Goal: Task Accomplishment & Management: Complete application form

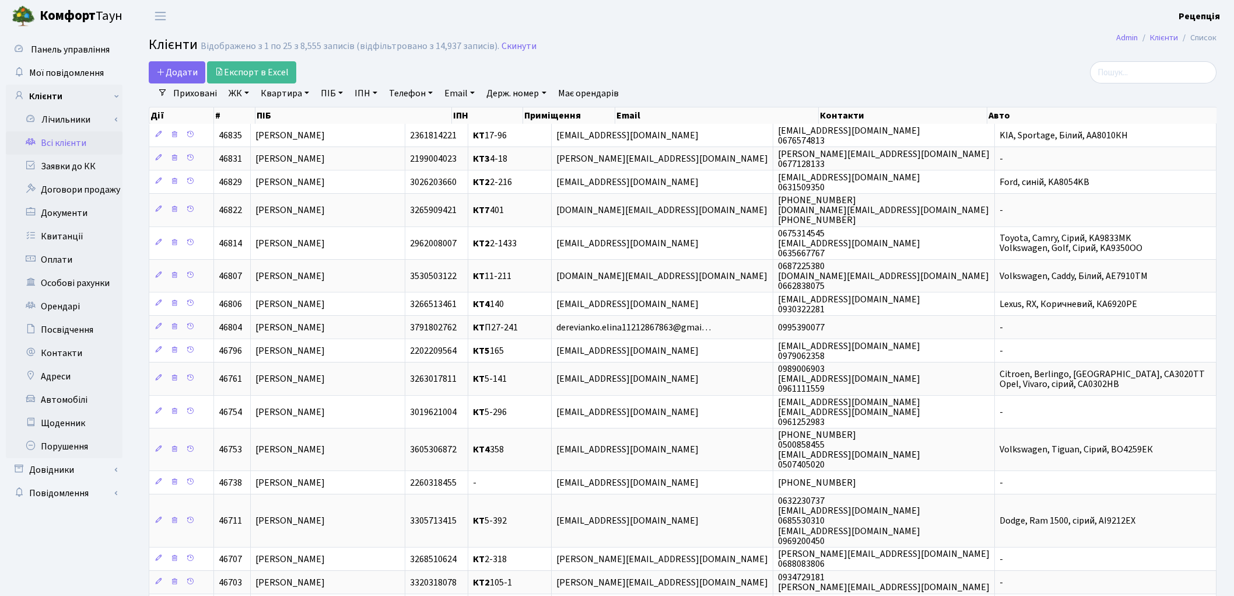
select select "25"
click at [327, 90] on link "ПІБ" at bounding box center [331, 93] width 31 height 20
type input "вітамін"
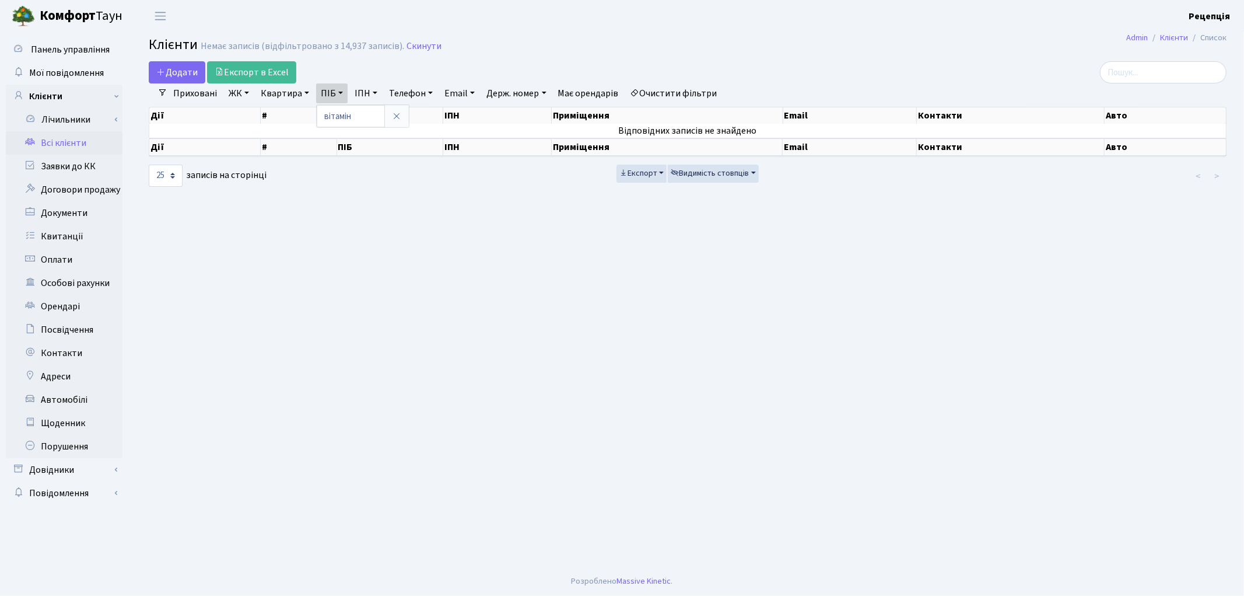
click at [402, 117] on link at bounding box center [396, 116] width 24 height 22
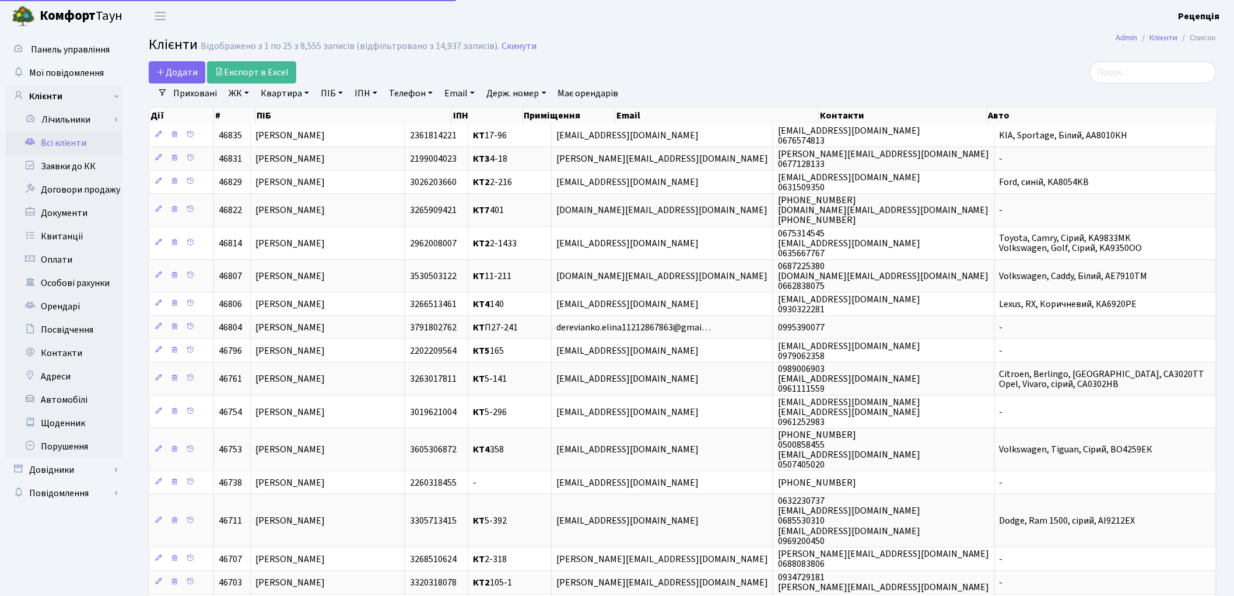
click at [342, 92] on link "ПІБ" at bounding box center [331, 93] width 31 height 20
click at [346, 106] on input "text" at bounding box center [351, 116] width 68 height 22
type input "аптека"
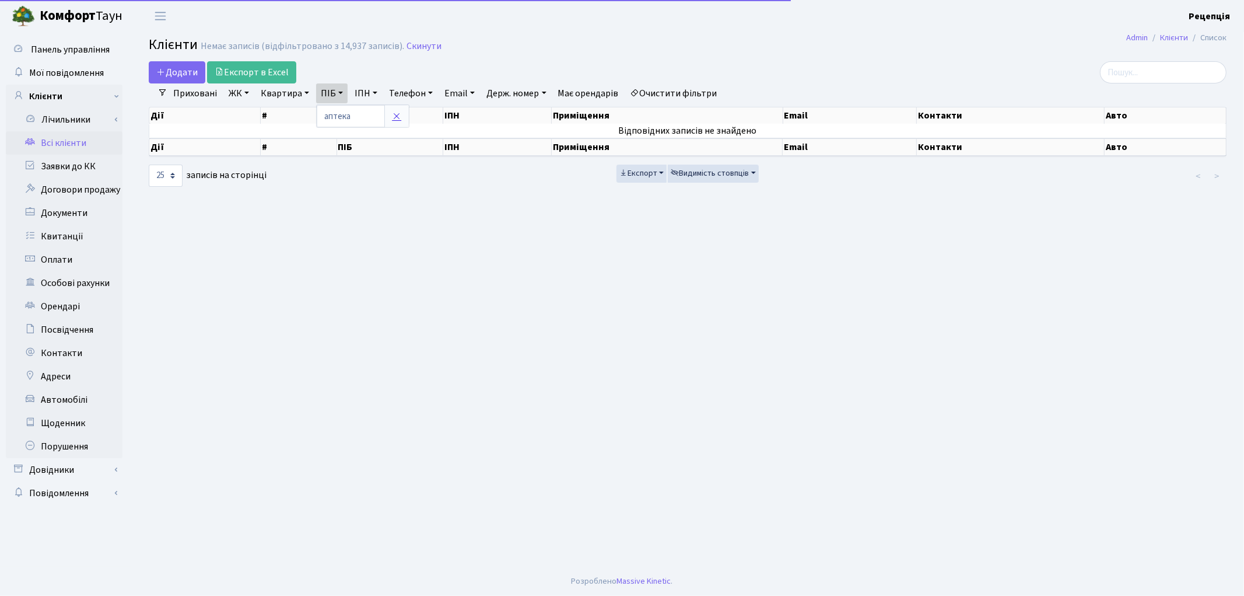
click at [401, 110] on link at bounding box center [396, 116] width 24 height 22
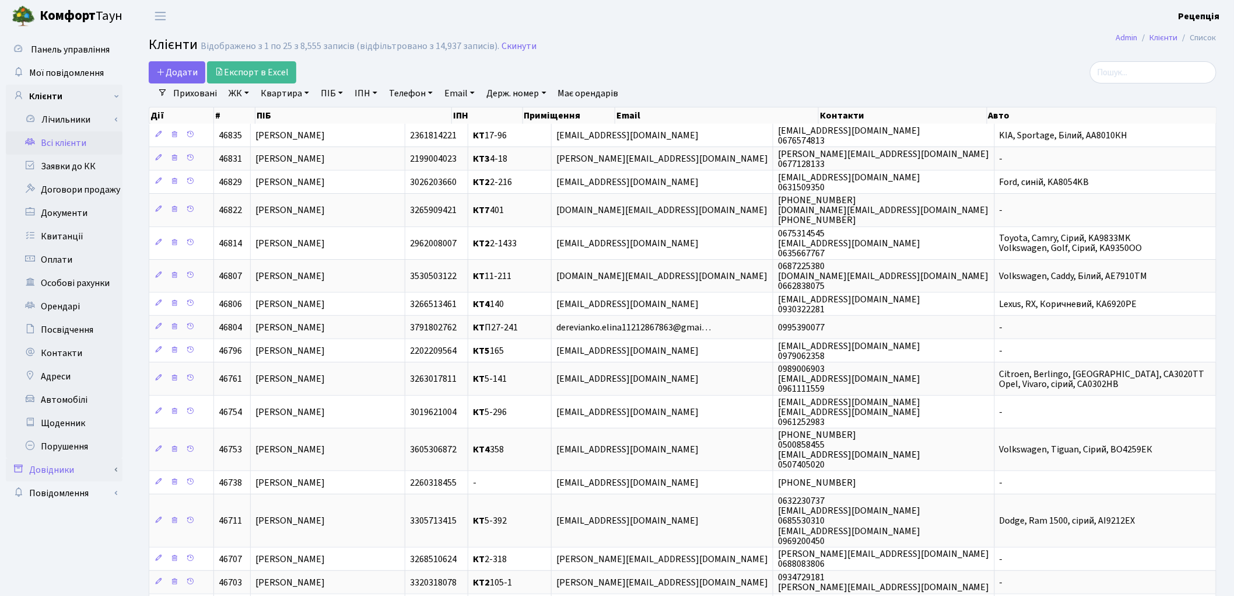
click at [53, 473] on link "Довідники" at bounding box center [64, 469] width 117 height 23
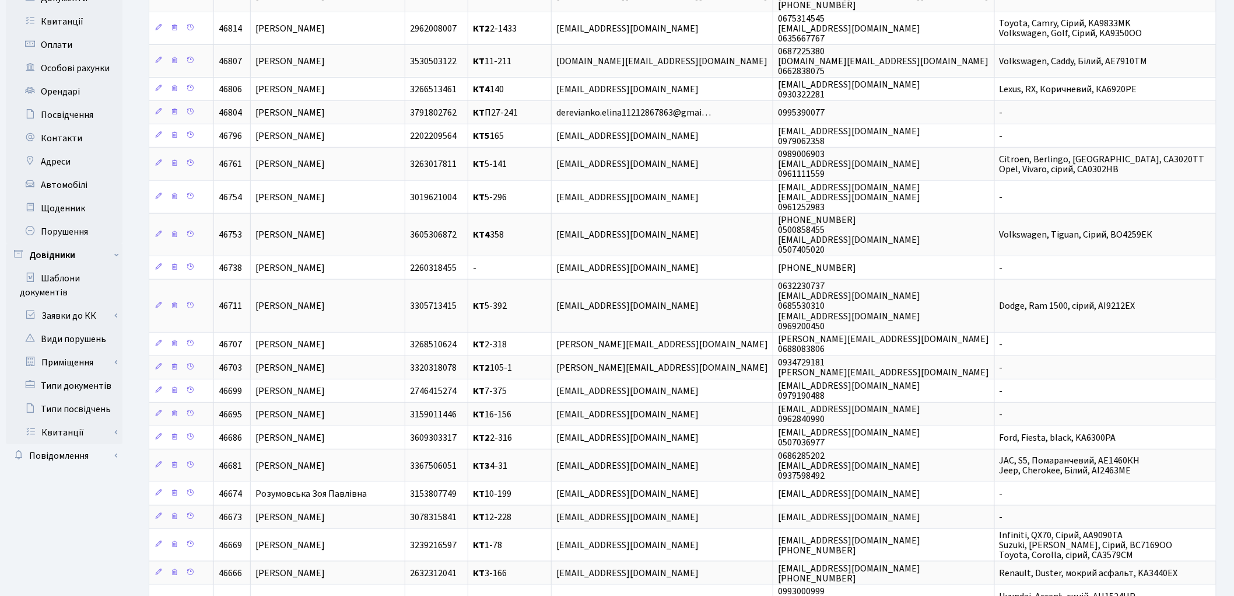
scroll to position [259, 0]
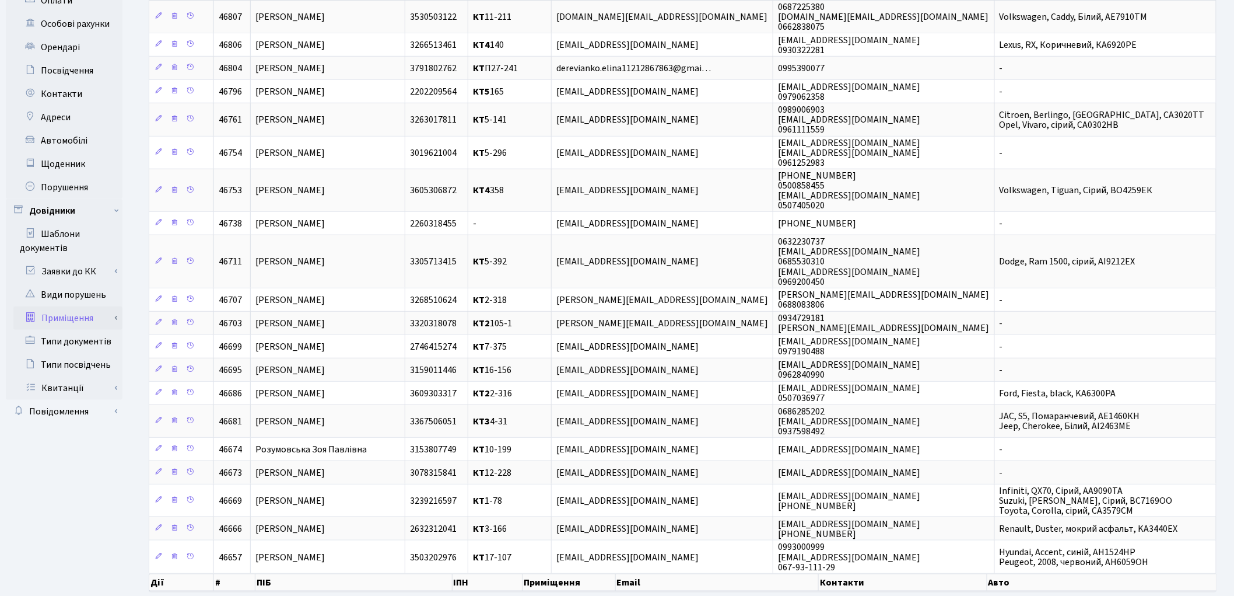
click at [67, 318] on link "Приміщення" at bounding box center [67, 317] width 109 height 23
click at [82, 340] on link "Всі приміщення" at bounding box center [67, 341] width 109 height 23
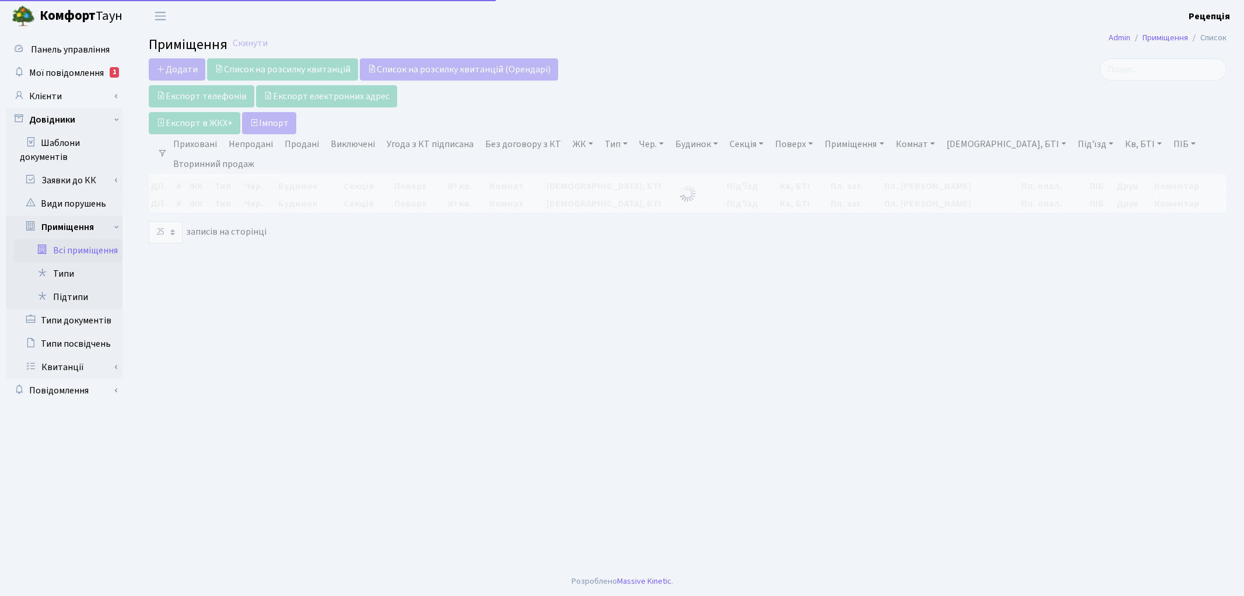
select select "25"
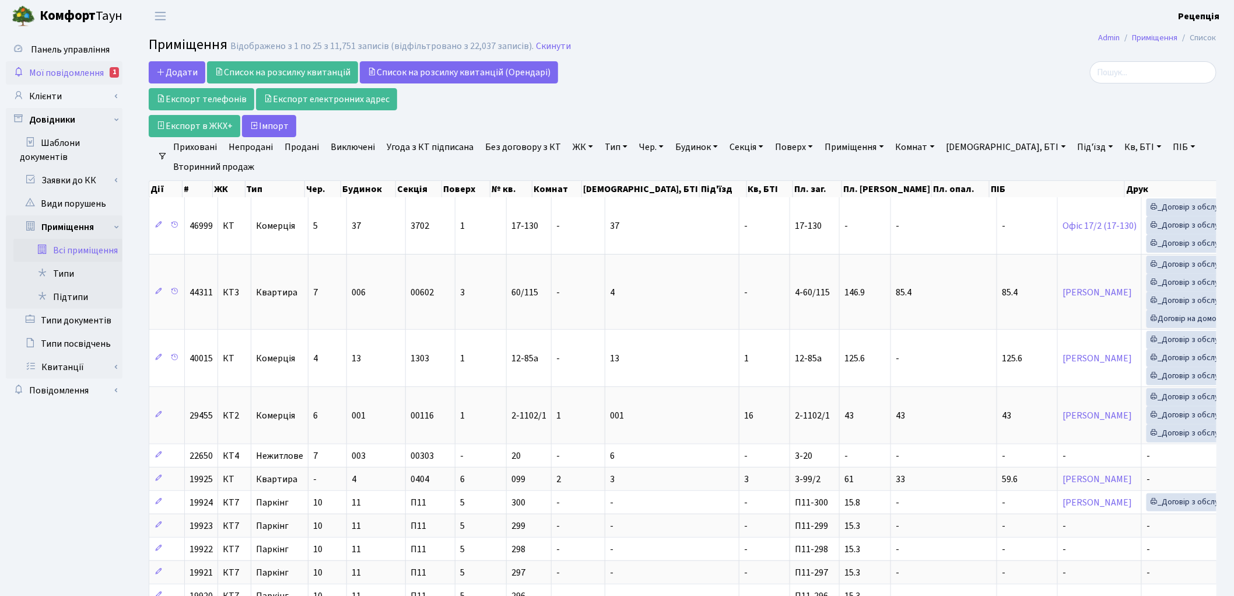
click at [66, 73] on span "Мої повідомлення" at bounding box center [66, 72] width 75 height 13
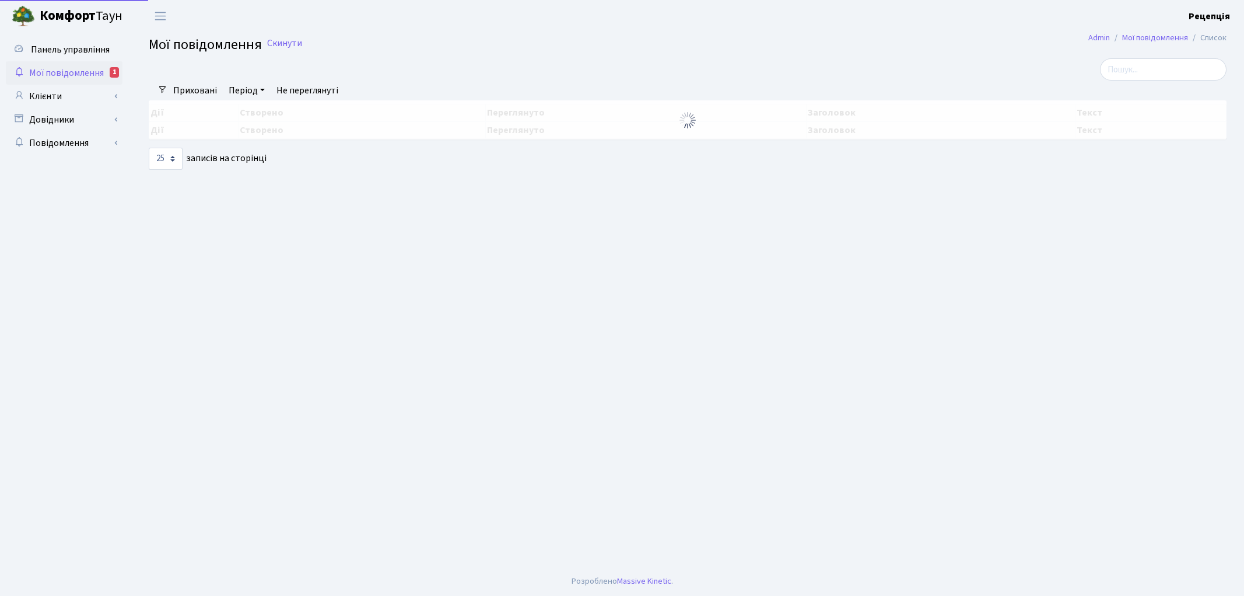
select select "25"
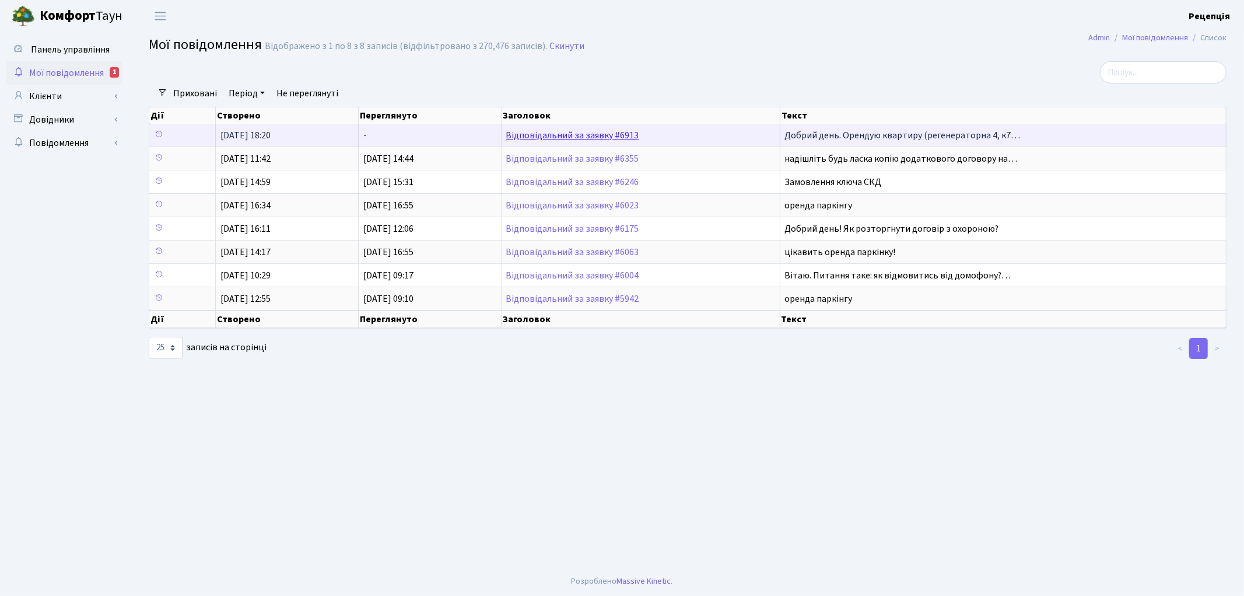
click at [576, 136] on link "Відповідальний за заявку #6913" at bounding box center [572, 135] width 133 height 13
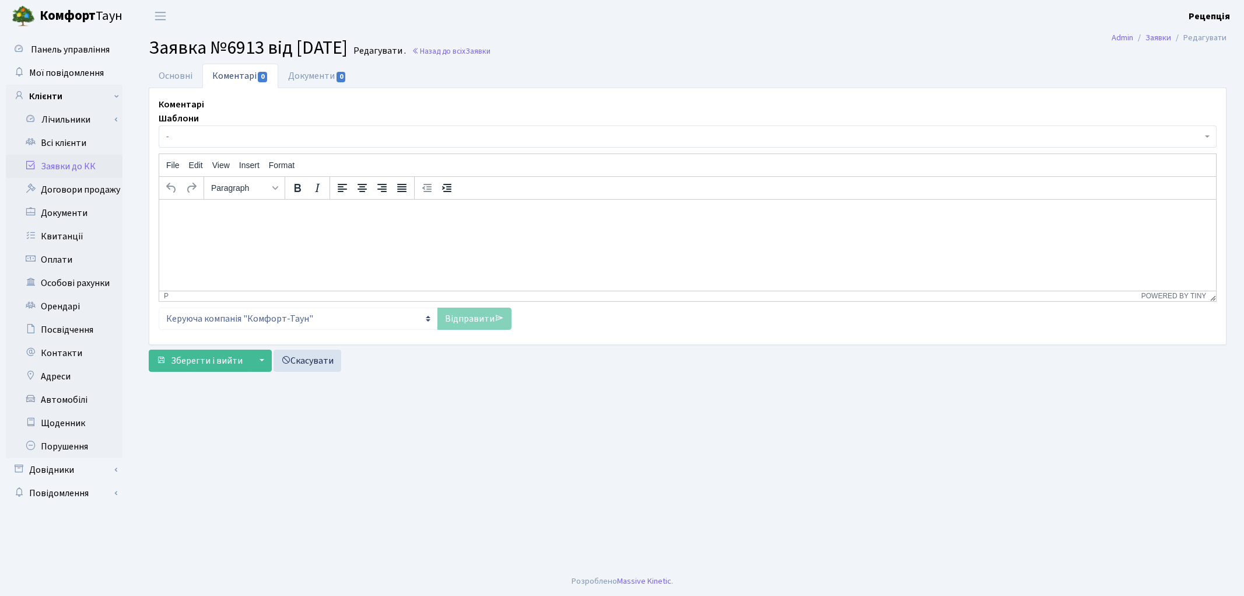
select select "5178"
select select "66"
click at [165, 73] on link "Основні" at bounding box center [176, 76] width 54 height 24
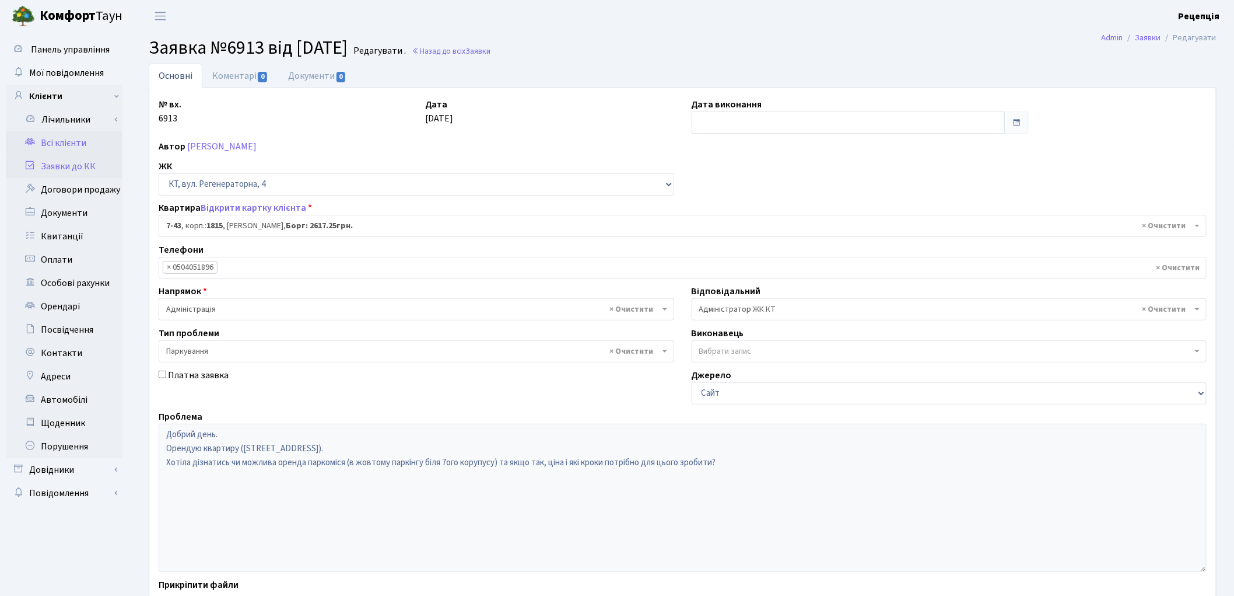
click at [65, 144] on link "Всі клієнти" at bounding box center [64, 142] width 117 height 23
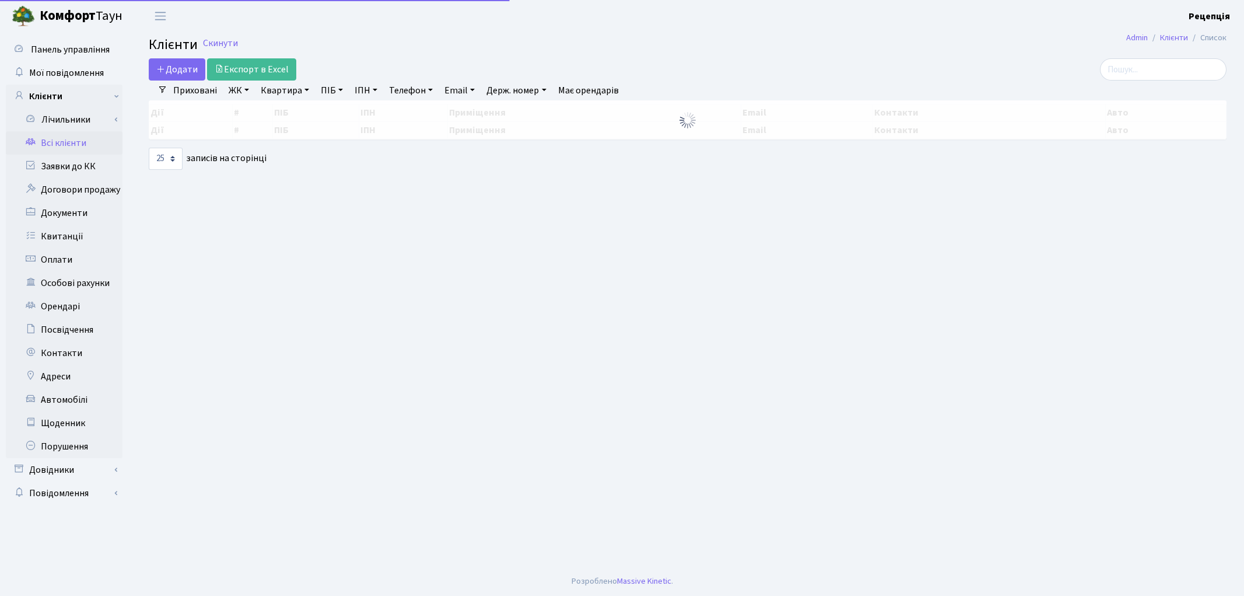
select select "25"
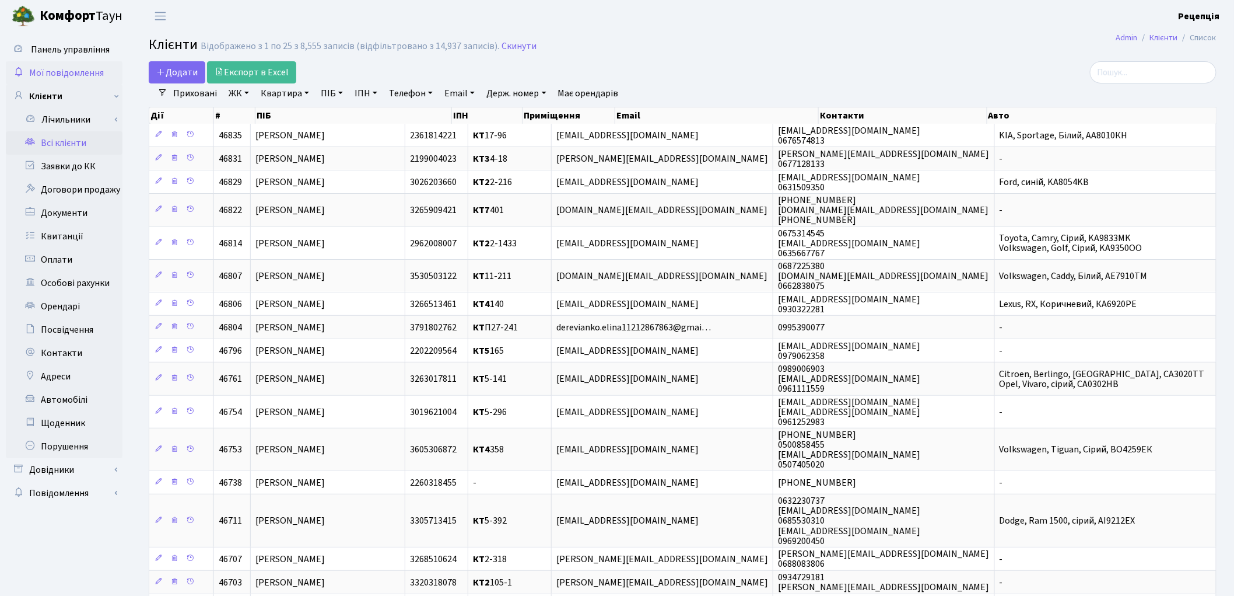
click at [99, 66] on span "Мої повідомлення" at bounding box center [66, 72] width 75 height 13
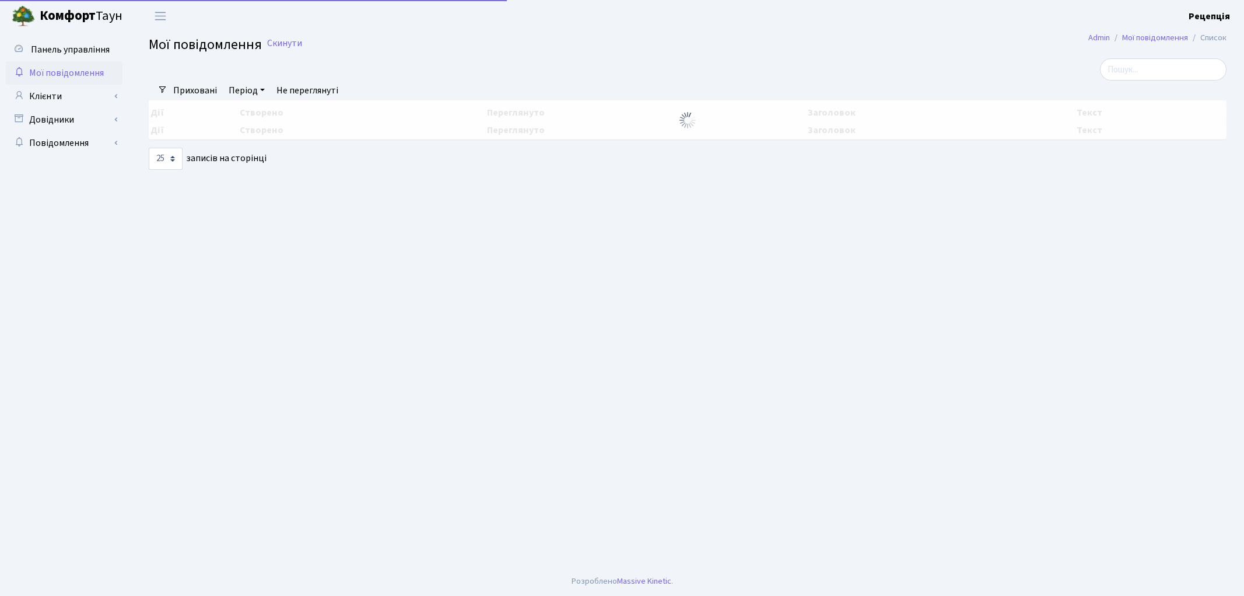
select select "25"
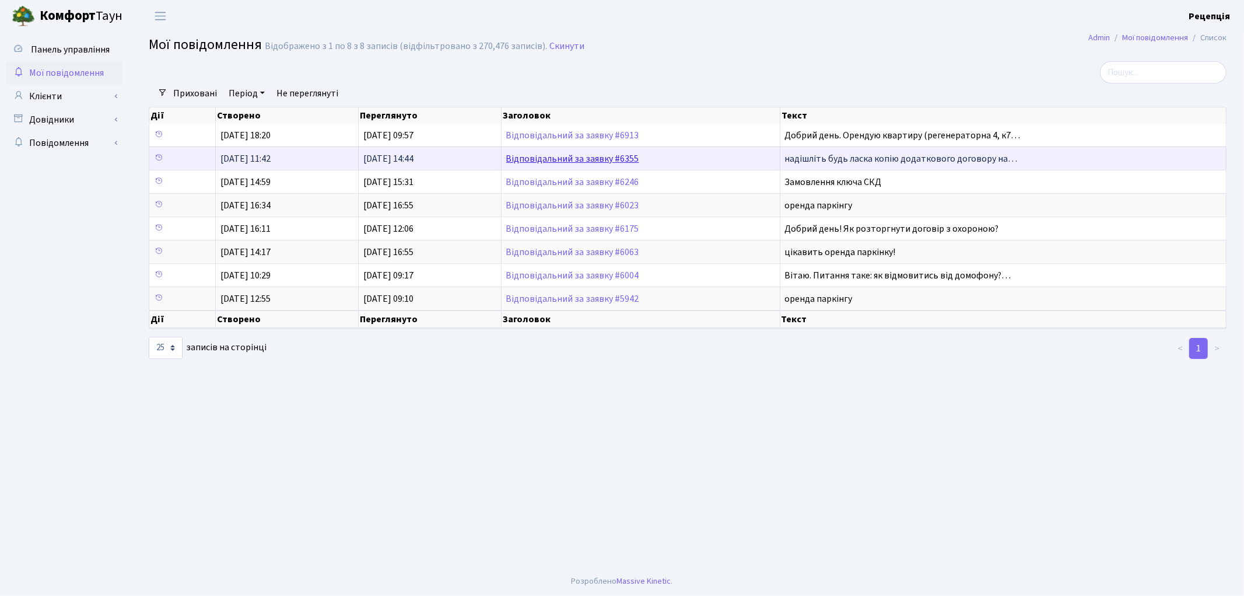
click at [619, 160] on link "Відповідальний за заявку #6355" at bounding box center [572, 158] width 133 height 13
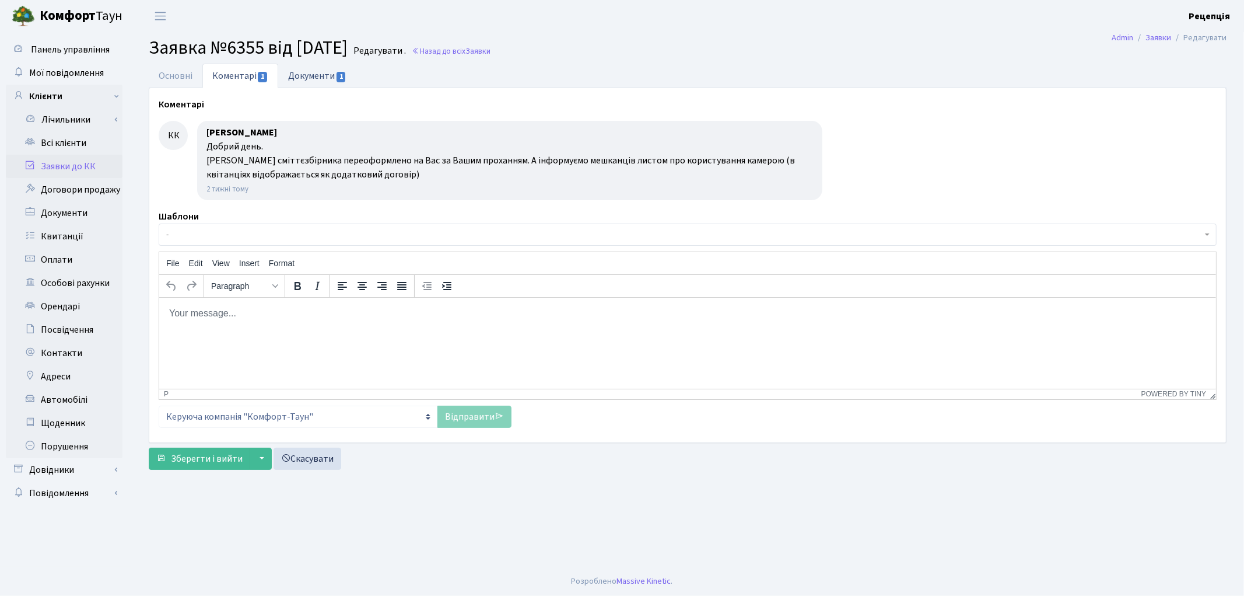
click at [323, 69] on link "Документи 1" at bounding box center [317, 76] width 78 height 24
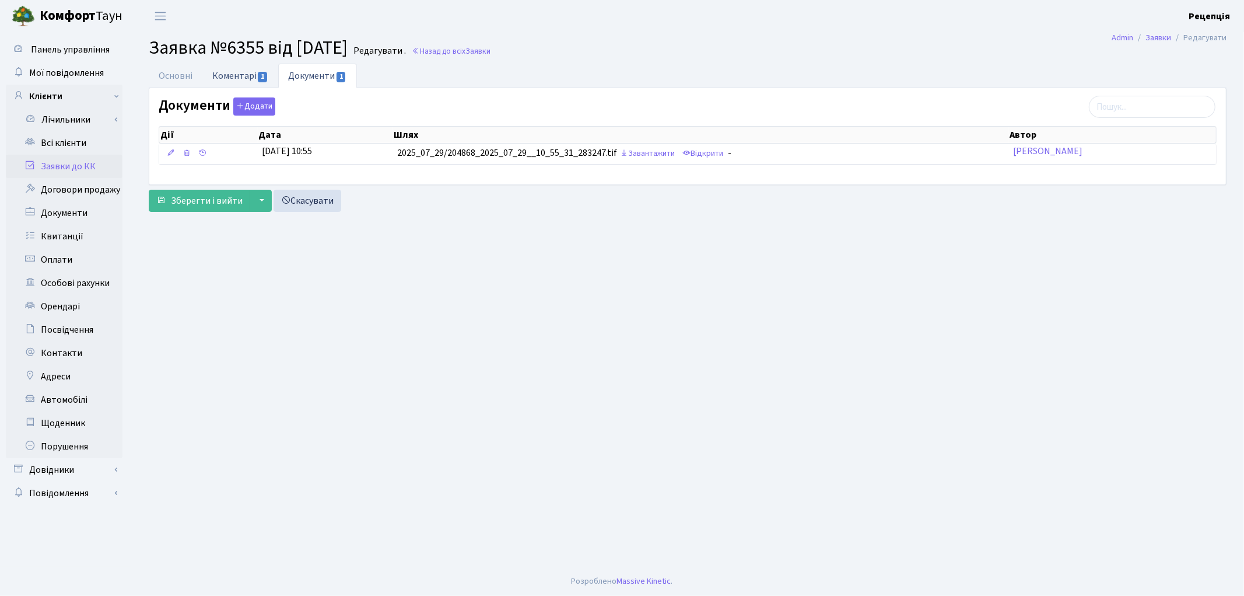
click at [236, 71] on link "Коментарі 1" at bounding box center [240, 76] width 76 height 24
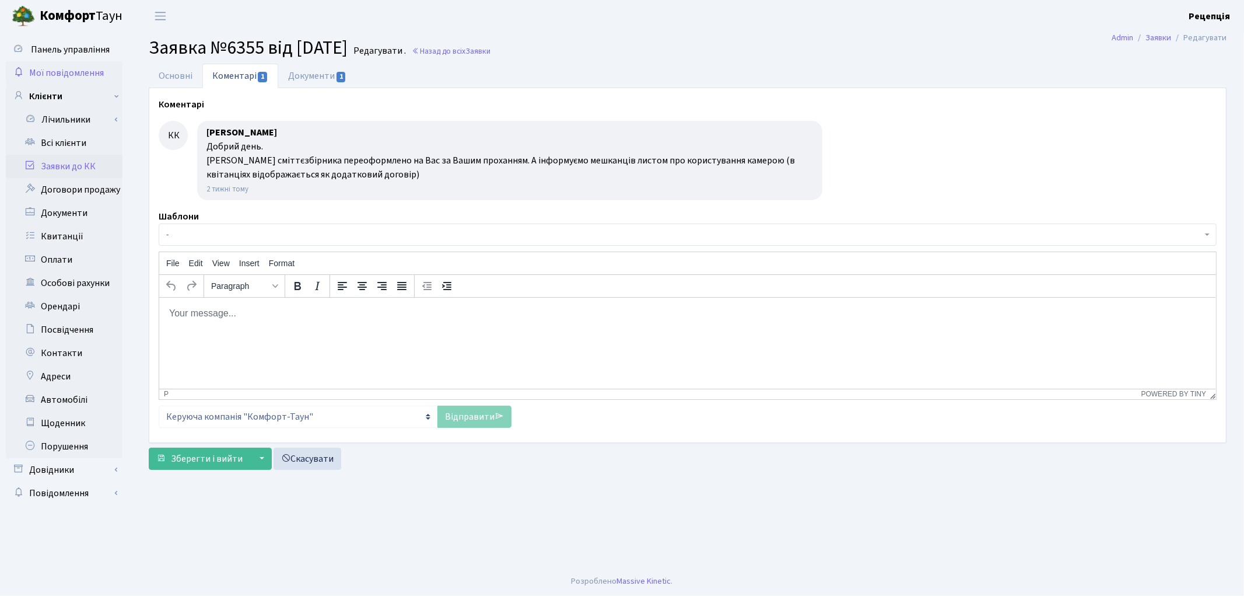
click at [56, 75] on span "Мої повідомлення" at bounding box center [66, 72] width 75 height 13
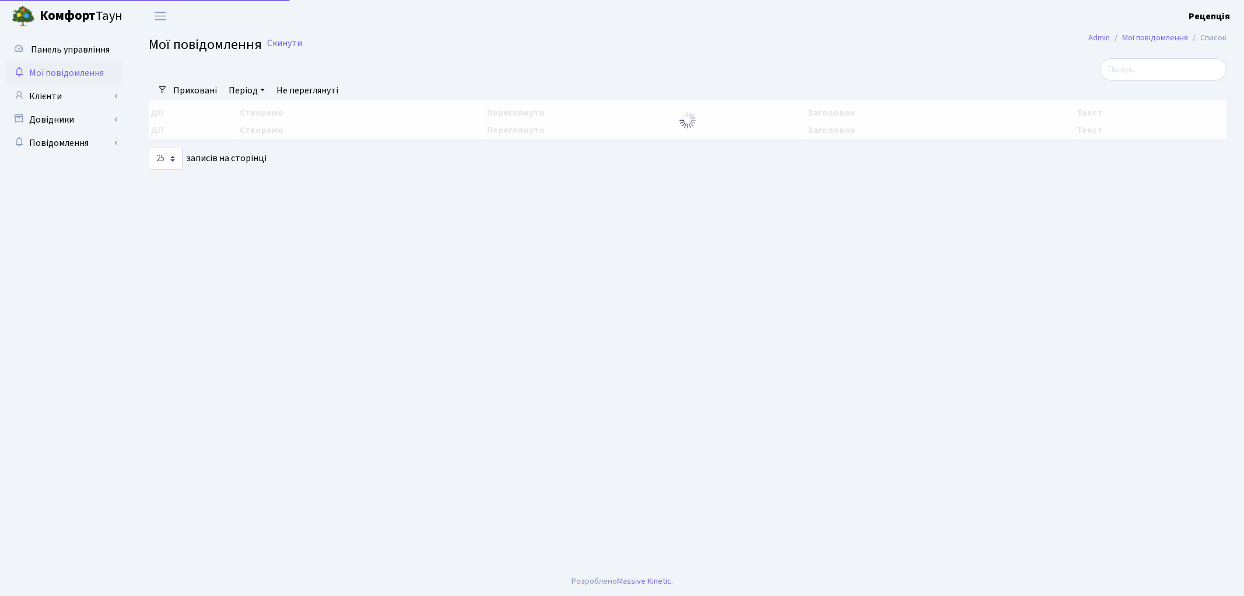
select select "25"
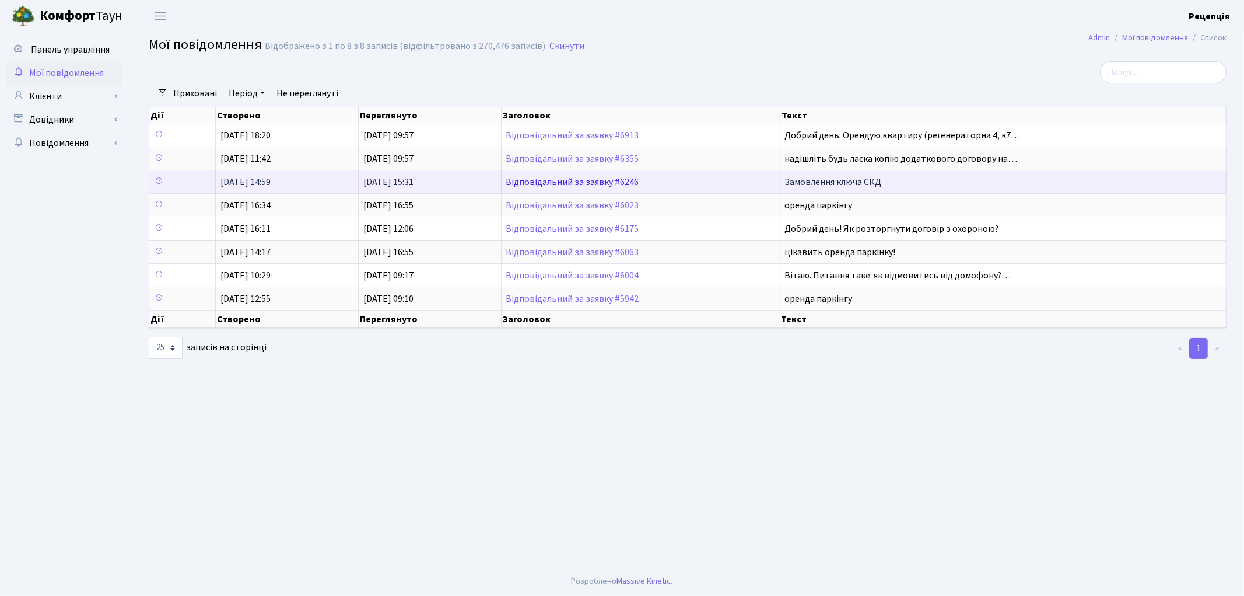
click at [569, 184] on link "Відповідальний за заявку #6246" at bounding box center [572, 182] width 133 height 13
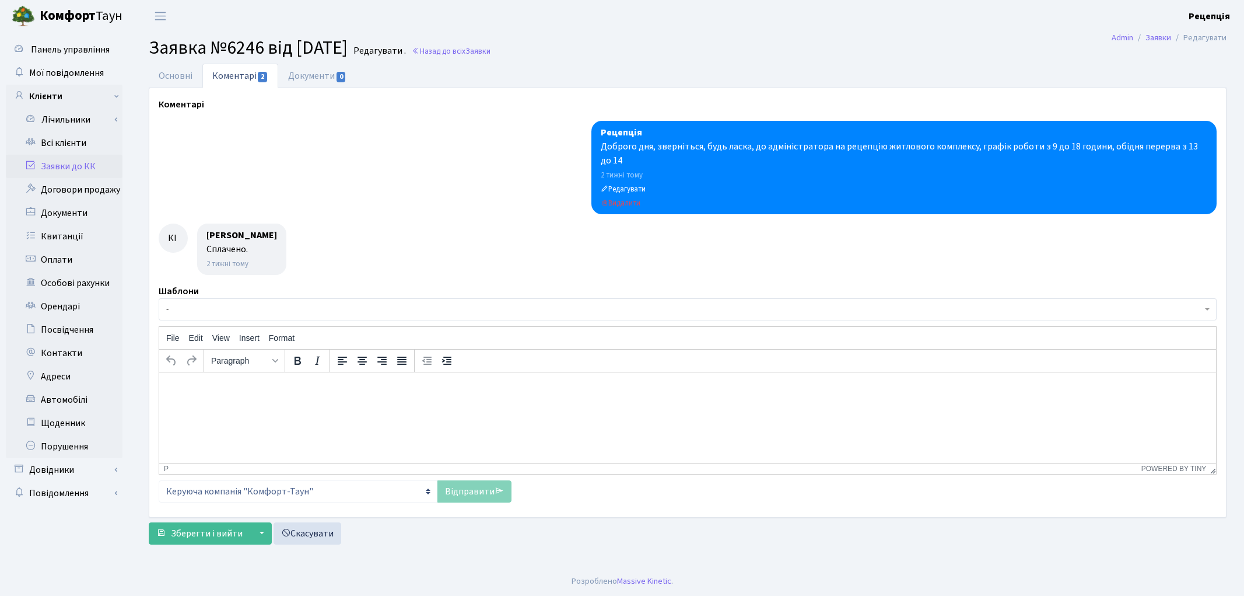
select select "6988"
click at [167, 76] on link "Основні" at bounding box center [176, 76] width 54 height 24
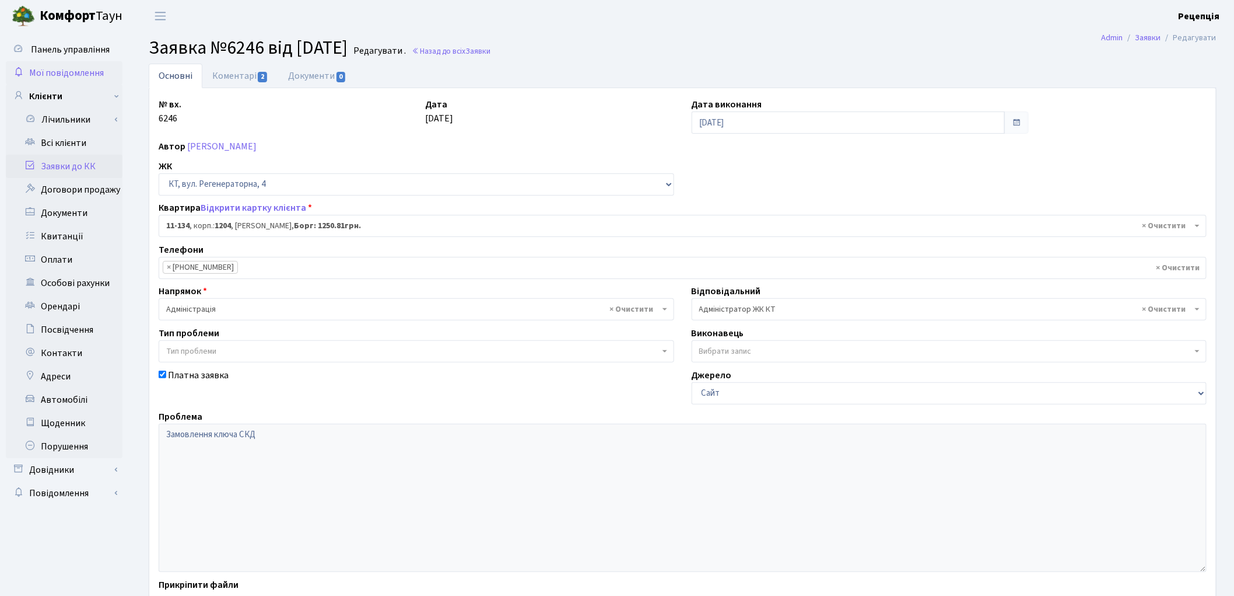
click at [51, 73] on span "Мої повідомлення" at bounding box center [66, 72] width 75 height 13
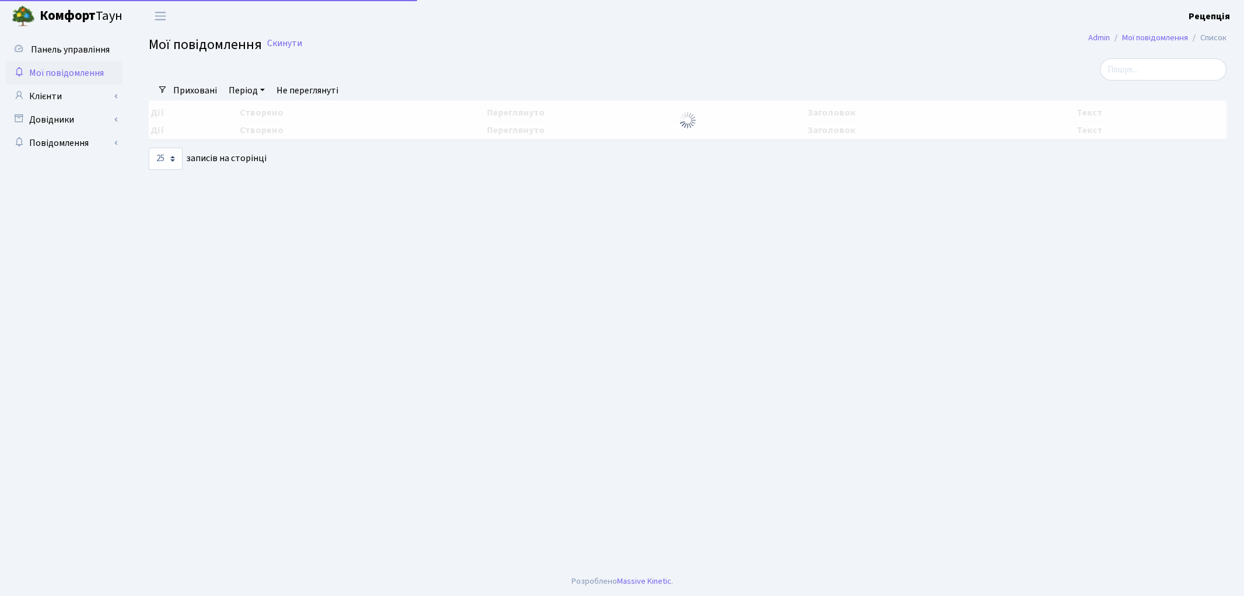
select select "25"
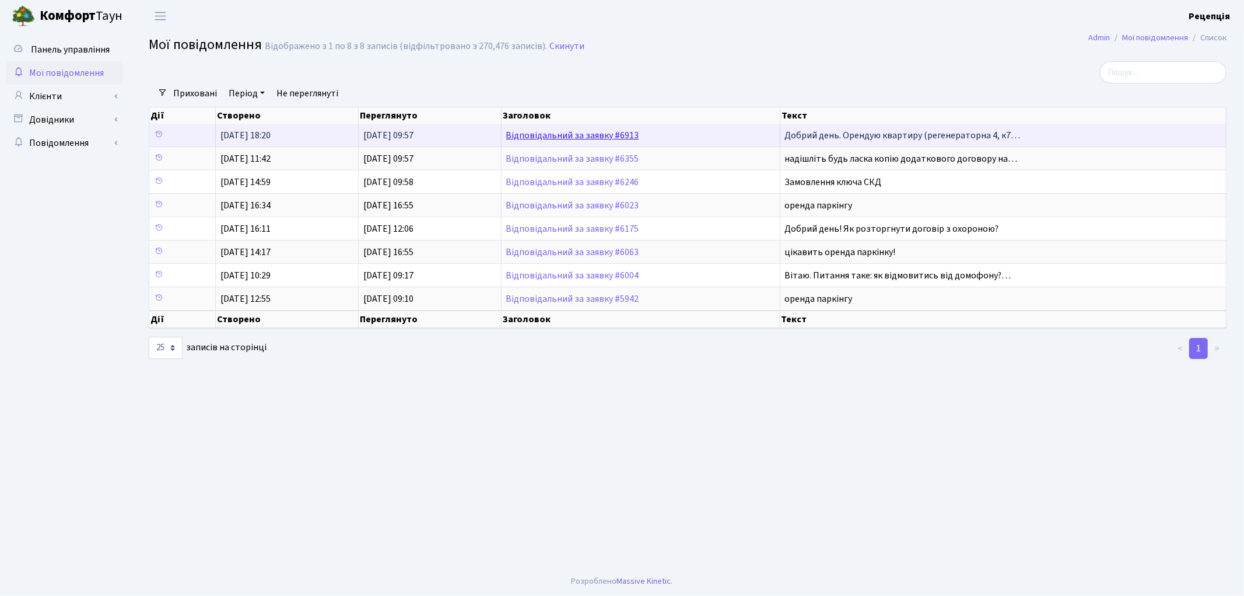
click at [560, 134] on link "Відповідальний за заявку #6913" at bounding box center [572, 135] width 133 height 13
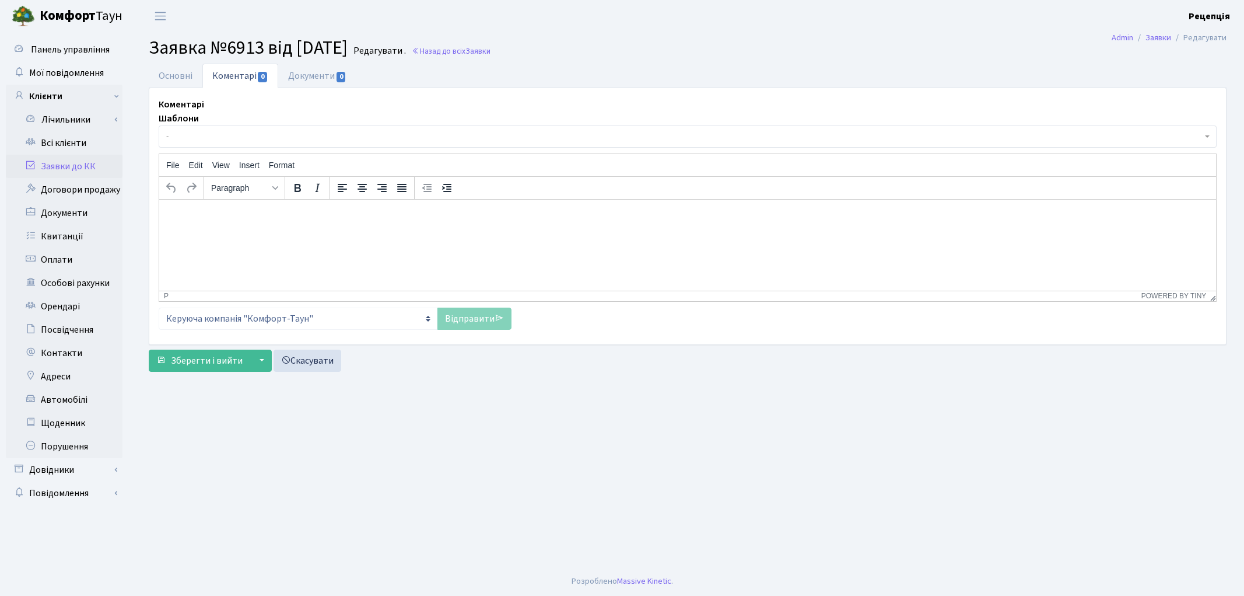
select select "5178"
select select "66"
click at [190, 74] on link "Основні" at bounding box center [176, 76] width 54 height 24
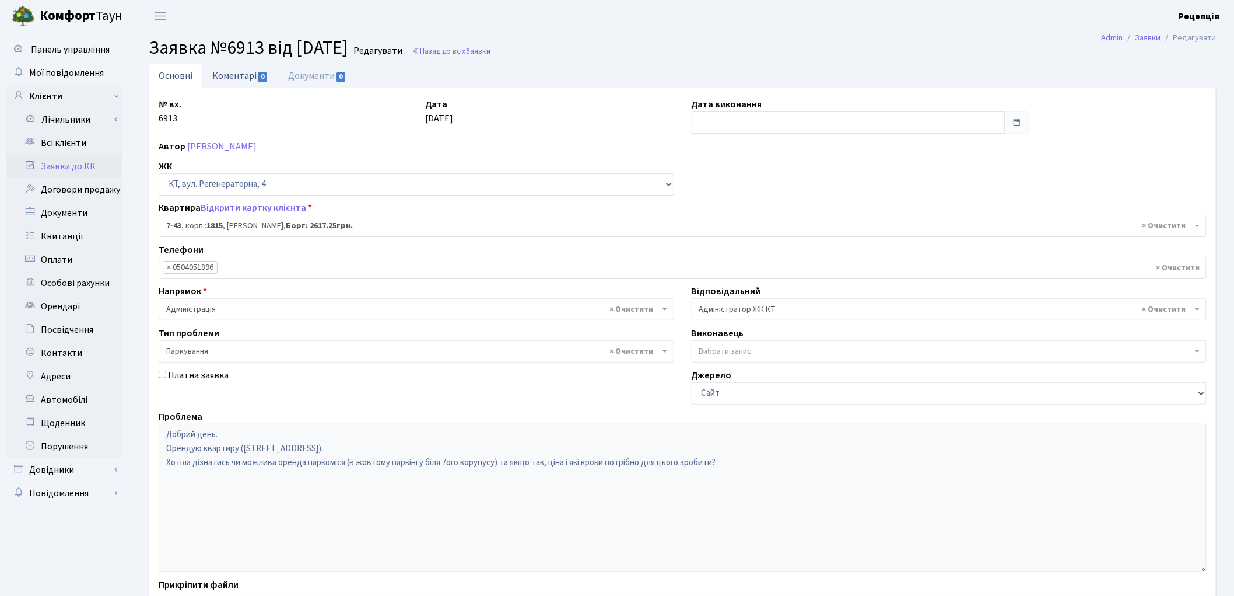
click at [250, 82] on link "Коментарі 0" at bounding box center [240, 76] width 76 height 24
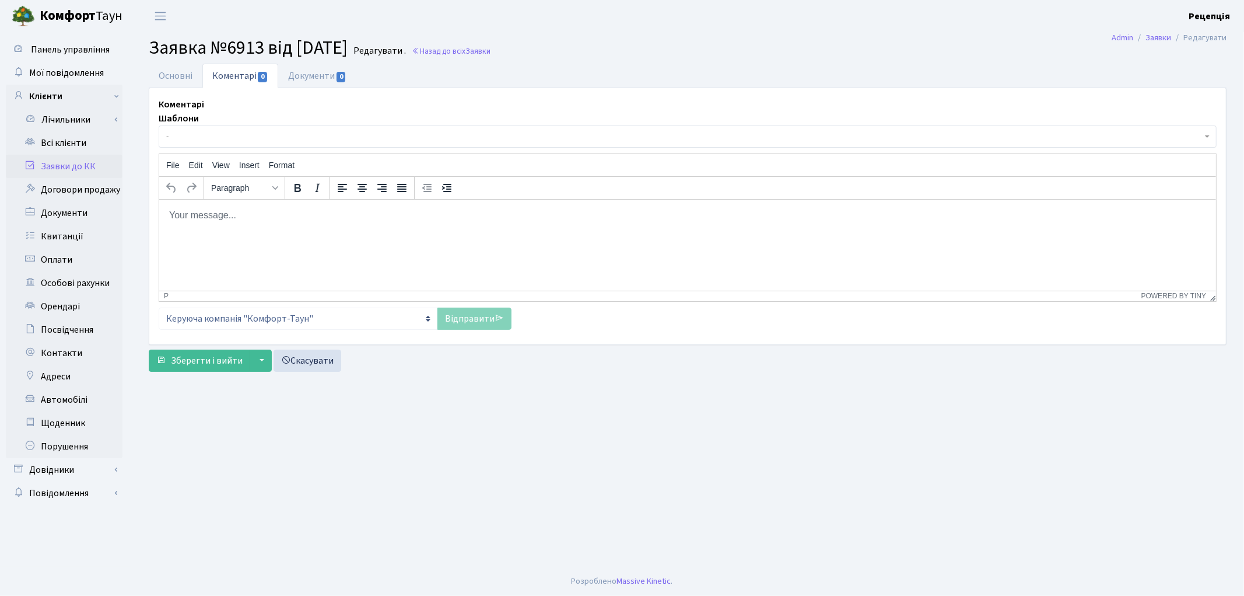
click at [266, 133] on span "-" at bounding box center [684, 137] width 1036 height 12
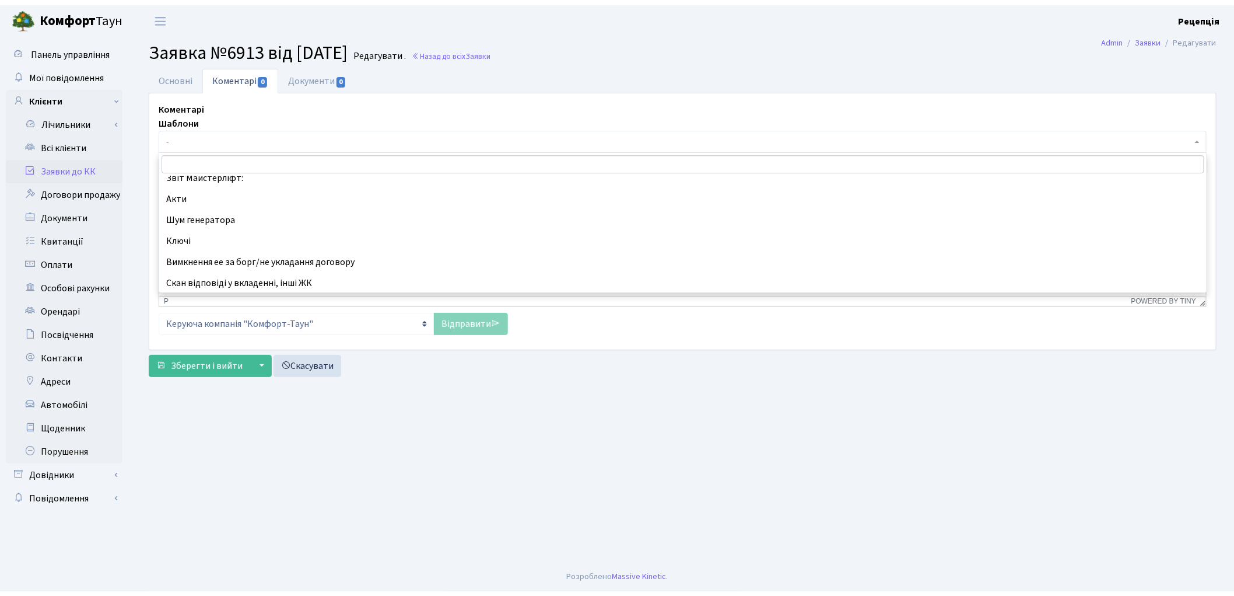
scroll to position [324, 0]
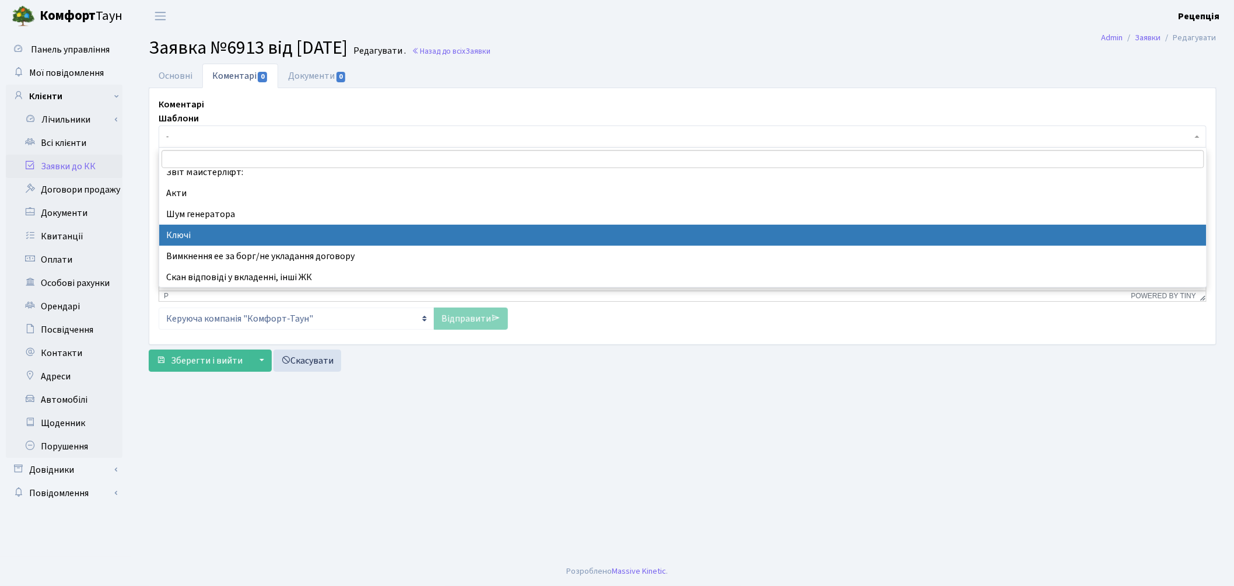
select select "46"
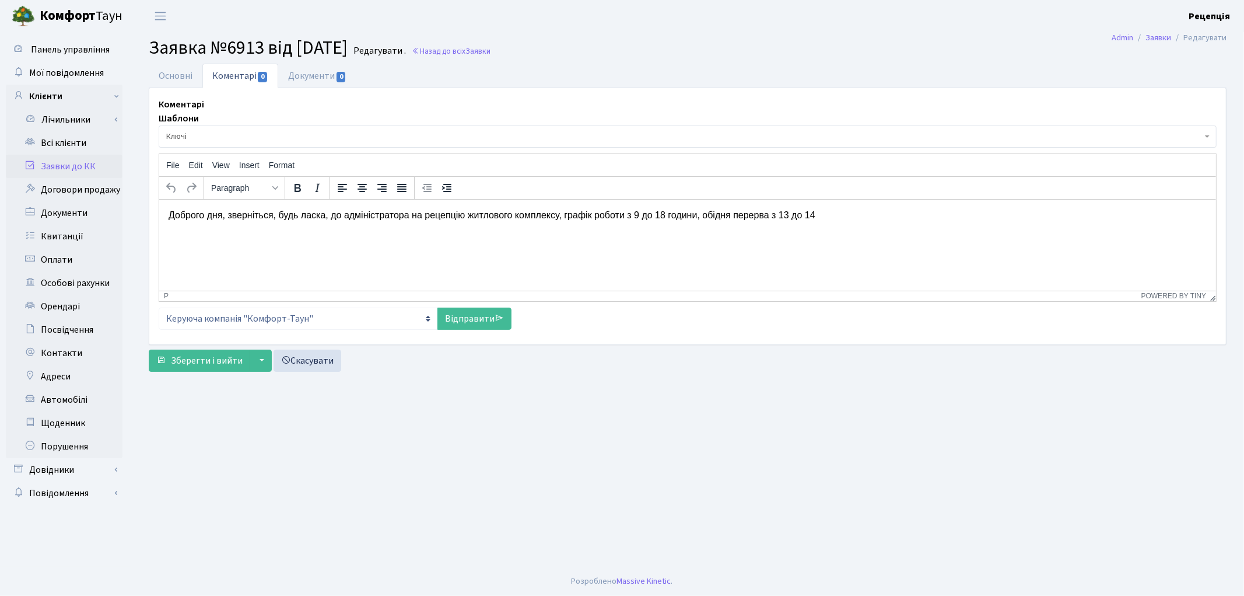
click at [821, 215] on p "Доброго дня, зверніться, будь ласка, до адміністратора на рецепцію житлового ко…" at bounding box center [687, 214] width 1038 height 13
click at [556, 215] on p "Доброго дня, зверніться, будь ласка, до адміністратора на рецепцію житлового ко…" at bounding box center [687, 214] width 1038 height 13
click at [188, 76] on link "Основні" at bounding box center [176, 76] width 54 height 24
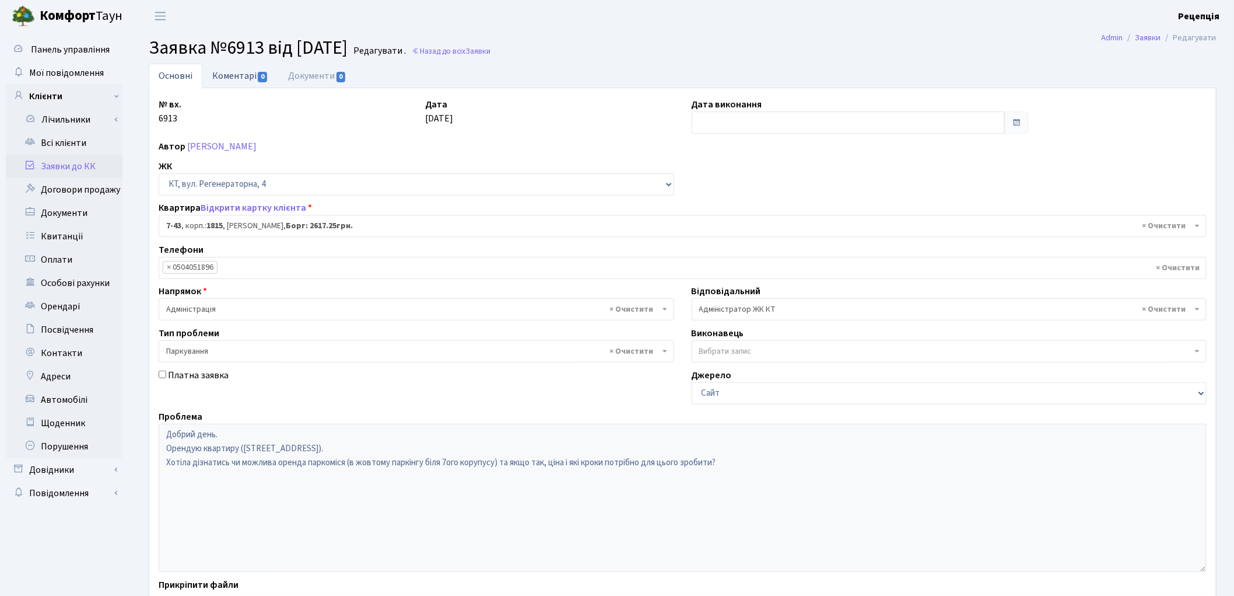
click at [238, 73] on link "Коментарі 0" at bounding box center [240, 76] width 76 height 24
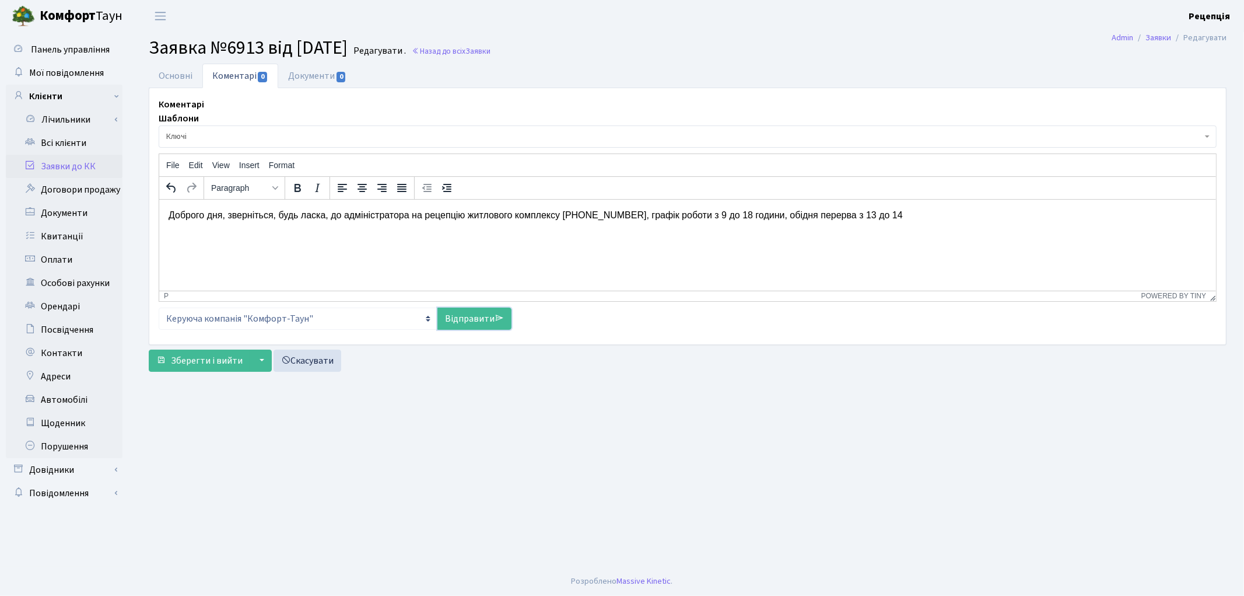
click at [487, 313] on link "Відправити" at bounding box center [474, 318] width 74 height 22
select select
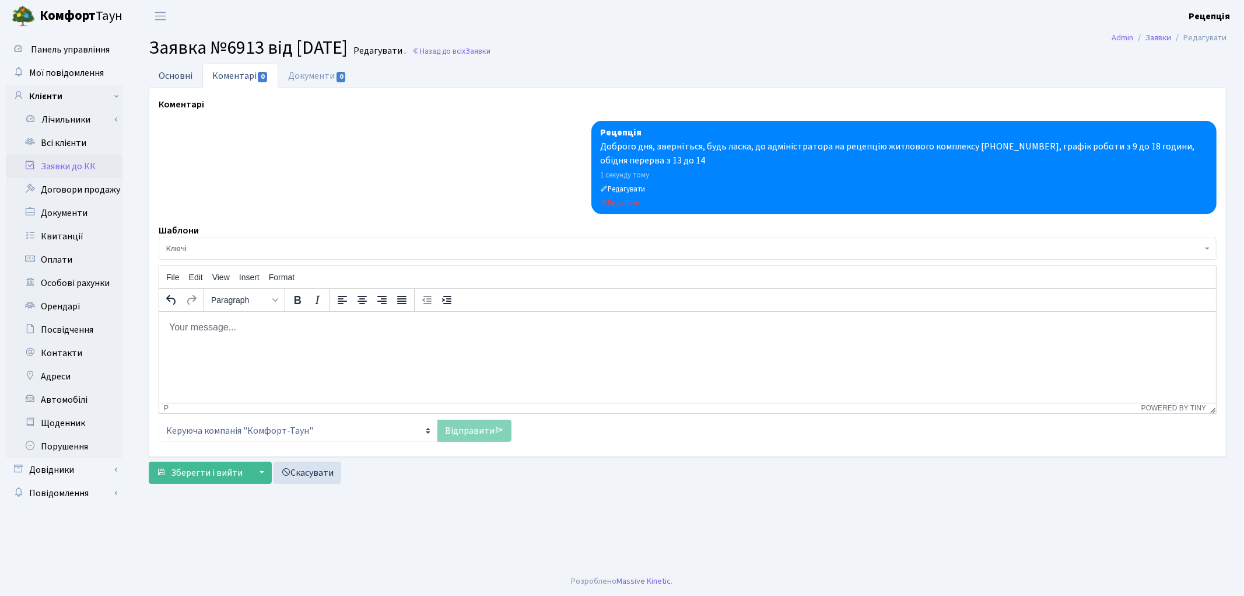
click at [185, 79] on link "Основні" at bounding box center [176, 76] width 54 height 24
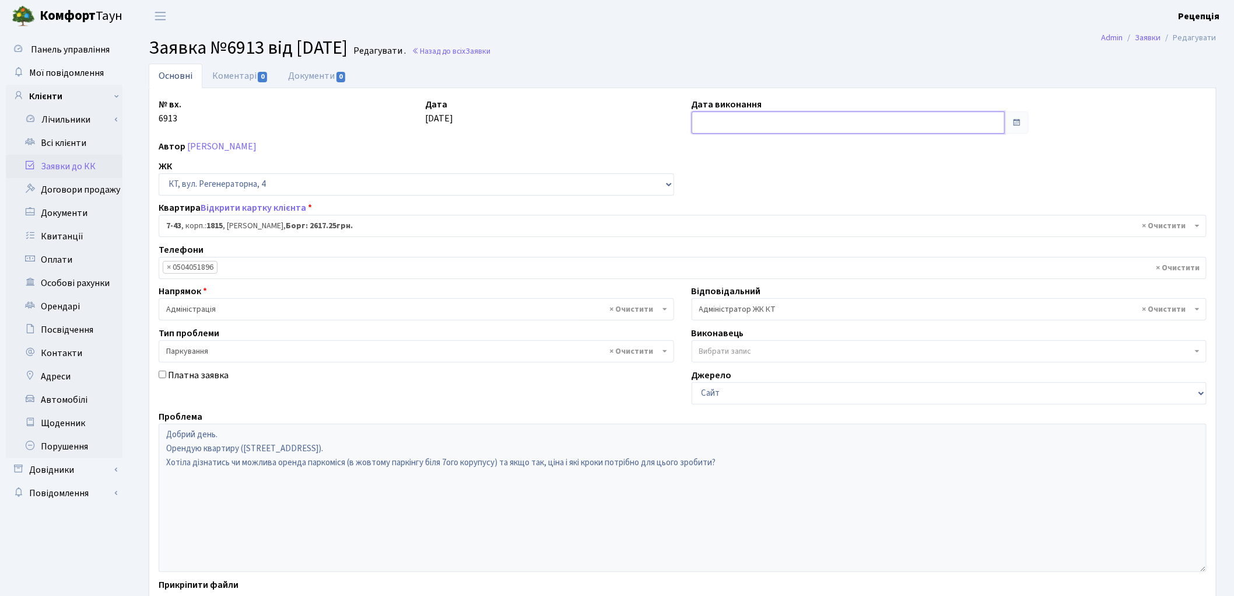
click at [724, 125] on input "text" at bounding box center [849, 122] width 314 height 22
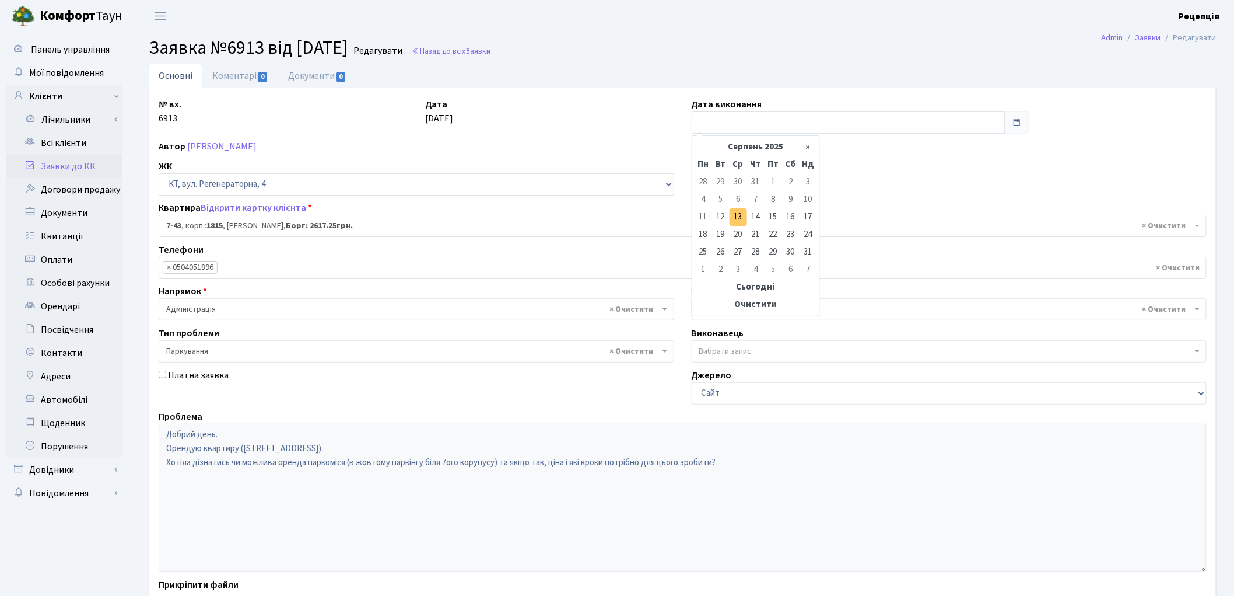
click at [739, 215] on td "13" at bounding box center [738, 216] width 17 height 17
type input "[DATE]"
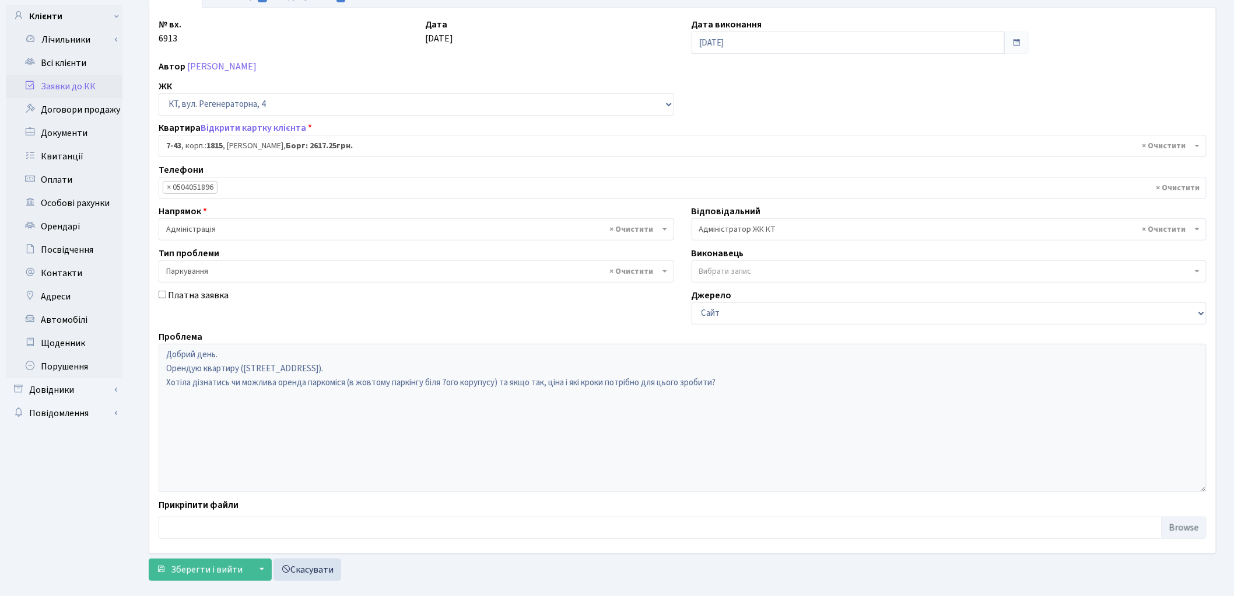
scroll to position [100, 0]
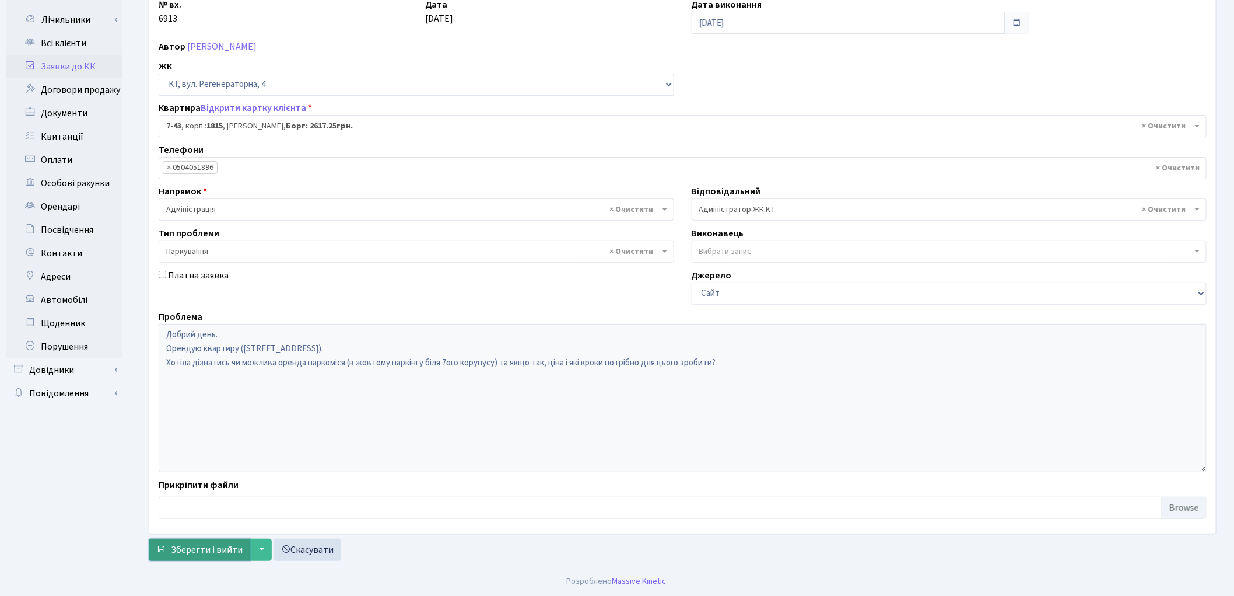
click at [213, 541] on button "Зберегти і вийти" at bounding box center [199, 549] width 101 height 22
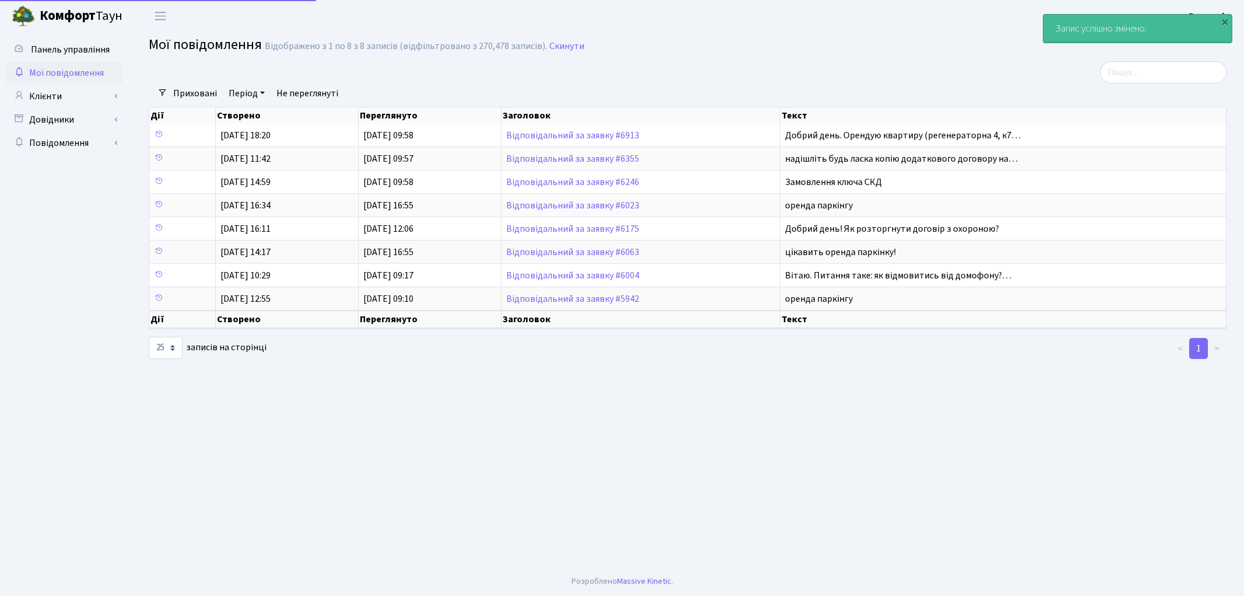
select select "25"
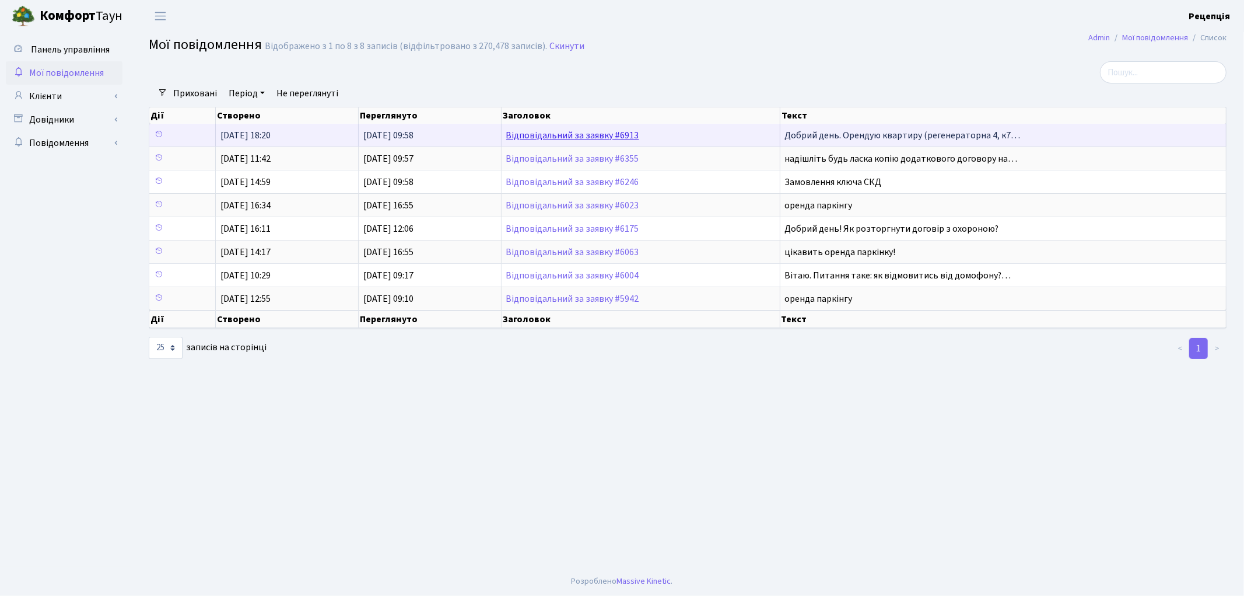
click at [546, 138] on link "Відповідальний за заявку #6913" at bounding box center [572, 135] width 133 height 13
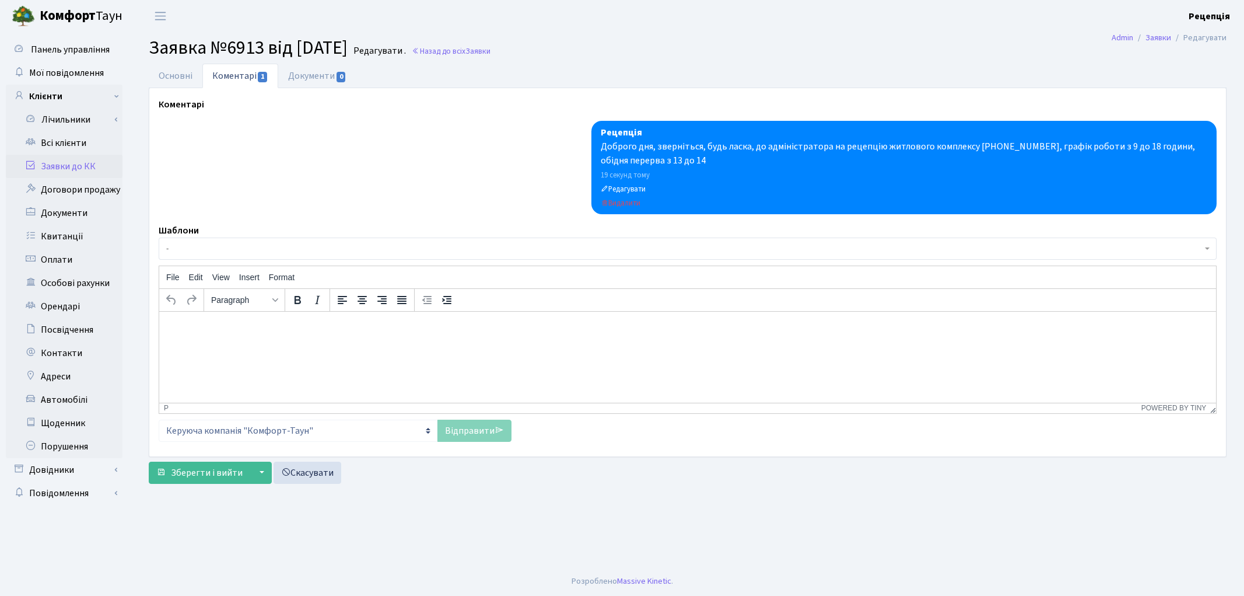
select select "5178"
select select "66"
click at [188, 77] on link "Основні" at bounding box center [176, 76] width 54 height 24
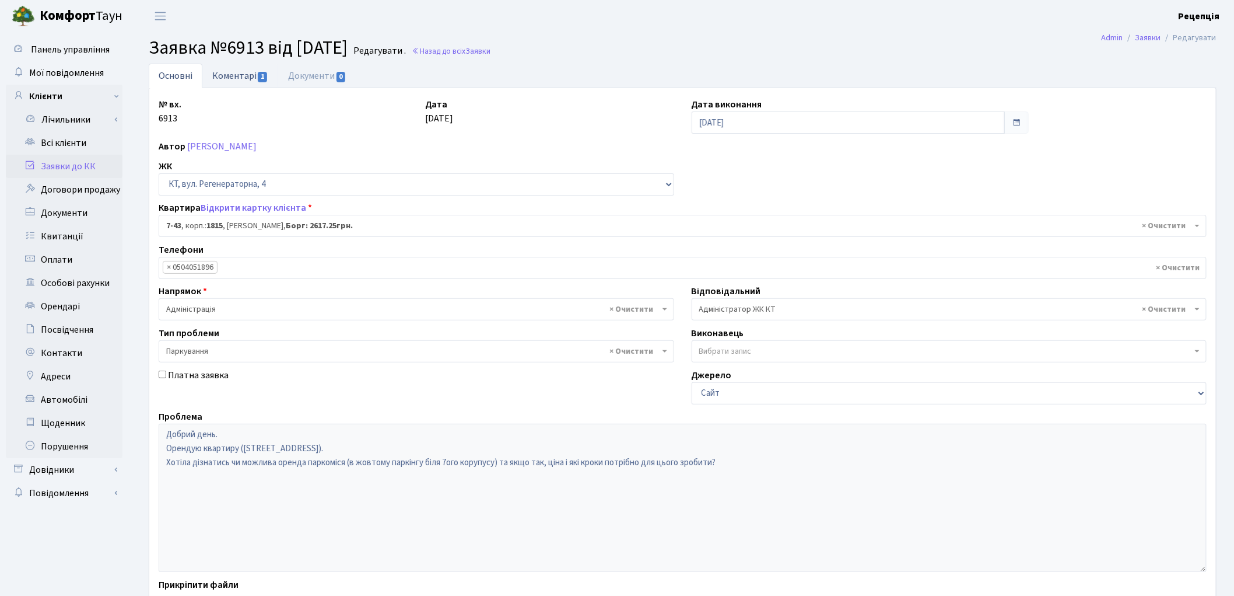
click at [248, 76] on link "Коментарі 1" at bounding box center [240, 76] width 76 height 24
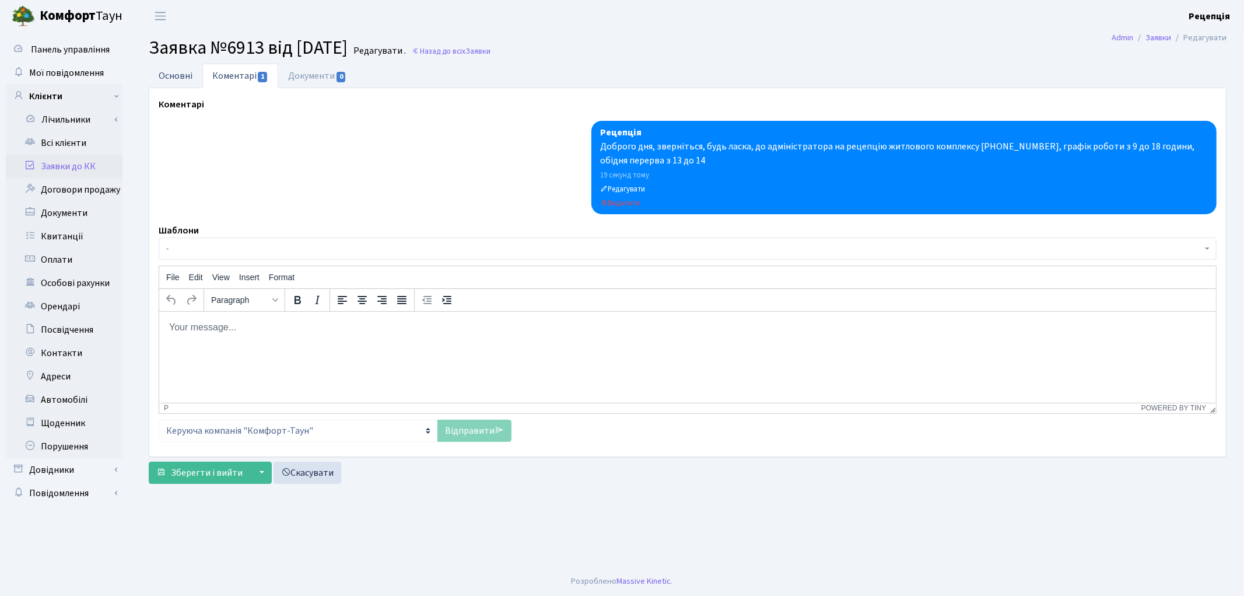
click at [166, 76] on link "Основні" at bounding box center [176, 76] width 54 height 24
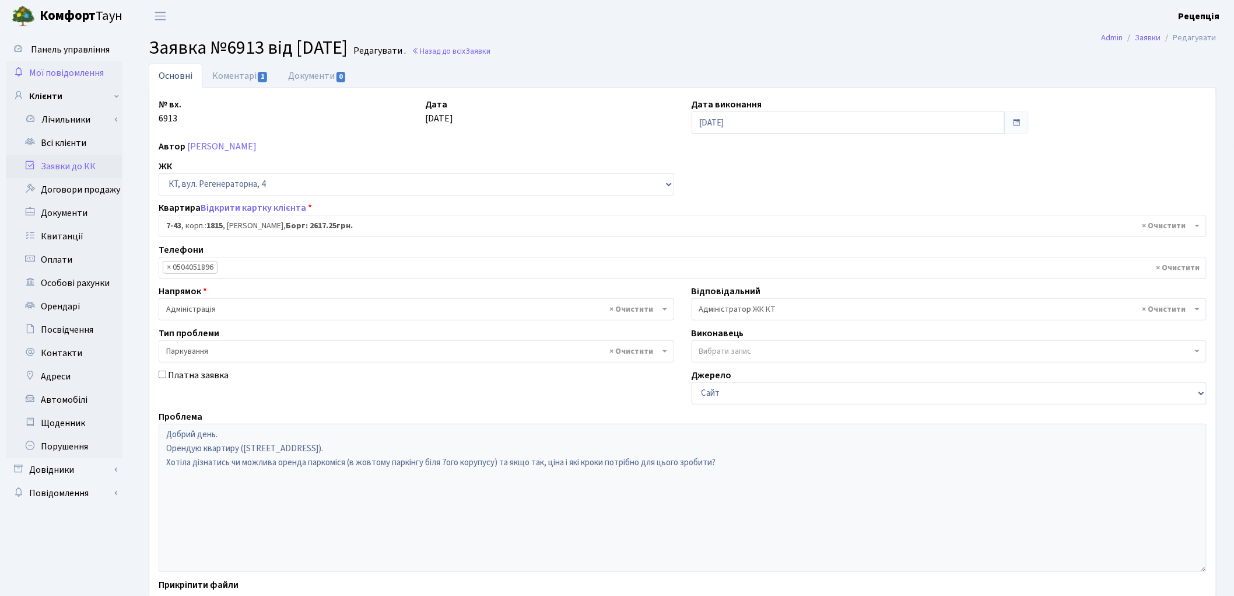
click at [79, 78] on span "Мої повідомлення" at bounding box center [66, 72] width 75 height 13
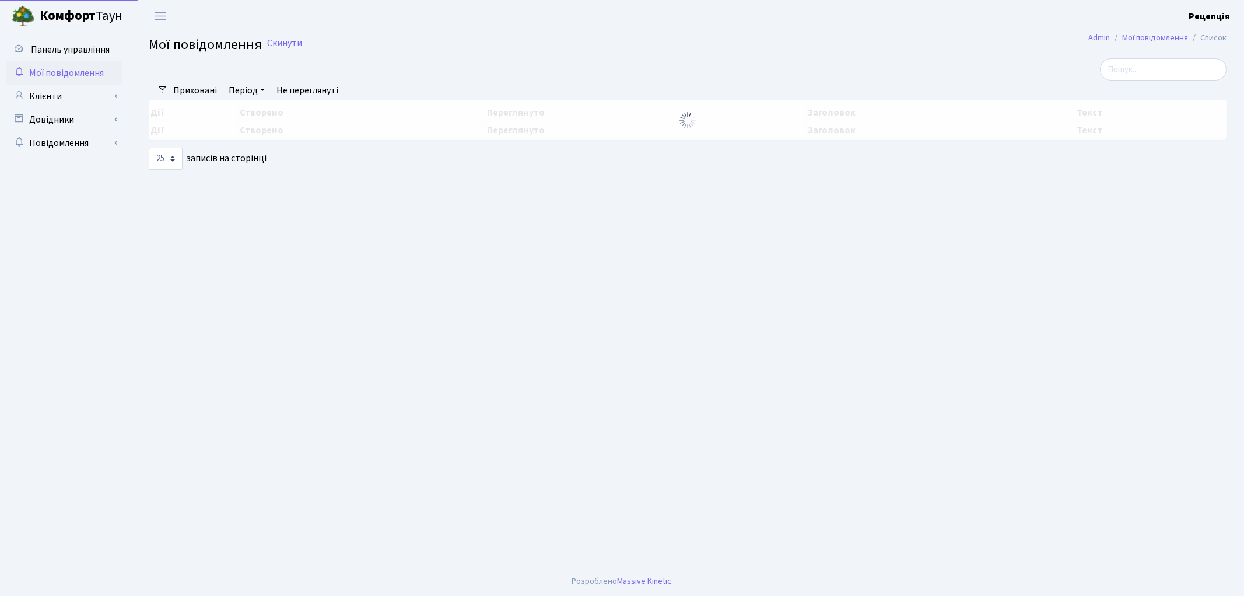
select select "25"
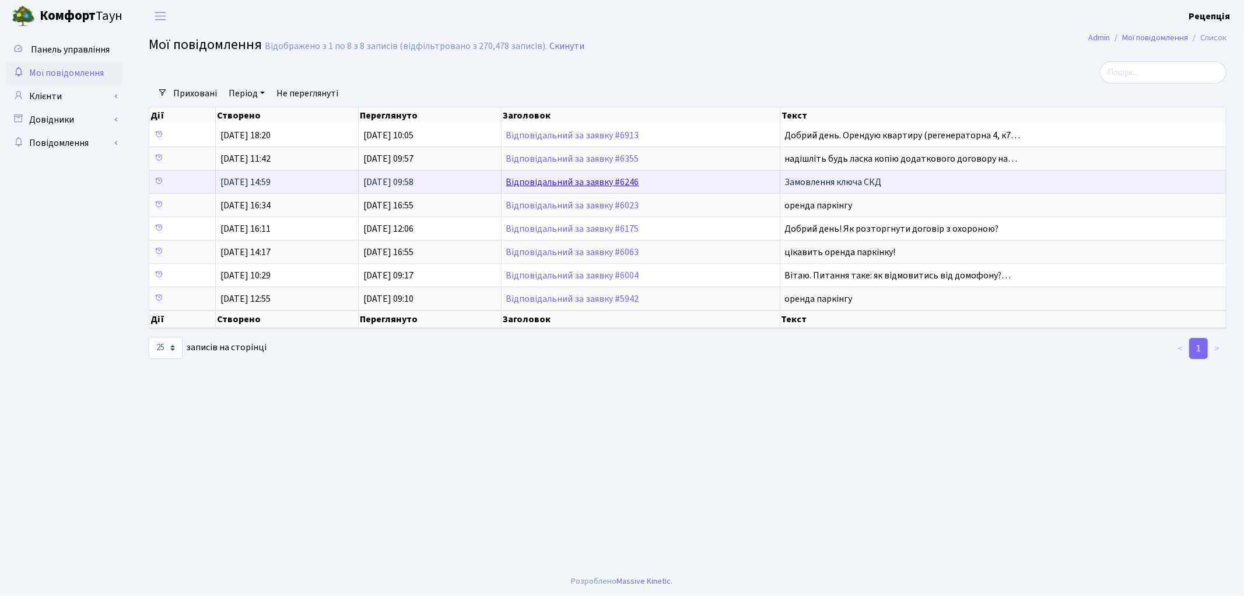
click at [534, 179] on link "Відповідальний за заявку #6246" at bounding box center [572, 182] width 133 height 13
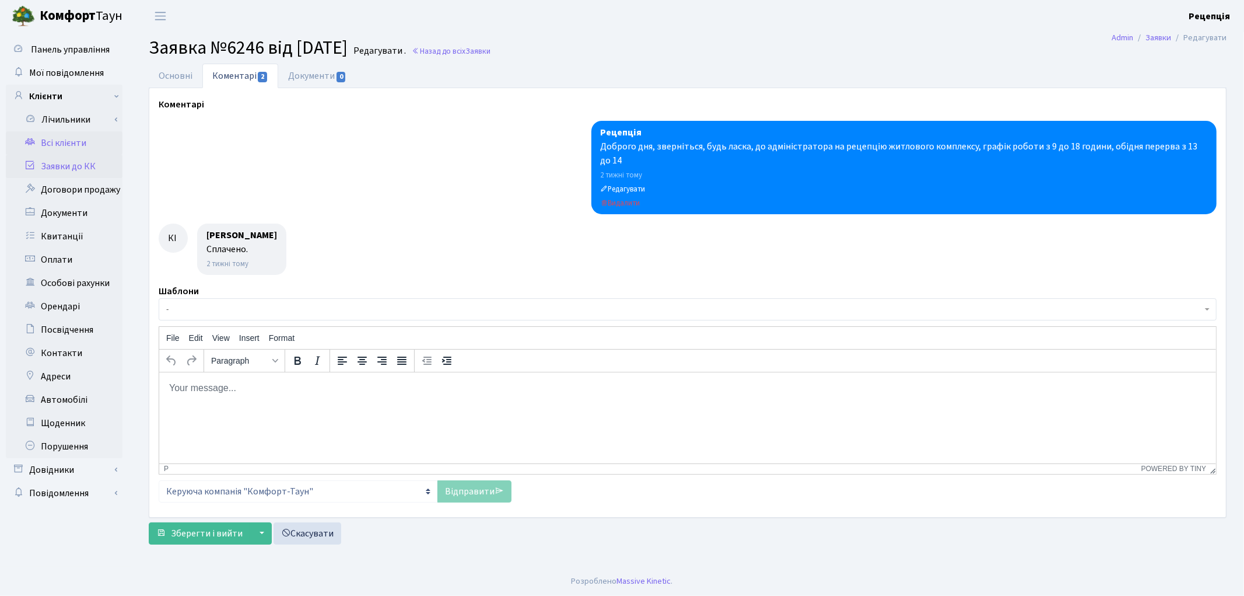
click at [72, 142] on link "Всі клієнти" at bounding box center [64, 142] width 117 height 23
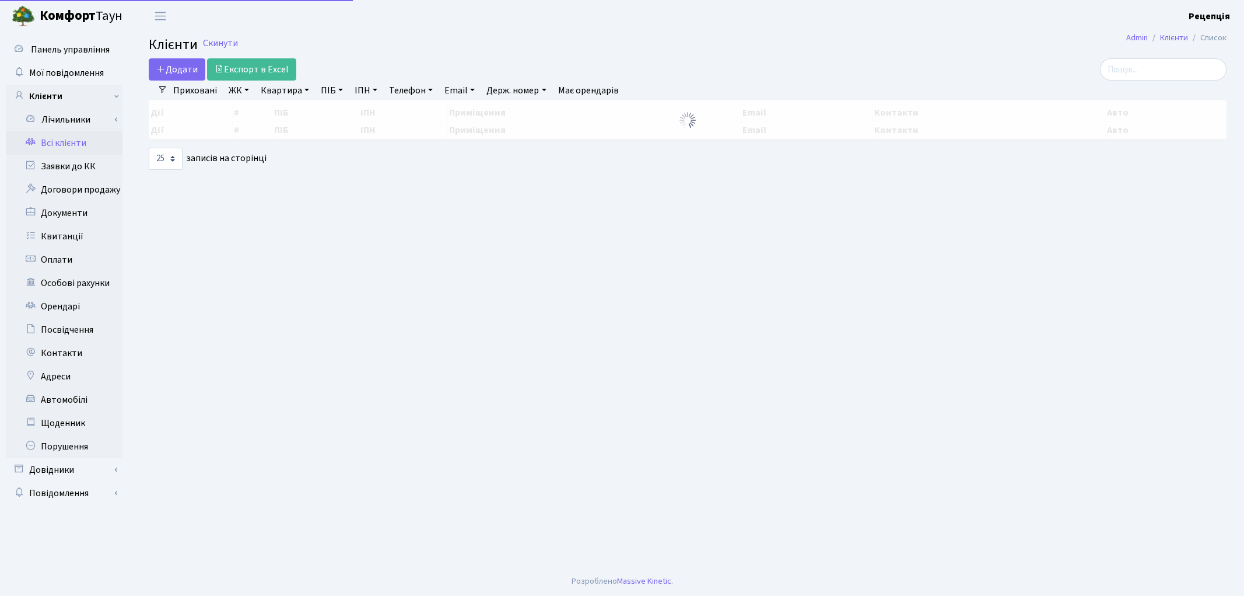
select select "25"
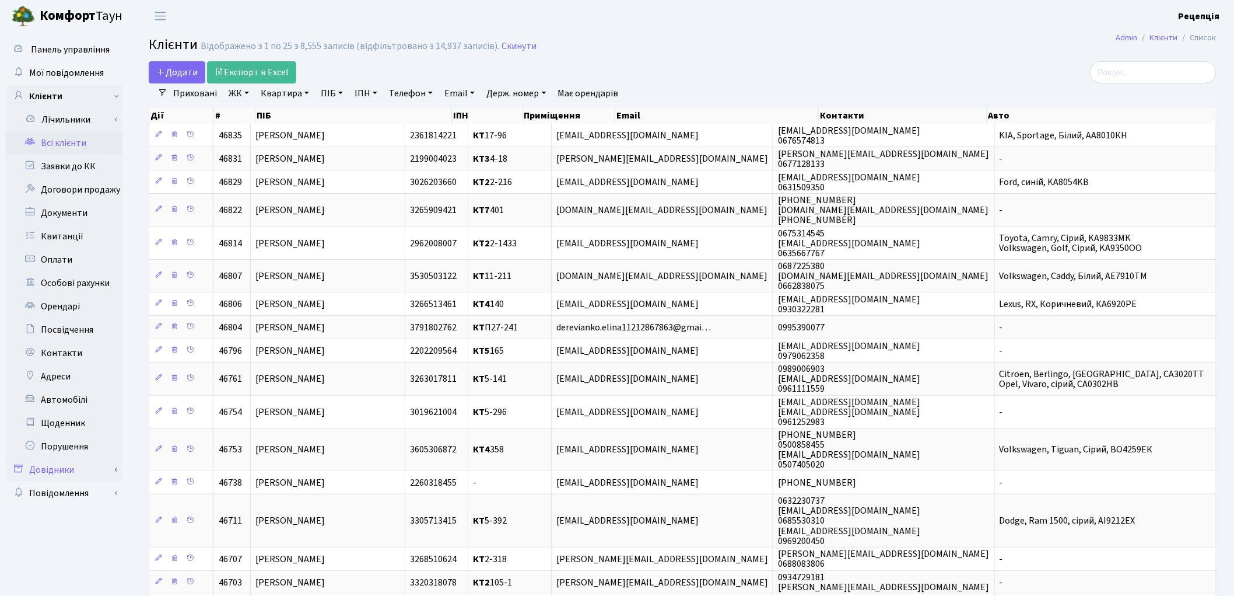
click at [73, 464] on link "Довідники" at bounding box center [64, 469] width 117 height 23
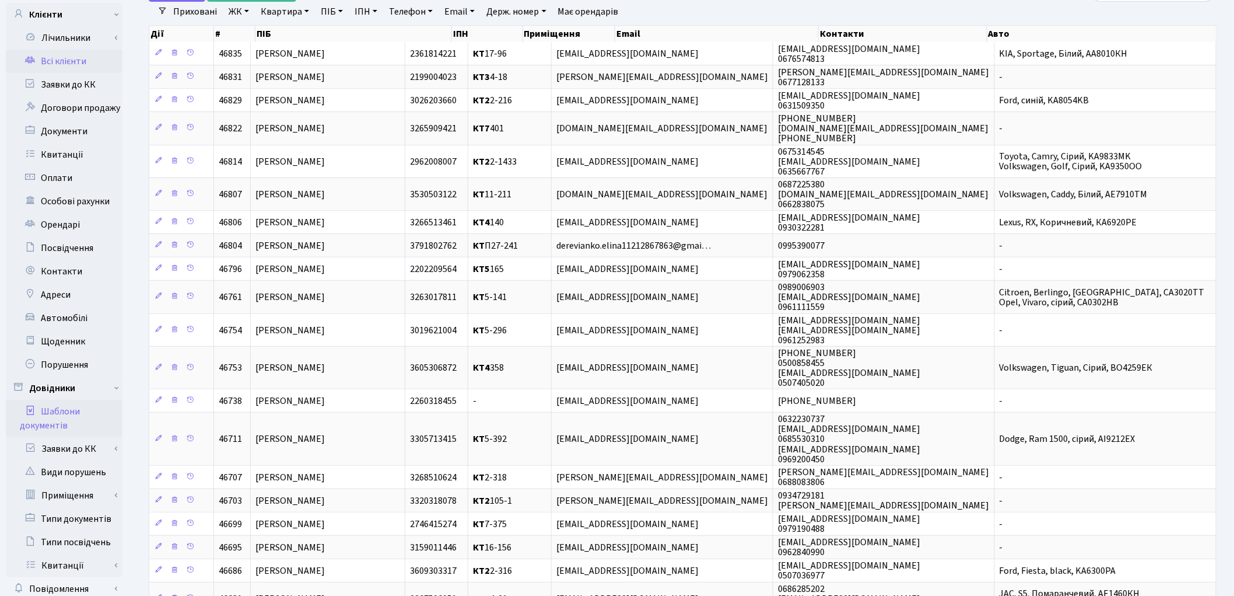
scroll to position [129, 0]
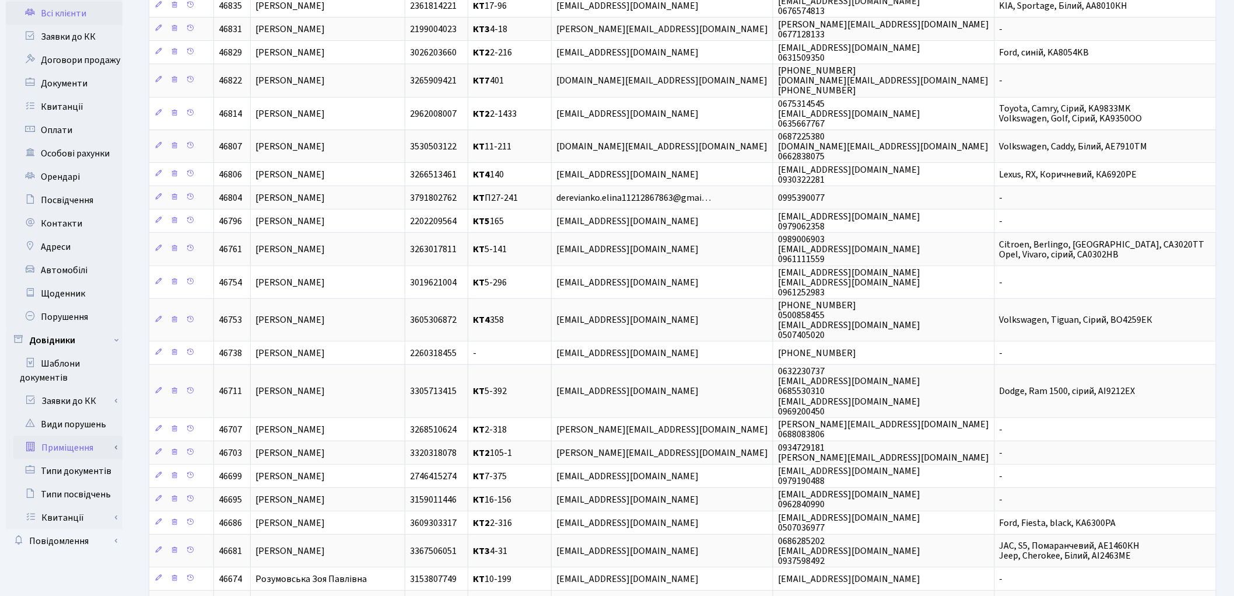
click at [75, 445] on link "Приміщення" at bounding box center [67, 447] width 109 height 23
click at [82, 468] on link "Всі приміщення" at bounding box center [67, 470] width 109 height 23
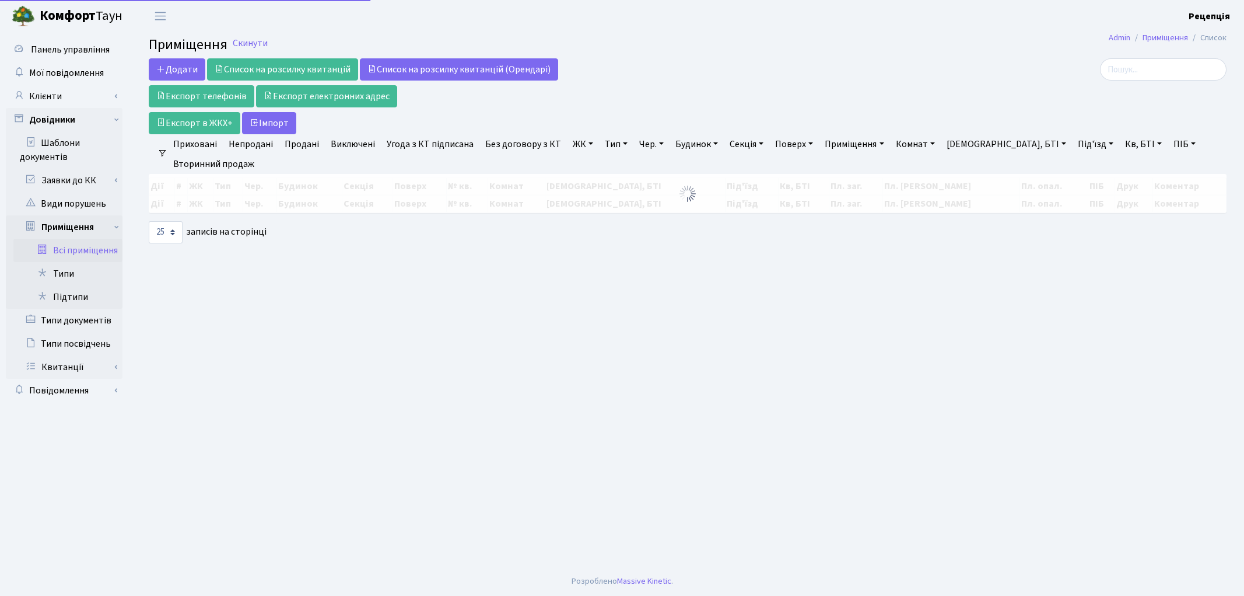
select select "25"
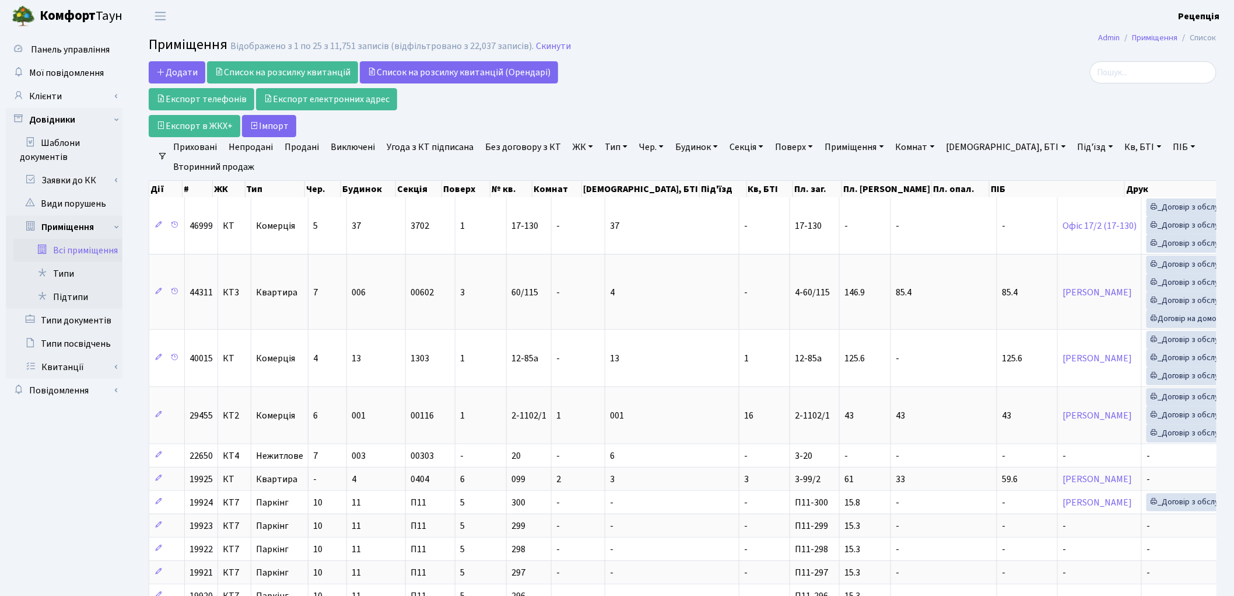
click at [1169, 153] on link "ПІБ" at bounding box center [1184, 147] width 31 height 20
type input "в"
type input "аптека"
click at [1244, 169] on icon at bounding box center [1249, 169] width 9 height 9
click at [79, 96] on link "Клієнти" at bounding box center [64, 96] width 117 height 23
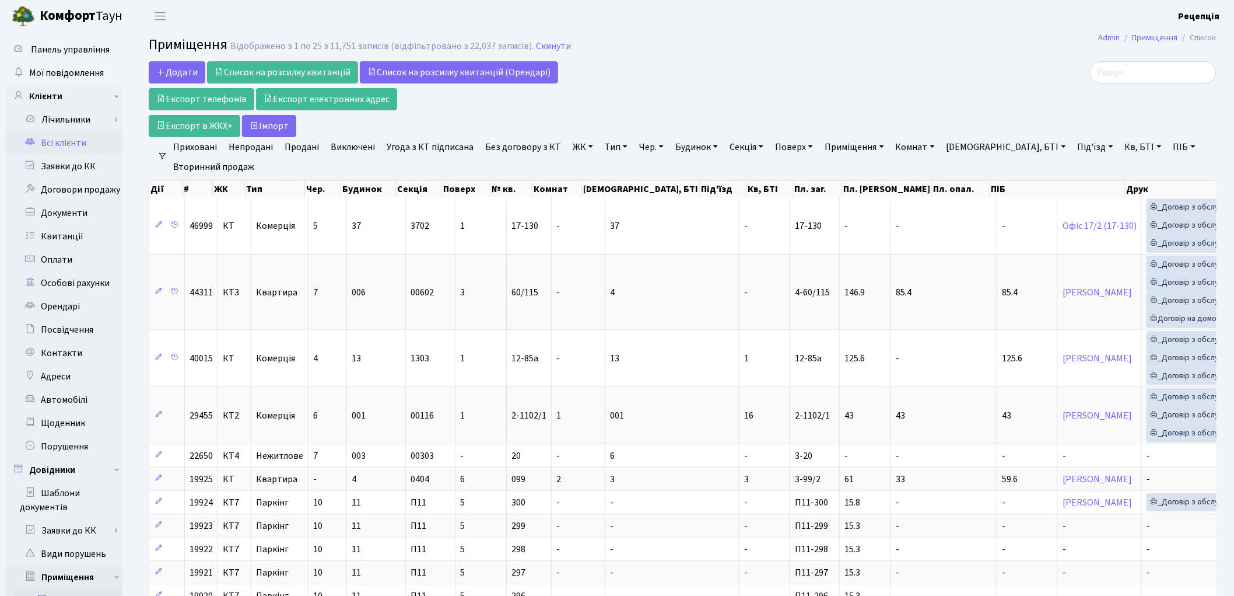
click at [72, 141] on link "Всі клієнти" at bounding box center [64, 142] width 117 height 23
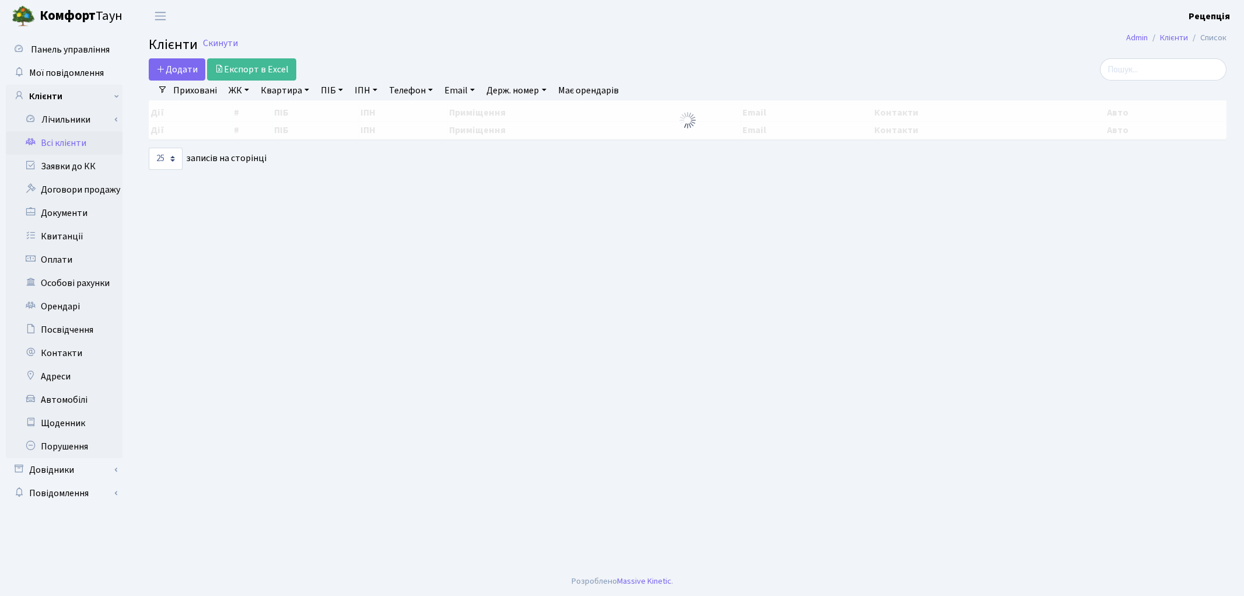
select select "25"
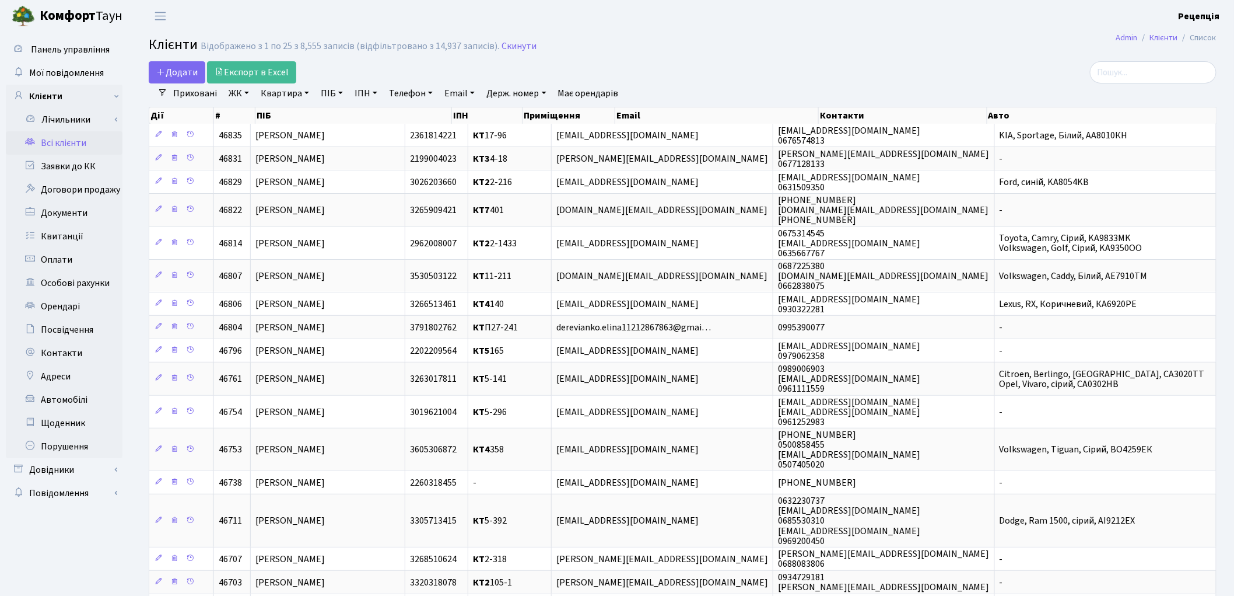
click at [808, 61] on div "Додати Експорт в Excel" at bounding box center [502, 72] width 706 height 22
click at [87, 138] on link "Всі клієнти" at bounding box center [64, 142] width 117 height 23
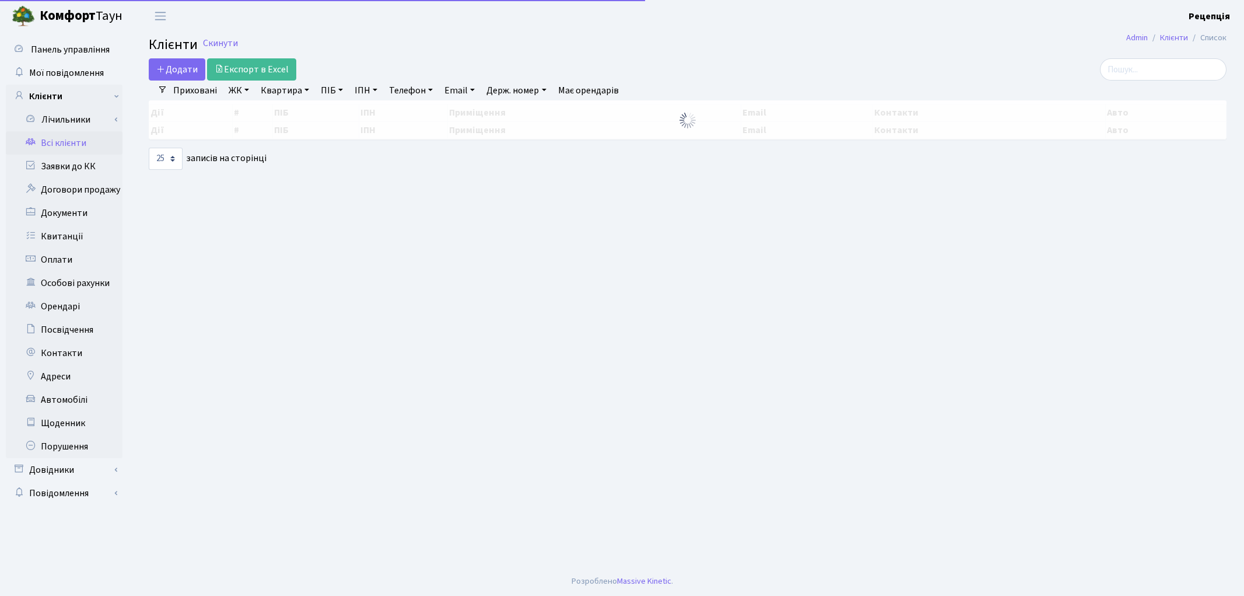
select select "25"
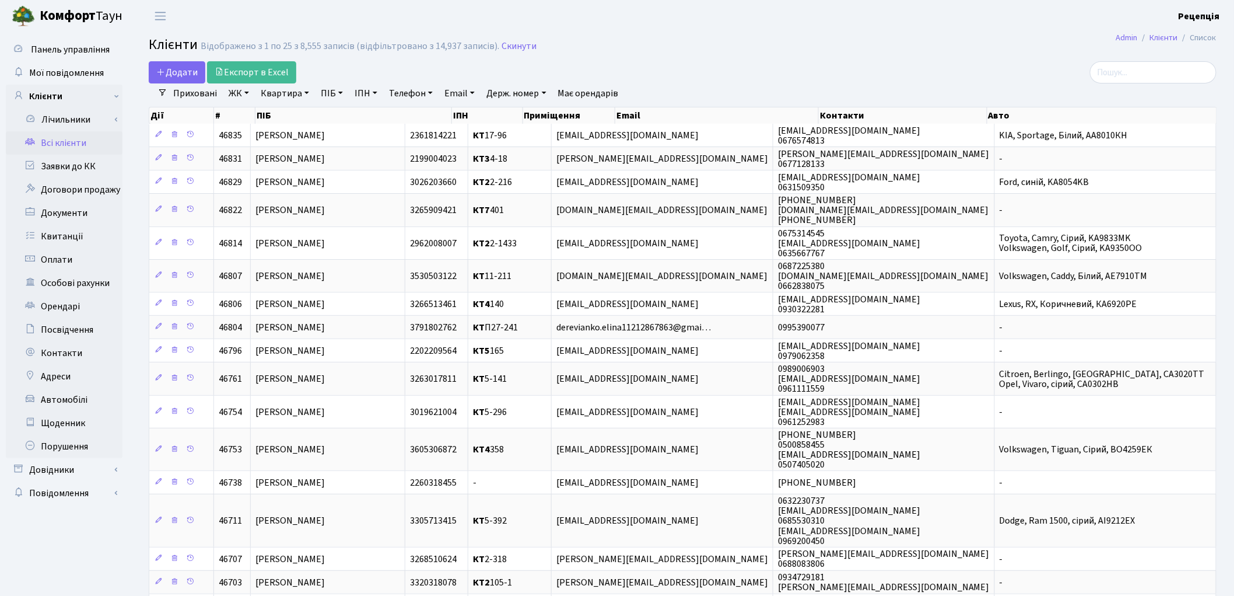
click at [248, 95] on link "ЖК" at bounding box center [239, 93] width 30 height 20
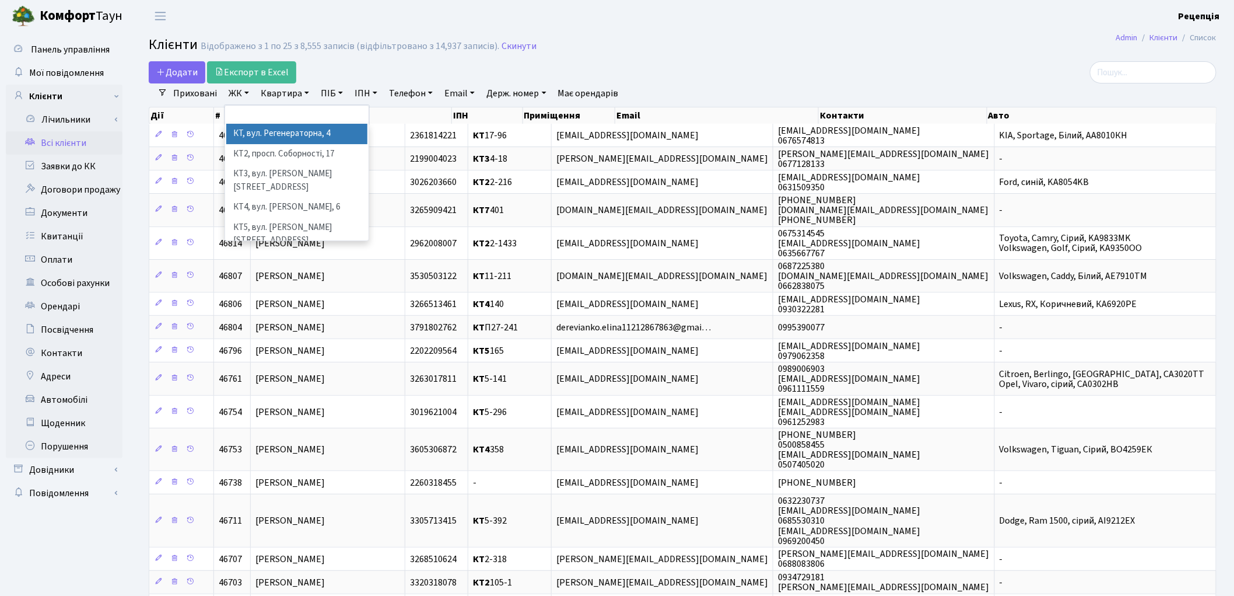
click at [269, 127] on li "КТ, вул. Регенераторна, 4" at bounding box center [296, 134] width 141 height 20
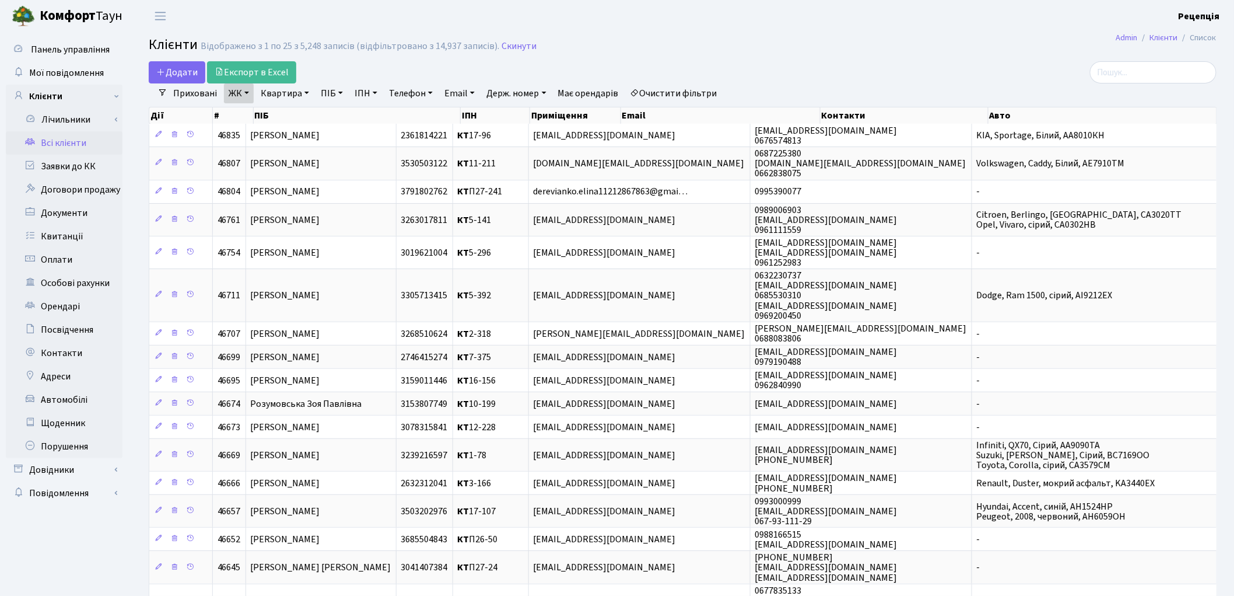
click at [284, 101] on link "Квартира" at bounding box center [285, 93] width 58 height 20
type input "11-162"
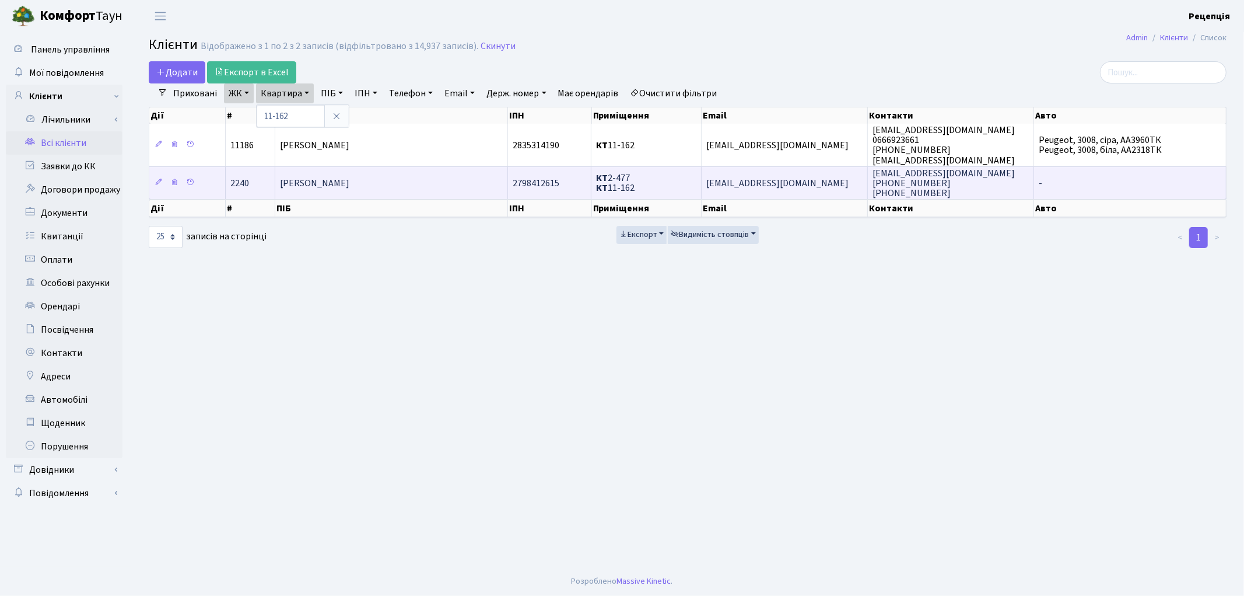
click at [465, 177] on td "[PERSON_NAME]" at bounding box center [391, 182] width 233 height 33
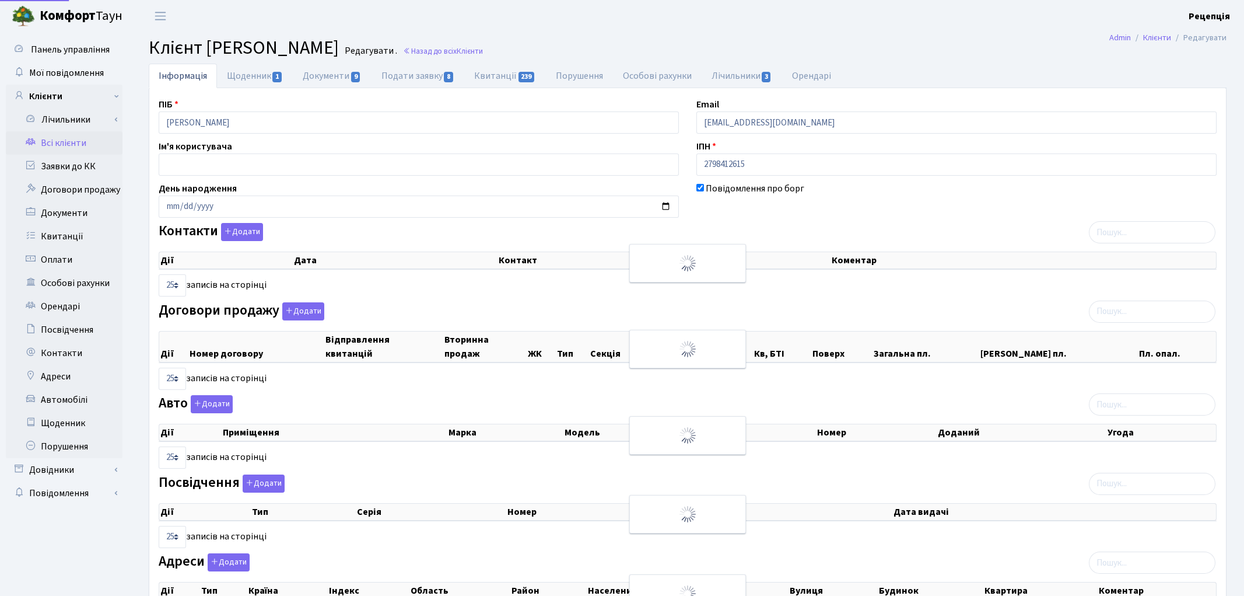
select select "25"
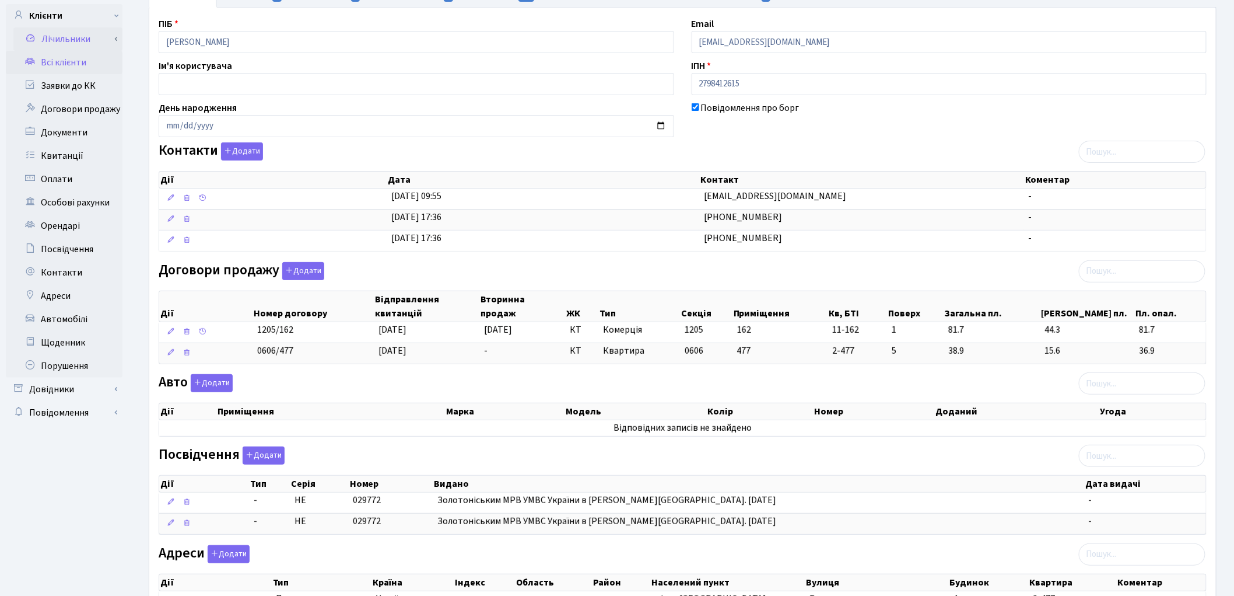
scroll to position [65, 0]
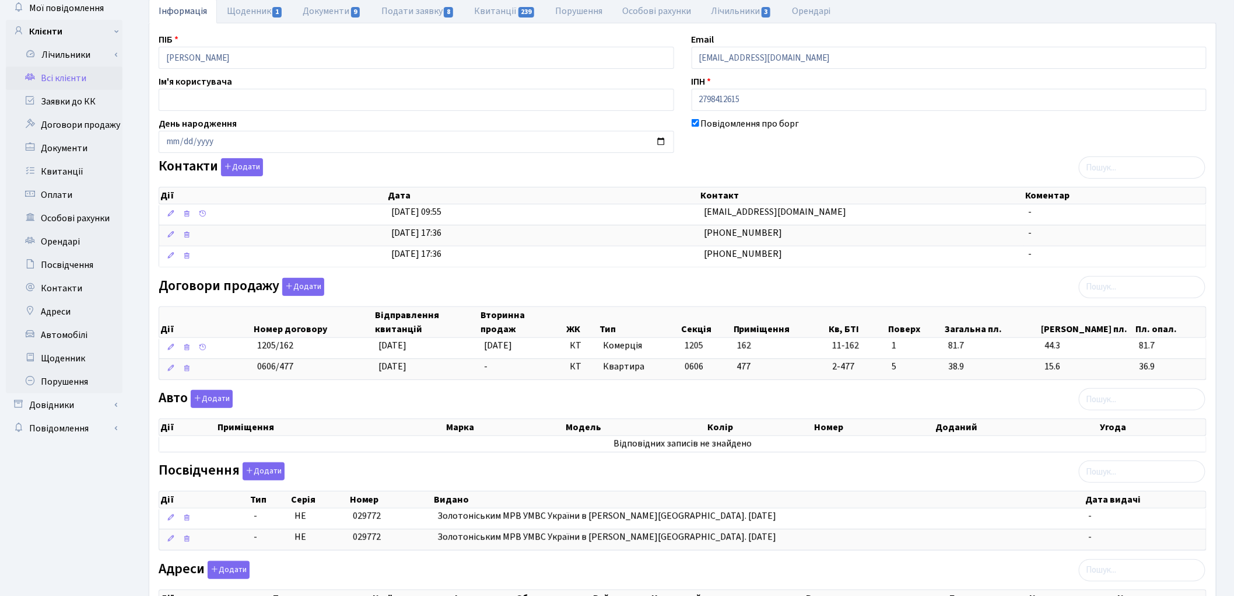
click at [83, 72] on link "Всі клієнти" at bounding box center [64, 77] width 117 height 23
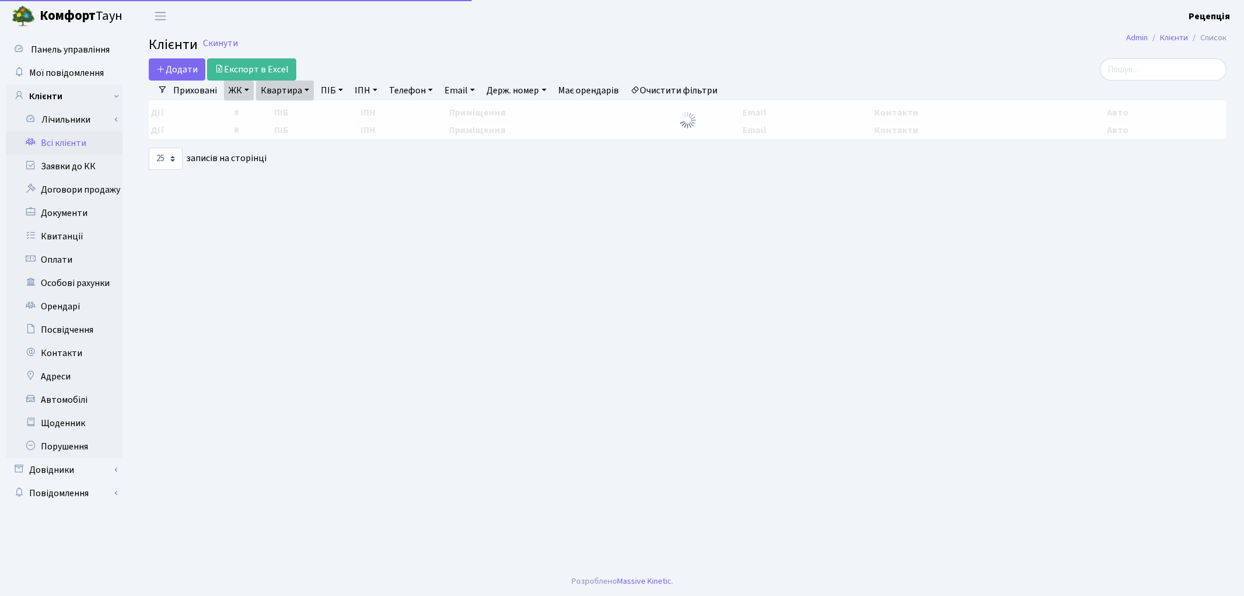
select select "25"
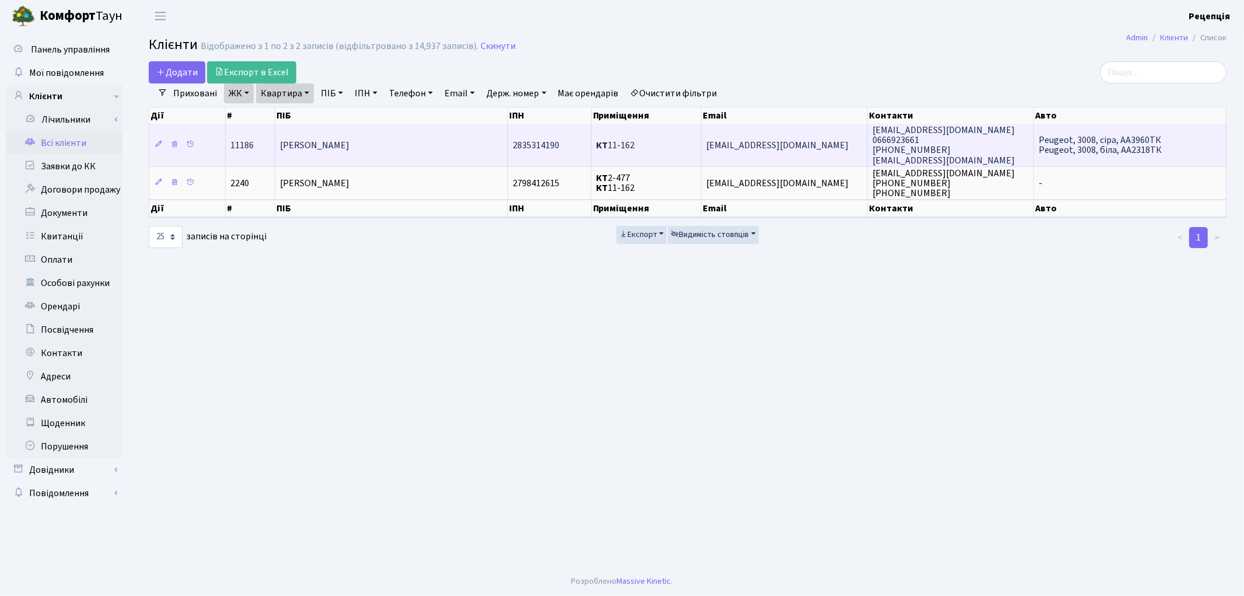
click at [349, 140] on span "Пархоменко Андрій Олександрович" at bounding box center [314, 145] width 69 height 13
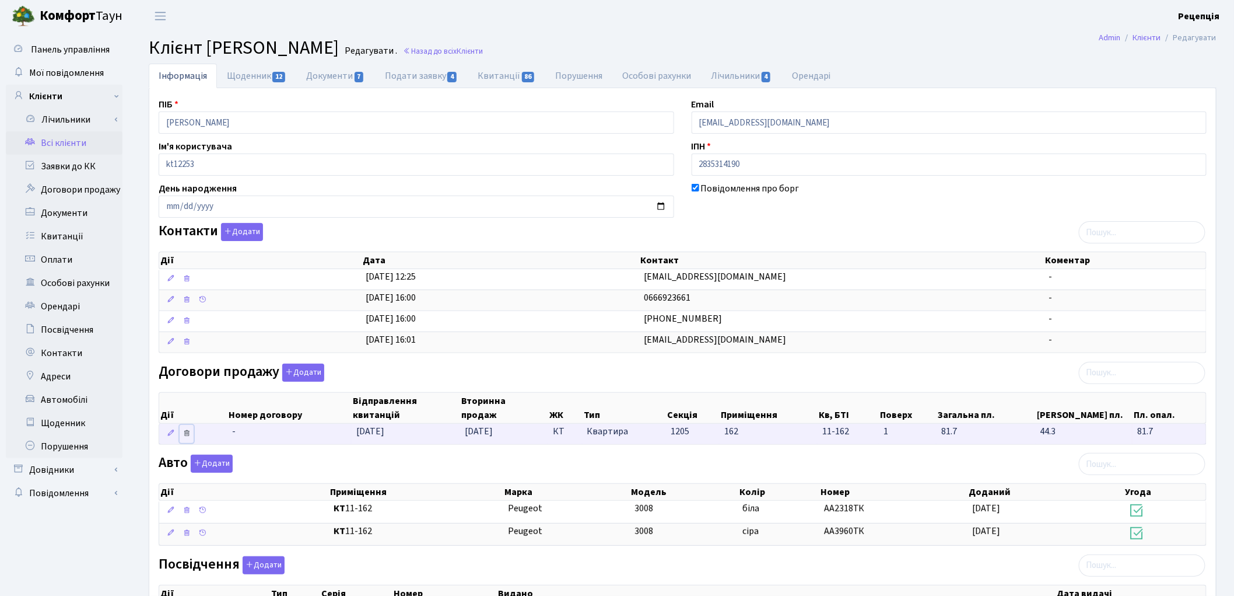
click at [188, 435] on icon at bounding box center [187, 433] width 8 height 8
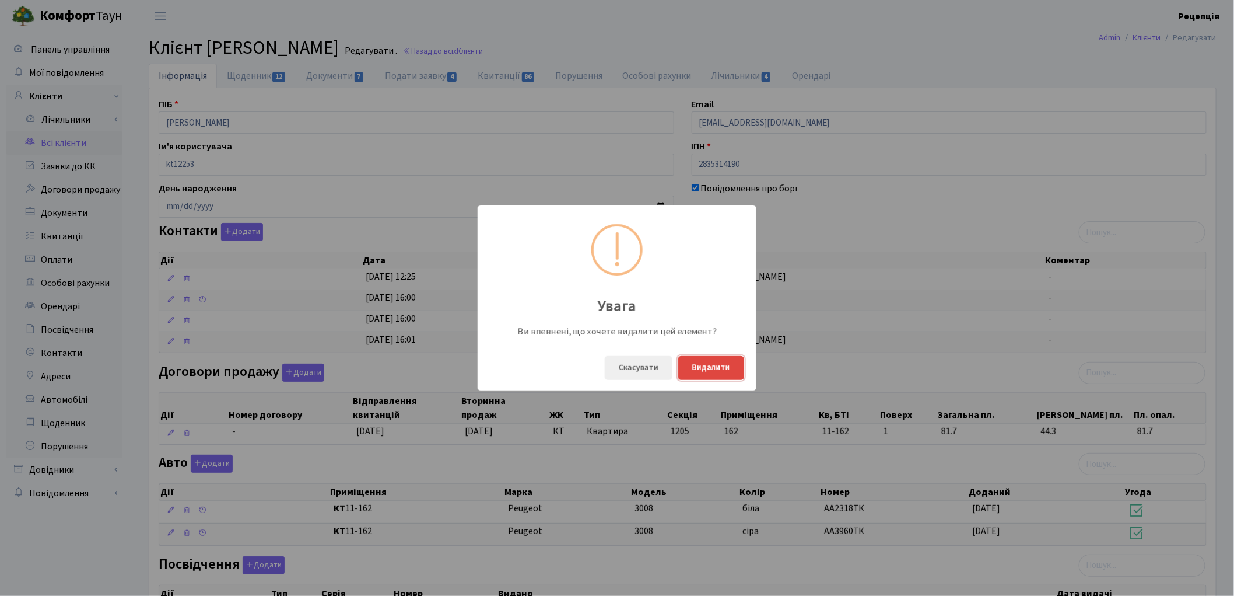
click at [699, 370] on button "Видалити" at bounding box center [711, 368] width 66 height 24
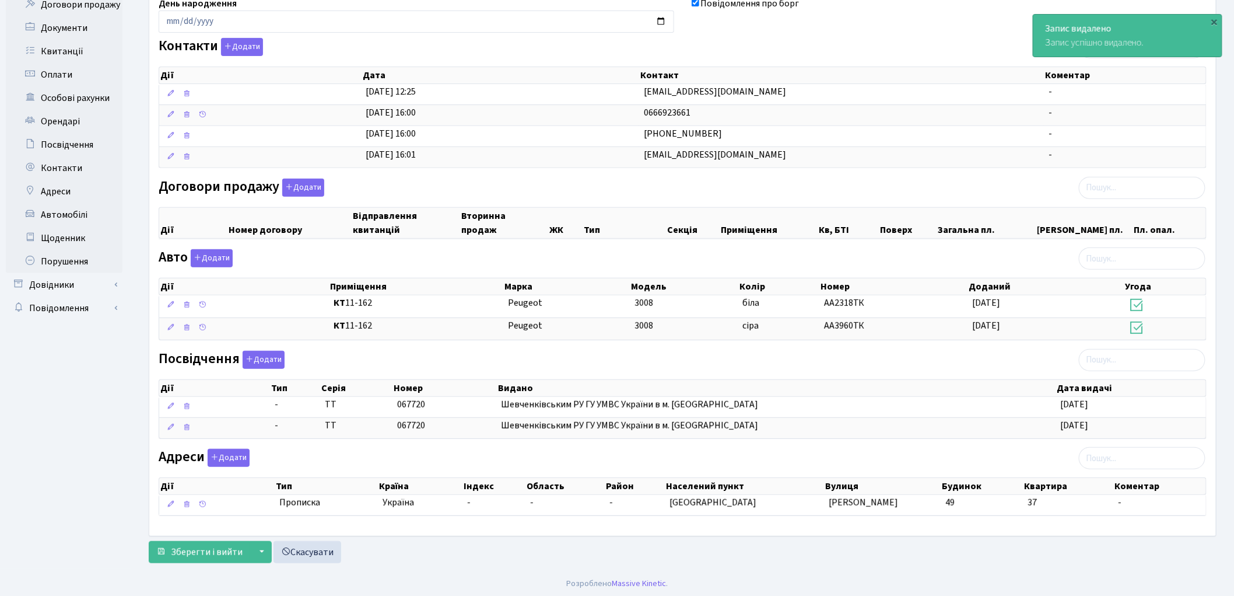
scroll to position [190, 0]
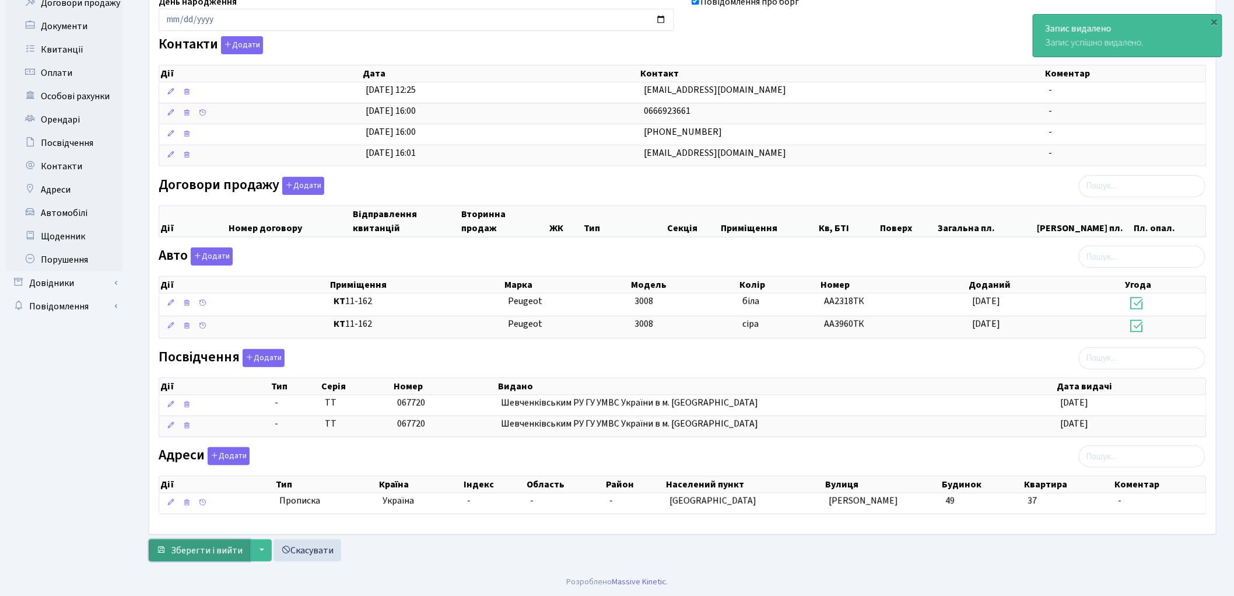
click at [220, 549] on span "Зберегти і вийти" at bounding box center [207, 550] width 72 height 13
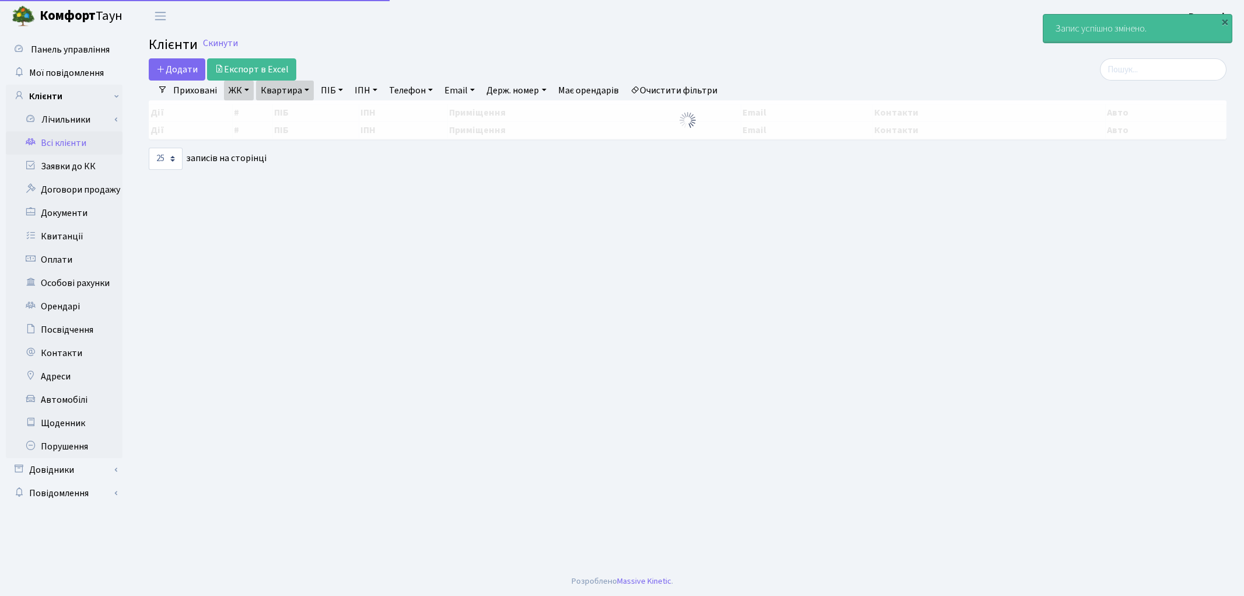
select select "25"
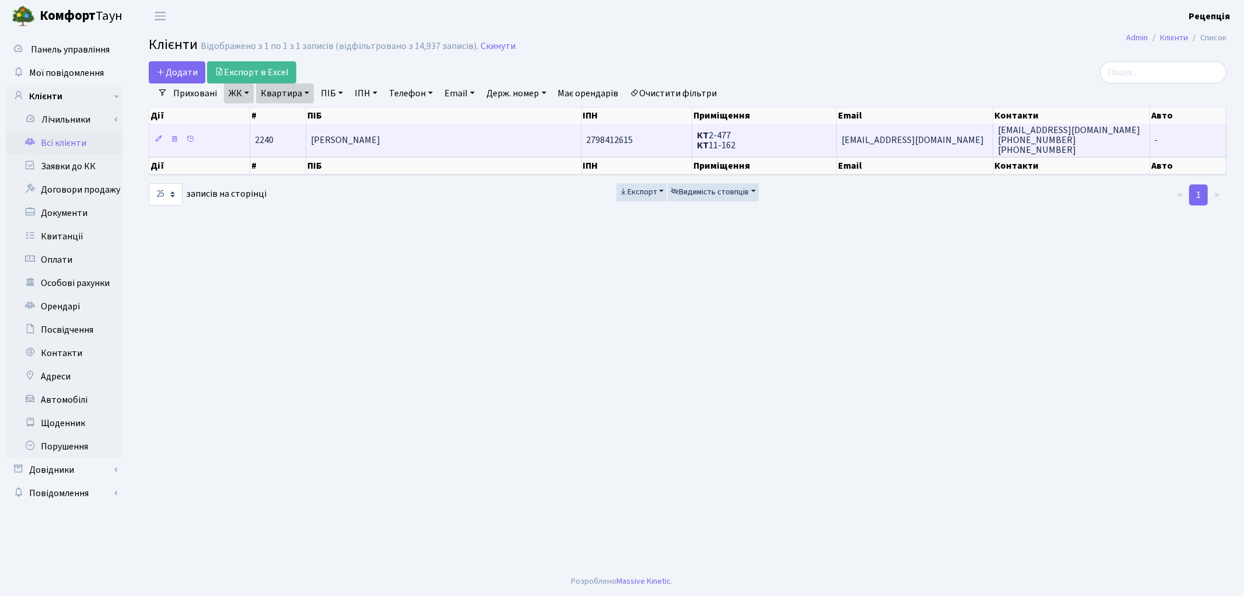
click at [377, 145] on span "[PERSON_NAME]" at bounding box center [345, 140] width 69 height 13
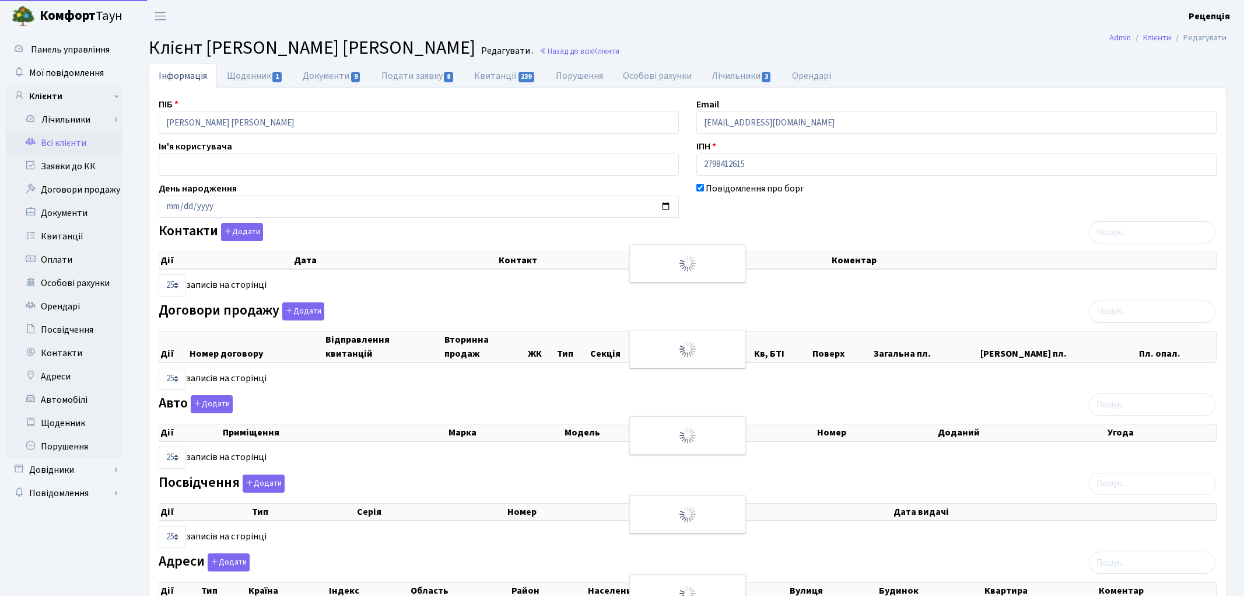
select select "25"
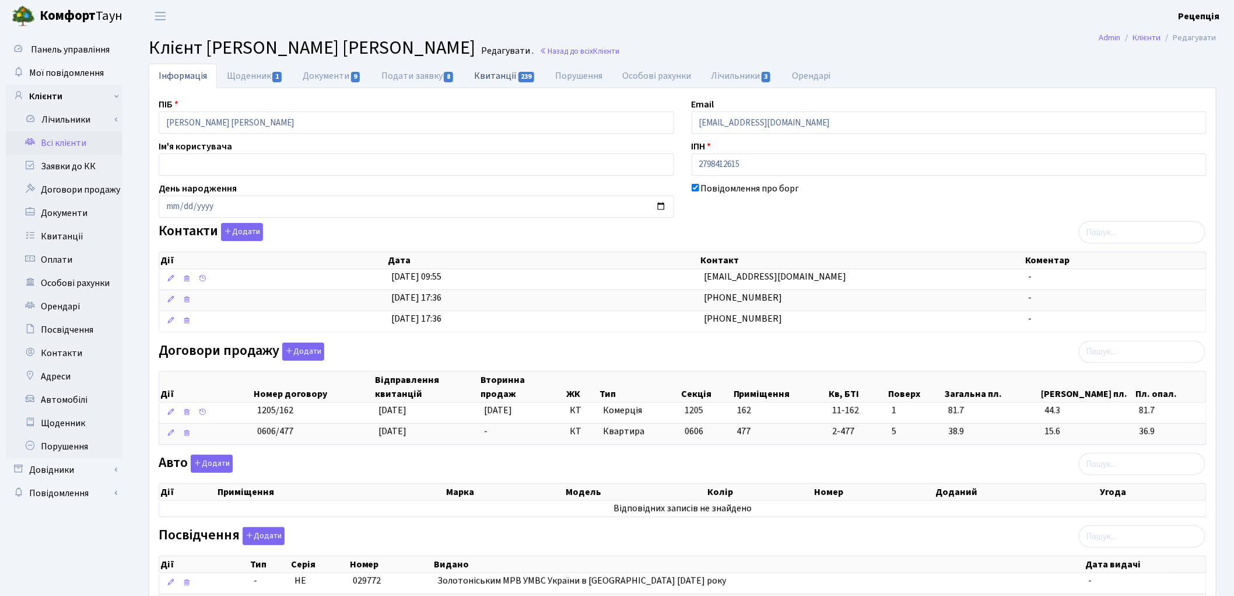
click at [488, 79] on link "Квитанції 239" at bounding box center [504, 76] width 81 height 24
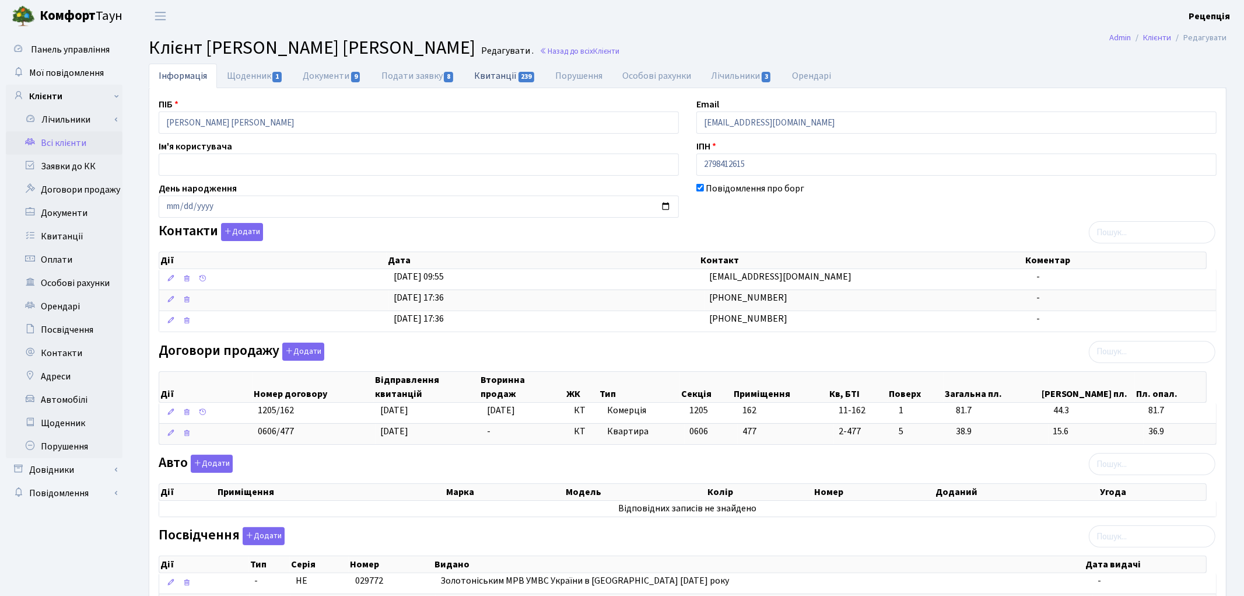
select select "25"
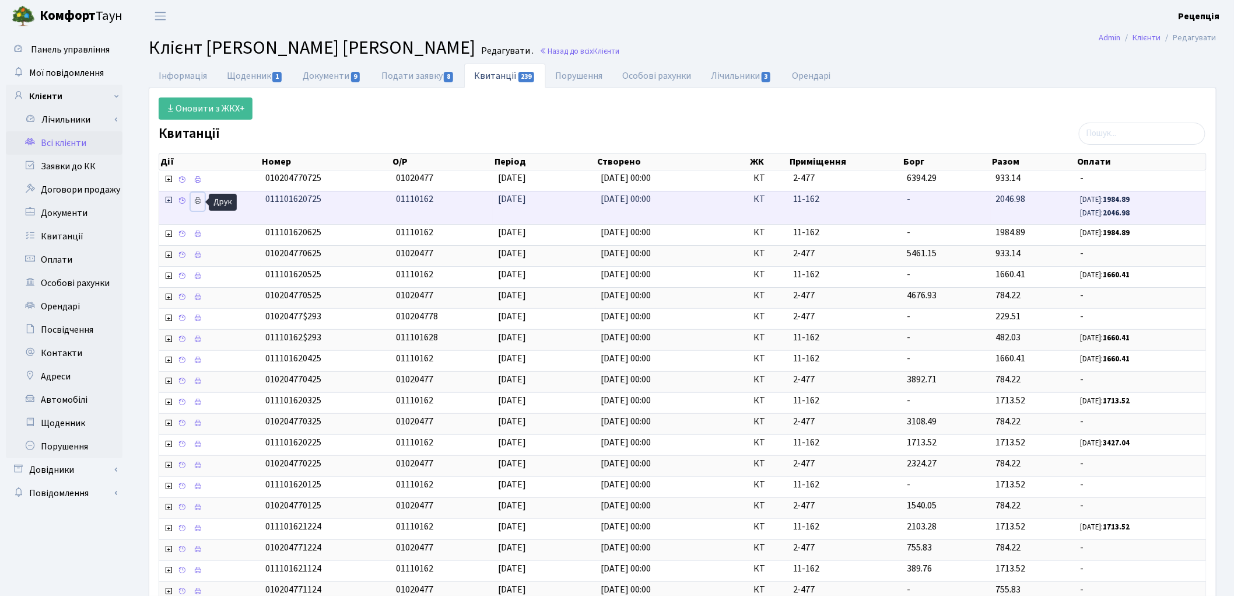
click at [202, 202] on link at bounding box center [198, 201] width 14 height 18
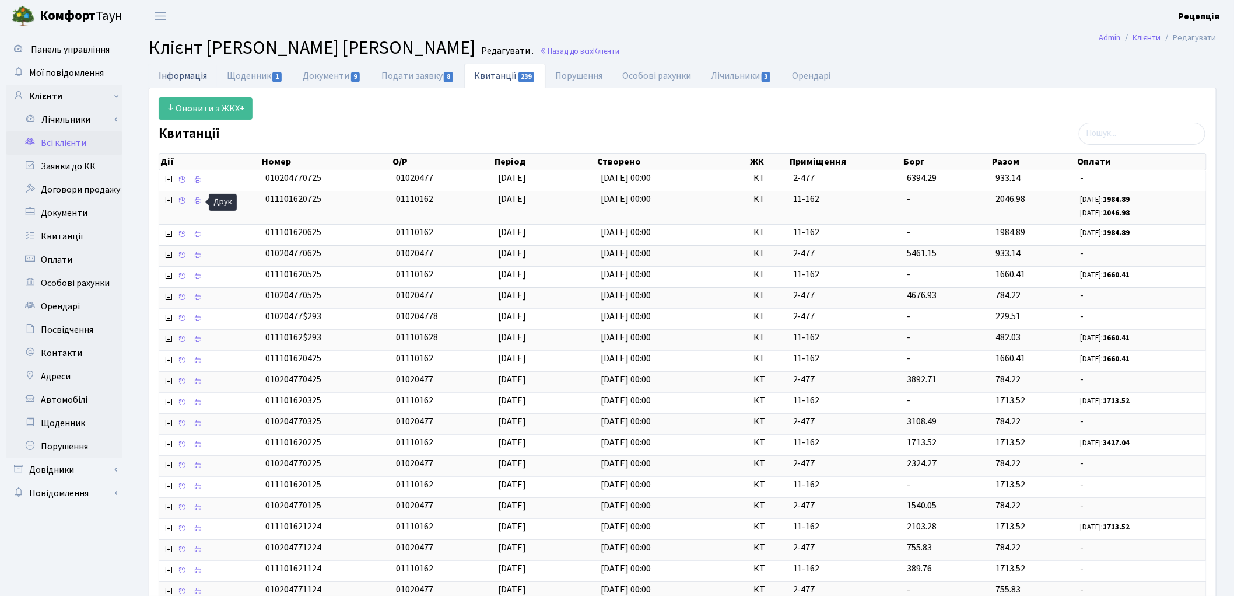
click at [198, 72] on link "Інформація" at bounding box center [183, 76] width 68 height 24
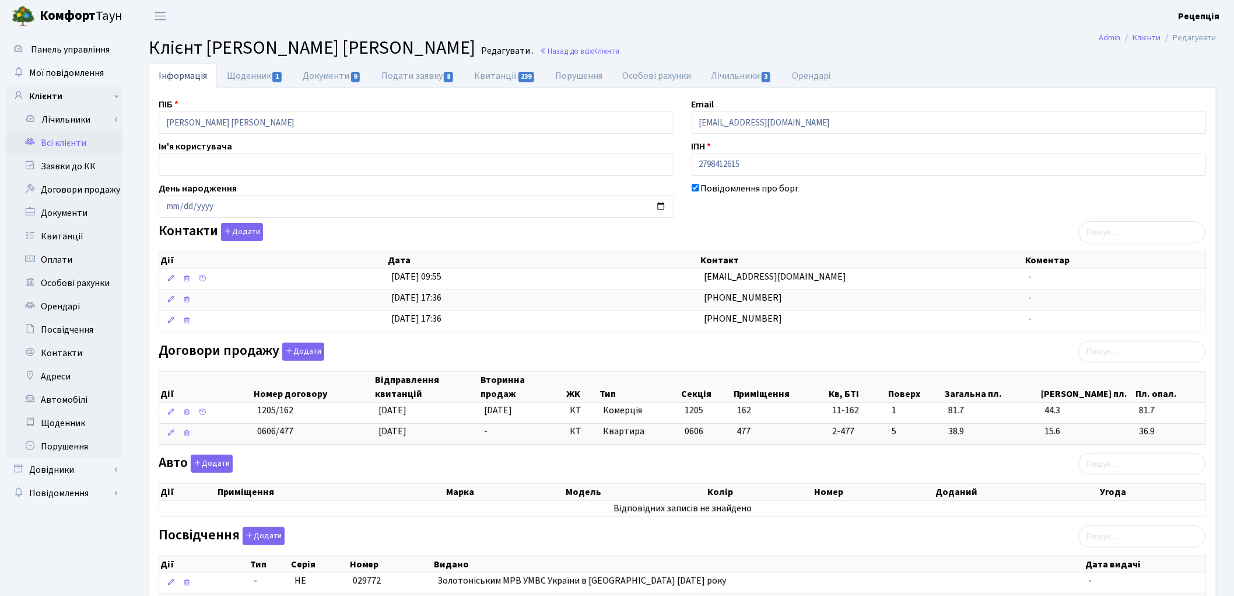
click at [54, 142] on link "Всі клієнти" at bounding box center [64, 142] width 117 height 23
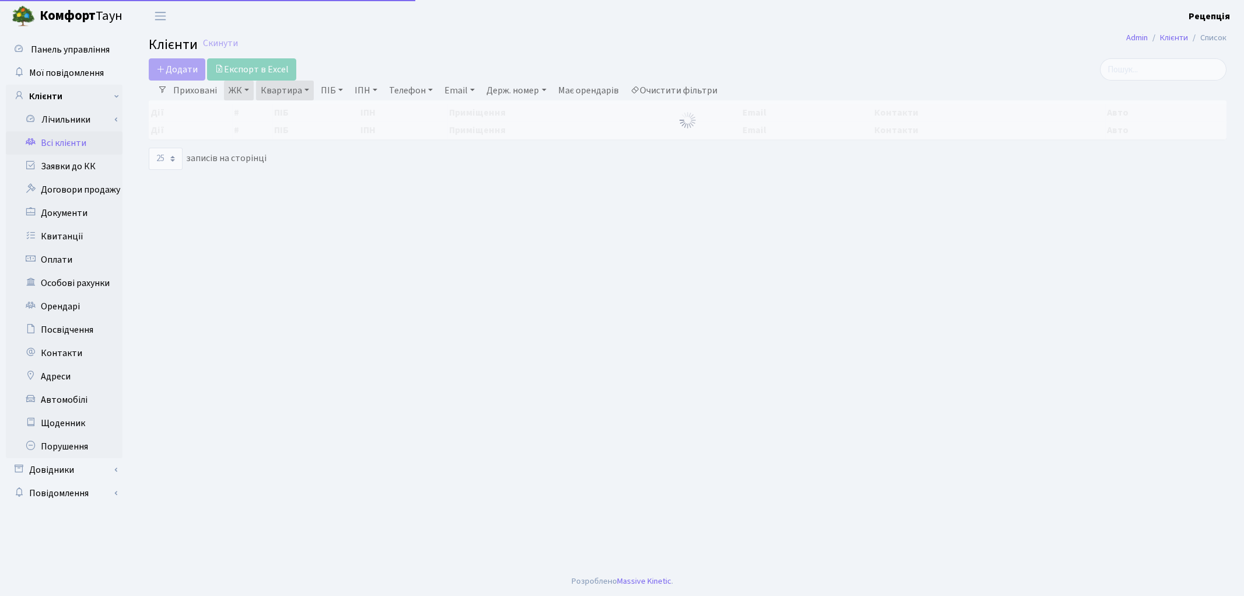
select select "25"
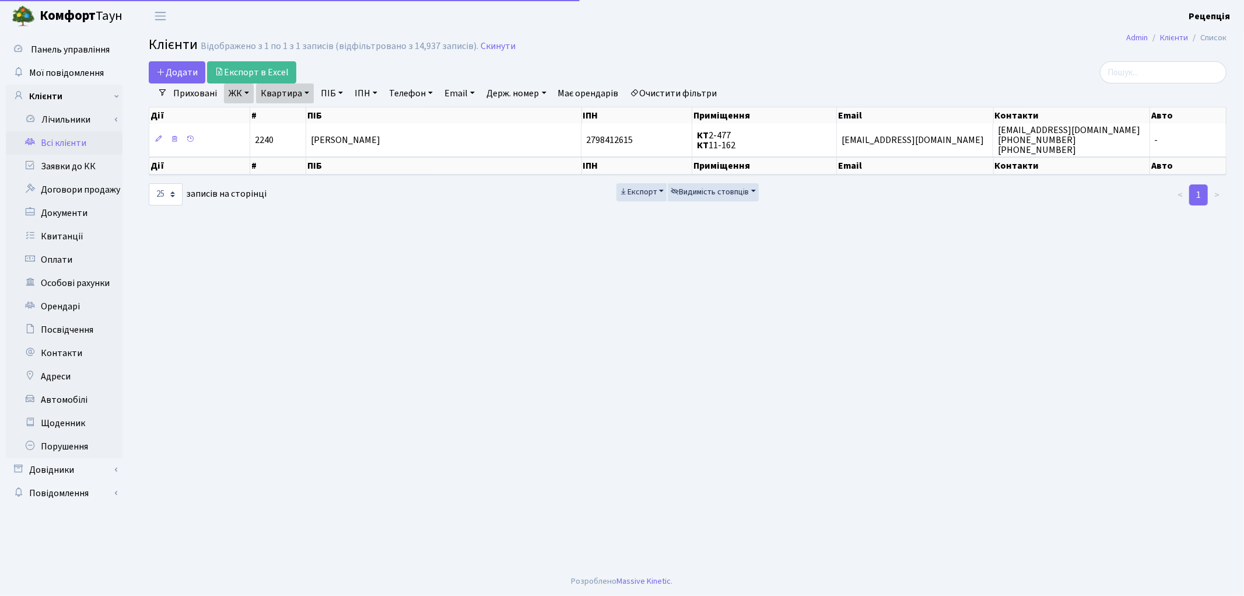
click at [679, 94] on link "Очистити фільтри" at bounding box center [674, 93] width 96 height 20
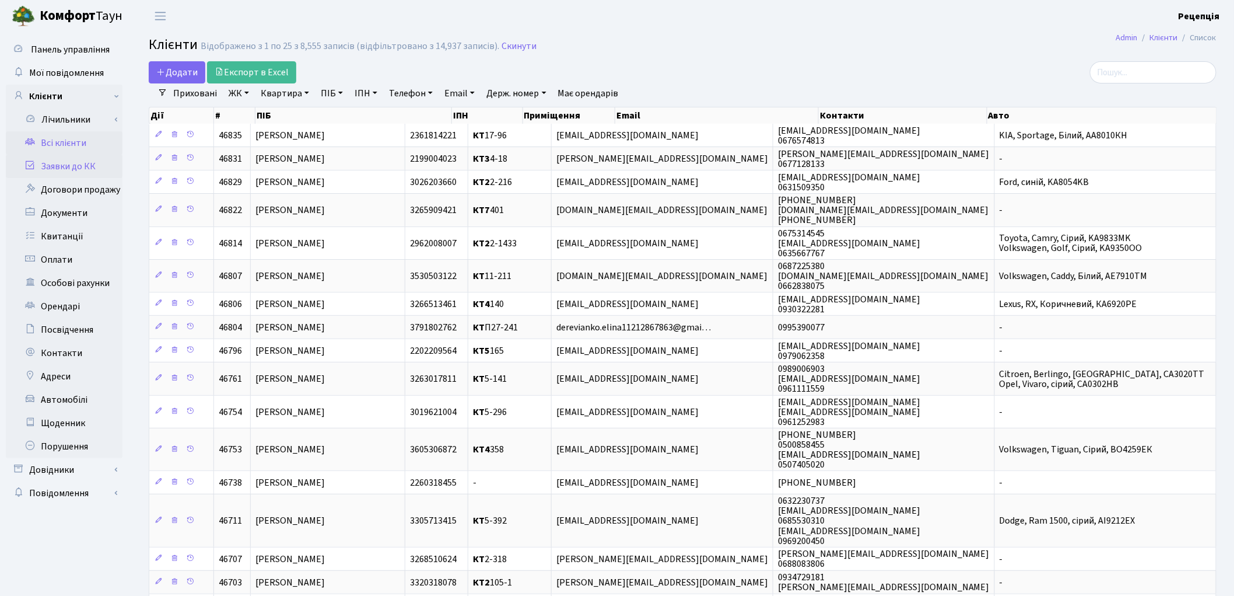
click at [78, 160] on link "Заявки до КК" at bounding box center [64, 166] width 117 height 23
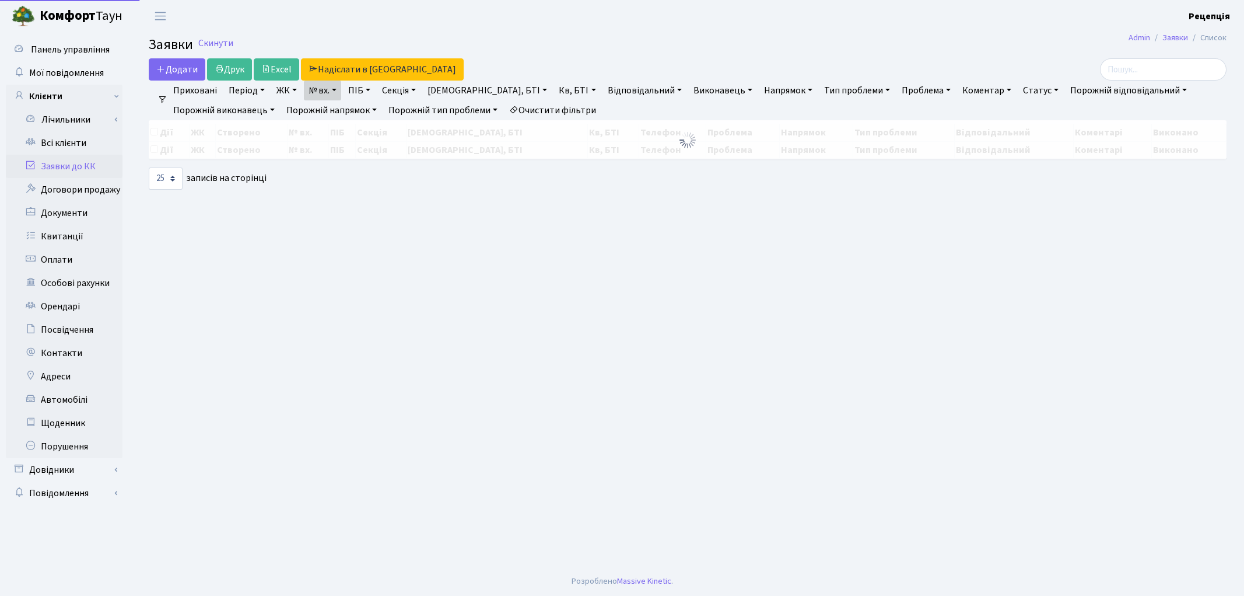
select select "25"
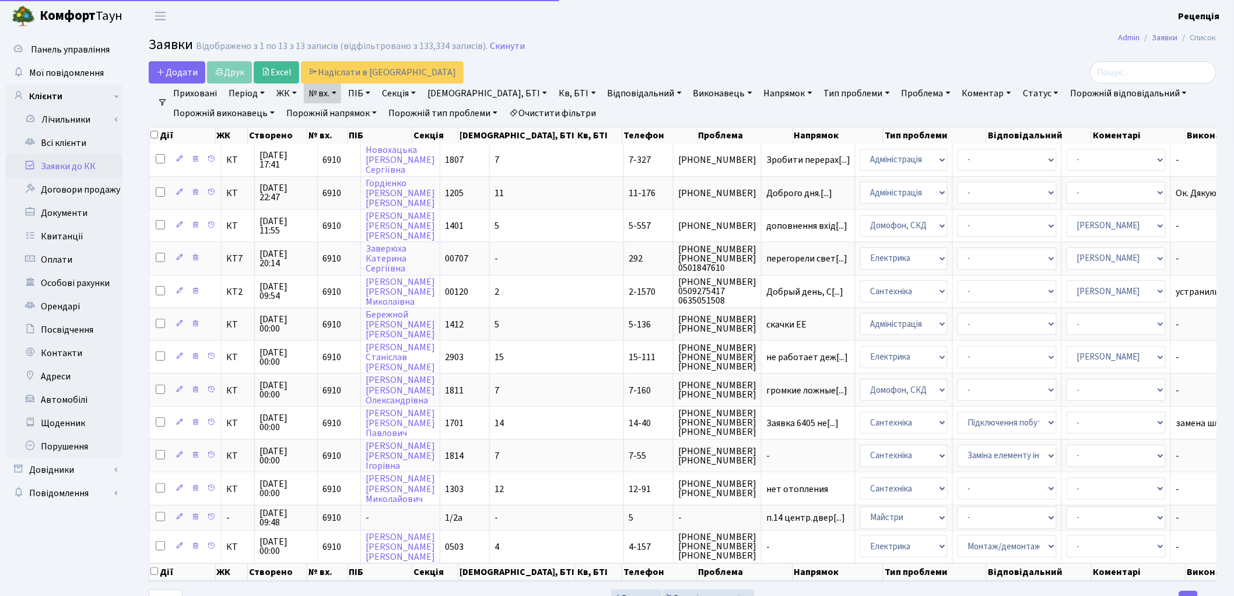
click at [323, 94] on link "№ вх." at bounding box center [322, 93] width 37 height 20
click at [337, 115] on input "6910" at bounding box center [338, 116] width 68 height 22
type input "6848"
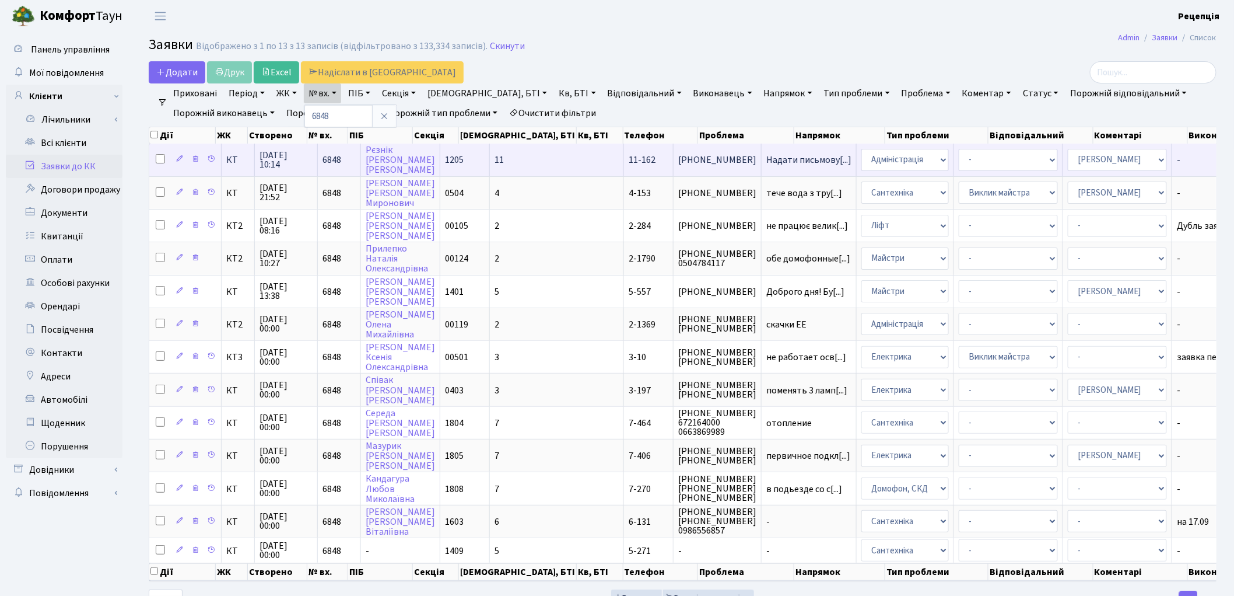
click at [505, 159] on td "11" at bounding box center [557, 159] width 134 height 32
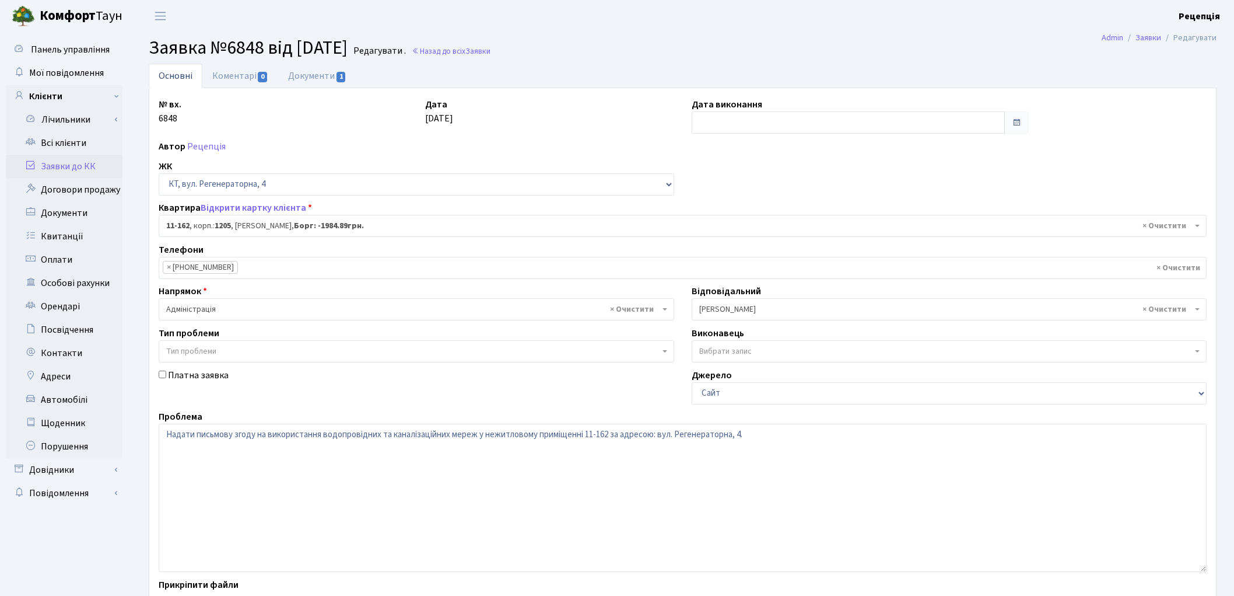
select select "7094"
click at [327, 78] on link "Документи 1" at bounding box center [317, 76] width 78 height 24
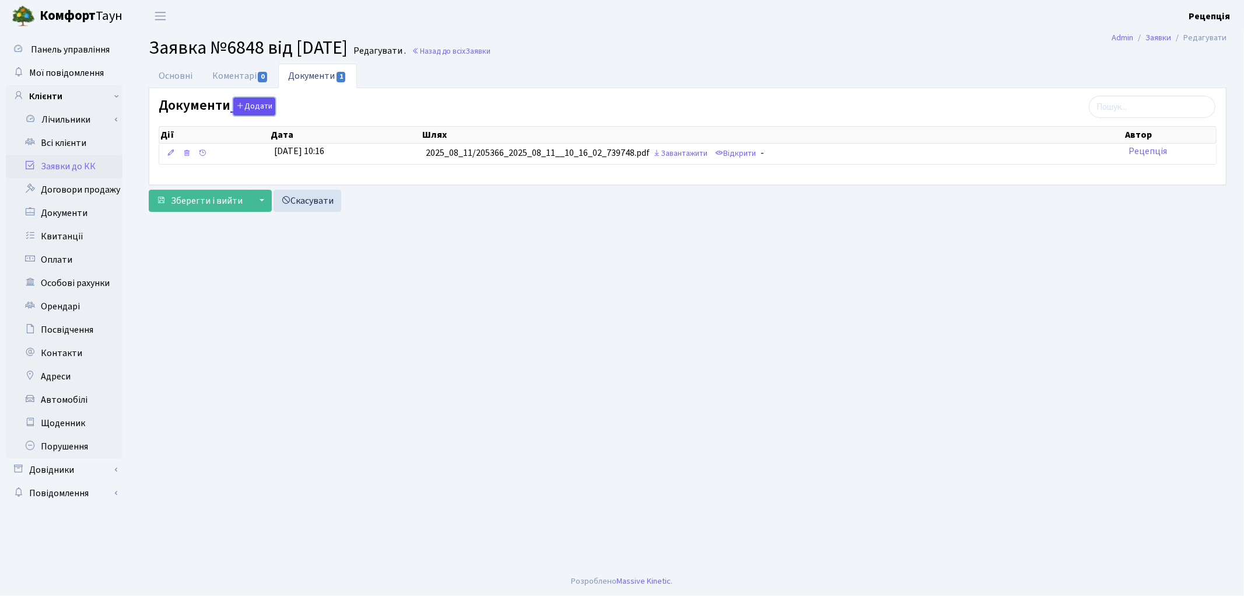
click at [251, 111] on button "Додати" at bounding box center [254, 106] width 42 height 18
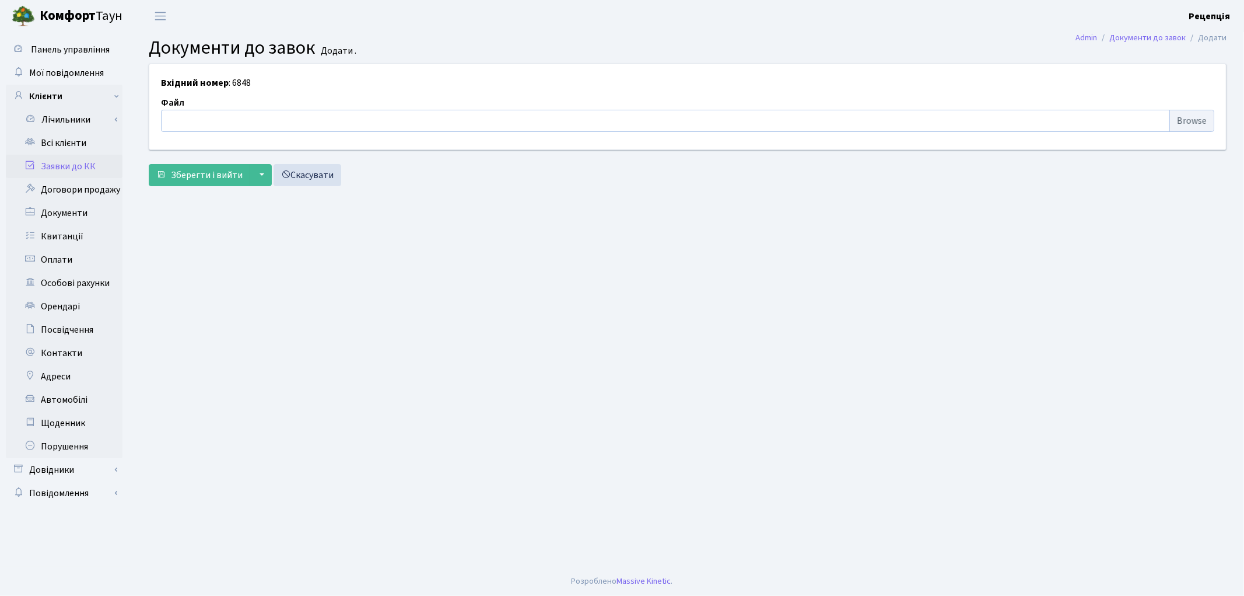
click at [1190, 122] on input "file" at bounding box center [687, 121] width 1053 height 22
type input "C:\fakepath\сканирование0538.pdf"
click at [185, 172] on span "Зберегти і вийти" at bounding box center [207, 175] width 72 height 13
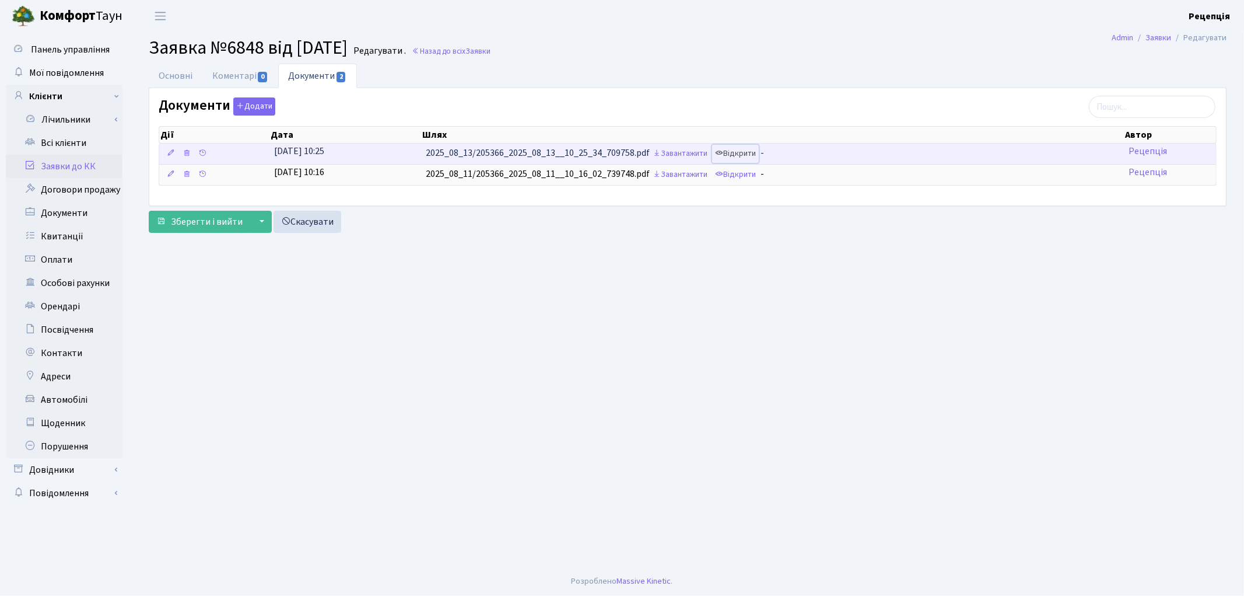
click at [741, 155] on link "Відкрити" at bounding box center [735, 154] width 47 height 18
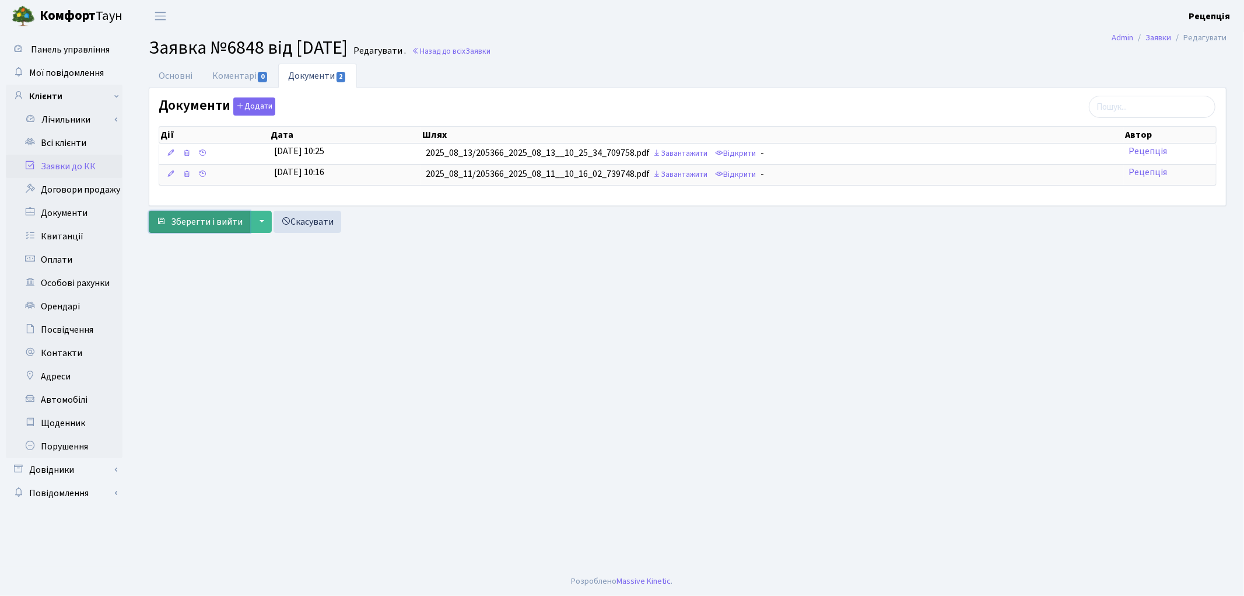
click at [206, 223] on span "Зберегти і вийти" at bounding box center [207, 221] width 72 height 13
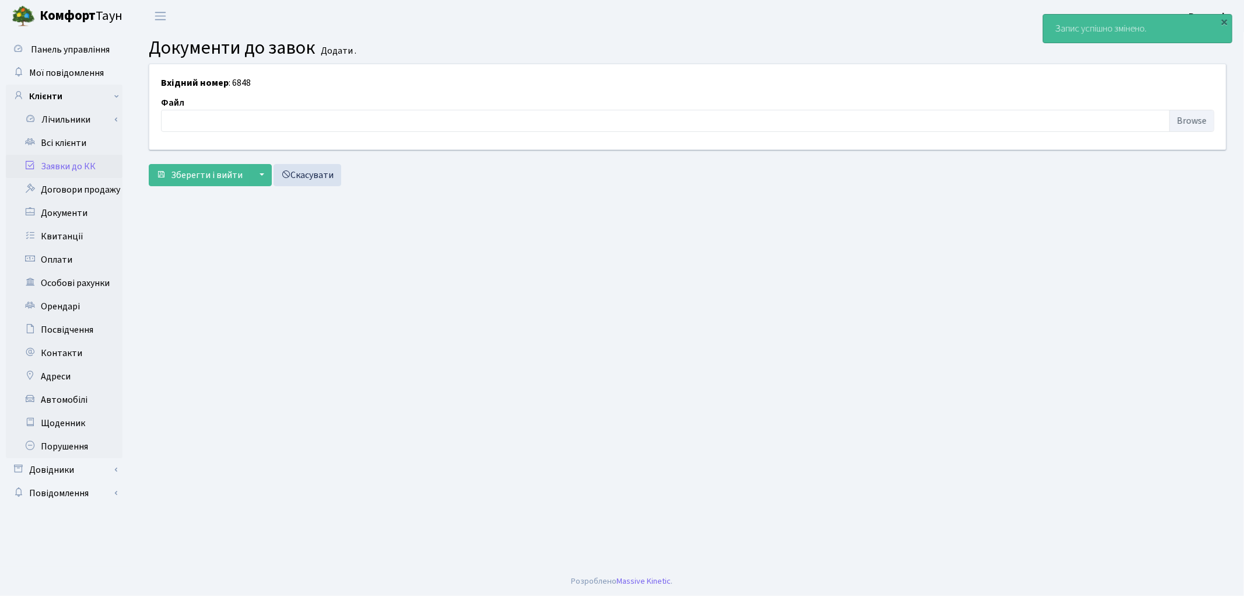
click at [88, 163] on link "Заявки до КК" at bounding box center [64, 166] width 117 height 23
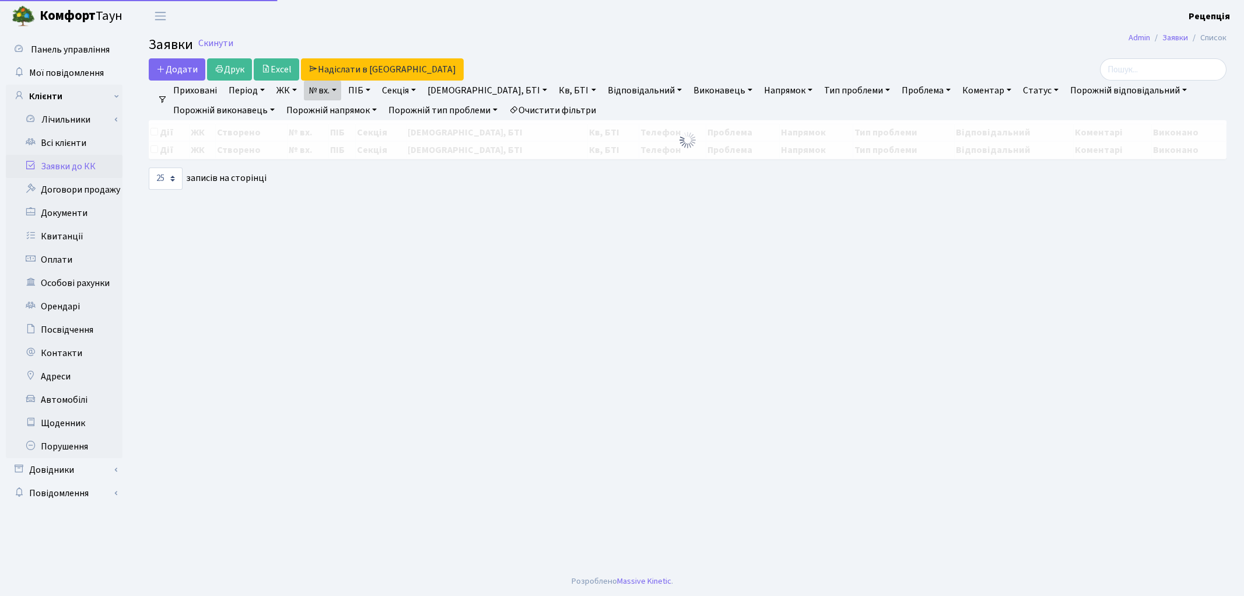
select select "25"
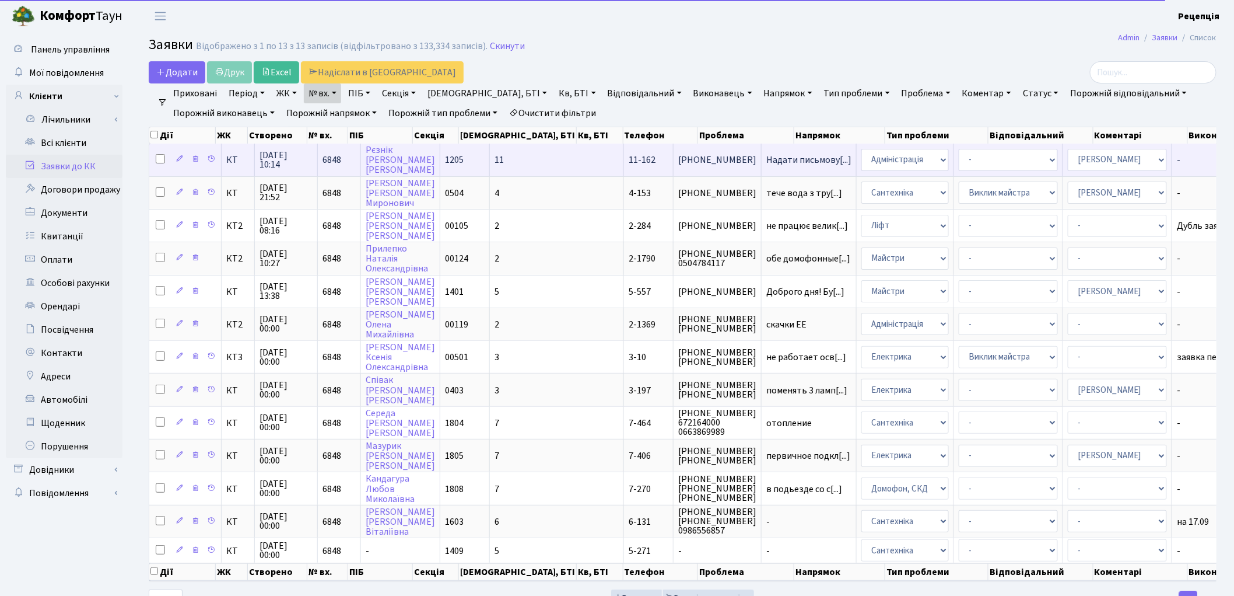
click at [460, 157] on td "1205" at bounding box center [465, 159] width 50 height 32
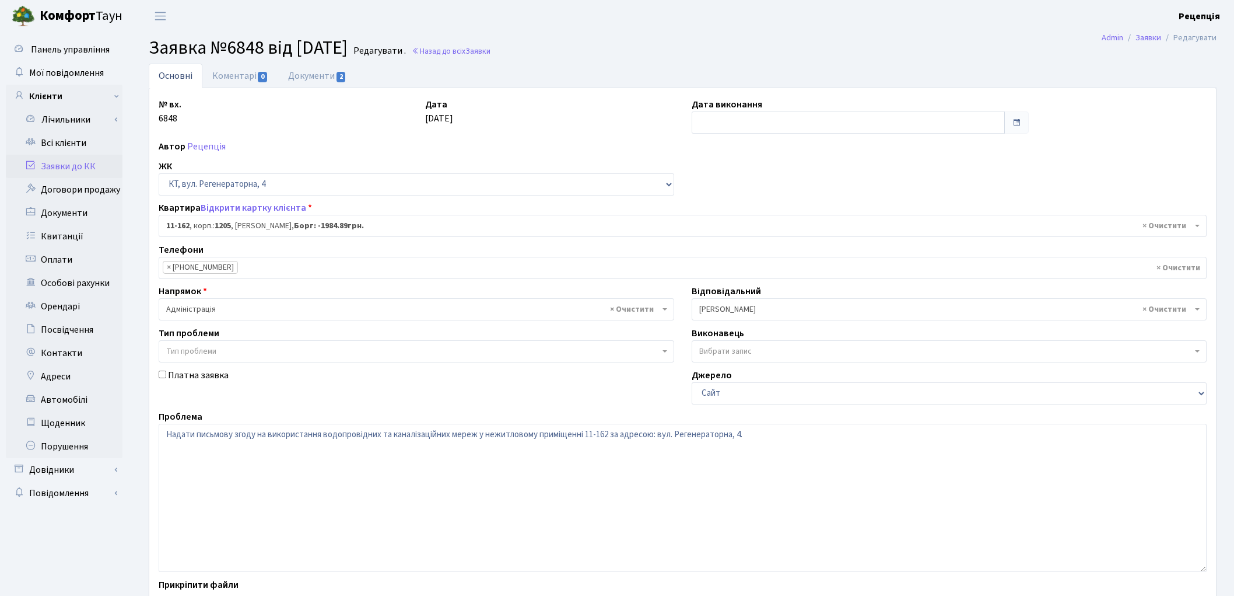
select select "7094"
click at [247, 76] on link "Коментарі 0" at bounding box center [240, 76] width 76 height 24
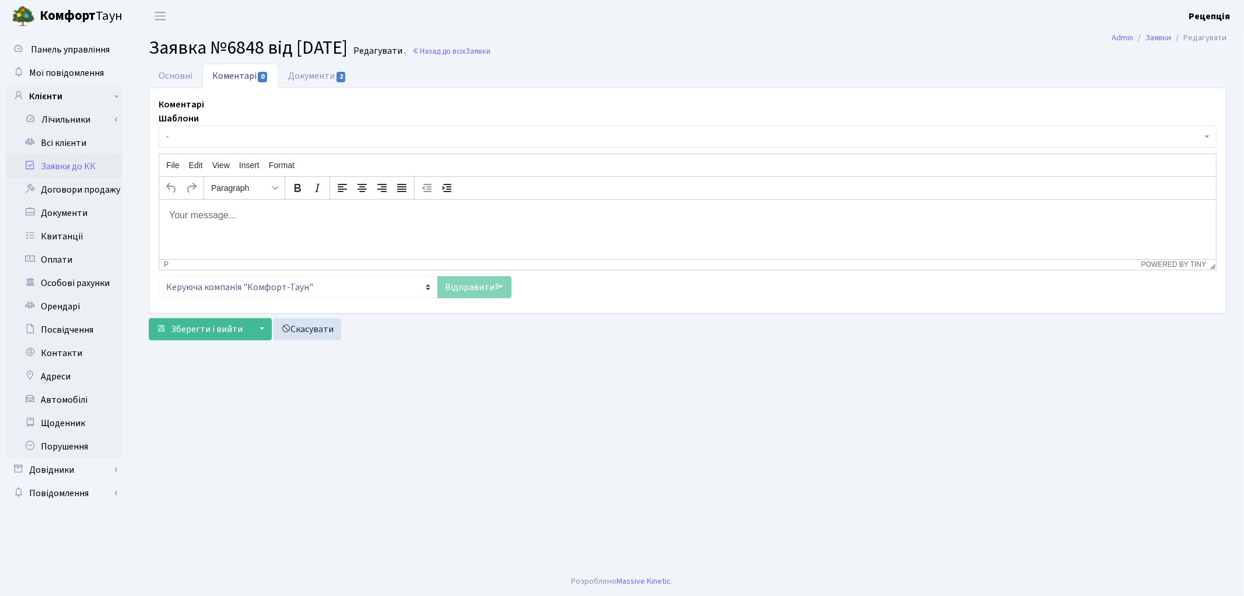
click at [216, 136] on span "-" at bounding box center [684, 137] width 1036 height 12
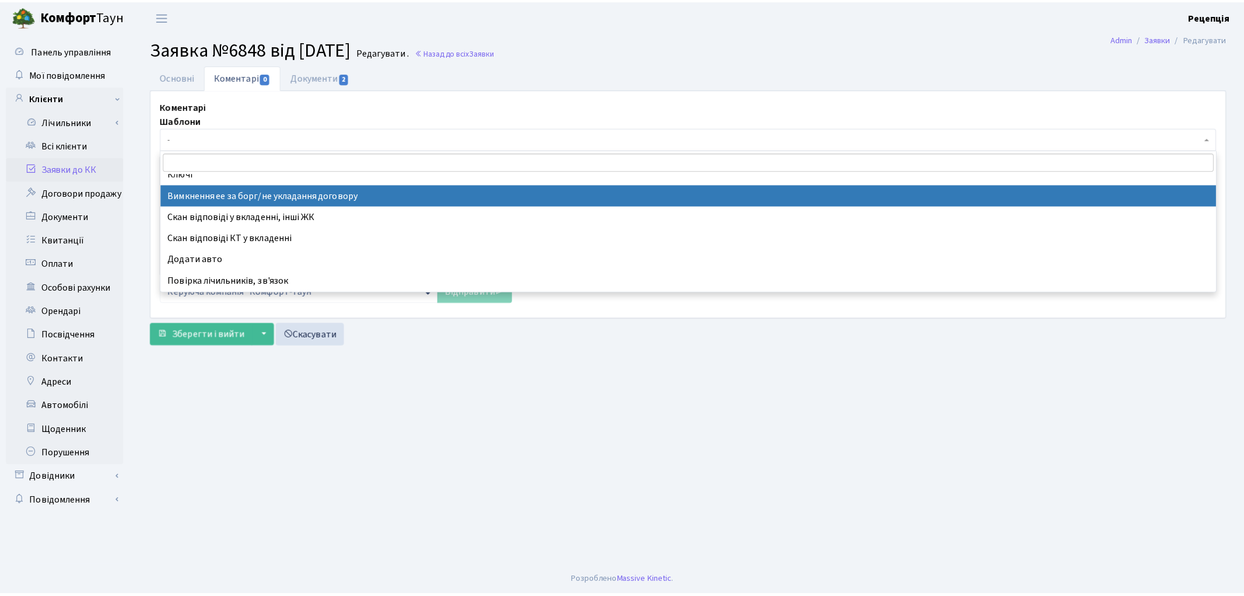
scroll to position [388, 0]
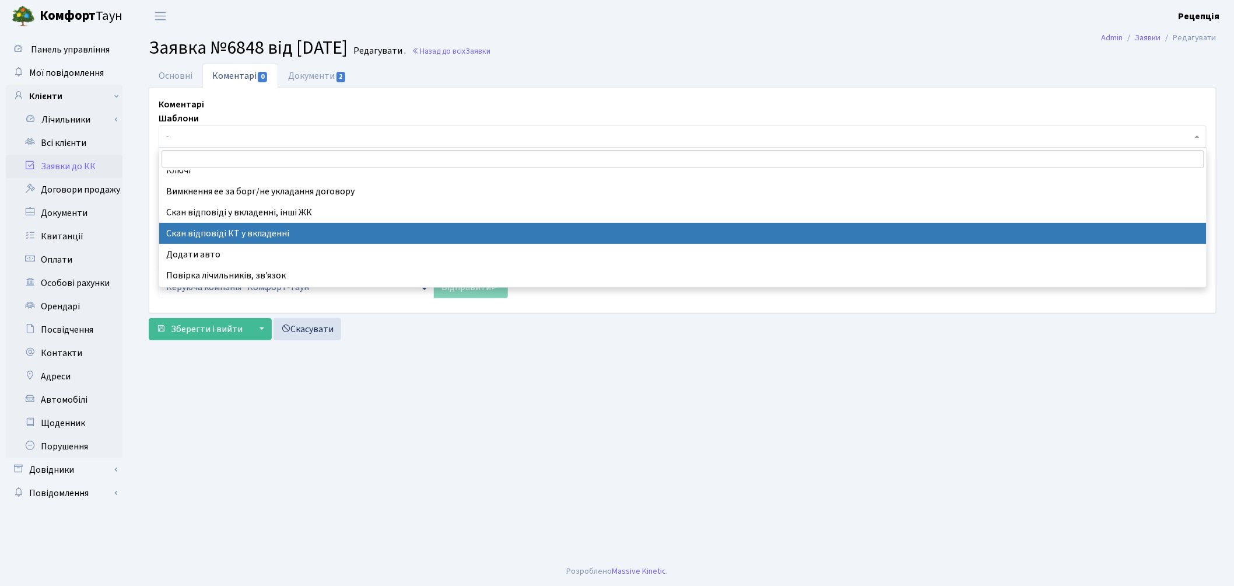
select select "55"
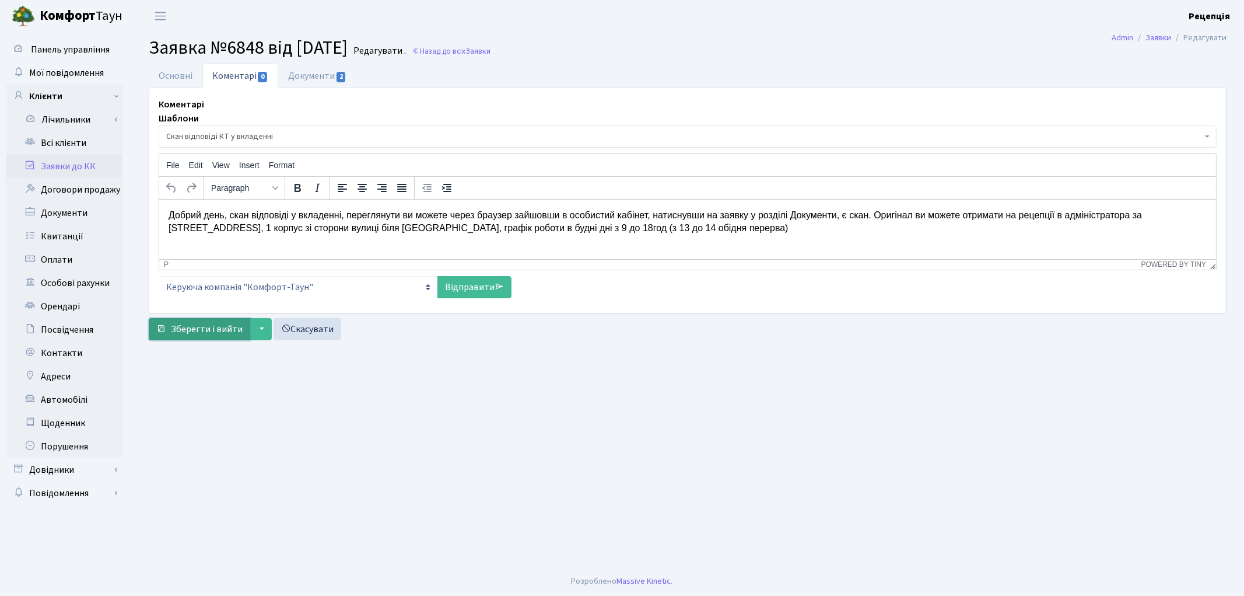
click at [187, 328] on span "Зберегти і вийти" at bounding box center [207, 329] width 72 height 13
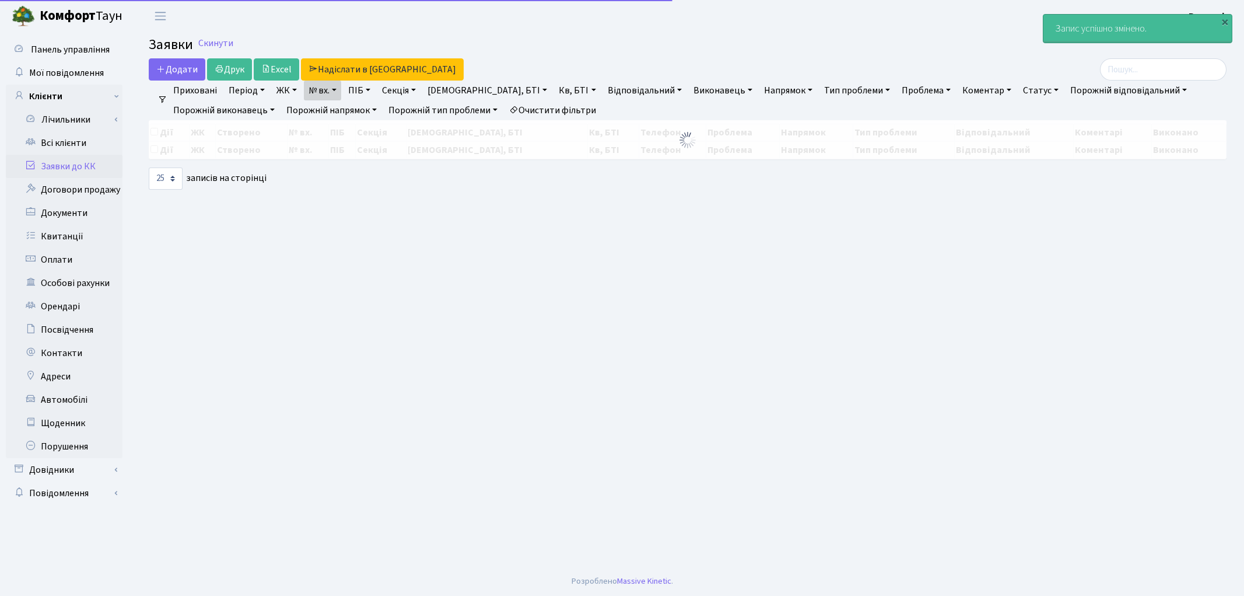
select select "25"
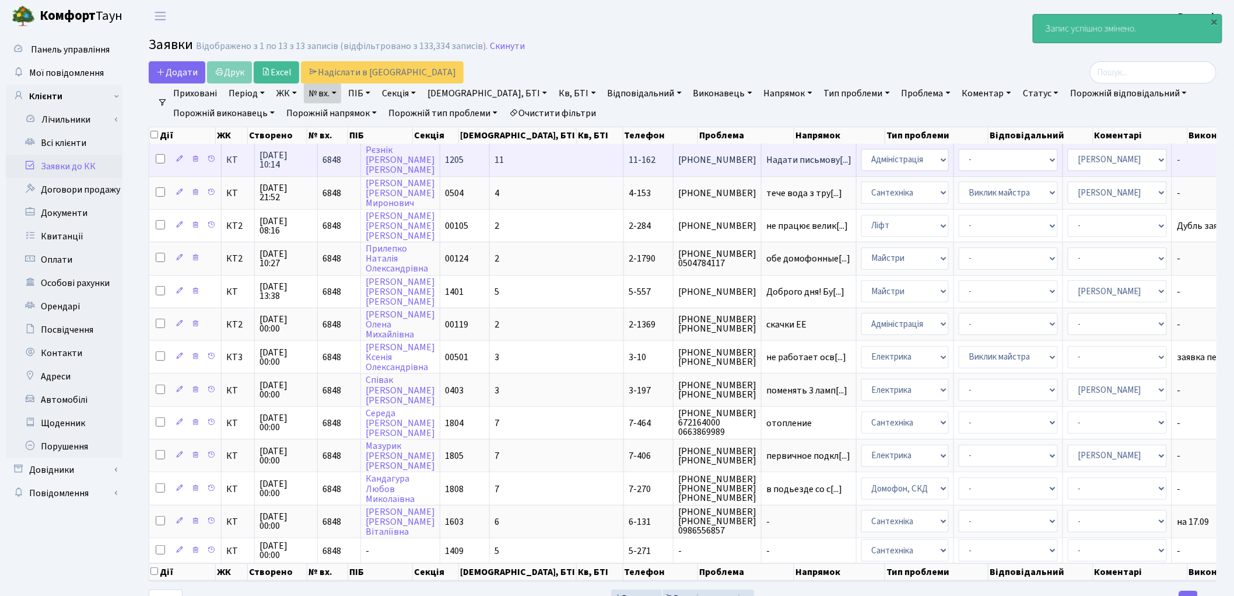
click at [495, 164] on span "11" at bounding box center [499, 159] width 9 height 13
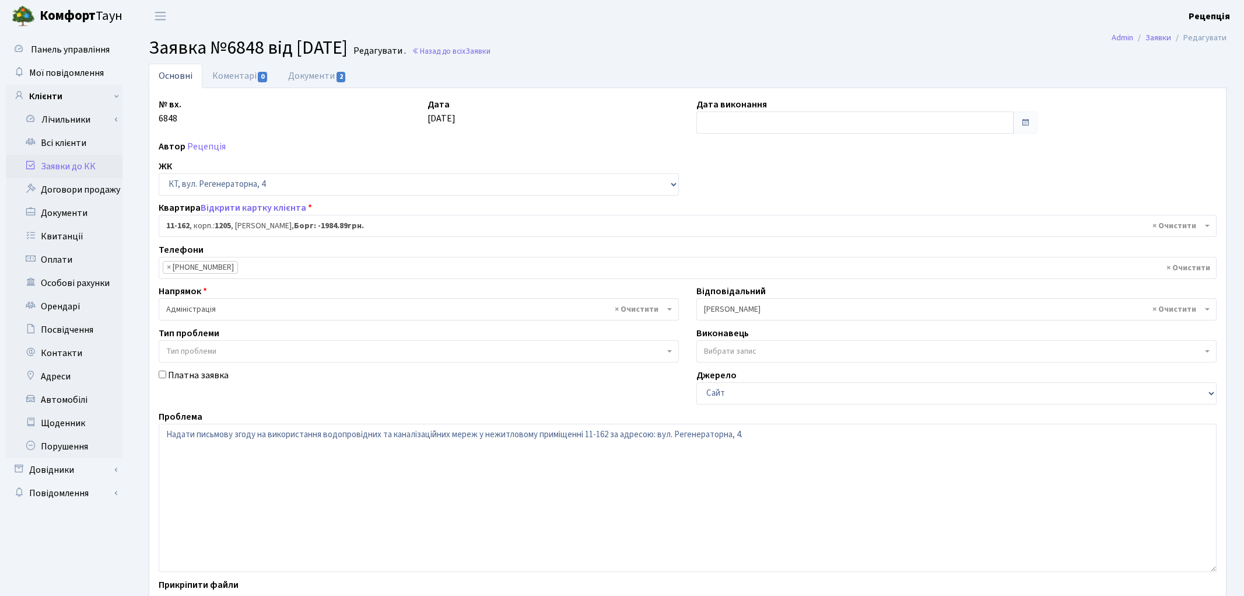
select select "7094"
click at [723, 120] on input "text" at bounding box center [849, 122] width 314 height 22
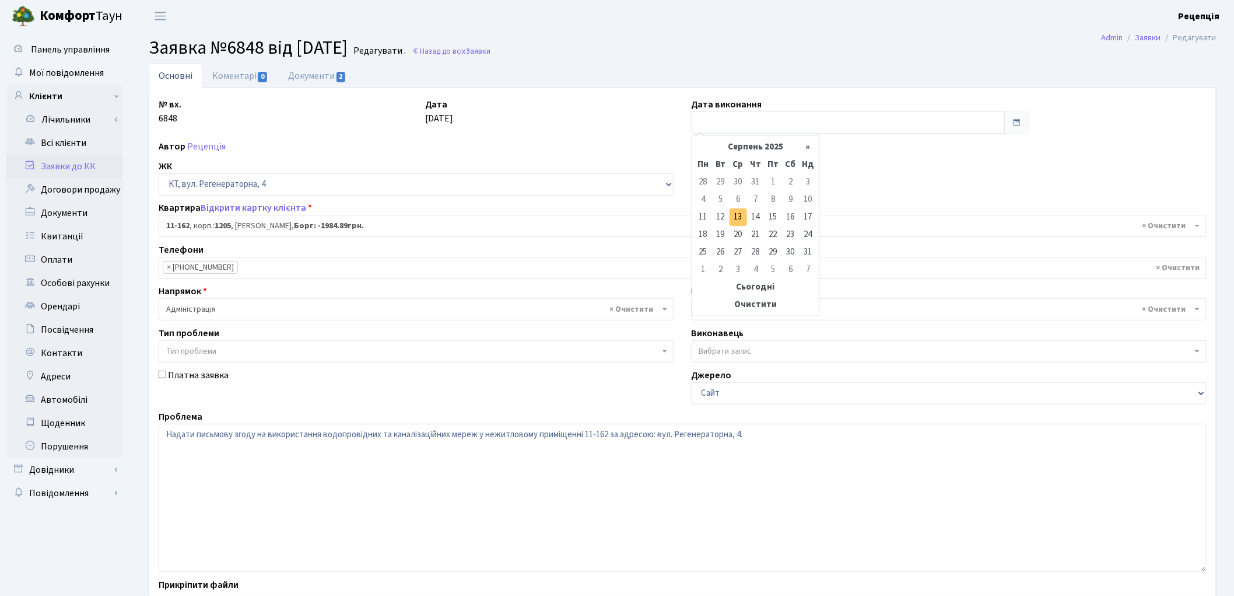
click at [737, 217] on td "13" at bounding box center [738, 216] width 17 height 17
type input "[DATE]"
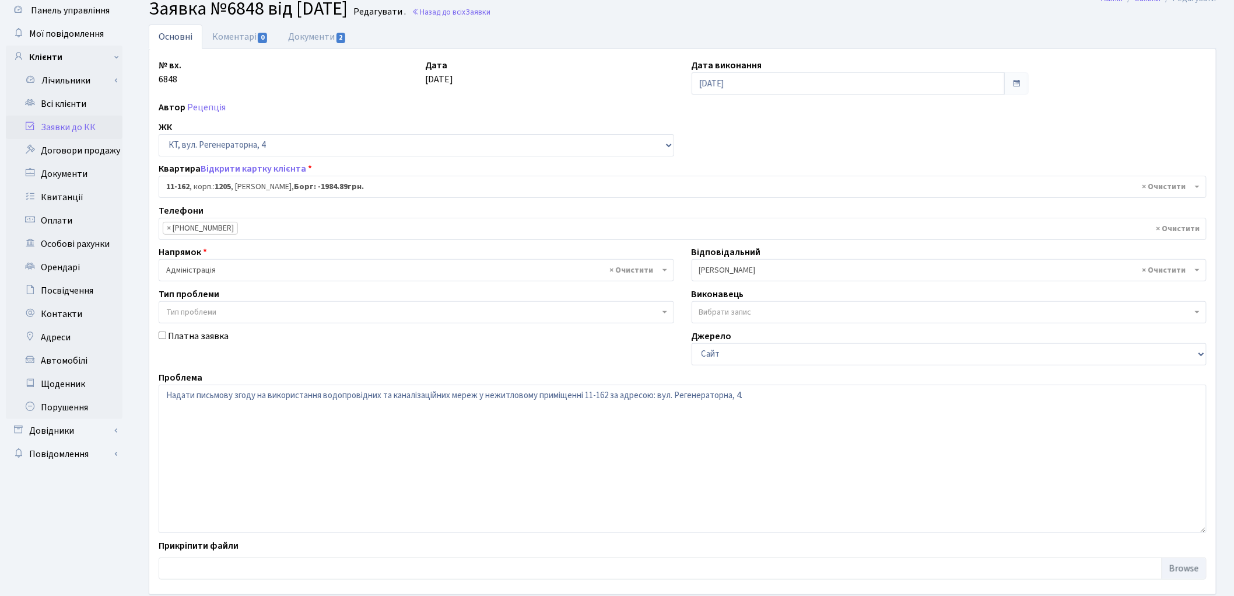
scroll to position [97, 0]
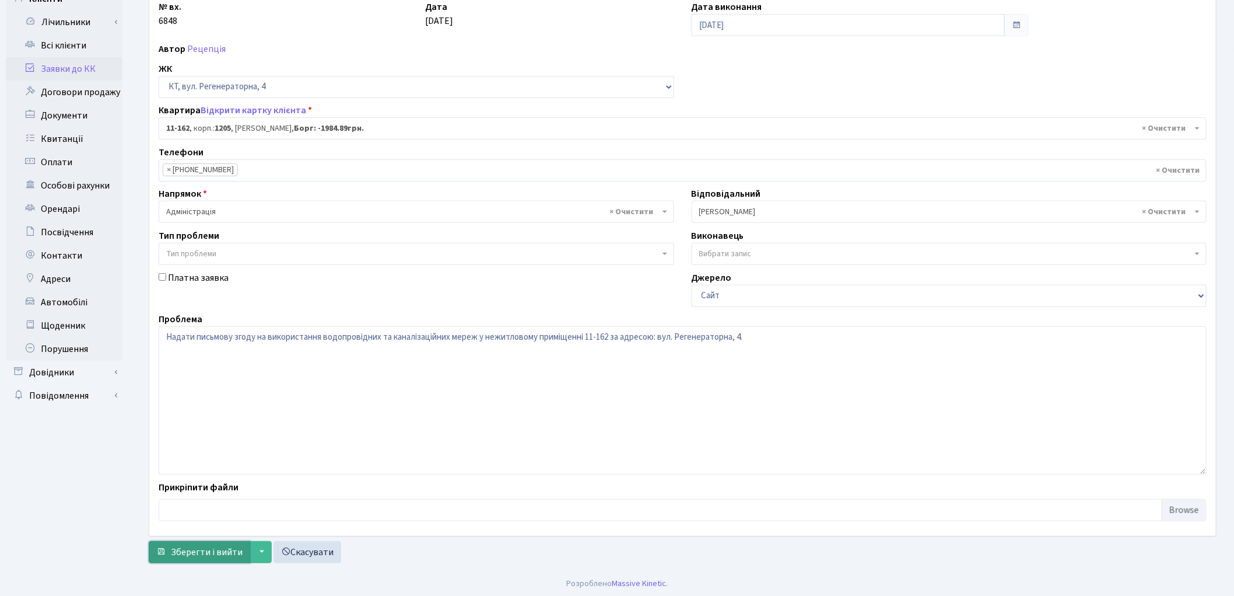
click at [178, 549] on span "Зберегти і вийти" at bounding box center [207, 551] width 72 height 13
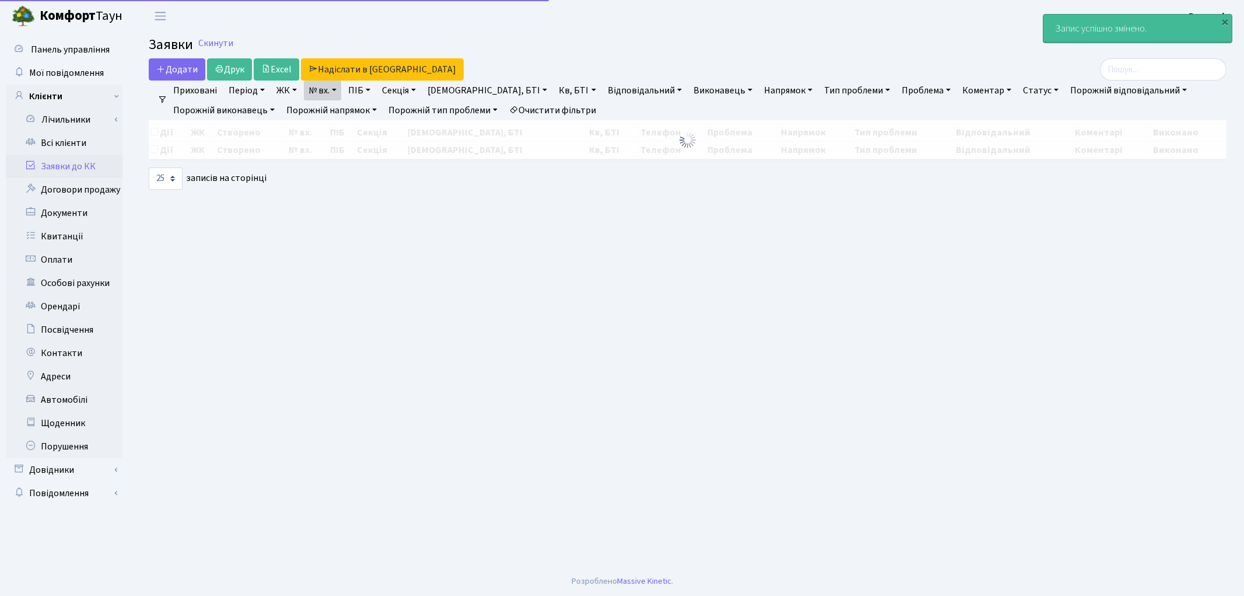
select select "25"
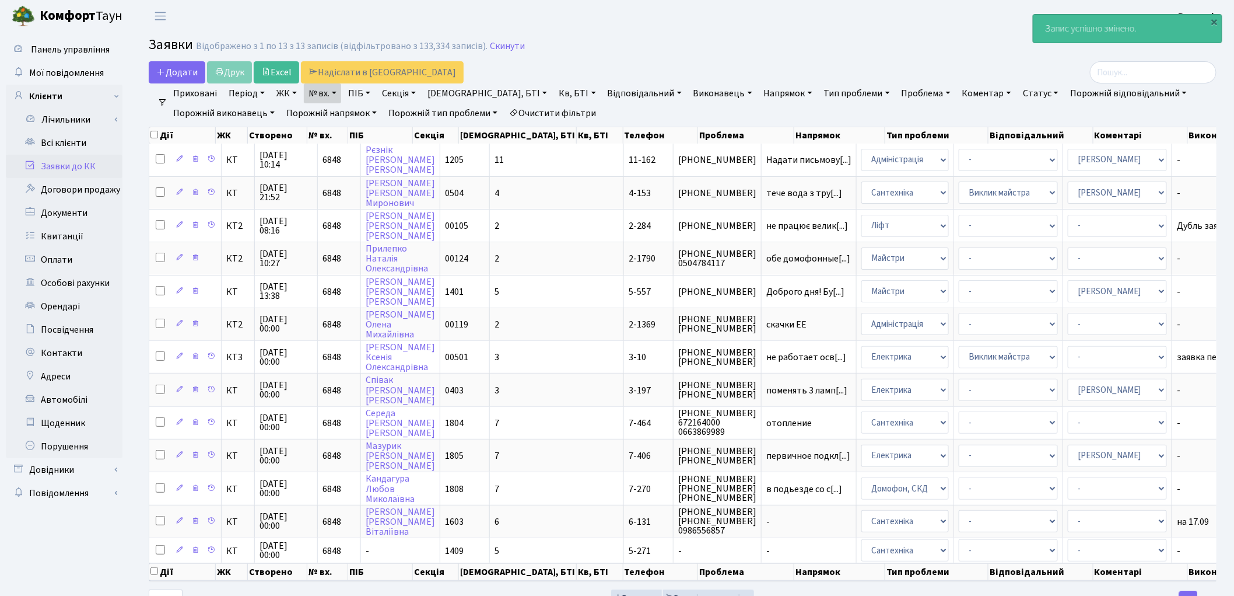
click at [66, 161] on link "Заявки до КК" at bounding box center [64, 166] width 117 height 23
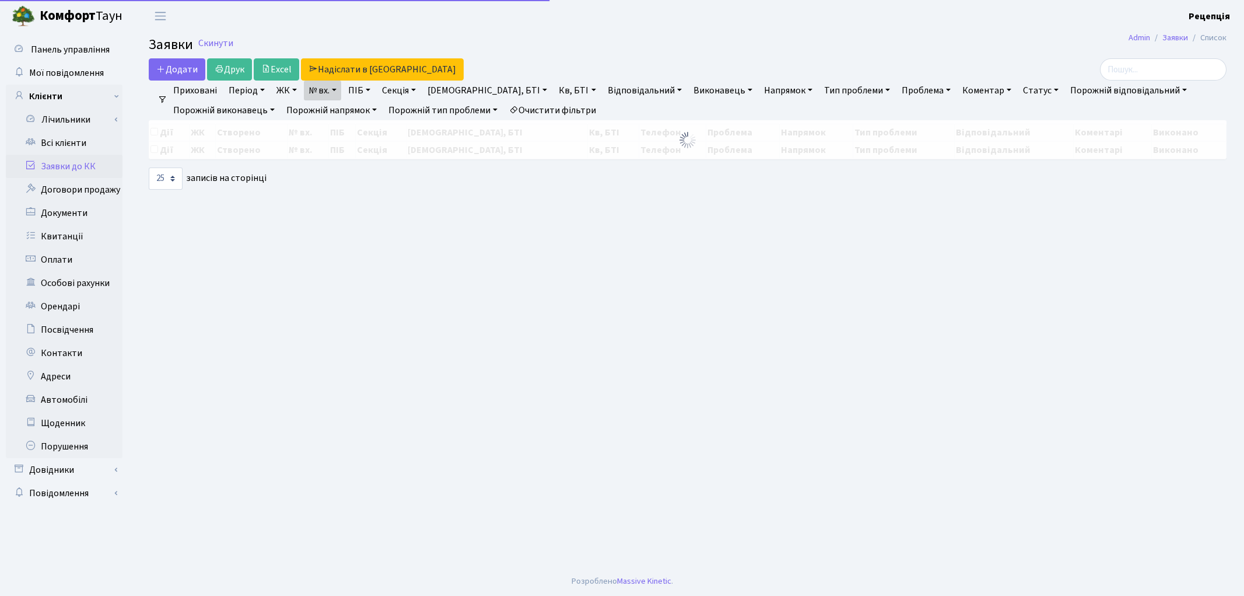
select select "25"
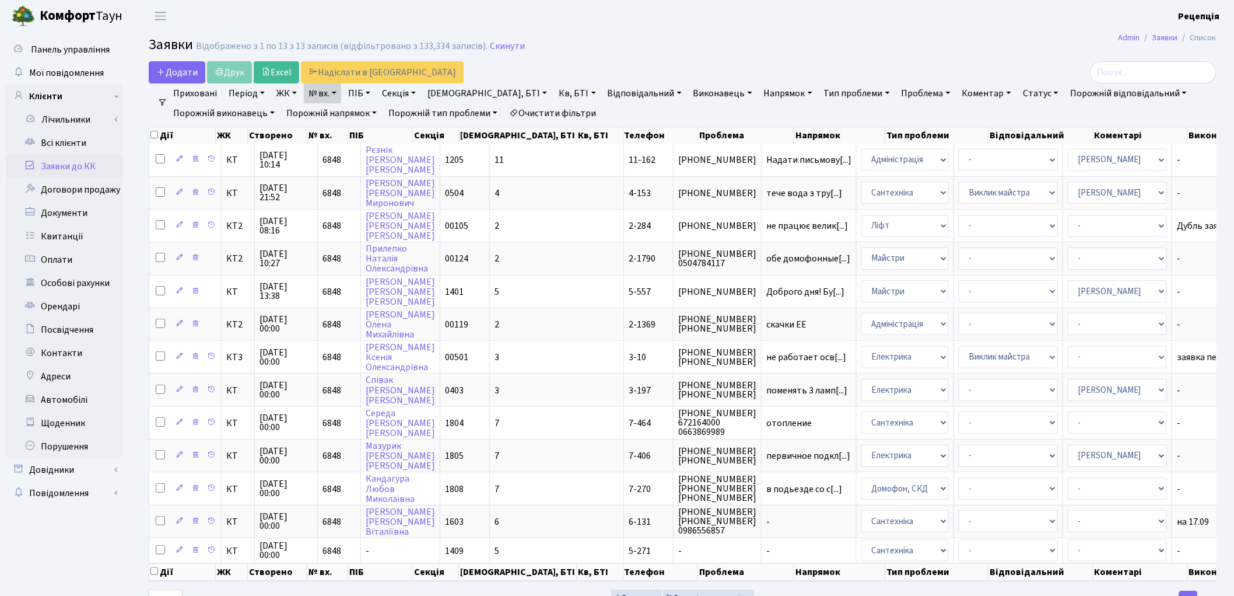
click at [563, 110] on link "Очистити фільтри" at bounding box center [553, 113] width 96 height 20
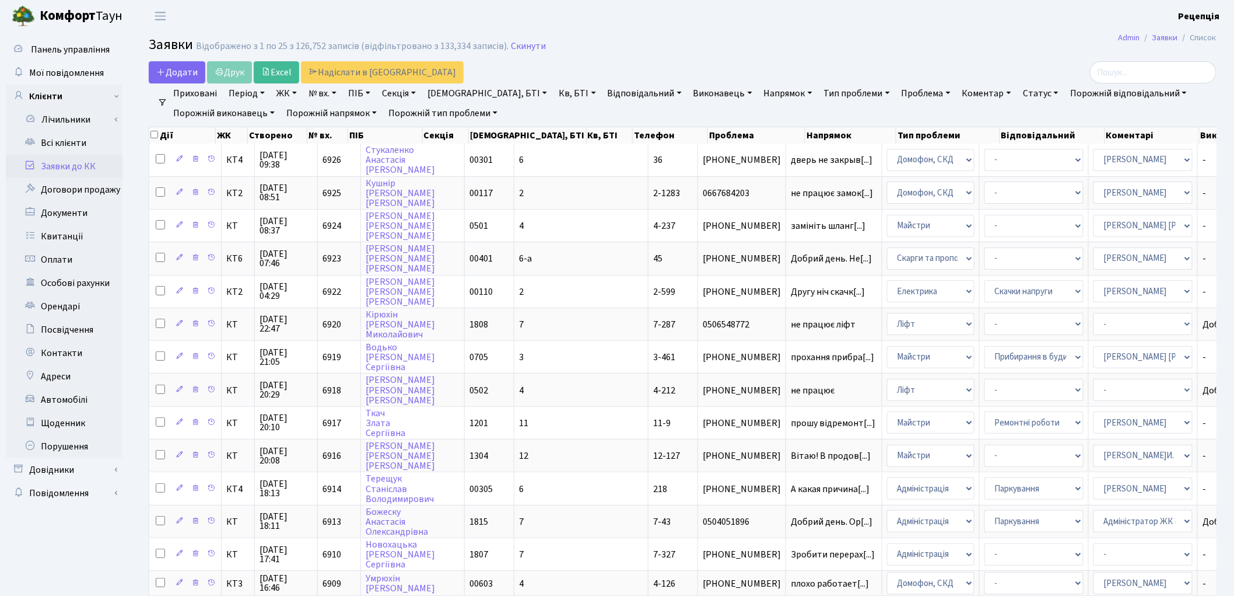
click at [780, 51] on h2 "Заявки Відображено з 1 по 25 з 126,752 записів (відфільтровано з 133,334 записі…" at bounding box center [683, 47] width 1068 height 20
click at [85, 136] on link "Всі клієнти" at bounding box center [64, 142] width 117 height 23
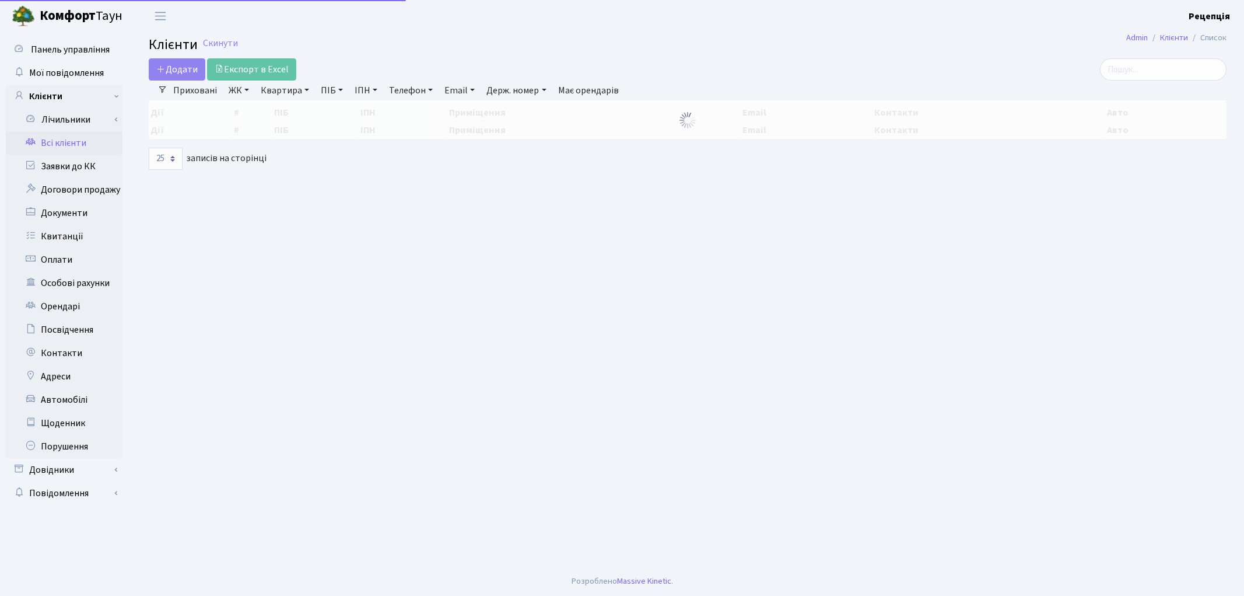
select select "25"
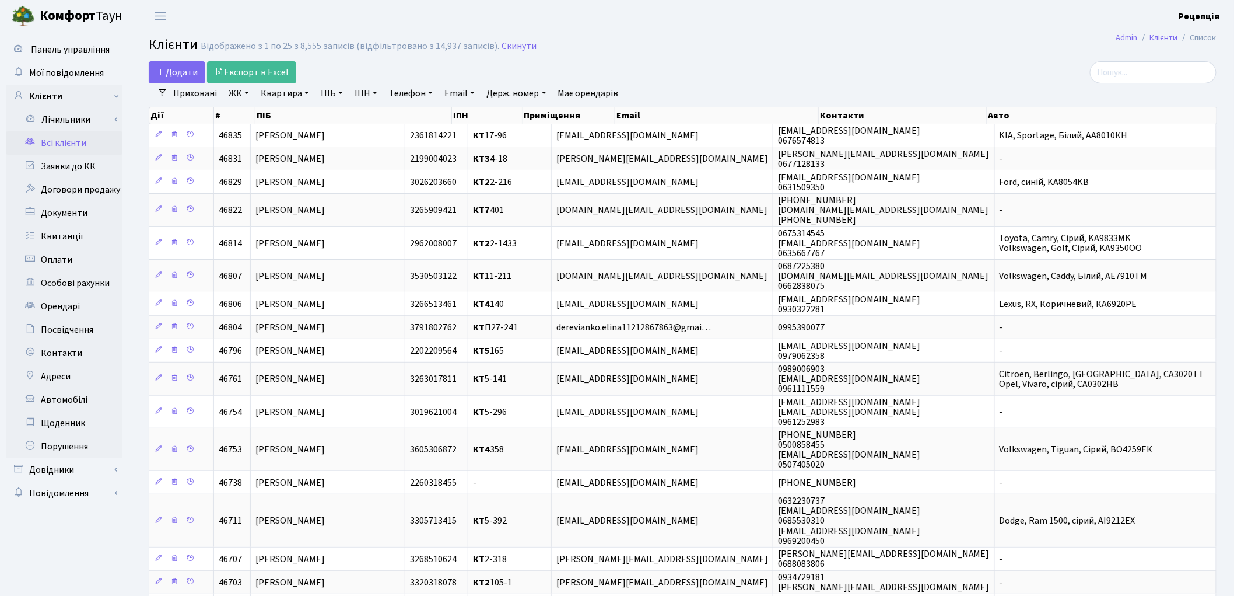
click at [247, 92] on link "ЖК" at bounding box center [239, 93] width 30 height 20
click at [318, 218] on li "КТ5, вул. Березнева, 14Б" at bounding box center [296, 234] width 141 height 33
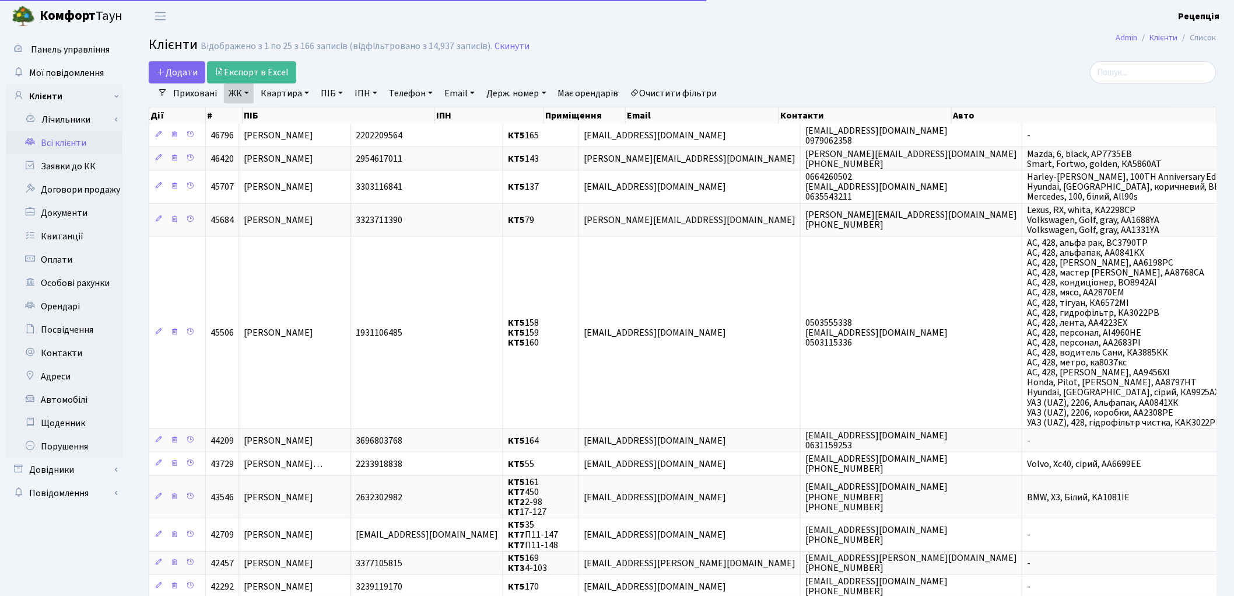
click at [293, 92] on link "Квартира" at bounding box center [285, 93] width 58 height 20
type input "165"
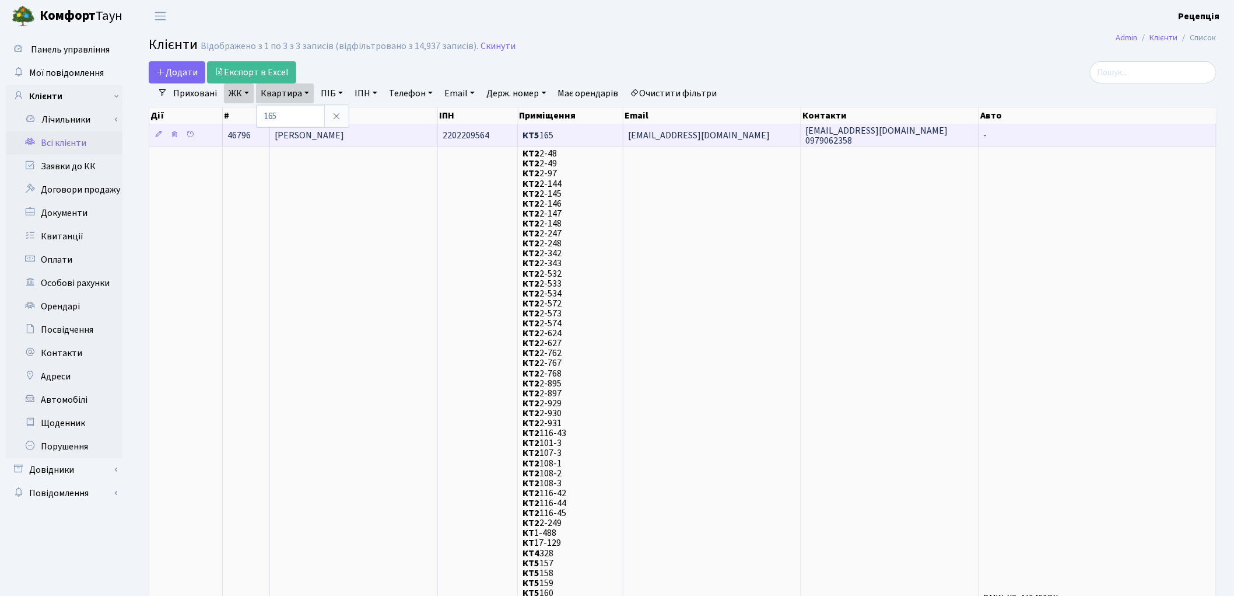
click at [344, 131] on span "[PERSON_NAME]" at bounding box center [309, 135] width 69 height 13
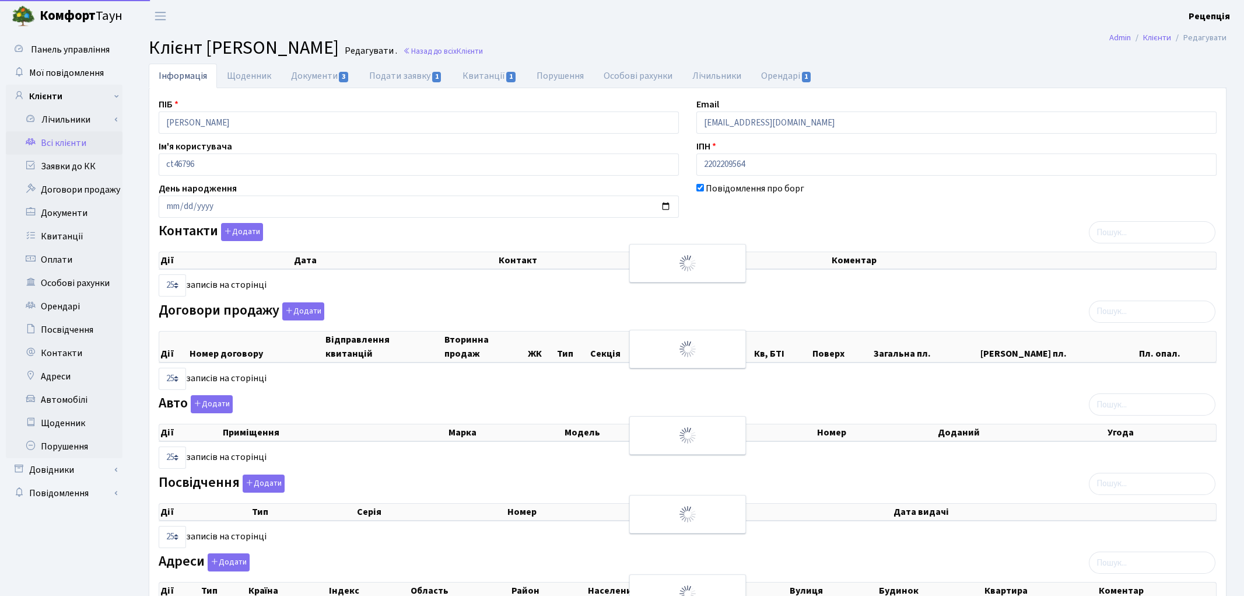
select select "25"
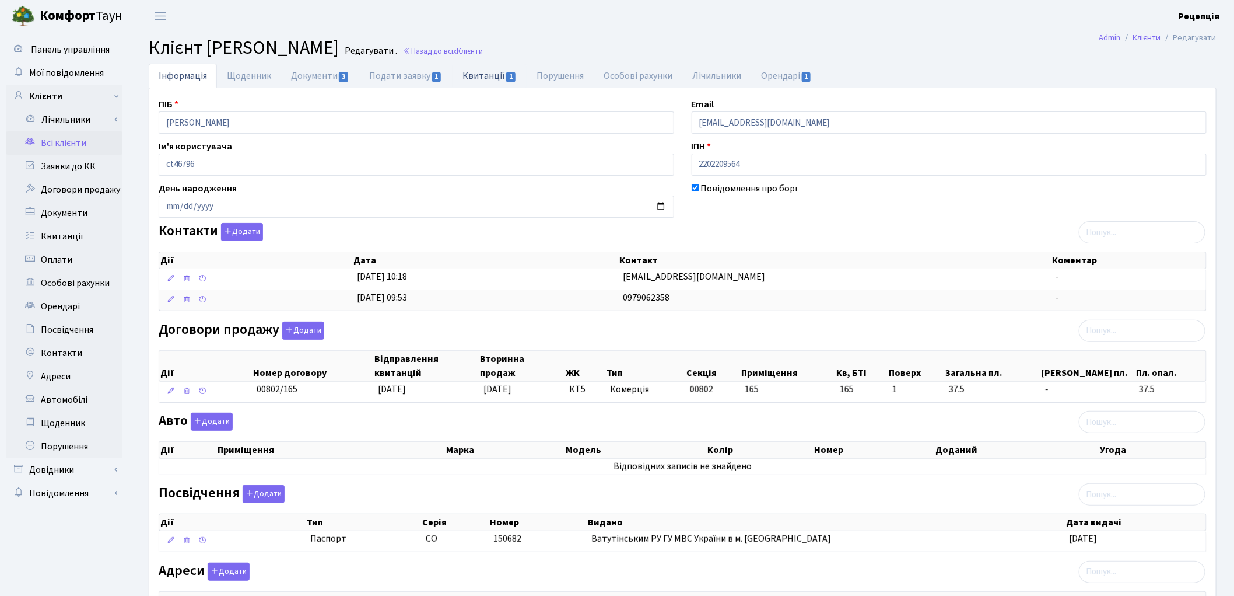
click at [477, 78] on link "Квитанції 1" at bounding box center [490, 76] width 74 height 24
select select "25"
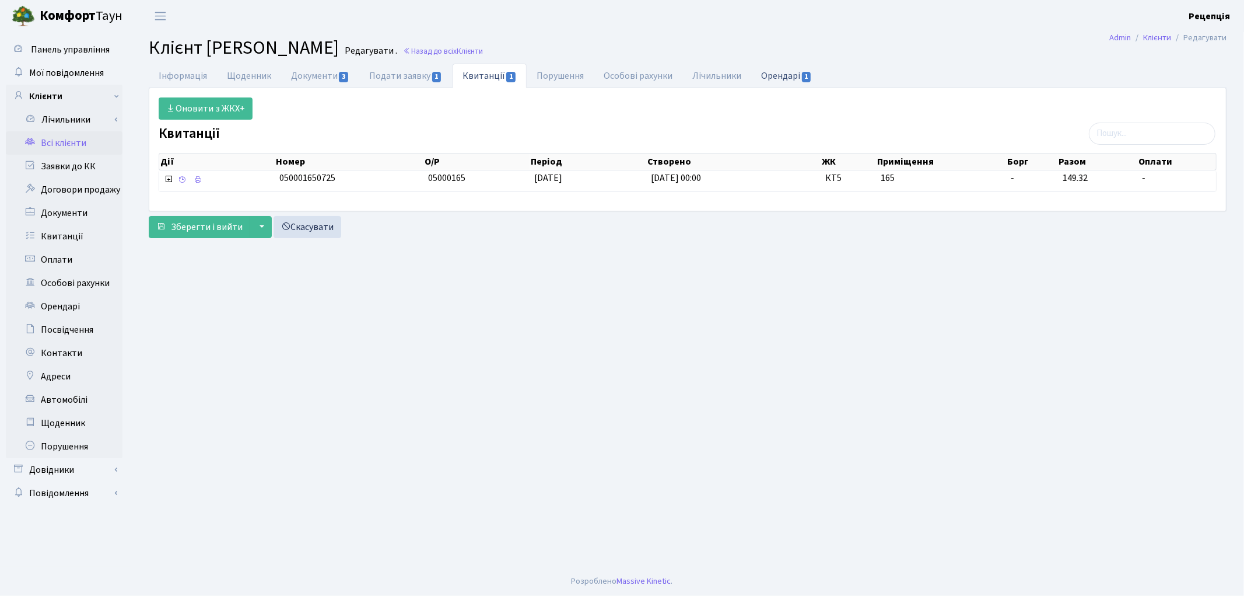
click at [771, 80] on link "Орендарі 1" at bounding box center [786, 76] width 71 height 24
select select "25"
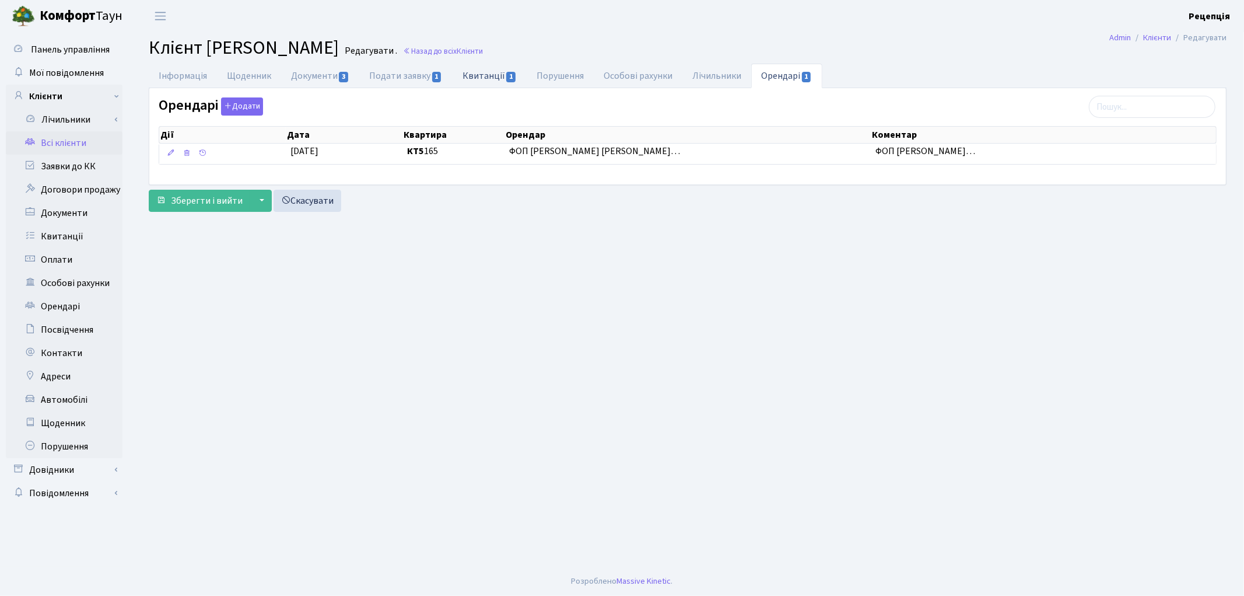
click at [481, 79] on link "Квитанції 1" at bounding box center [490, 76] width 74 height 24
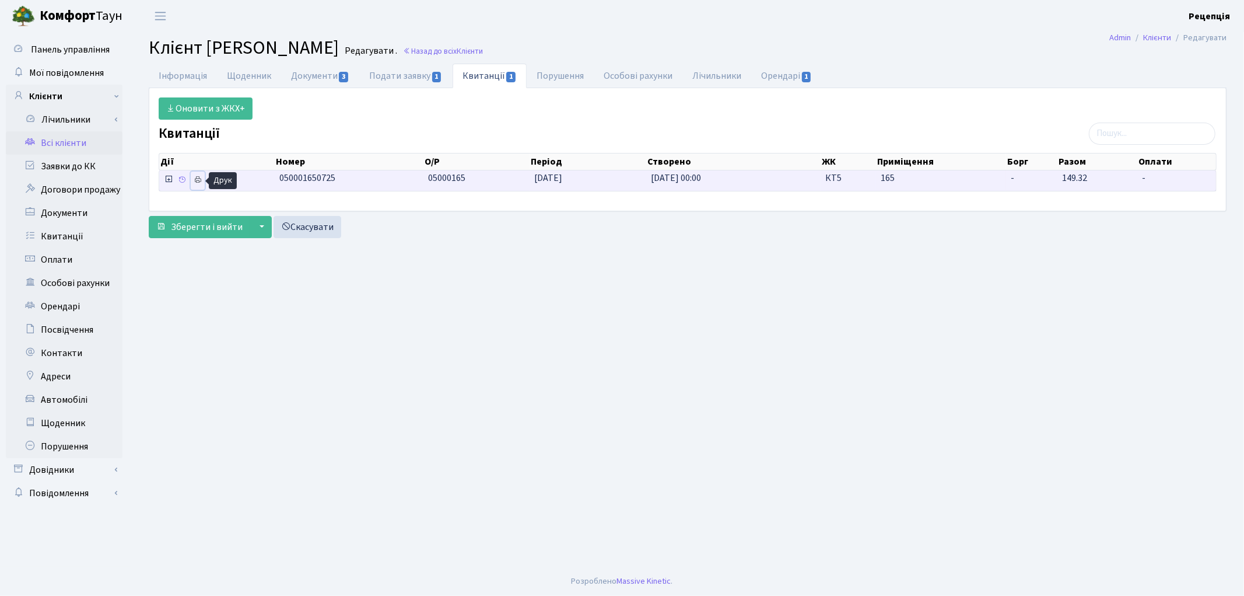
click at [200, 179] on icon at bounding box center [198, 180] width 8 height 8
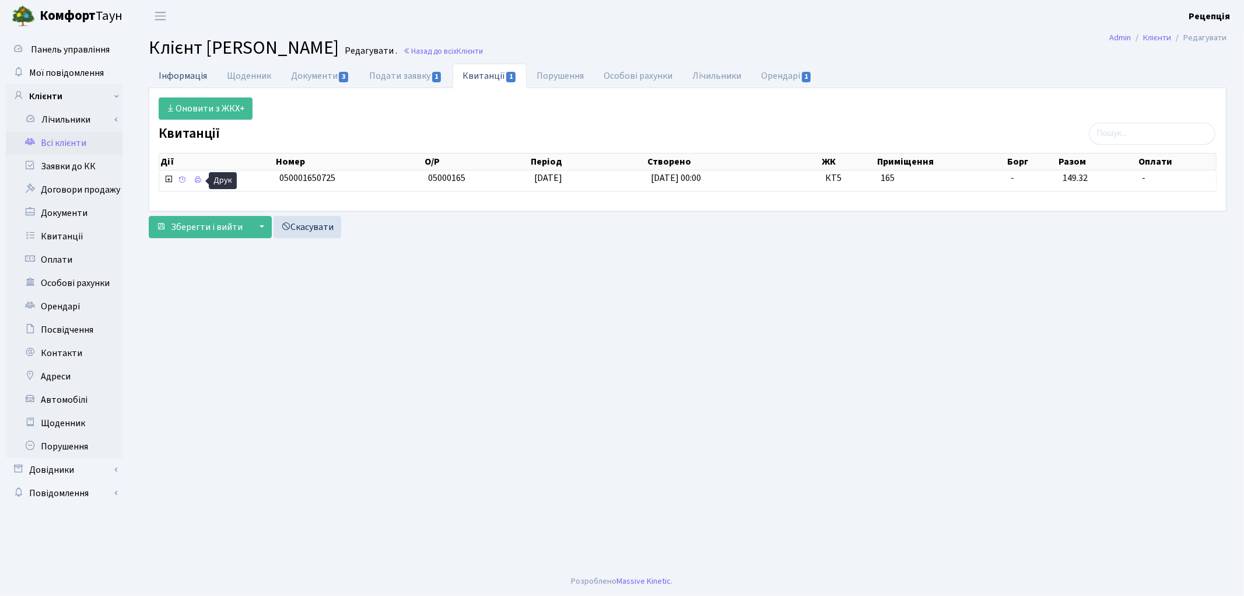
click at [184, 73] on link "Інформація" at bounding box center [183, 76] width 68 height 24
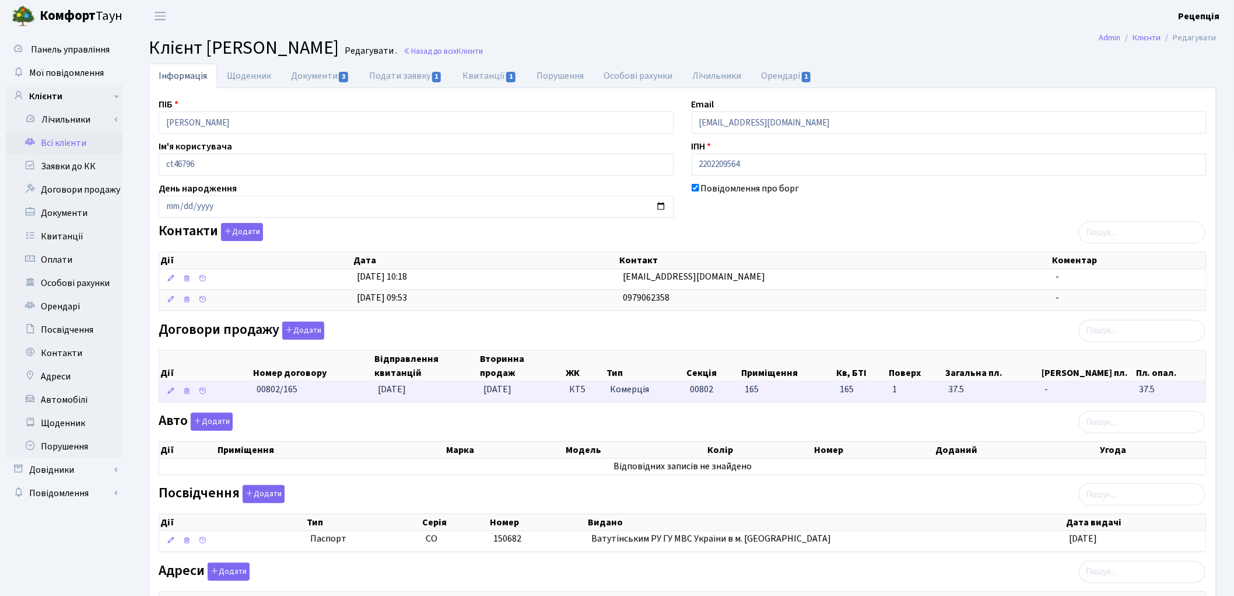
click at [519, 397] on td "01.08.2025" at bounding box center [522, 391] width 86 height 20
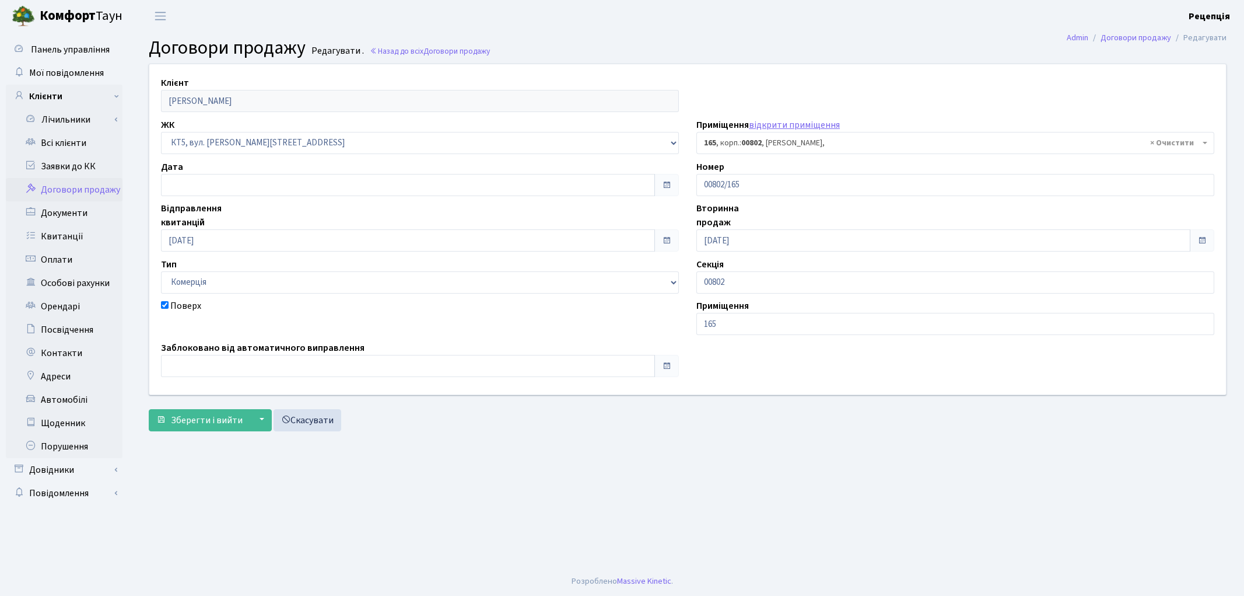
select select "17748"
click at [67, 130] on link "Лічильники" at bounding box center [67, 119] width 109 height 23
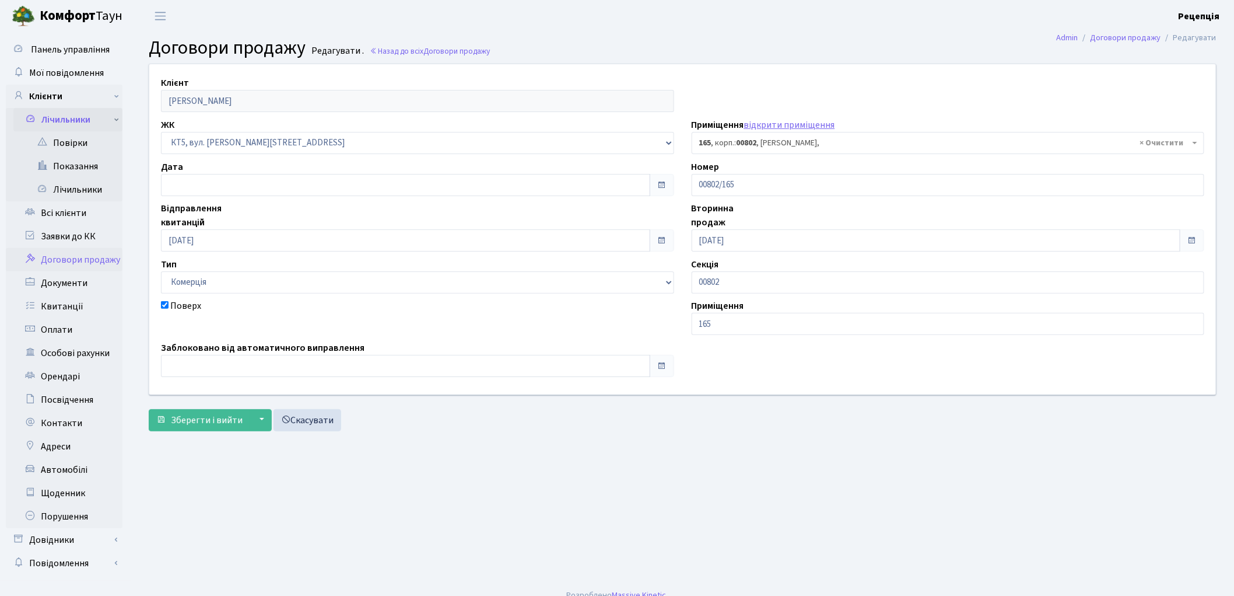
click at [69, 121] on link "Лічильники" at bounding box center [67, 119] width 109 height 23
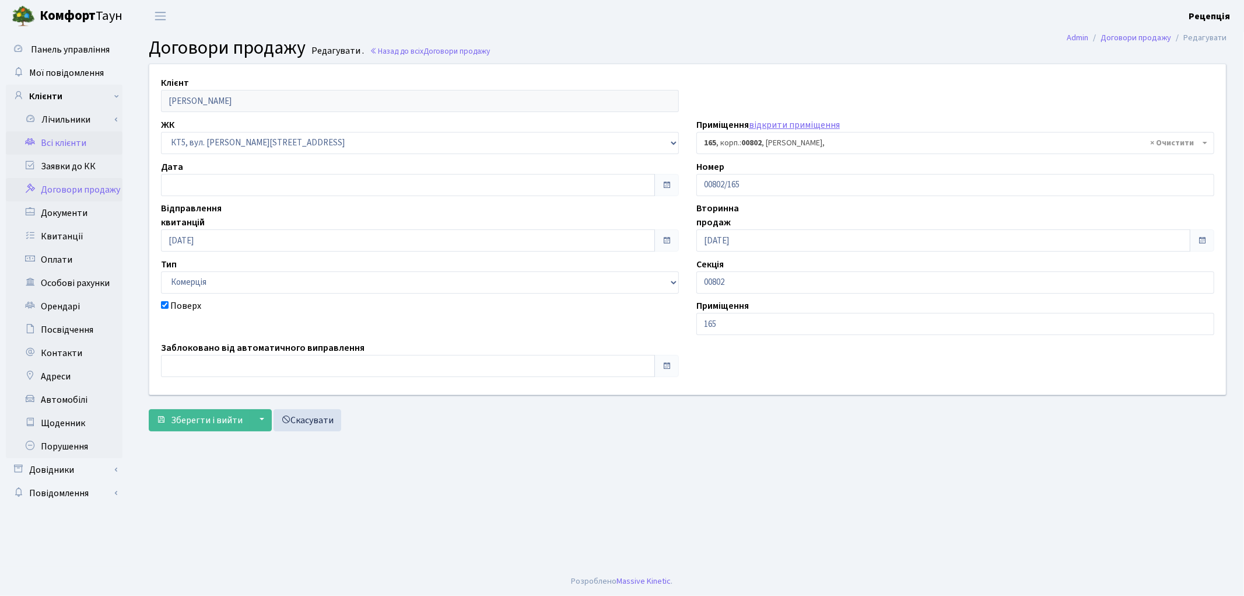
click at [73, 141] on link "Всі клієнти" at bounding box center [64, 142] width 117 height 23
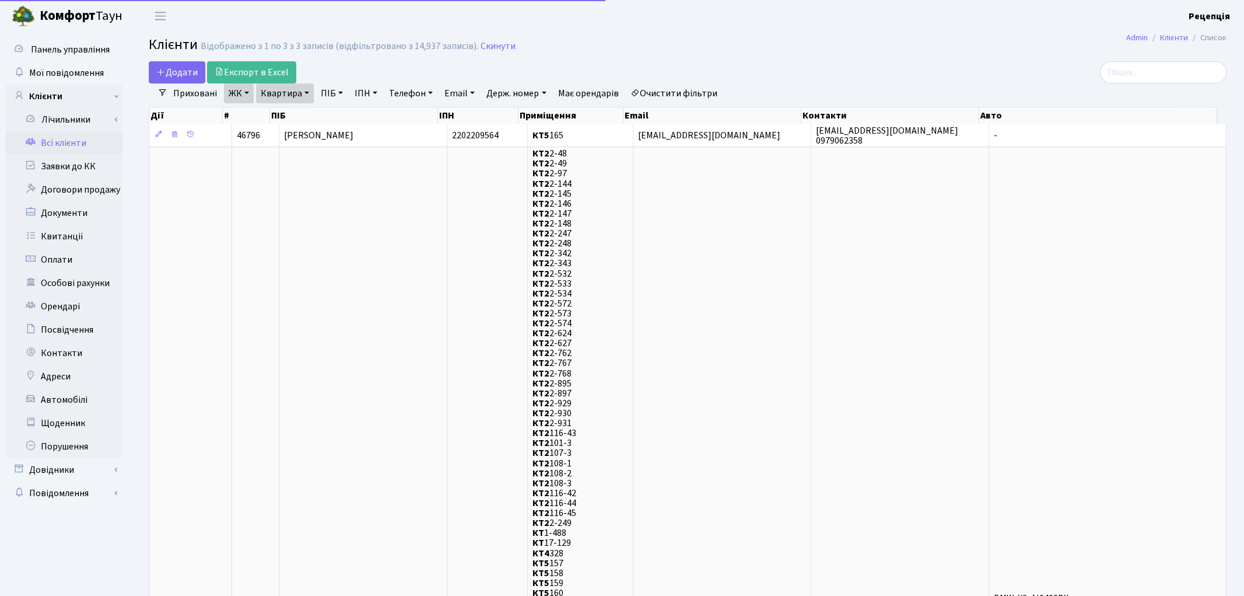
select select "25"
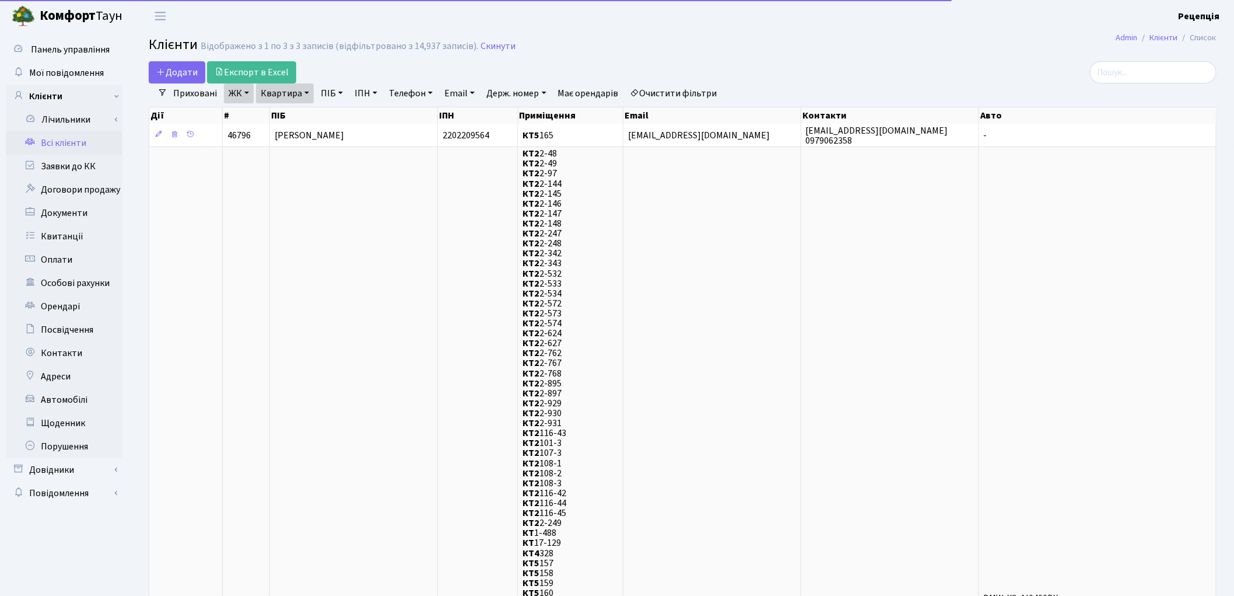
click at [679, 89] on link "Очистити фільтри" at bounding box center [674, 93] width 96 height 20
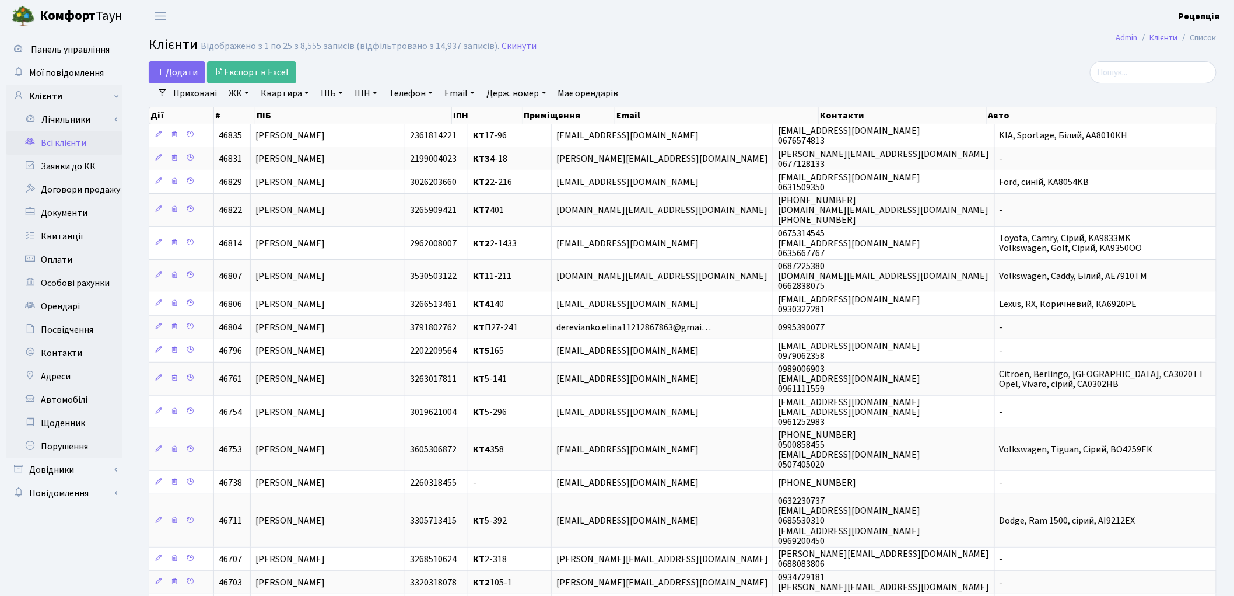
click at [762, 60] on main "Admin Клієнти Список Клієнти Відображено з 1 по 25 з 8,555 записів (відфільтров…" at bounding box center [682, 457] width 1103 height 850
click at [247, 92] on link "ЖК" at bounding box center [239, 93] width 30 height 20
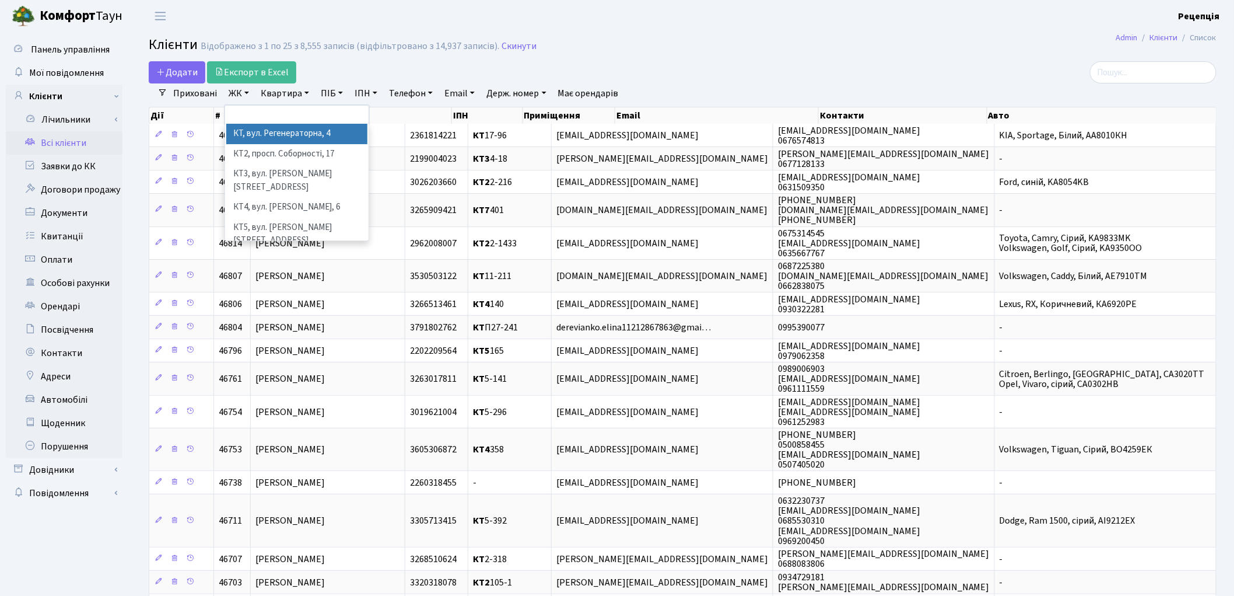
drag, startPoint x: 277, startPoint y: 135, endPoint x: 280, endPoint y: 125, distance: 10.3
click at [277, 135] on li "КТ, вул. Регенераторна, 4" at bounding box center [296, 134] width 141 height 20
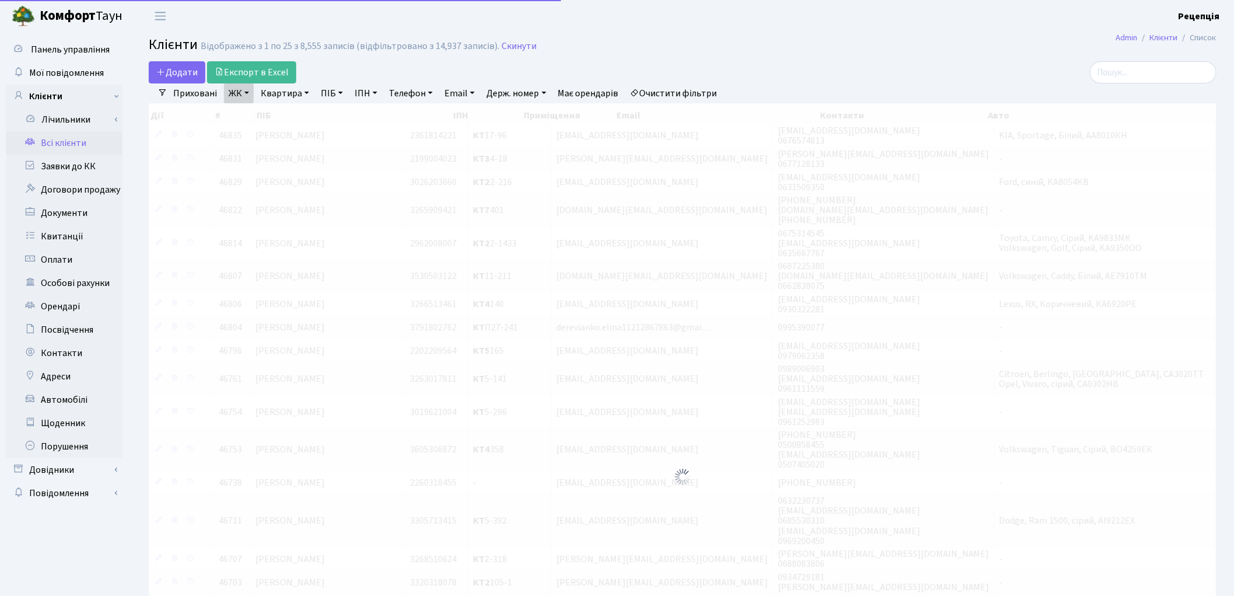
click at [290, 88] on link "Квартира" at bounding box center [285, 93] width 58 height 20
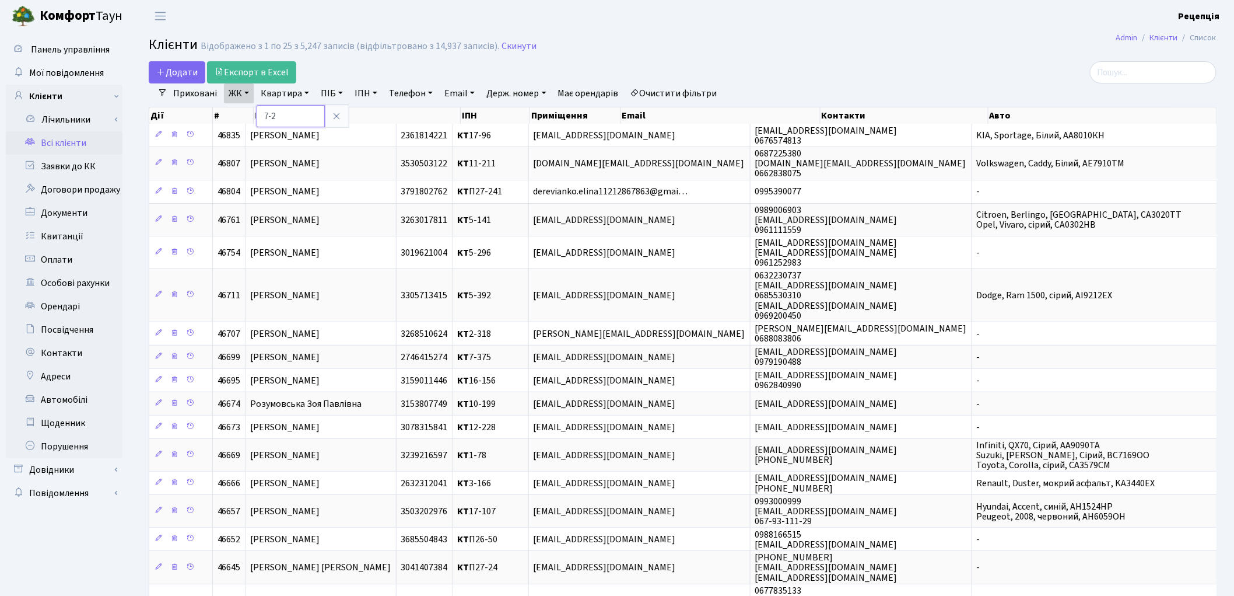
type input "7-2"
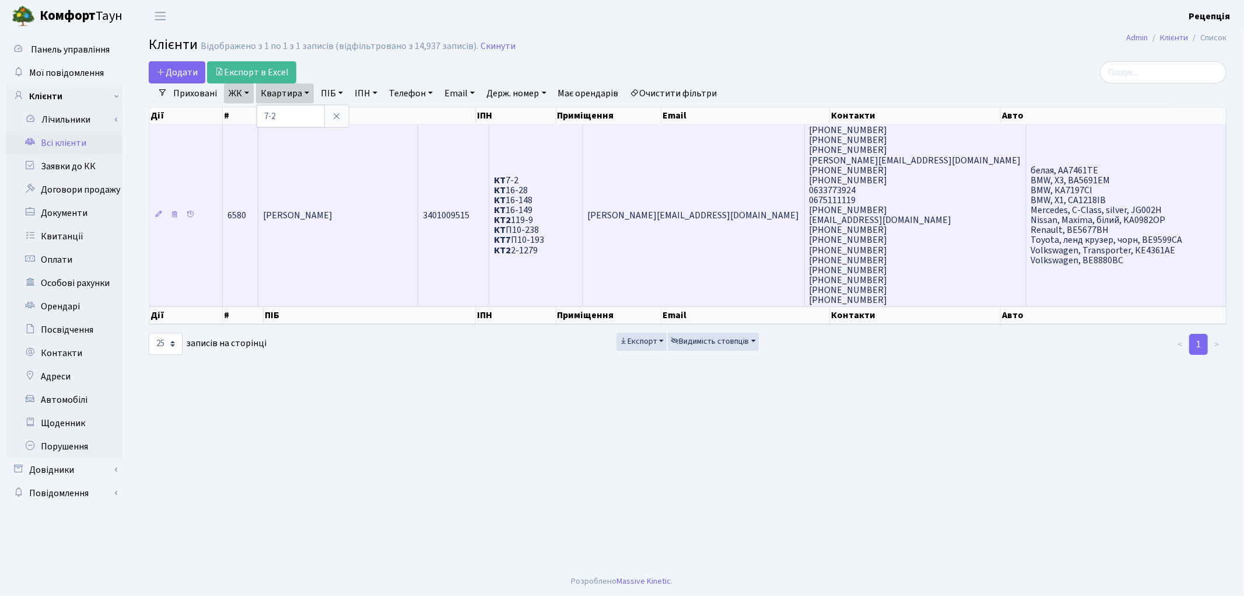
click at [401, 187] on td "Бутьковський Василь Васильович" at bounding box center [338, 215] width 160 height 182
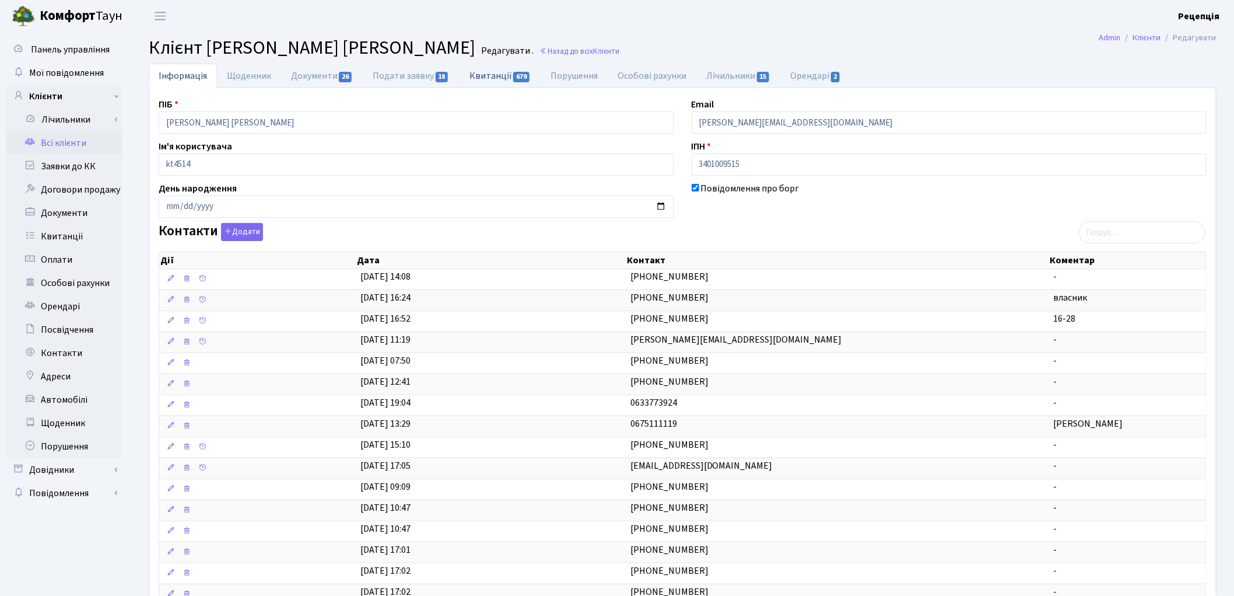
click at [482, 78] on link "Квитанції 679" at bounding box center [500, 76] width 81 height 24
select select "25"
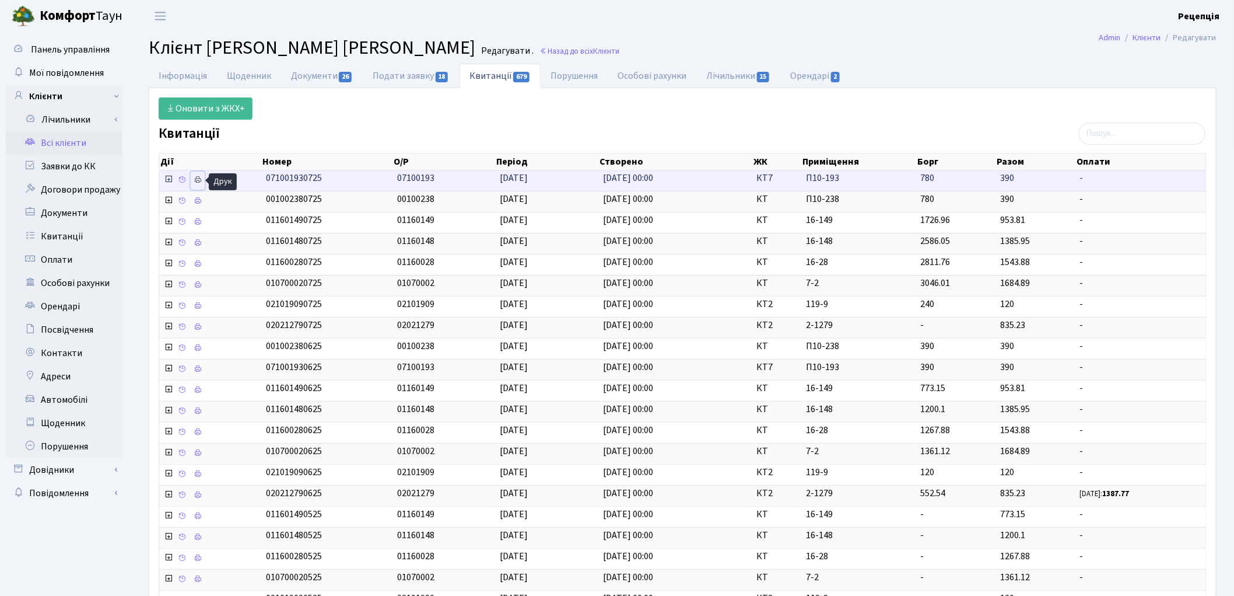
click at [196, 181] on icon at bounding box center [198, 180] width 8 height 8
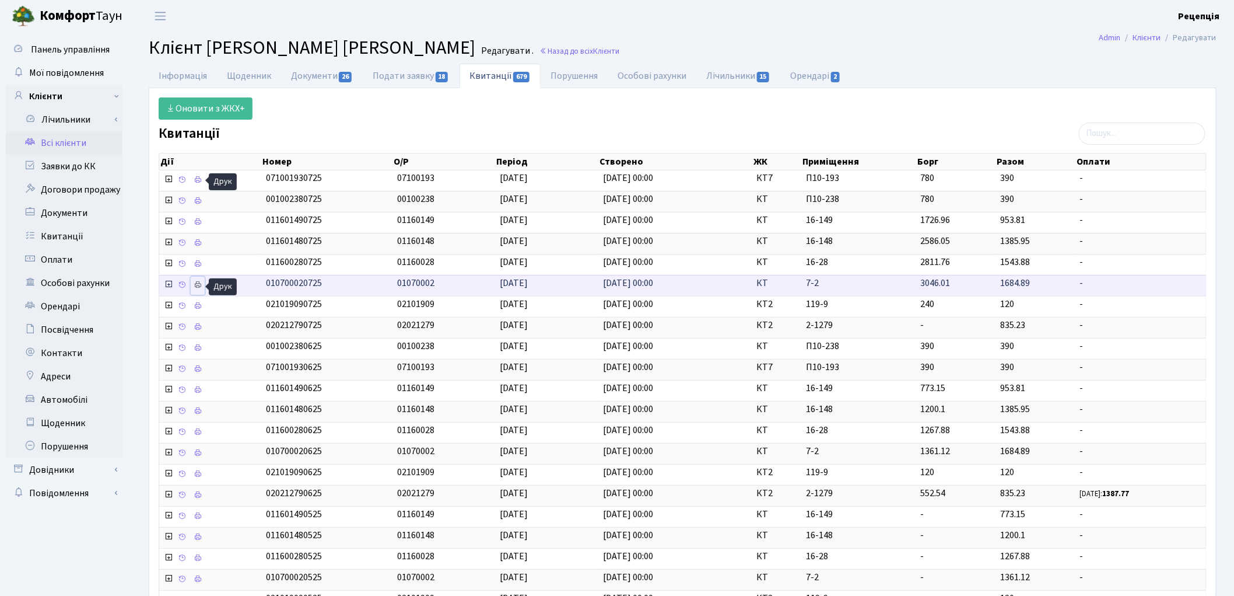
click at [198, 286] on icon at bounding box center [198, 285] width 8 height 8
click at [170, 77] on link "Інформація" at bounding box center [183, 76] width 68 height 24
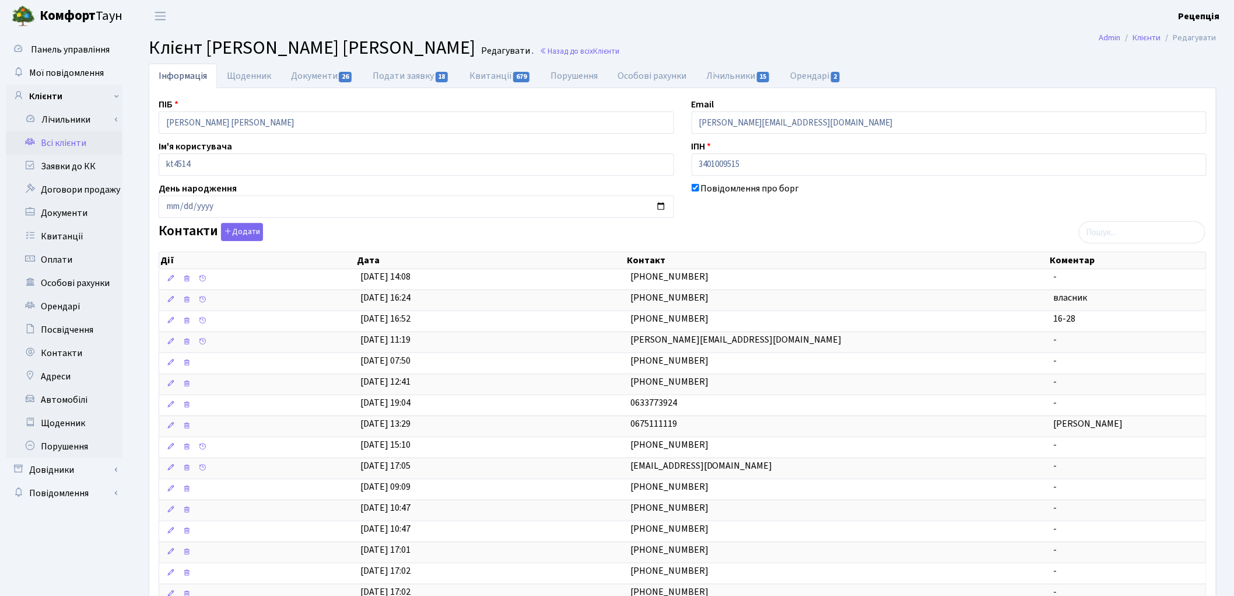
click at [54, 142] on link "Всі клієнти" at bounding box center [64, 142] width 117 height 23
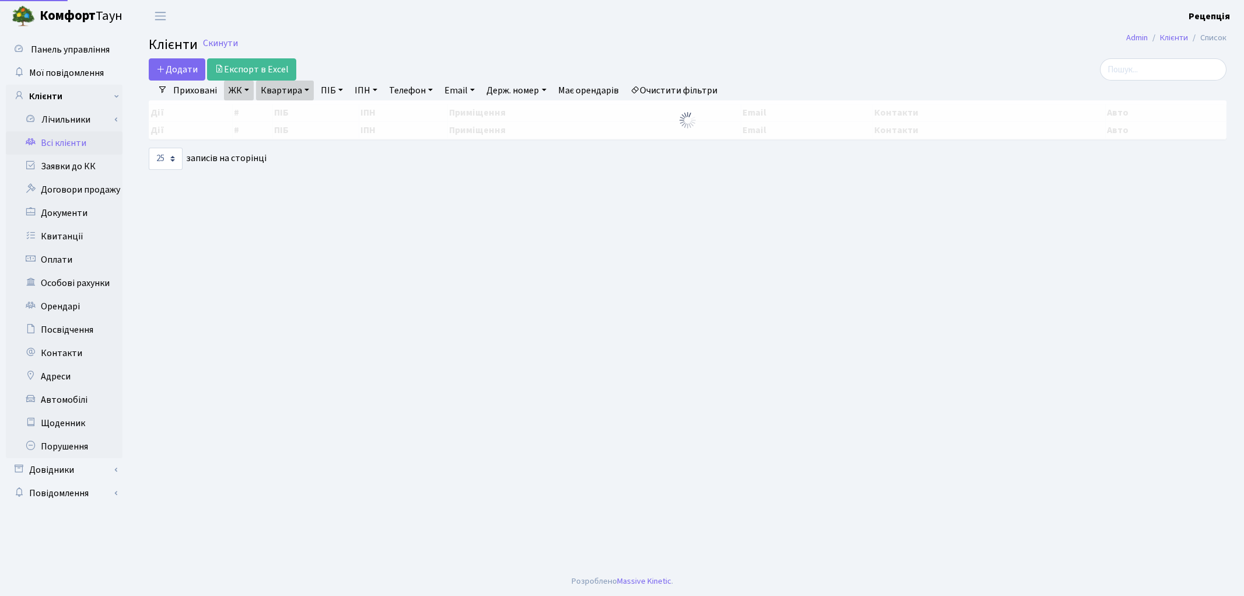
select select "25"
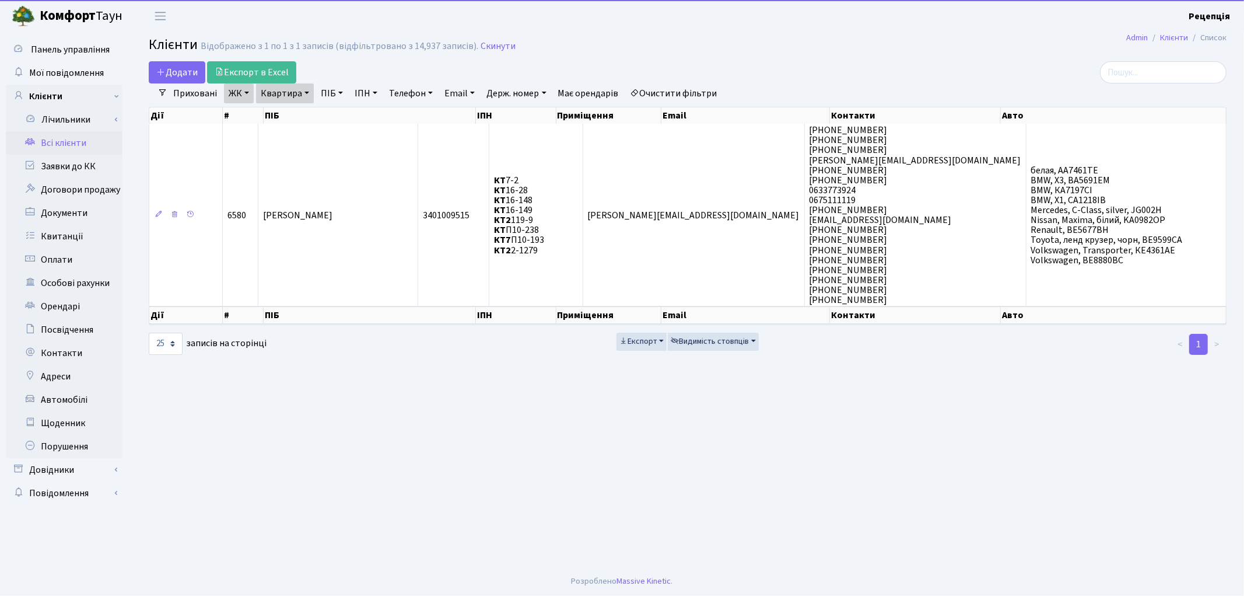
click at [680, 97] on link "Очистити фільтри" at bounding box center [674, 93] width 96 height 20
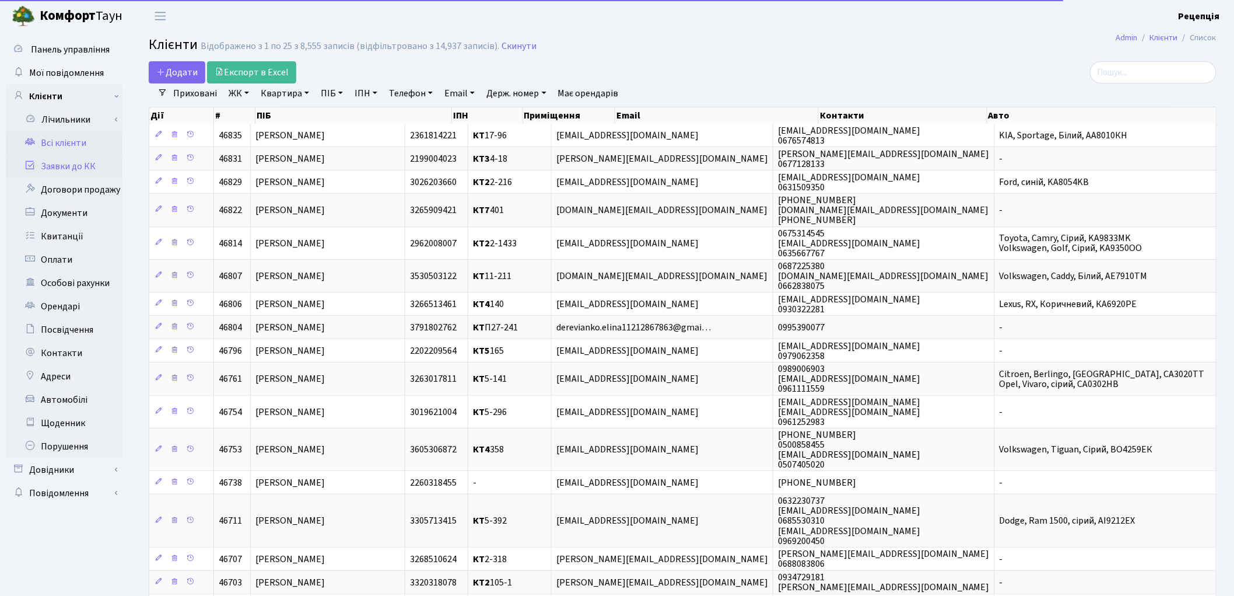
click at [76, 173] on link "Заявки до КК" at bounding box center [64, 166] width 117 height 23
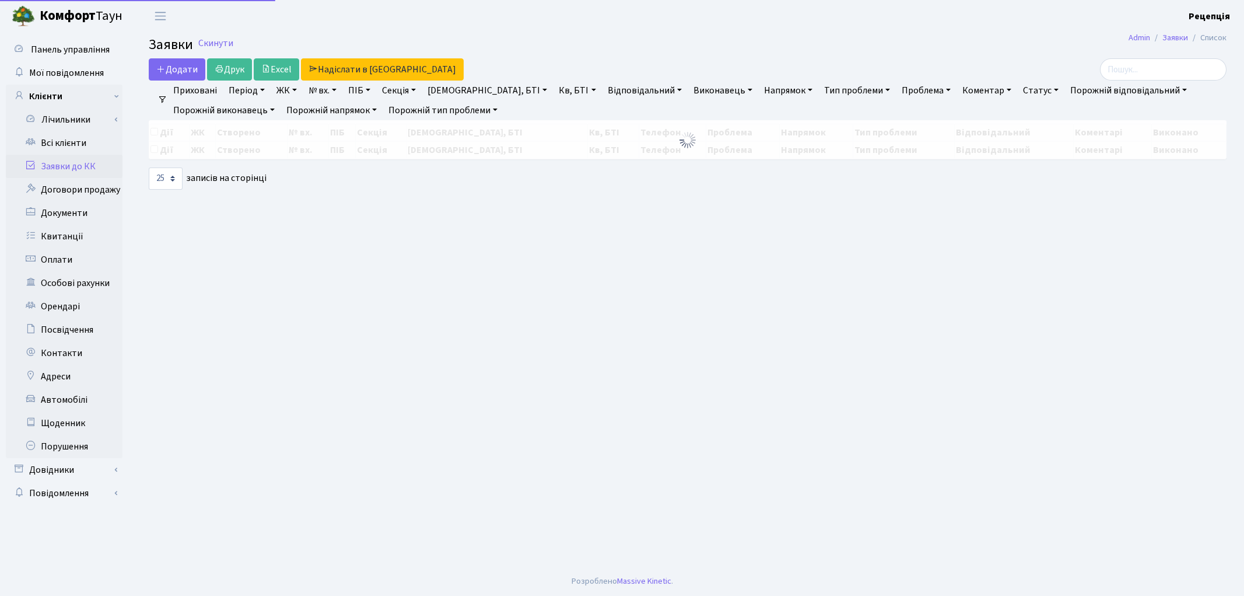
select select "25"
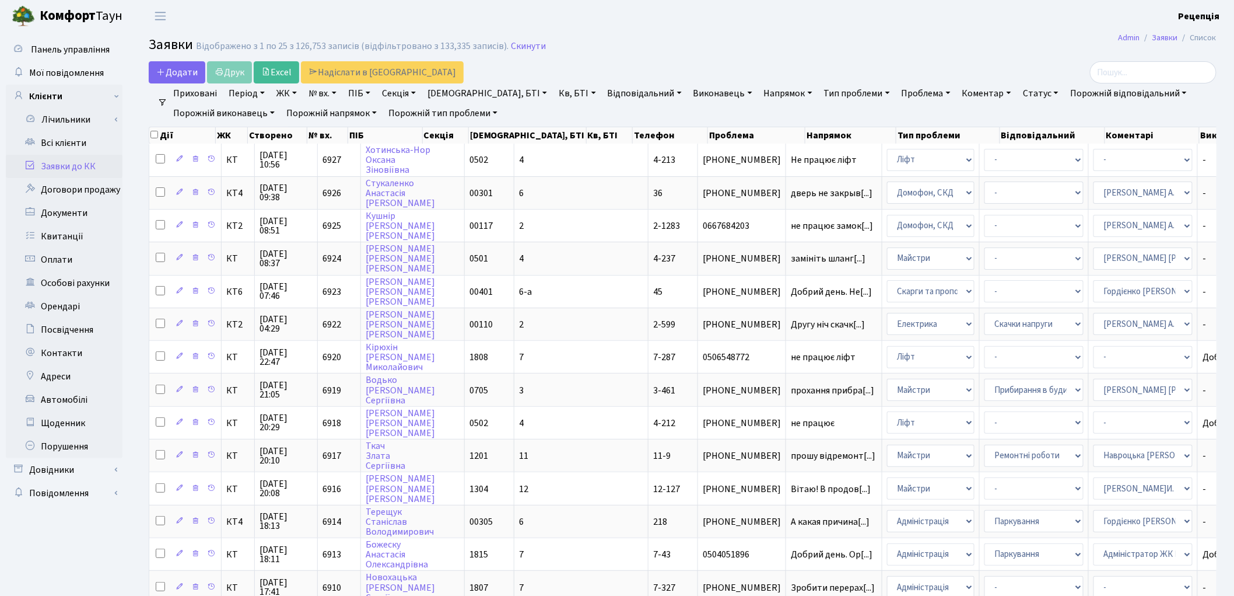
click at [958, 90] on link "Коментар" at bounding box center [987, 93] width 58 height 20
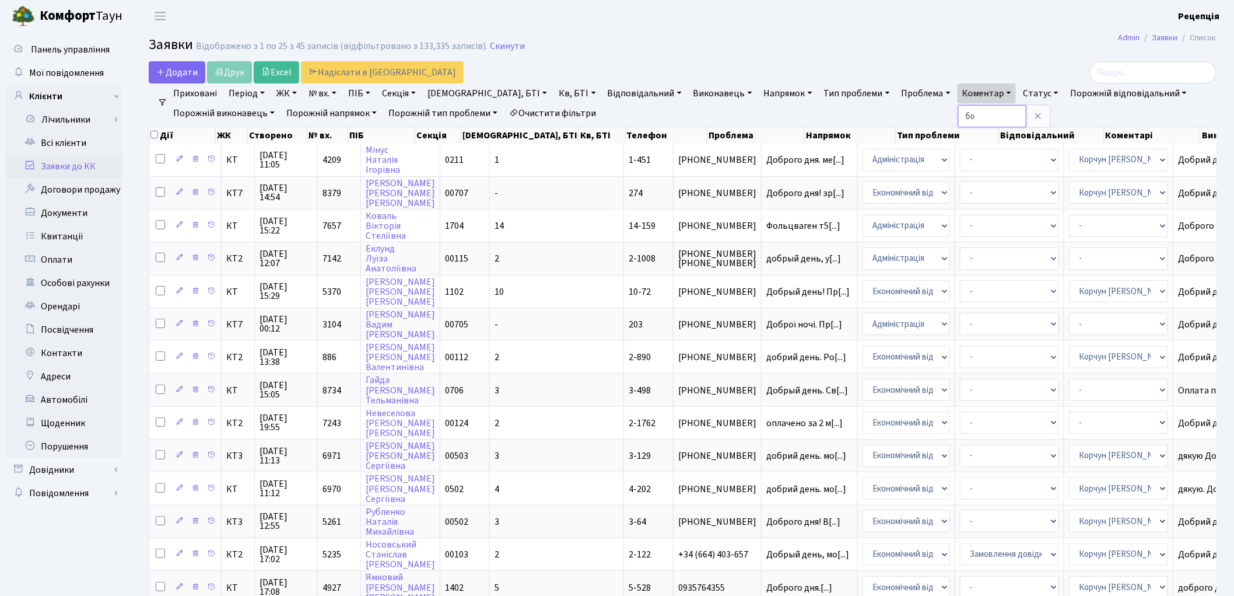
type input "б"
type input "стараємося"
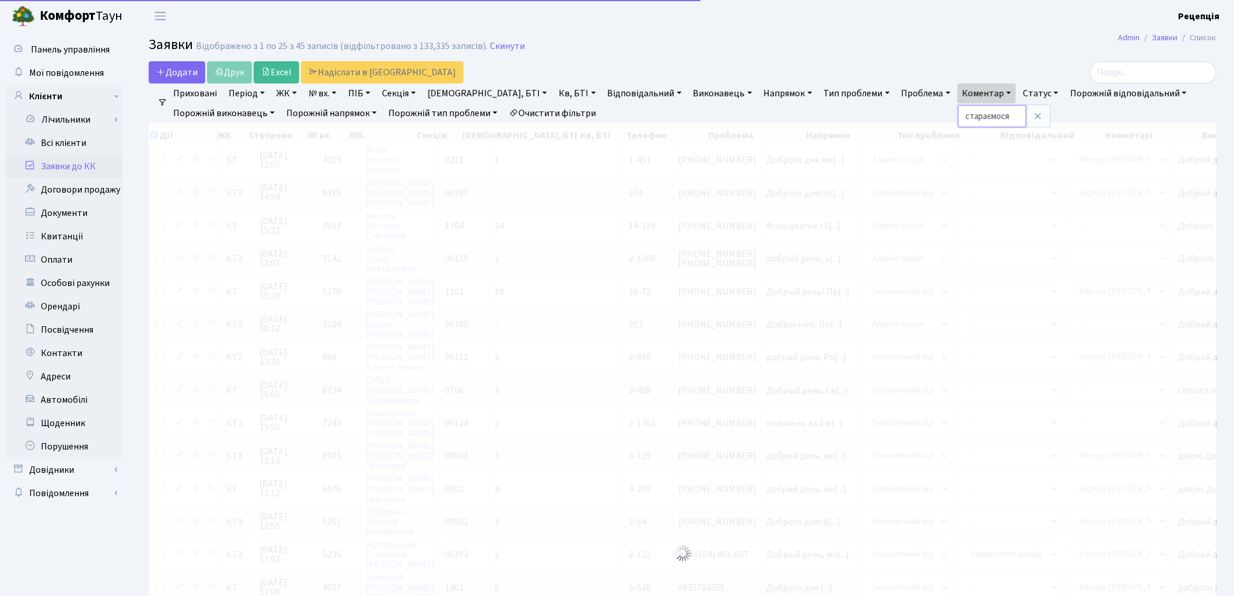
checkbox input "true"
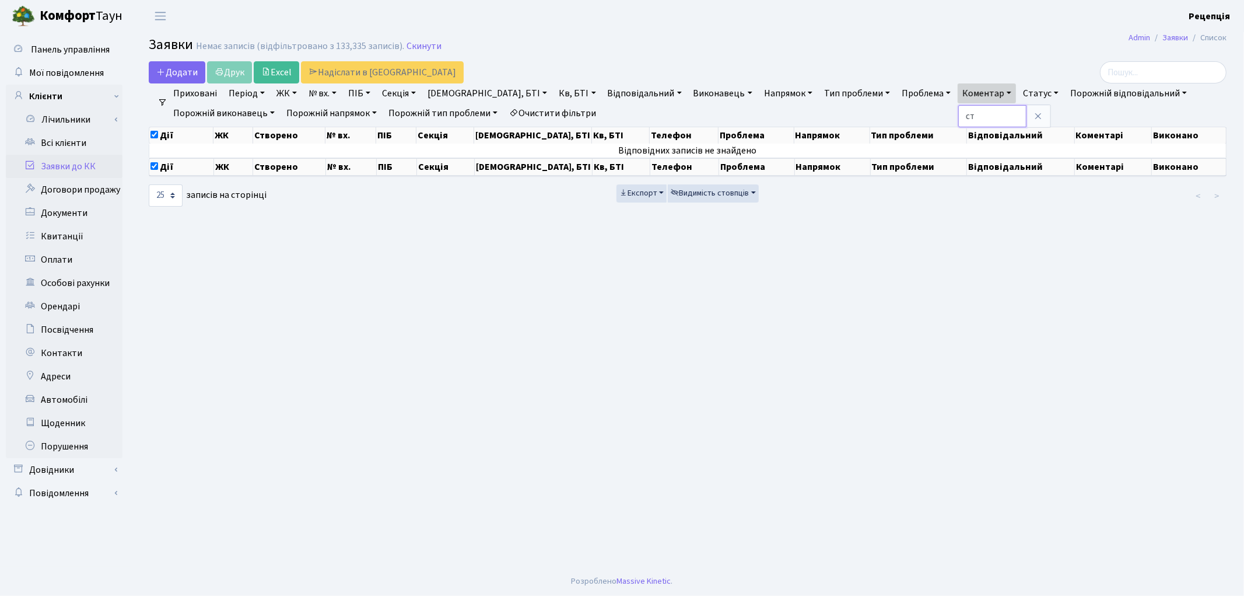
type input "с"
type input "після"
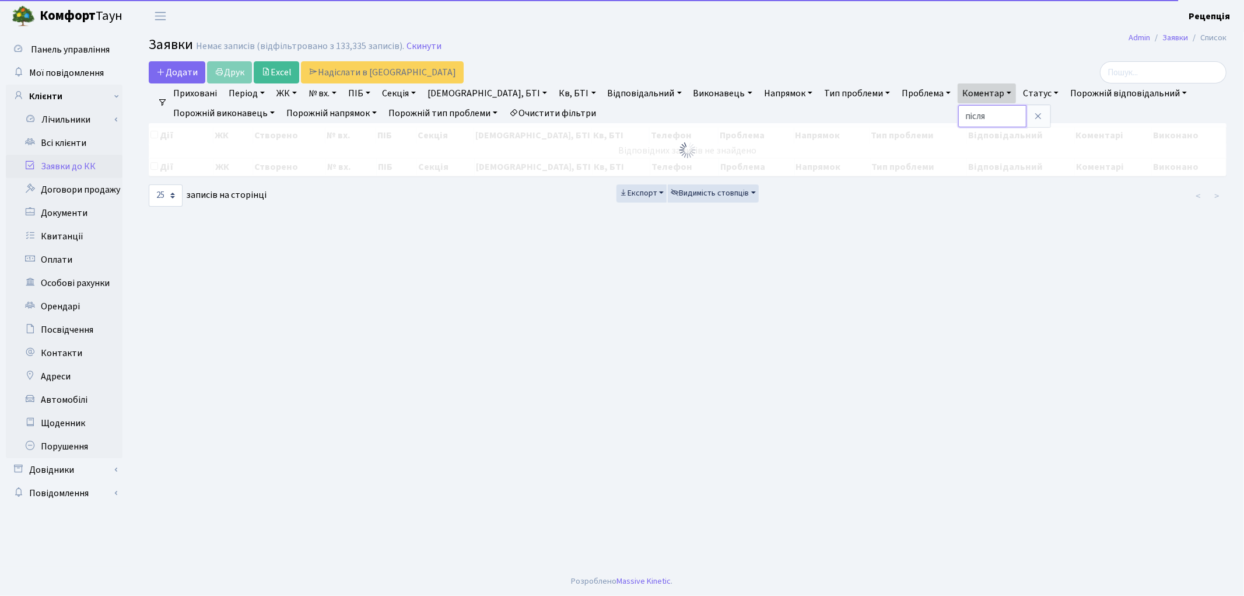
checkbox input "false"
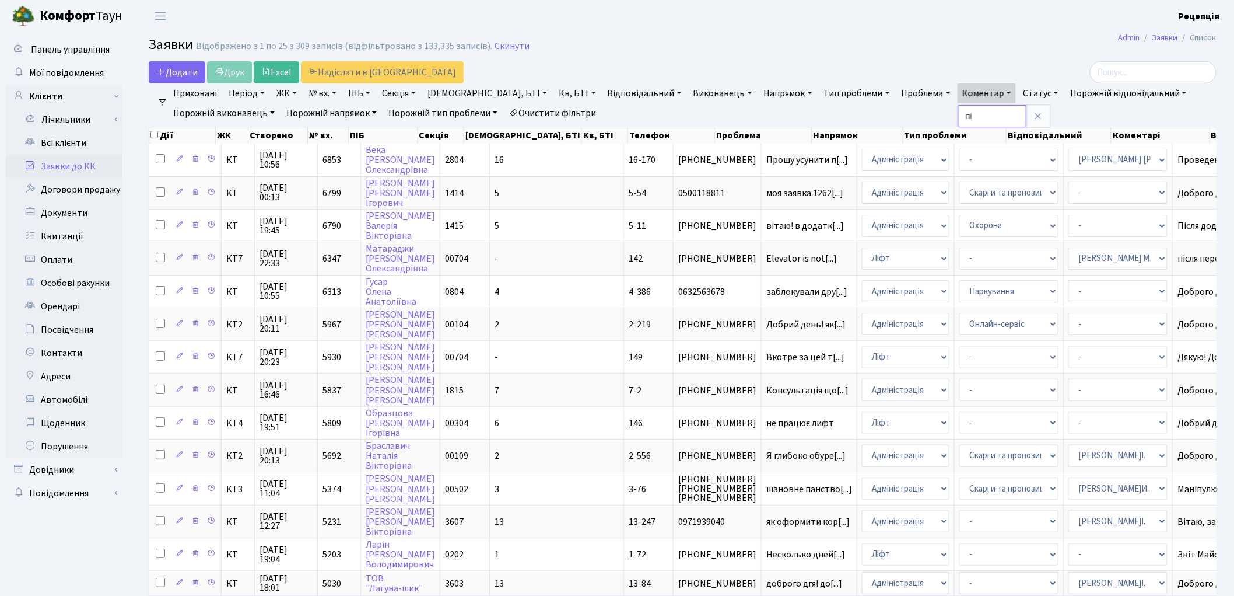
type input "п"
type input "виконаємо вашу заявку"
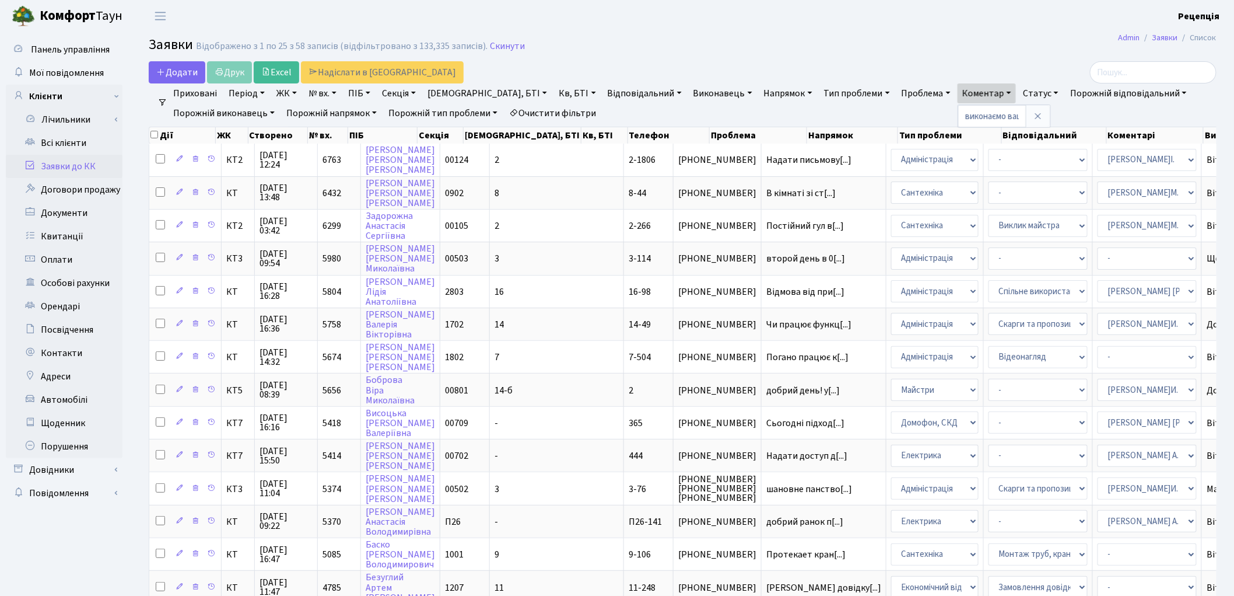
click at [807, 27] on header "Комфорт Таун Рецепція Мій обліковий запис Вийти" at bounding box center [617, 16] width 1234 height 32
click at [86, 400] on link "Автомобілі" at bounding box center [64, 399] width 117 height 23
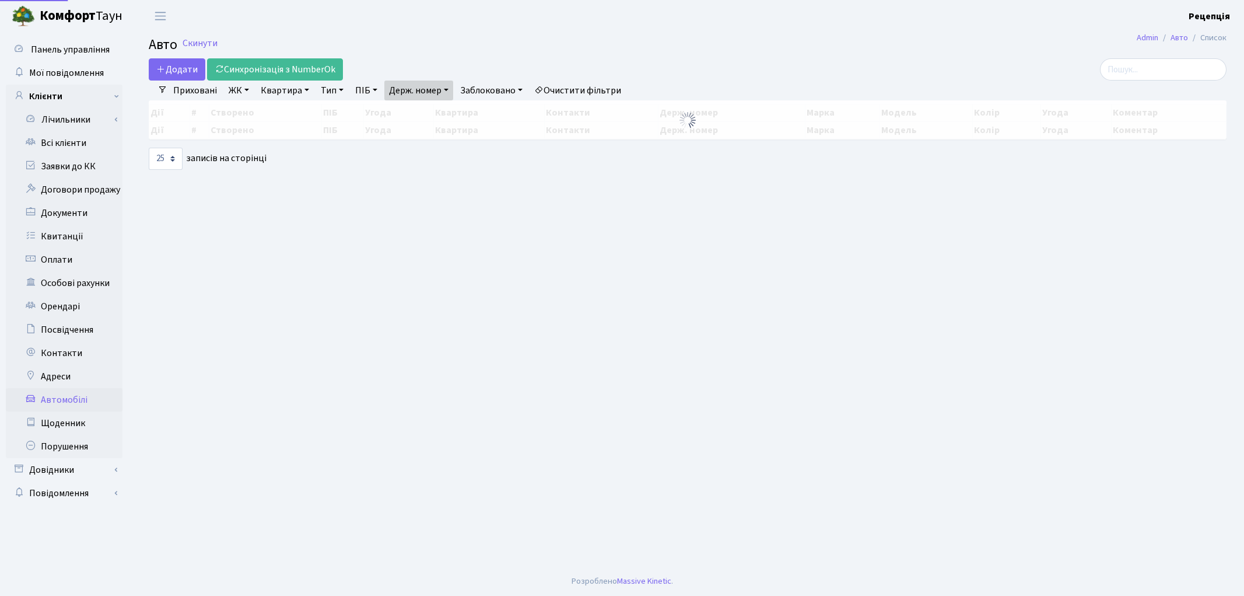
select select "25"
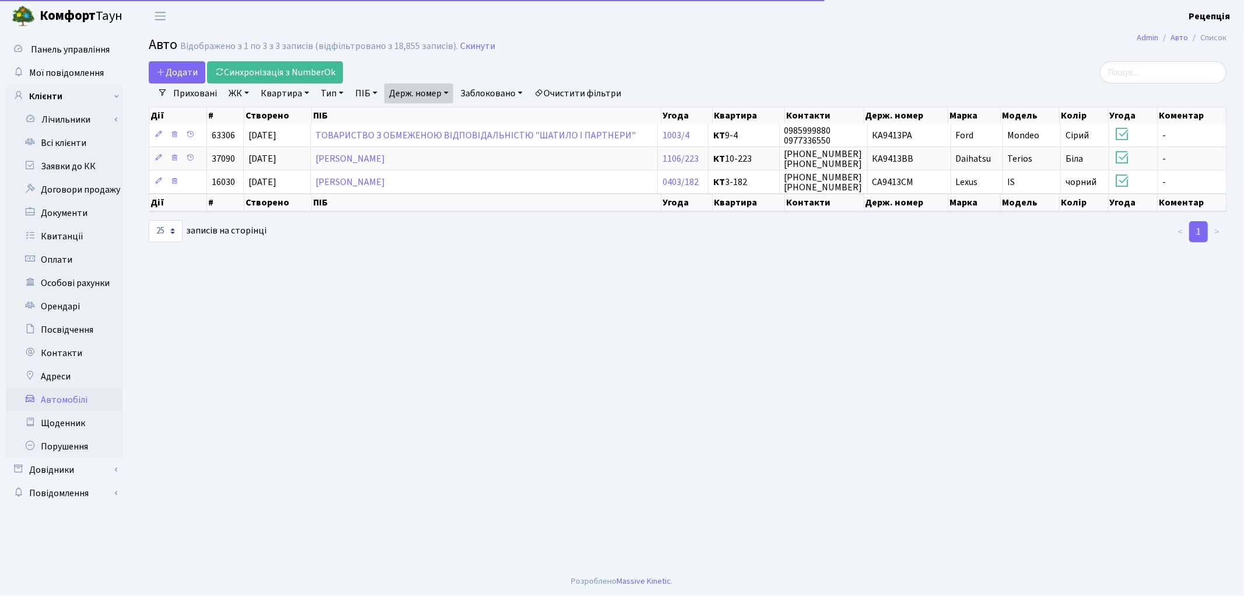
click at [424, 85] on link "Держ. номер" at bounding box center [418, 93] width 69 height 20
click at [423, 114] on input "9413" at bounding box center [419, 116] width 68 height 22
type input "9"
type input "8055"
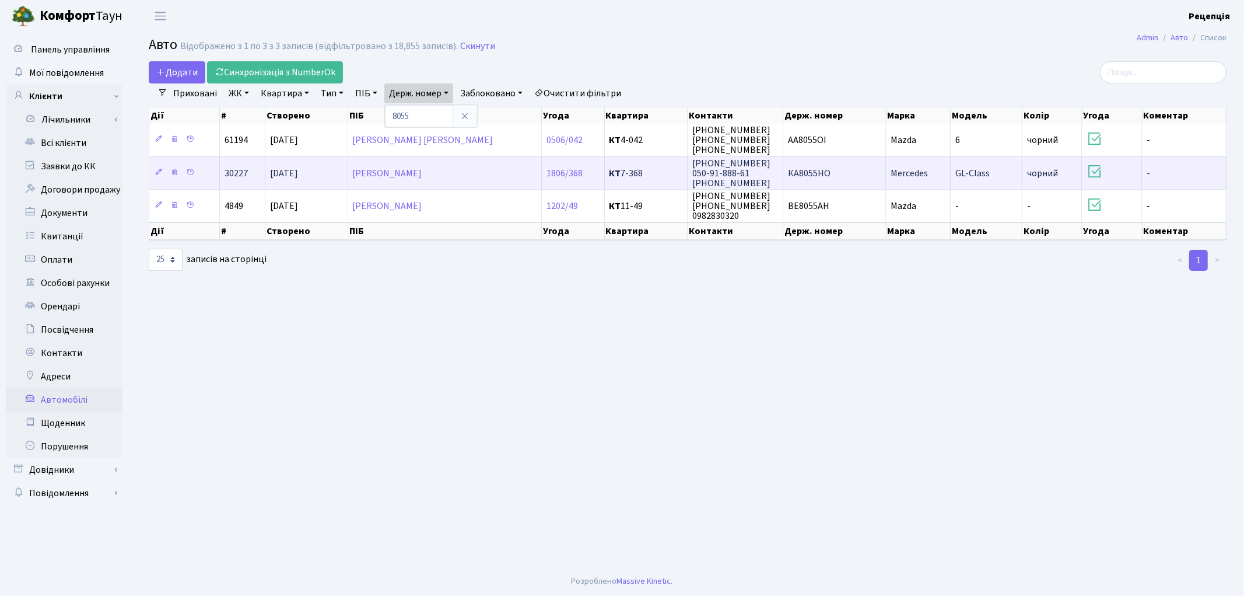
click at [824, 174] on span "КА8055НО" at bounding box center [809, 173] width 43 height 13
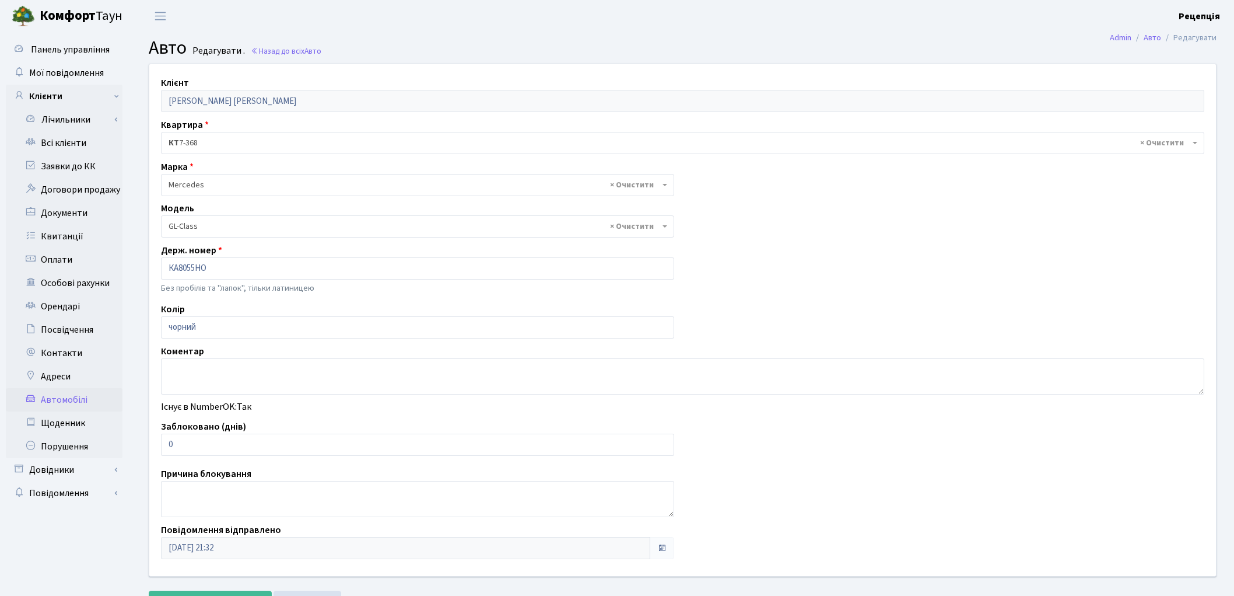
select select "1496"
click at [65, 143] on link "Всі клієнти" at bounding box center [64, 142] width 117 height 23
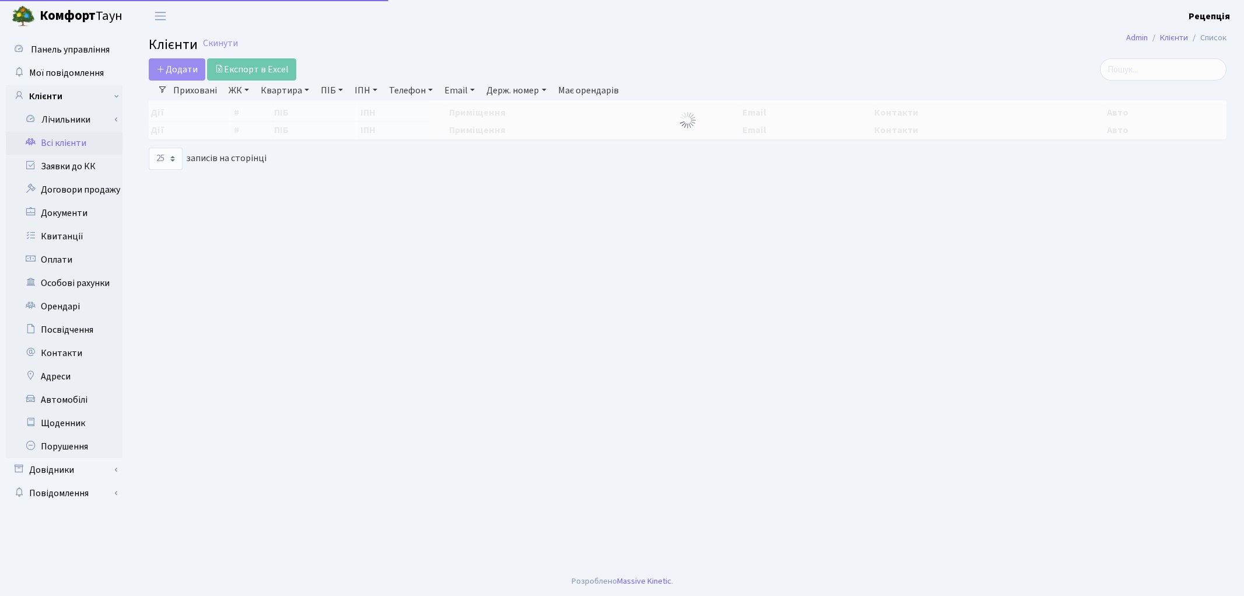
select select "25"
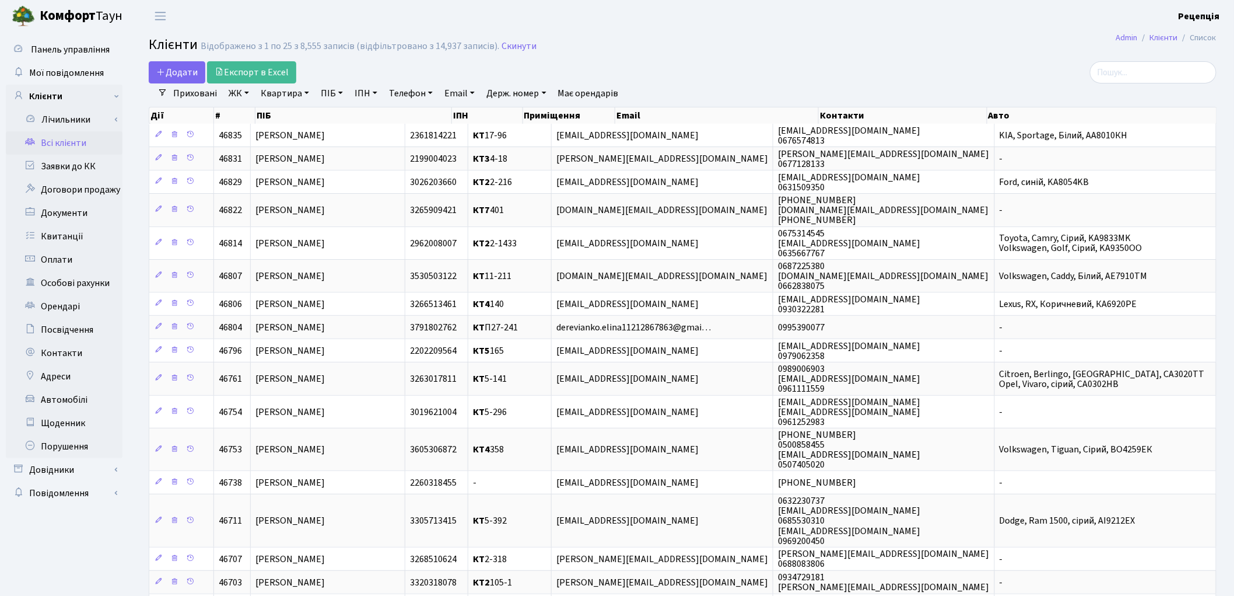
click at [99, 143] on link "Всі клієнти" at bounding box center [64, 142] width 117 height 23
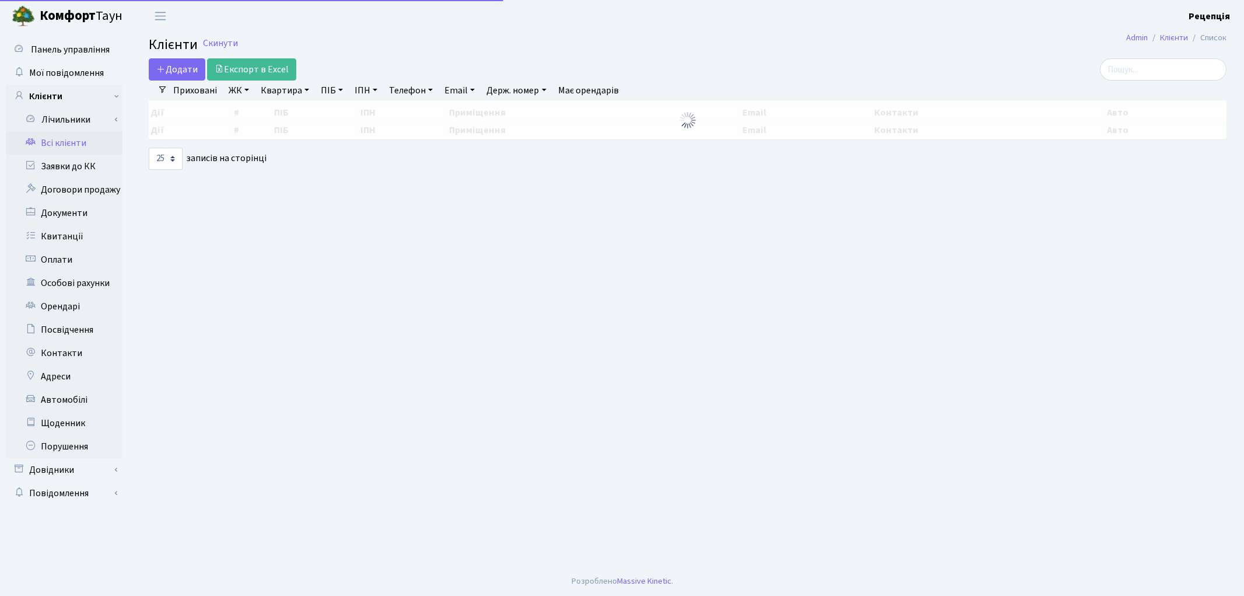
select select "25"
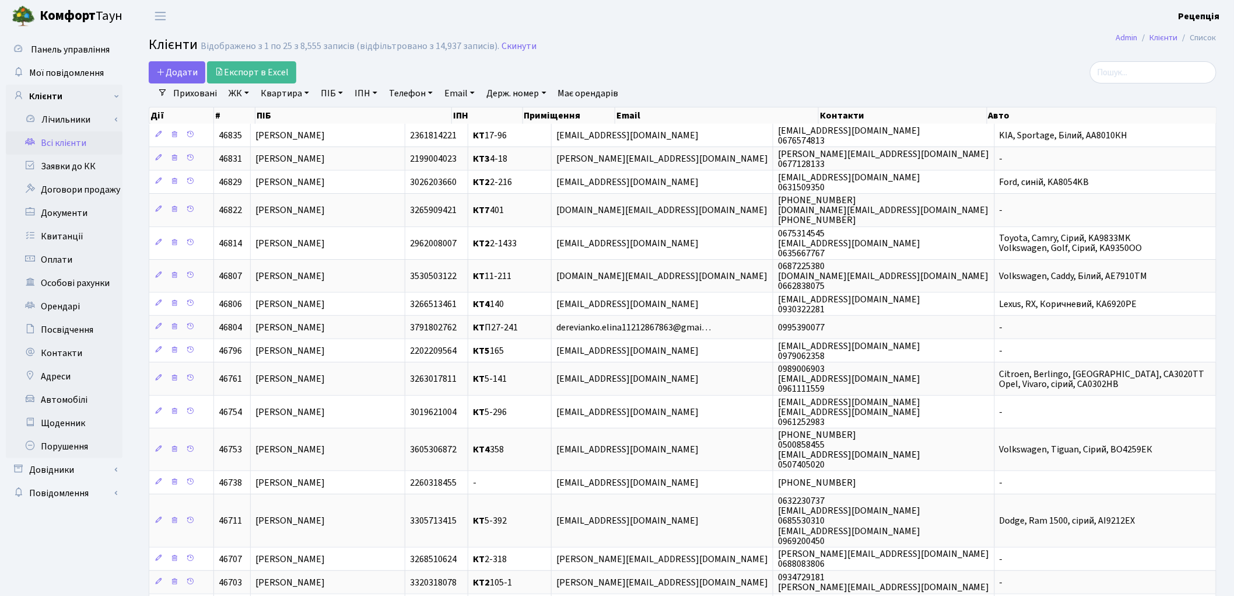
click at [341, 93] on link "ПІБ" at bounding box center [331, 93] width 31 height 20
type input "півоваров"
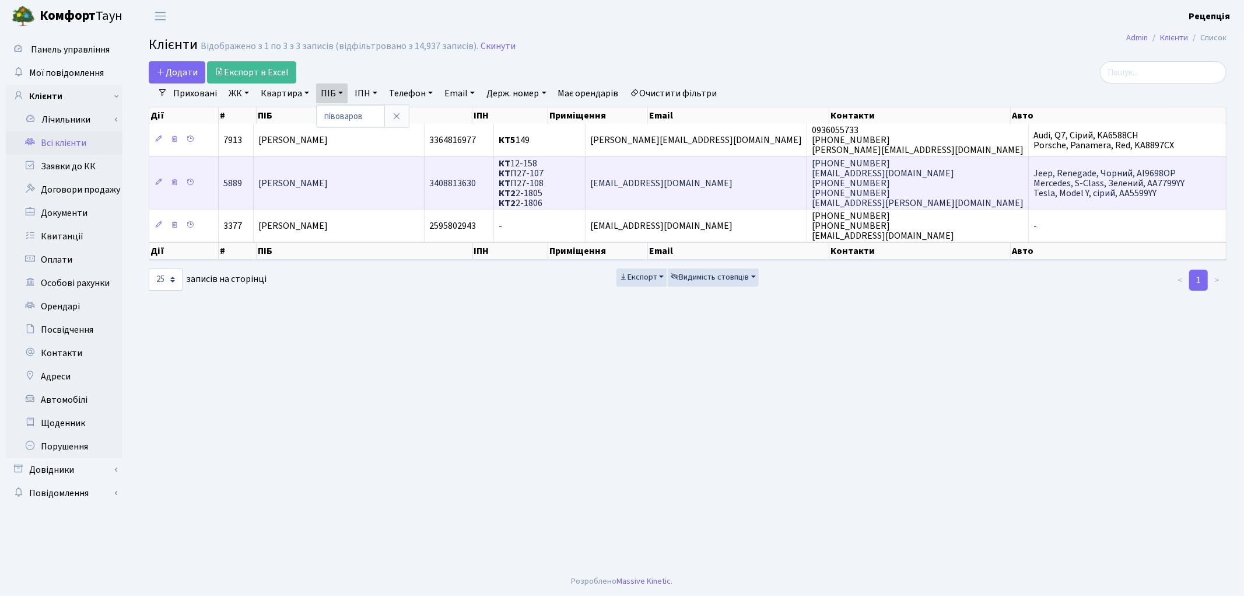
click at [425, 181] on td "[PERSON_NAME]" at bounding box center [339, 182] width 171 height 53
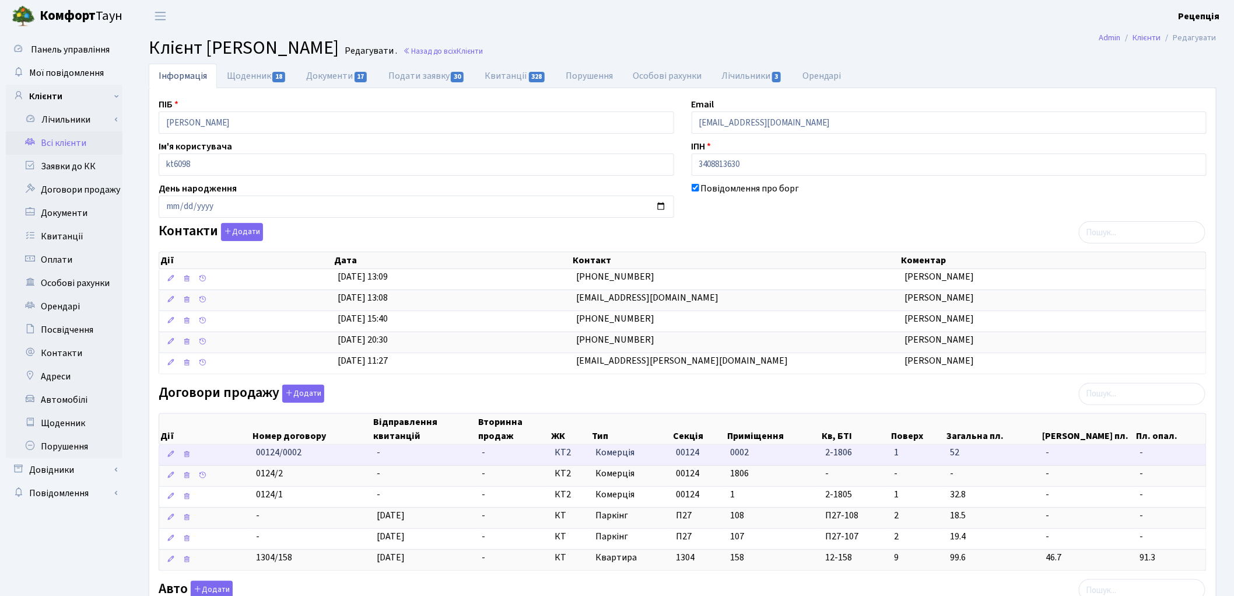
scroll to position [65, 0]
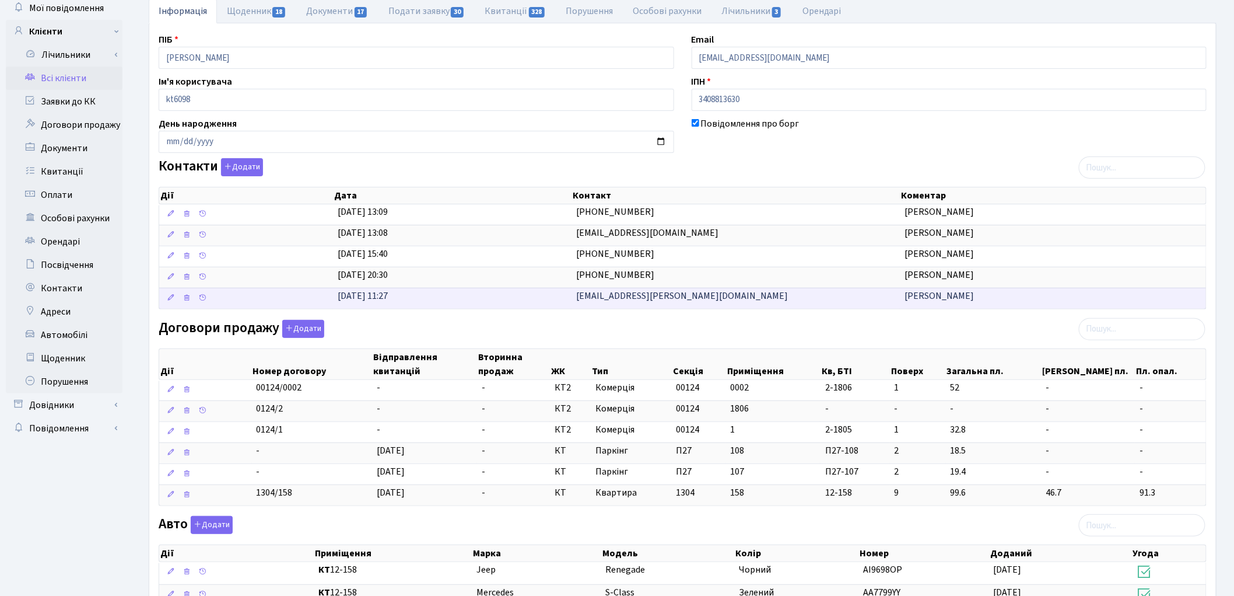
drag, startPoint x: 569, startPoint y: 296, endPoint x: 668, endPoint y: 296, distance: 98.6
click at [668, 296] on \<\/span\>\a "25.10.2017, 11:27 vitalii@pivovarov.io Півоваров Віталій" at bounding box center [682, 298] width 1047 height 21
copy \<\/span\>\a "[EMAIL_ADDRESS][PERSON_NAME][DOMAIN_NAME]"
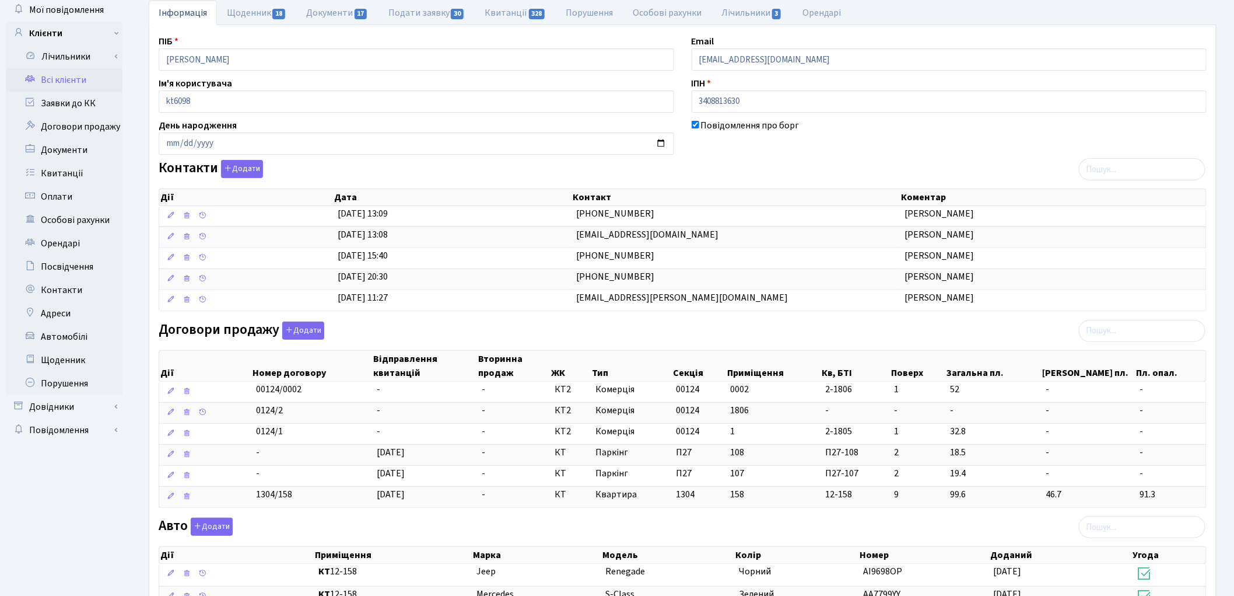
scroll to position [0, 0]
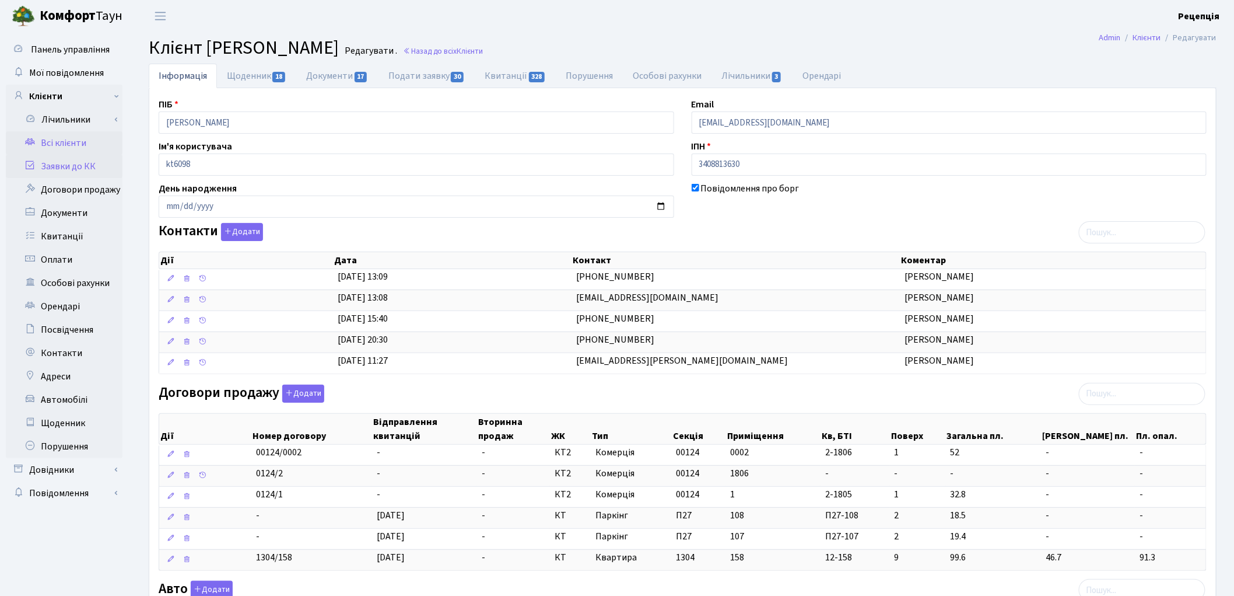
click at [70, 162] on link "Заявки до КК" at bounding box center [64, 166] width 117 height 23
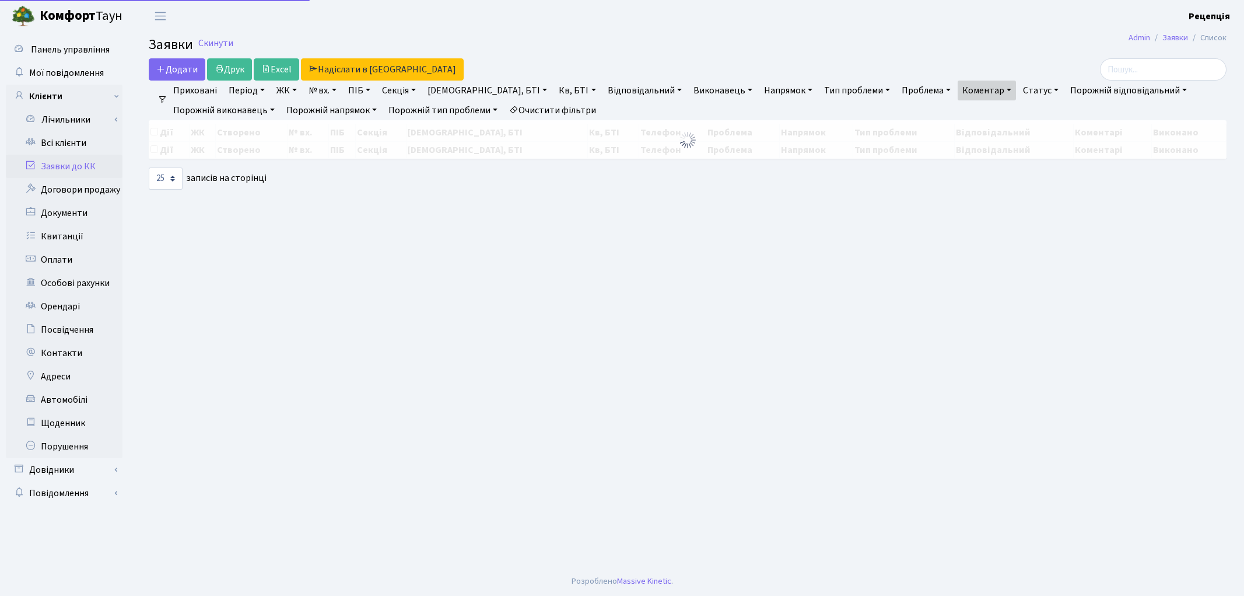
select select "25"
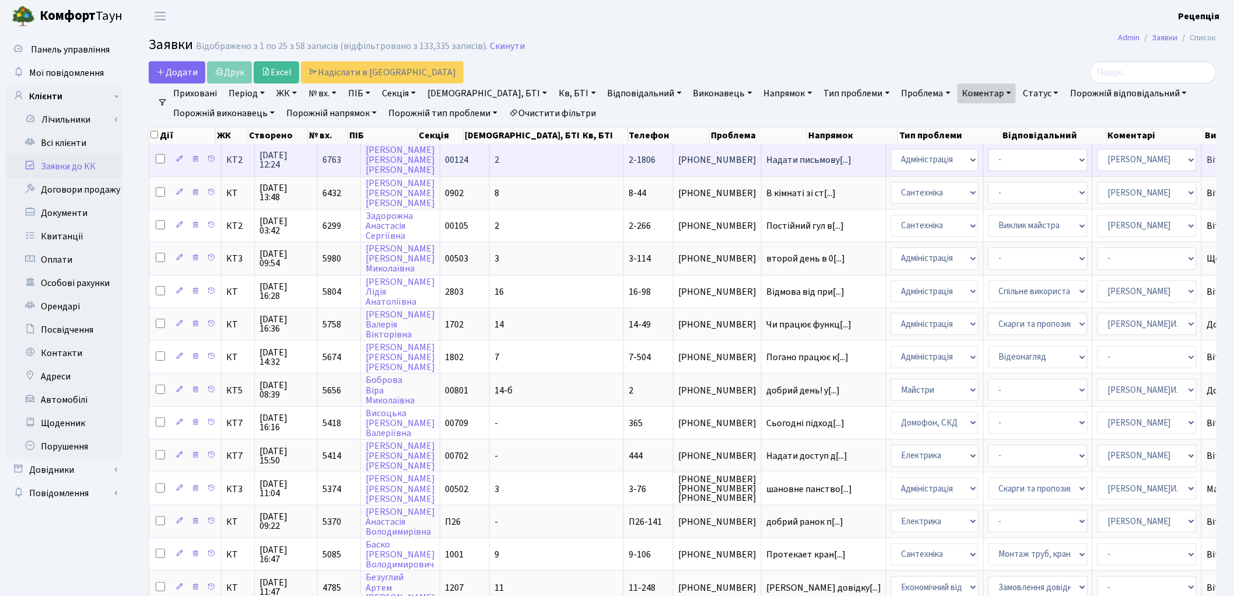
click at [534, 160] on td "2" at bounding box center [557, 159] width 134 height 32
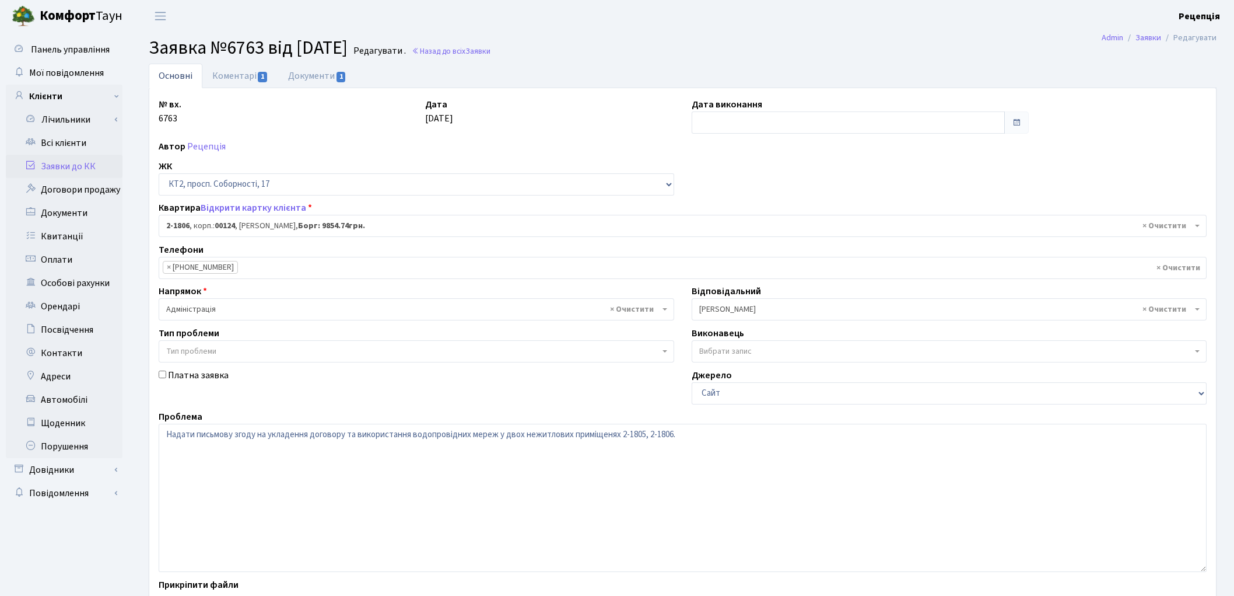
select select "19324"
click at [251, 76] on link "Коментарі 1" at bounding box center [240, 76] width 76 height 24
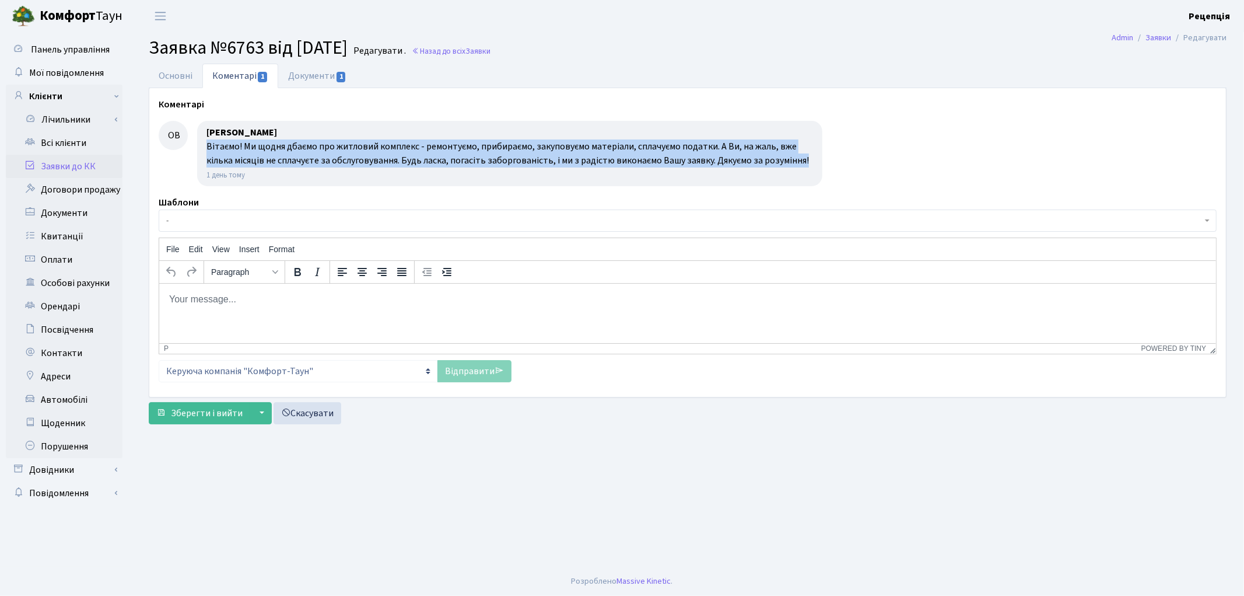
drag, startPoint x: 207, startPoint y: 148, endPoint x: 818, endPoint y: 166, distance: 611.0
click at [818, 166] on div "Онищенко Вікторія Ігорівна Вітаємо! Ми щодня дбаємо про житловий комплекс - рем…" at bounding box center [509, 153] width 625 height 65
copy div "Вітаємо! Ми щодня дбаємо про житловий комплекс - ремонтуємо, прибираємо, закупо…"
click at [61, 166] on link "Заявки до КК" at bounding box center [64, 166] width 117 height 23
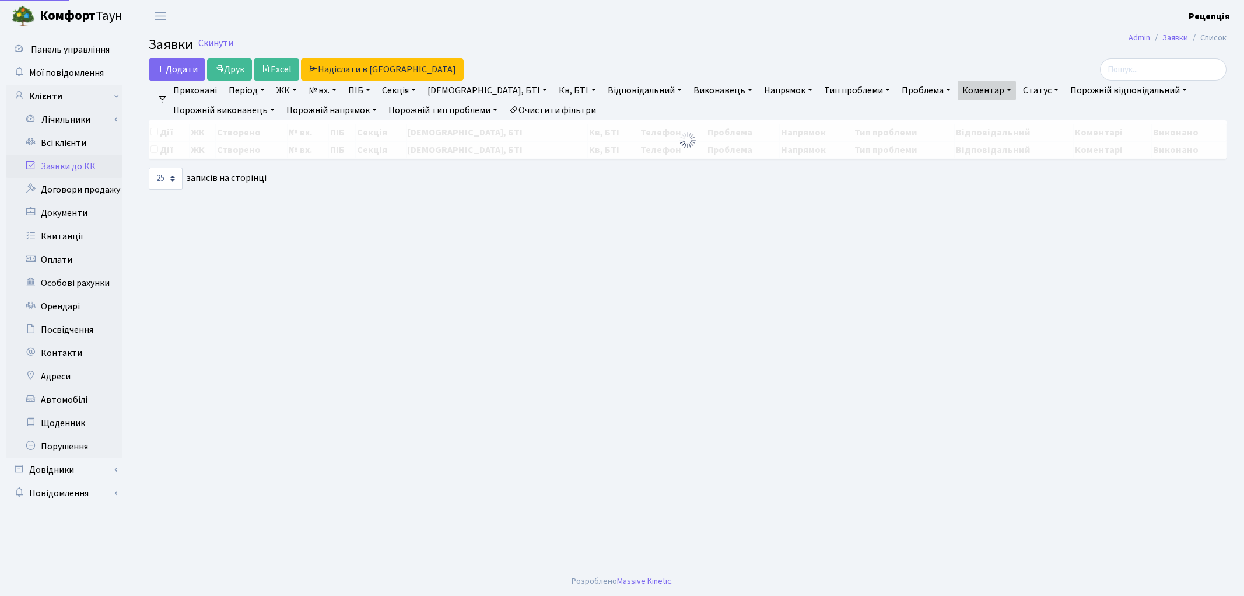
select select "25"
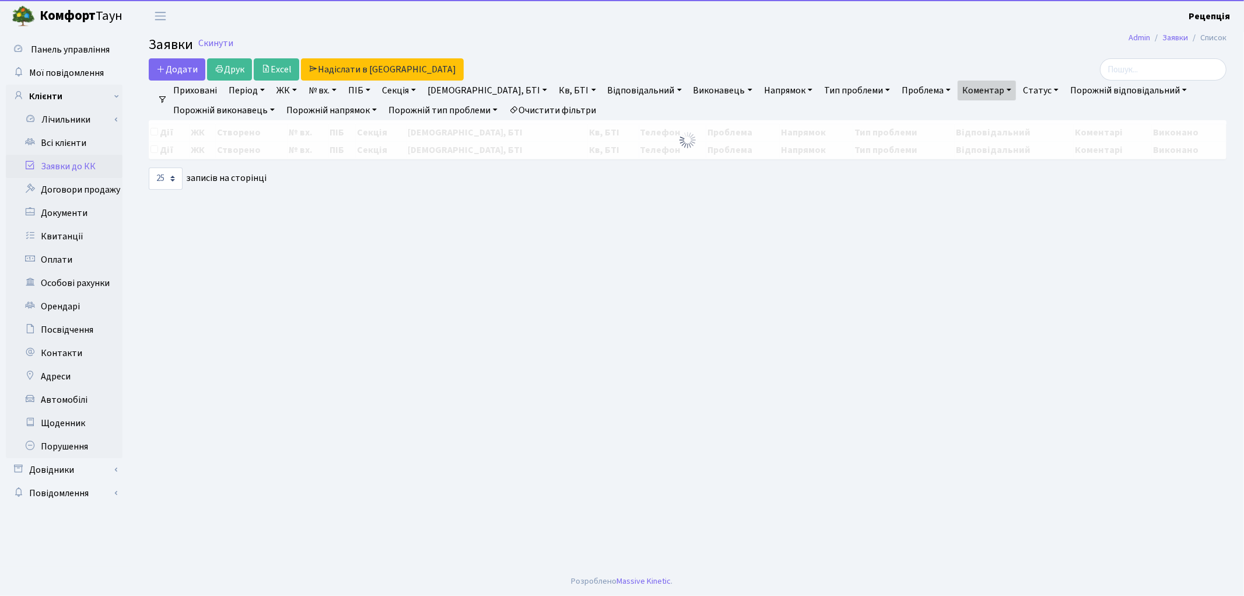
click at [573, 107] on link "Очистити фільтри" at bounding box center [553, 110] width 96 height 20
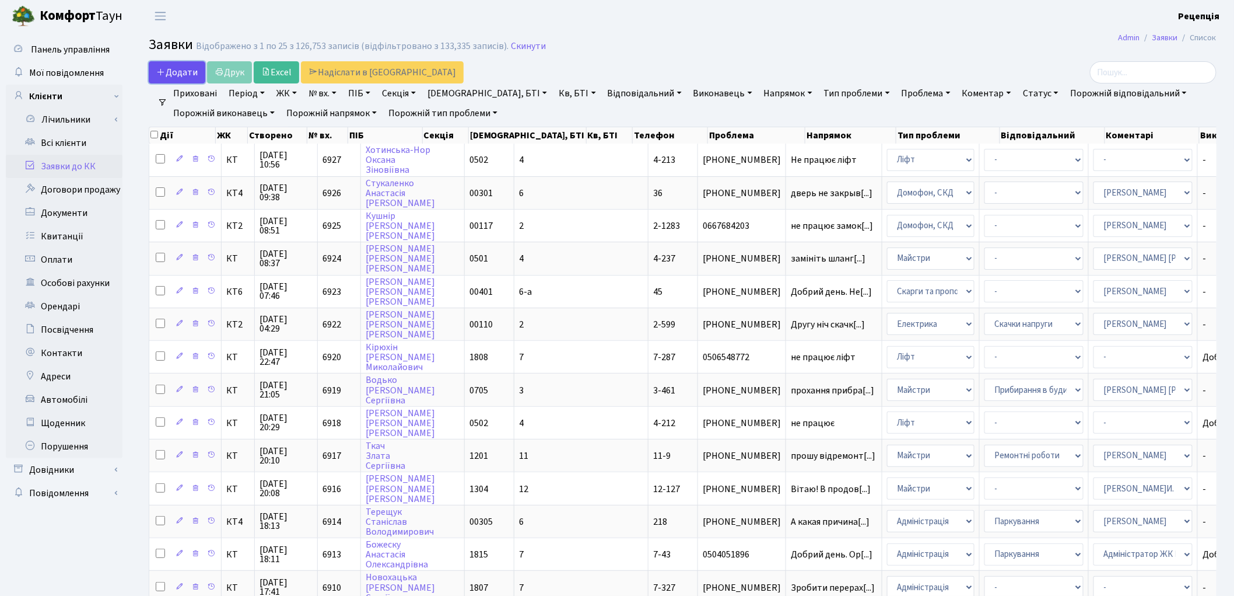
click at [184, 73] on span "Додати" at bounding box center [176, 72] width 41 height 13
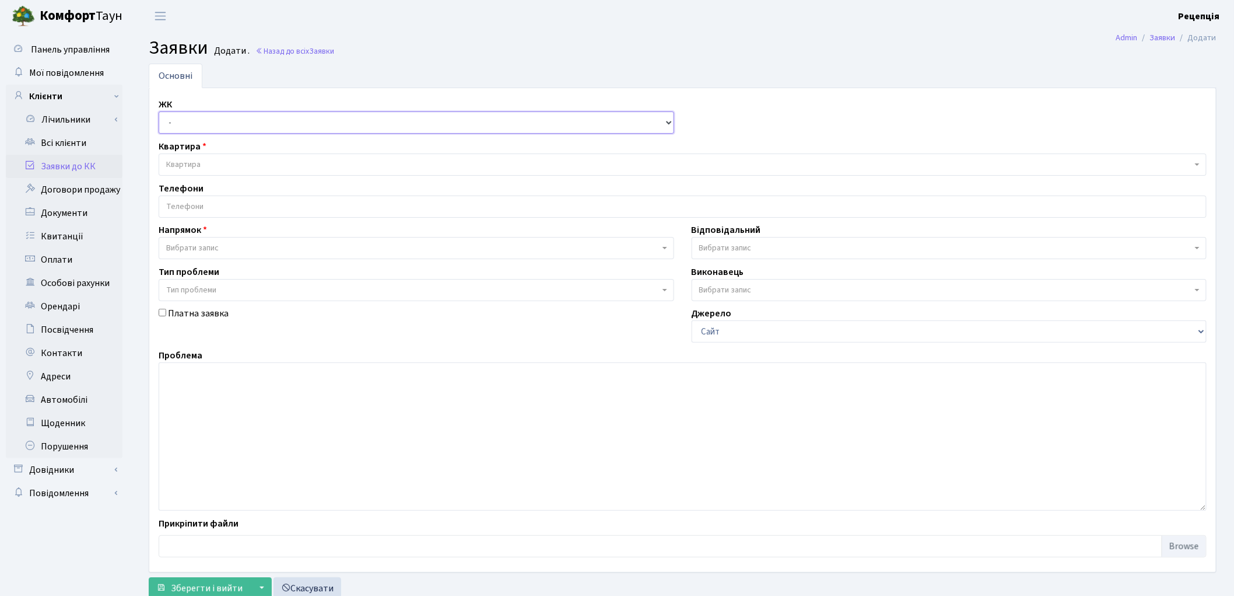
click at [222, 121] on select "- КТ, вул. Регенераторна, 4 КТ2, просп. [STREET_ADDRESS] [STREET_ADDRESS] [PERS…" at bounding box center [417, 122] width 516 height 22
select select "271"
click at [159, 111] on select "- КТ, вул. Регенераторна, 4 КТ2, просп. [STREET_ADDRESS] [STREET_ADDRESS] [PERS…" at bounding box center [417, 122] width 516 height 22
select select
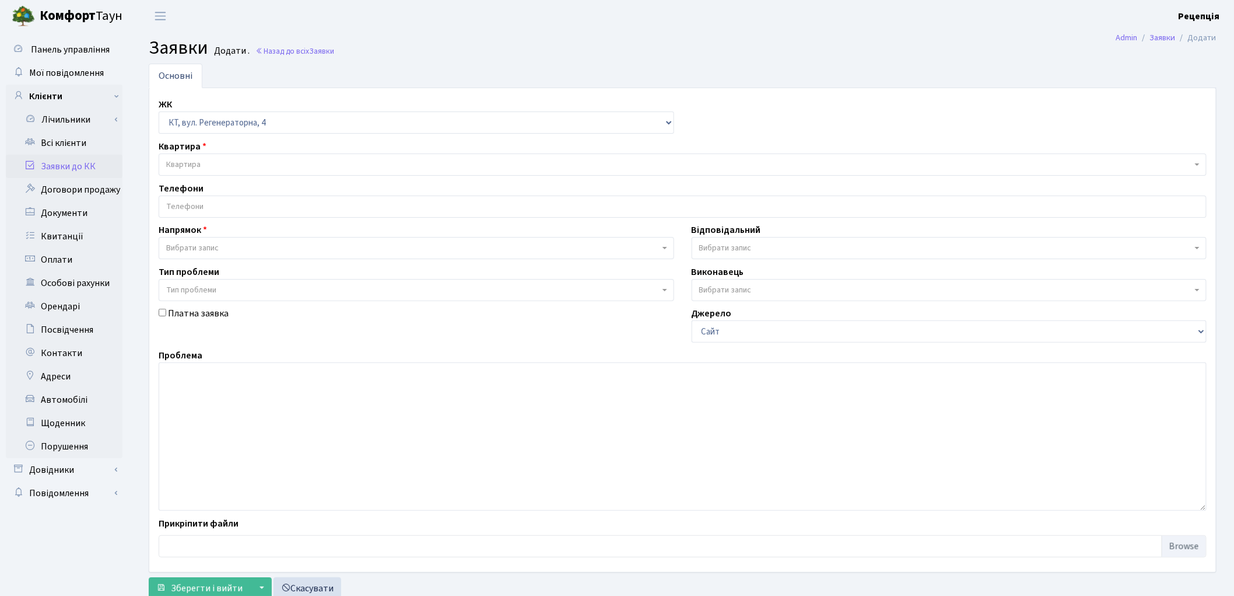
click at [218, 164] on span "Квартира" at bounding box center [679, 165] width 1026 height 12
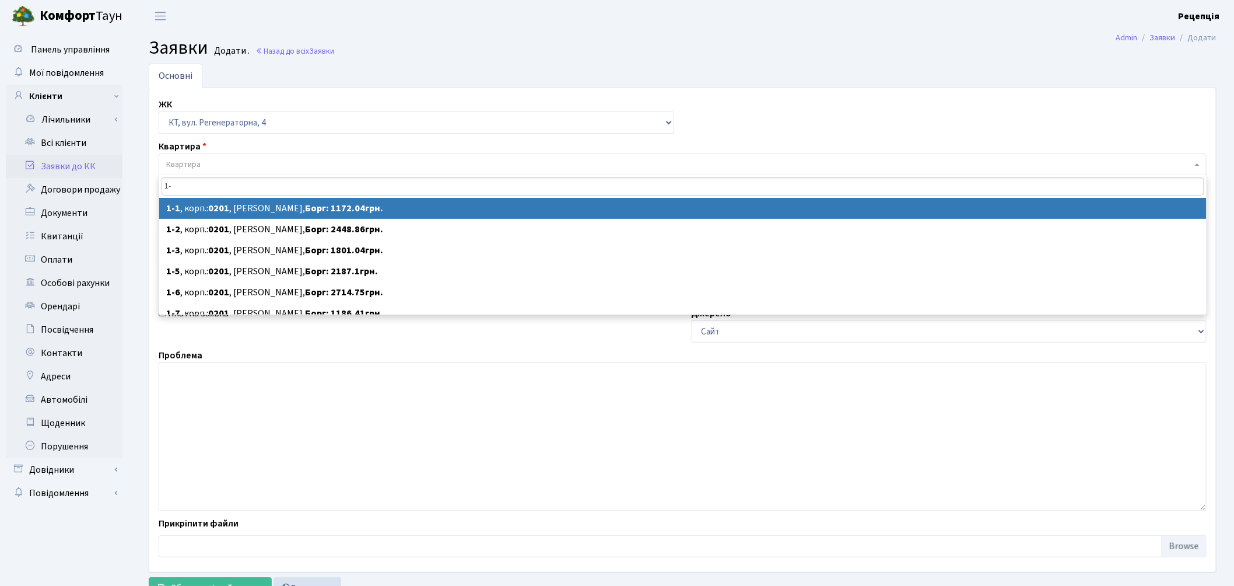
type input "1"
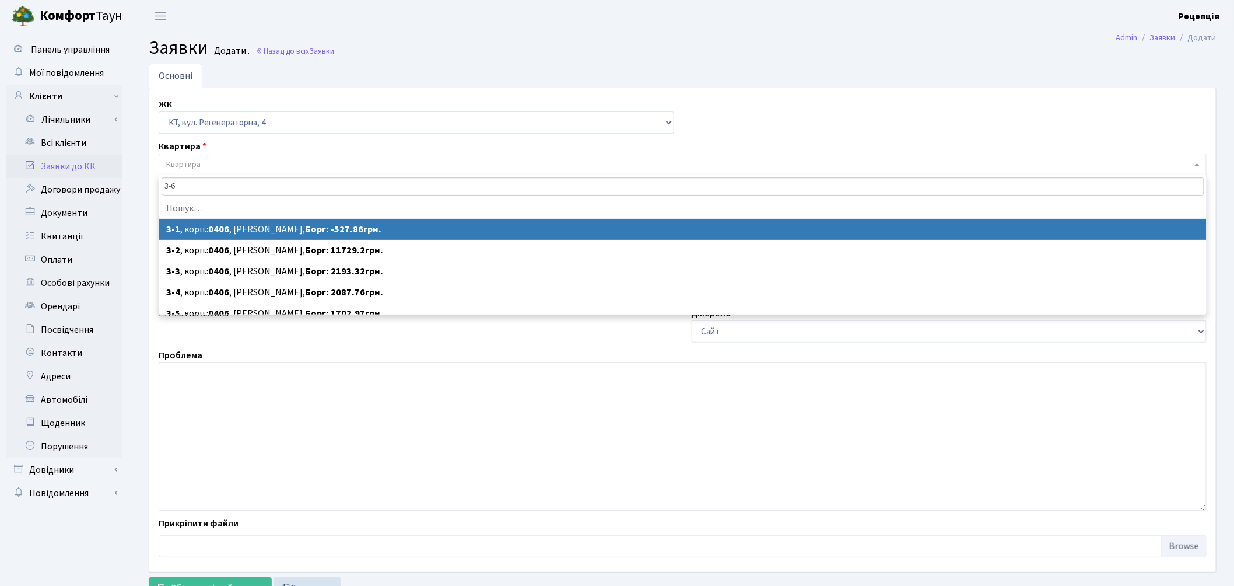
type input "3-60"
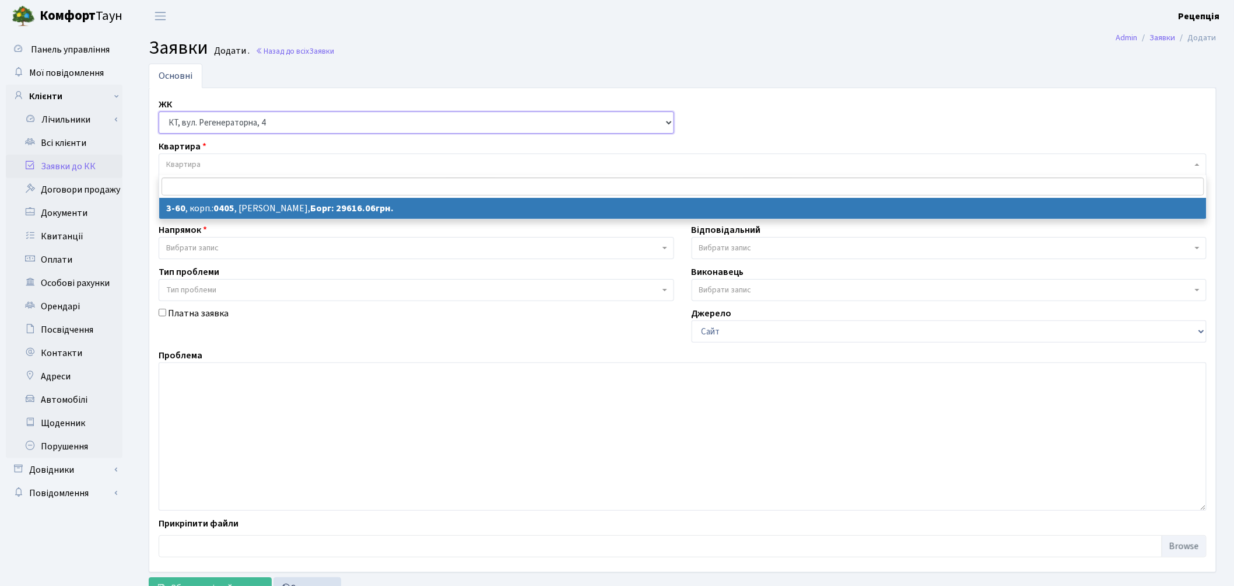
click at [216, 118] on select "- КТ, вул. Регенераторна, 4 КТ2, просп. Соборності, 17 КТ3, вул. Березнева, 16 …" at bounding box center [417, 122] width 516 height 22
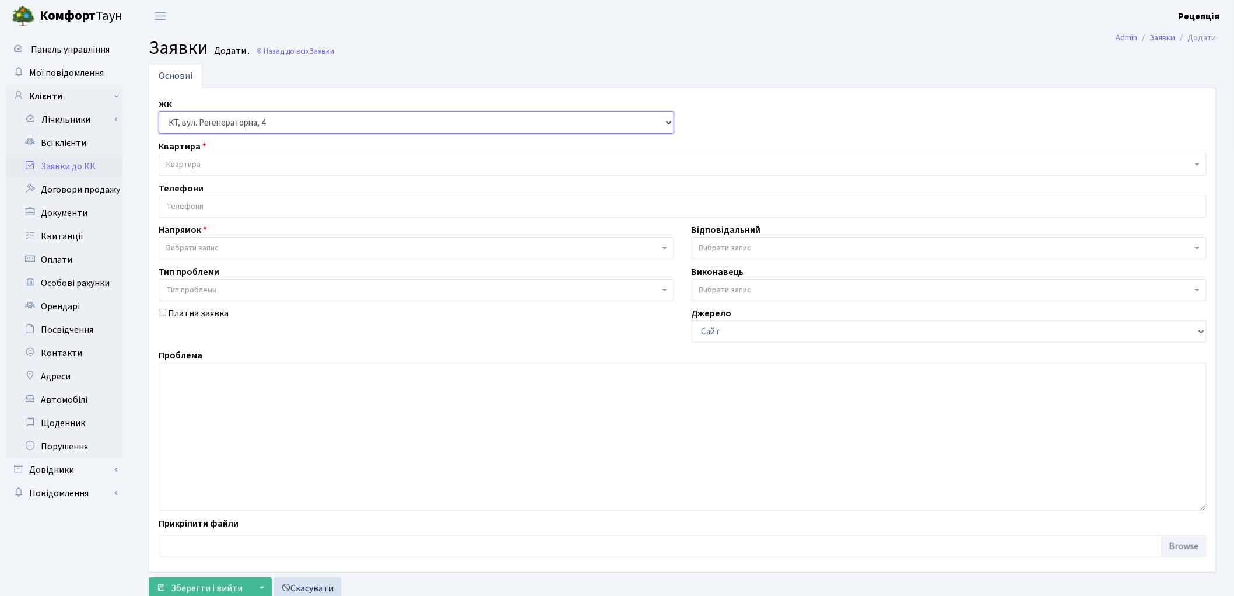
select select "296"
click at [159, 111] on select "- КТ, вул. Регенераторна, 4 КТ2, просп. Соборності, 17 КТ3, вул. Березнева, 16 …" at bounding box center [417, 122] width 516 height 22
select select
click at [224, 162] on span "Квартира" at bounding box center [679, 165] width 1026 height 12
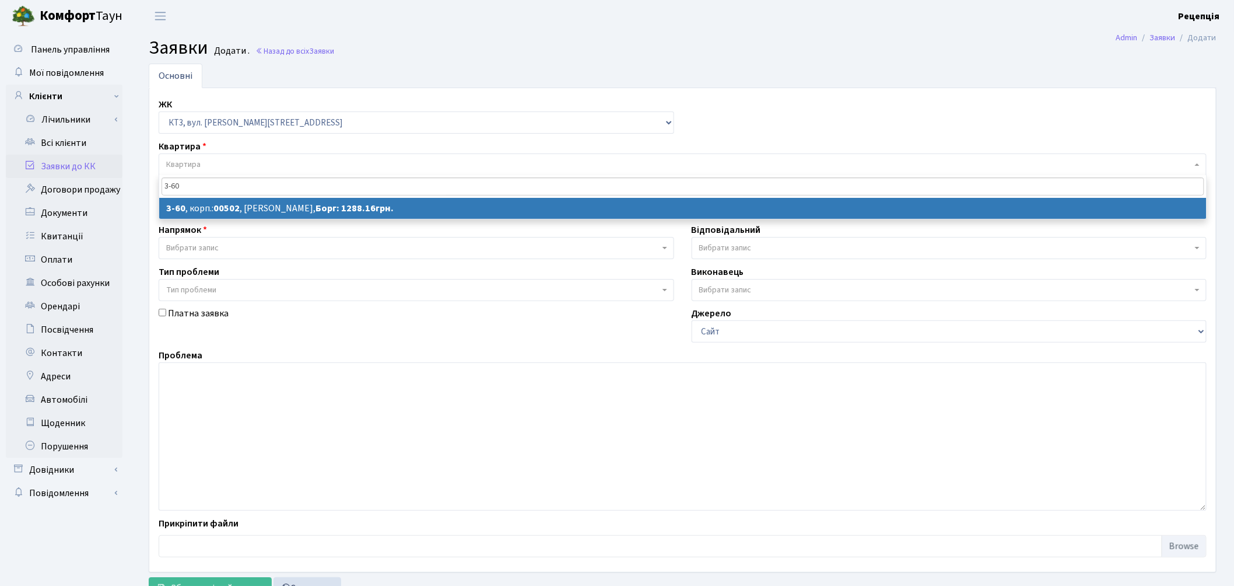
type input "3-60"
select select
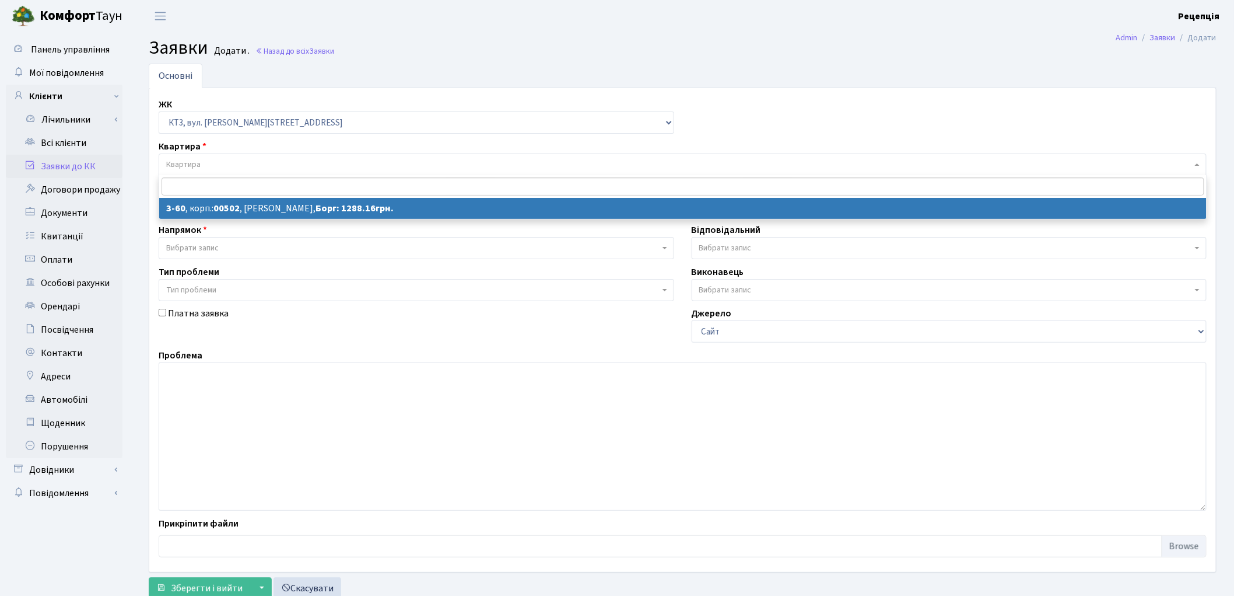
select select "16369"
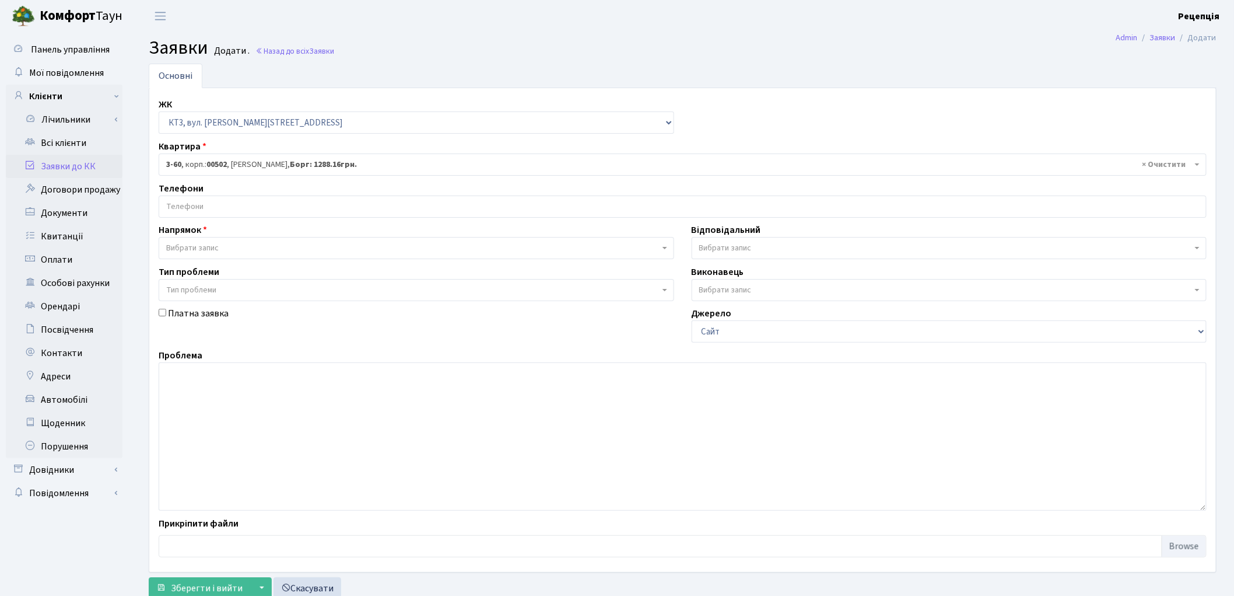
click at [197, 211] on input "search" at bounding box center [682, 206] width 1047 height 21
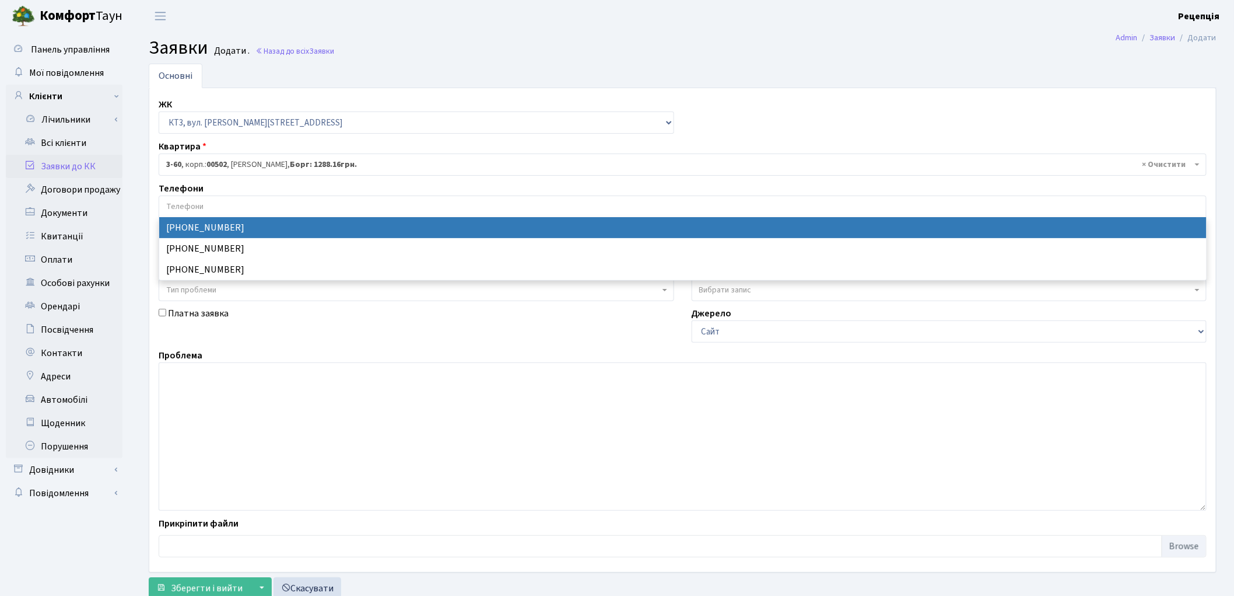
select select "60921"
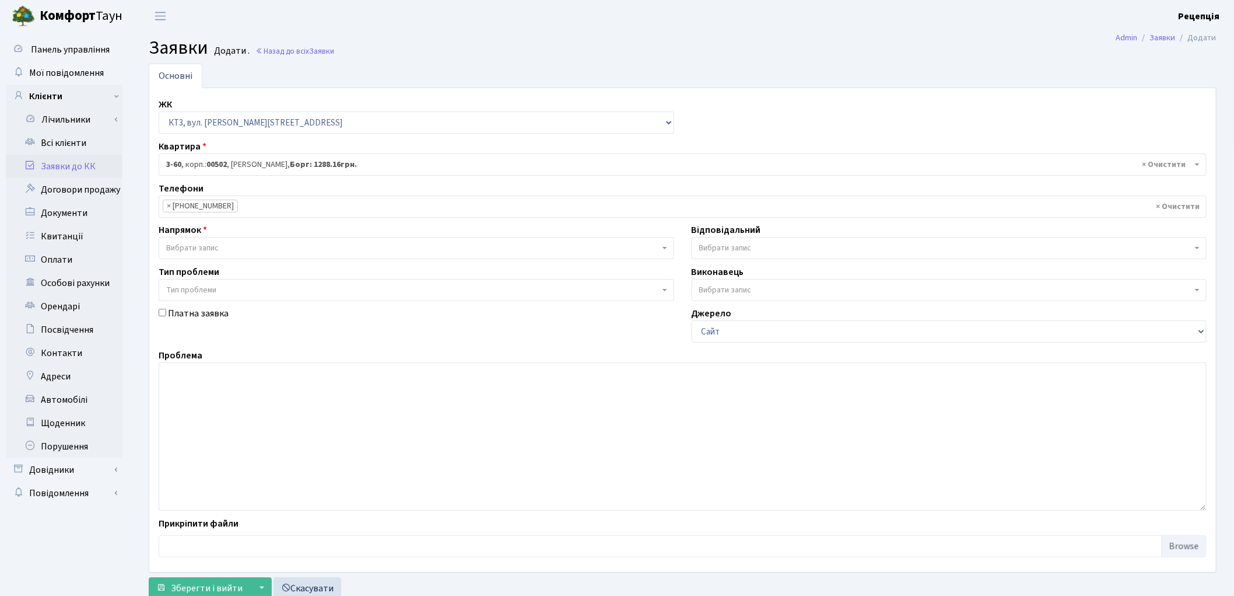
click at [213, 251] on span "Вибрати запис" at bounding box center [192, 248] width 52 height 12
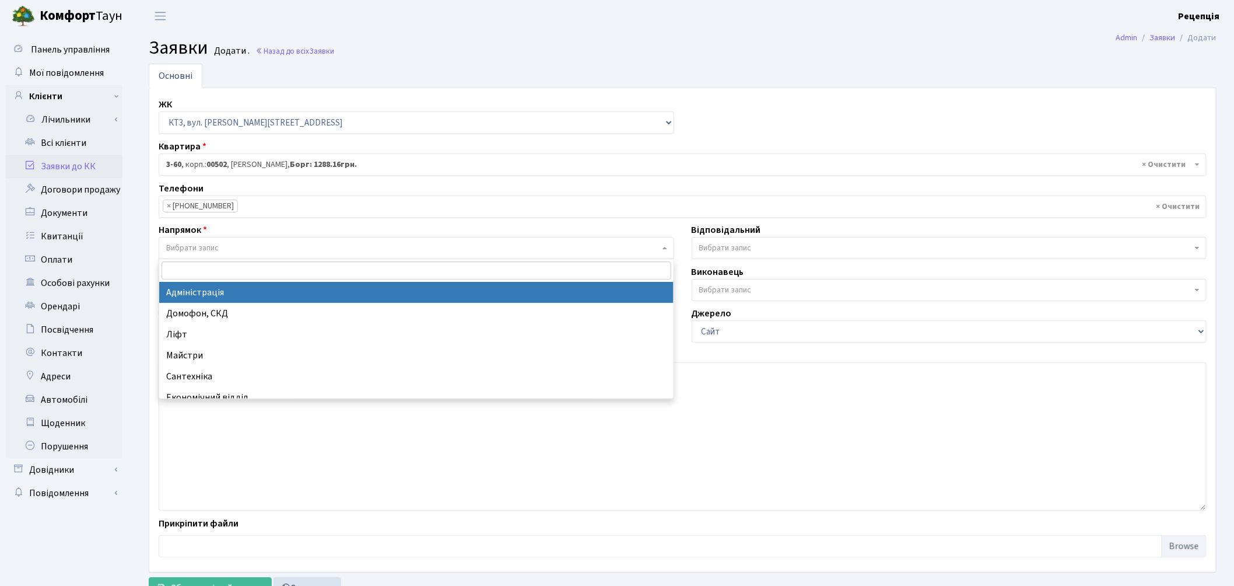
select select "5"
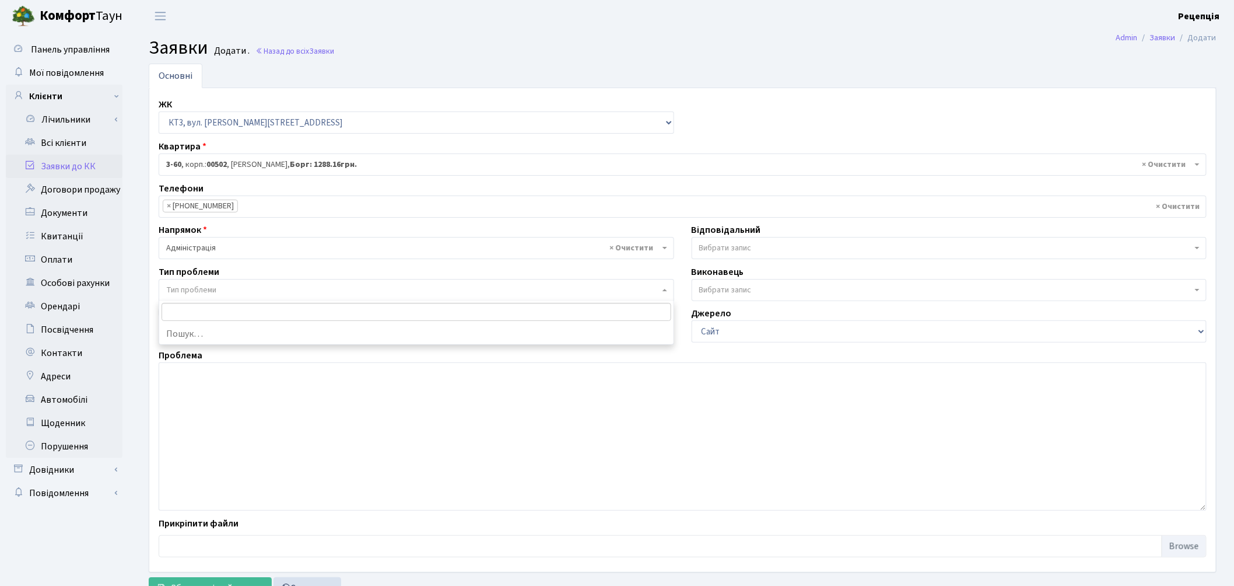
click at [218, 296] on span "Тип проблеми" at bounding box center [417, 290] width 516 height 22
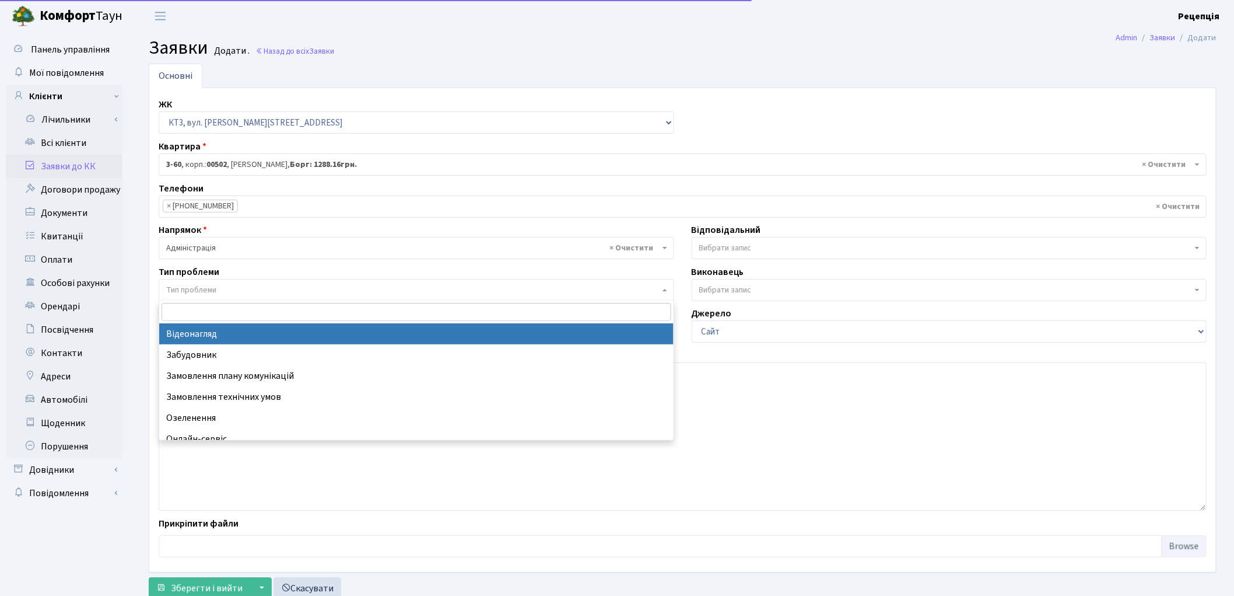
select select "45"
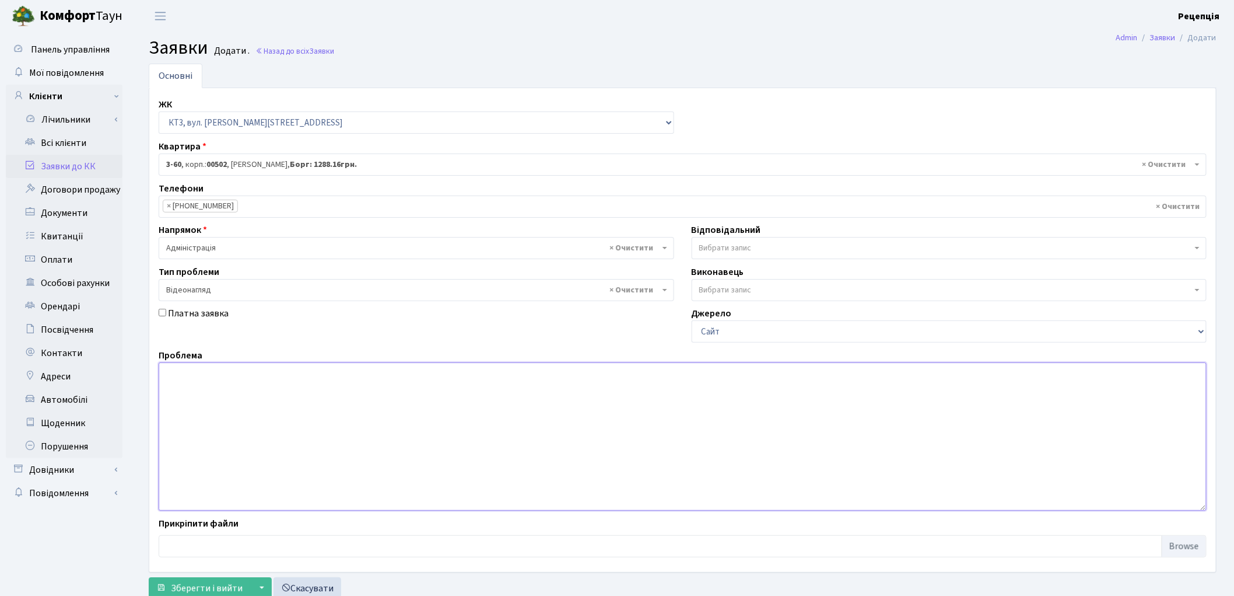
click at [220, 380] on textarea at bounding box center [683, 436] width 1048 height 148
click at [441, 374] on textarea "Надати відеоспостереження пошкодження автомобіля на паркінгу №10 поверх 4, місц…" at bounding box center [683, 436] width 1048 height 148
click at [531, 377] on textarea "Надати відеоспостереження пошкодження автомобіля на паркінгу №10, поверх 4, міс…" at bounding box center [683, 436] width 1048 height 148
type textarea "Надати відеоспостереження пошкодження автомобіля на паркінгу №10, поверх 4, міс…"
click at [226, 587] on span "Зберегти і вийти" at bounding box center [207, 588] width 72 height 13
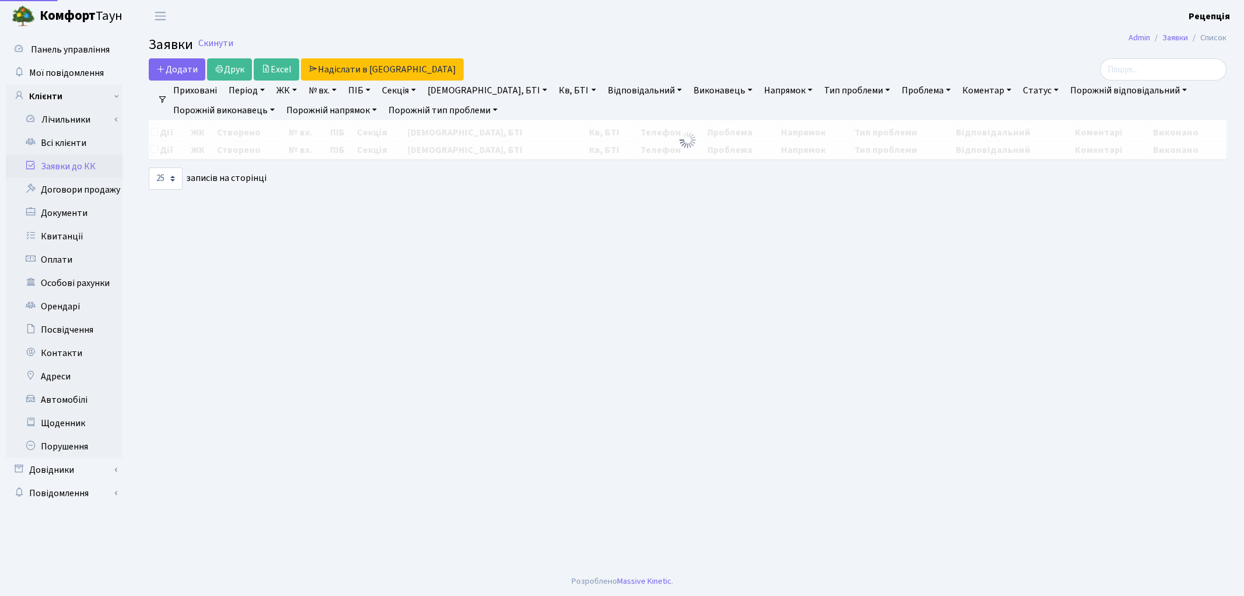
select select "25"
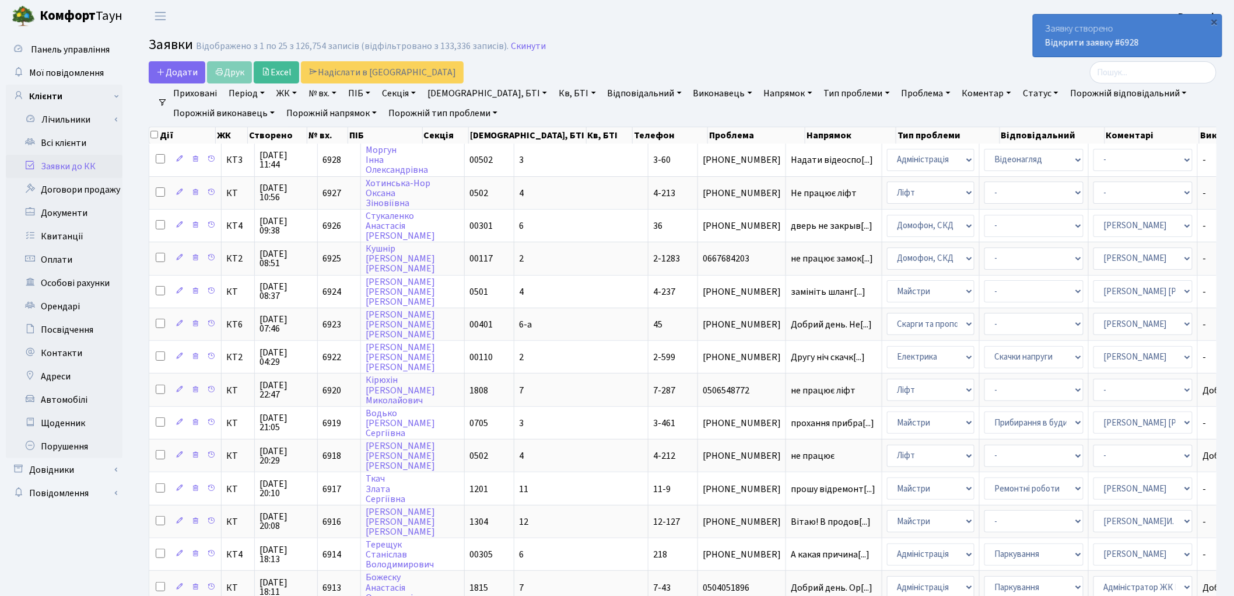
click at [80, 162] on link "Заявки до КК" at bounding box center [64, 166] width 117 height 23
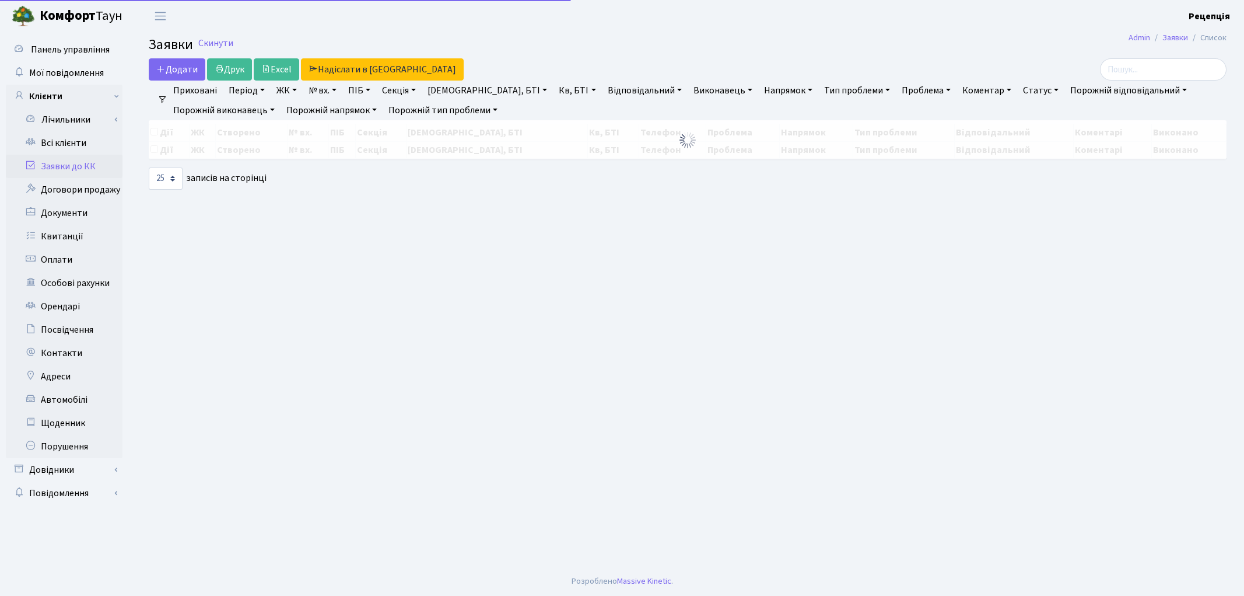
select select "25"
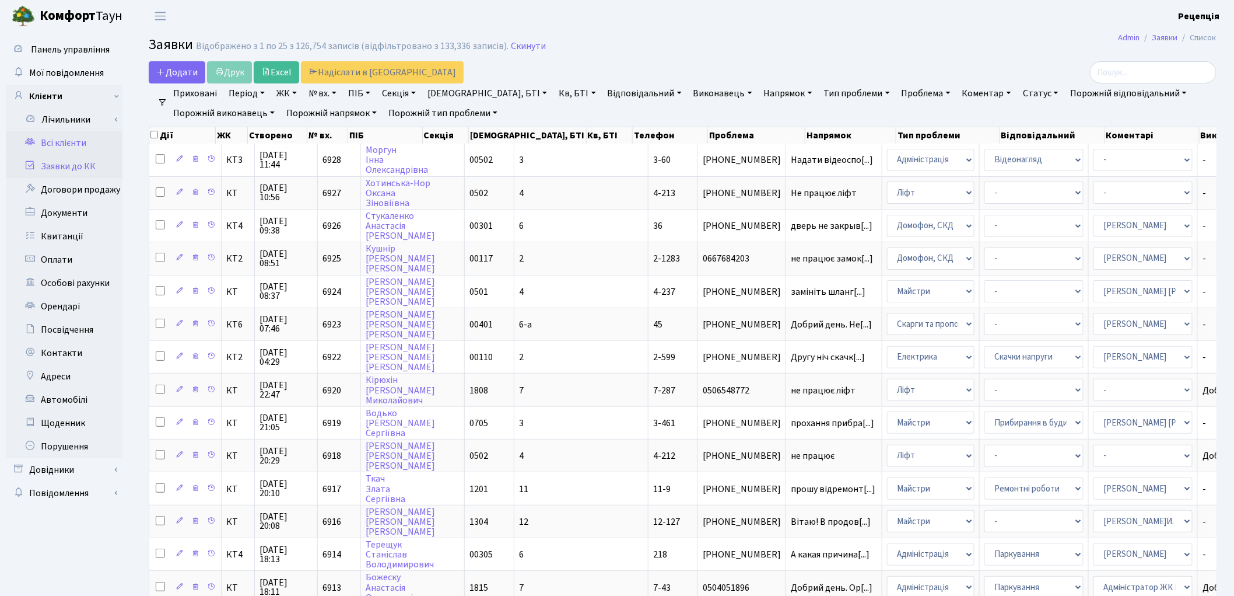
click at [72, 142] on link "Всі клієнти" at bounding box center [64, 142] width 117 height 23
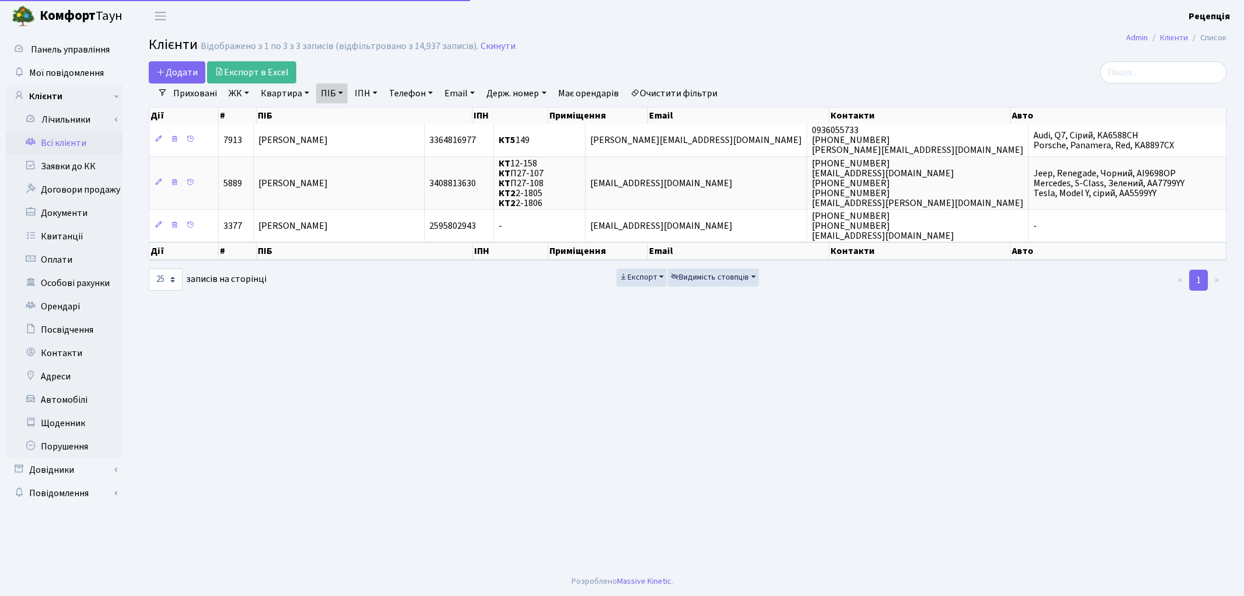
select select "25"
click at [697, 96] on link "Очистити фільтри" at bounding box center [674, 93] width 96 height 20
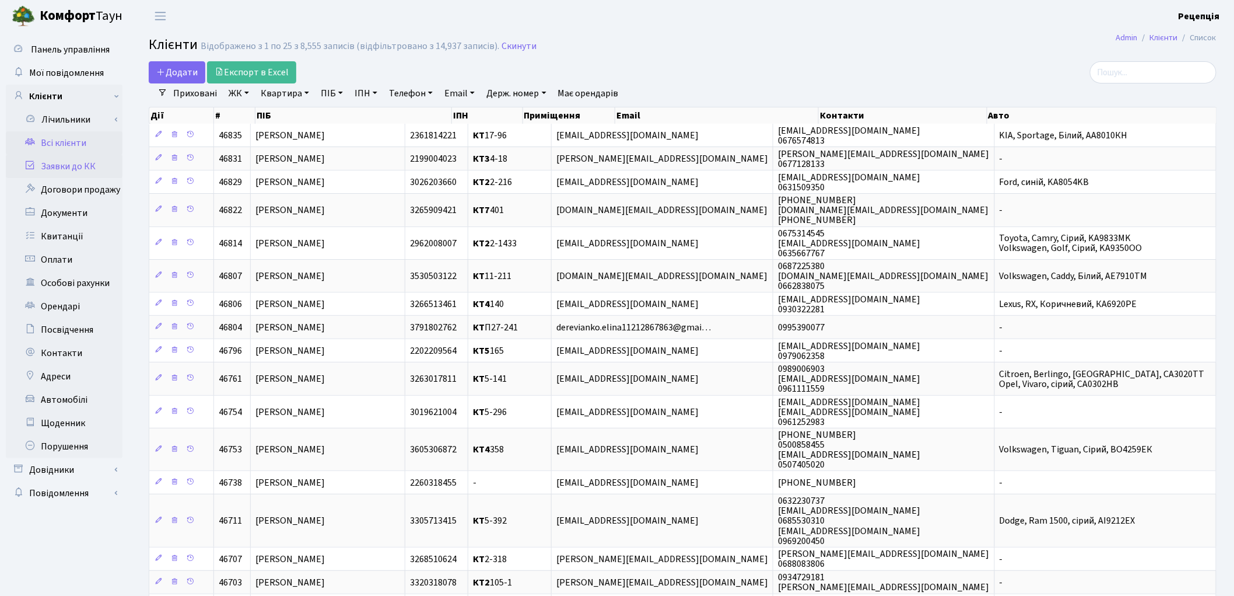
click at [56, 168] on link "Заявки до КК" at bounding box center [64, 166] width 117 height 23
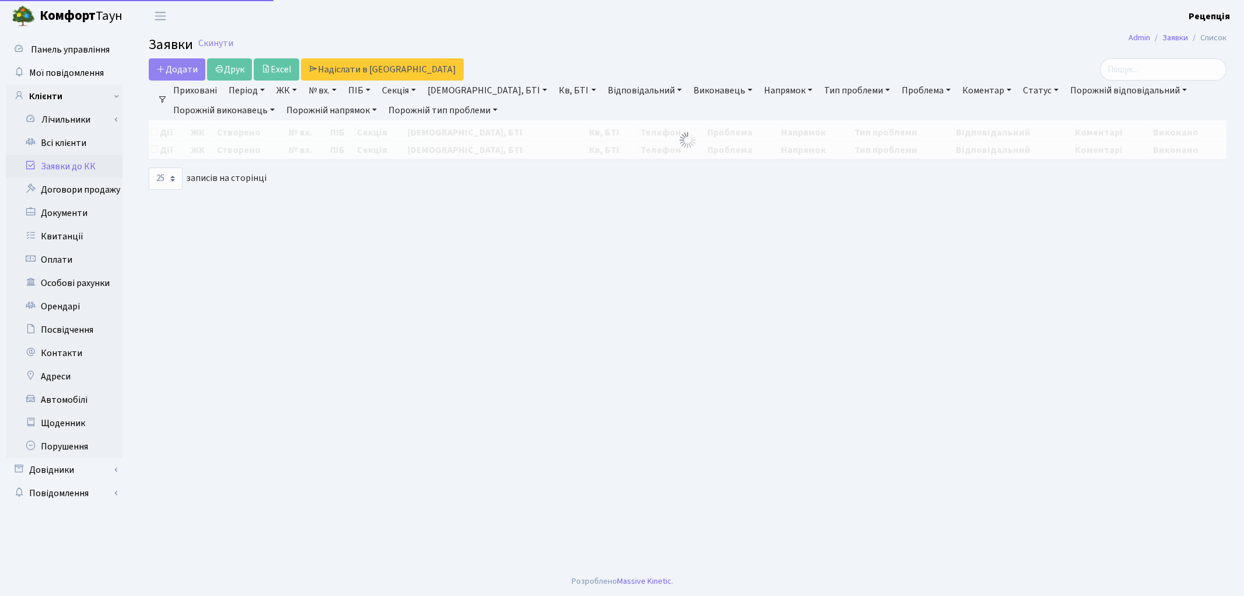
select select "25"
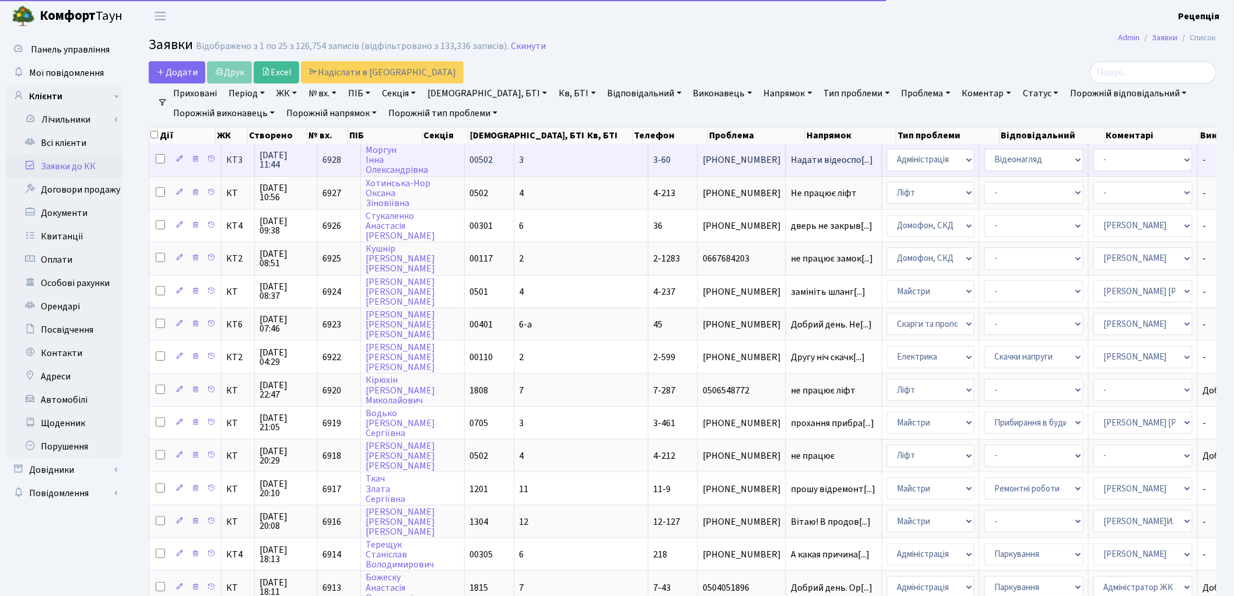
click at [538, 150] on td "3" at bounding box center [581, 159] width 134 height 32
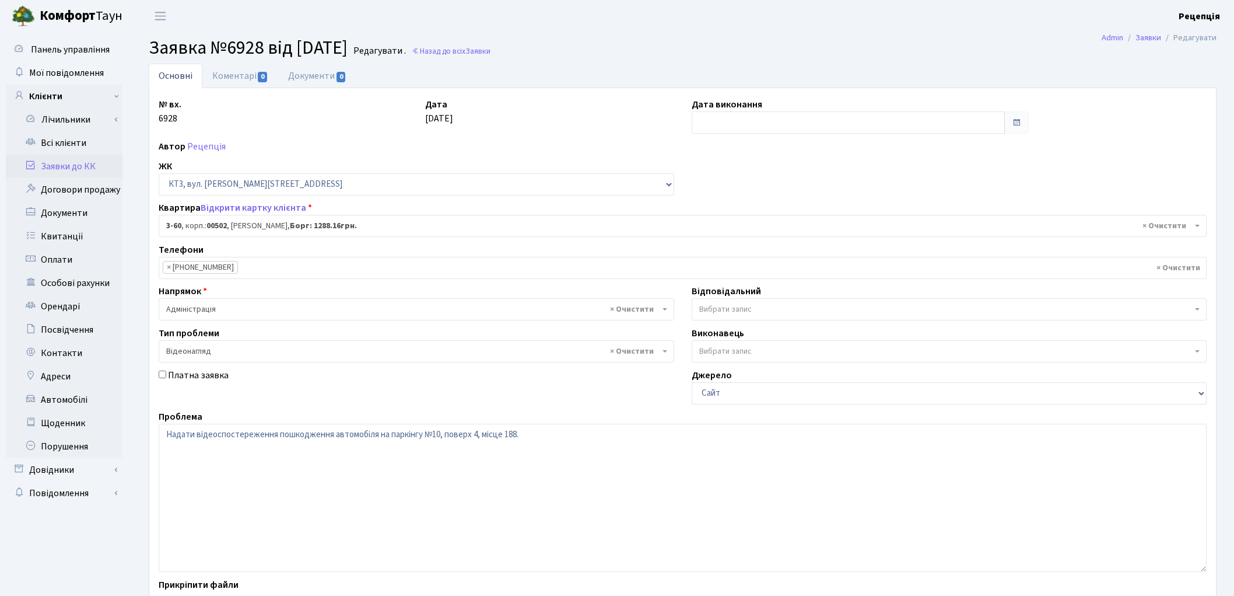
select select "16369"
select select "45"
click at [306, 79] on link "Документи 0" at bounding box center [317, 76] width 78 height 24
select select "25"
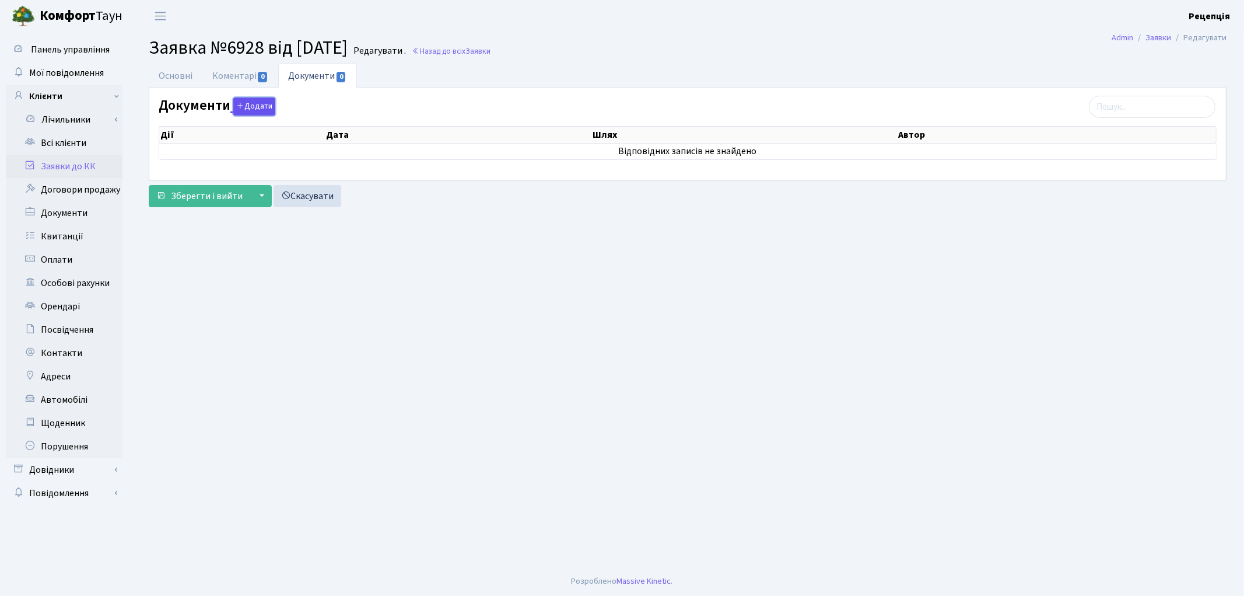
click at [254, 110] on button "Додати" at bounding box center [254, 106] width 42 height 18
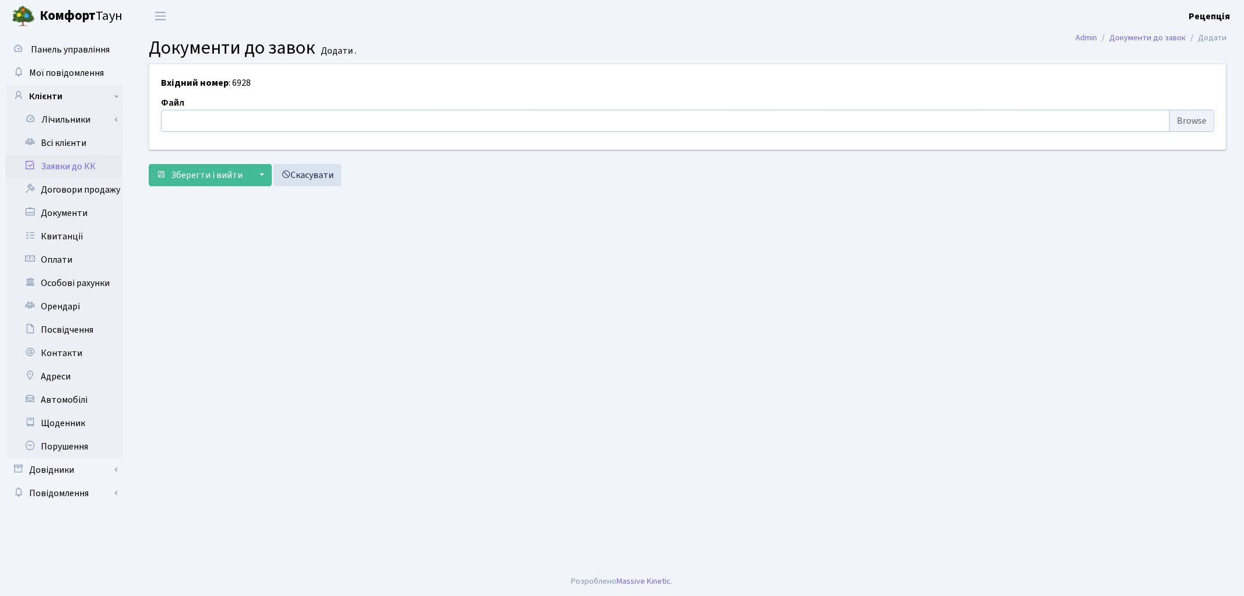
click at [1178, 127] on input "file" at bounding box center [687, 121] width 1053 height 22
type input "C:\fakepath\сканирование0539.pdf"
click at [184, 173] on span "Зберегти і вийти" at bounding box center [207, 175] width 72 height 13
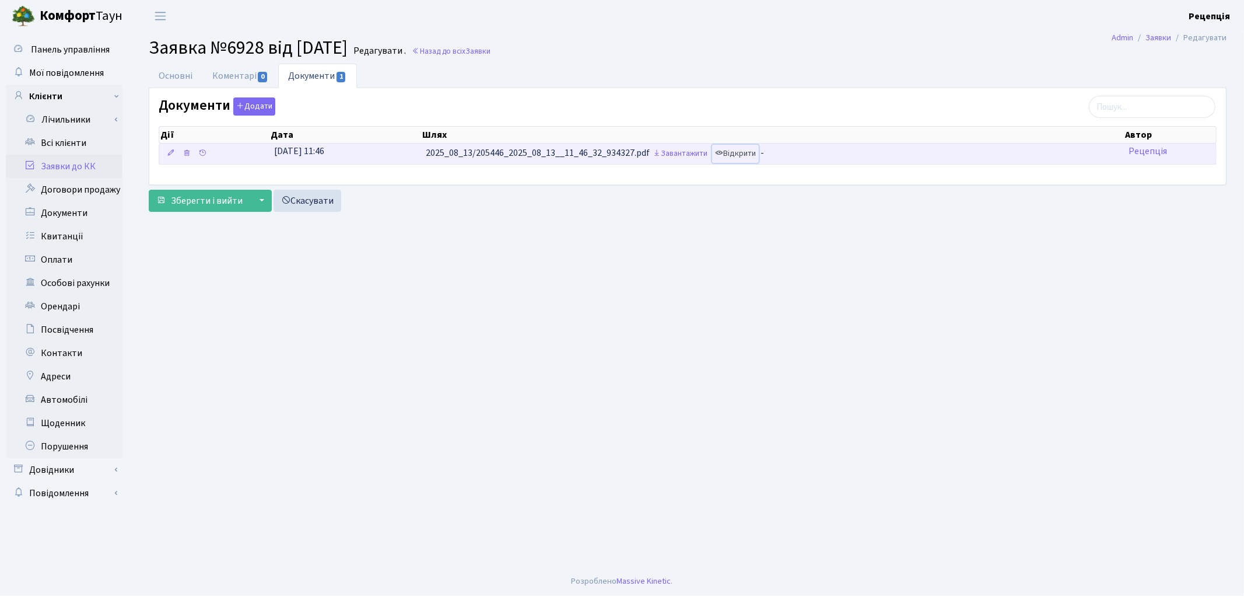
click at [743, 154] on link "Відкрити" at bounding box center [735, 154] width 47 height 18
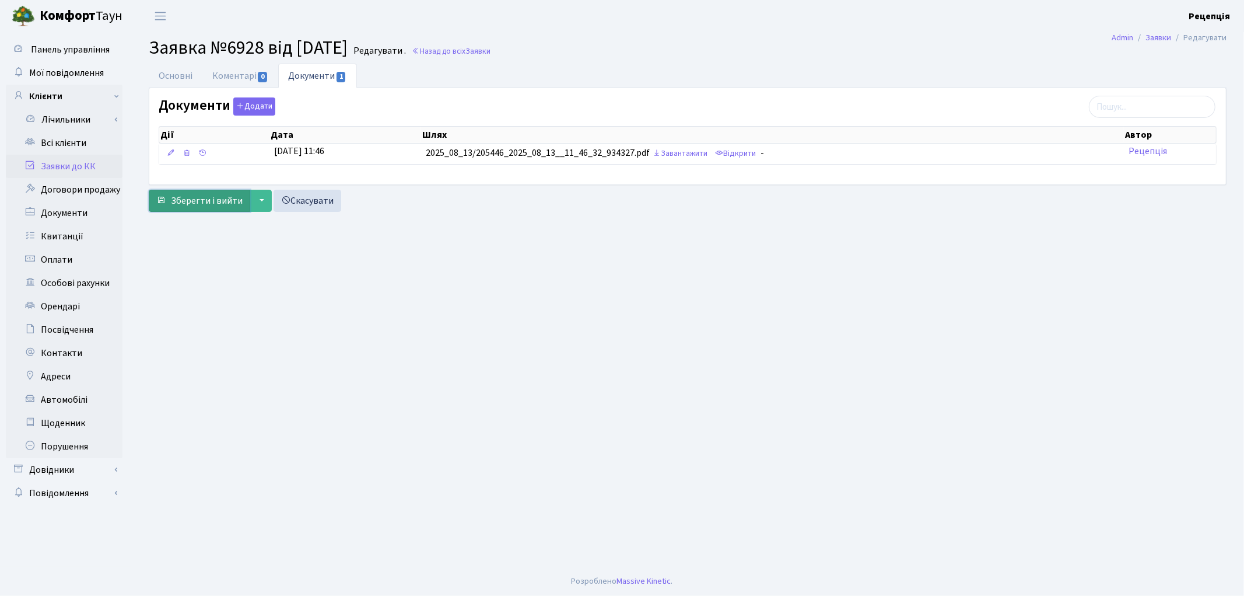
click at [197, 203] on span "Зберегти і вийти" at bounding box center [207, 200] width 72 height 13
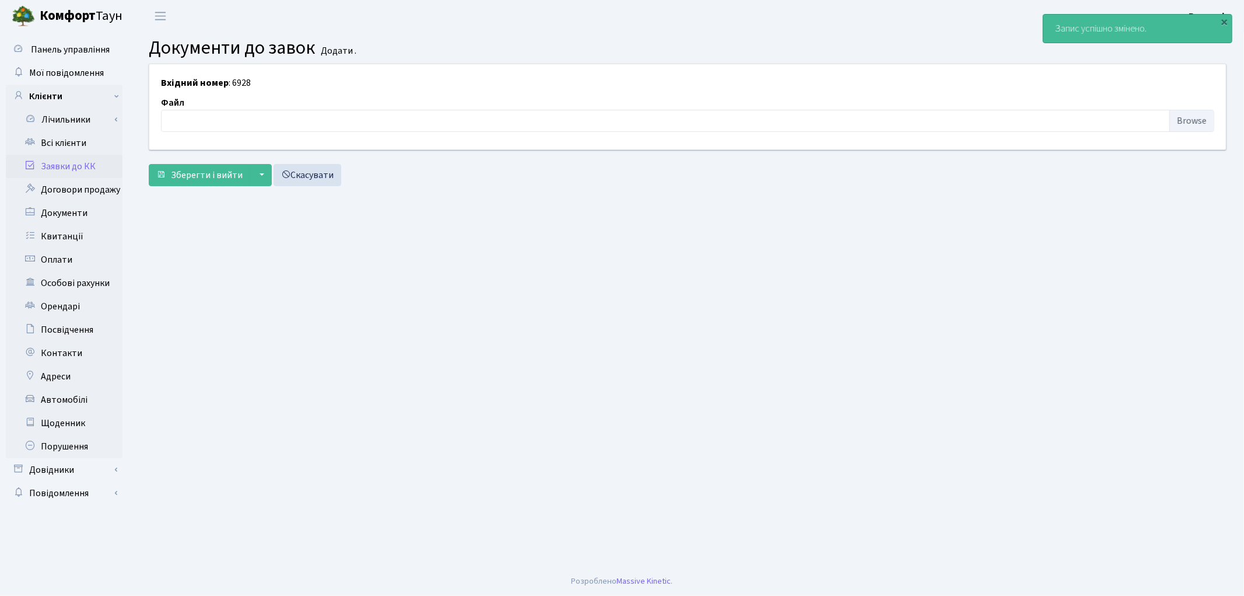
click at [82, 166] on link "Заявки до КК" at bounding box center [64, 166] width 117 height 23
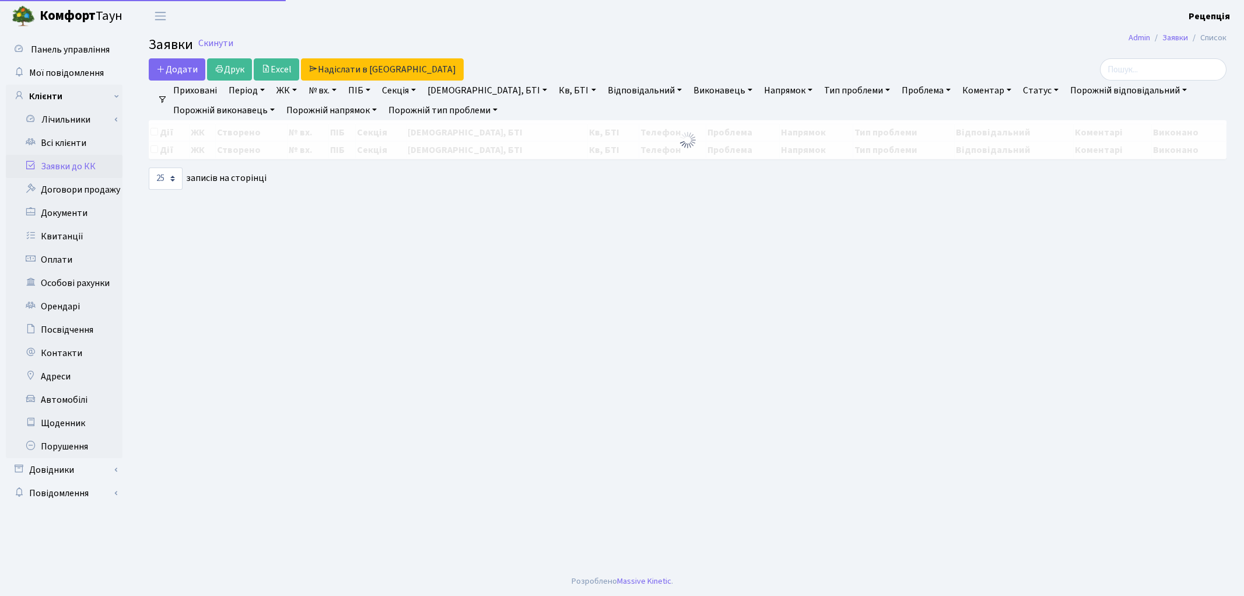
select select "25"
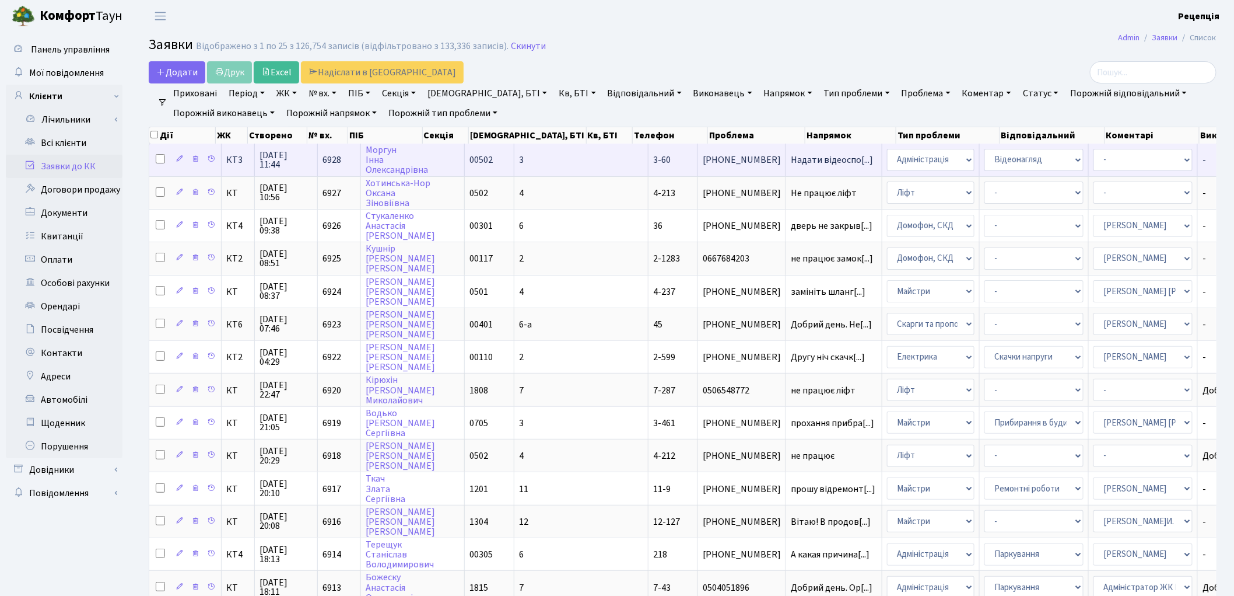
click at [520, 156] on td "3" at bounding box center [581, 159] width 134 height 32
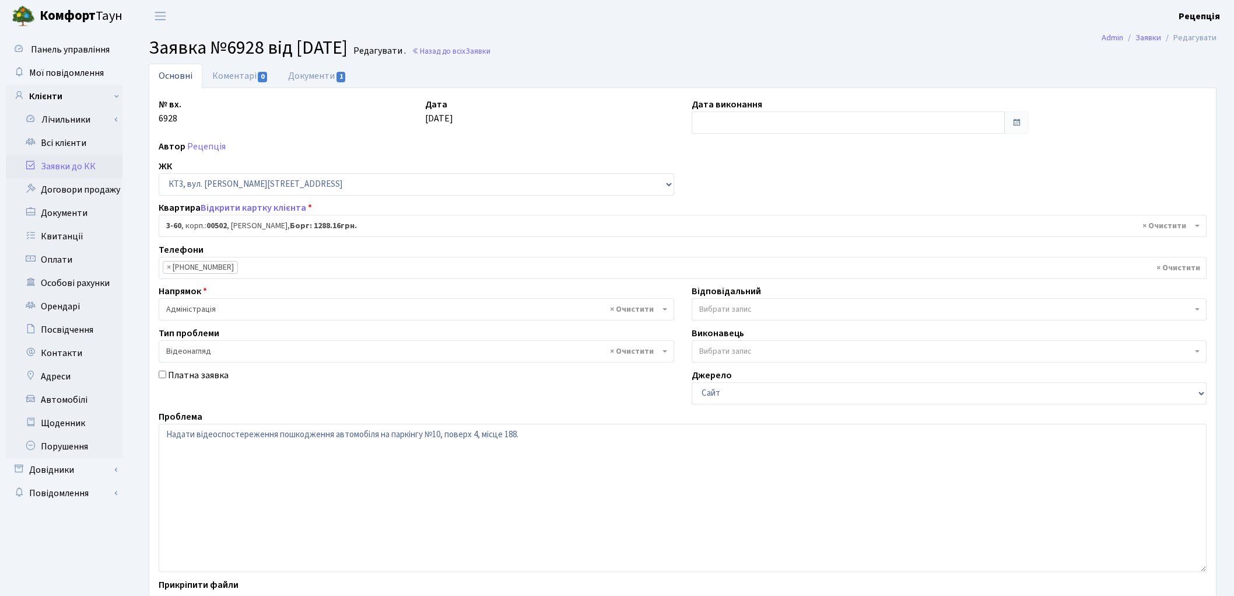
select select "16369"
select select "45"
click at [546, 438] on textarea "Надати відеоспостереження пошкодження автомобіля на паркінгу №10, поверх 4, міс…" at bounding box center [683, 497] width 1048 height 148
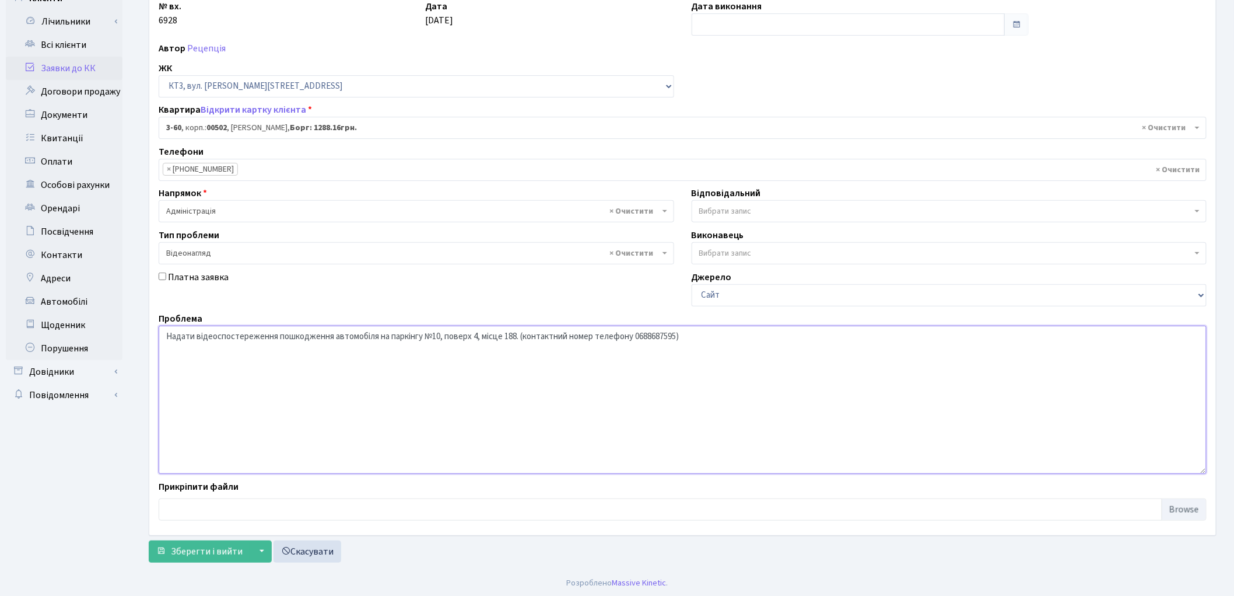
scroll to position [100, 0]
type textarea "Надати відеоспостереження пошкодження автомобіля на паркінгу №10, поверх 4, міс…"
click at [199, 545] on span "Зберегти і вийти" at bounding box center [207, 549] width 72 height 13
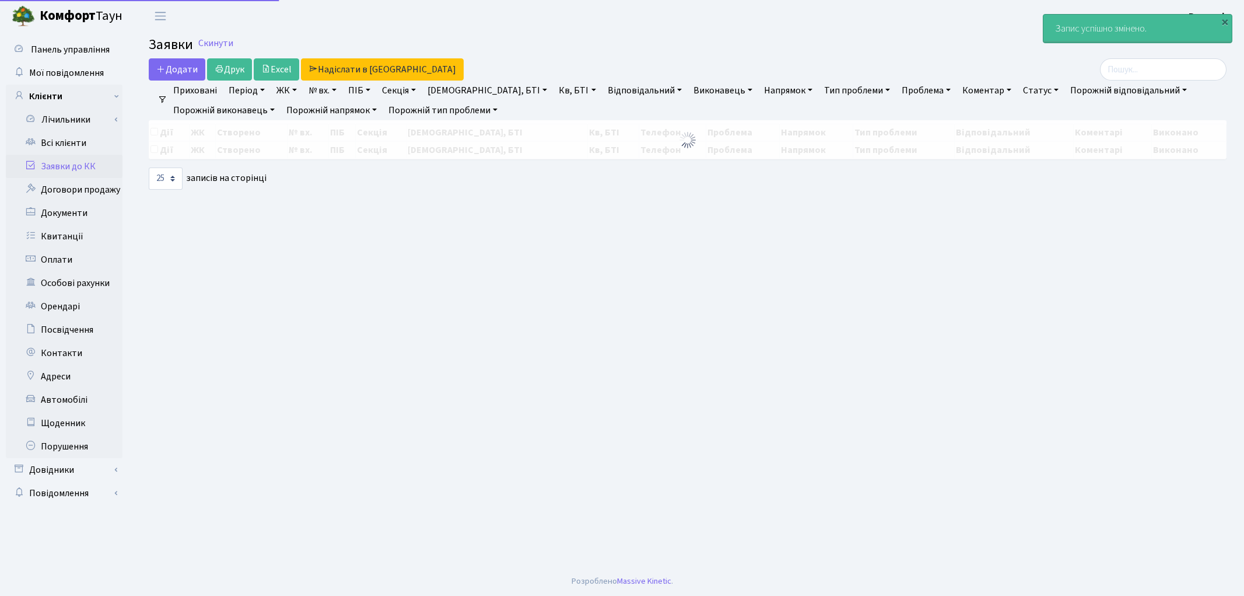
select select "25"
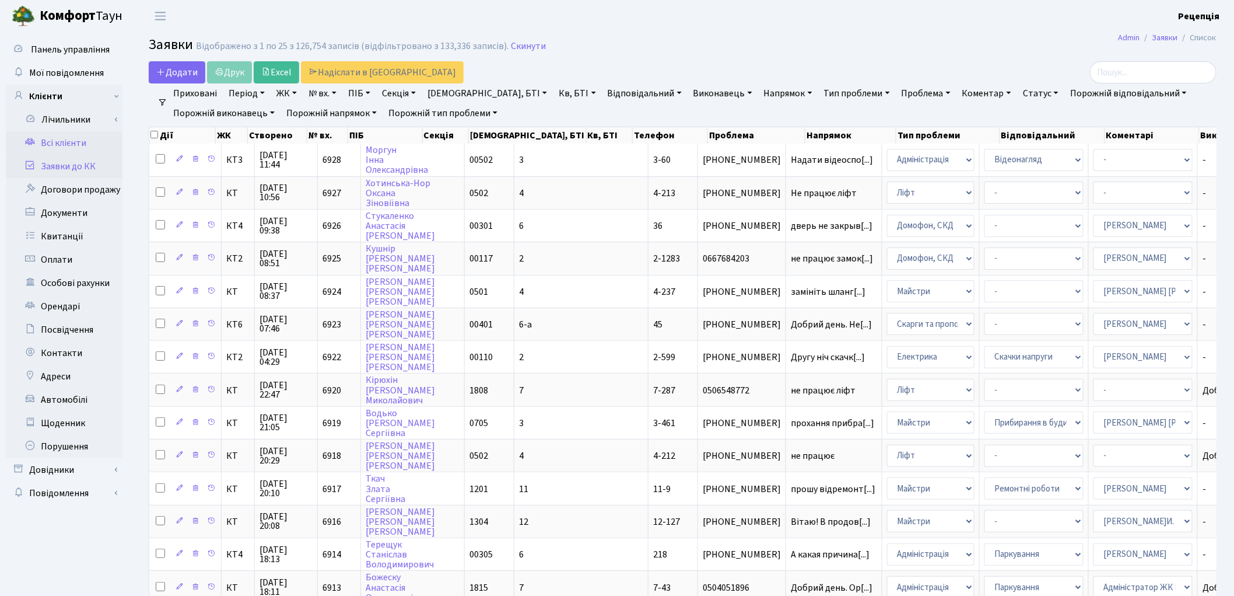
click at [80, 152] on link "Всі клієнти" at bounding box center [64, 142] width 117 height 23
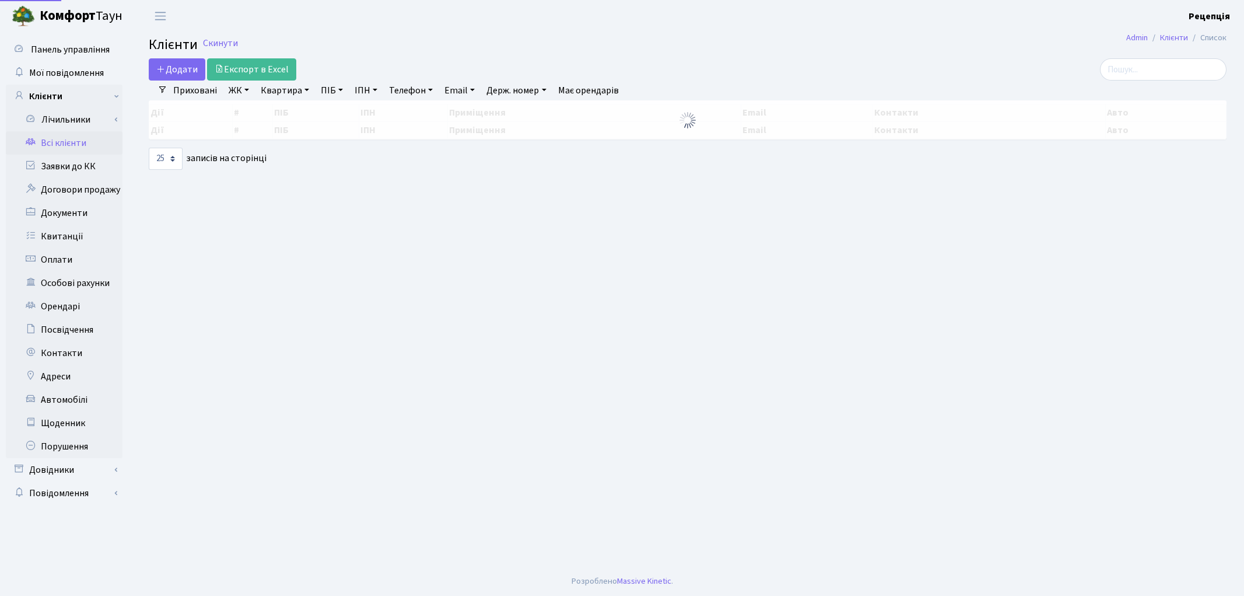
select select "25"
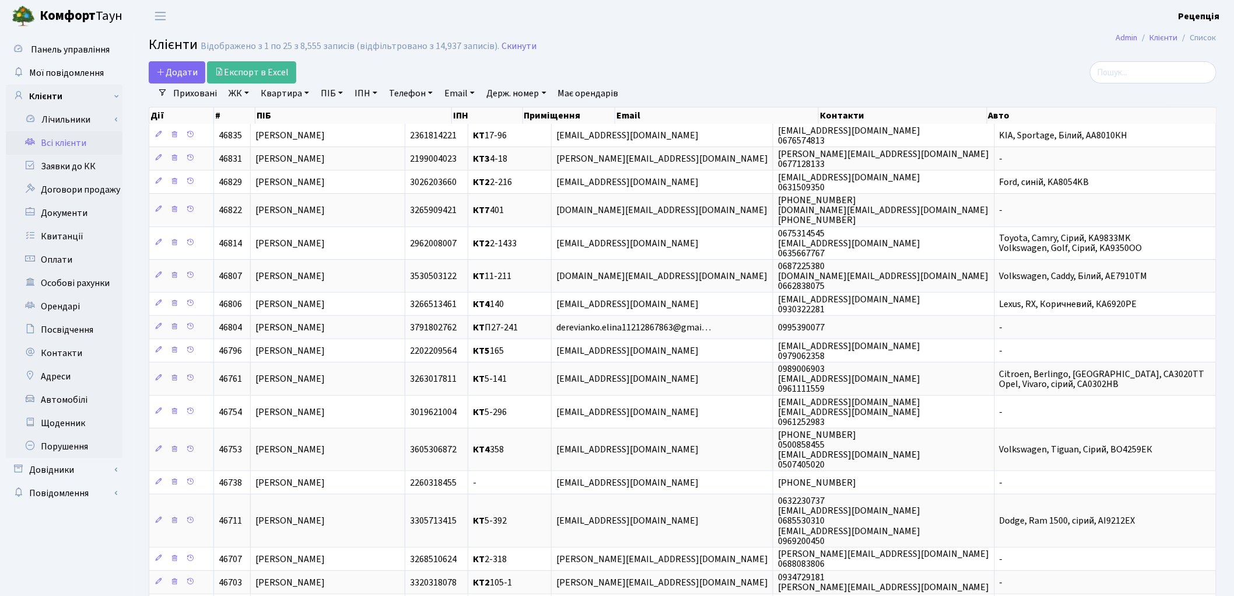
click at [242, 96] on link "ЖК" at bounding box center [239, 93] width 30 height 20
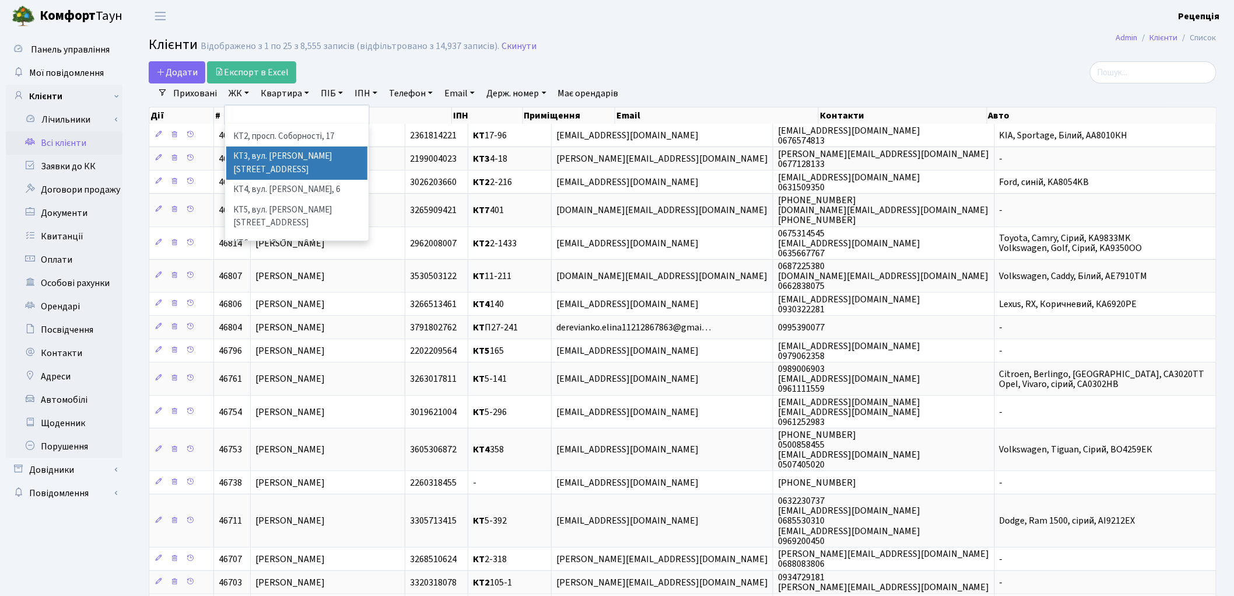
scroll to position [24, 0]
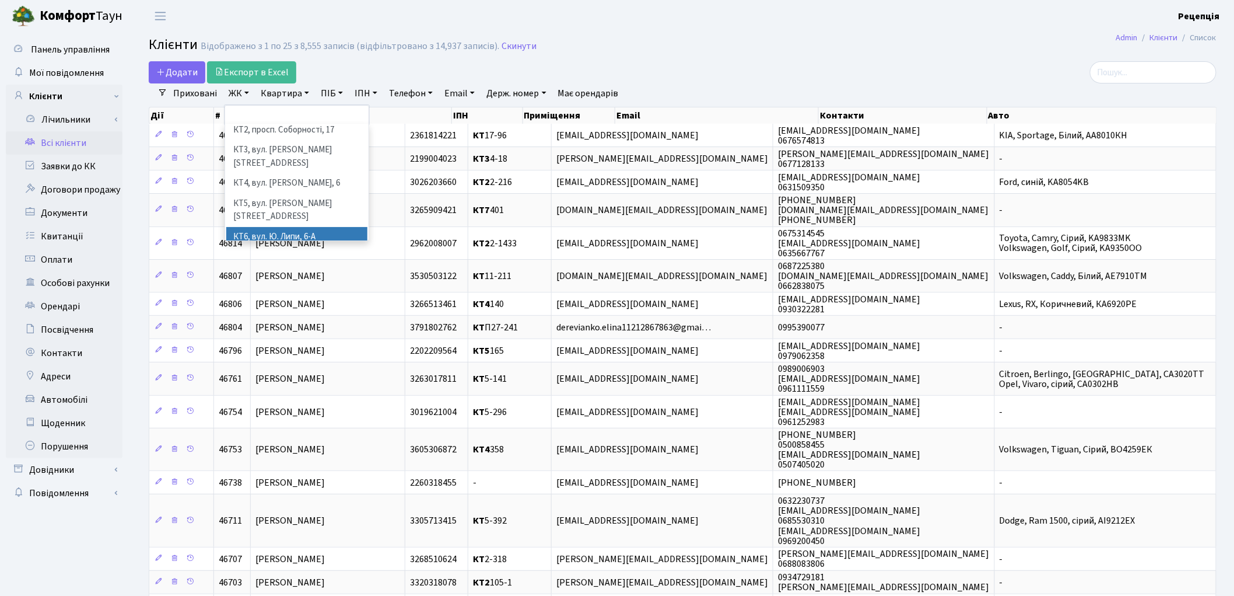
click at [319, 227] on li "КТ6, вул. Ю. Липи, 6-А" at bounding box center [296, 237] width 141 height 20
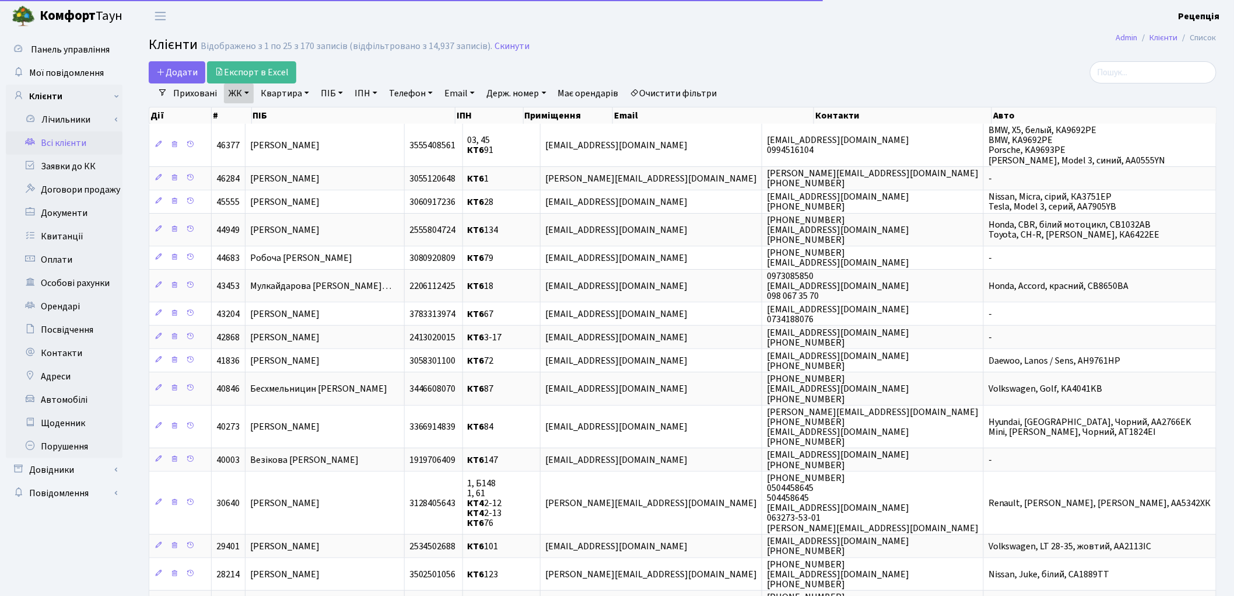
click at [296, 94] on link "Квартира" at bounding box center [285, 93] width 58 height 20
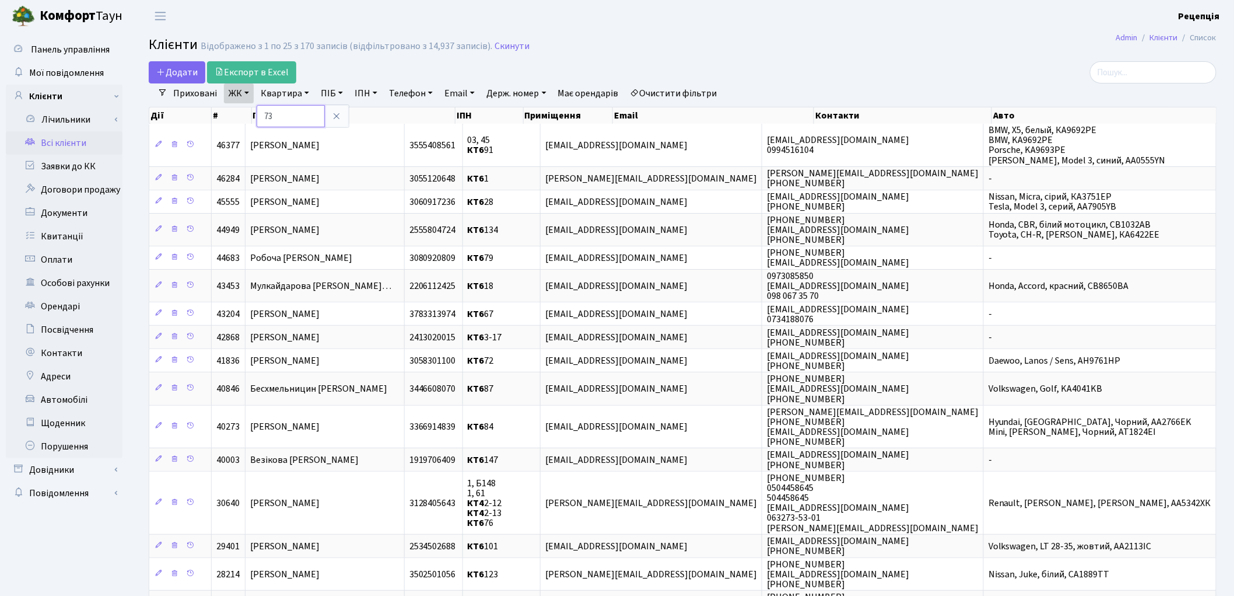
type input "73"
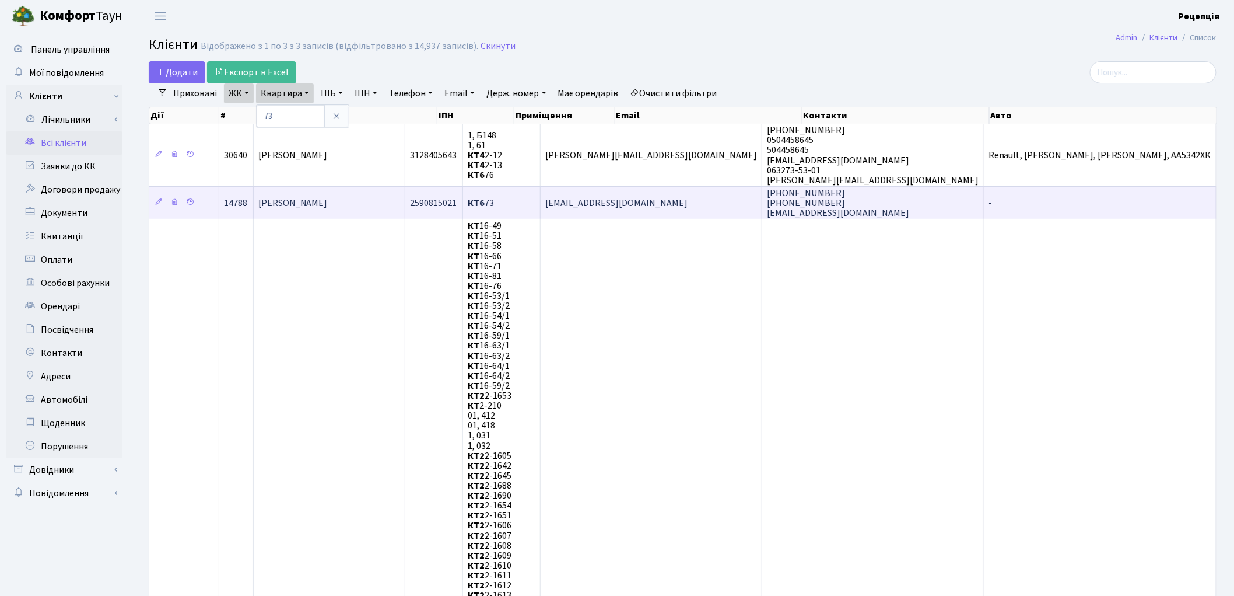
click at [327, 204] on span "Карпушова Олена Віталіївна" at bounding box center [292, 203] width 69 height 13
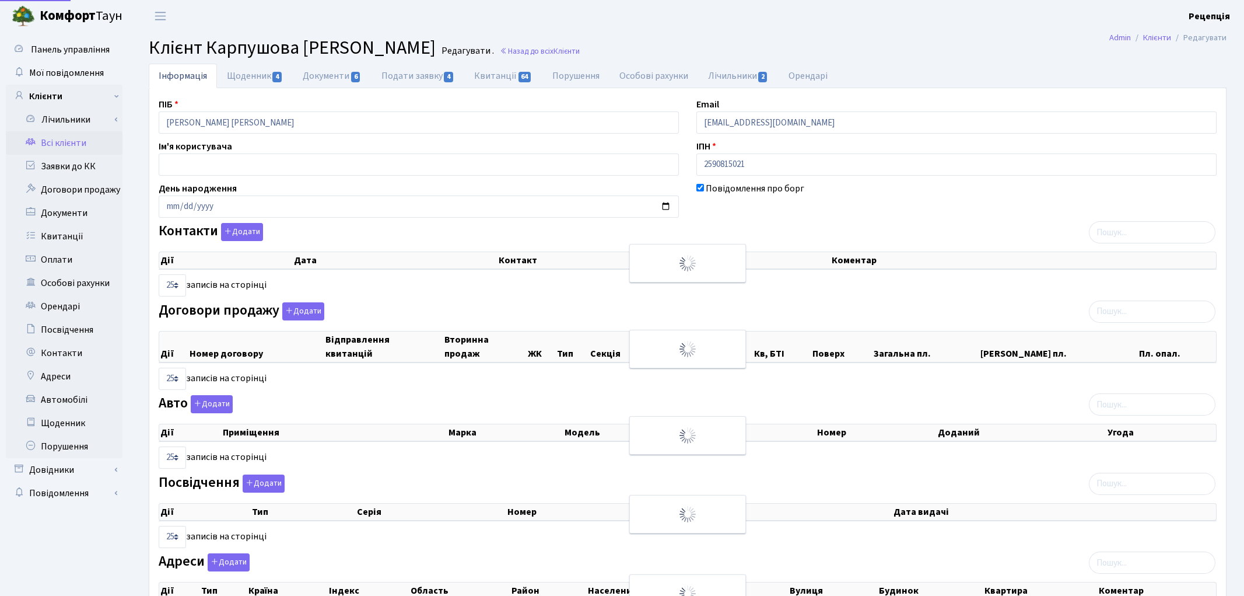
select select "25"
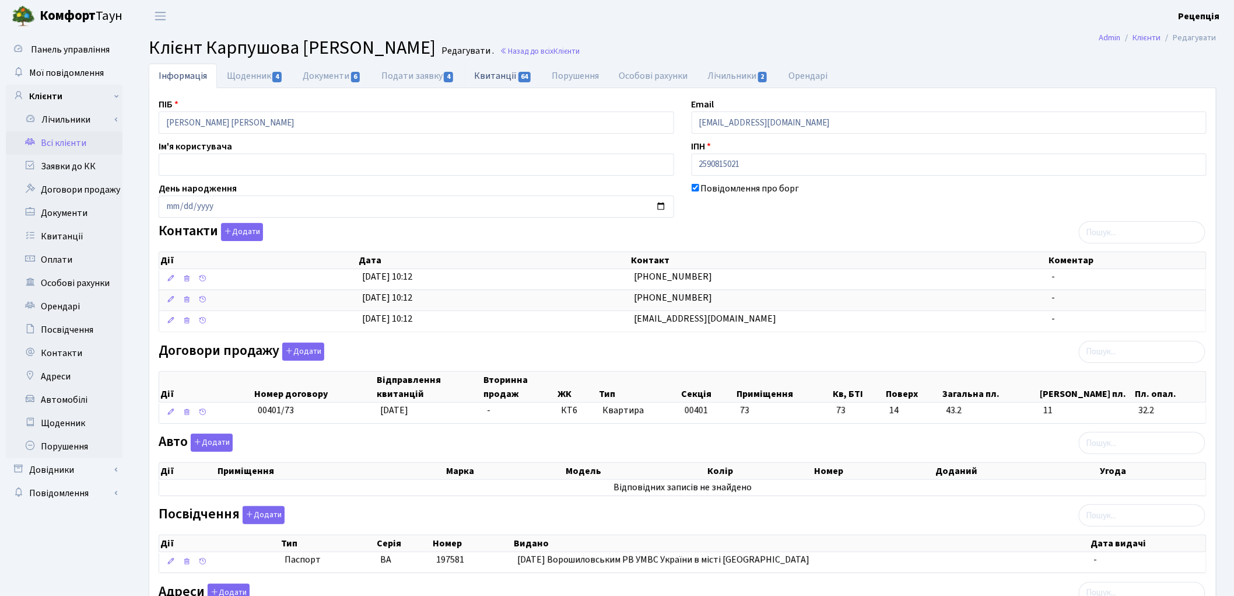
click at [505, 79] on link "Квитанції 64" at bounding box center [503, 76] width 78 height 24
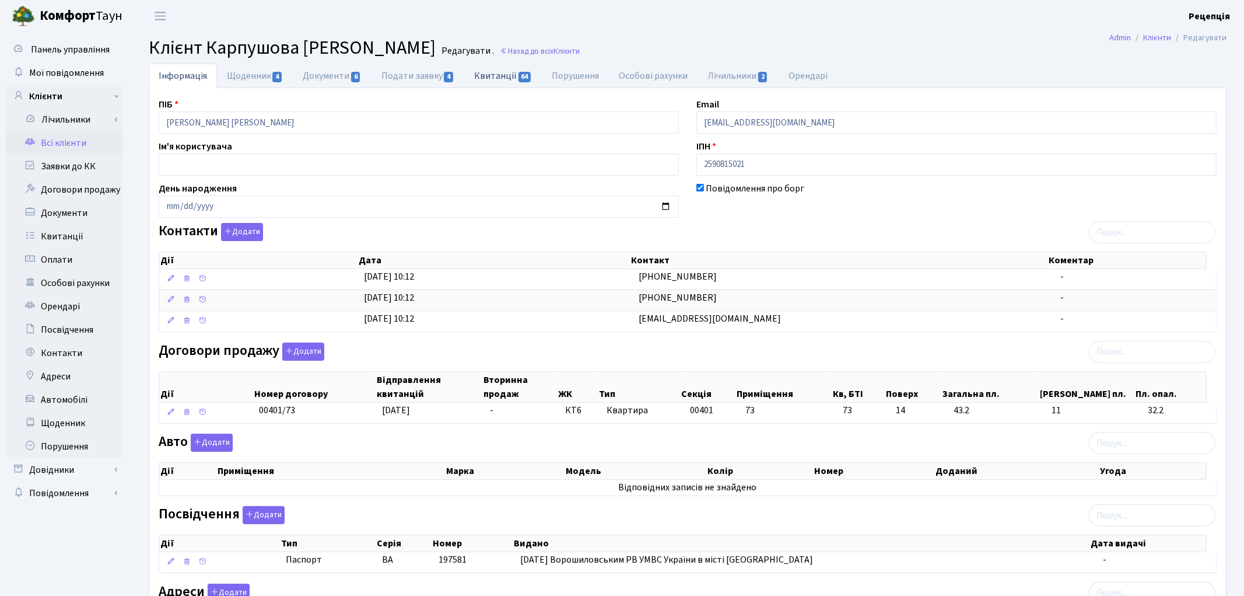
select select "25"
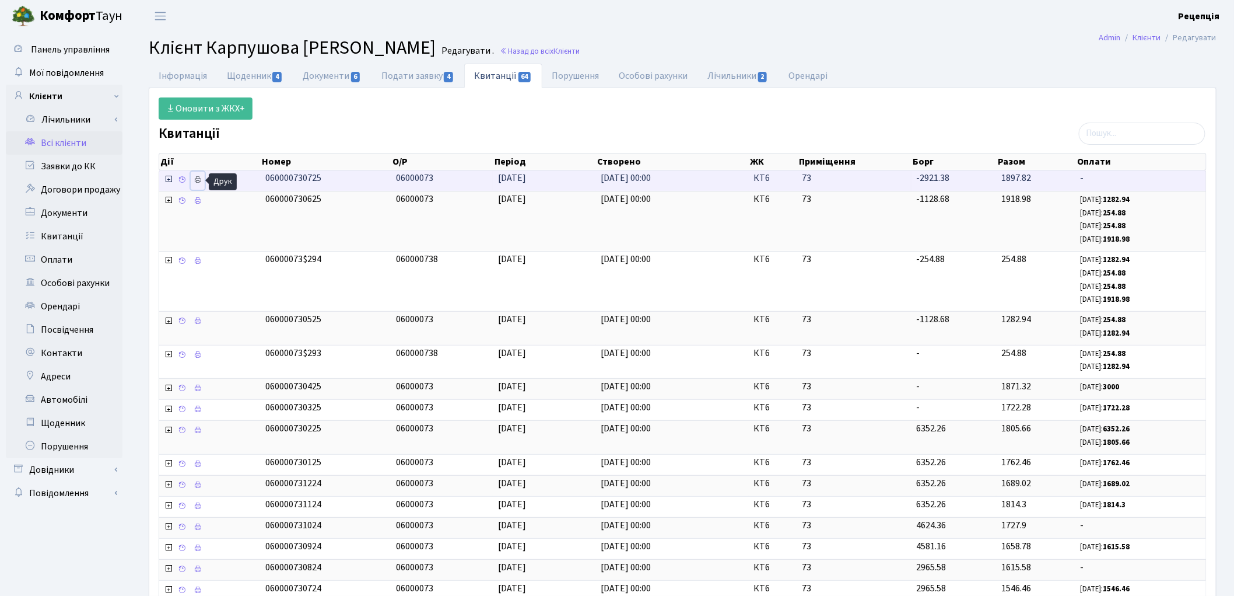
click at [199, 179] on icon at bounding box center [198, 180] width 8 height 8
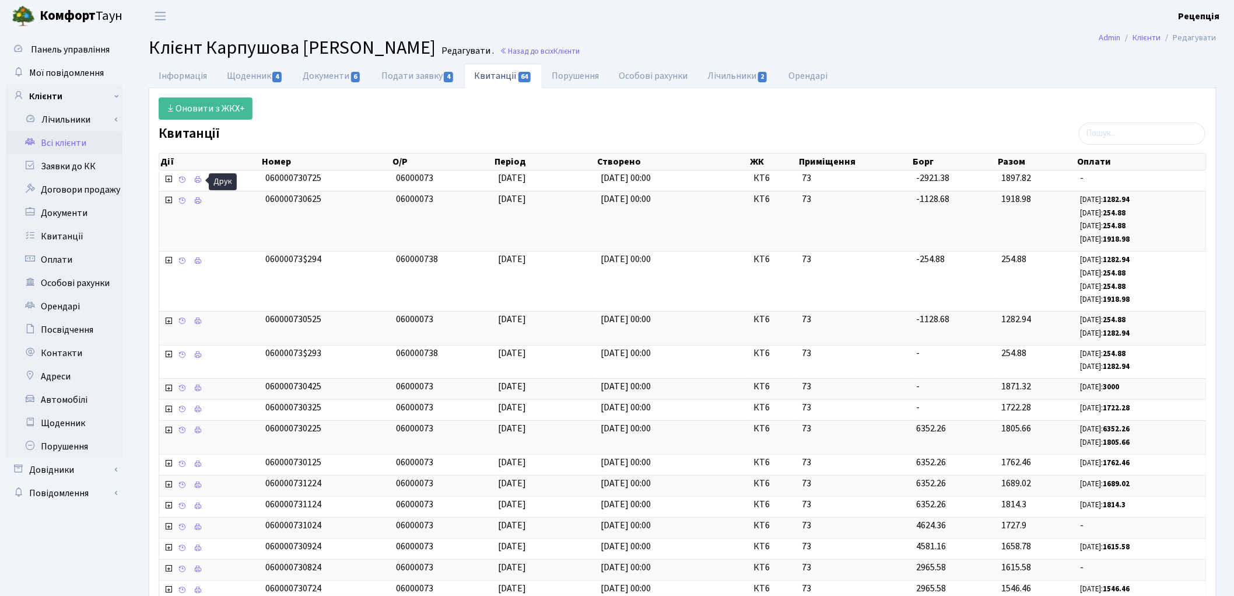
click at [62, 135] on link "Всі клієнти" at bounding box center [64, 142] width 117 height 23
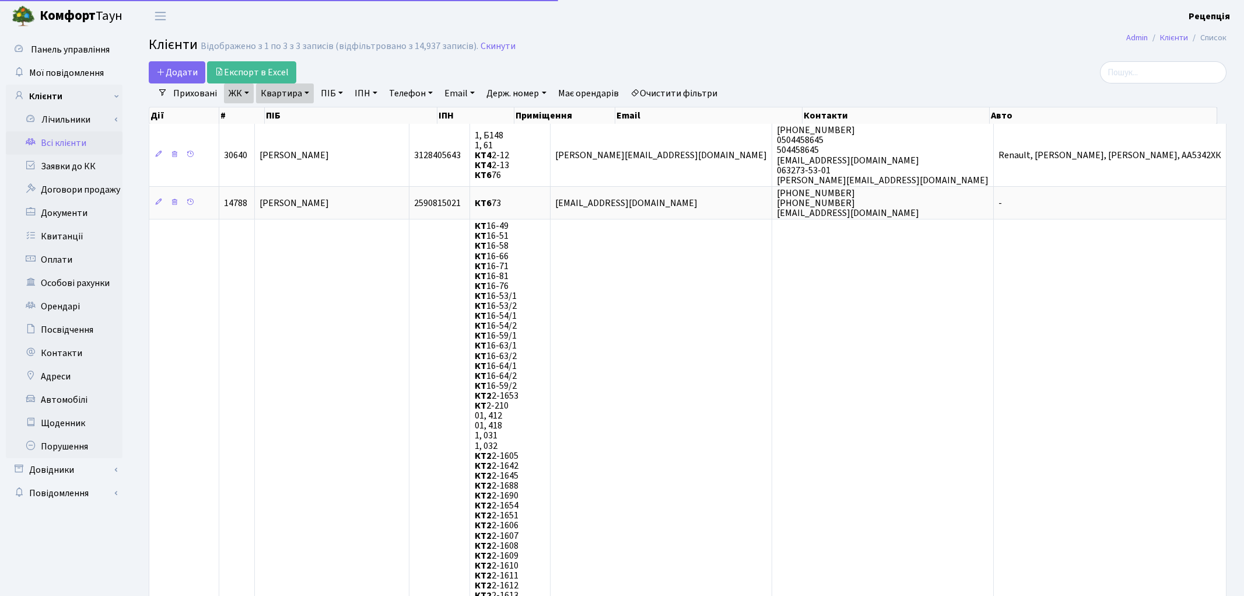
select select "25"
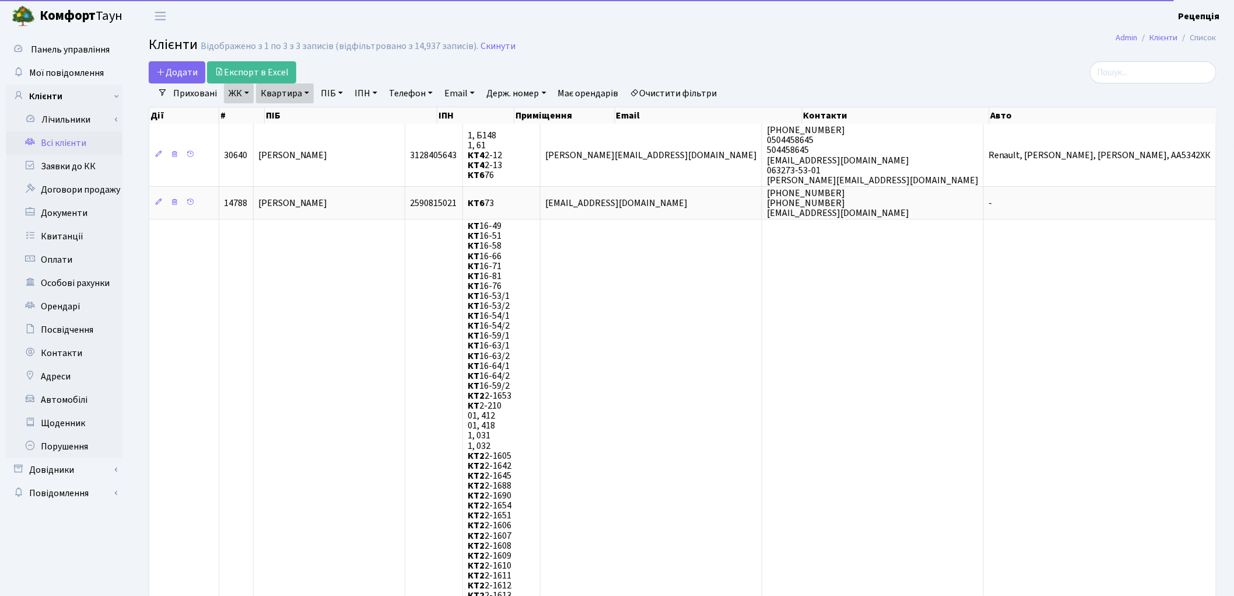
click at [673, 98] on link "Очистити фільтри" at bounding box center [674, 93] width 96 height 20
select select
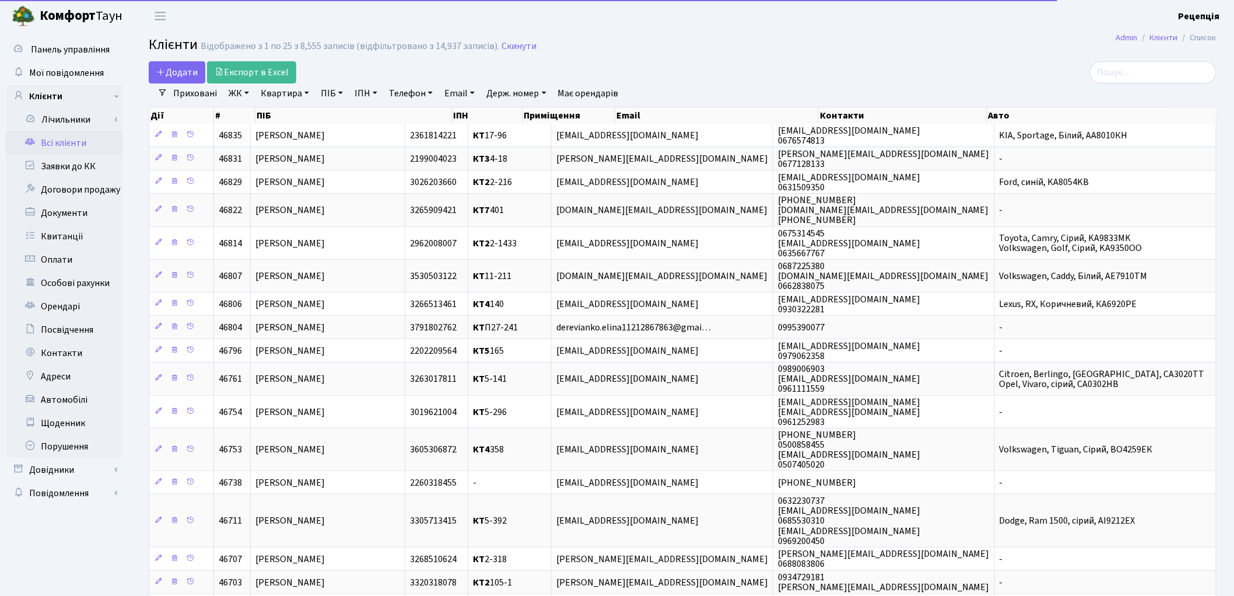
click at [247, 92] on link "ЖК" at bounding box center [239, 93] width 30 height 20
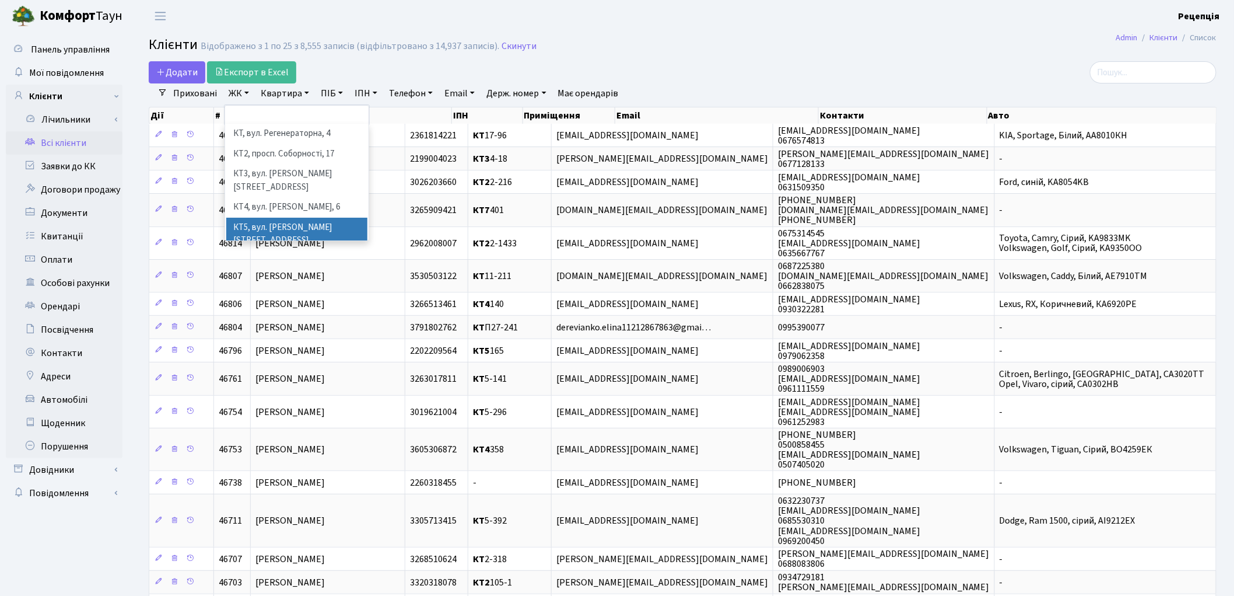
scroll to position [24, 0]
click at [301, 247] on li "КТ7, вул. [PERSON_NAME][STREET_ADDRESS]" at bounding box center [296, 263] width 141 height 33
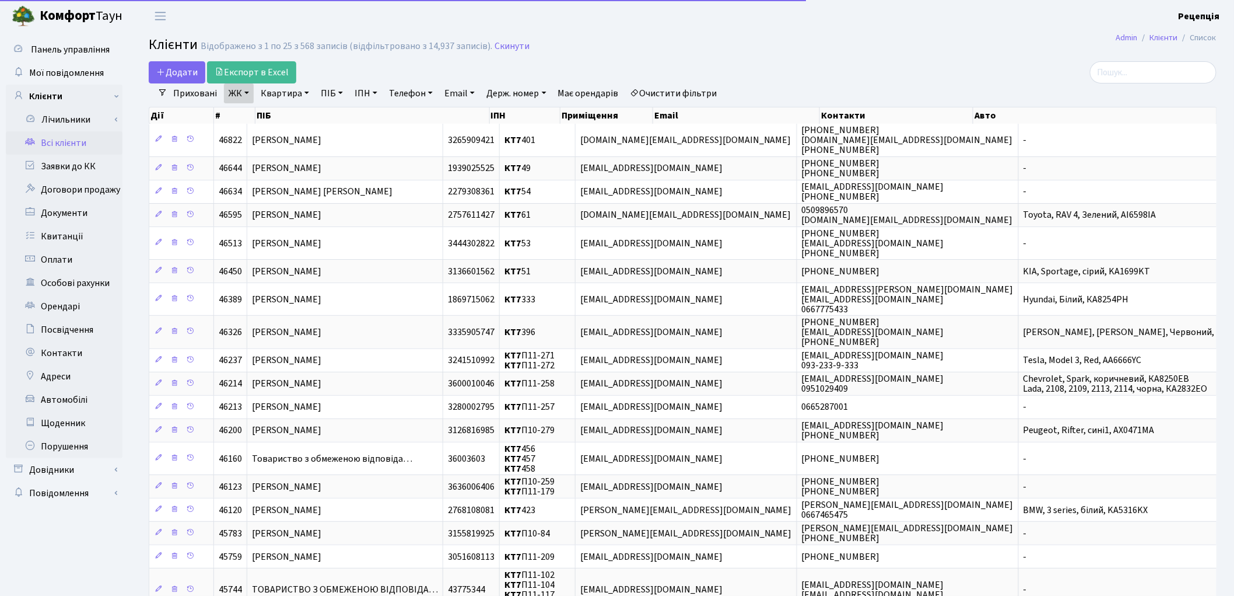
drag, startPoint x: 299, startPoint y: 93, endPoint x: 301, endPoint y: 100, distance: 6.7
click at [299, 93] on link "Квартира" at bounding box center [285, 93] width 58 height 20
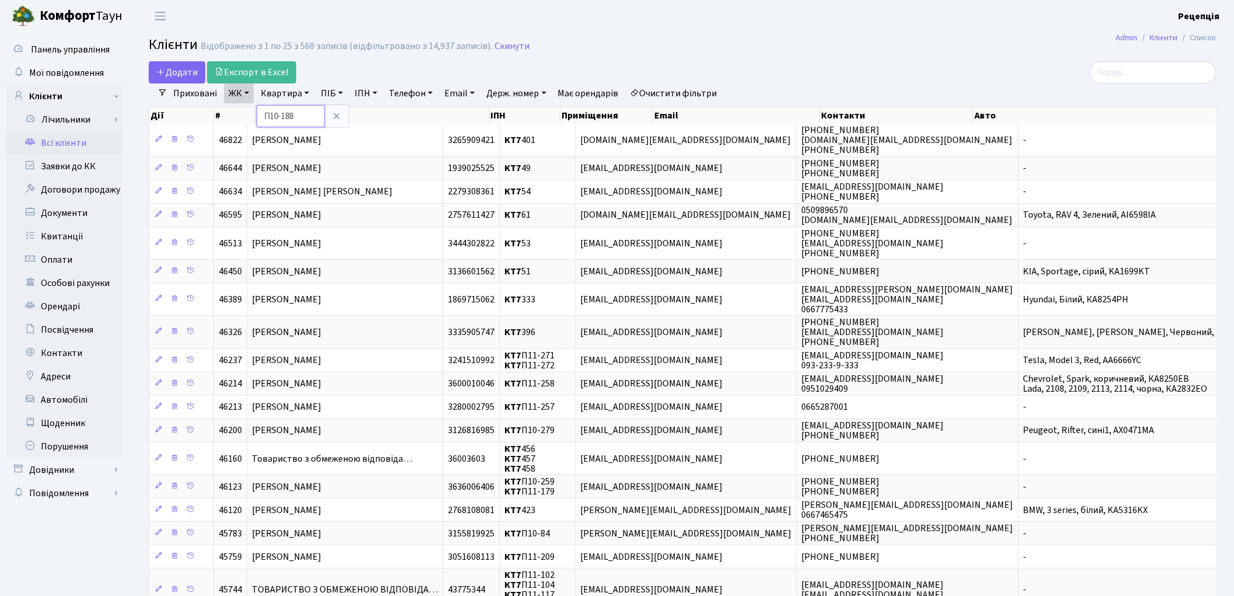
type input "П10-188"
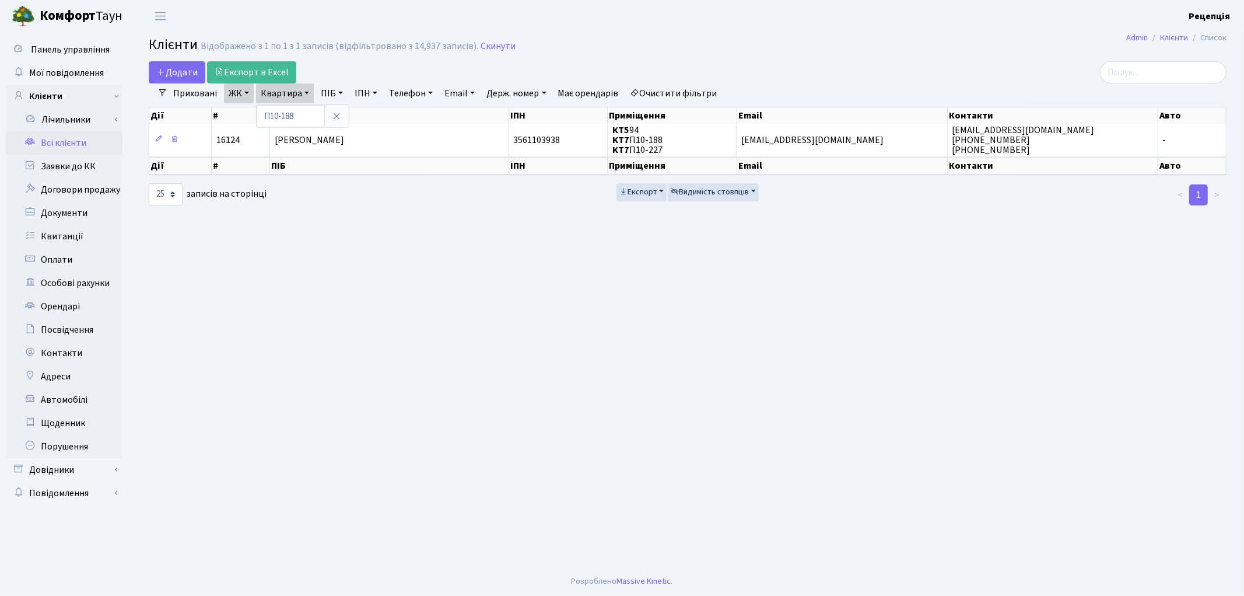
click at [674, 97] on link "Очистити фільтри" at bounding box center [674, 93] width 96 height 20
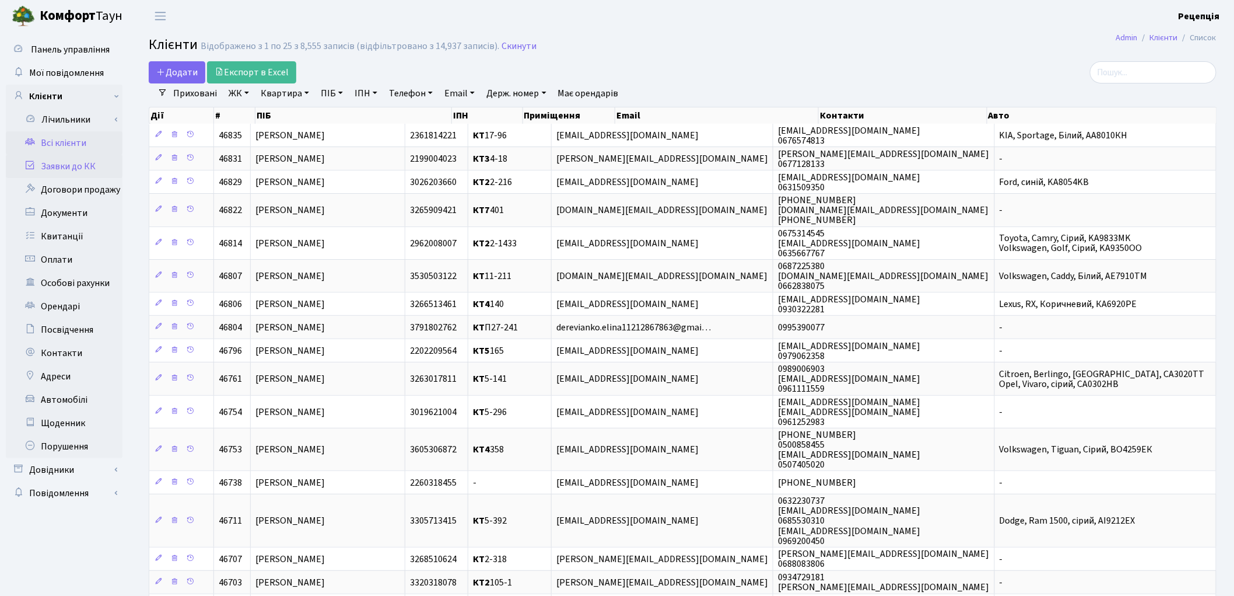
click at [64, 162] on link "Заявки до КК" at bounding box center [64, 166] width 117 height 23
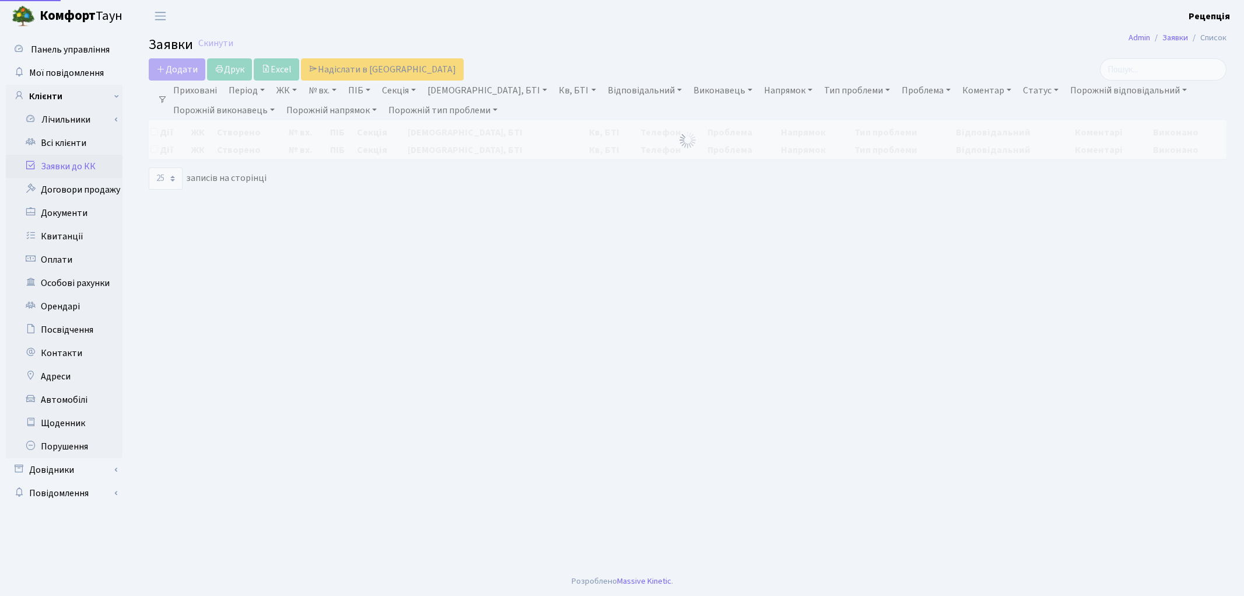
select select "25"
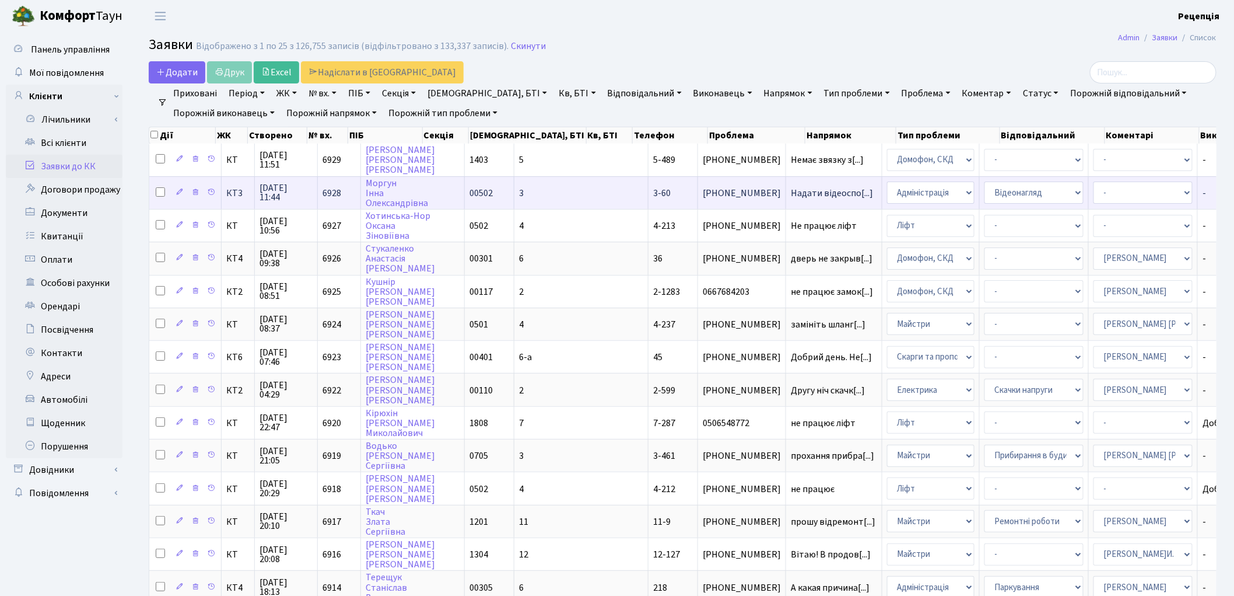
click at [531, 190] on td "3" at bounding box center [581, 192] width 134 height 33
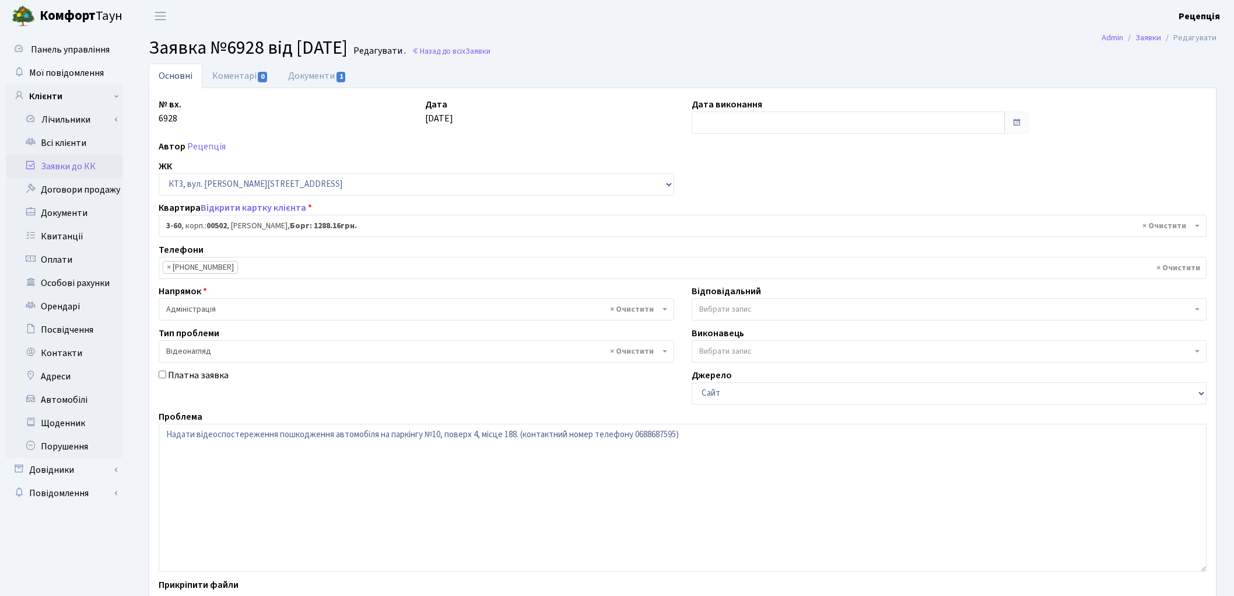
select select "16369"
select select "45"
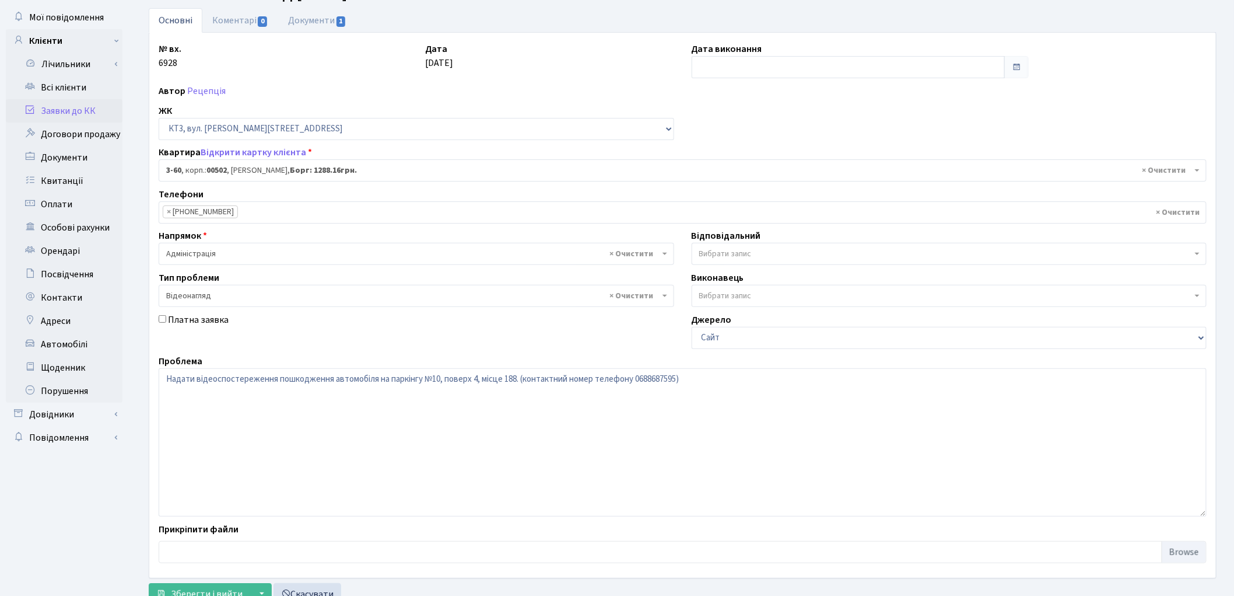
scroll to position [36, 0]
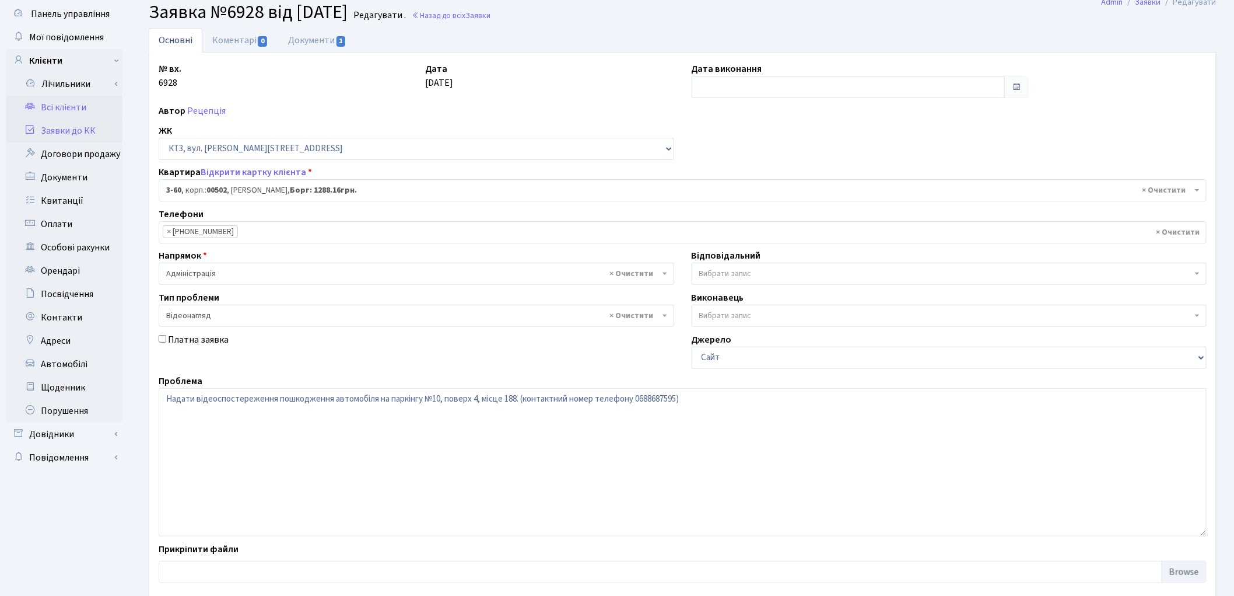
click at [82, 105] on link "Всі клієнти" at bounding box center [64, 107] width 117 height 23
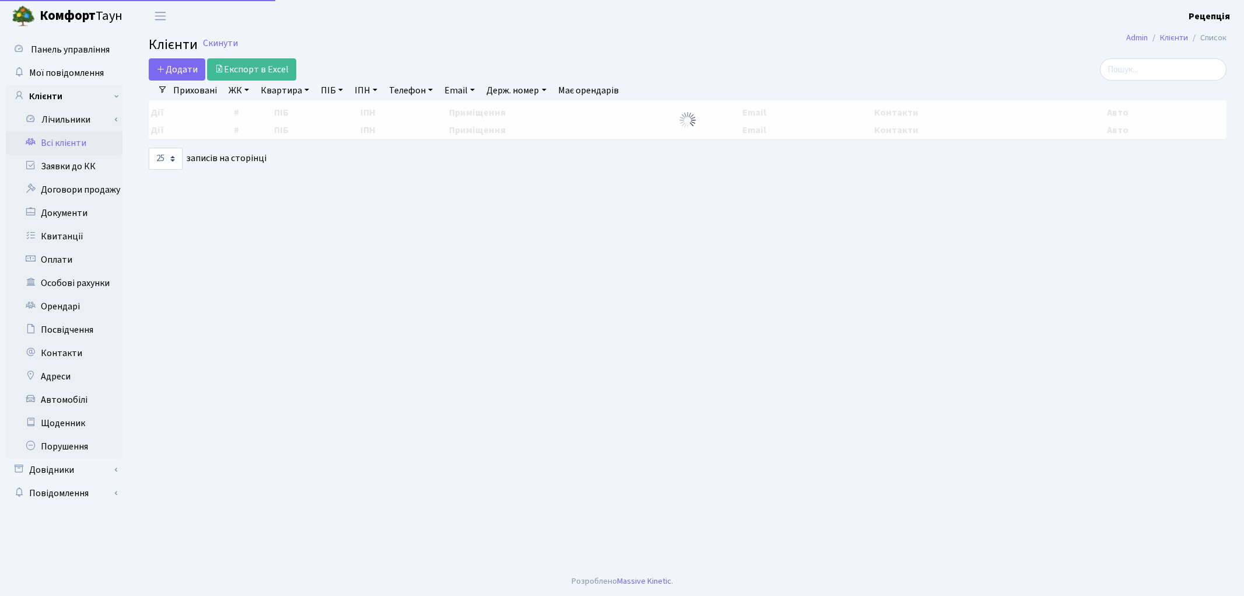
select select "25"
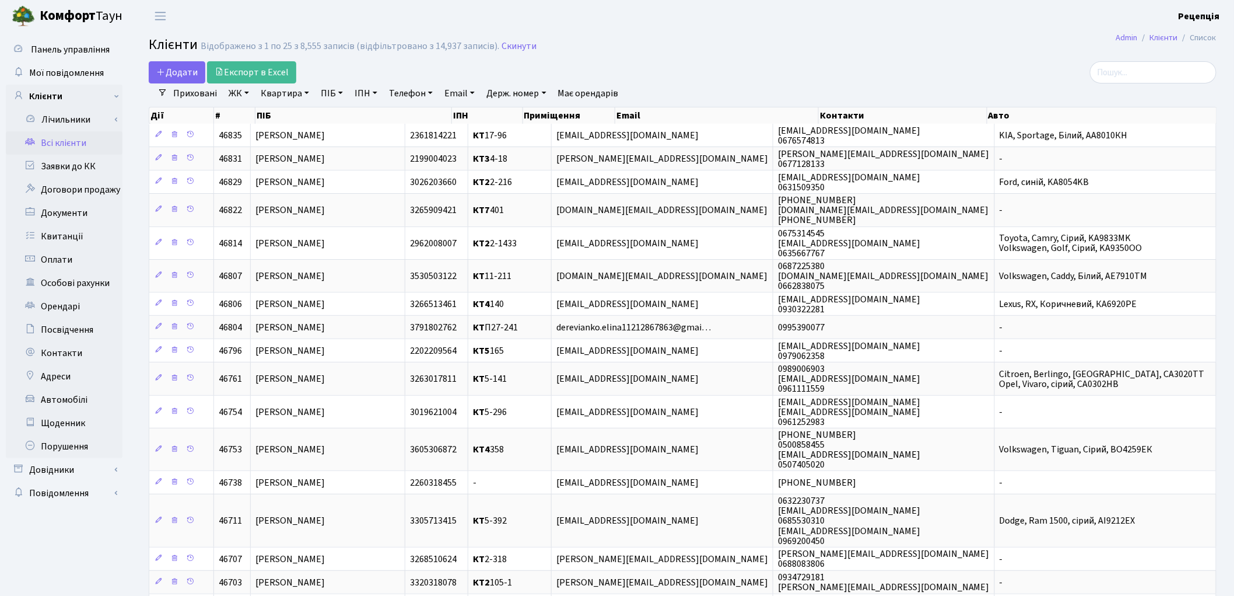
click at [335, 94] on link "ПІБ" at bounding box center [331, 93] width 31 height 20
type input "півоваров"
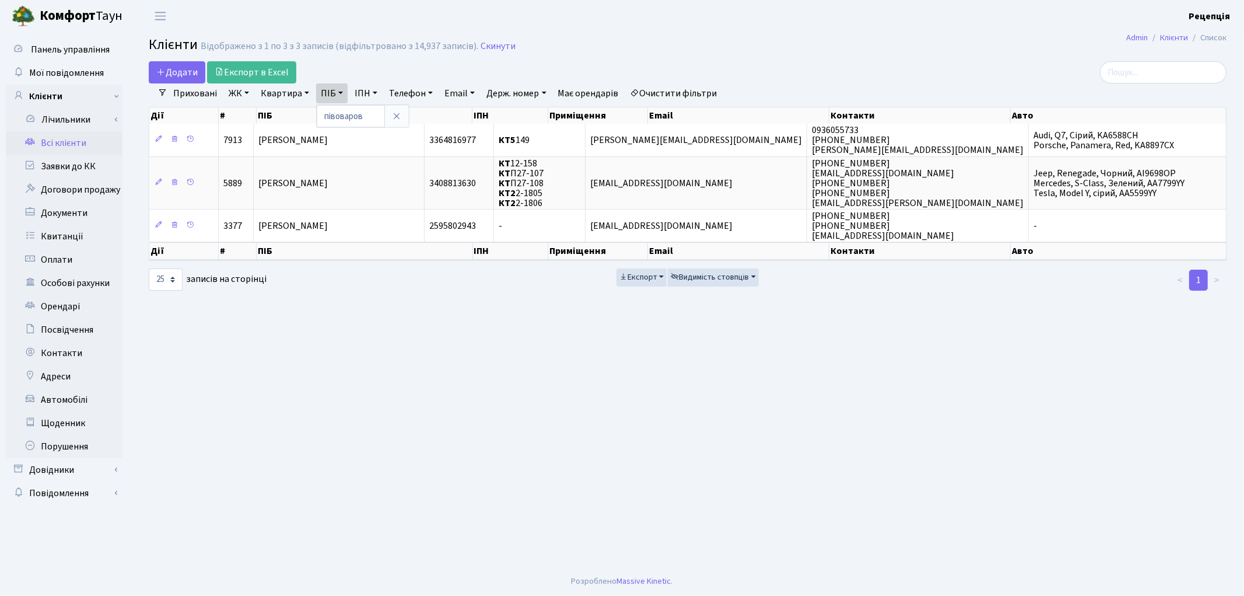
click at [666, 94] on link "Очистити фільтри" at bounding box center [674, 93] width 96 height 20
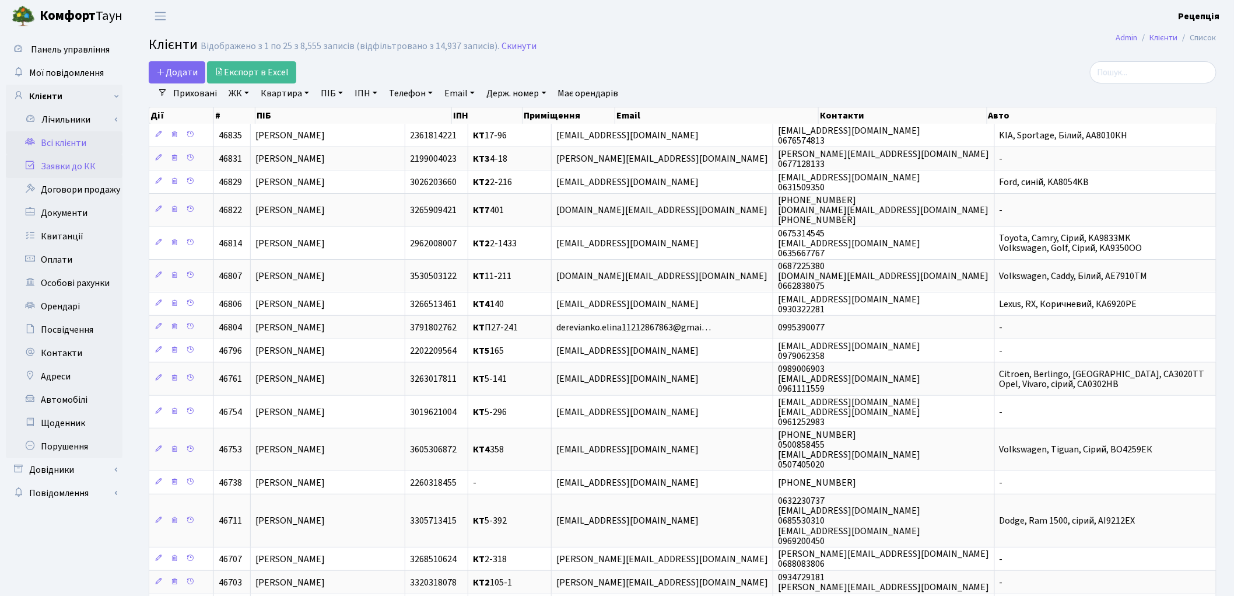
click at [79, 166] on link "Заявки до КК" at bounding box center [64, 166] width 117 height 23
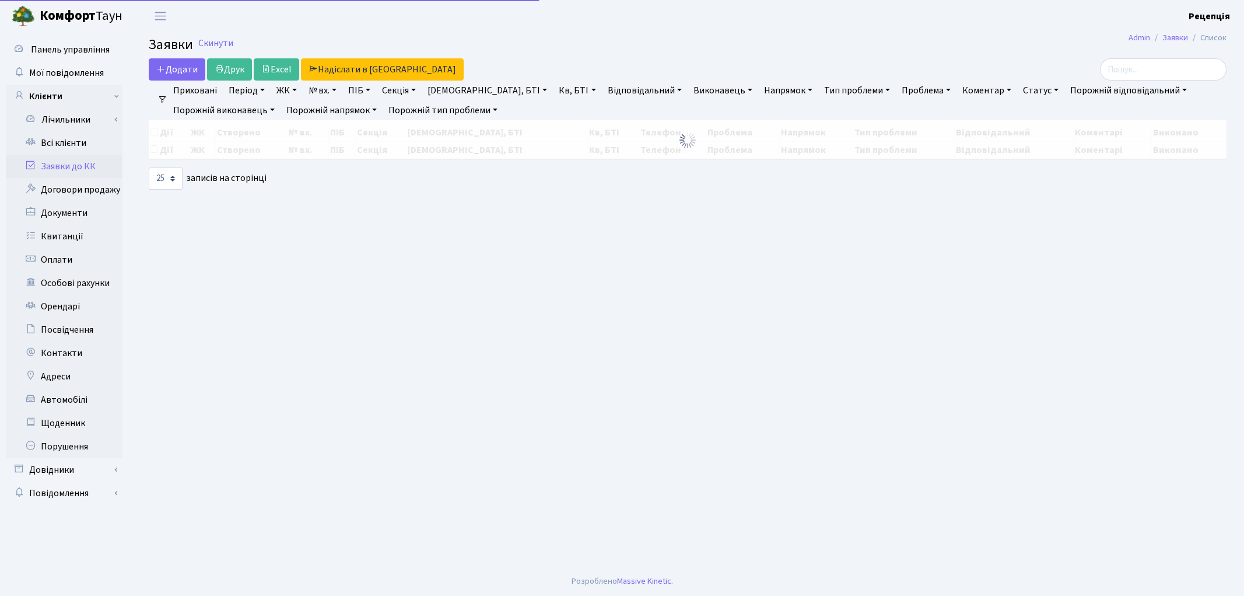
select select "25"
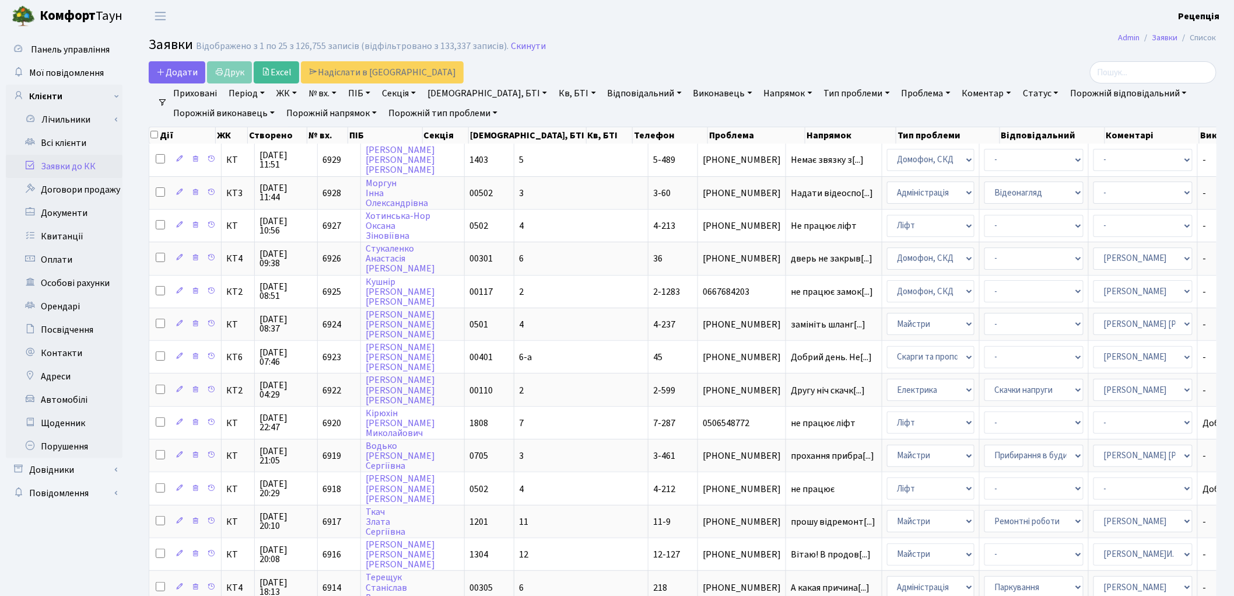
drag, startPoint x: 363, startPoint y: 89, endPoint x: 370, endPoint y: 98, distance: 11.6
click at [363, 90] on link "ПІБ" at bounding box center [359, 93] width 31 height 20
type input "півоваров"
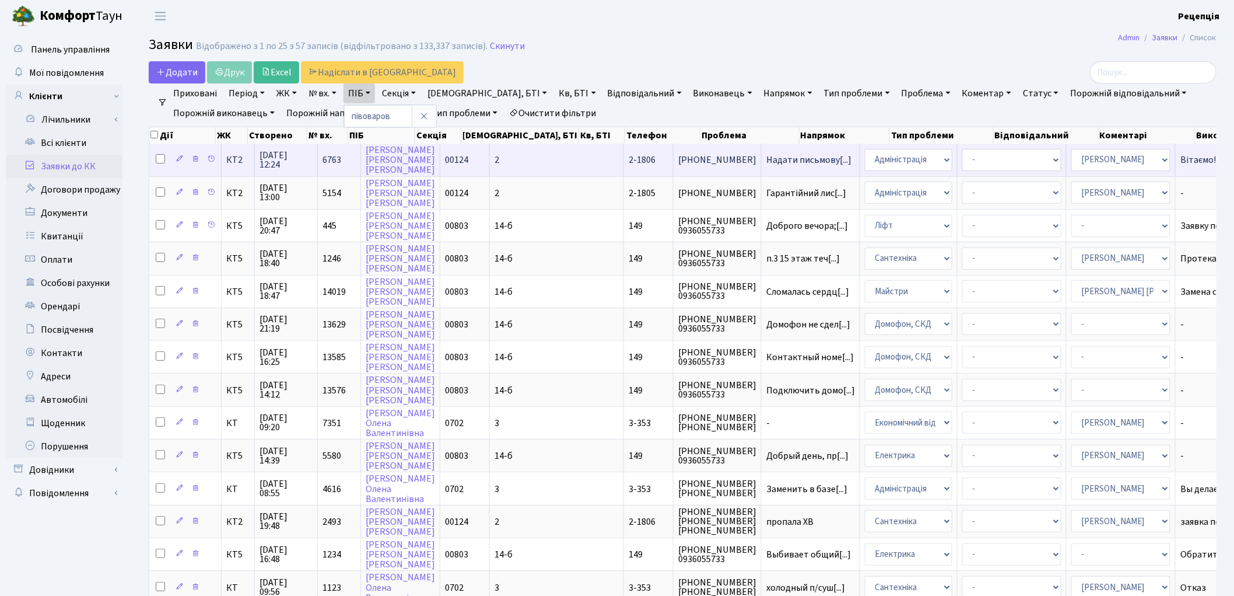
click at [629, 158] on span "2-1806" at bounding box center [642, 159] width 27 height 13
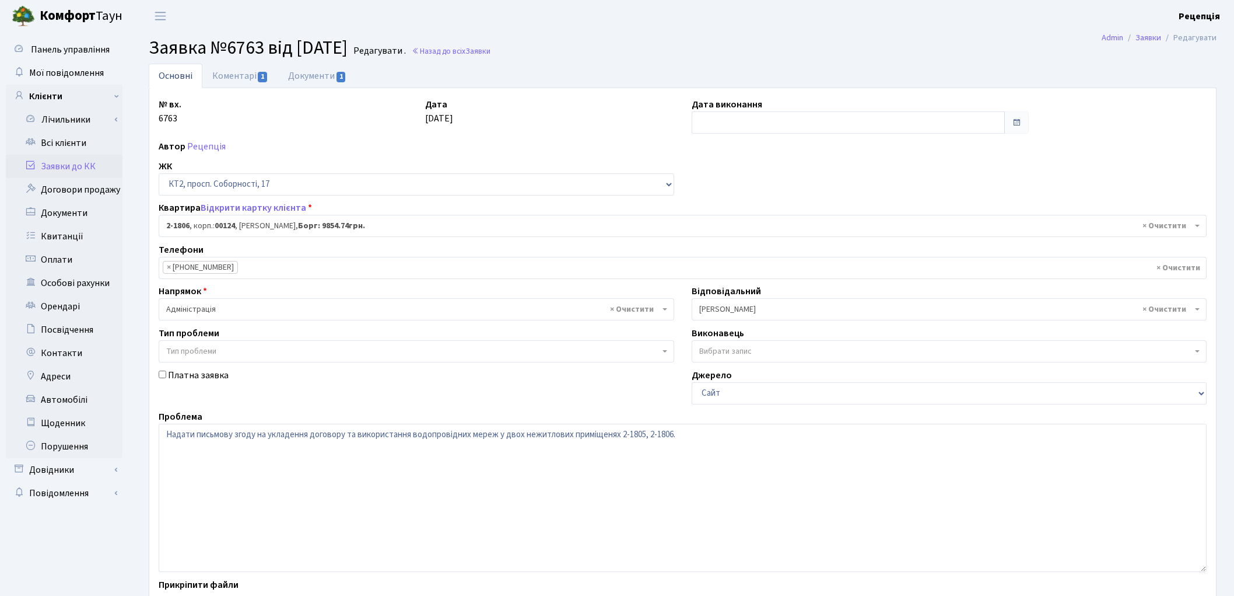
select select "19324"
click at [346, 224] on span "× 2-1806 , корп.: 00124 , [PERSON_NAME]: 9854.74грн." at bounding box center [679, 226] width 1026 height 12
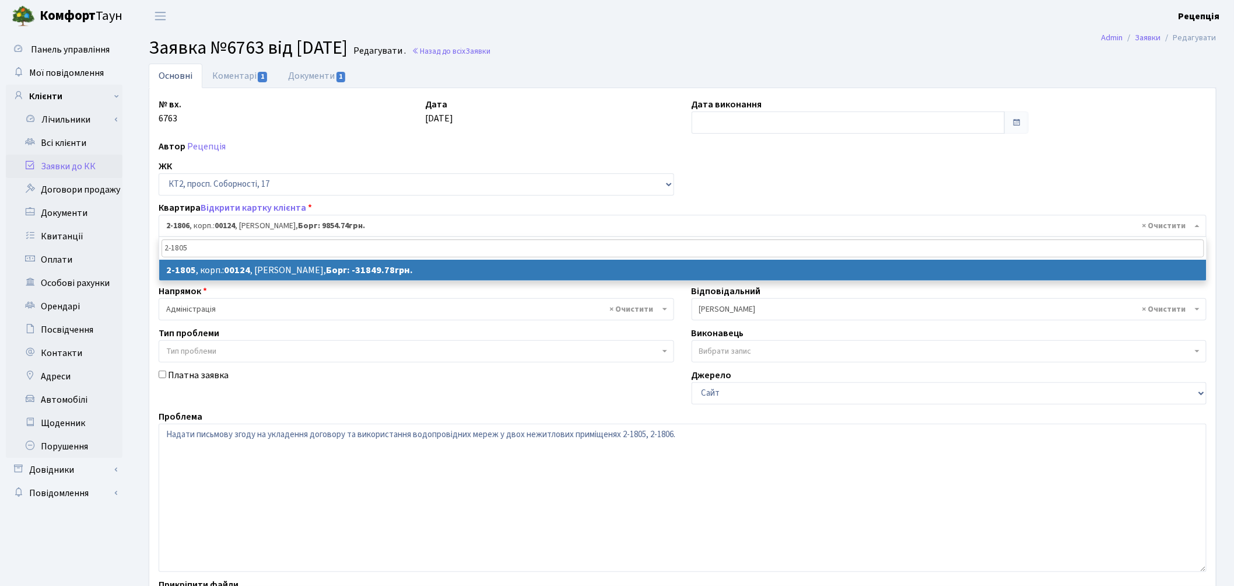
type input "2-1805"
select select
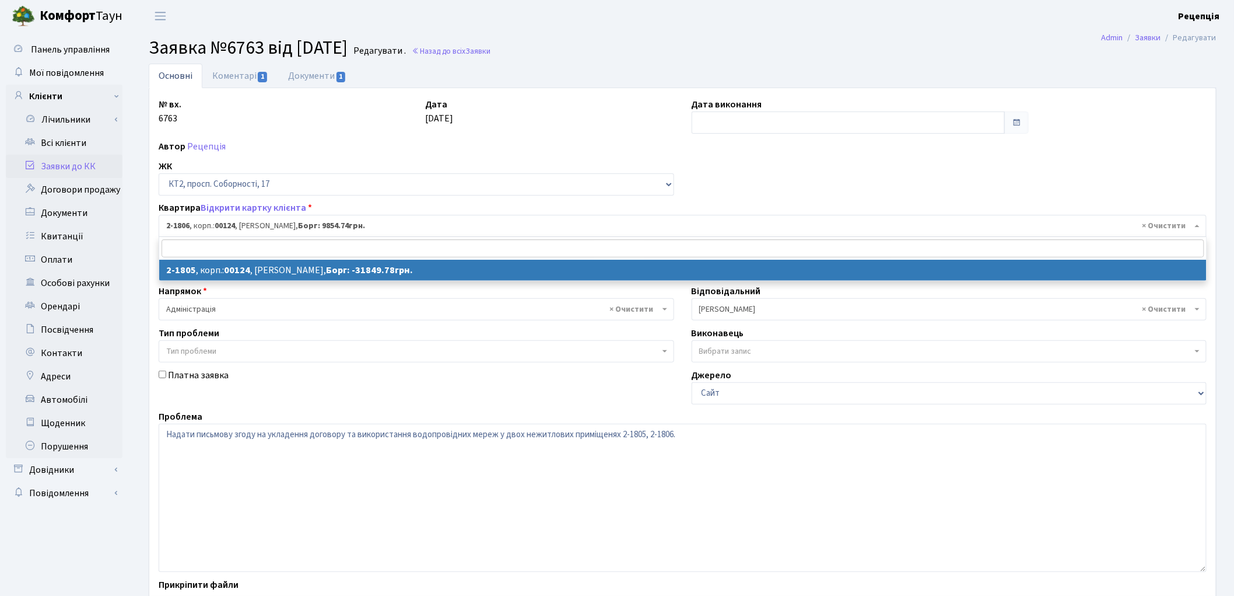
select select "16293"
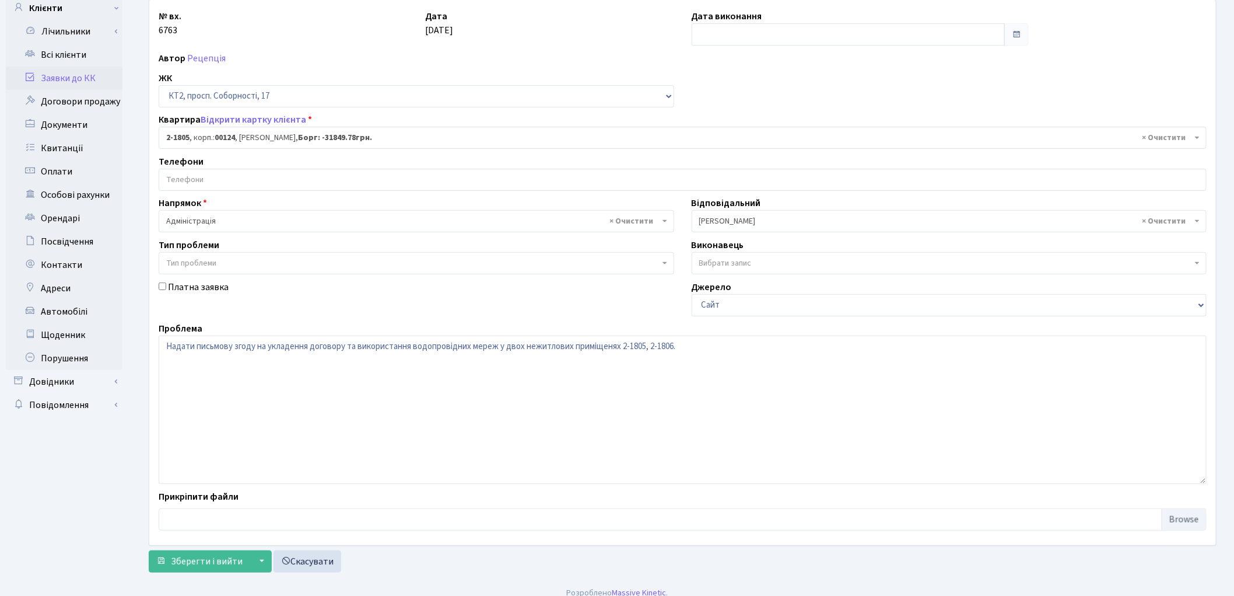
scroll to position [100, 0]
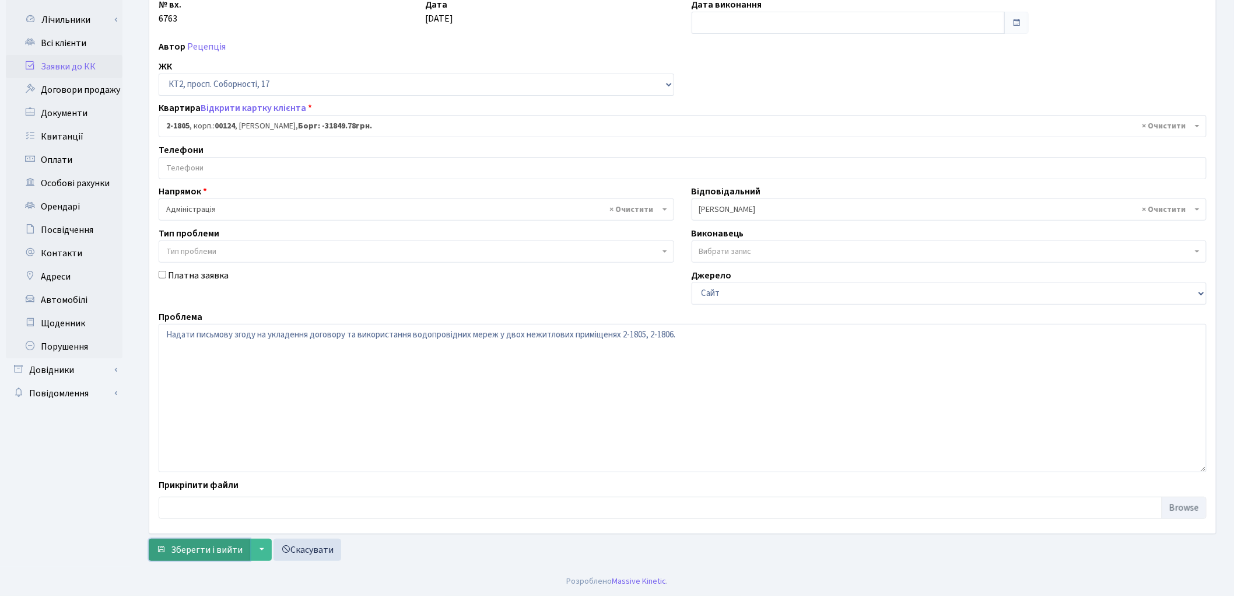
click at [190, 548] on span "Зберегти і вийти" at bounding box center [207, 549] width 72 height 13
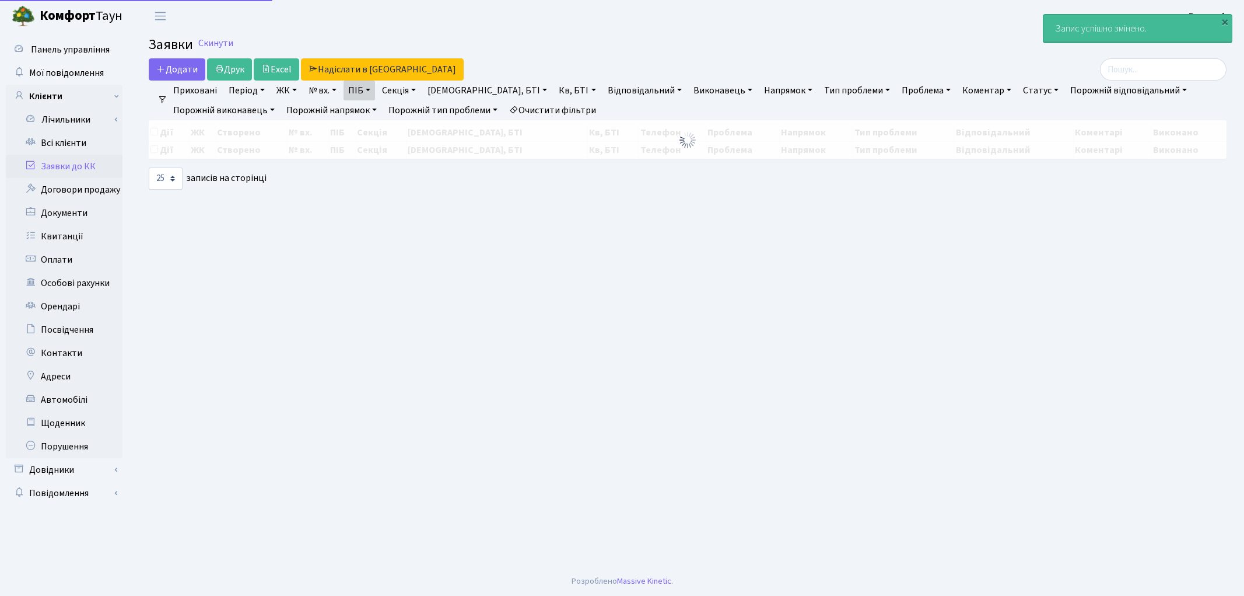
select select "25"
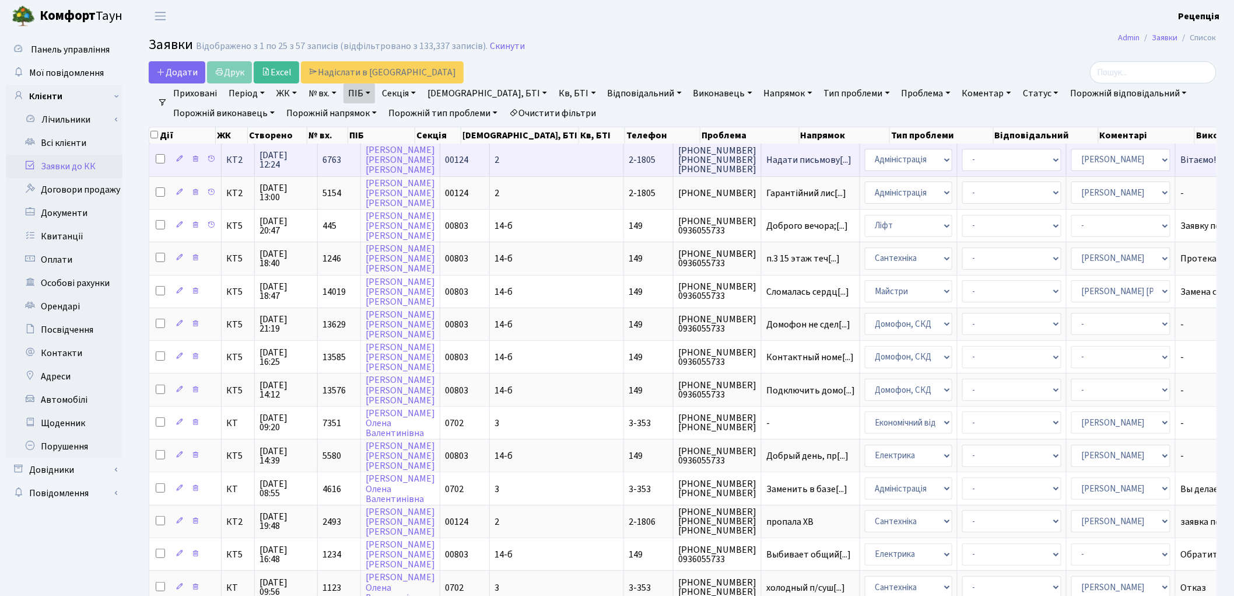
click at [629, 160] on span "2-1805" at bounding box center [642, 159] width 27 height 13
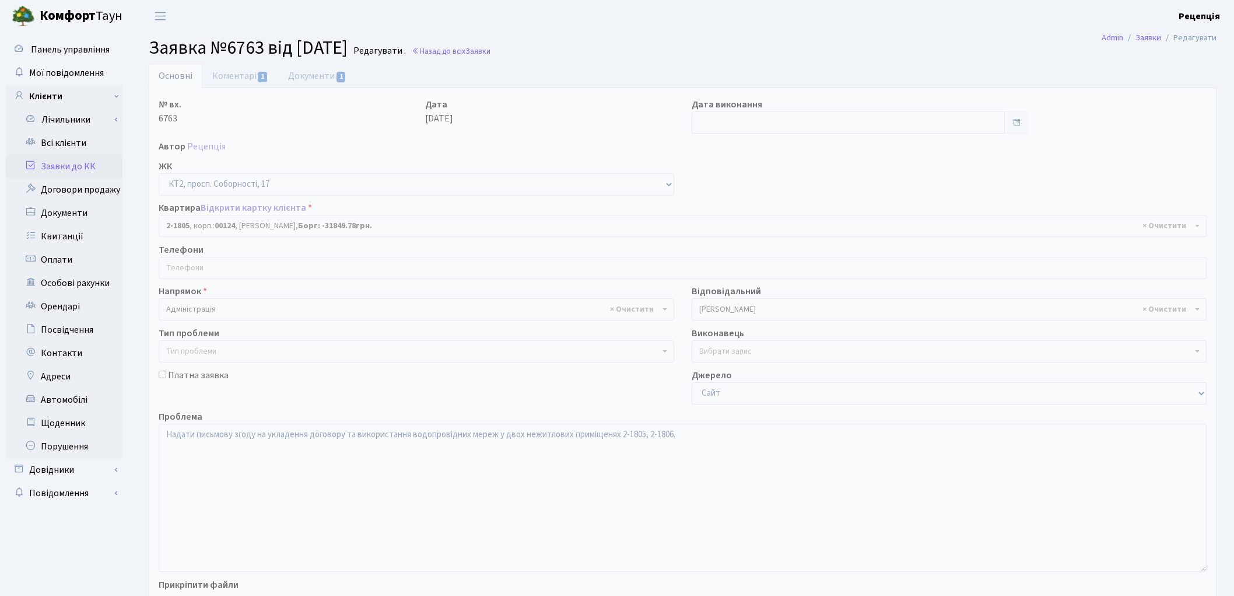
select select "16293"
click at [240, 80] on link "Коментарі 1" at bounding box center [240, 76] width 76 height 24
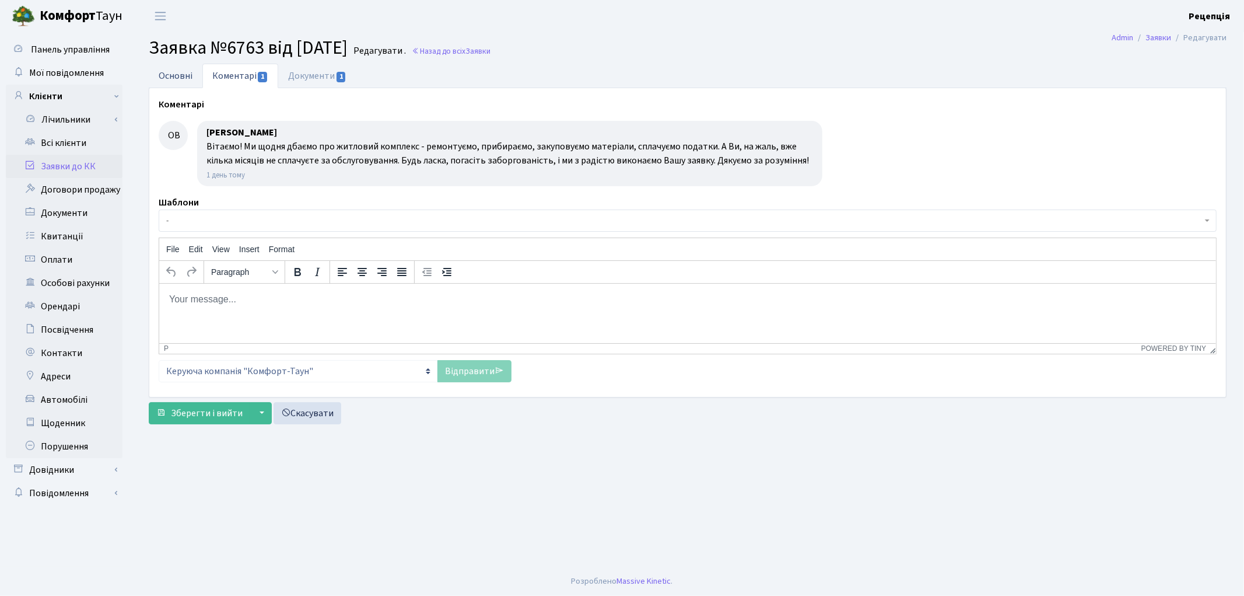
click at [184, 77] on link "Основні" at bounding box center [176, 76] width 54 height 24
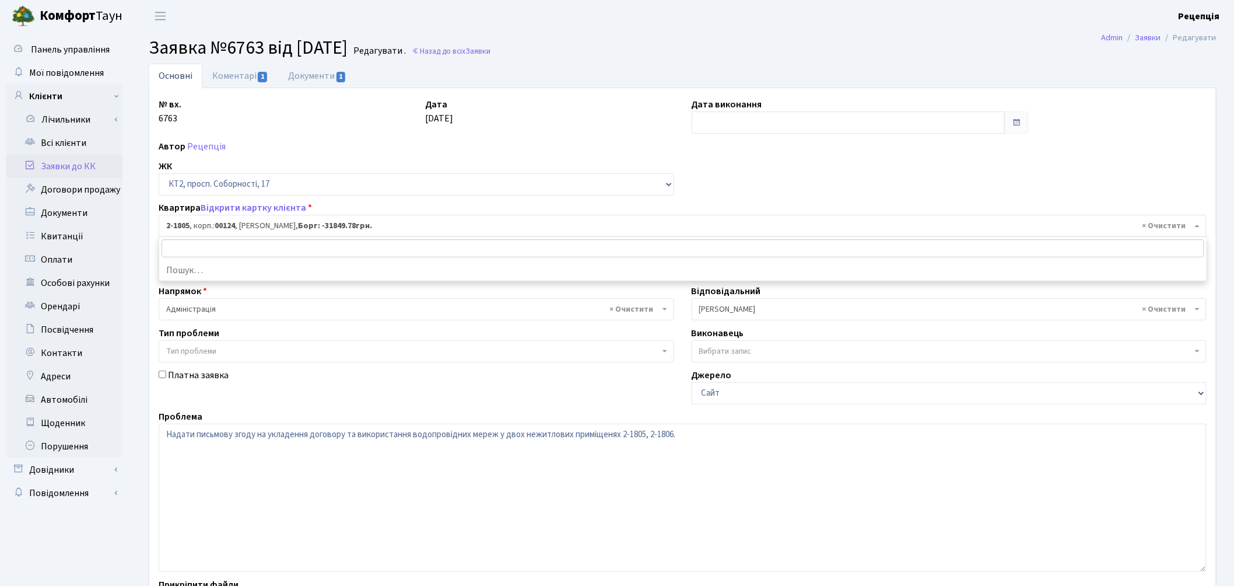
click at [220, 225] on b "00124" at bounding box center [225, 226] width 20 height 12
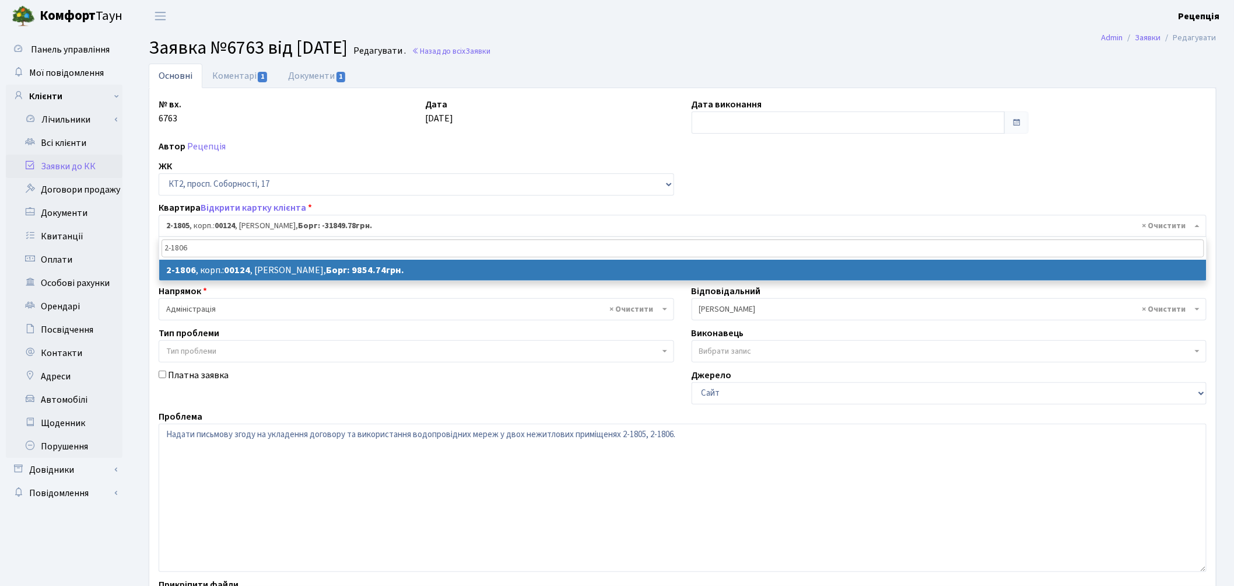
type input "2-1806"
select select
select select "19324"
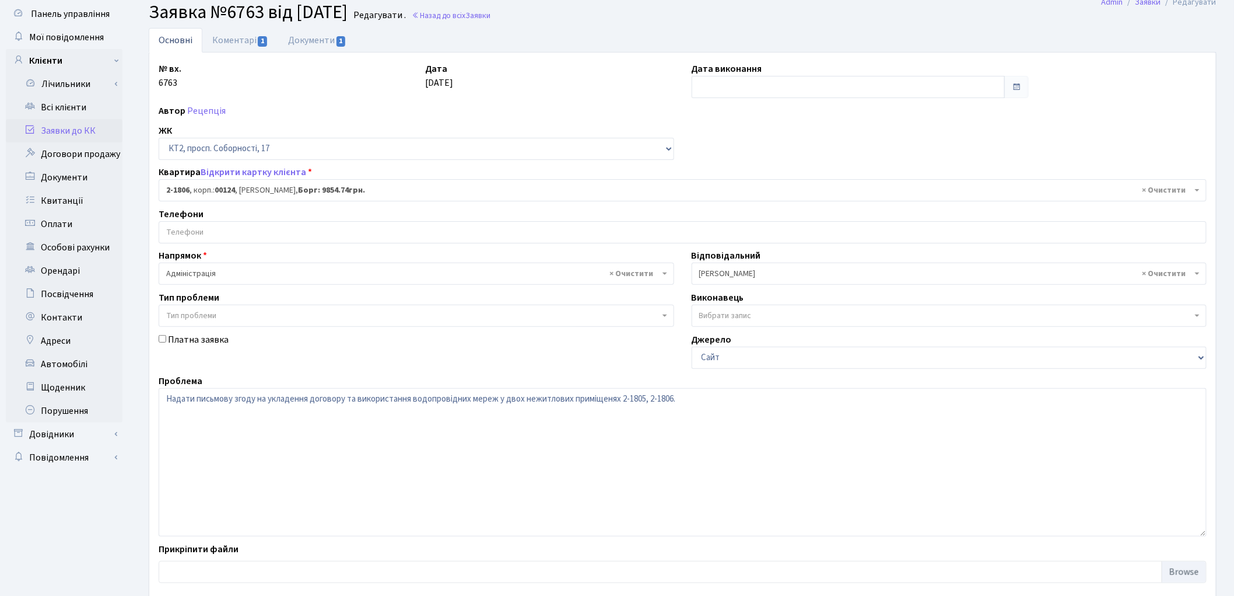
scroll to position [100, 0]
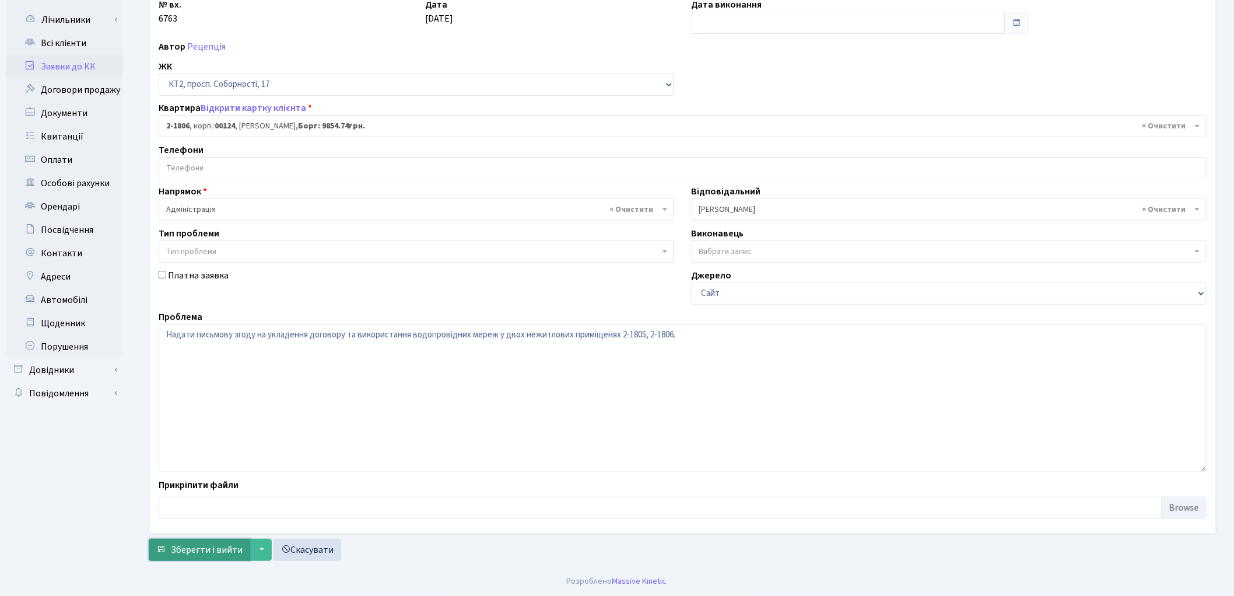
click at [223, 547] on span "Зберегти і вийти" at bounding box center [207, 549] width 72 height 13
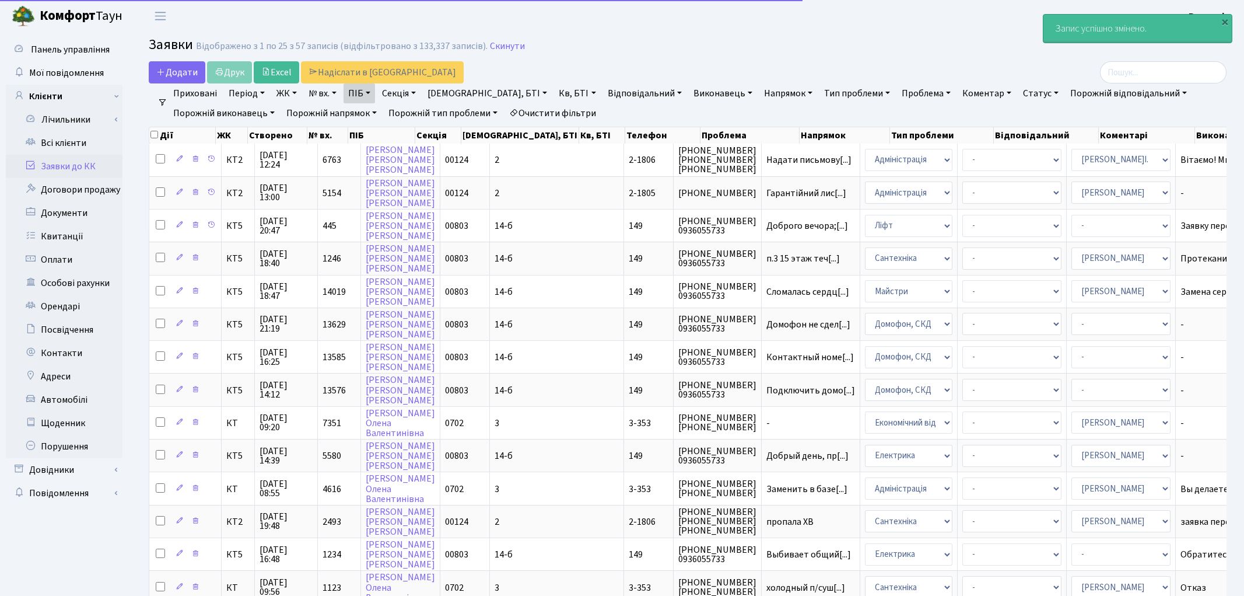
select select "25"
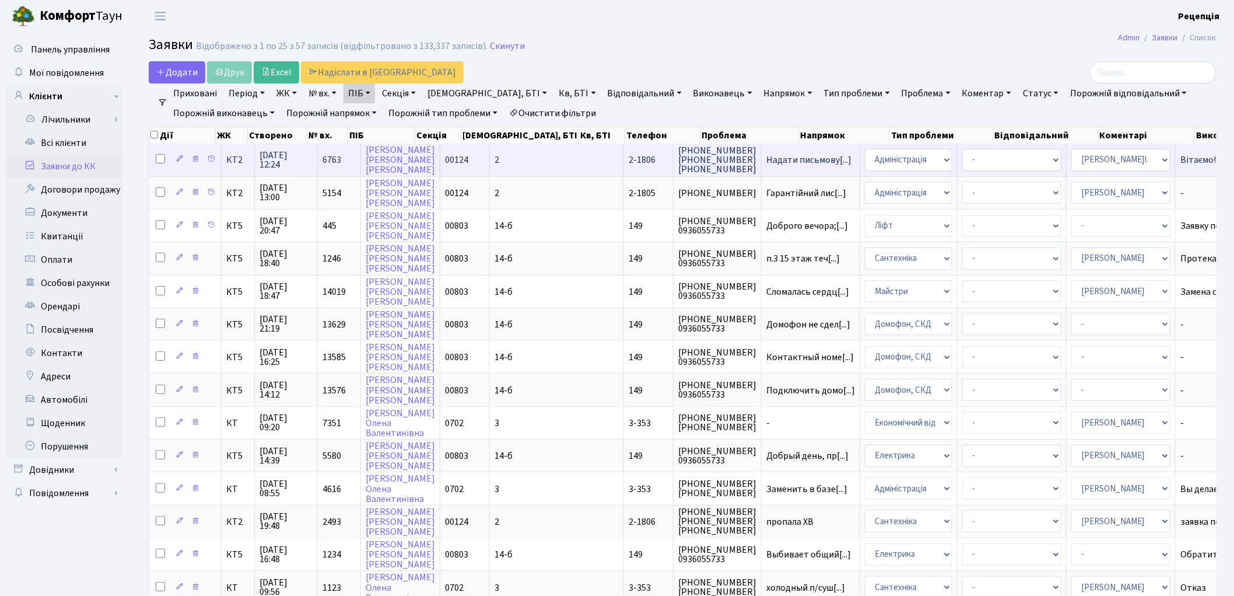
click at [531, 155] on td "2" at bounding box center [557, 159] width 134 height 32
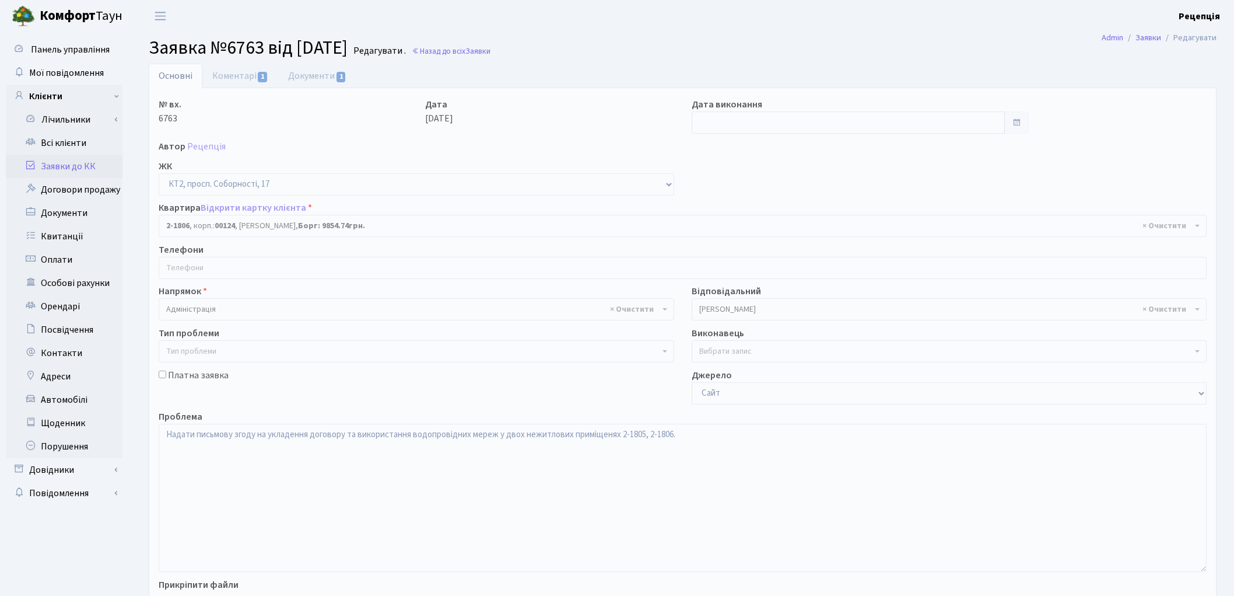
select select "19324"
click at [88, 141] on link "Всі клієнти" at bounding box center [64, 142] width 117 height 23
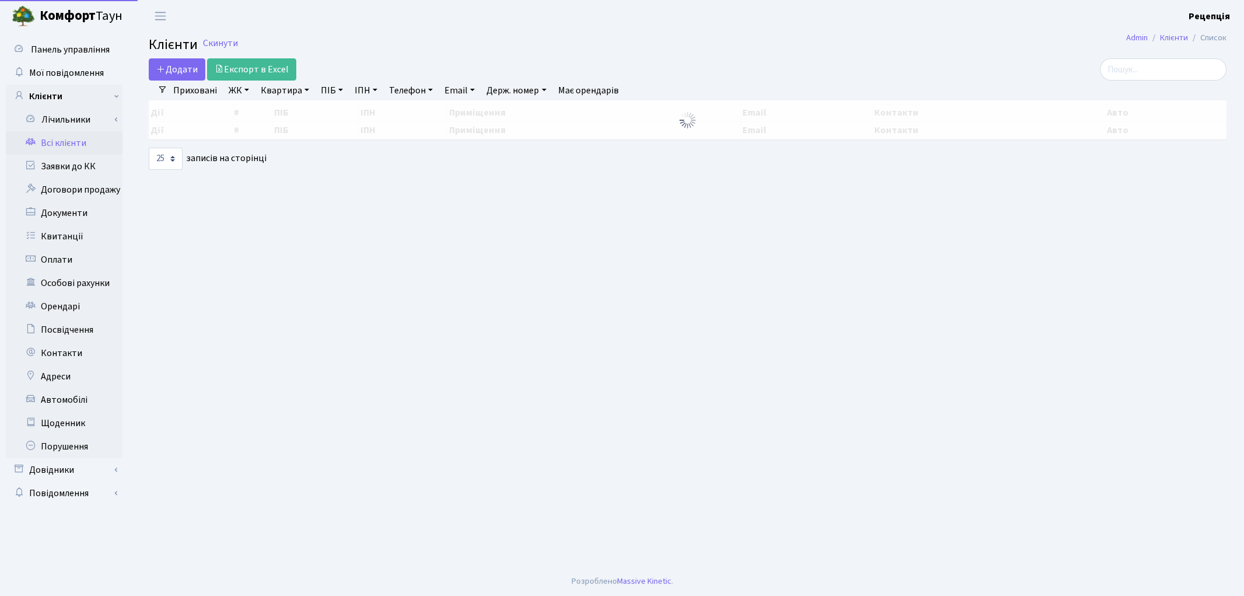
select select "25"
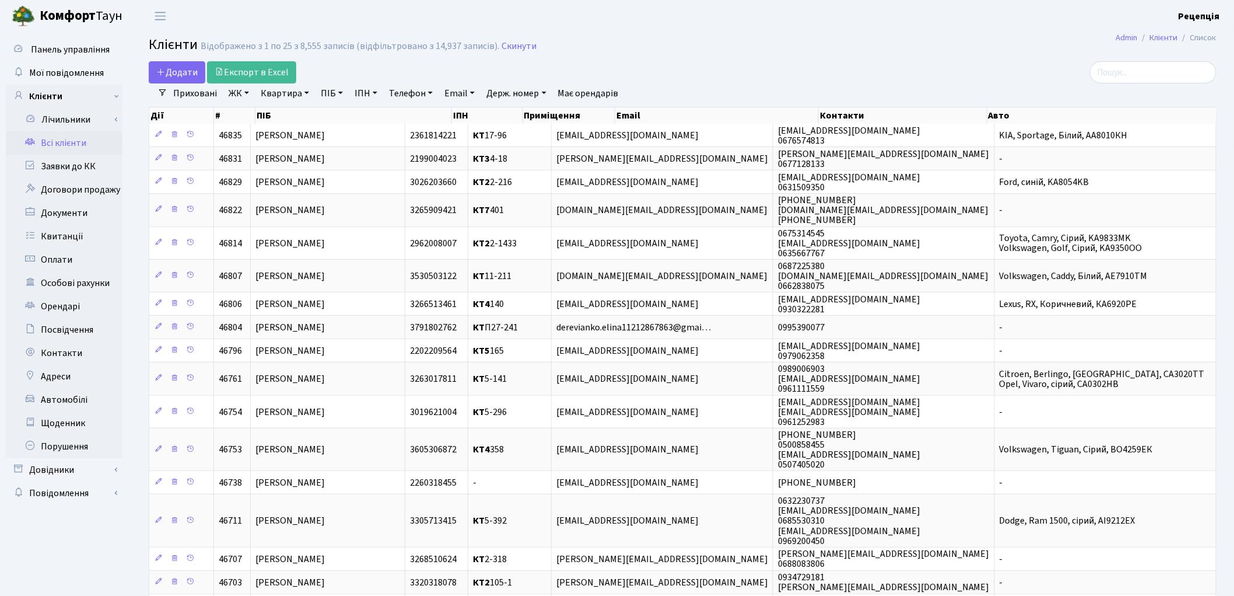
click at [237, 97] on link "ЖК" at bounding box center [239, 93] width 30 height 20
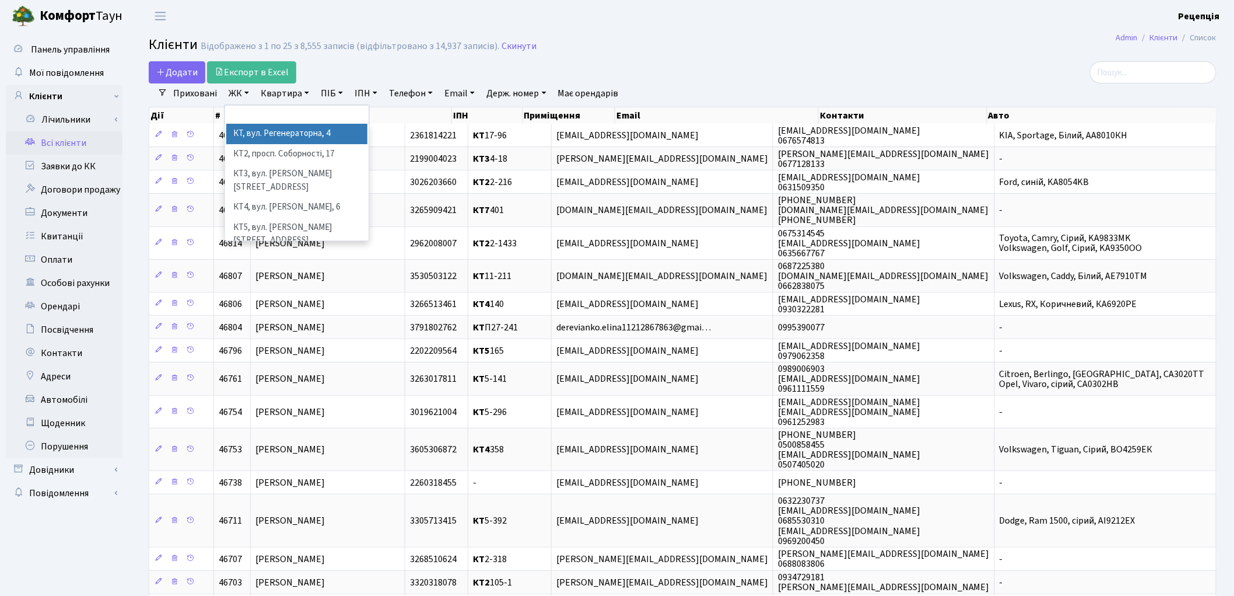
click at [238, 97] on link "ЖК" at bounding box center [239, 93] width 30 height 20
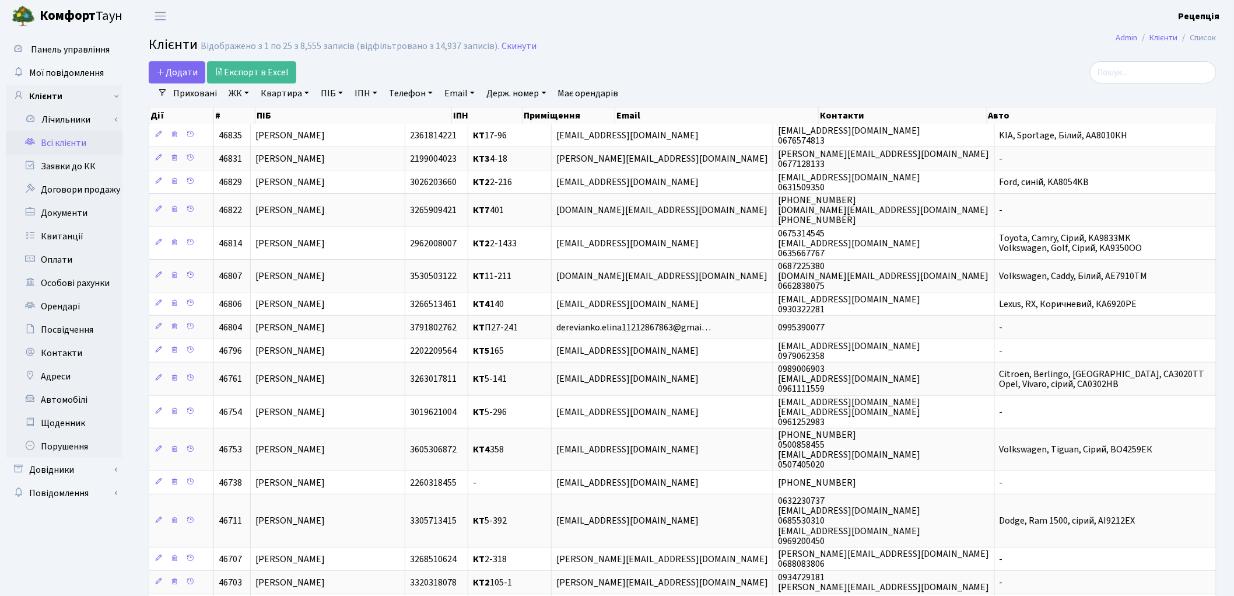
click at [337, 92] on link "ПІБ" at bounding box center [331, 93] width 31 height 20
type input "бутьковський"
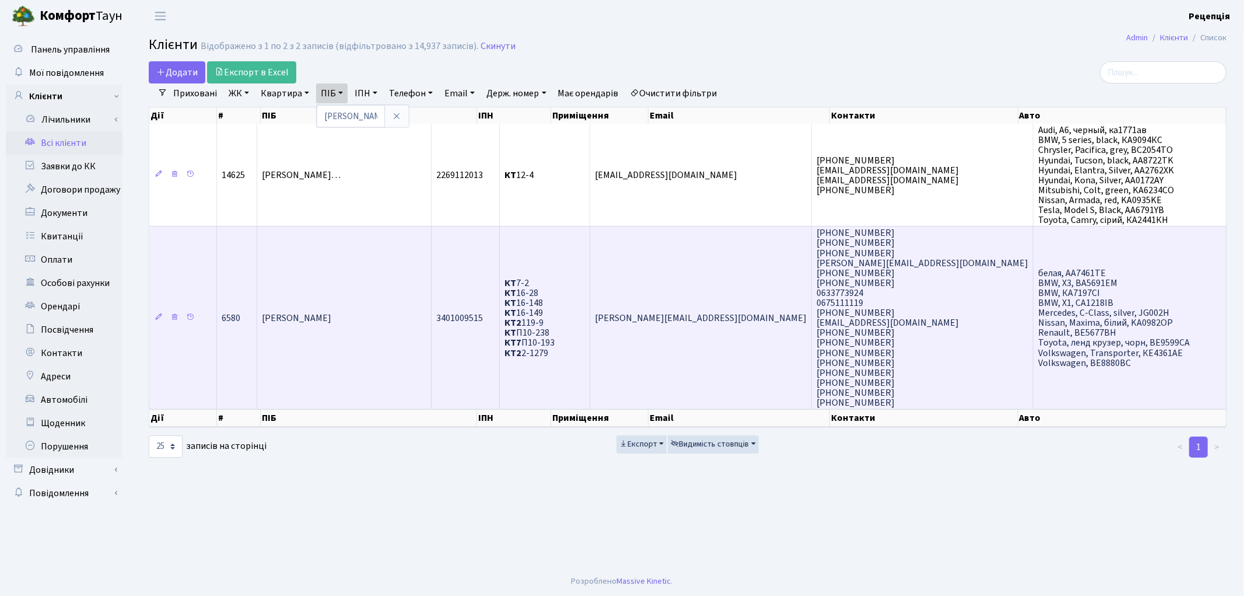
click at [385, 295] on td "[PERSON_NAME] [PERSON_NAME]" at bounding box center [344, 317] width 174 height 183
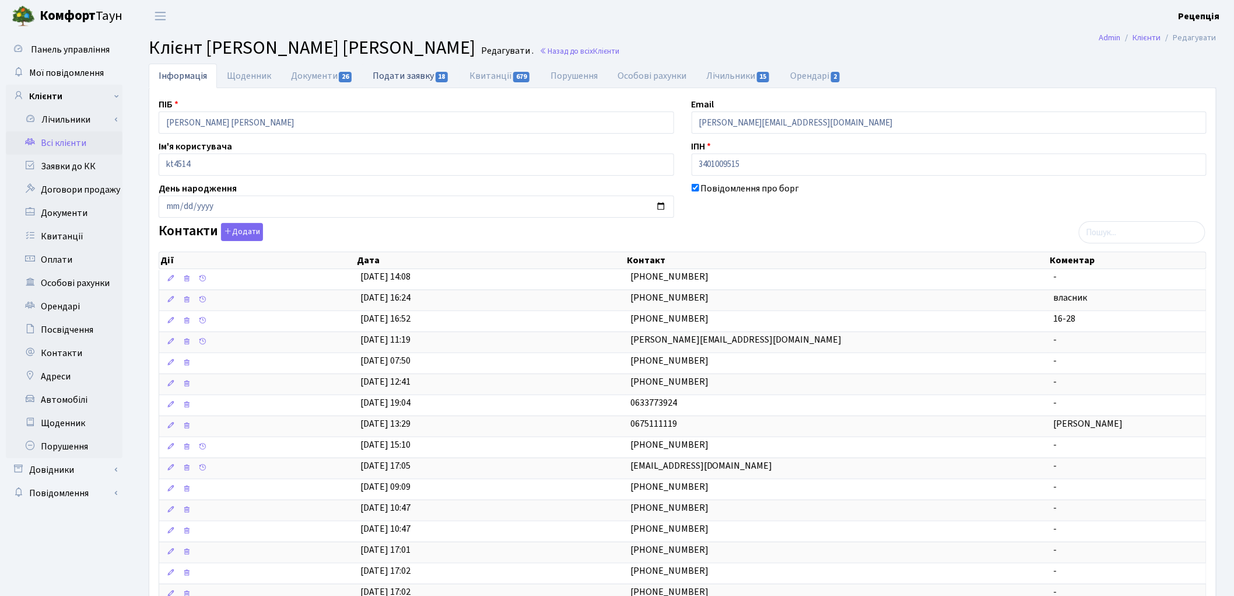
click at [407, 77] on link "Подати заявку 18" at bounding box center [411, 76] width 96 height 24
select select "25"
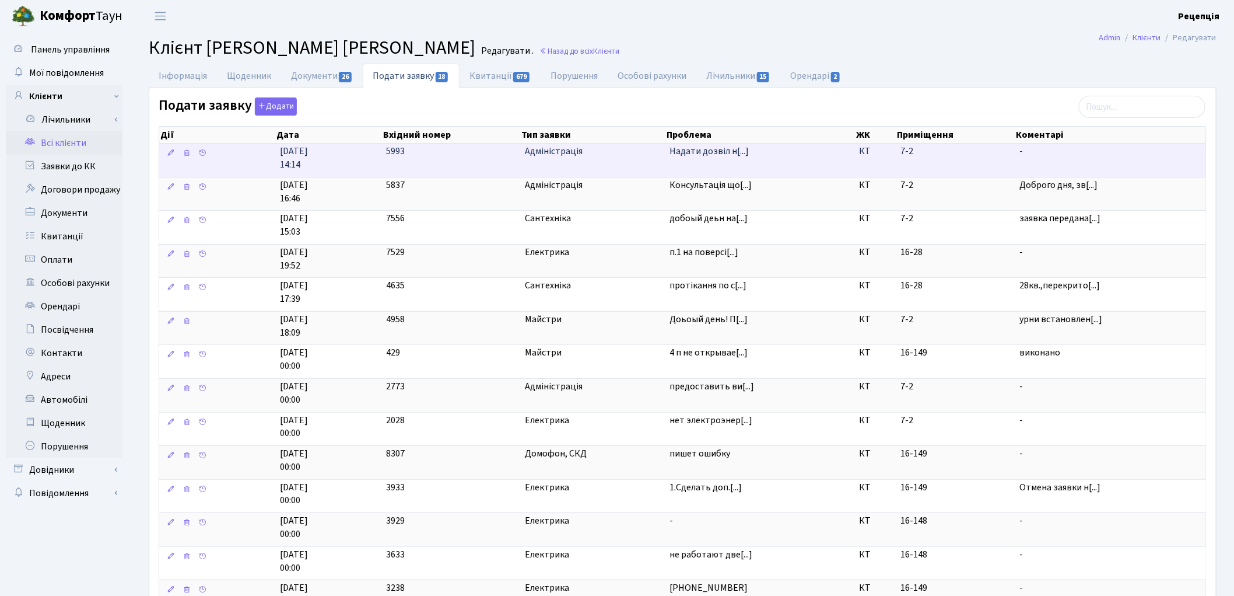
click at [420, 162] on td "5993" at bounding box center [451, 159] width 138 height 33
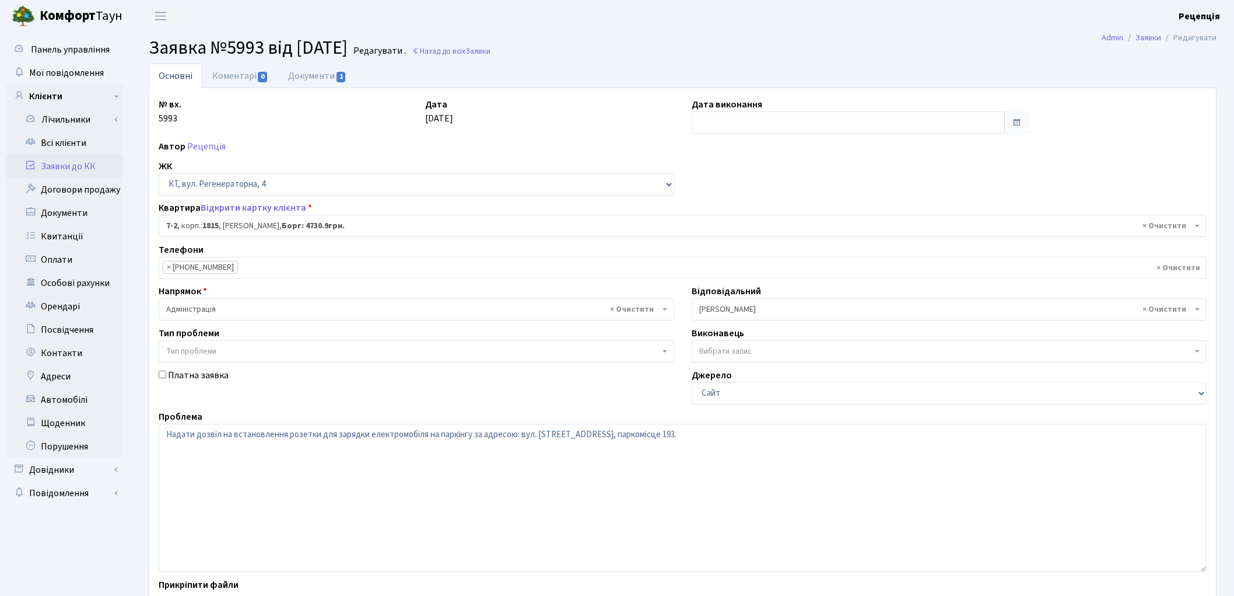
select select "5137"
click at [71, 167] on link "Заявки до КК" at bounding box center [64, 166] width 117 height 23
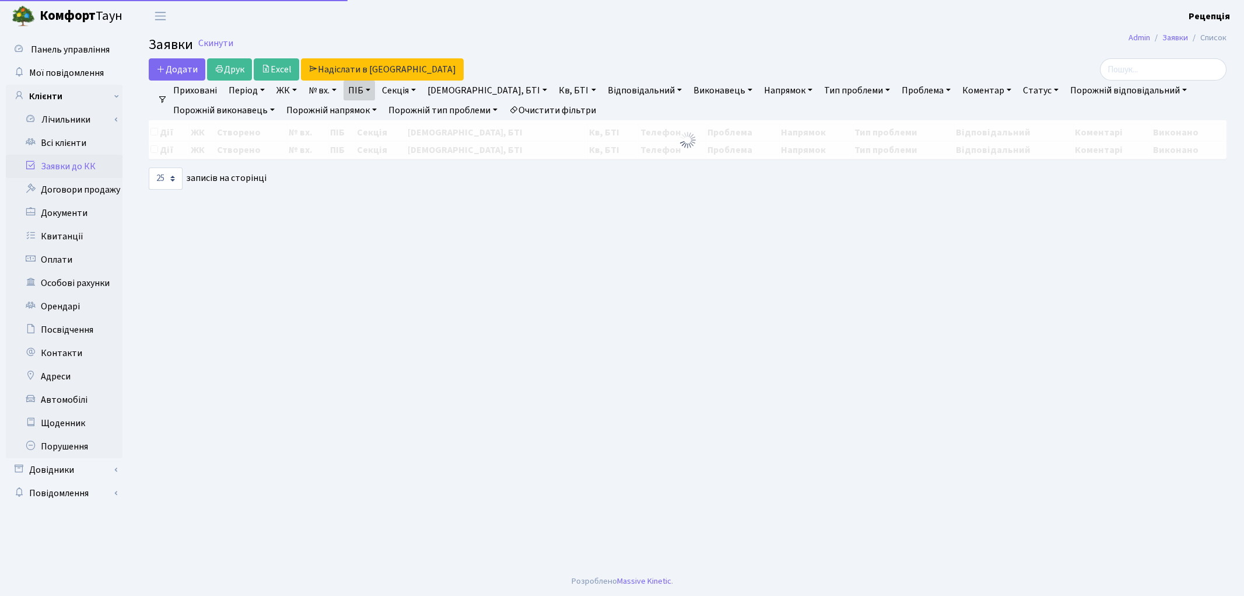
select select "25"
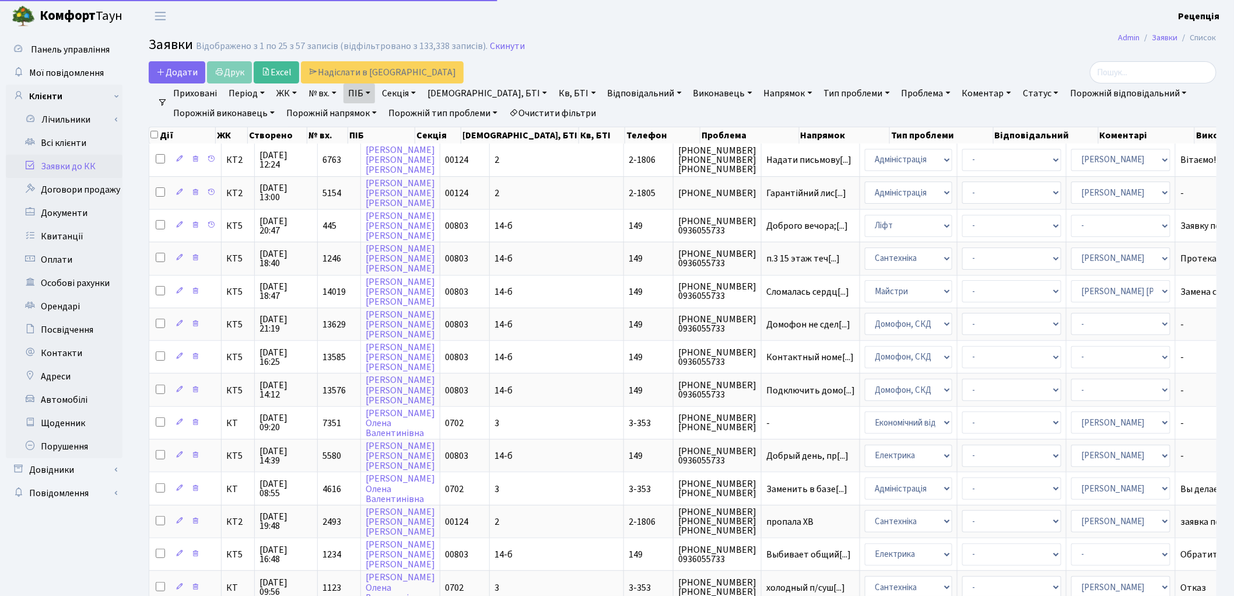
click at [551, 111] on link "Очистити фільтри" at bounding box center [553, 113] width 96 height 20
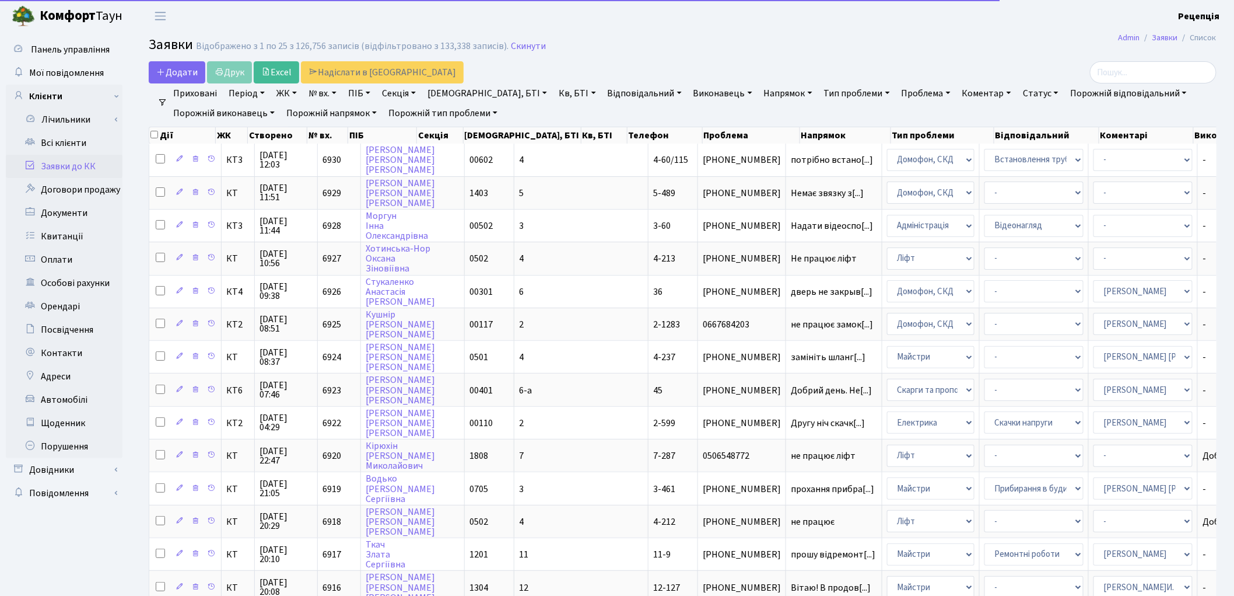
click at [325, 92] on link "№ вх." at bounding box center [322, 93] width 37 height 20
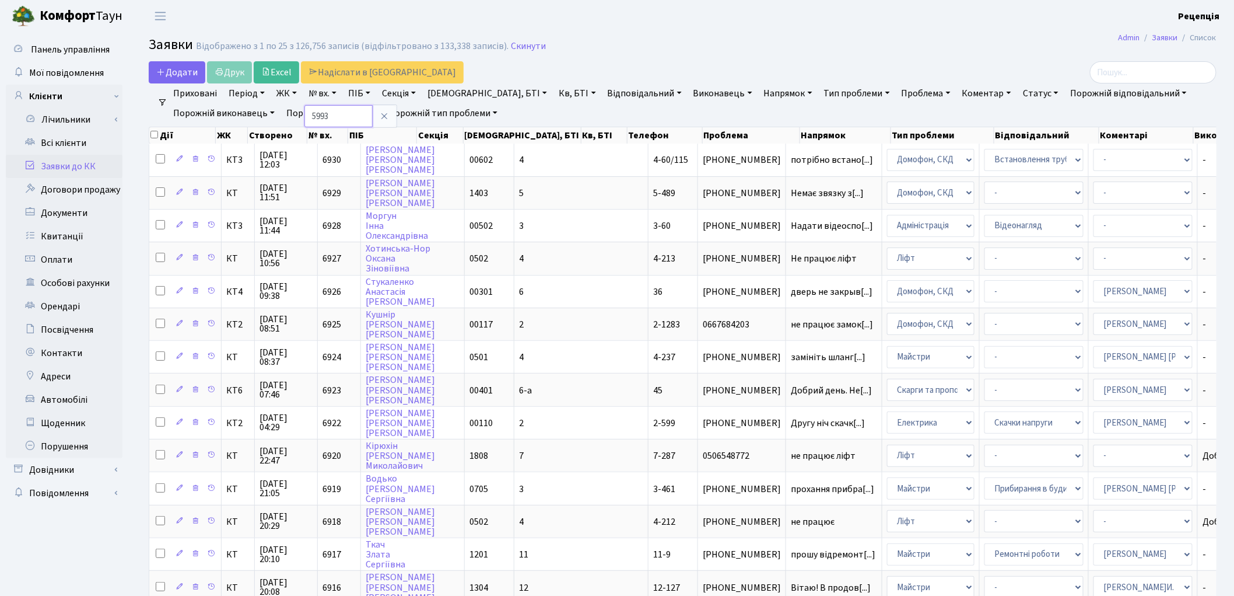
type input "5993"
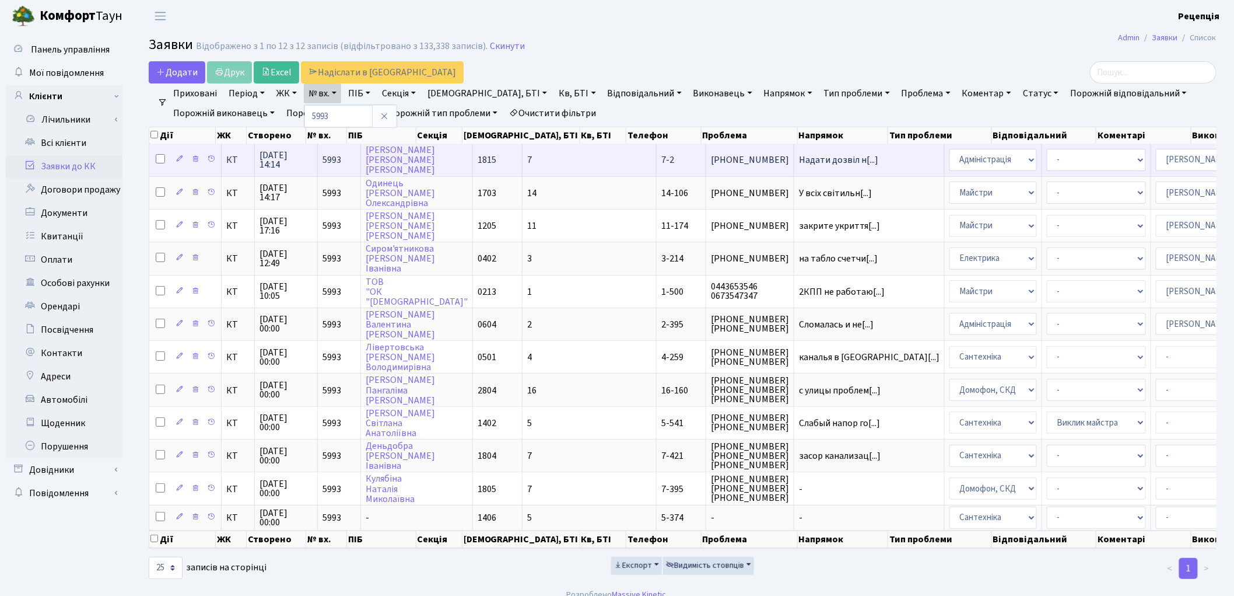
click at [533, 162] on td "7" at bounding box center [590, 159] width 134 height 32
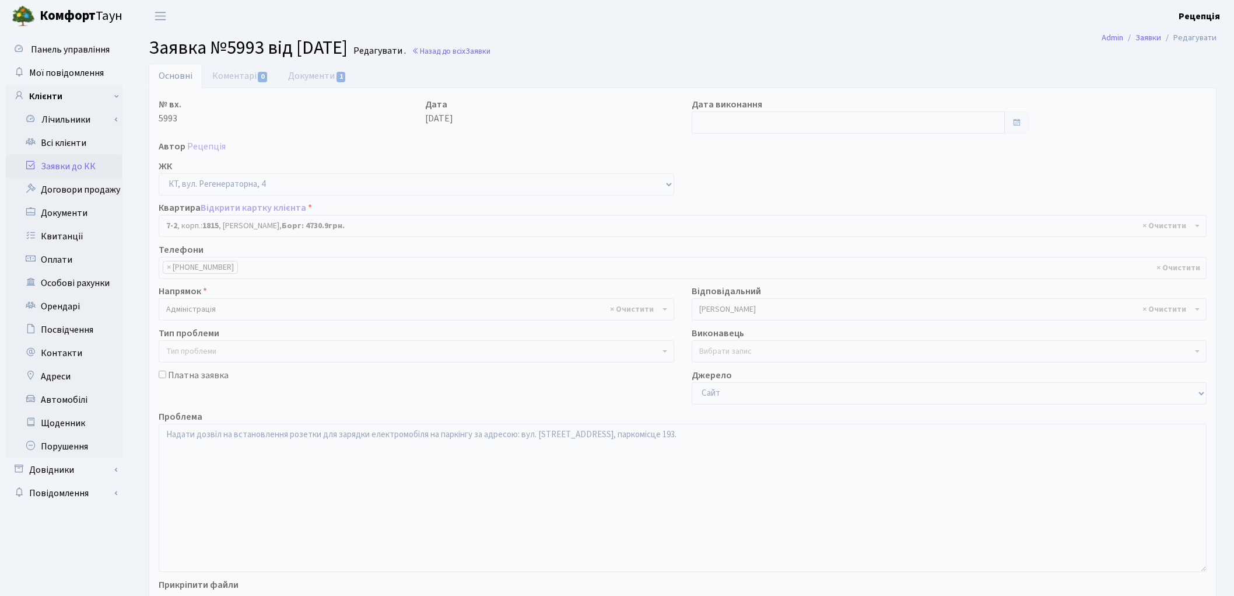
select select "5137"
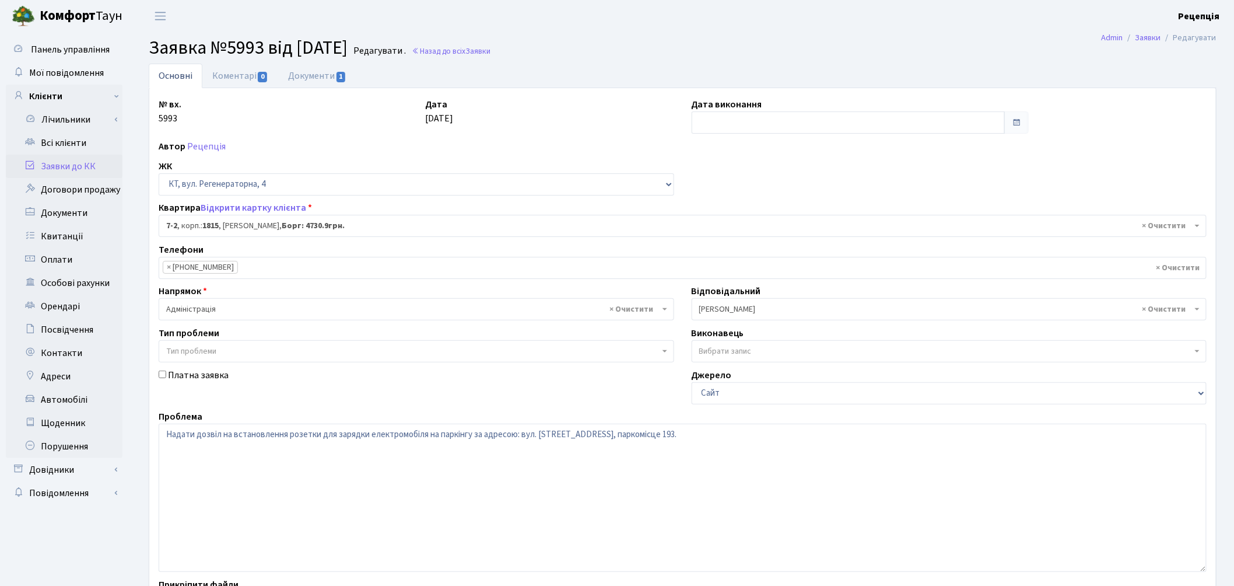
click at [223, 224] on span "× 7-2 , корп.: 1815 , [PERSON_NAME]: 4730.9грн." at bounding box center [679, 226] width 1026 height 12
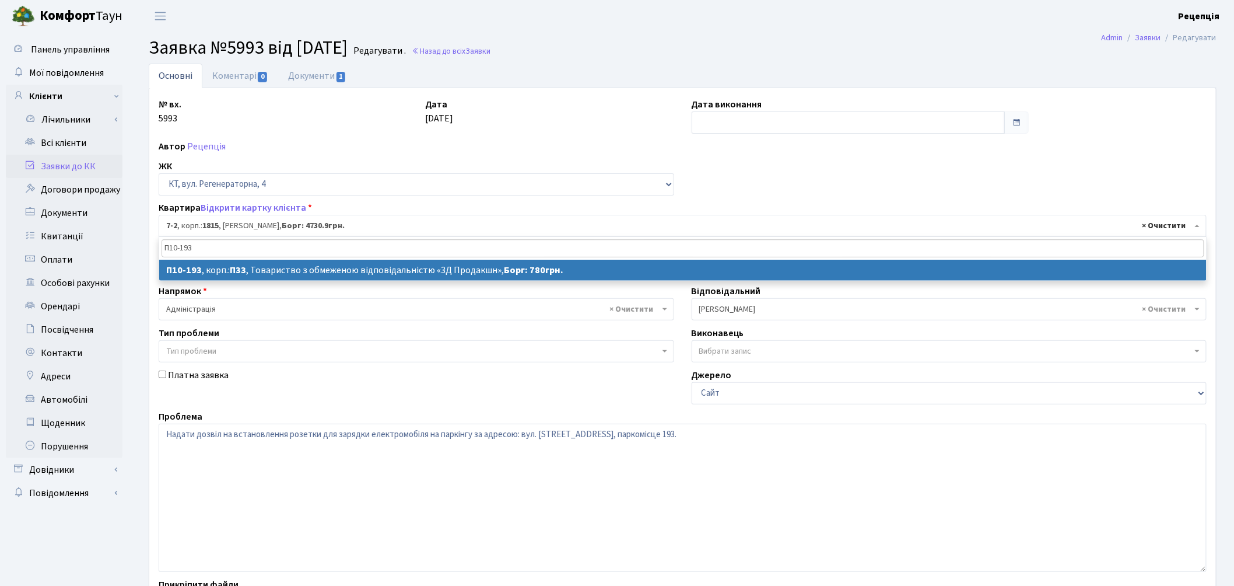
type input "П10-193"
select select
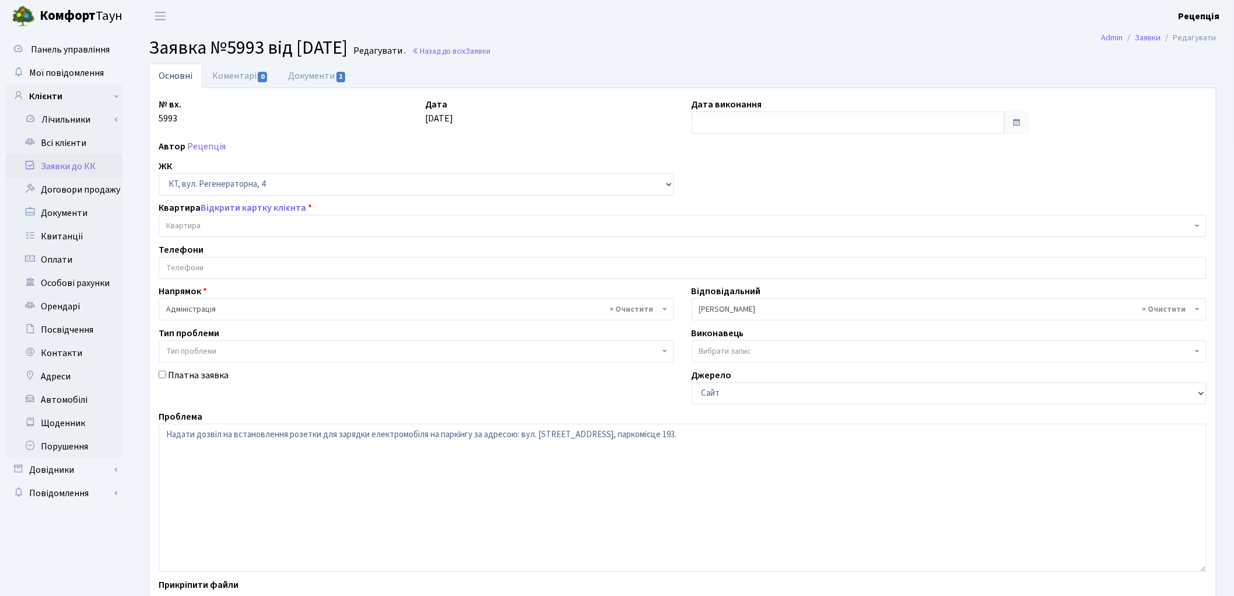
click at [84, 164] on link "Заявки до КК" at bounding box center [64, 166] width 117 height 23
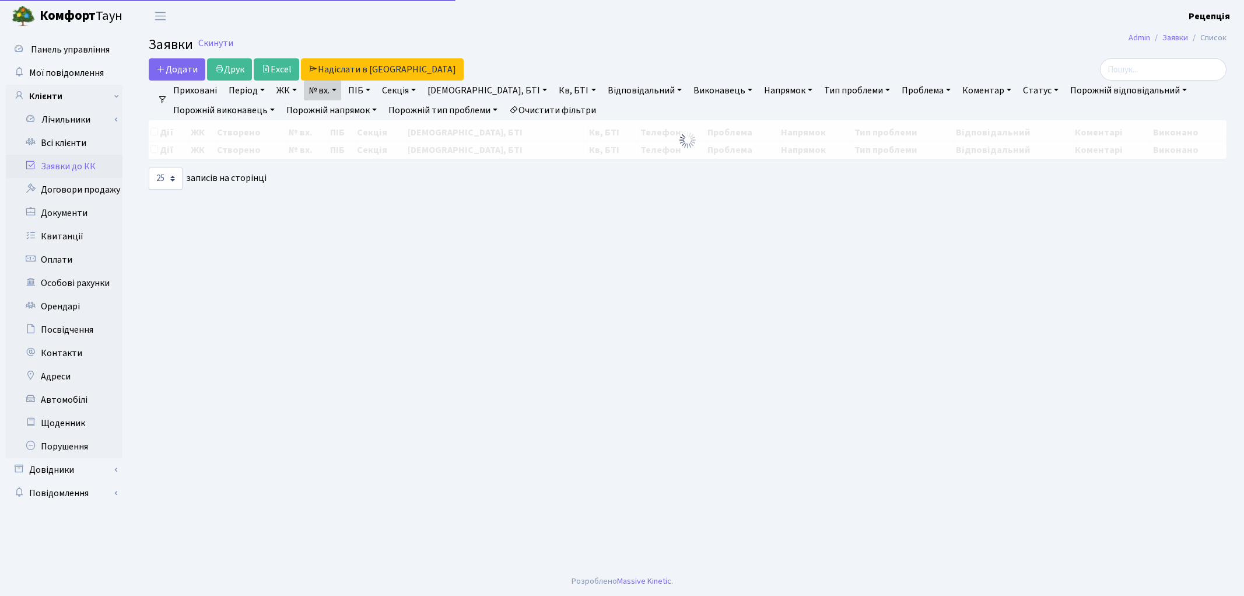
select select "25"
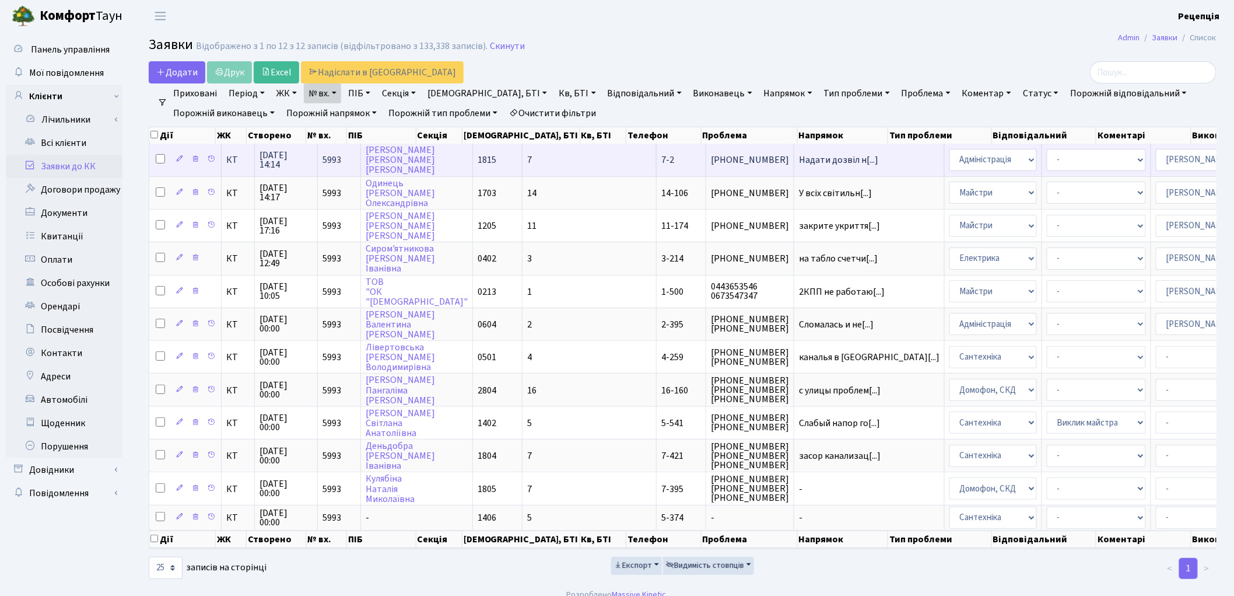
click at [523, 161] on td "7" at bounding box center [590, 159] width 134 height 32
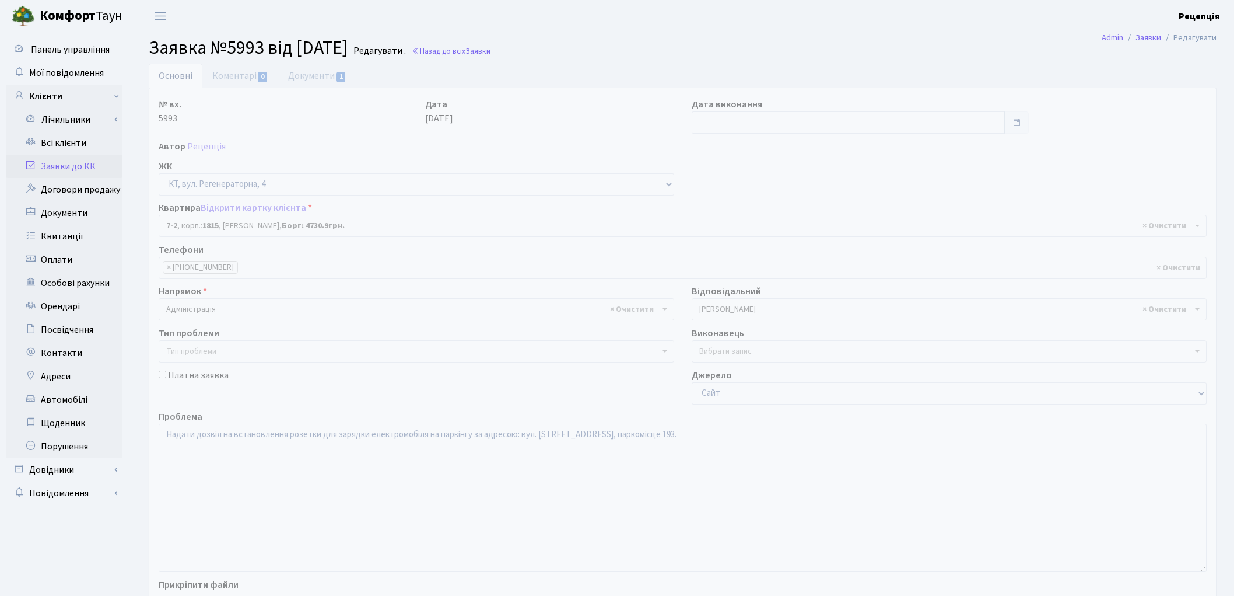
select select "5137"
click at [64, 138] on link "Всі клієнти" at bounding box center [64, 142] width 117 height 23
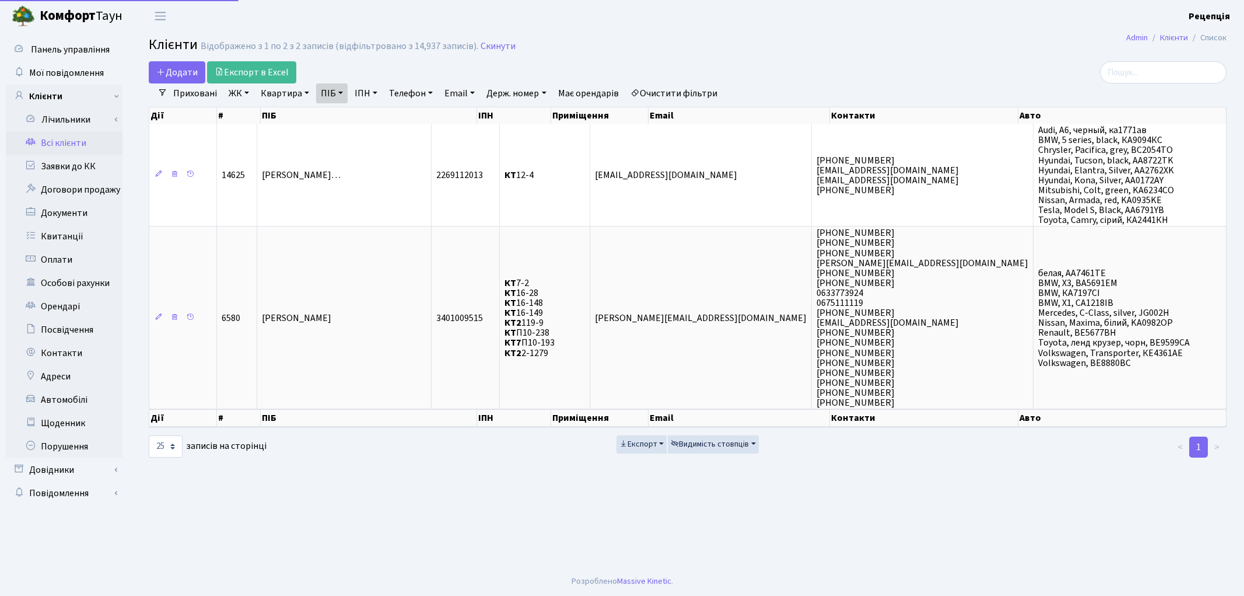
select select
select select "25"
click at [687, 89] on link "Очистити фільтри" at bounding box center [674, 93] width 96 height 20
select select
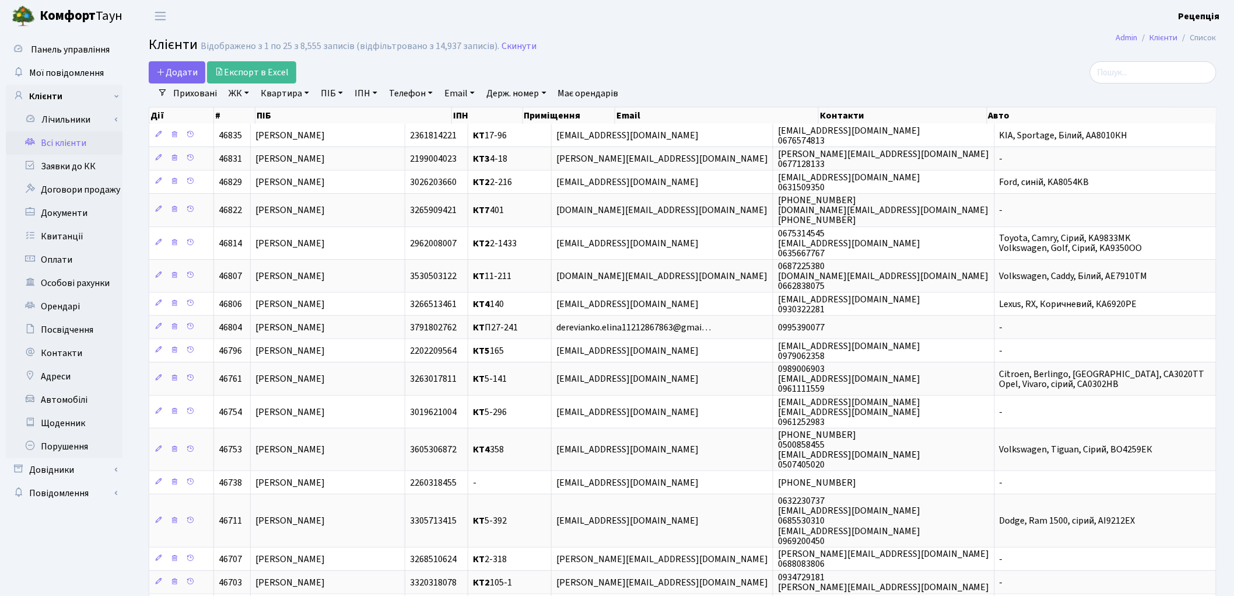
click at [240, 96] on link "ЖК" at bounding box center [239, 93] width 30 height 20
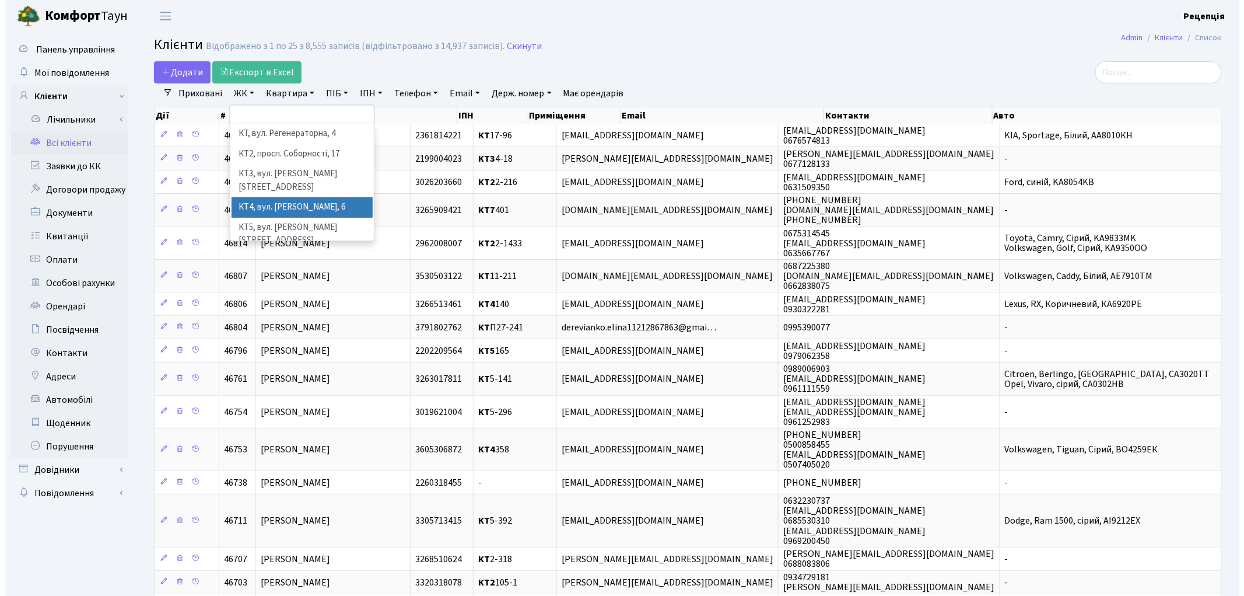
scroll to position [24, 0]
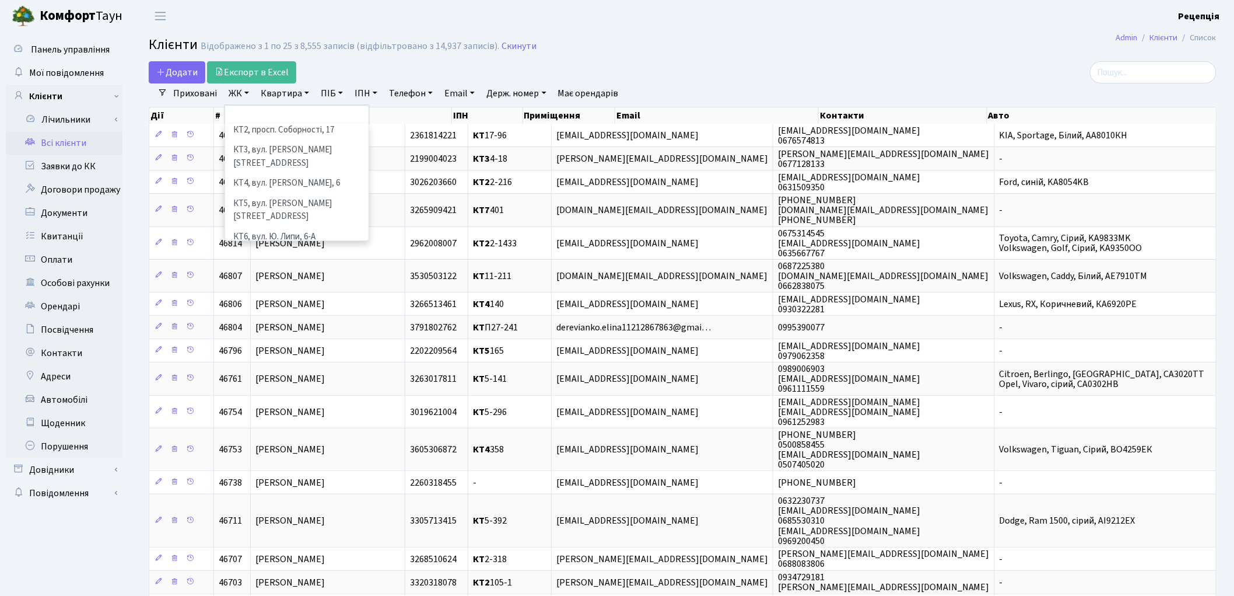
click at [325, 247] on li "КТ7, вул. [PERSON_NAME][STREET_ADDRESS]" at bounding box center [296, 263] width 141 height 33
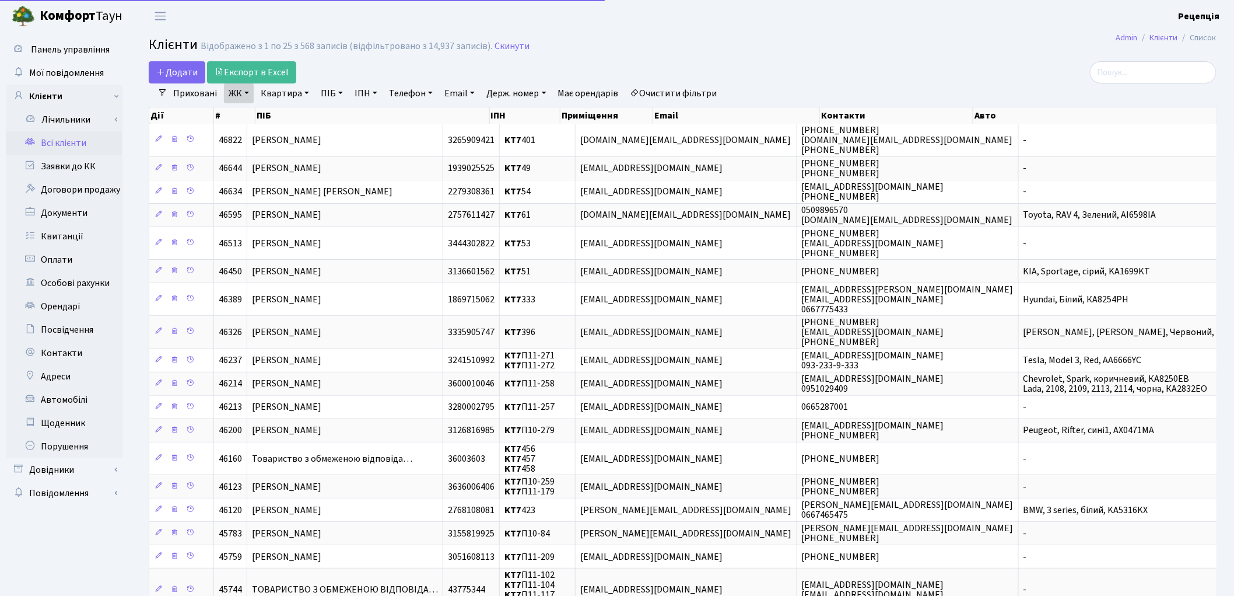
drag, startPoint x: 292, startPoint y: 93, endPoint x: 299, endPoint y: 98, distance: 8.4
click at [293, 94] on link "Квартира" at bounding box center [285, 93] width 58 height 20
type input "190"
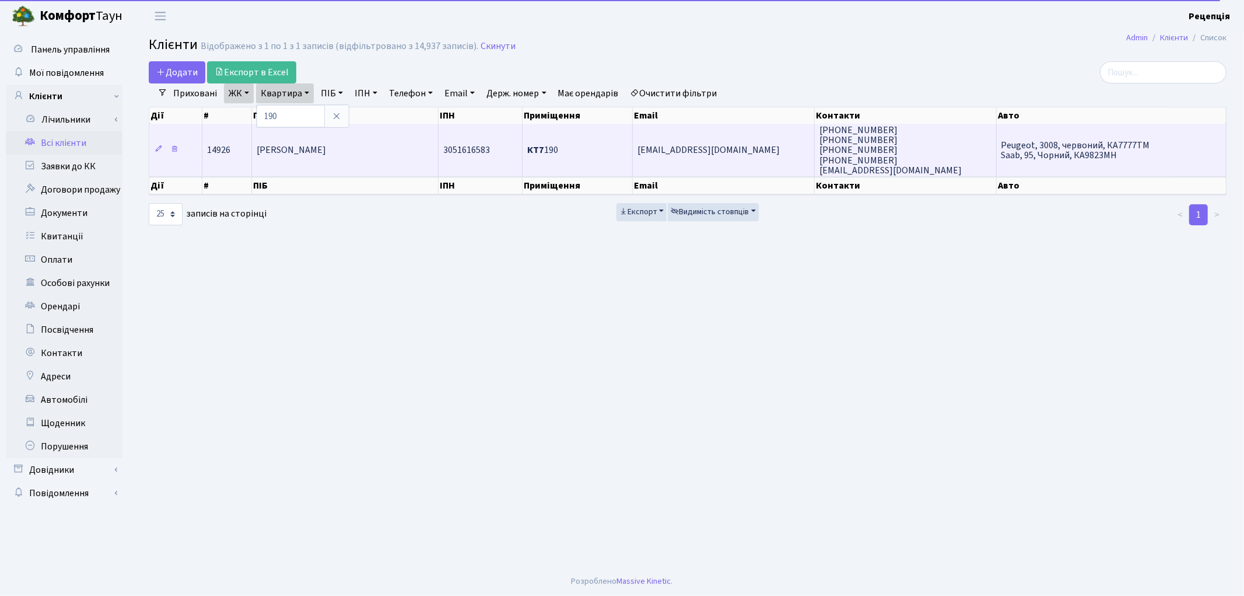
click at [326, 152] on span "Колесник Катерина Юріївна" at bounding box center [291, 150] width 69 height 13
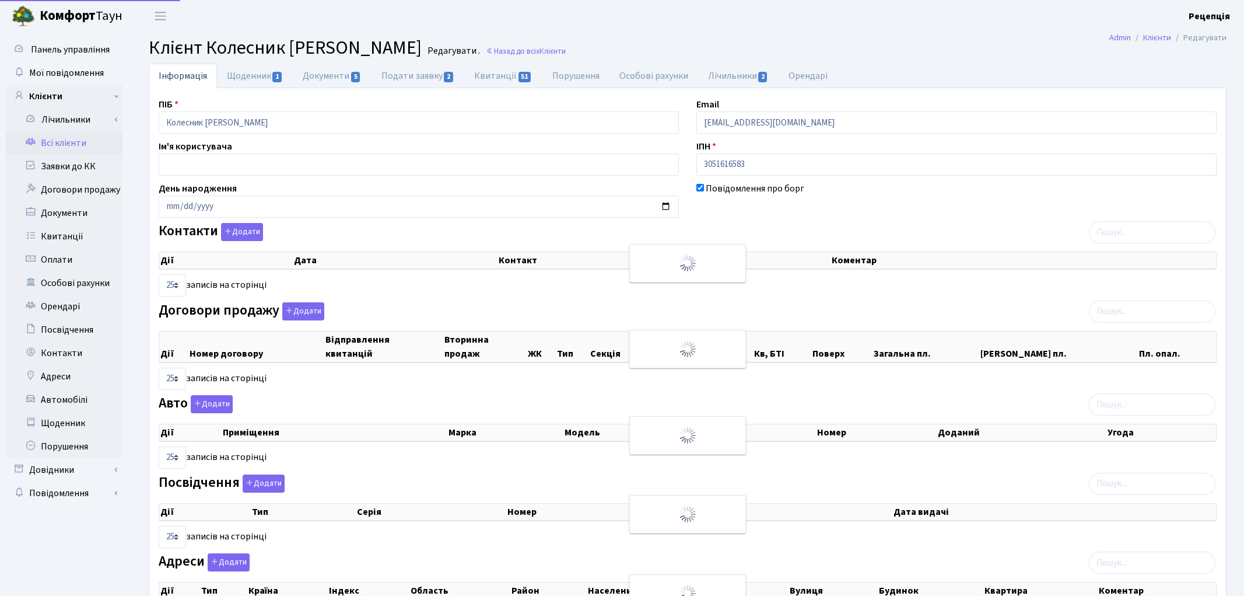
select select "25"
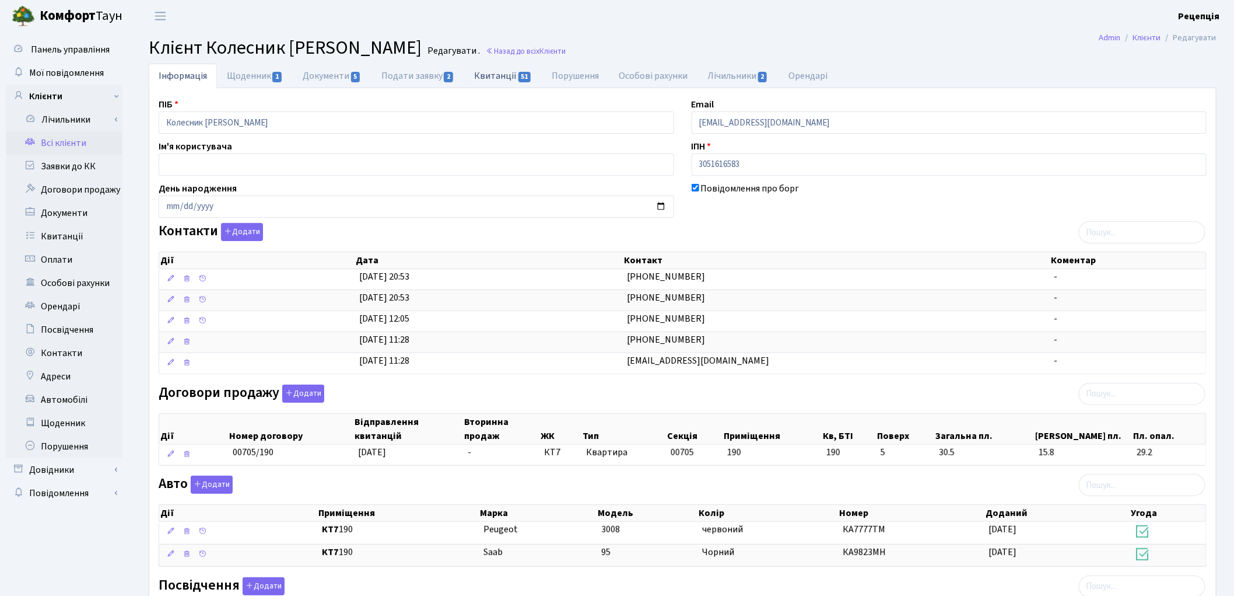
click at [500, 74] on link "Квитанції 51" at bounding box center [503, 76] width 78 height 24
select select "25"
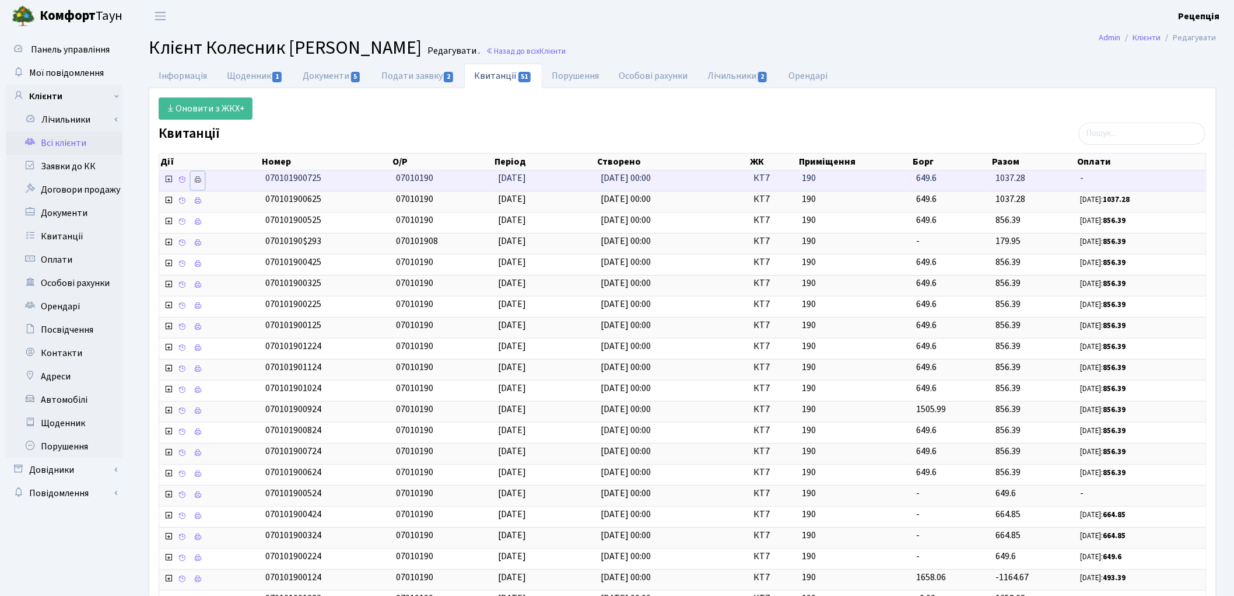
click at [203, 179] on link at bounding box center [198, 180] width 14 height 18
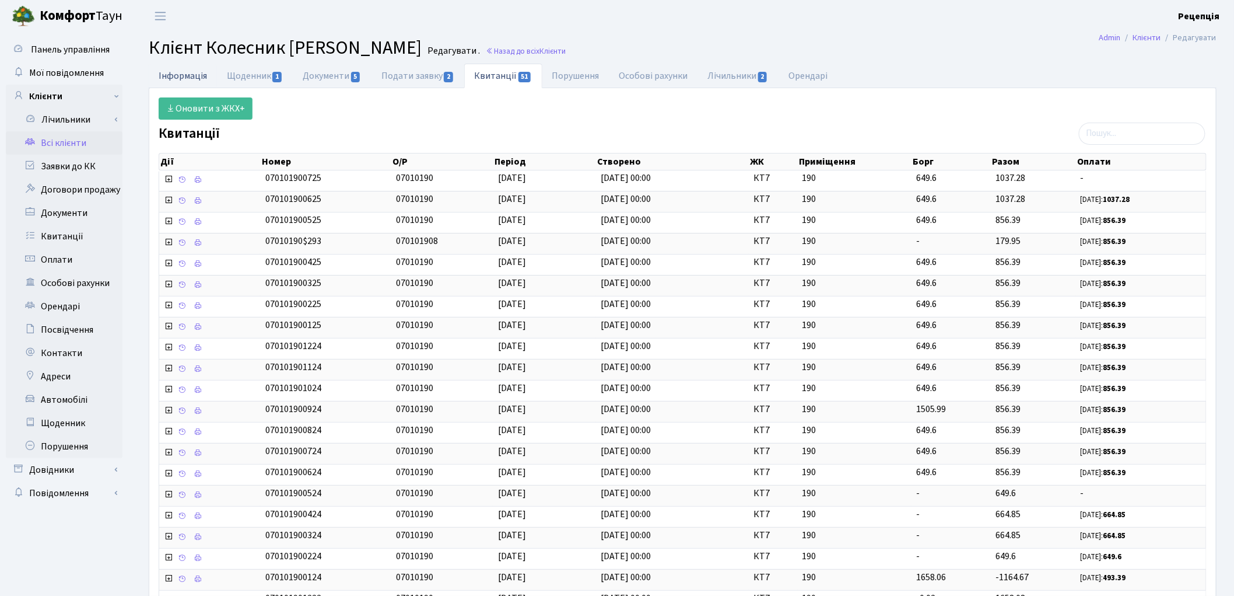
click at [183, 73] on link "Інформація" at bounding box center [183, 76] width 68 height 24
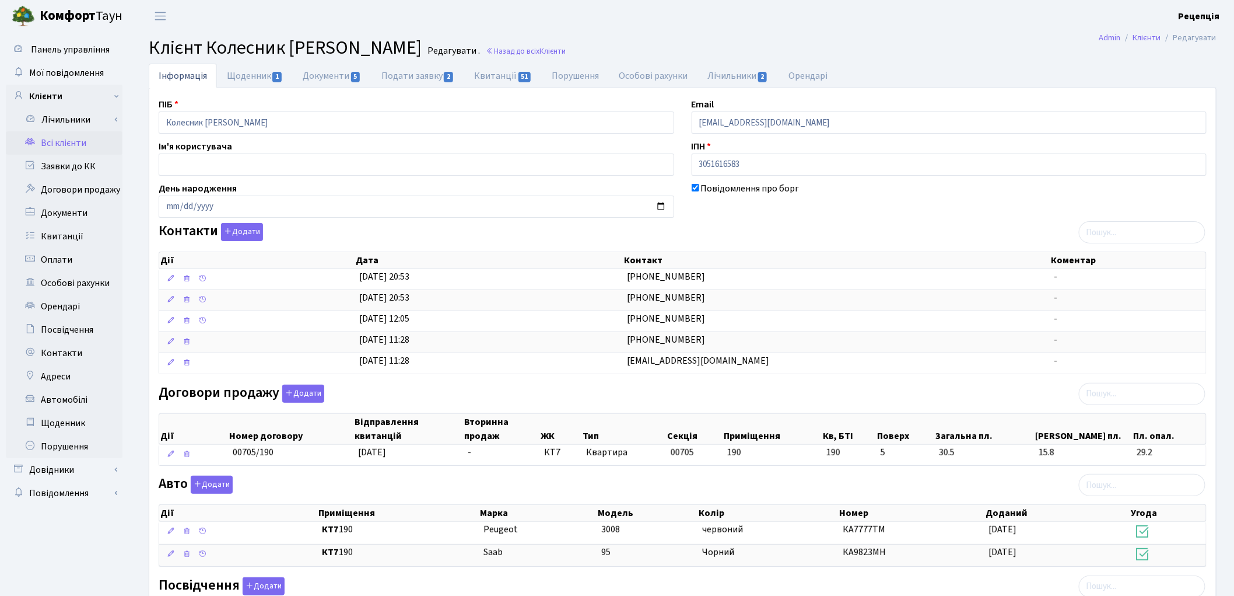
click at [76, 137] on link "Всі клієнти" at bounding box center [64, 142] width 117 height 23
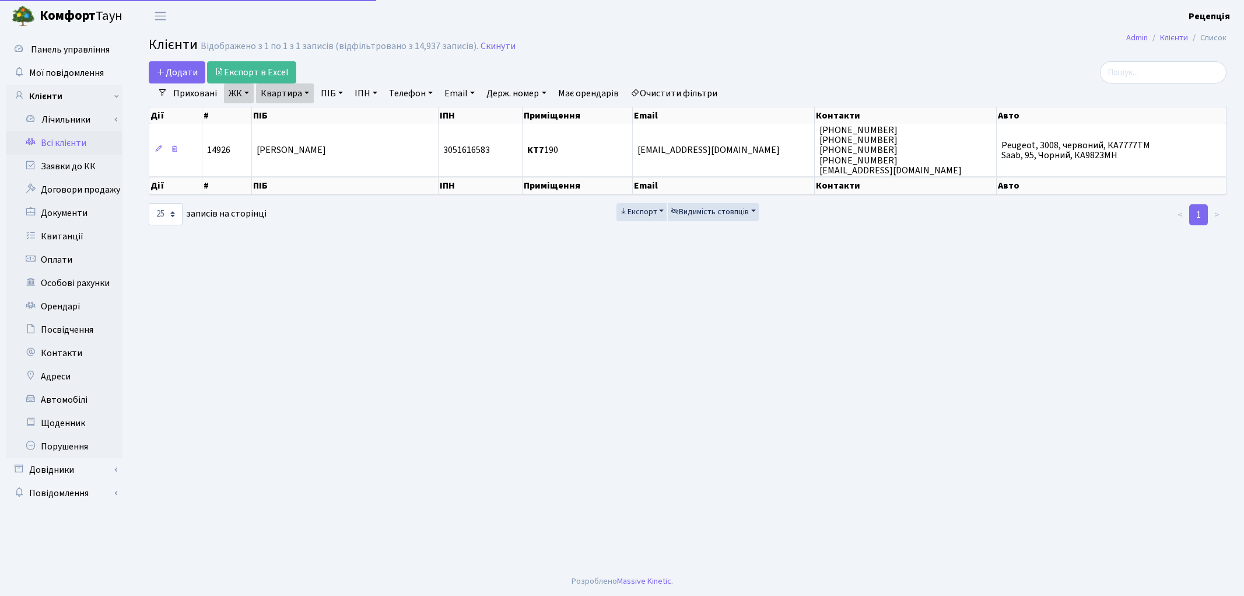
select select "25"
click at [704, 94] on link "Очистити фільтри" at bounding box center [674, 93] width 96 height 20
select select
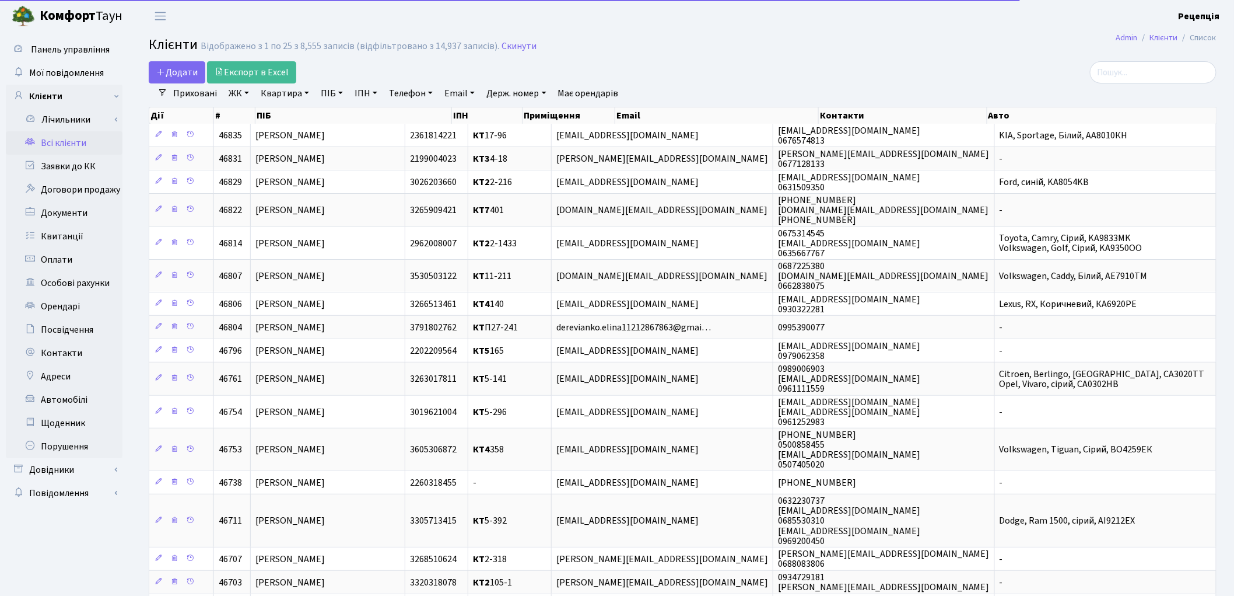
drag, startPoint x: 234, startPoint y: 94, endPoint x: 245, endPoint y: 103, distance: 13.3
click at [235, 95] on link "ЖК" at bounding box center [239, 93] width 30 height 20
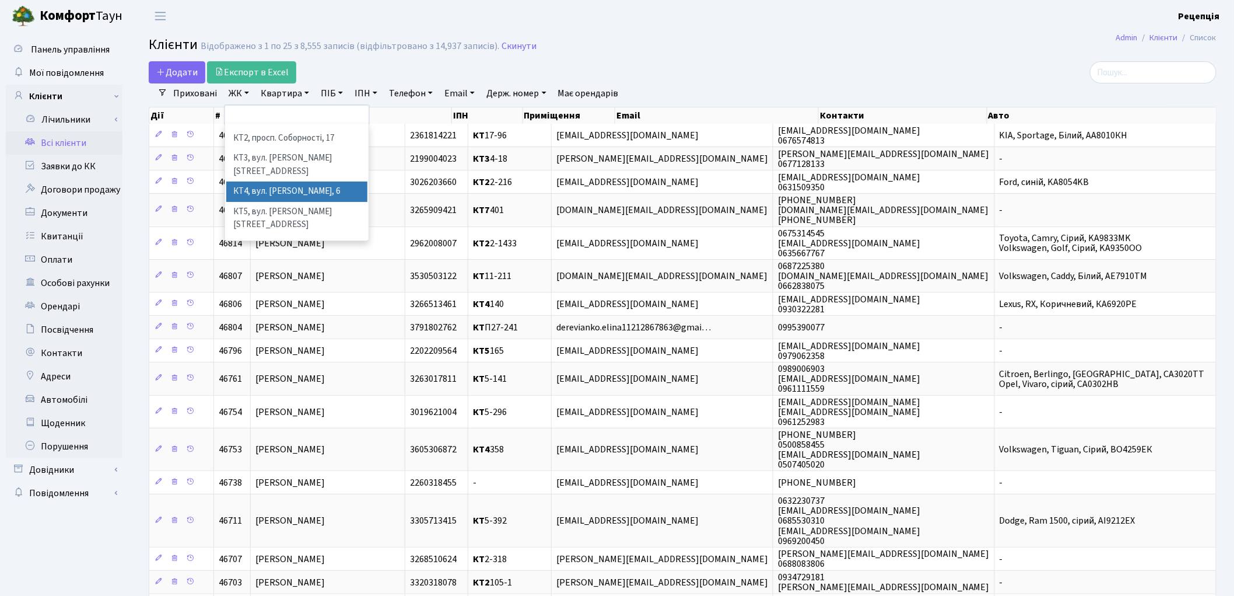
scroll to position [24, 0]
click at [282, 247] on li "КТ7, вул. Березнева, 12" at bounding box center [296, 263] width 141 height 33
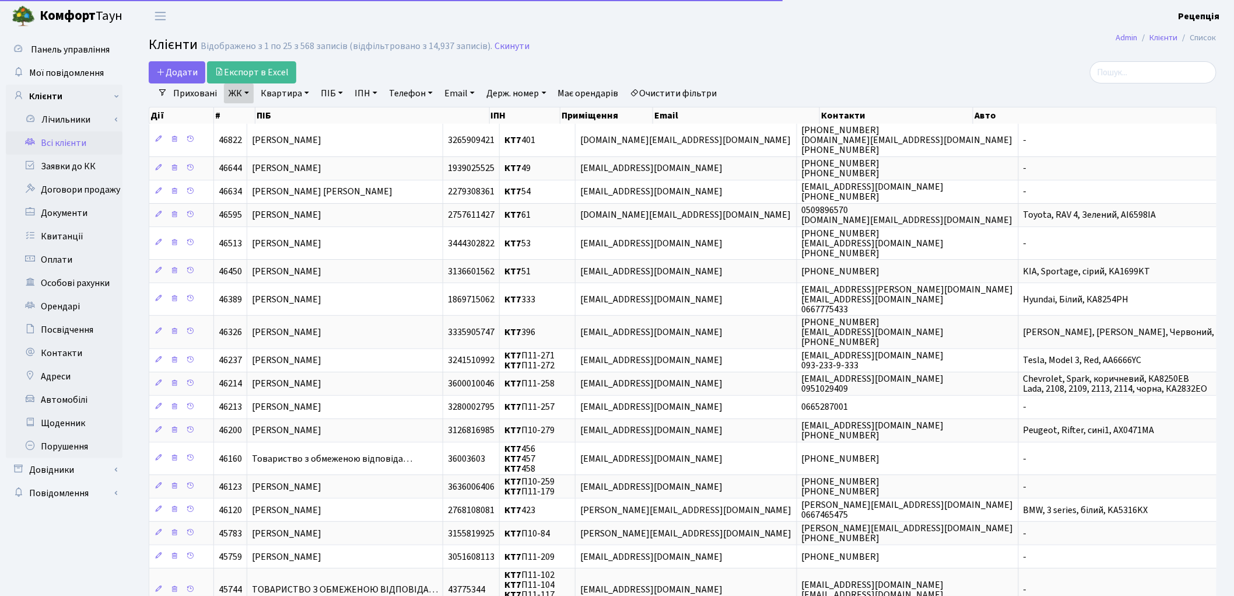
click at [298, 90] on link "Квартира" at bounding box center [285, 93] width 58 height 20
type input "75"
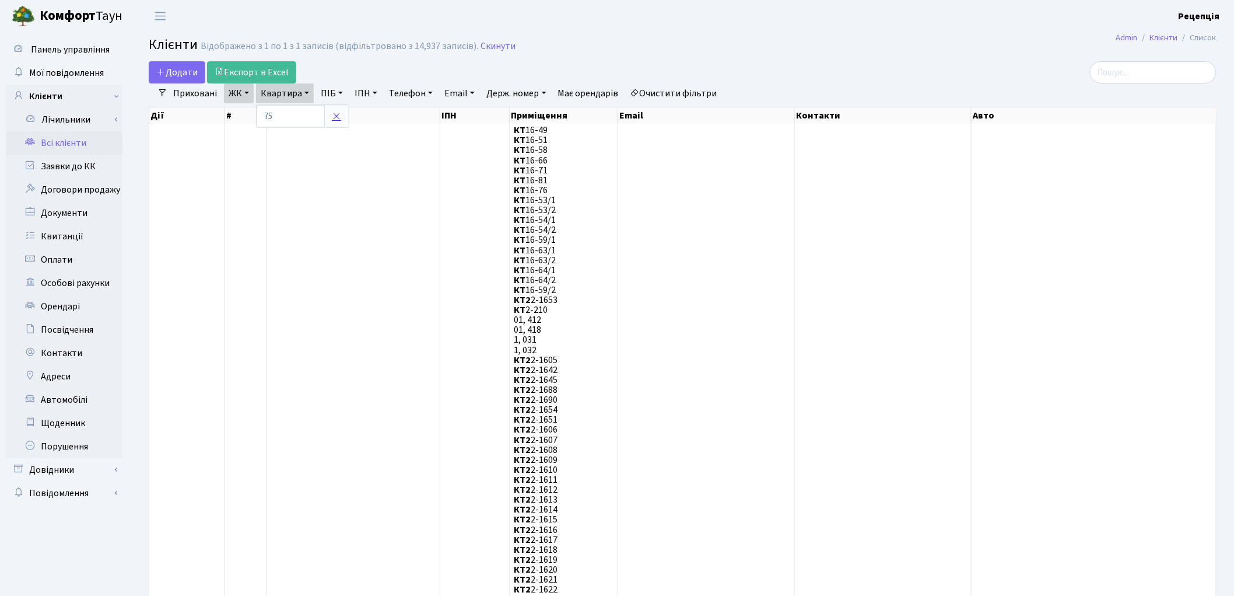
click at [338, 119] on icon at bounding box center [336, 115] width 9 height 9
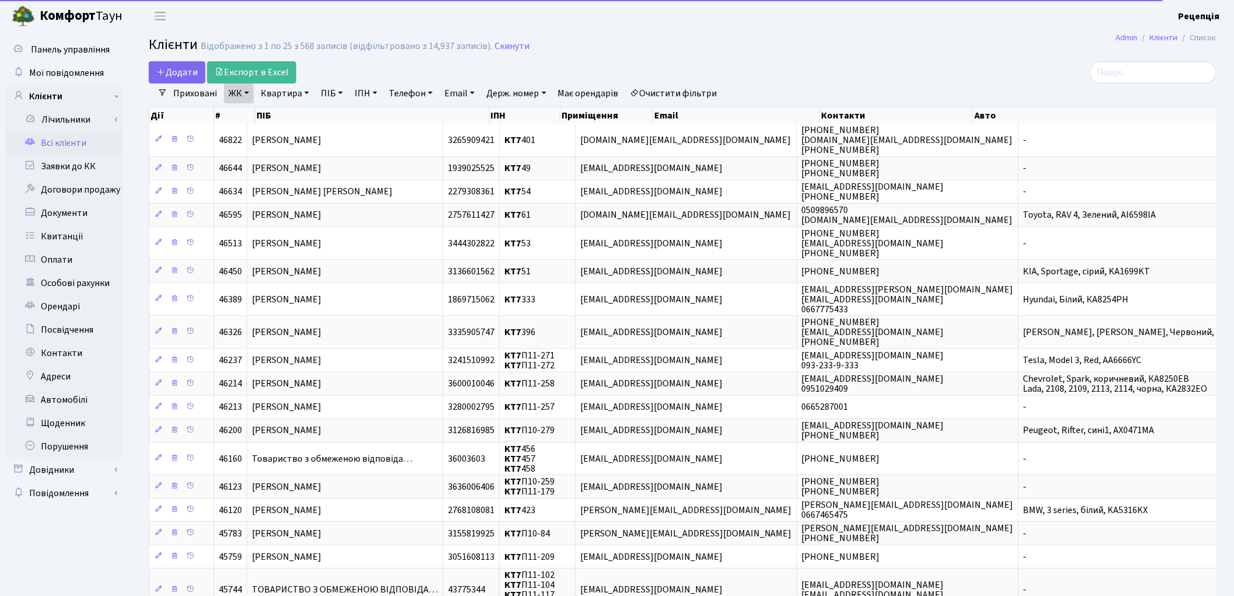
click at [719, 87] on link "Очистити фільтри" at bounding box center [674, 93] width 96 height 20
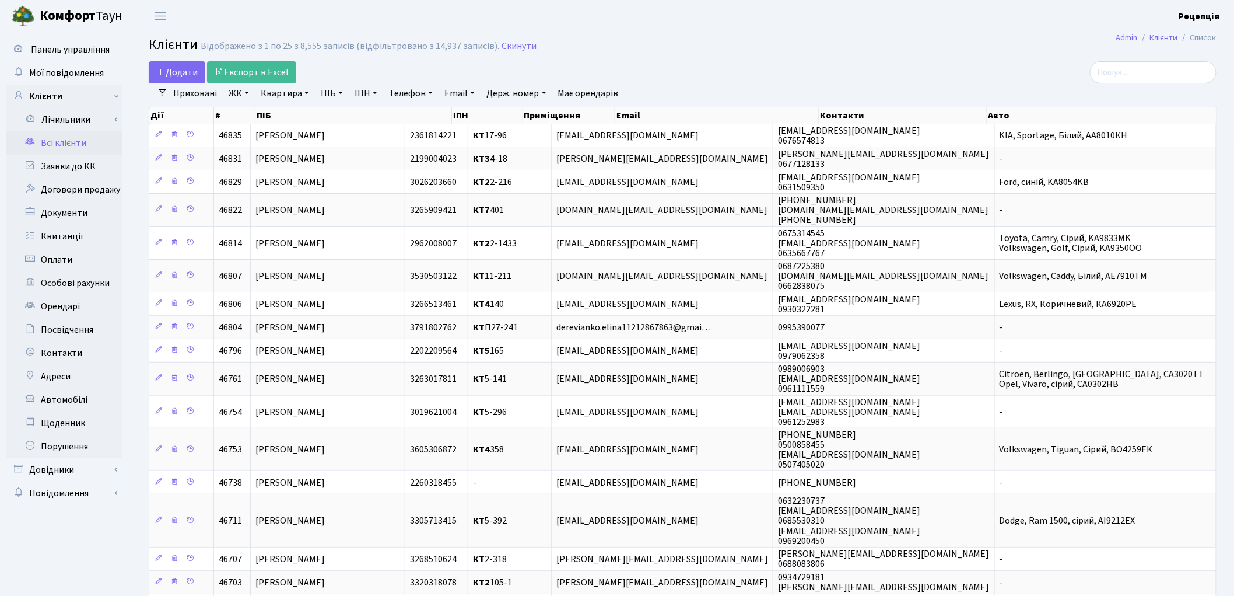
click at [252, 92] on link "ЖК" at bounding box center [239, 93] width 30 height 20
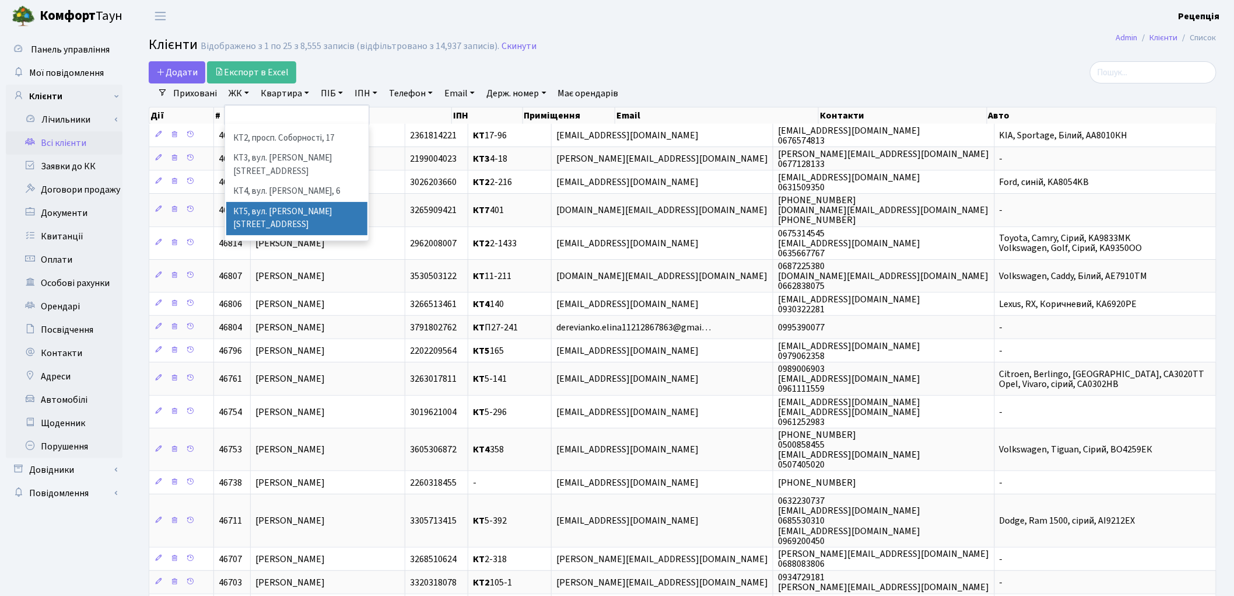
scroll to position [24, 0]
click at [324, 247] on li "КТ7, вул. [PERSON_NAME][STREET_ADDRESS]" at bounding box center [296, 263] width 141 height 33
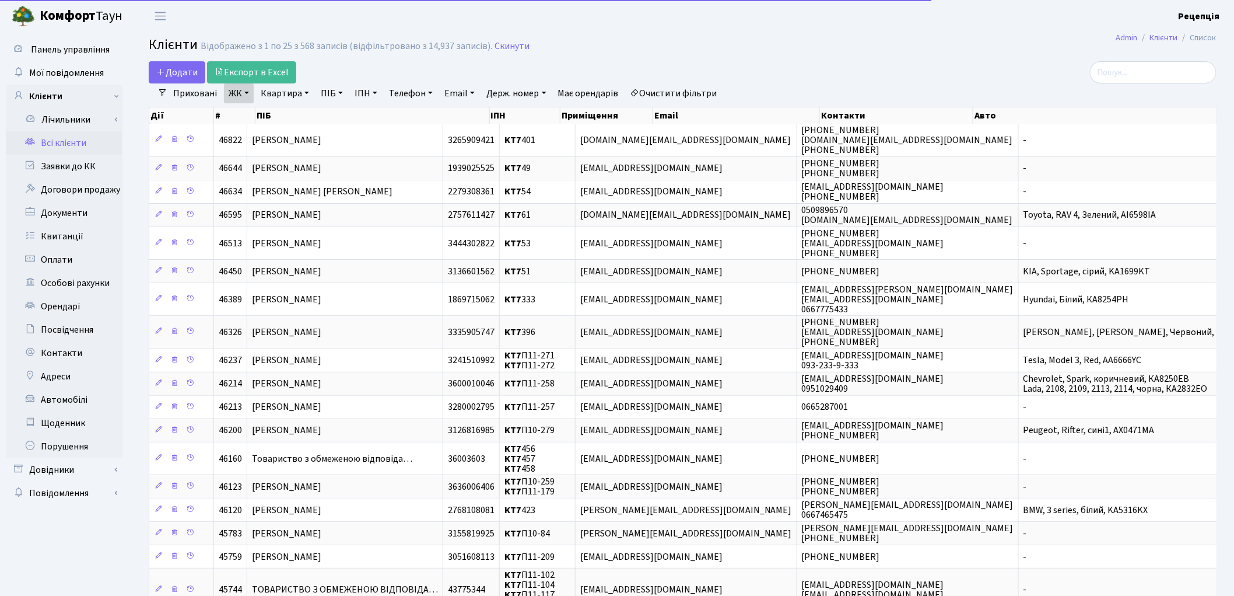
click at [296, 91] on link "Квартира" at bounding box center [285, 93] width 58 height 20
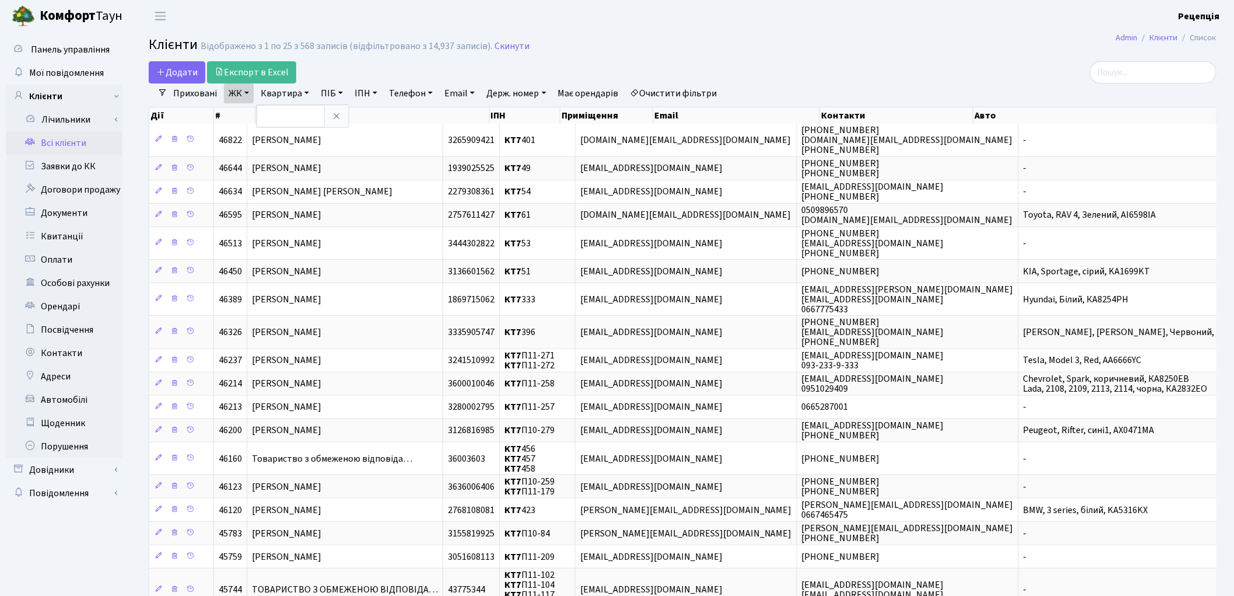
click at [313, 134] on span "[PERSON_NAME]" at bounding box center [286, 140] width 69 height 13
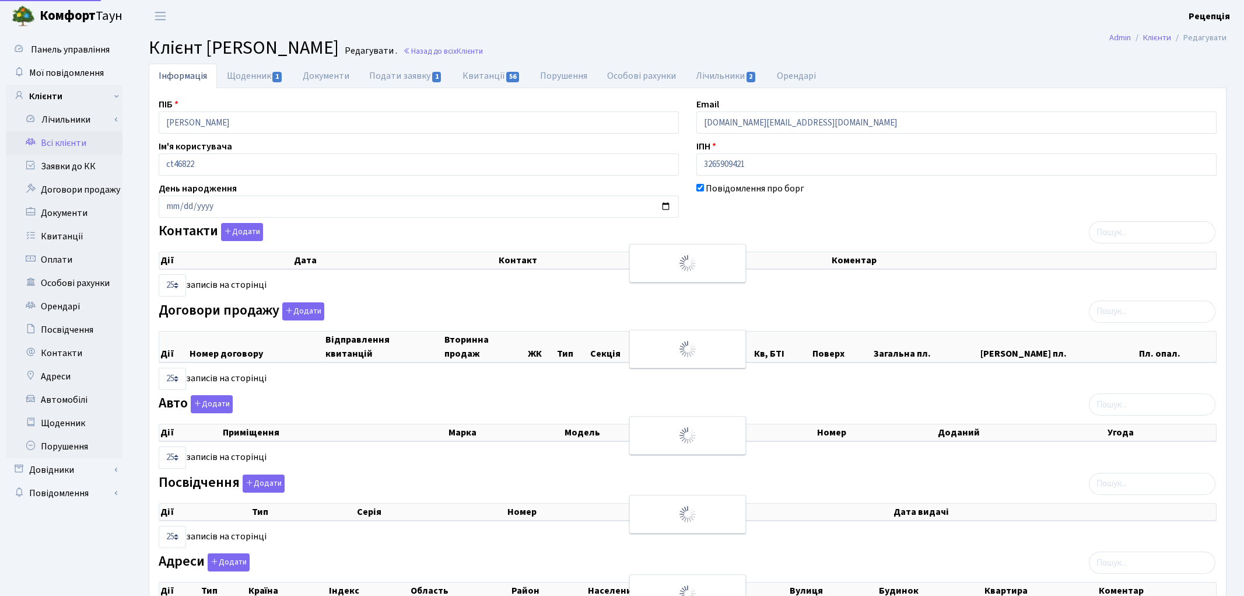
select select "25"
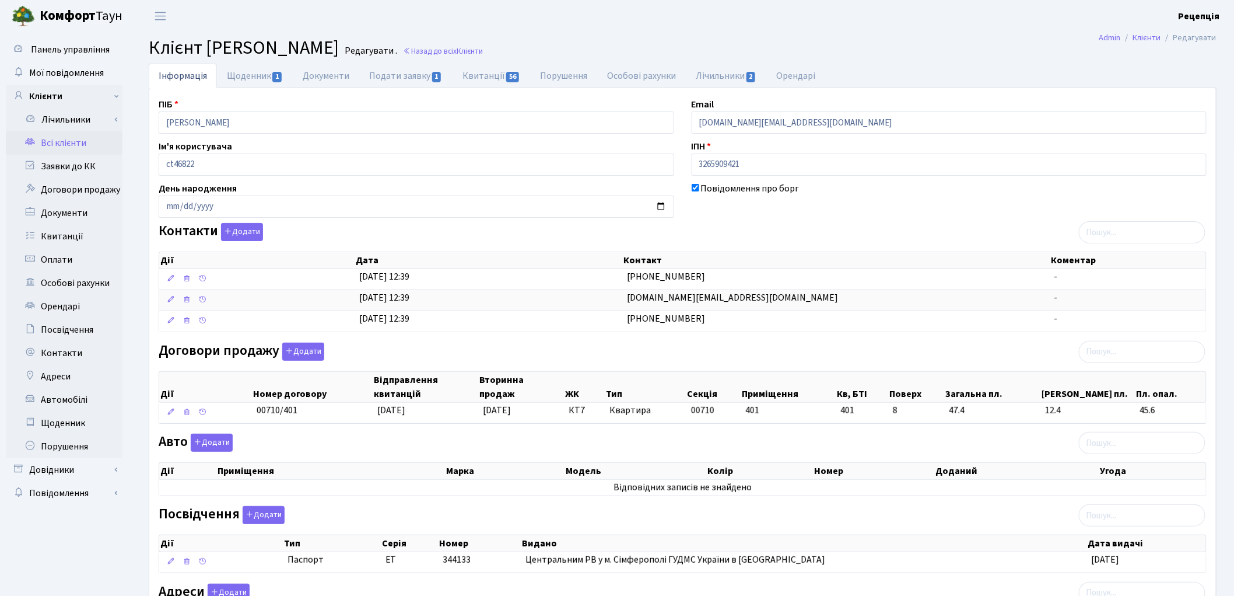
click at [101, 136] on link "Всі клієнти" at bounding box center [64, 142] width 117 height 23
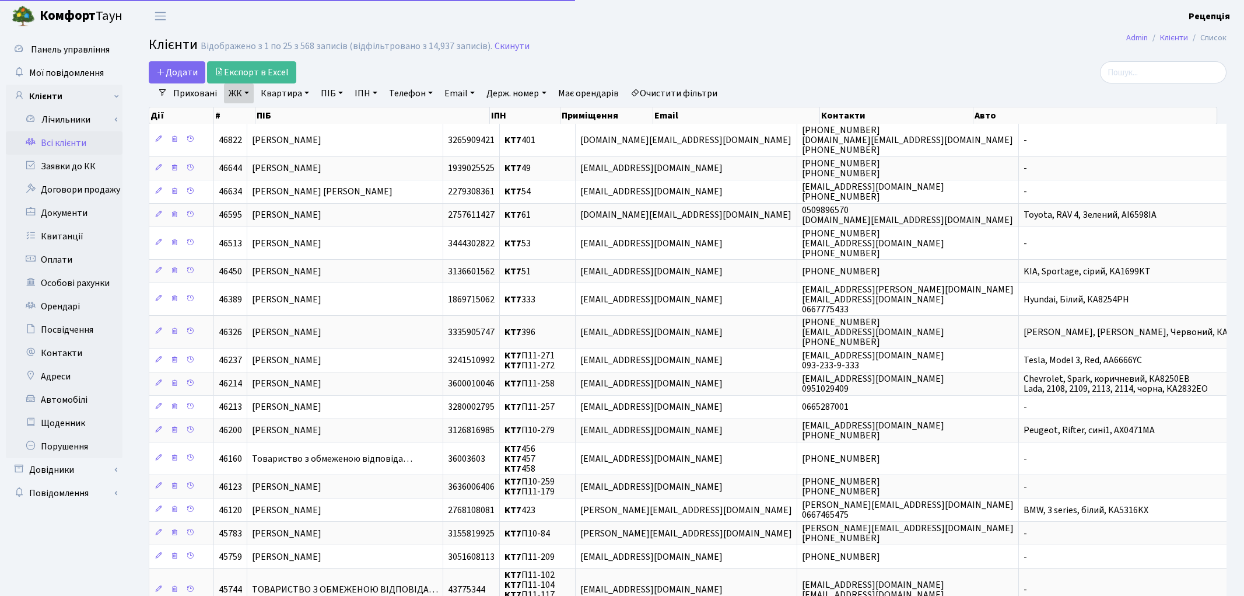
select select "25"
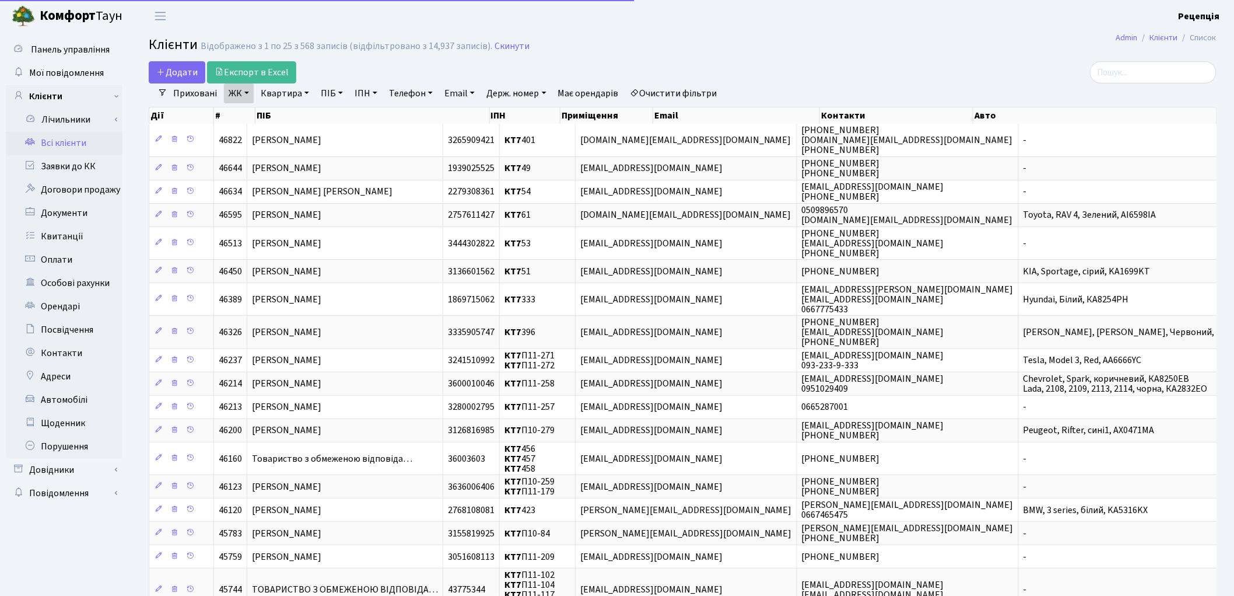
click at [244, 92] on link "ЖК" at bounding box center [239, 93] width 30 height 20
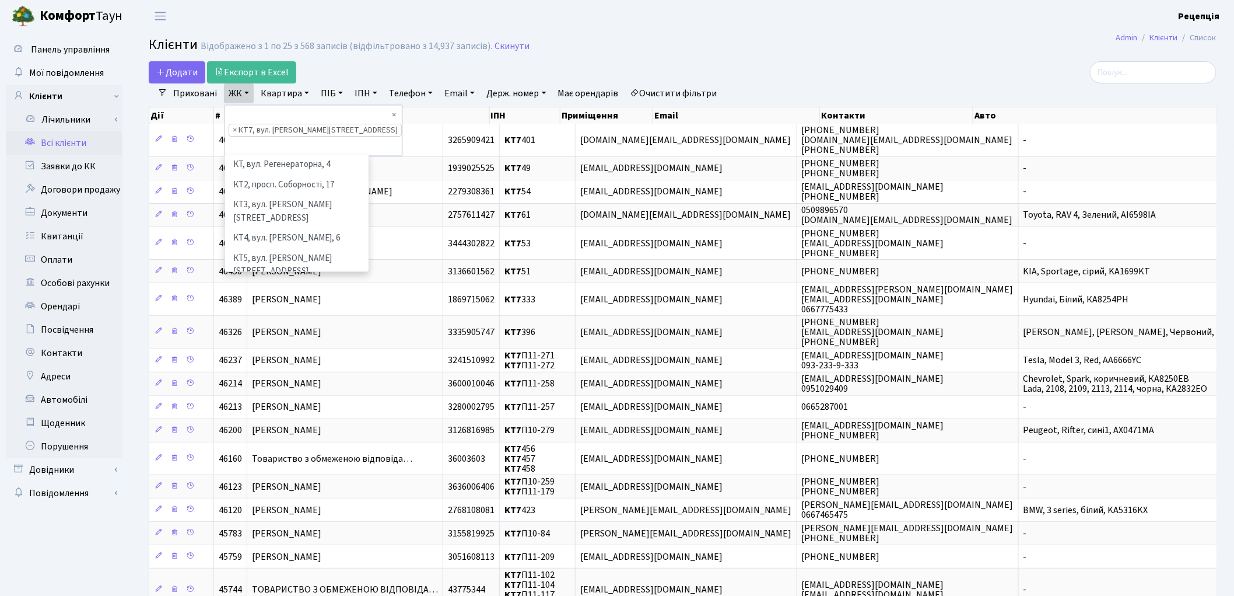
scroll to position [24, 0]
click at [247, 93] on link "ЖК" at bounding box center [239, 93] width 30 height 20
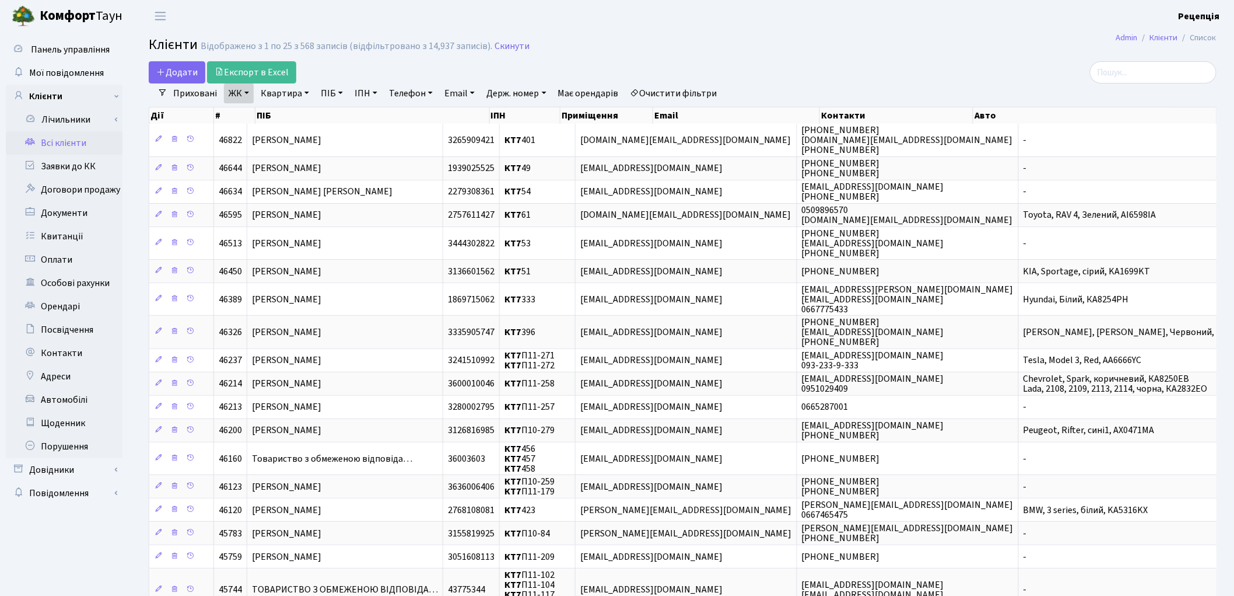
click at [306, 77] on div "Додати Експорт в Excel" at bounding box center [502, 72] width 706 height 22
click at [299, 91] on link "Квартира" at bounding box center [285, 93] width 58 height 20
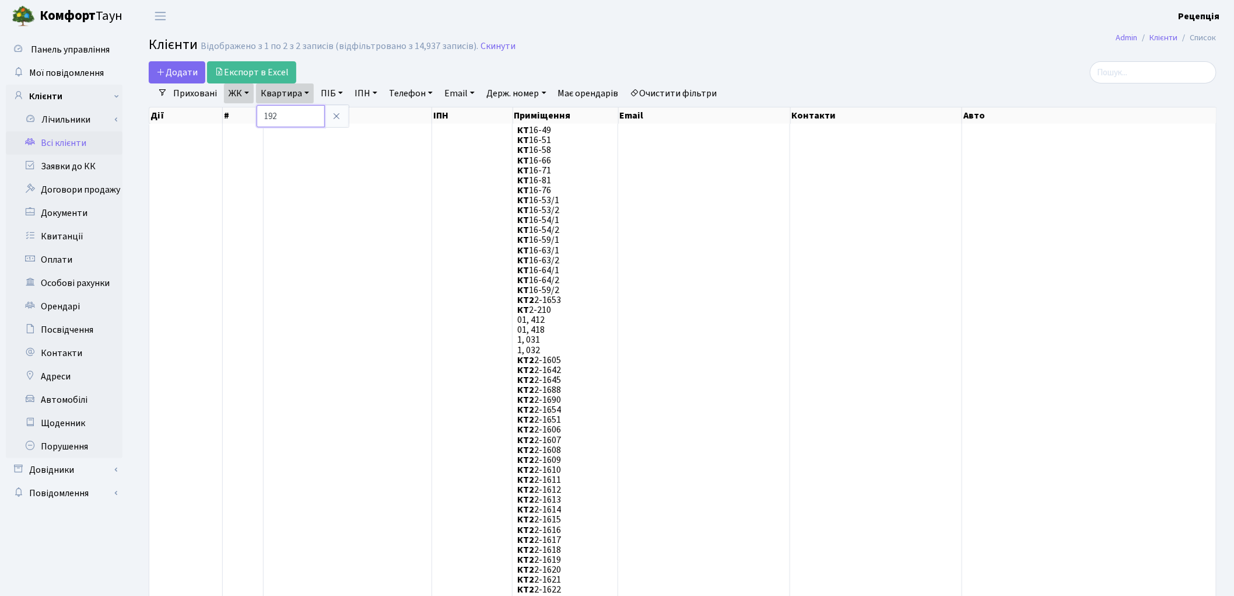
type input "192"
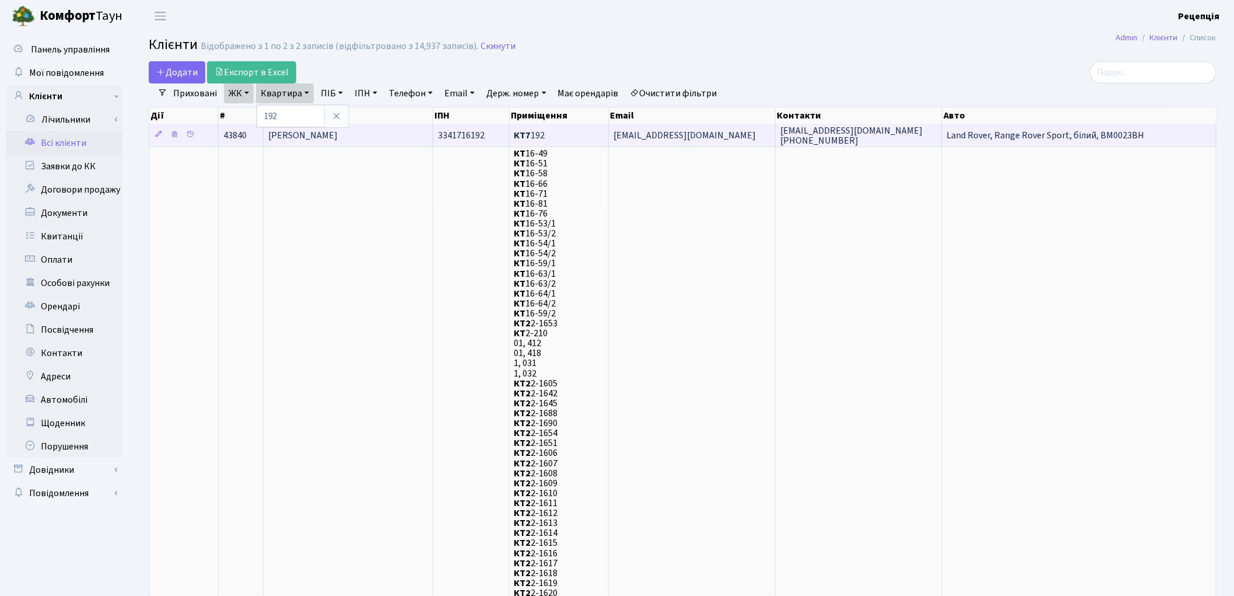
click at [394, 132] on td "[PERSON_NAME]" at bounding box center [349, 135] width 170 height 23
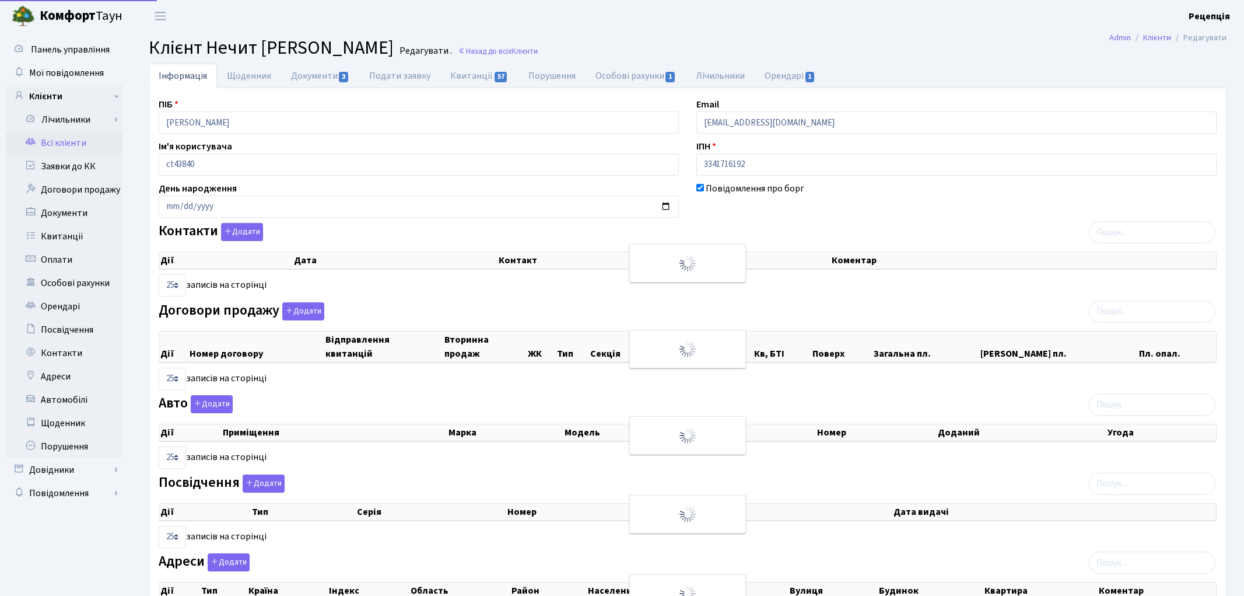
select select "25"
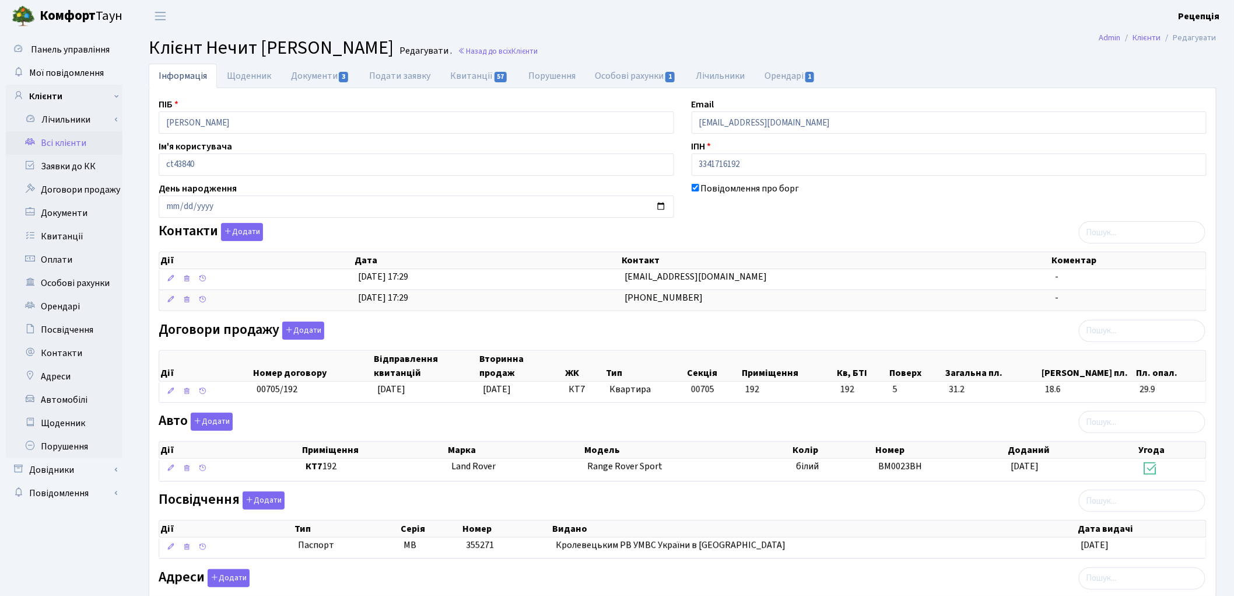
click at [72, 141] on link "Всі клієнти" at bounding box center [64, 142] width 117 height 23
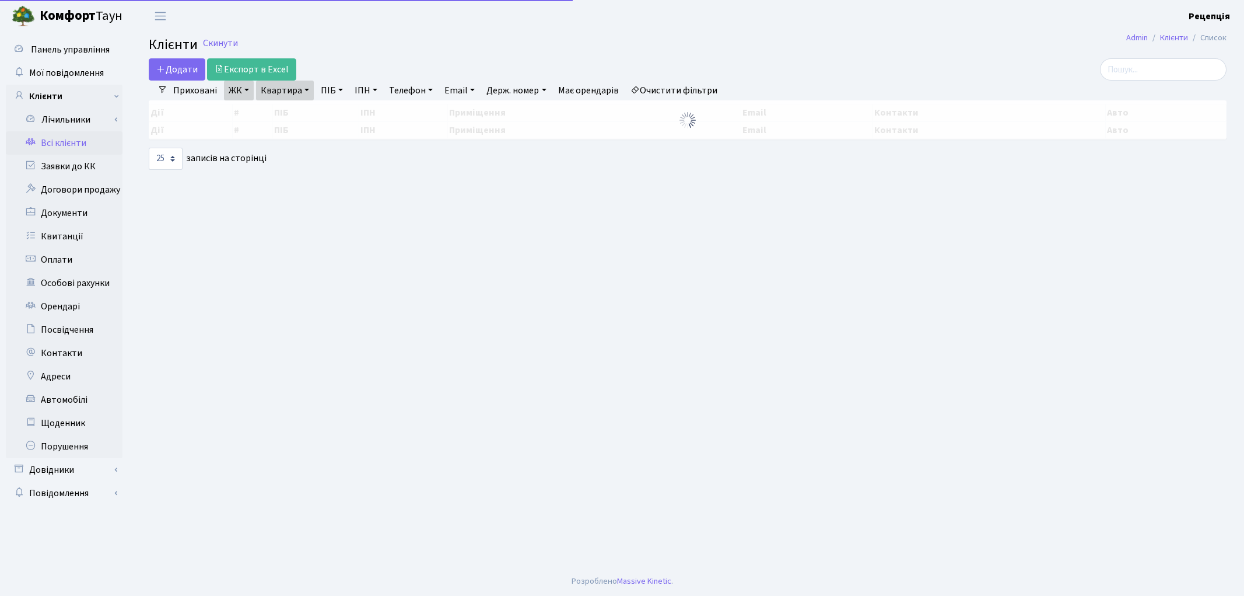
select select "25"
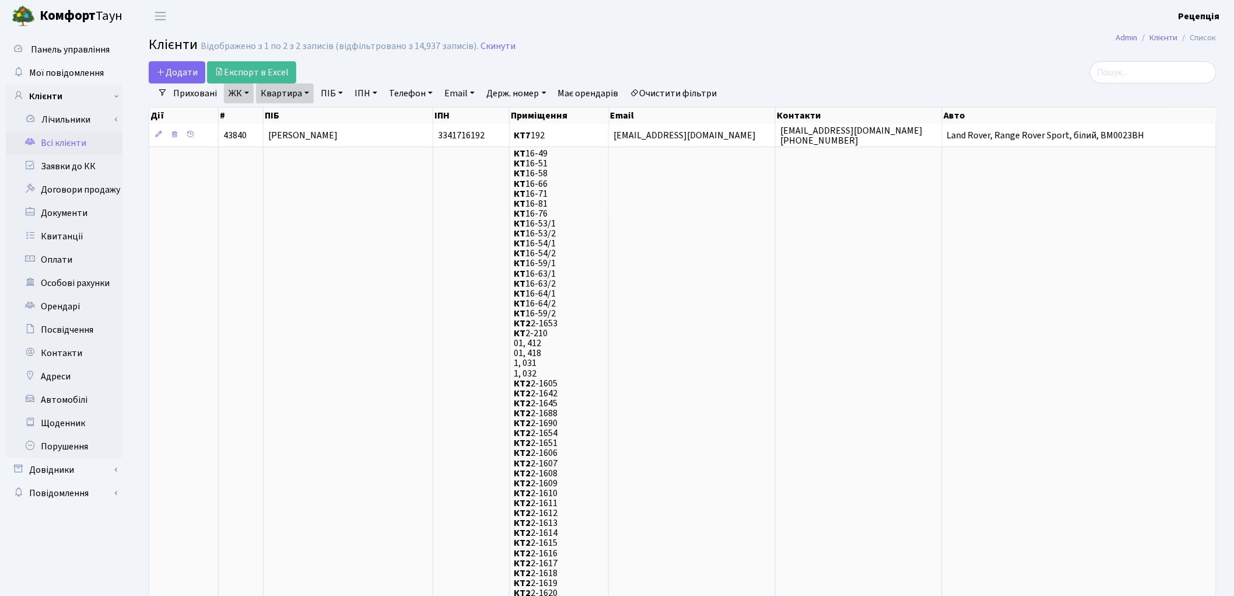
click at [682, 96] on link "Очистити фільтри" at bounding box center [674, 93] width 96 height 20
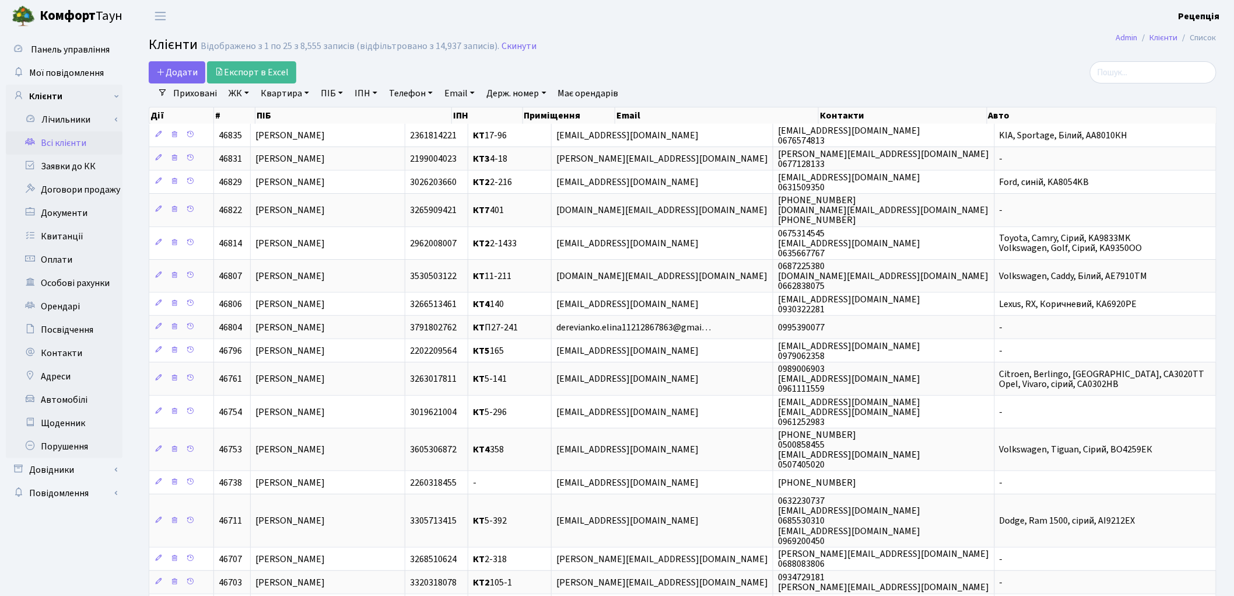
click at [232, 95] on link "ЖК" at bounding box center [239, 93] width 30 height 20
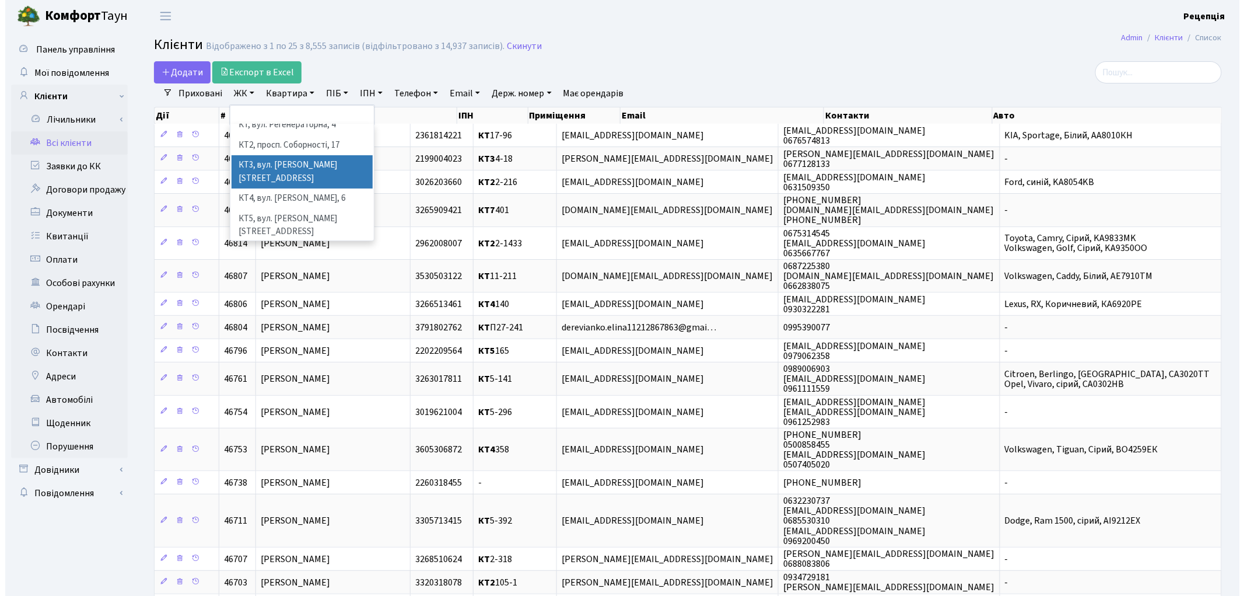
scroll to position [24, 0]
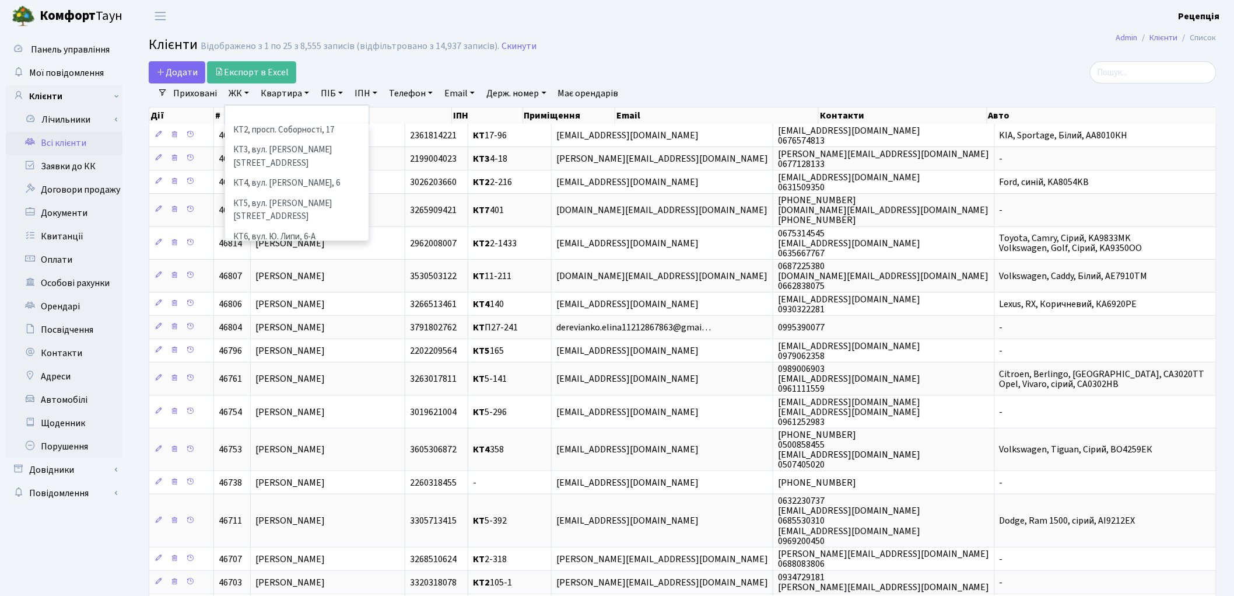
click at [308, 247] on li "КТ7, вул. [PERSON_NAME][STREET_ADDRESS]" at bounding box center [296, 263] width 141 height 33
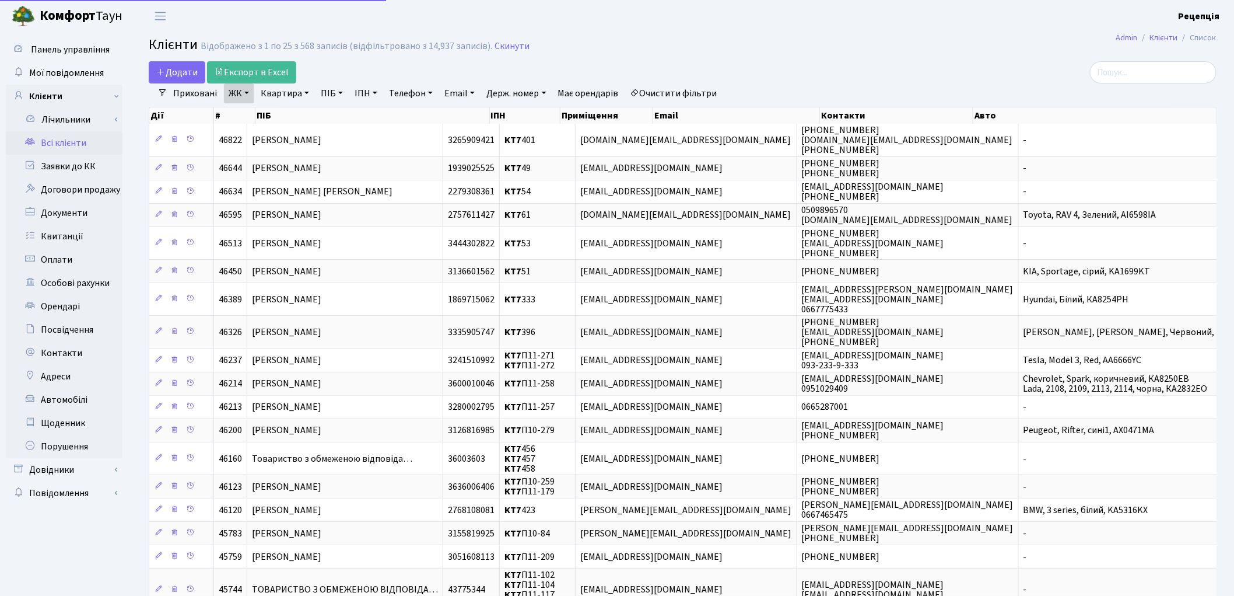
click at [276, 90] on link "Квартира" at bounding box center [285, 93] width 58 height 20
type input "190"
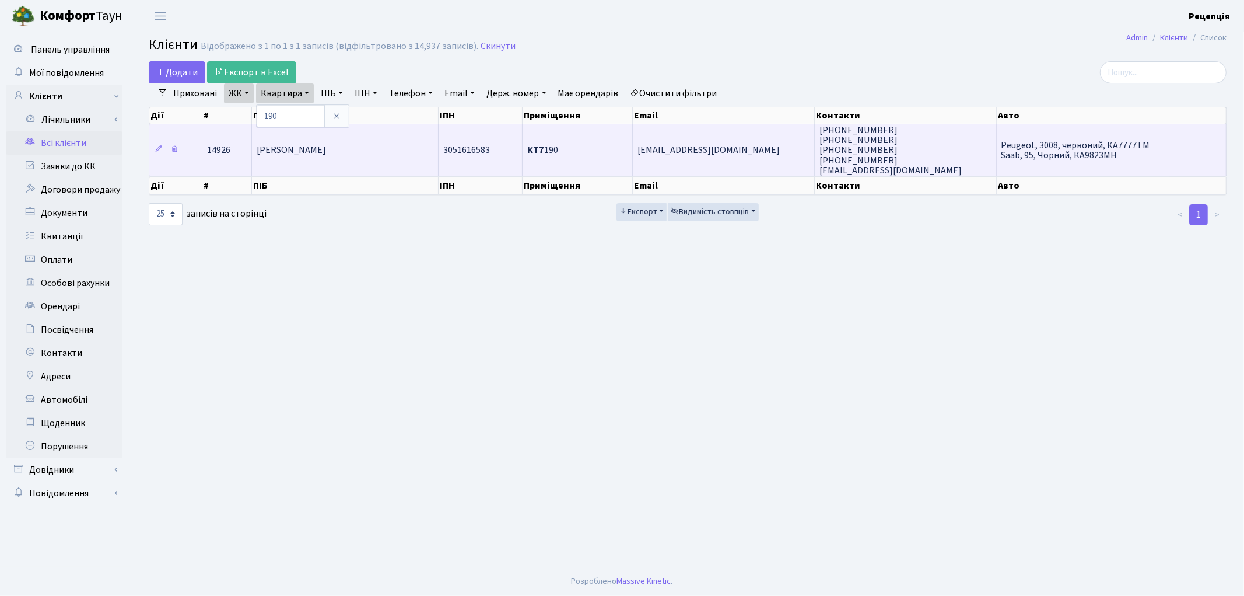
click at [321, 145] on span "Колесник Катерина Юріївна" at bounding box center [291, 150] width 69 height 13
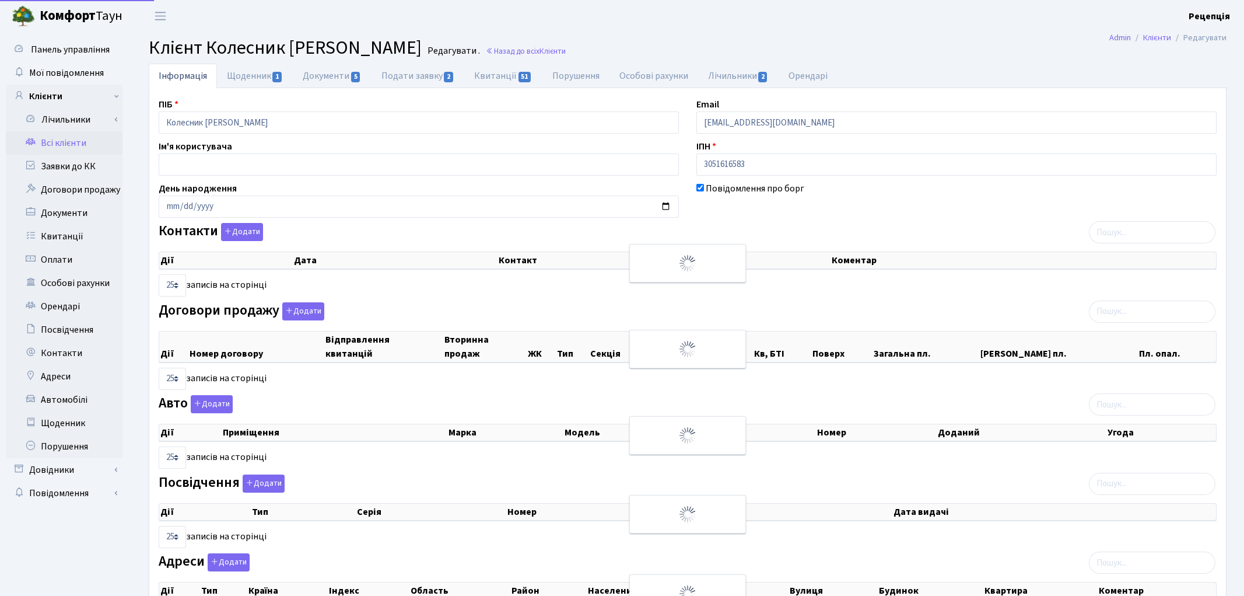
select select "25"
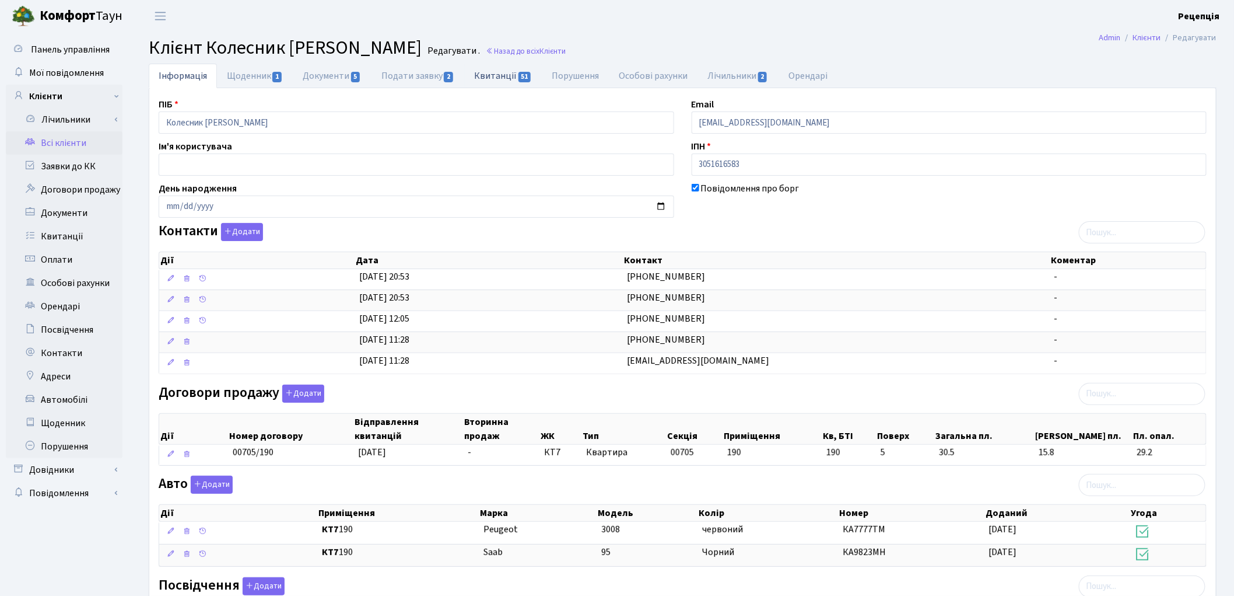
click at [496, 80] on link "Квитанції 51" at bounding box center [503, 76] width 78 height 24
select select "25"
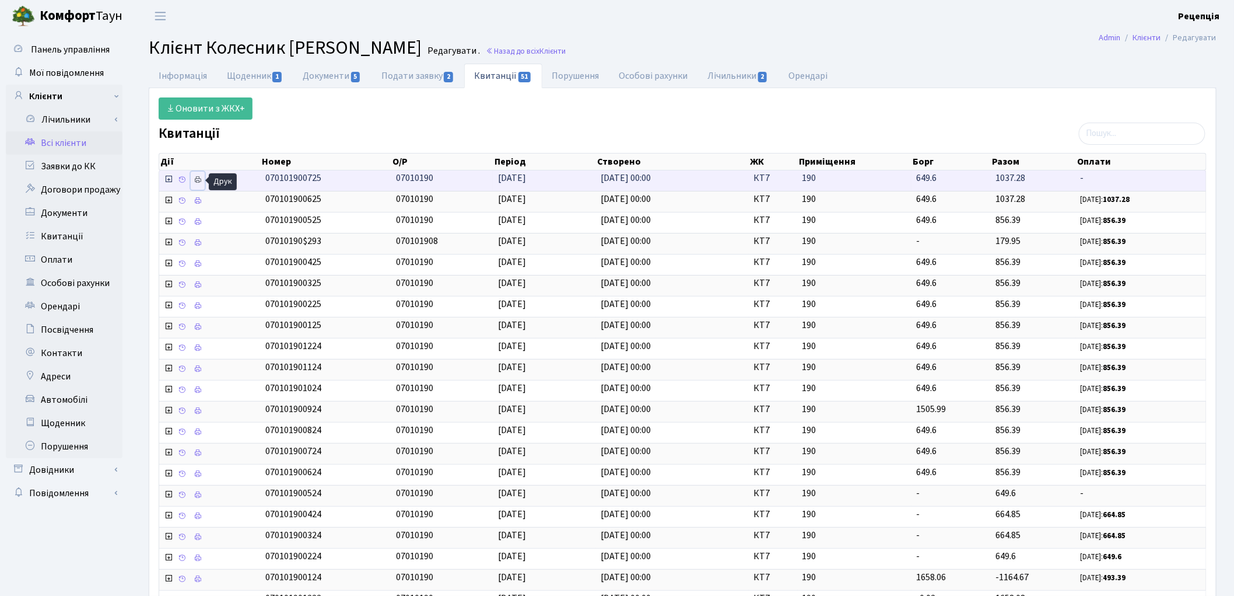
click at [201, 180] on icon at bounding box center [198, 180] width 8 height 8
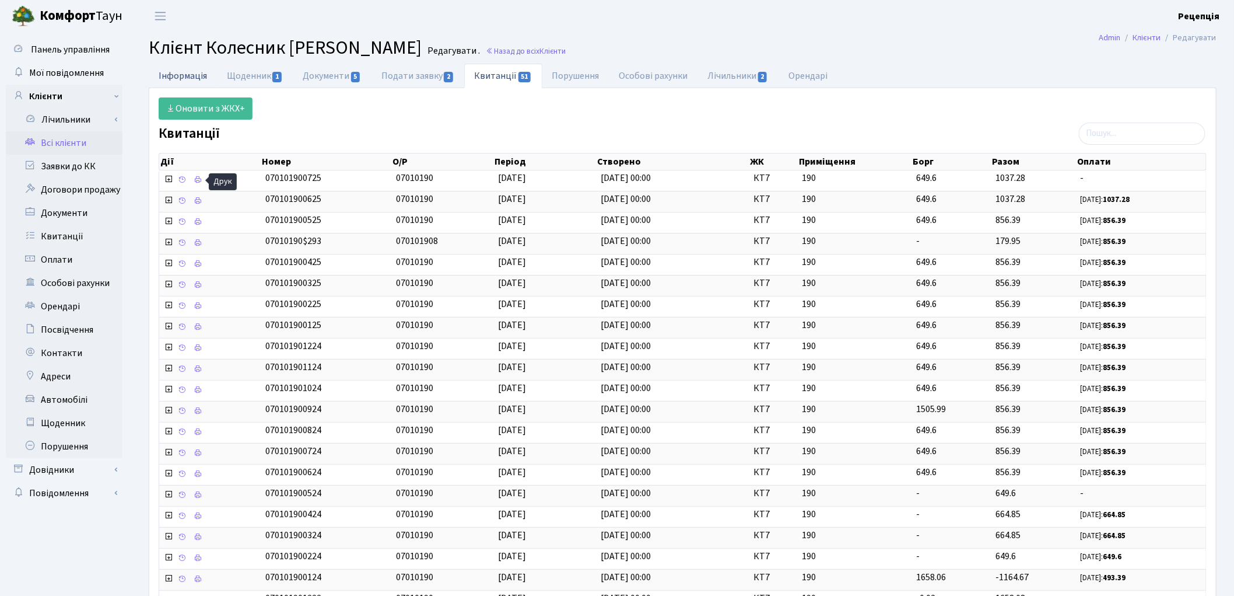
click at [197, 67] on link "Інформація" at bounding box center [183, 76] width 68 height 24
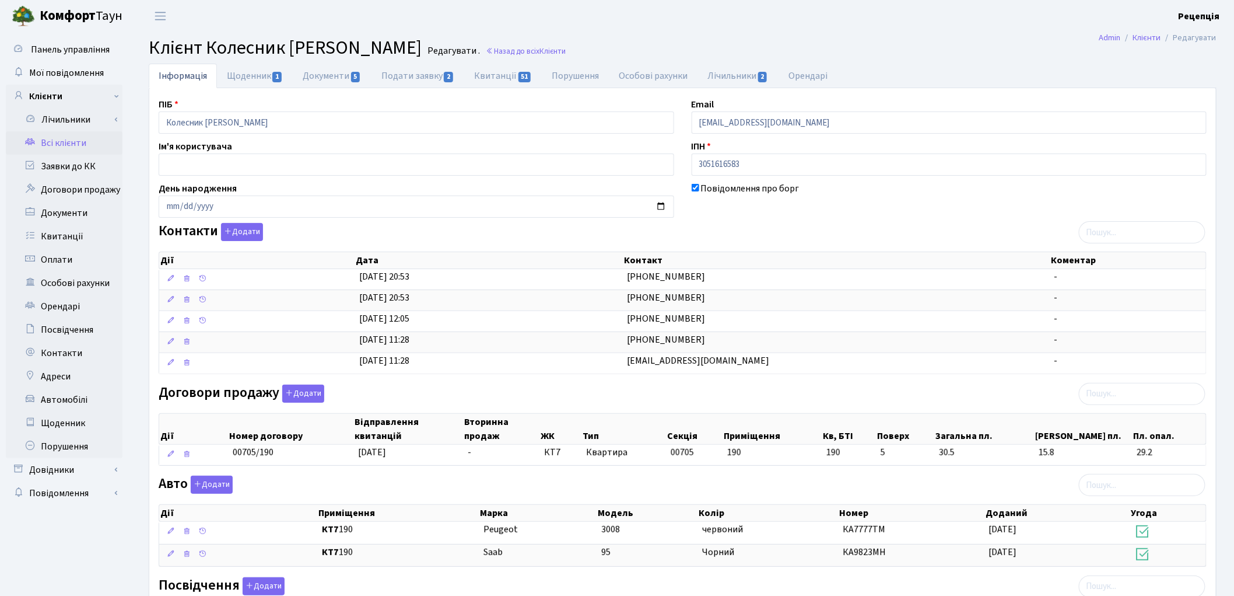
click at [73, 137] on link "Всі клієнти" at bounding box center [64, 142] width 117 height 23
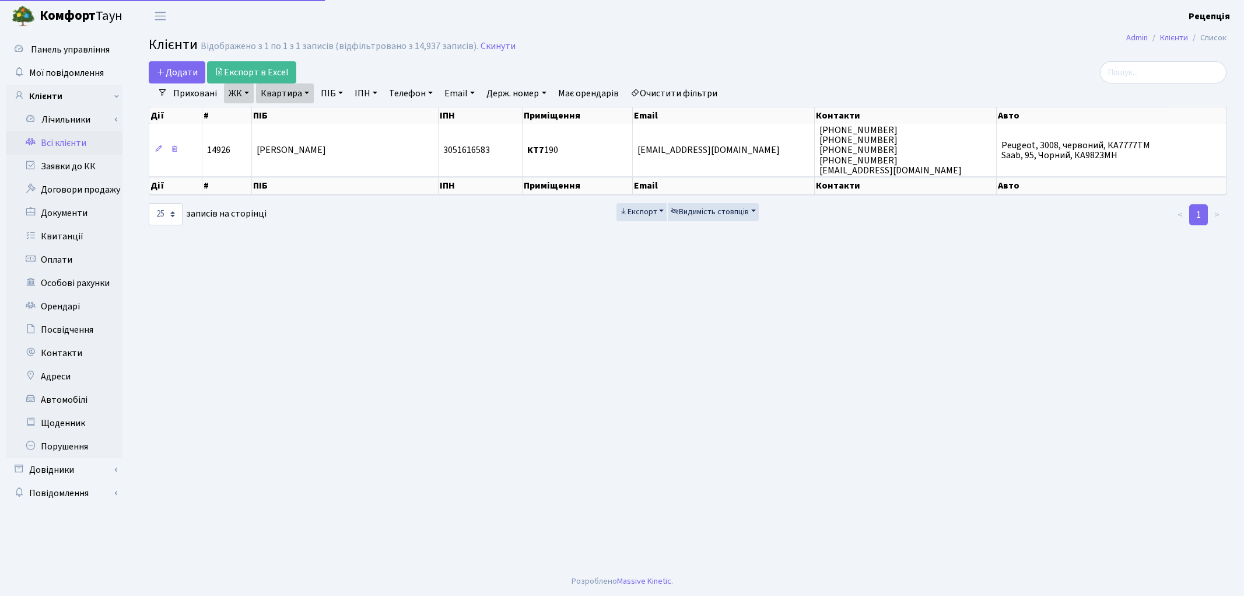
select select "25"
click at [696, 92] on link "Очистити фільтри" at bounding box center [674, 93] width 96 height 20
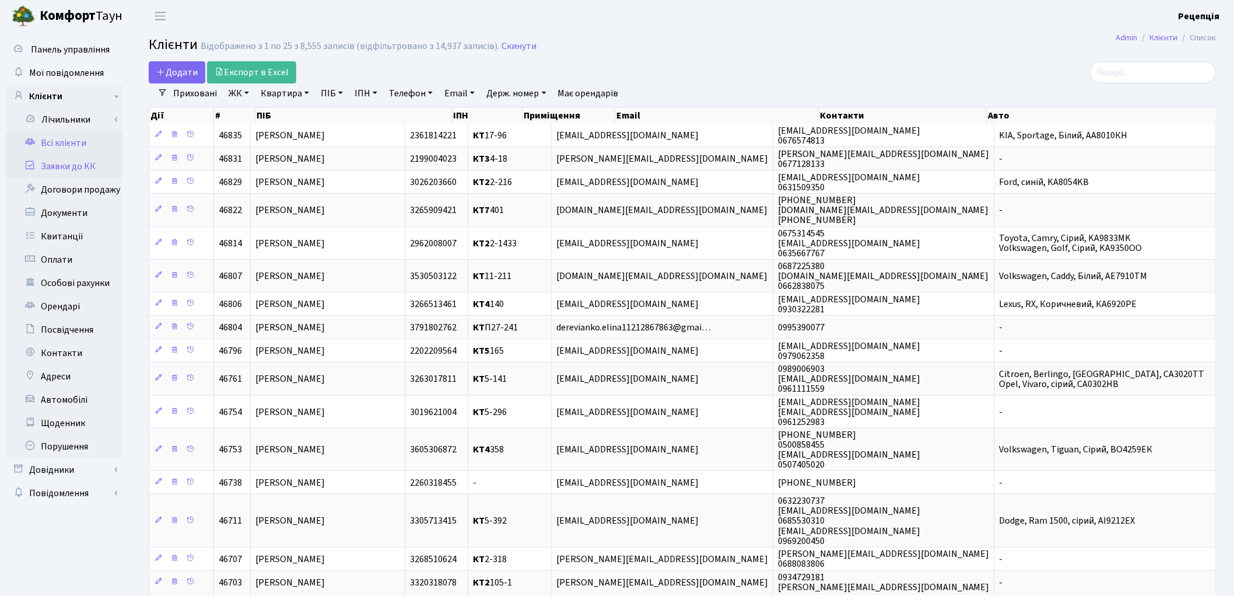
click at [72, 170] on link "Заявки до КК" at bounding box center [64, 166] width 117 height 23
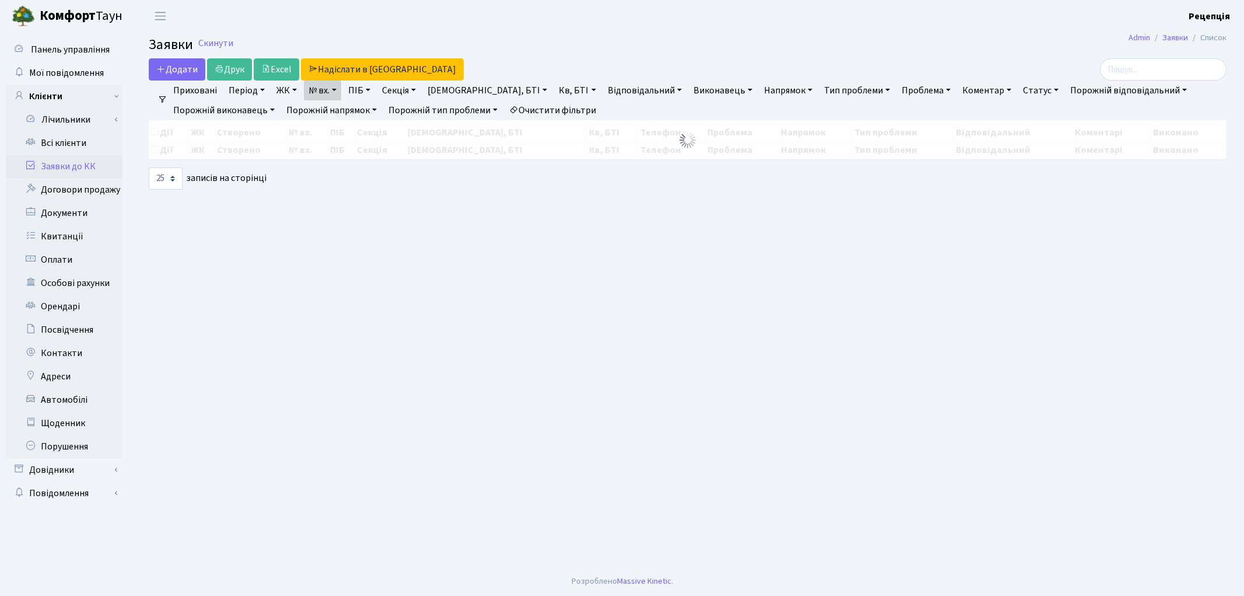
select select "25"
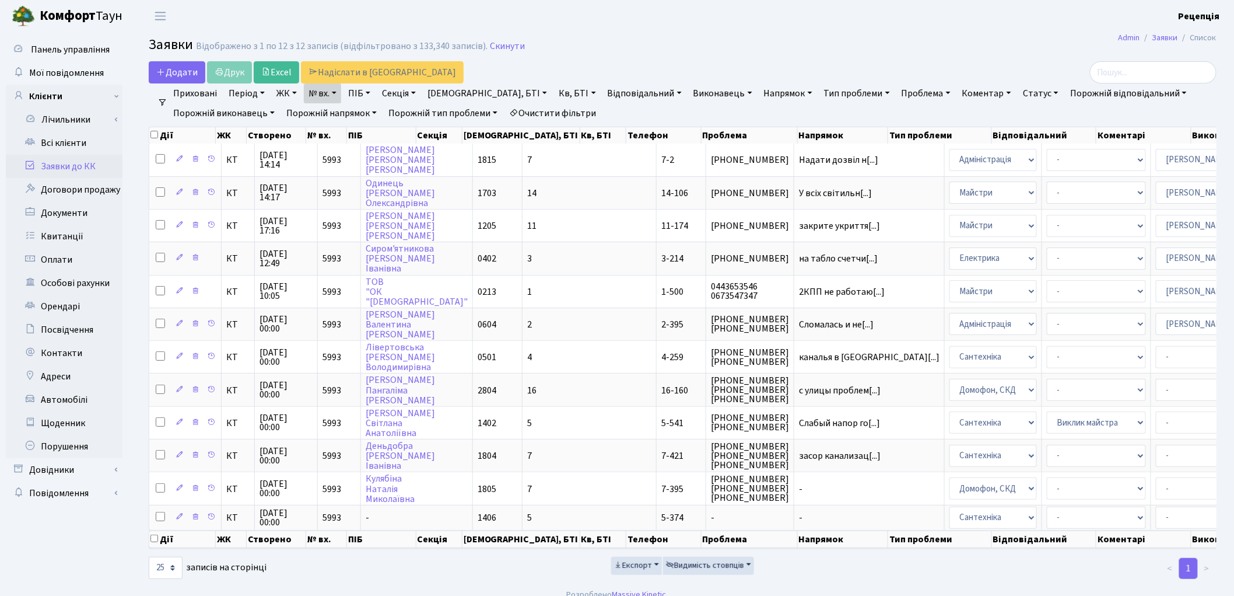
click at [541, 112] on link "Очистити фільтри" at bounding box center [553, 113] width 96 height 20
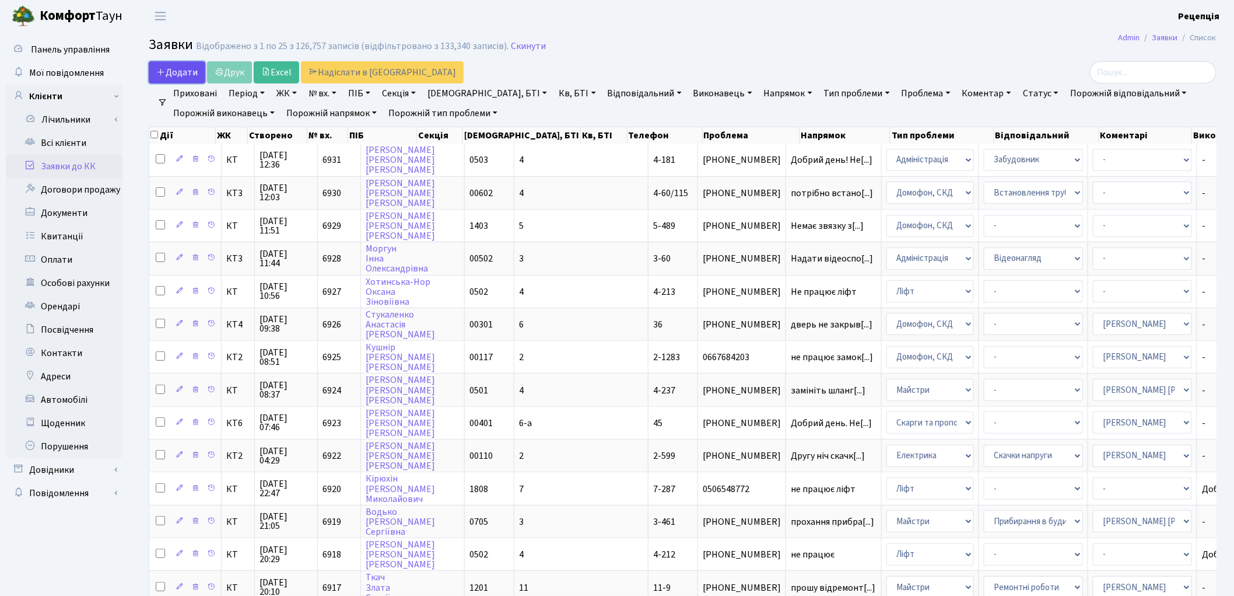
click at [182, 71] on span "Додати" at bounding box center [176, 72] width 41 height 13
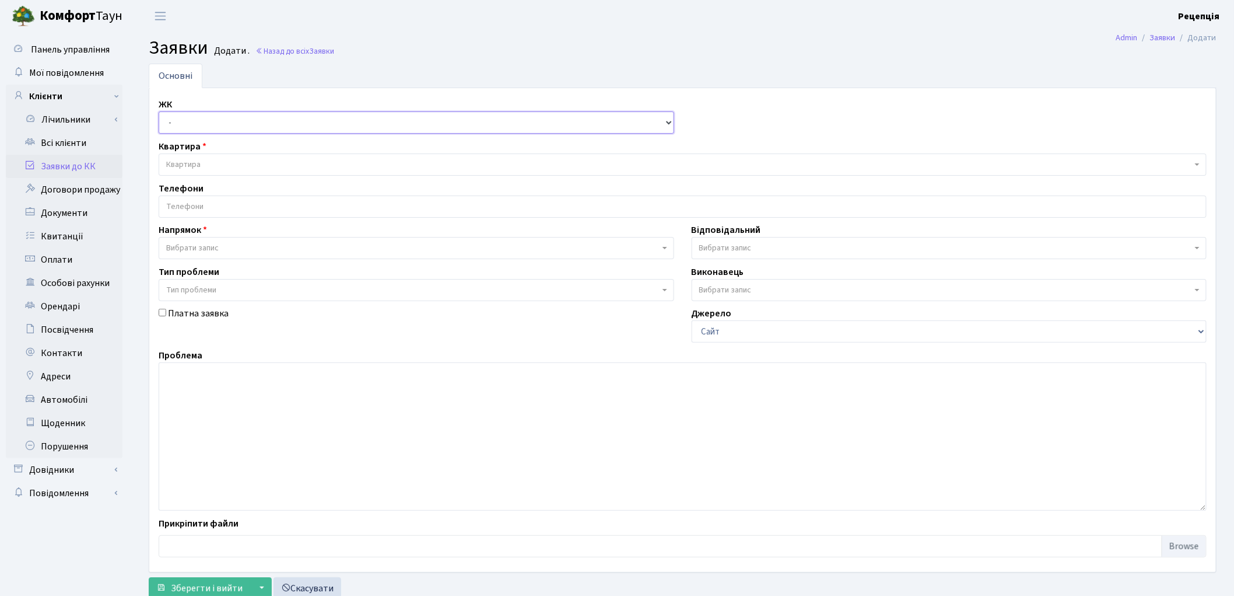
click at [199, 122] on select "- КТ, вул. Регенераторна, 4 КТ2, просп. [STREET_ADDRESS] [STREET_ADDRESS] [PERS…" at bounding box center [417, 122] width 516 height 22
select select "271"
click at [159, 111] on select "- КТ, вул. Регенераторна, 4 КТ2, просп. [STREET_ADDRESS] [STREET_ADDRESS] [PERS…" at bounding box center [417, 122] width 516 height 22
select select
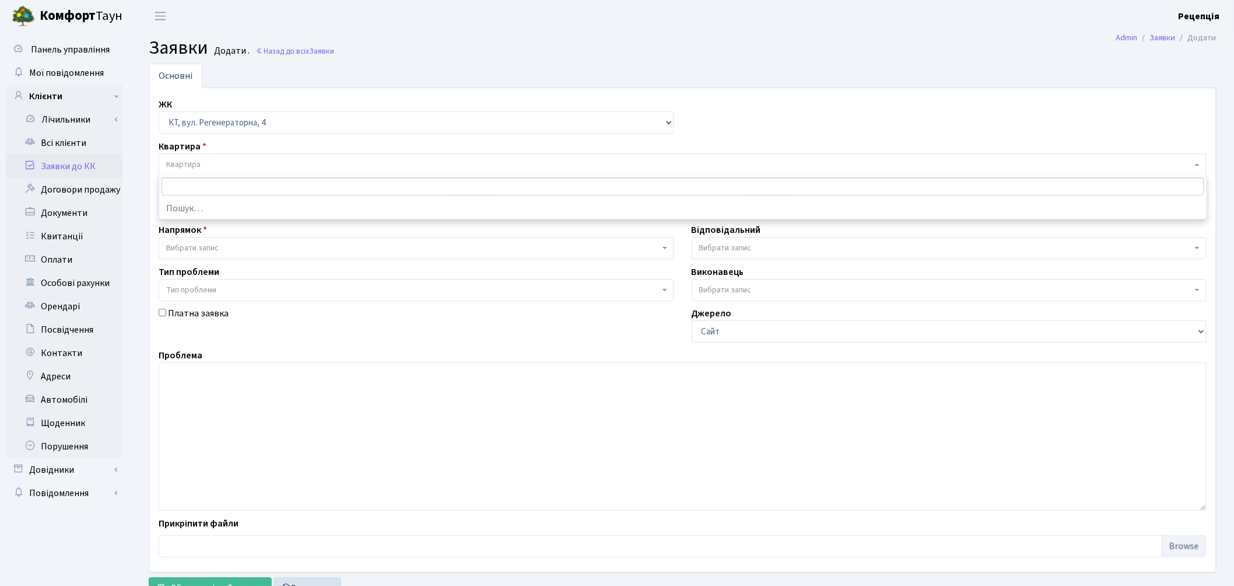
click at [210, 159] on span "Квартира" at bounding box center [679, 165] width 1026 height 12
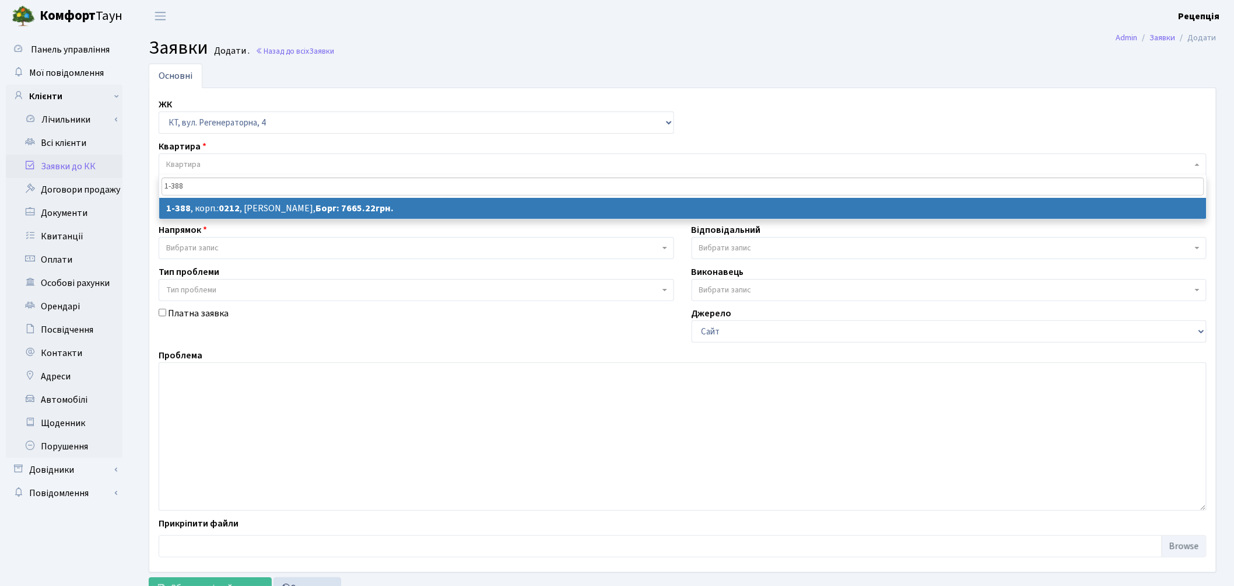
type input "1-388"
select select
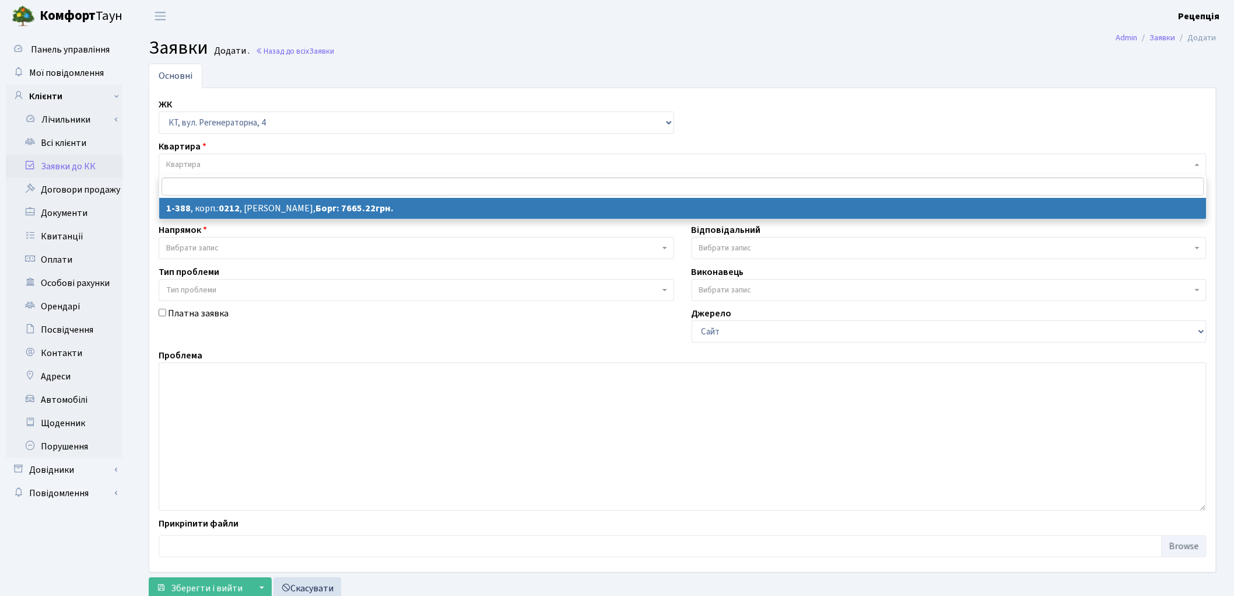
select select "440"
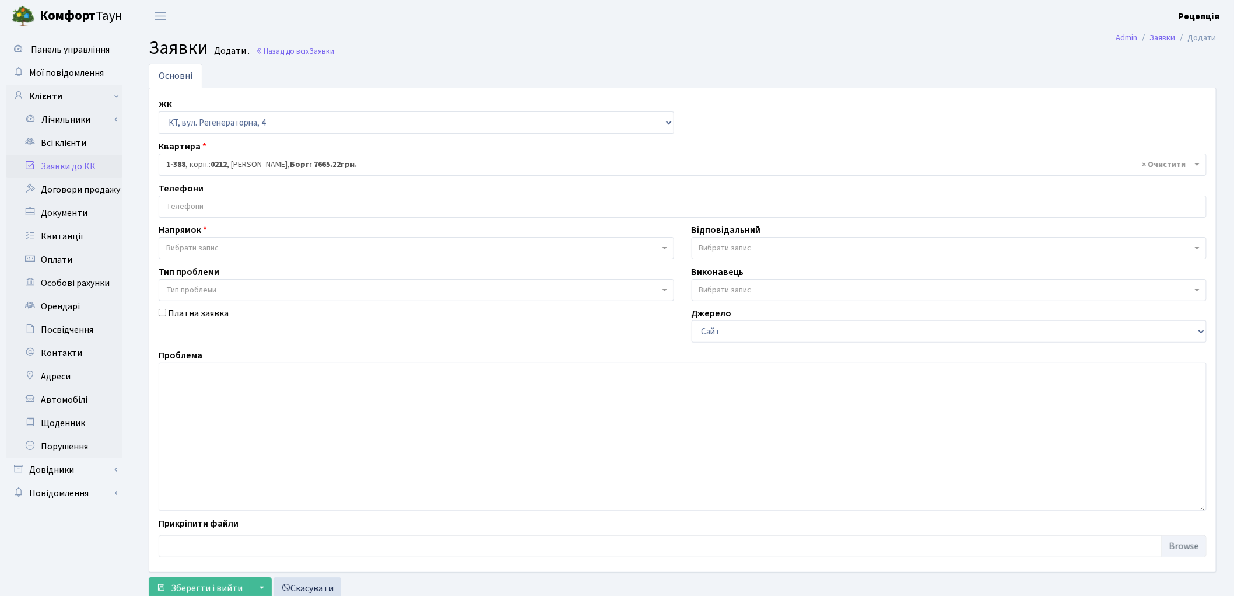
click at [216, 205] on input "search" at bounding box center [682, 206] width 1047 height 21
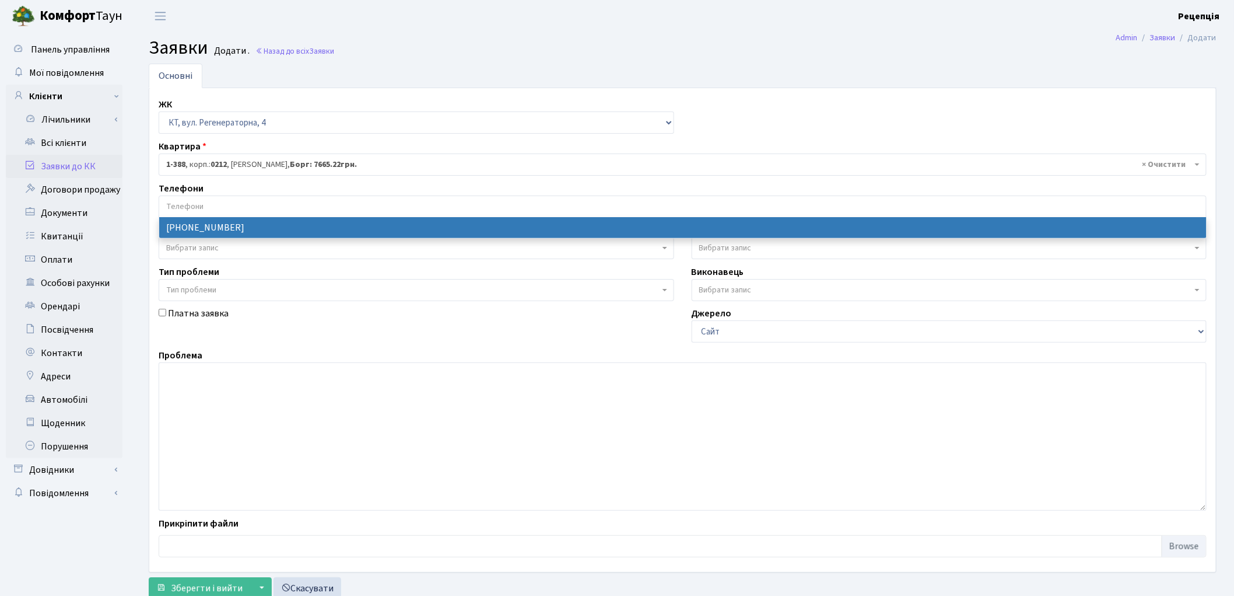
select select "104359"
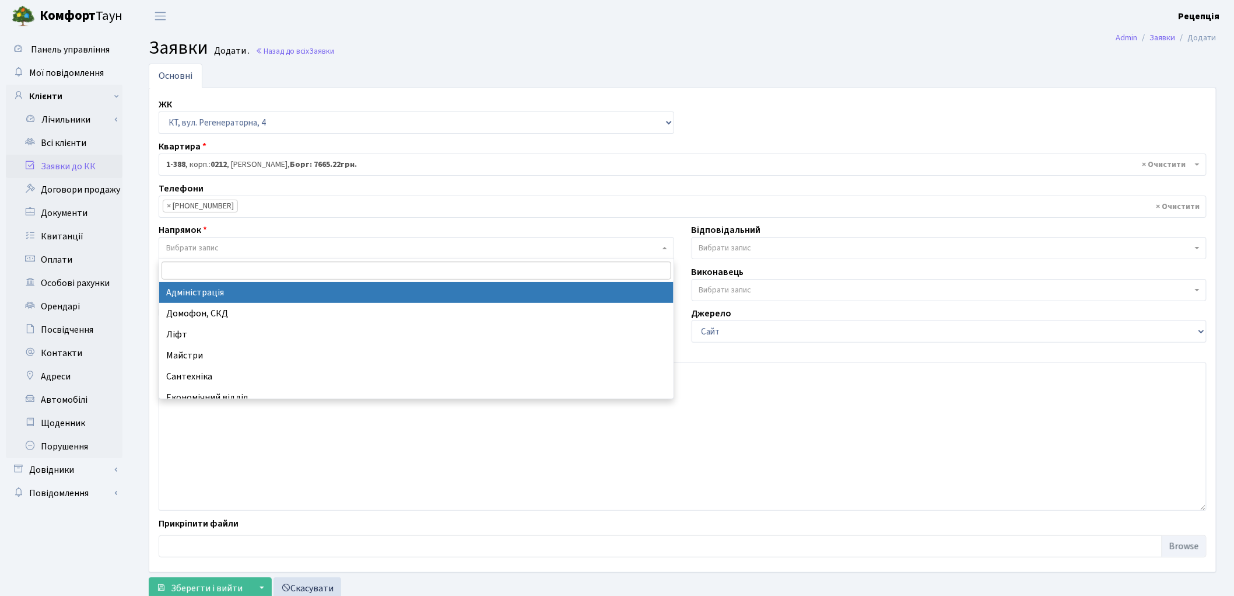
click at [214, 246] on span "Вибрати запис" at bounding box center [192, 248] width 52 height 12
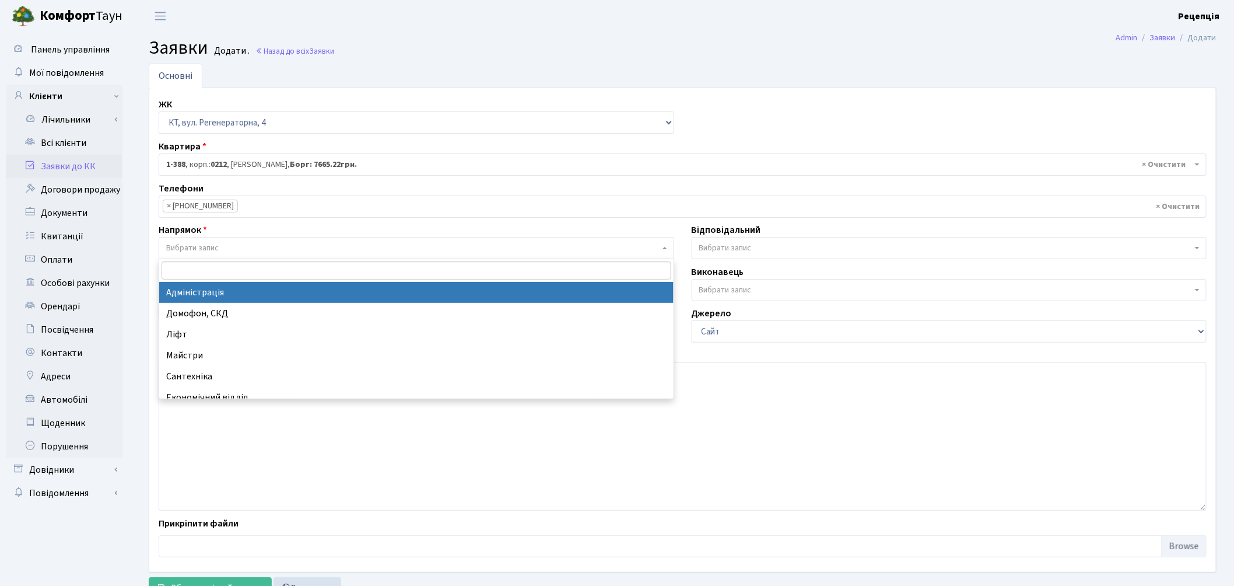
select select "5"
select select
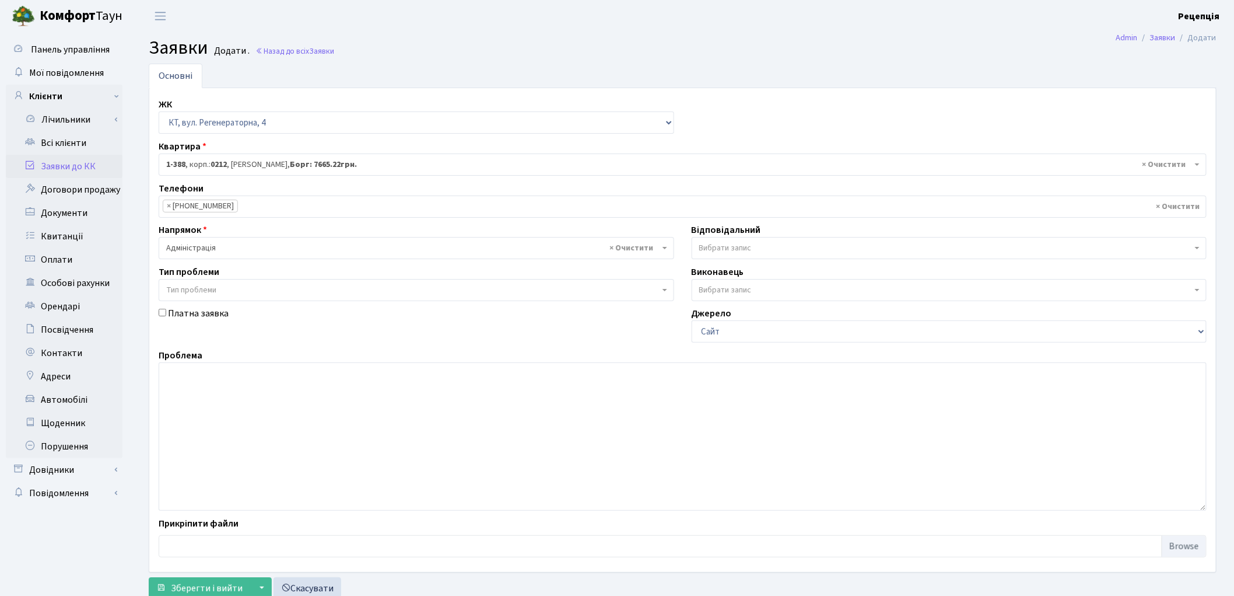
click at [730, 246] on span "Вибрати запис" at bounding box center [725, 248] width 52 height 12
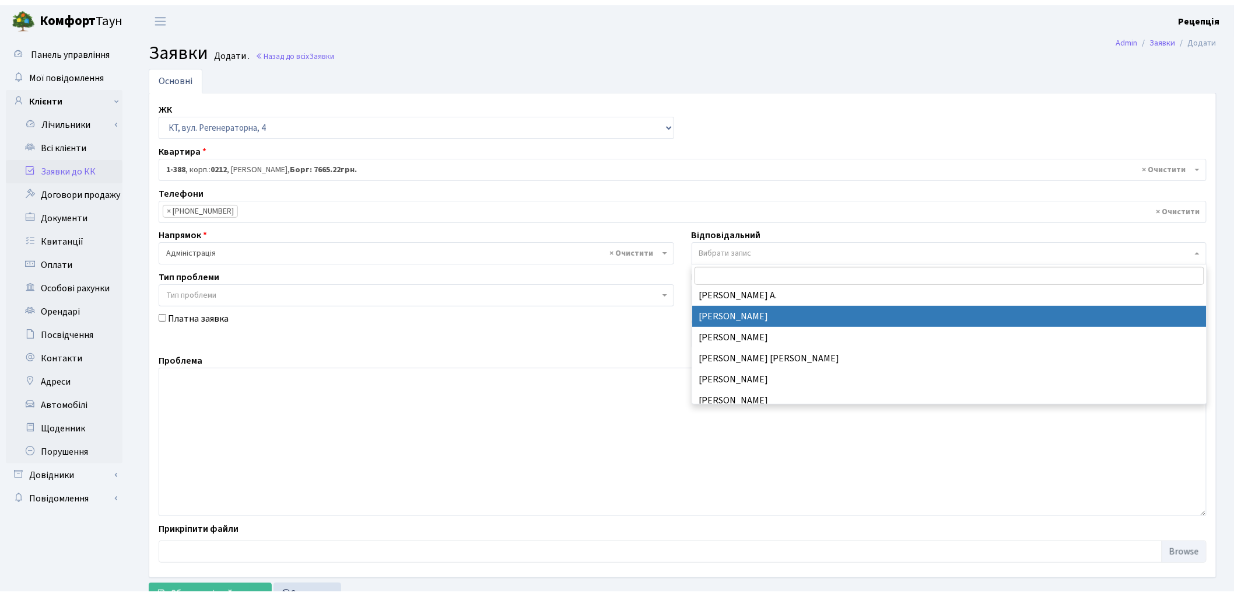
scroll to position [65, 0]
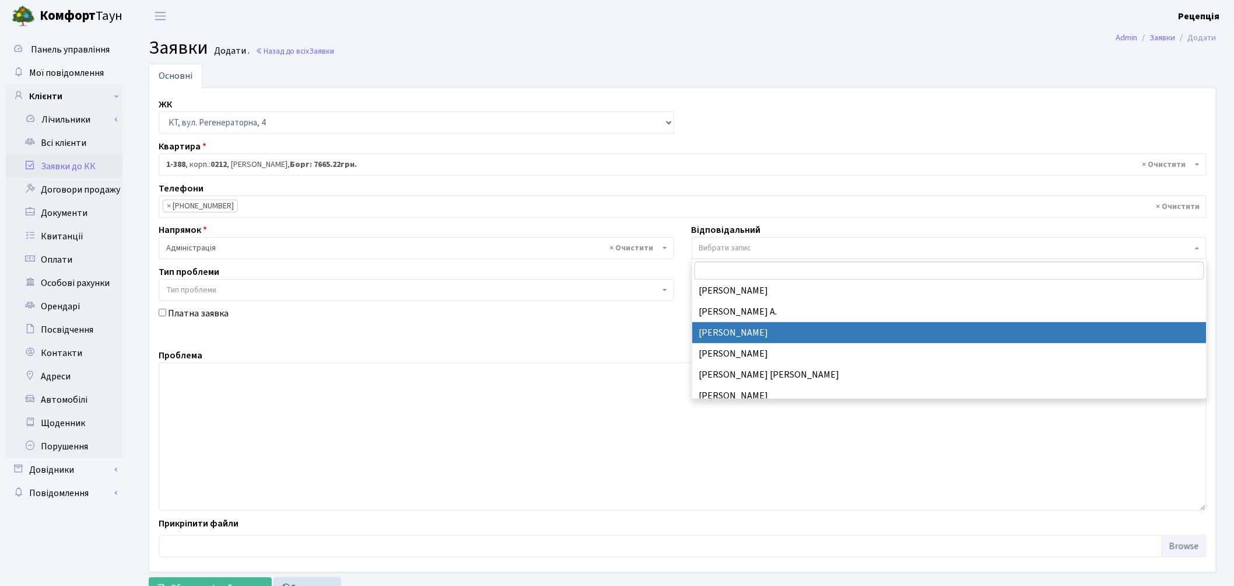
select select "57"
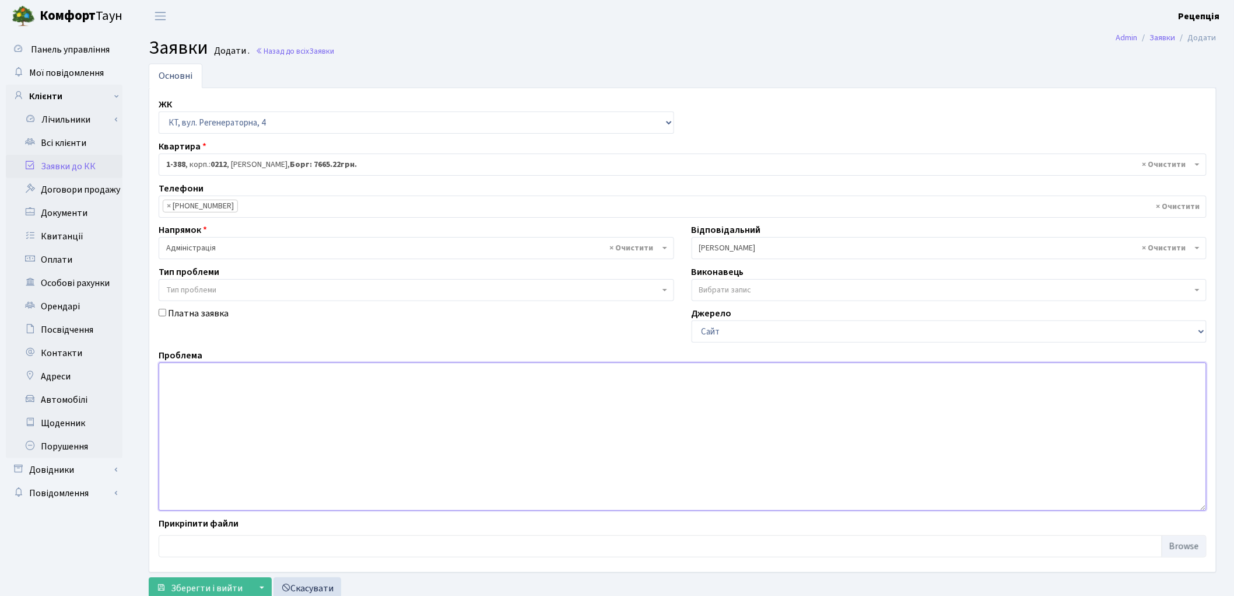
click at [226, 391] on textarea at bounding box center [683, 436] width 1048 height 148
type textarea "в"
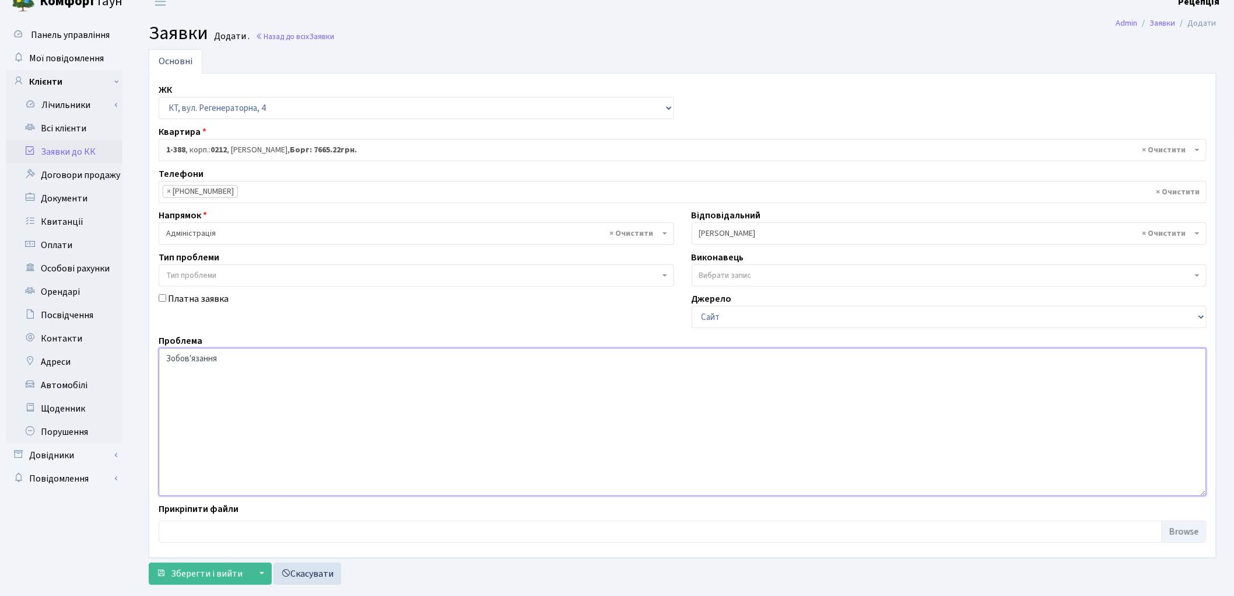
scroll to position [38, 0]
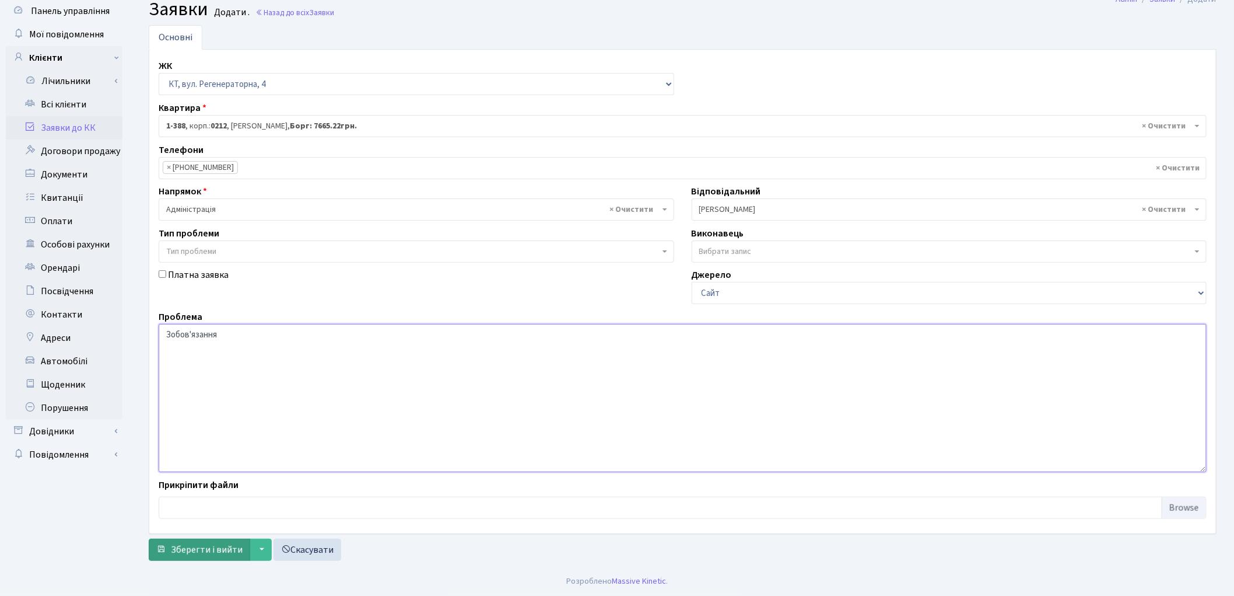
type textarea "Зобов'язання"
click at [200, 543] on span "Зберегти і вийти" at bounding box center [207, 549] width 72 height 13
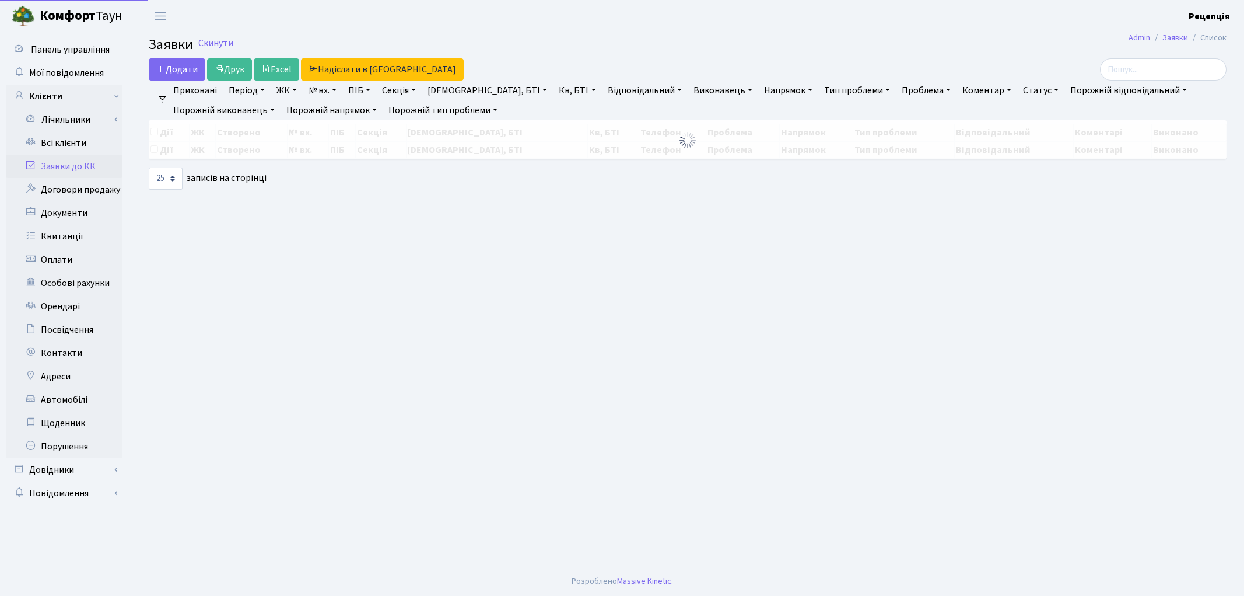
select select "25"
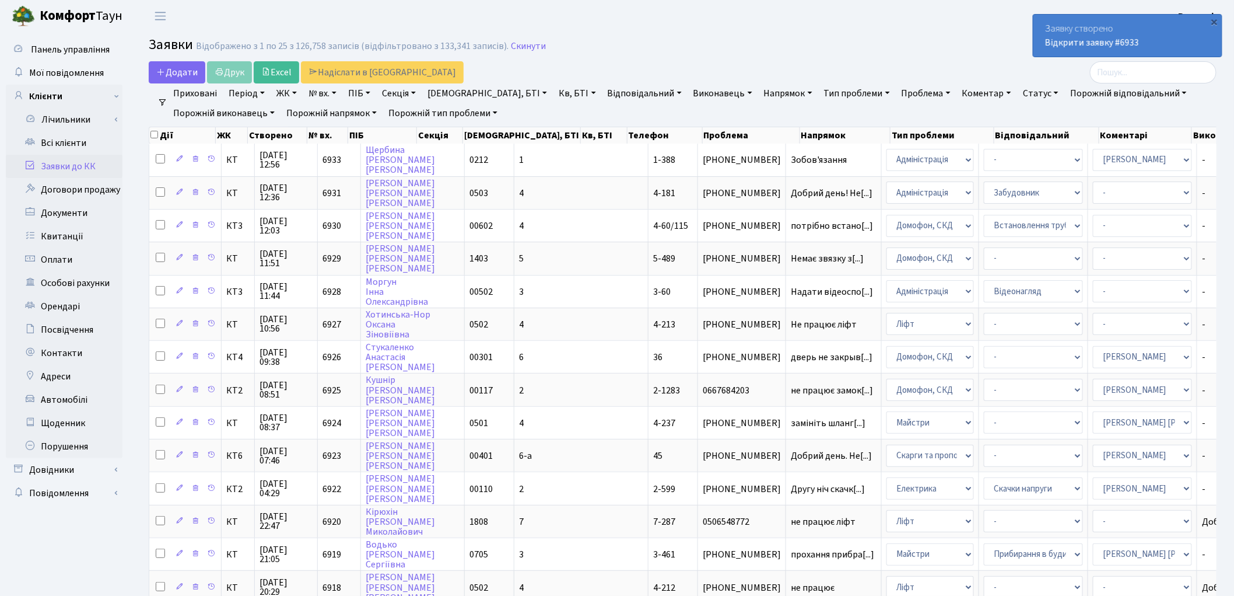
click at [102, 160] on link "Заявки до КК" at bounding box center [64, 166] width 117 height 23
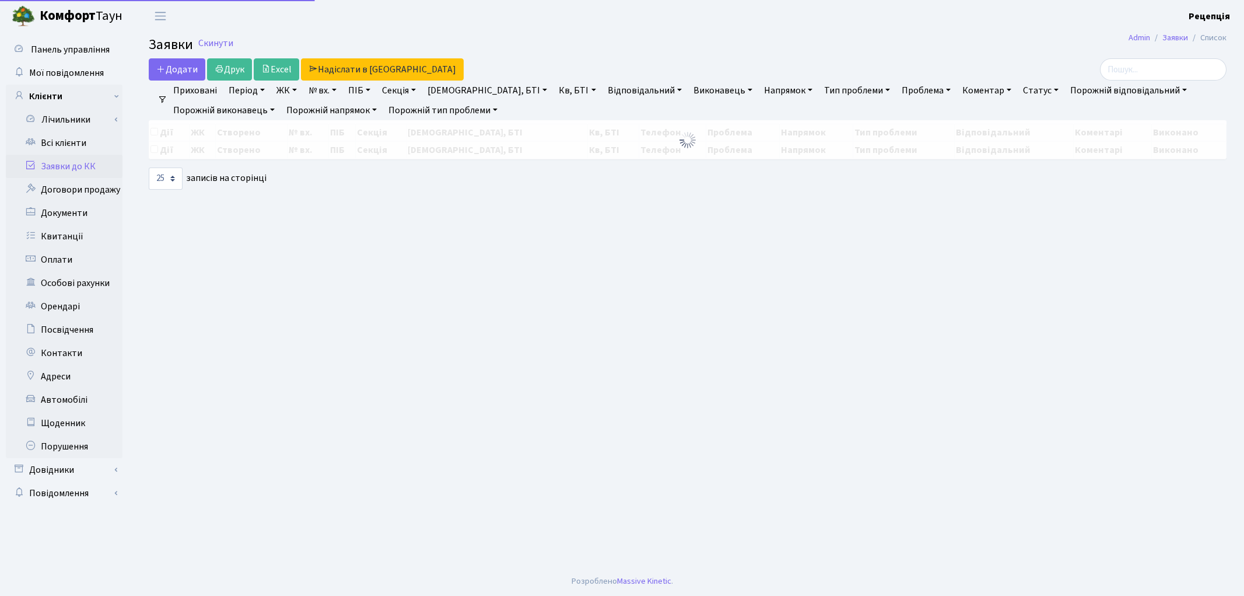
select select "25"
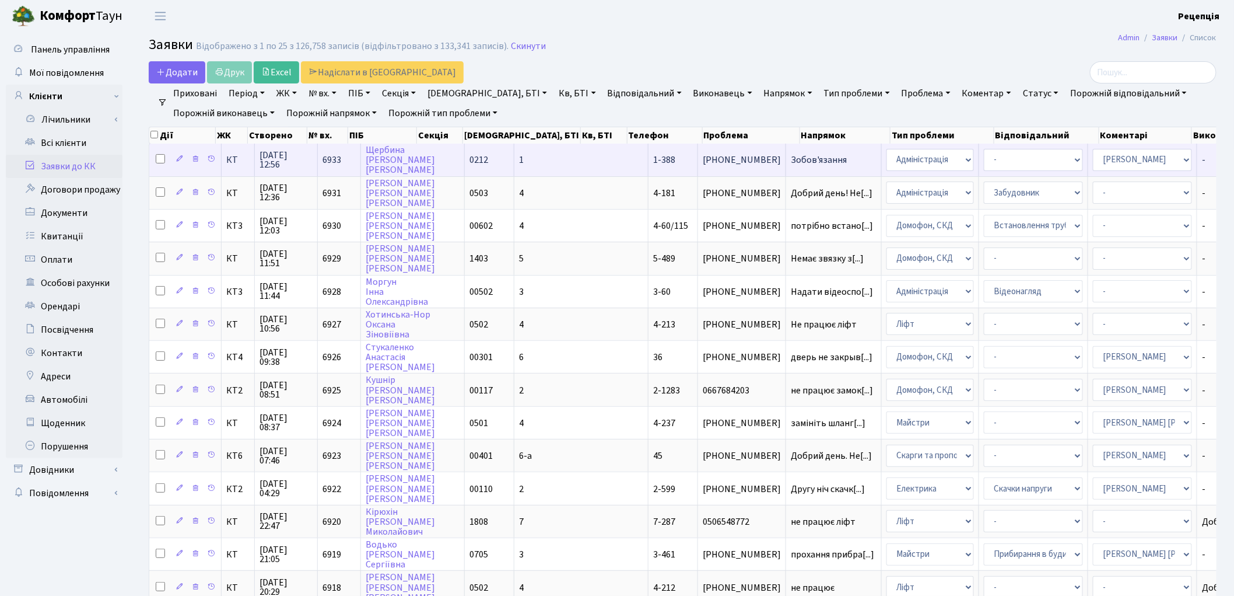
click at [514, 162] on td "1" at bounding box center [581, 159] width 134 height 32
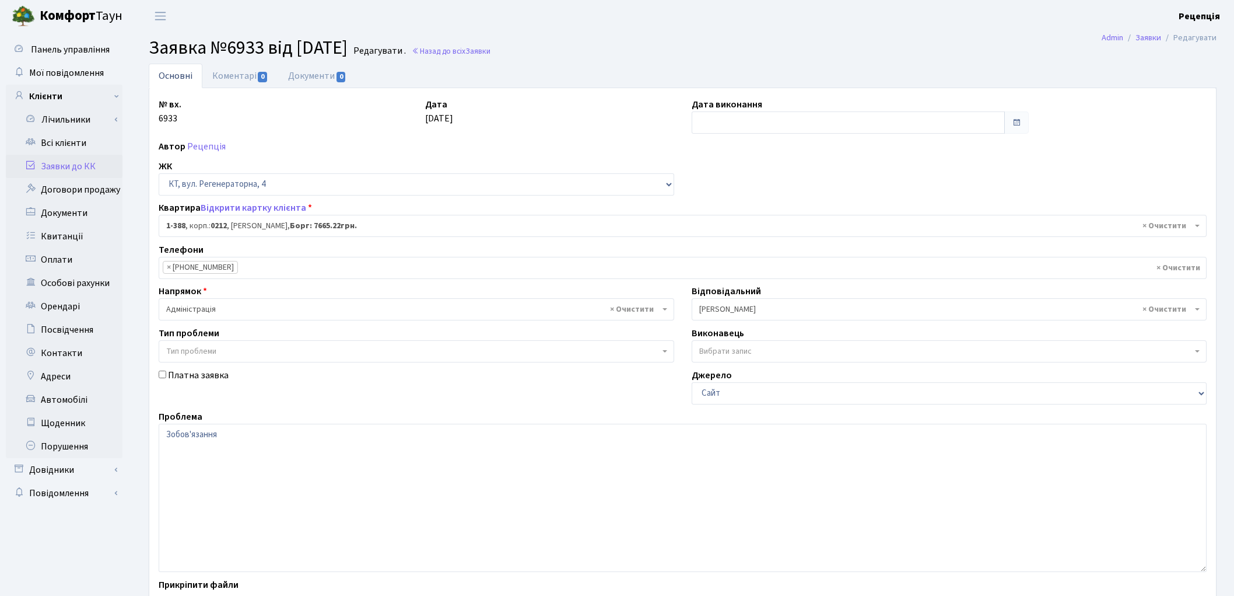
select select "440"
click at [731, 124] on input "text" at bounding box center [849, 122] width 314 height 22
click at [739, 214] on td "13" at bounding box center [738, 216] width 17 height 17
type input "[DATE]"
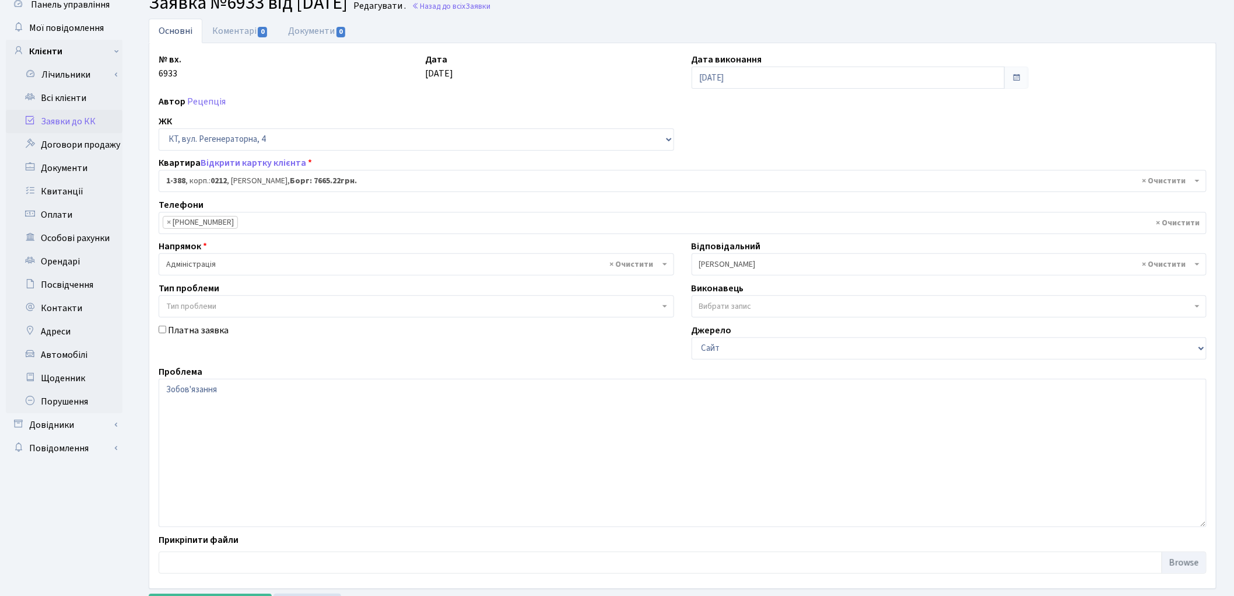
scroll to position [65, 0]
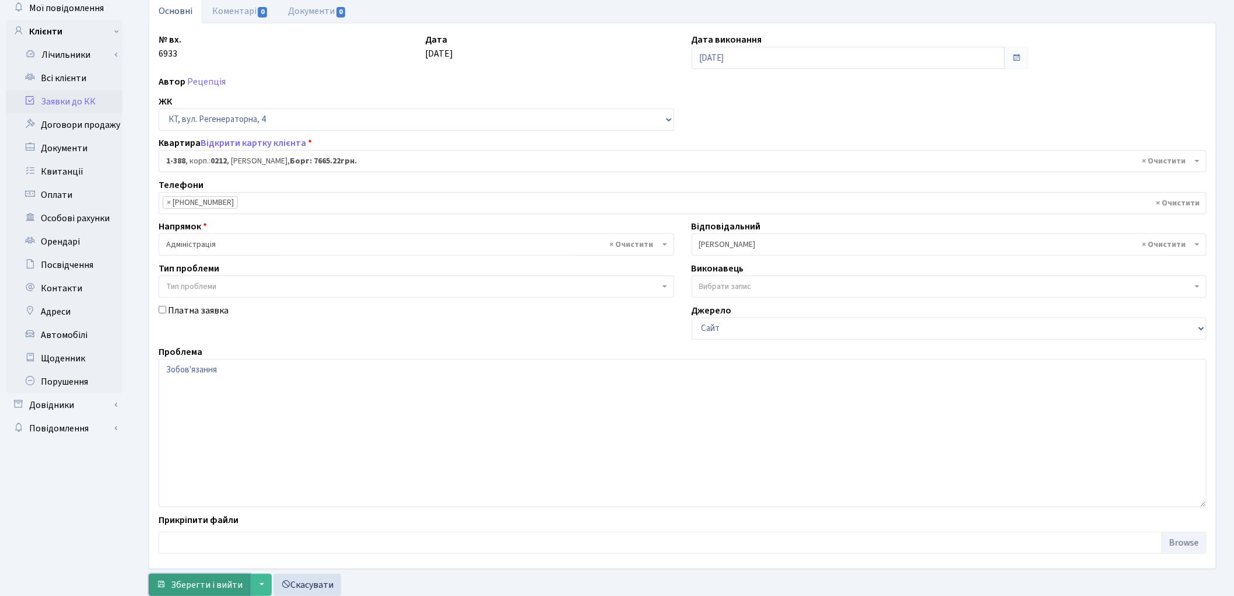
click at [219, 587] on span "Зберегти і вийти" at bounding box center [207, 584] width 72 height 13
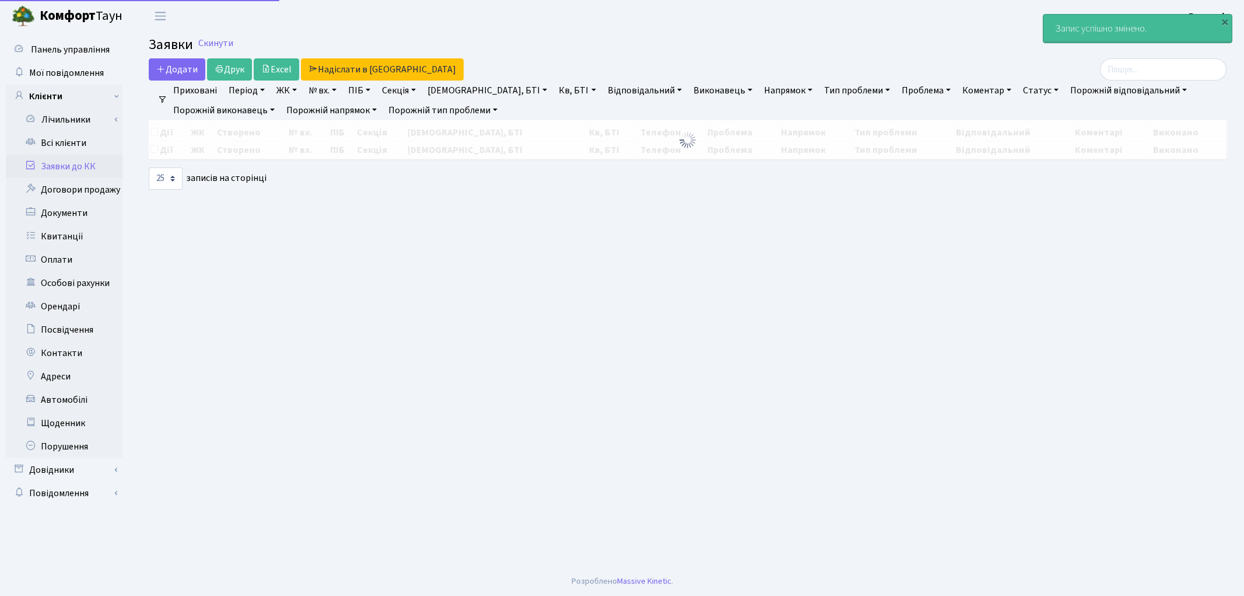
select select "25"
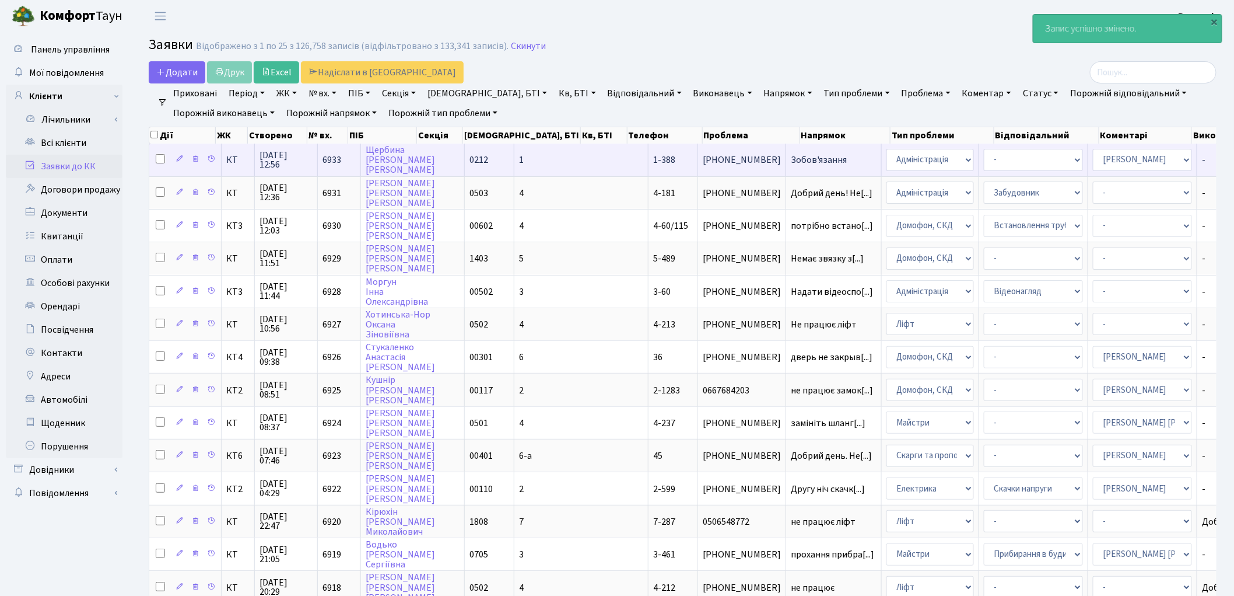
click at [514, 153] on td "1" at bounding box center [581, 159] width 134 height 32
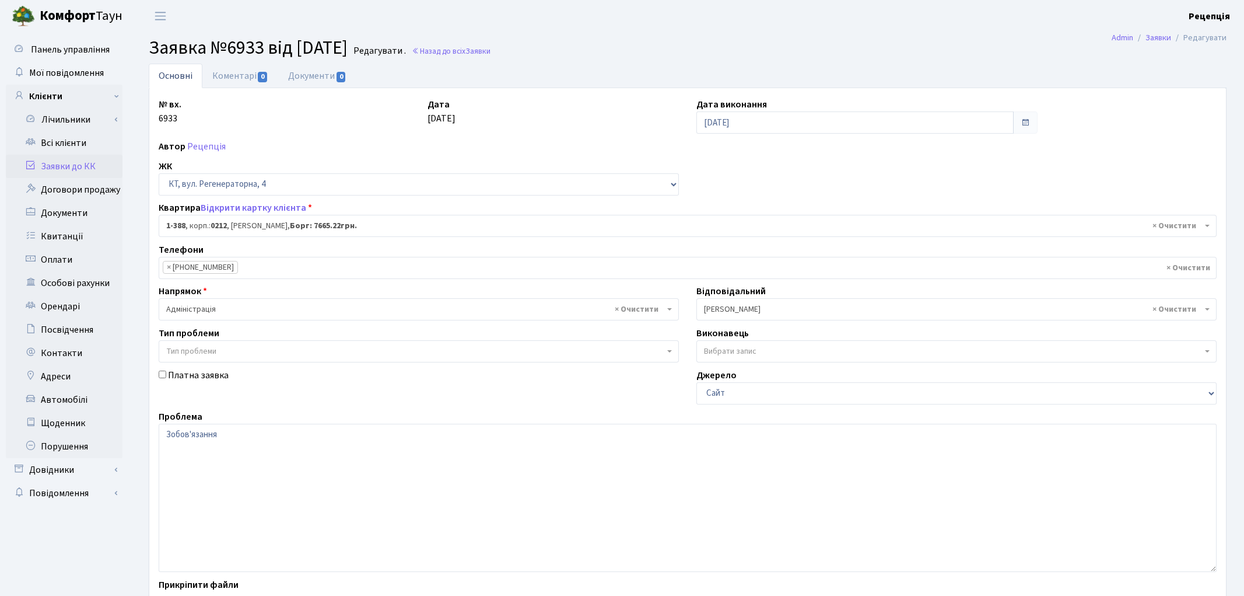
select select "440"
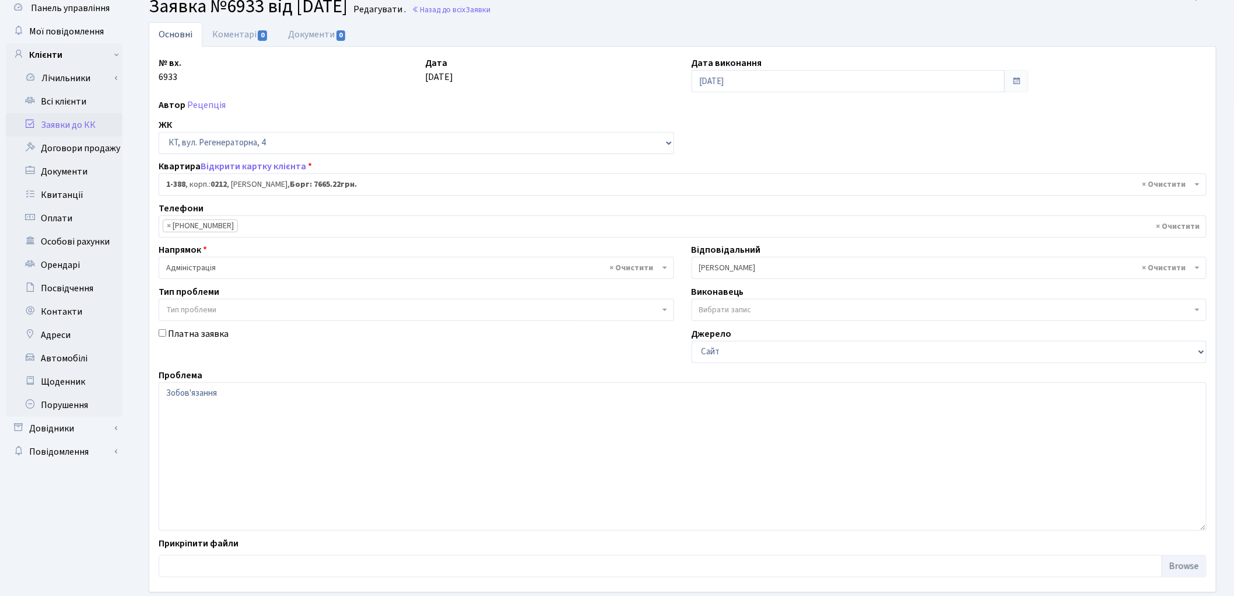
scroll to position [65, 0]
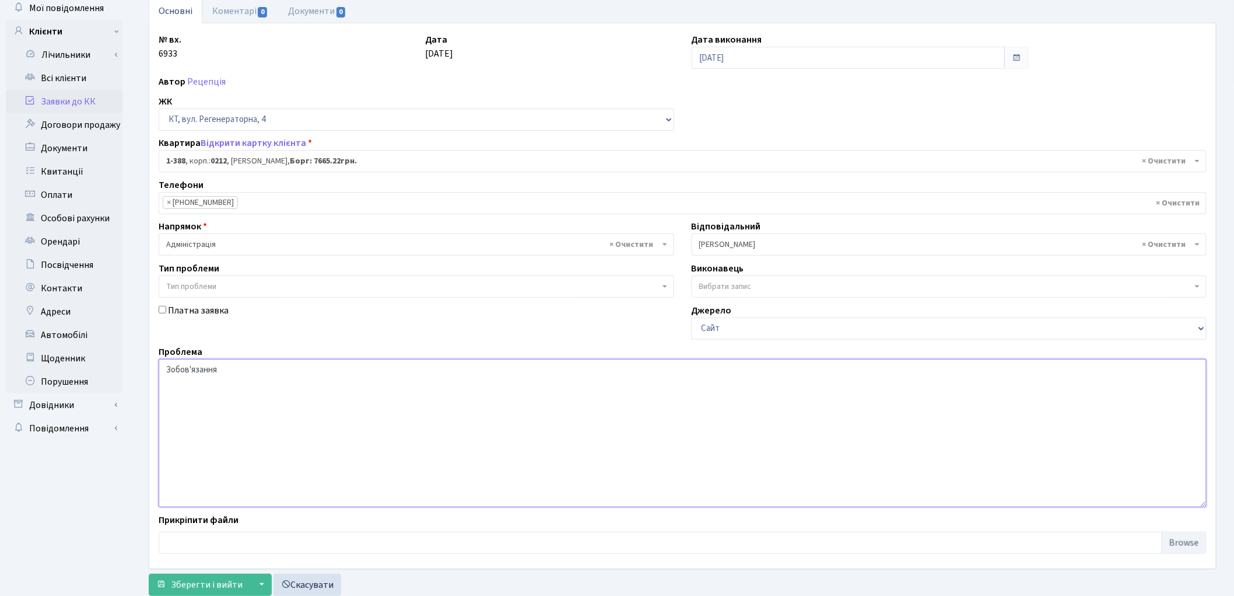
click at [299, 415] on textarea "Зобов'язання" at bounding box center [683, 433] width 1048 height 148
click at [320, 20] on link "Документи 0" at bounding box center [317, 11] width 78 height 24
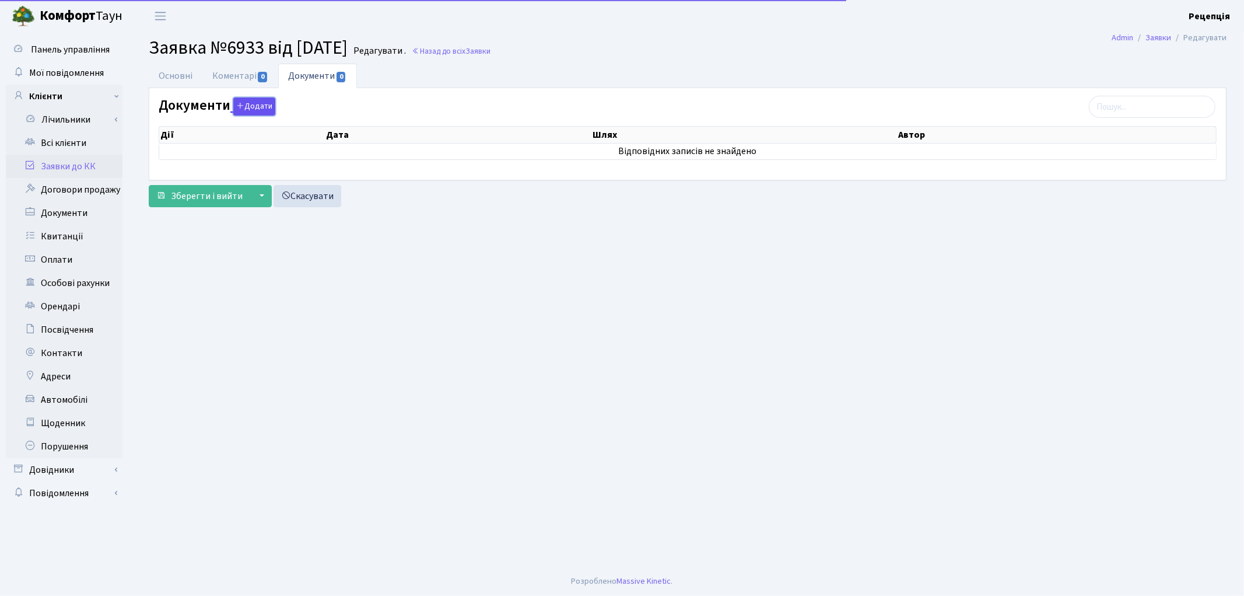
click at [260, 110] on button "Додати" at bounding box center [254, 106] width 42 height 18
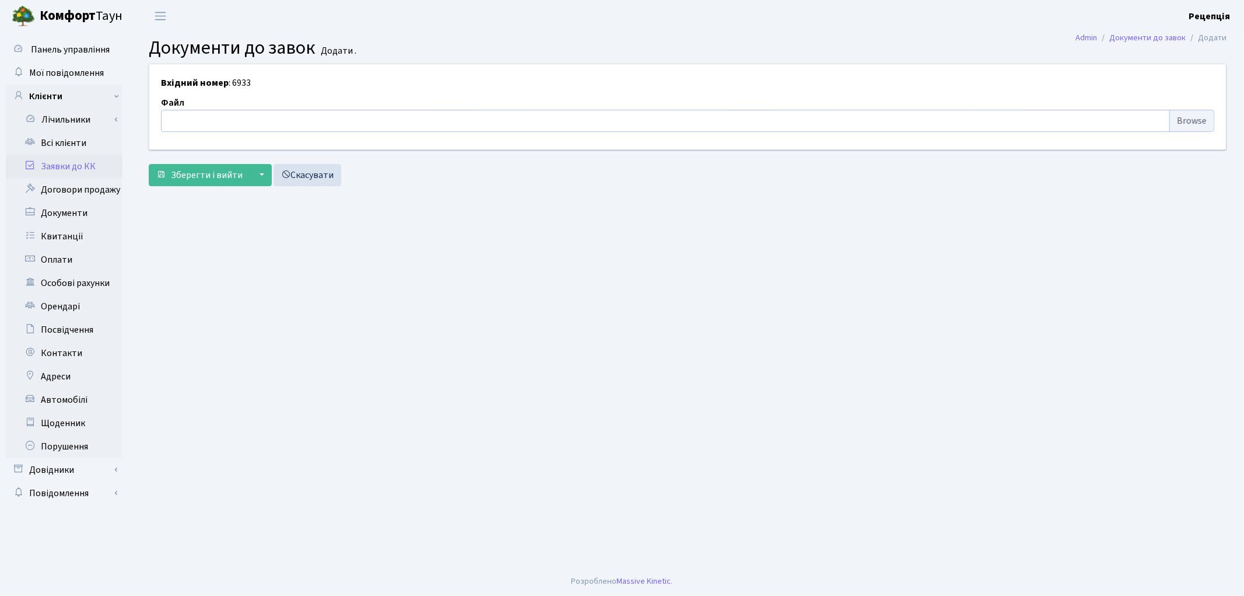
click at [1205, 120] on input "file" at bounding box center [687, 121] width 1053 height 22
type input "C:\fakepath\сканирование0540.pdf"
click at [196, 181] on span "Зберегти і вийти" at bounding box center [207, 175] width 72 height 13
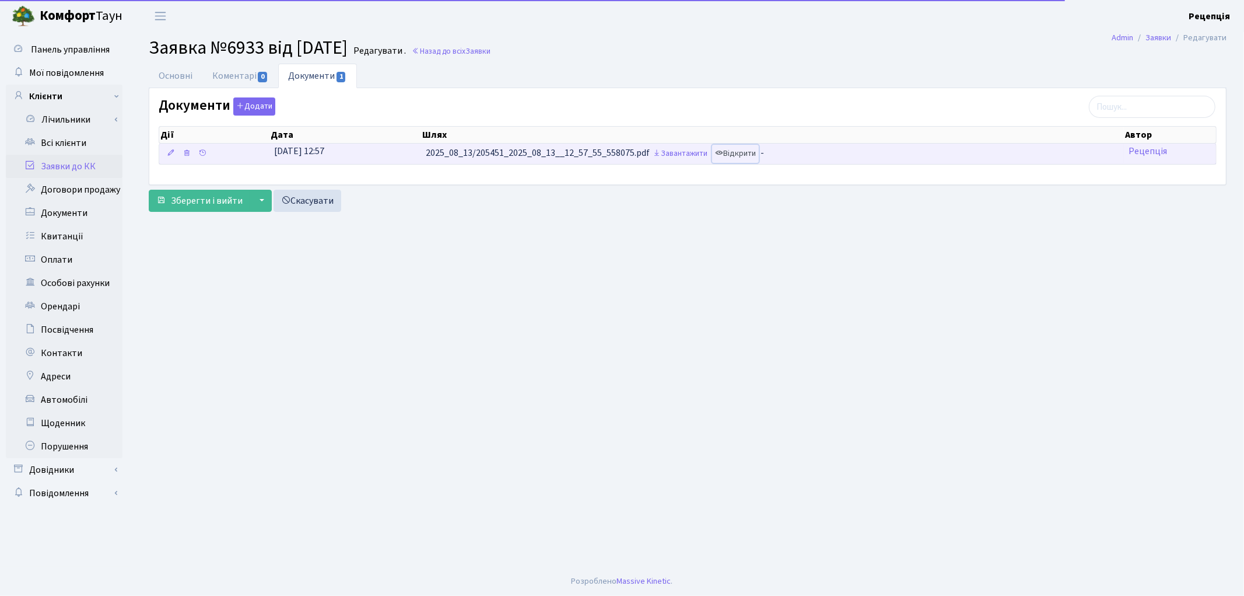
click at [733, 153] on link "Відкрити" at bounding box center [735, 154] width 47 height 18
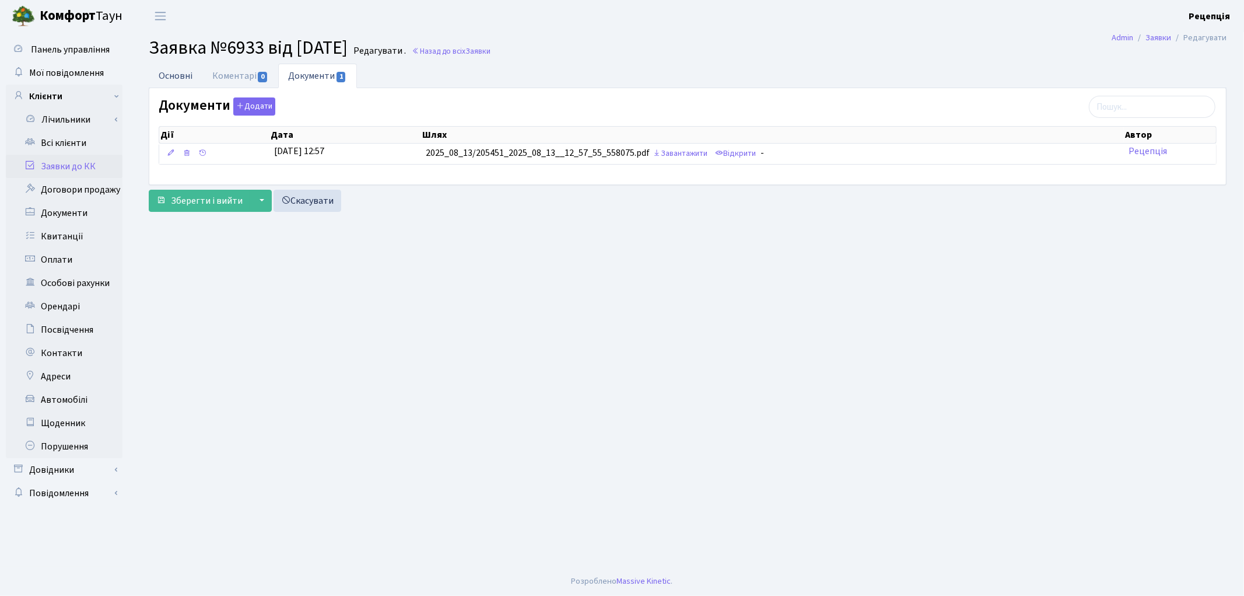
click at [187, 75] on link "Основні" at bounding box center [176, 76] width 54 height 24
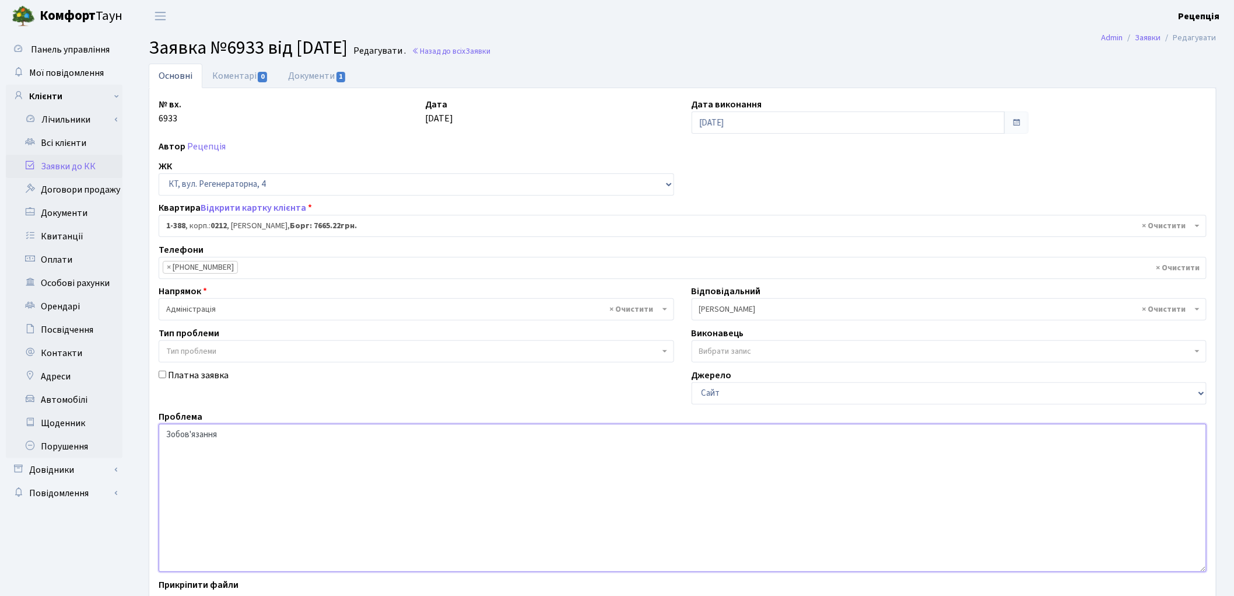
click at [240, 436] on textarea "Зобов'язання" at bounding box center [683, 497] width 1048 height 148
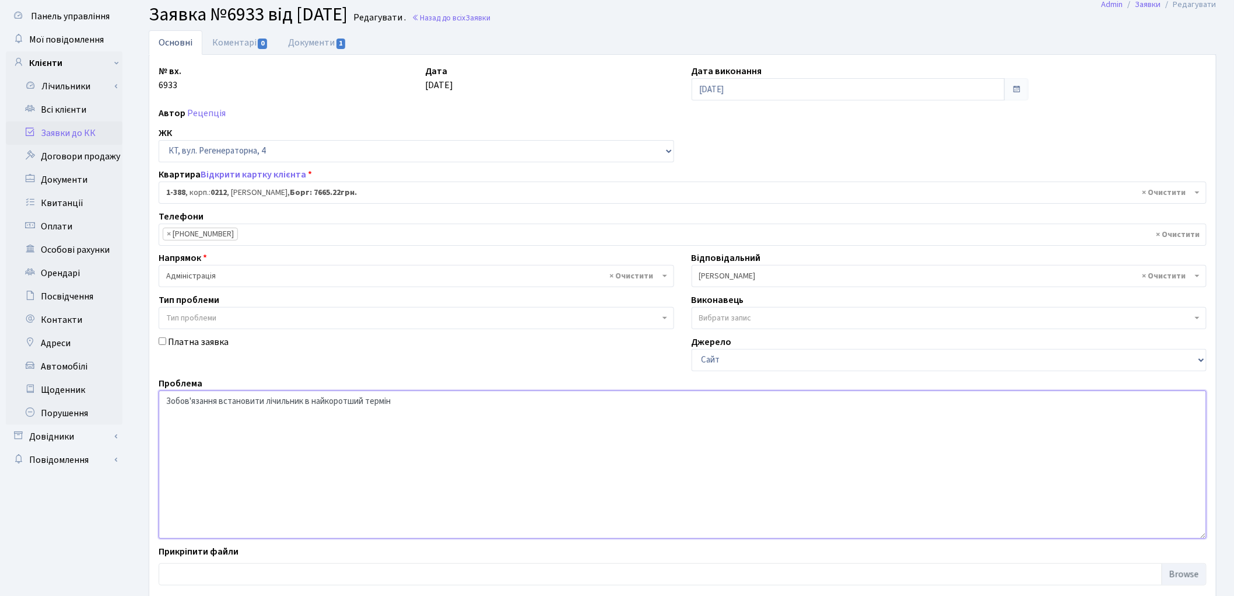
scroll to position [65, 0]
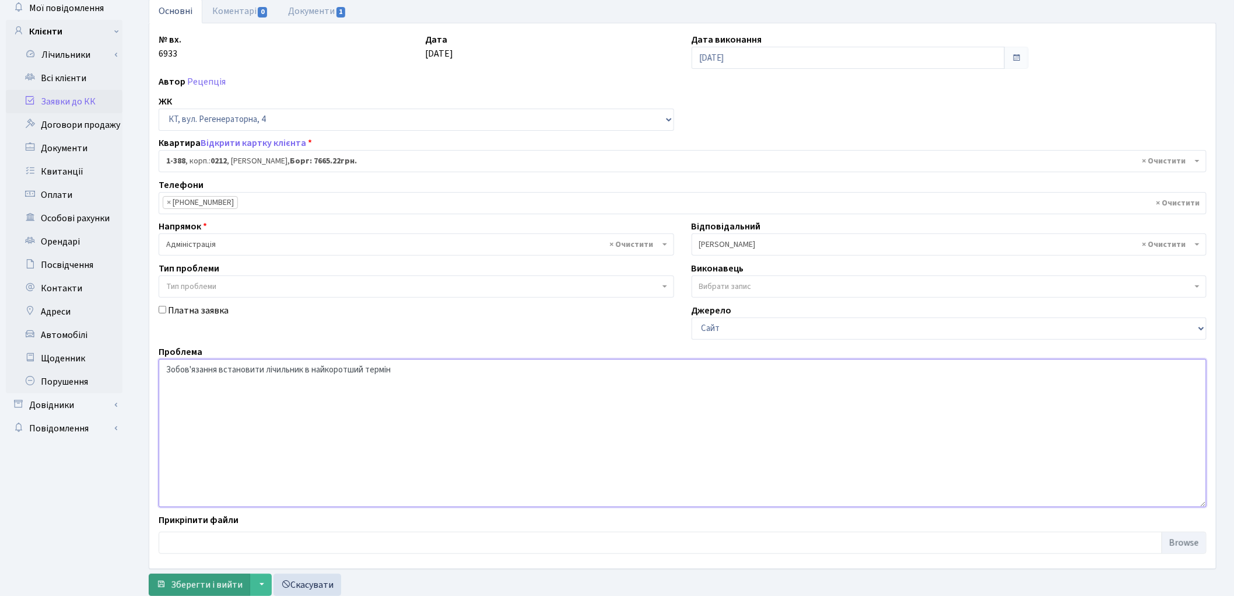
type textarea "Зобов'язання встановити лічильник в найкоротший термін"
click at [195, 584] on span "Зберегти і вийти" at bounding box center [207, 584] width 72 height 13
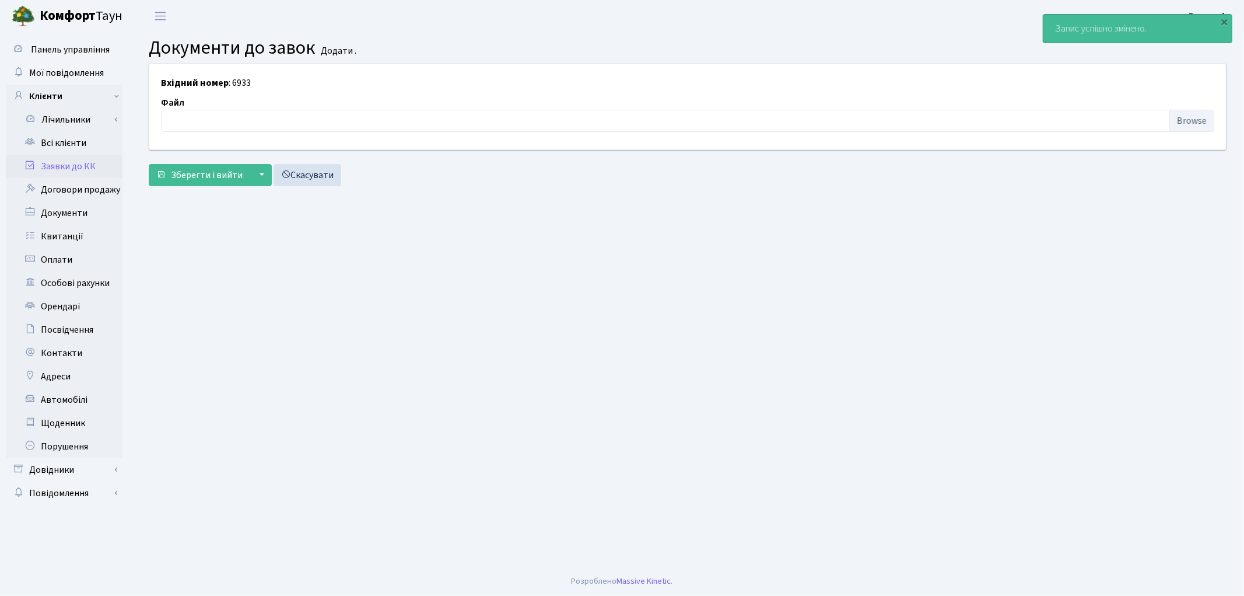
click at [49, 164] on link "Заявки до КК" at bounding box center [64, 166] width 117 height 23
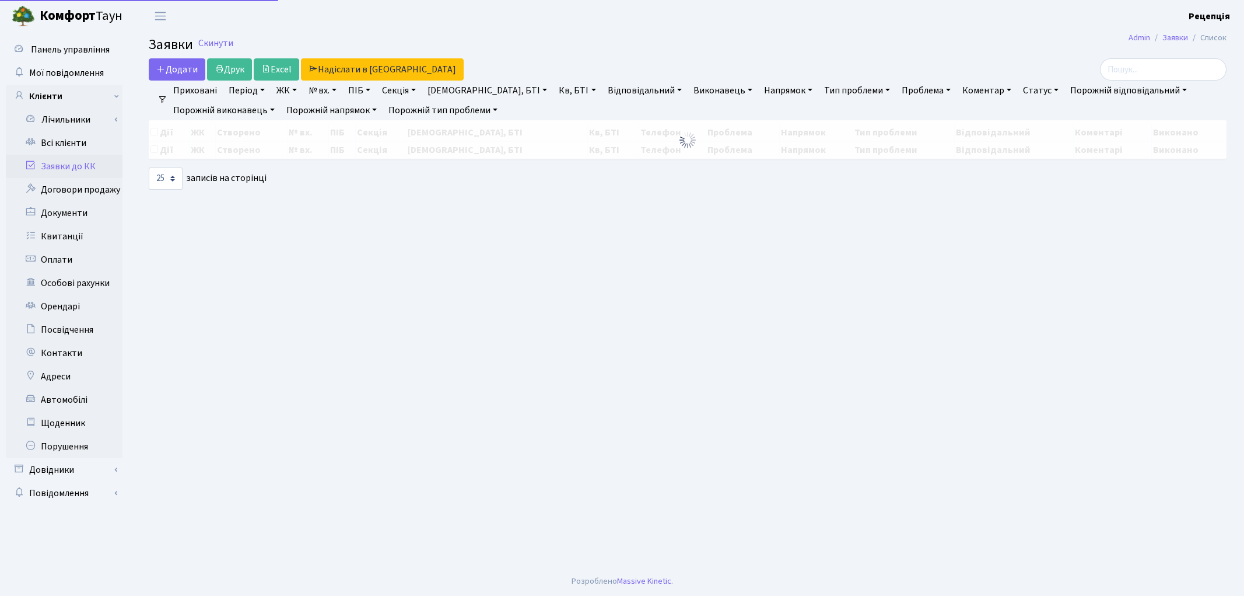
select select "25"
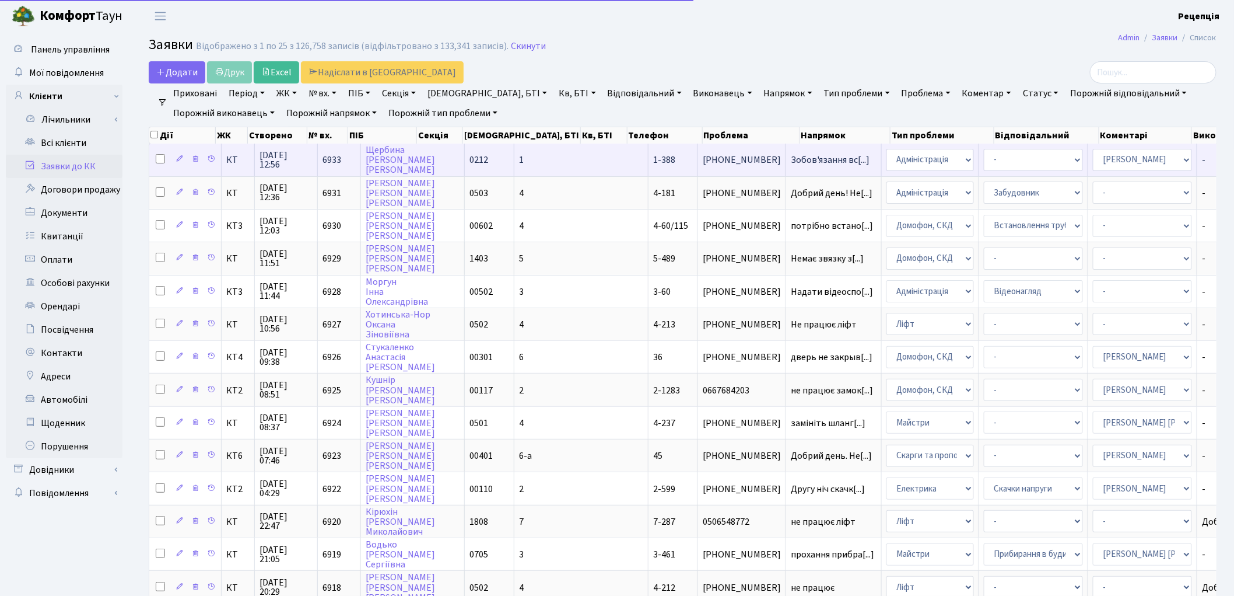
click at [514, 158] on td "1" at bounding box center [581, 159] width 134 height 32
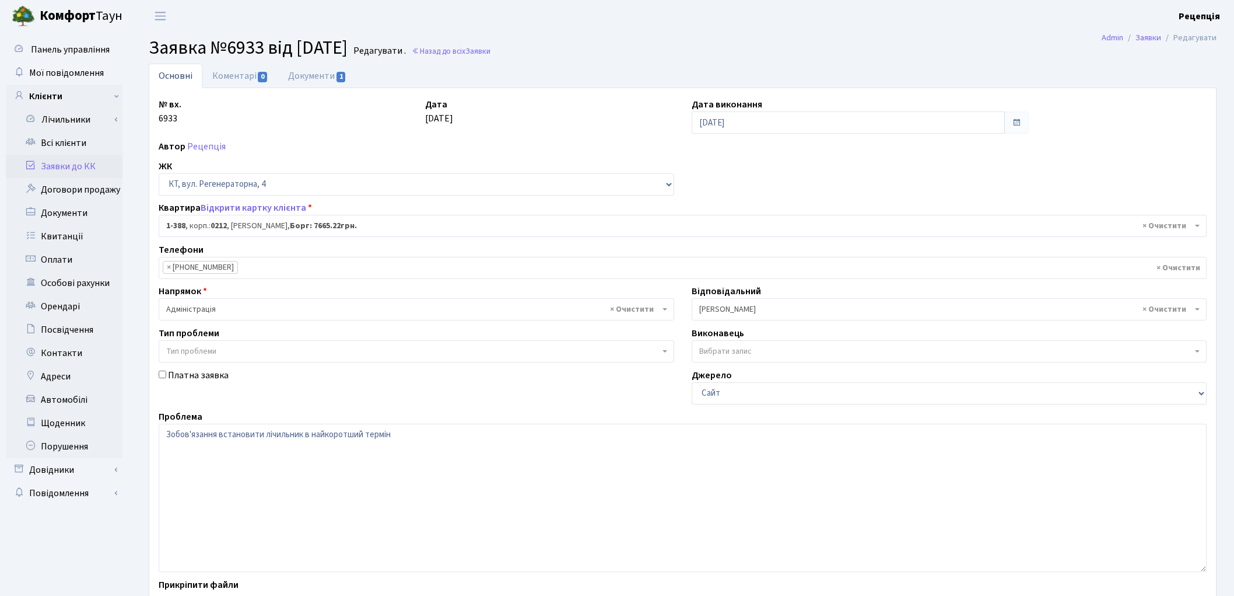
select select "440"
click at [825, 118] on input "[DATE]" at bounding box center [849, 122] width 314 height 22
click at [773, 297] on th "Очистити" at bounding box center [756, 304] width 122 height 17
click at [760, 310] on span "× Кладко Т.М." at bounding box center [945, 309] width 493 height 12
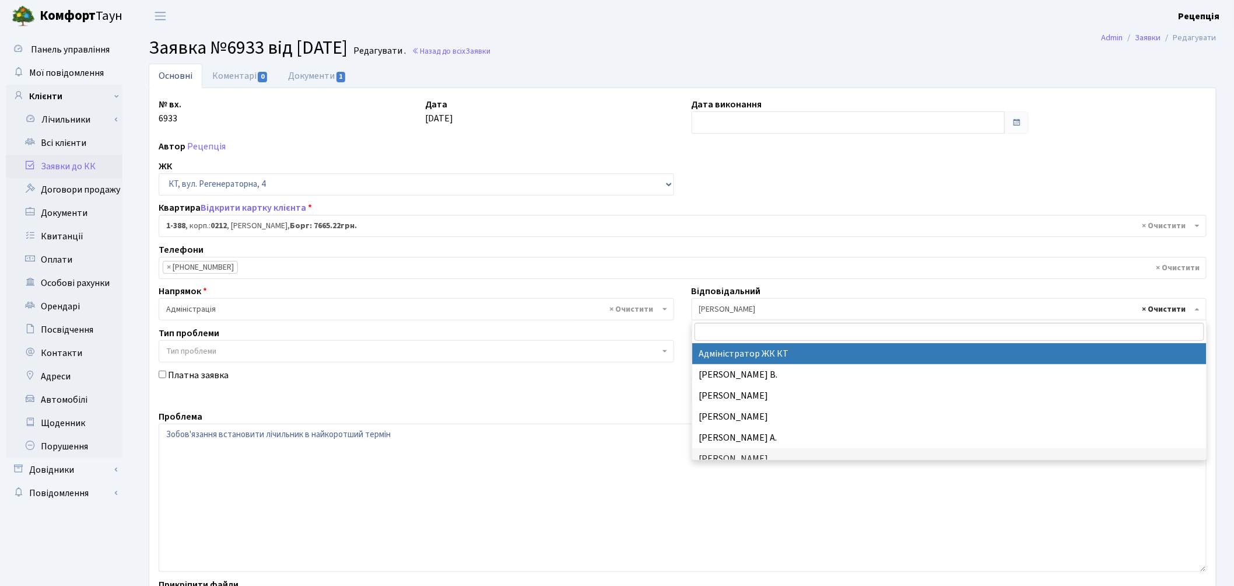
select select
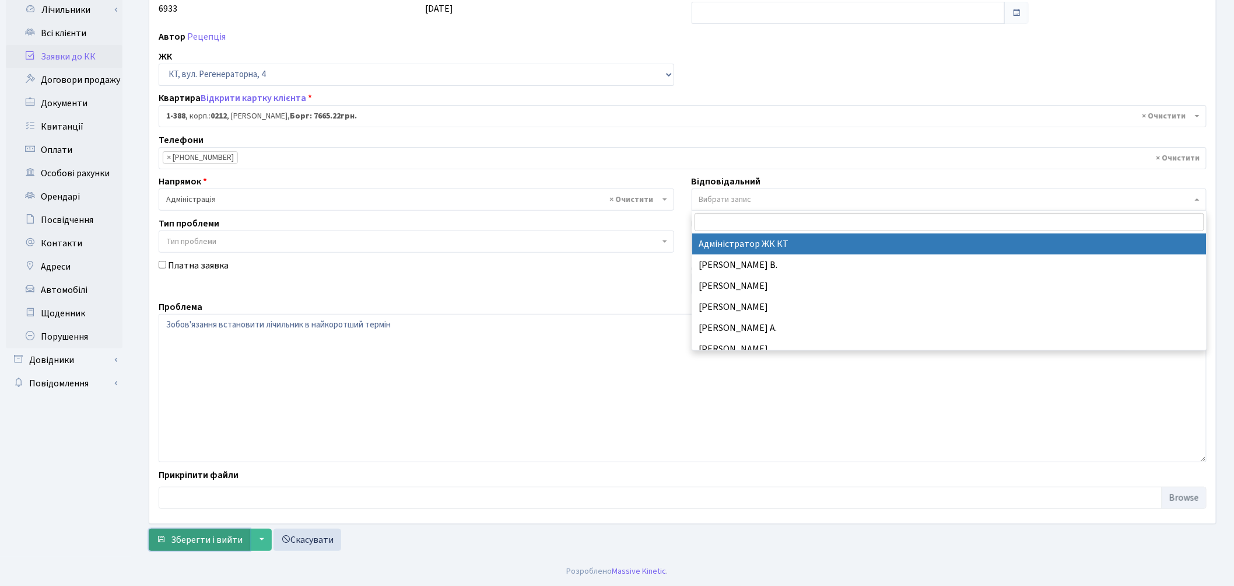
click at [232, 542] on span "Зберегти і вийти" at bounding box center [207, 539] width 72 height 13
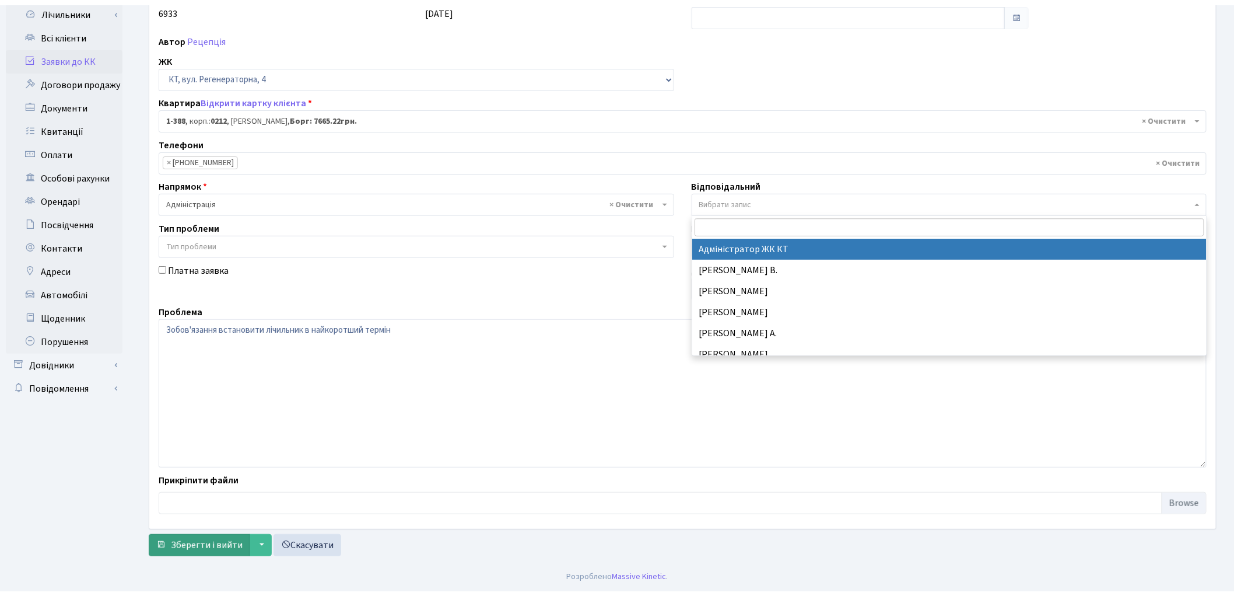
scroll to position [100, 0]
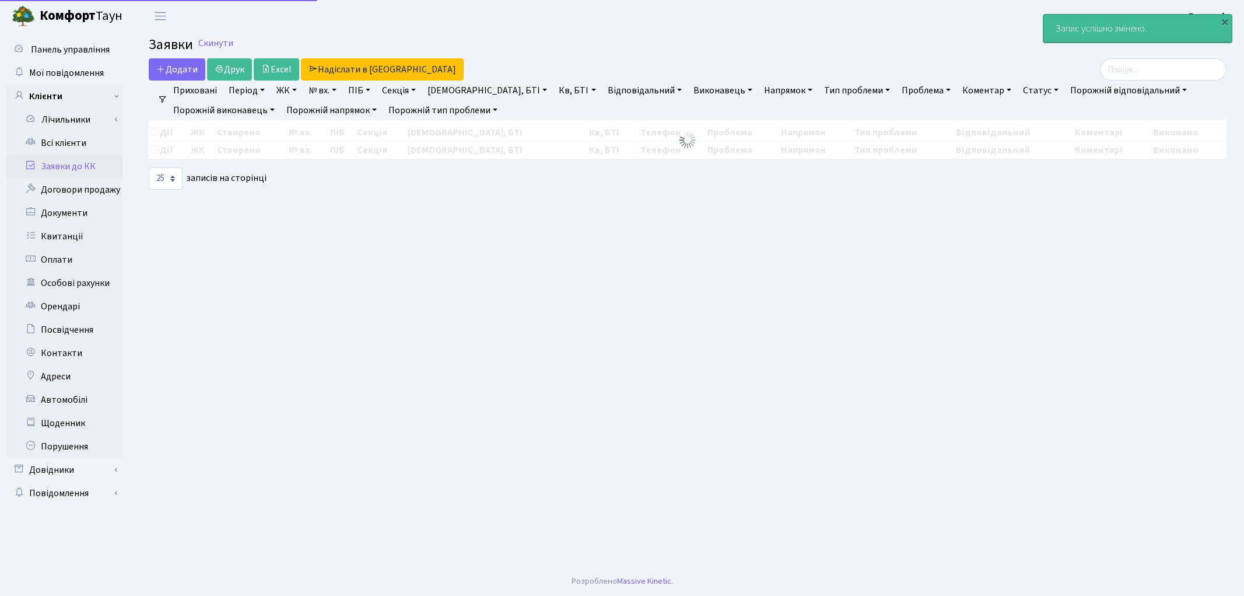
select select "25"
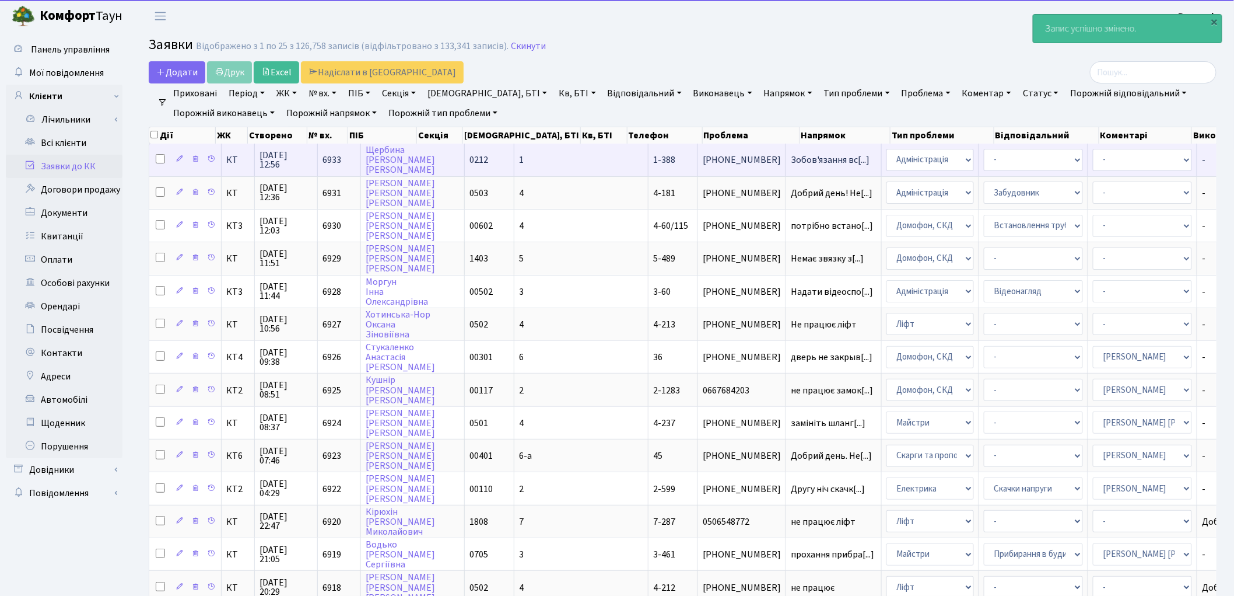
click at [475, 155] on td "0212" at bounding box center [490, 159] width 50 height 32
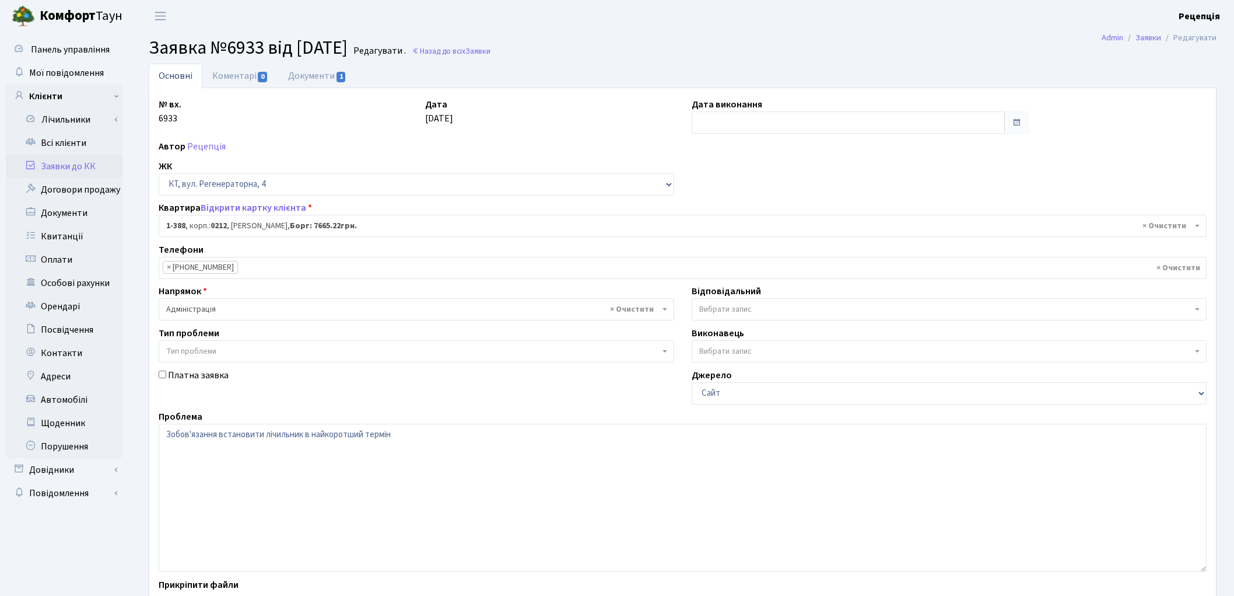
select select "440"
click at [310, 80] on link "Документи 1" at bounding box center [317, 76] width 78 height 24
select select "25"
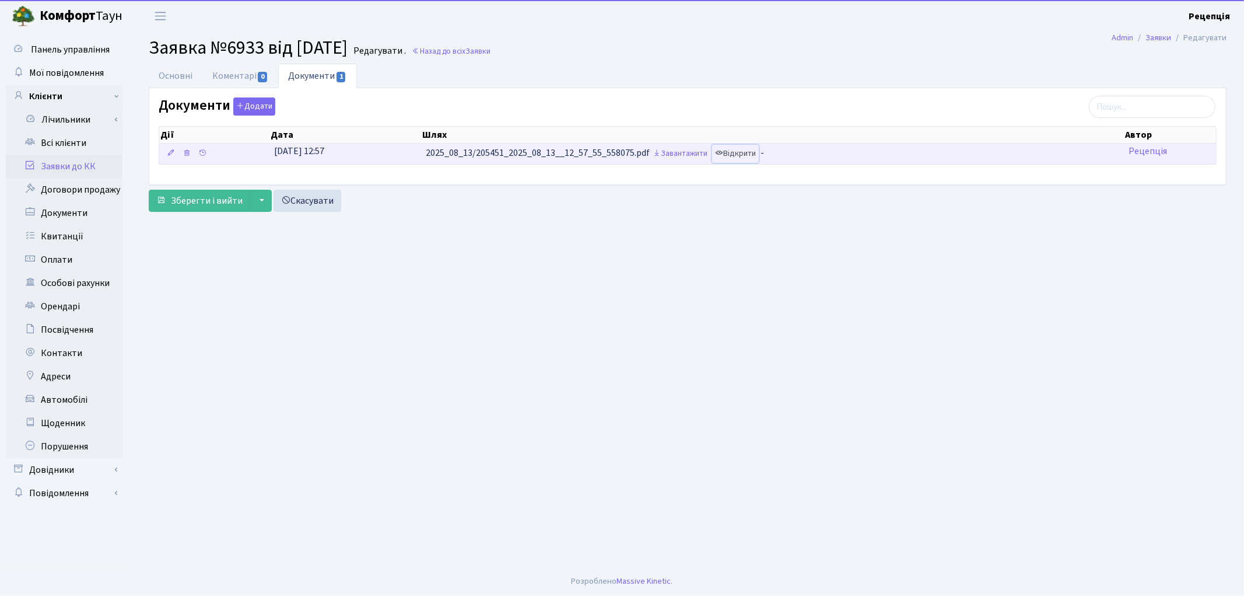
click at [747, 156] on link "Відкрити" at bounding box center [735, 154] width 47 height 18
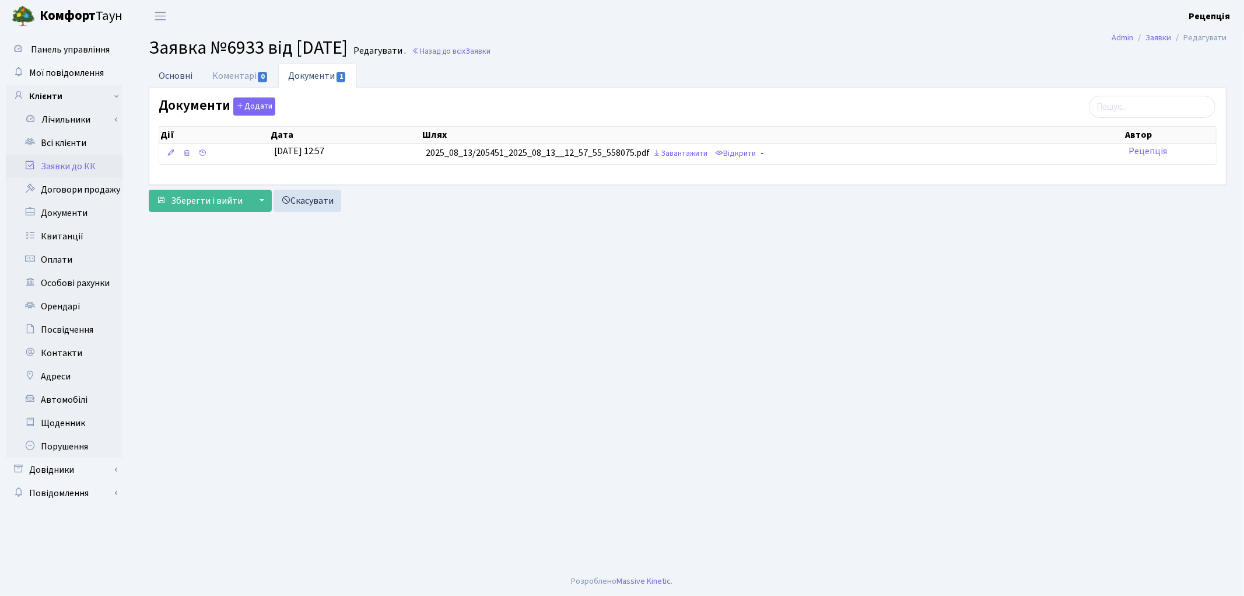
click at [189, 76] on link "Основні" at bounding box center [176, 76] width 54 height 24
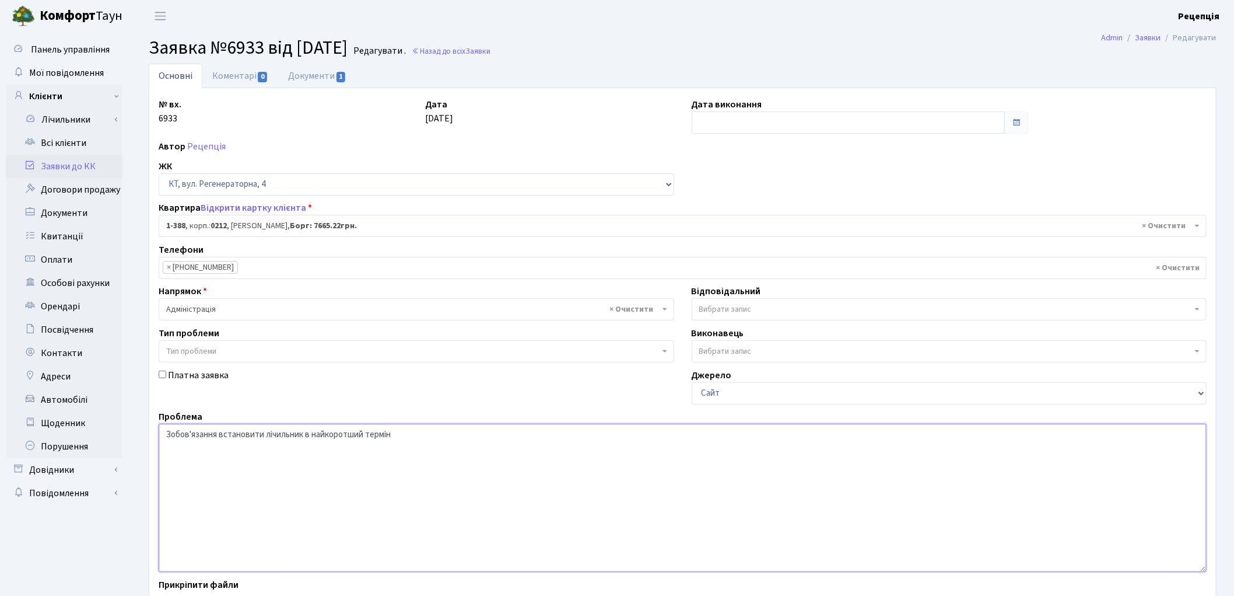
click at [167, 434] on textarea "Зобов'язання встановити лічильник в найкоротший термін" at bounding box center [683, 497] width 1048 height 148
click at [364, 435] on textarea "Зобов'язання встановити лічильник в найкоротший термін" at bounding box center [683, 497] width 1048 height 148
click at [348, 433] on textarea "Зобов'язання встановити лічильник в найкоротший термін" at bounding box center [683, 497] width 1048 height 148
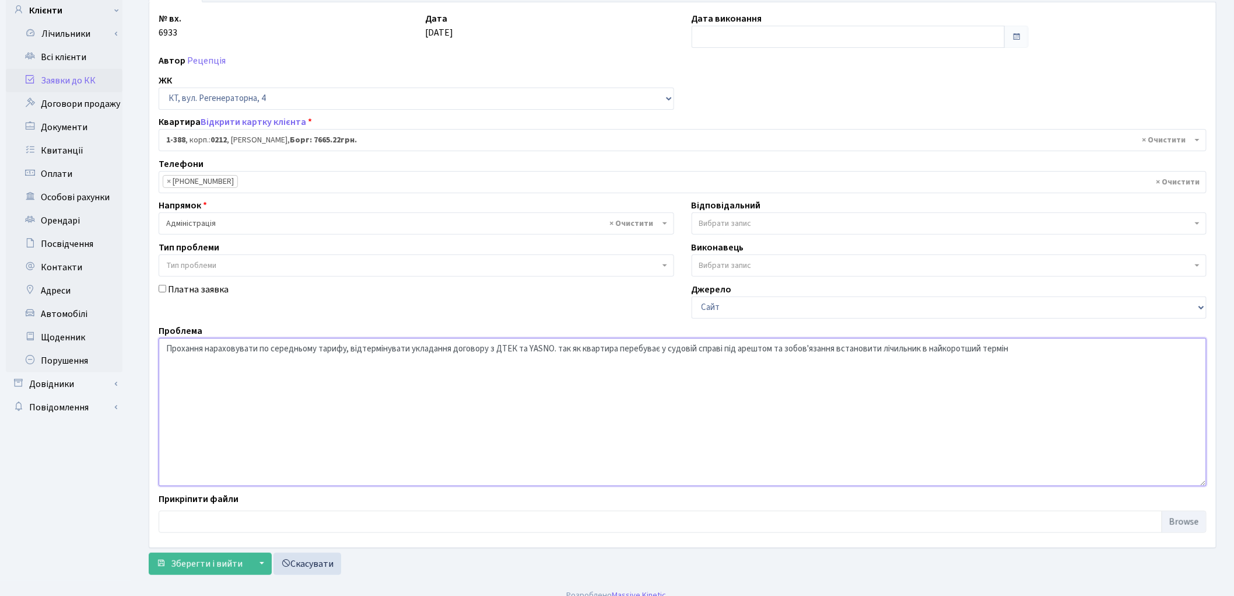
scroll to position [92, 0]
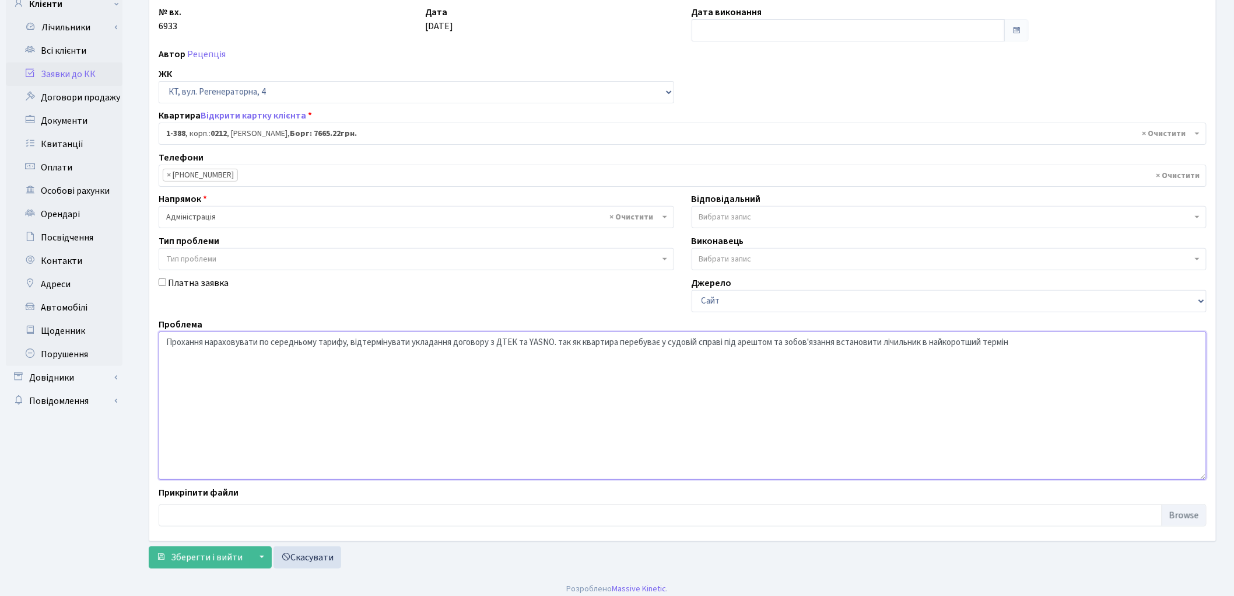
click at [1010, 343] on textarea "Зобов'язання встановити лічильник в найкоротший термін" at bounding box center [683, 405] width 1048 height 148
click at [1015, 343] on textarea "Зобов'язання встановити лічильник в найкоротший термін" at bounding box center [683, 405] width 1048 height 148
type textarea "Прохання нараховувати по середньому тарифу, відтермінувати укладання договору з…"
click at [205, 563] on span "Зберегти і вийти" at bounding box center [207, 557] width 72 height 13
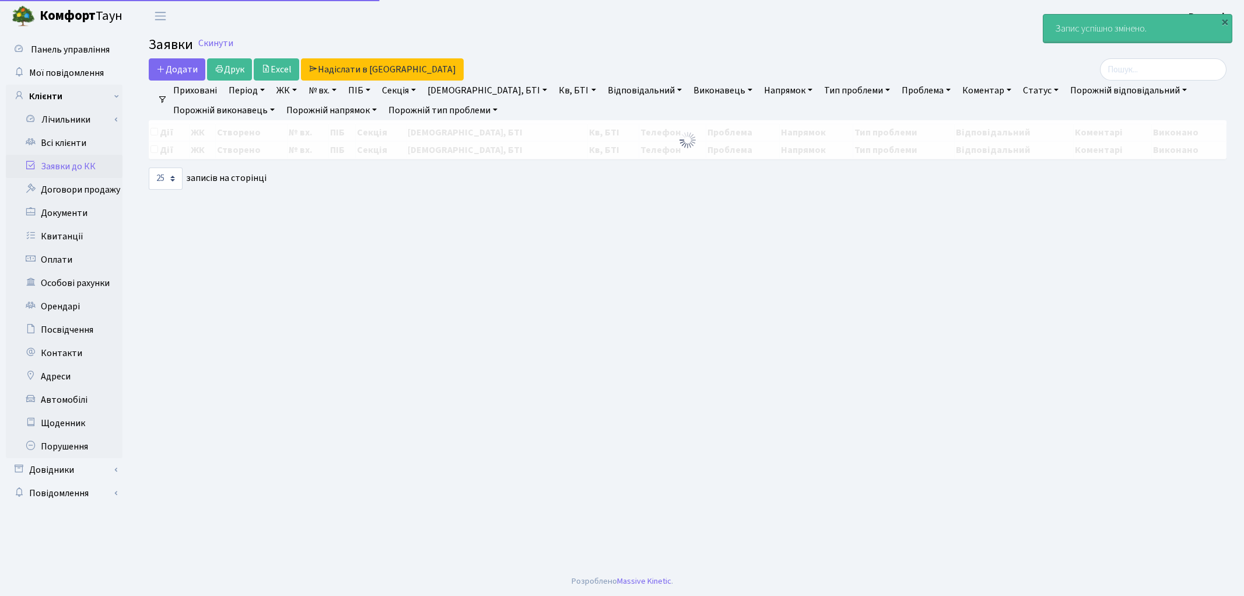
select select "25"
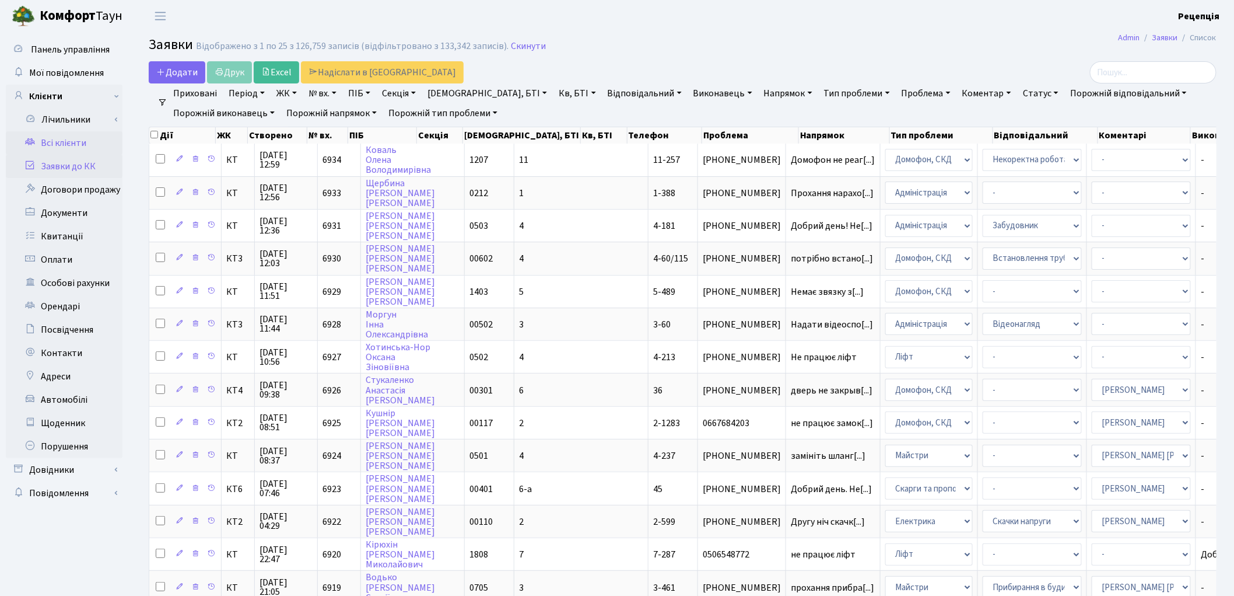
click at [61, 148] on link "Всі клієнти" at bounding box center [64, 142] width 117 height 23
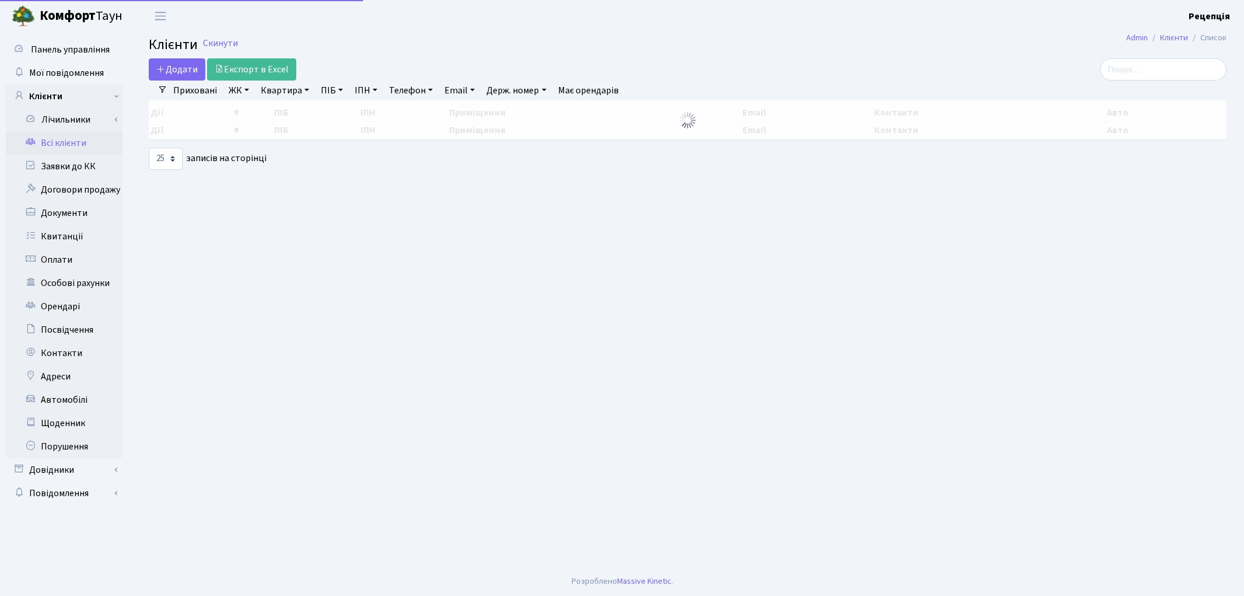
select select "25"
